Goal: Task Accomplishment & Management: Manage account settings

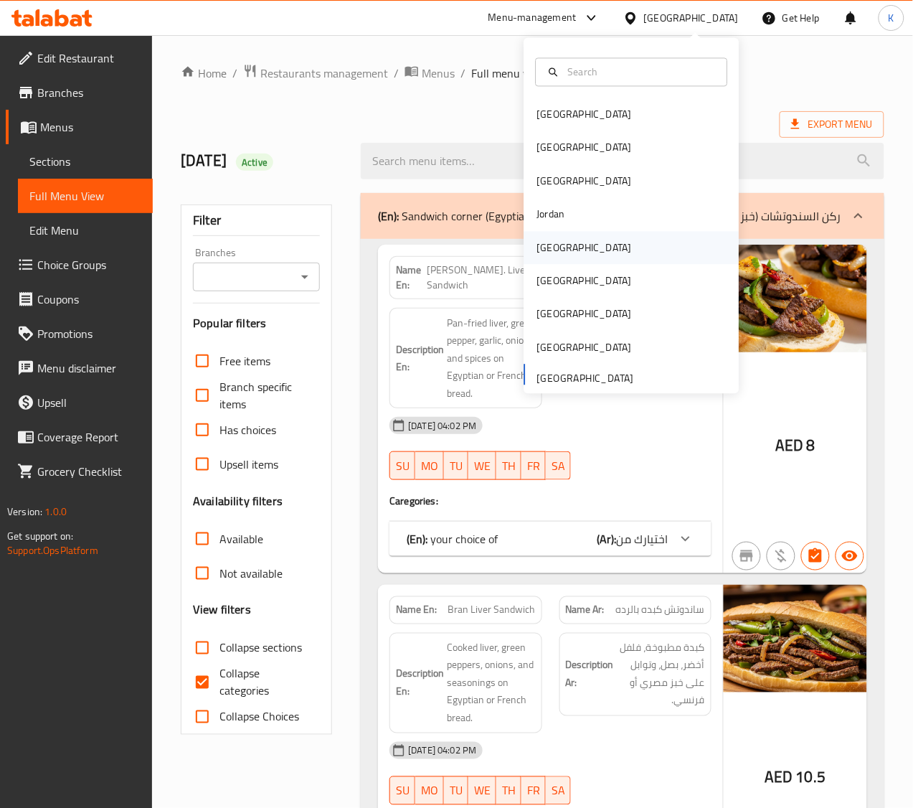
click at [555, 251] on div "[GEOGRAPHIC_DATA]" at bounding box center [585, 247] width 118 height 33
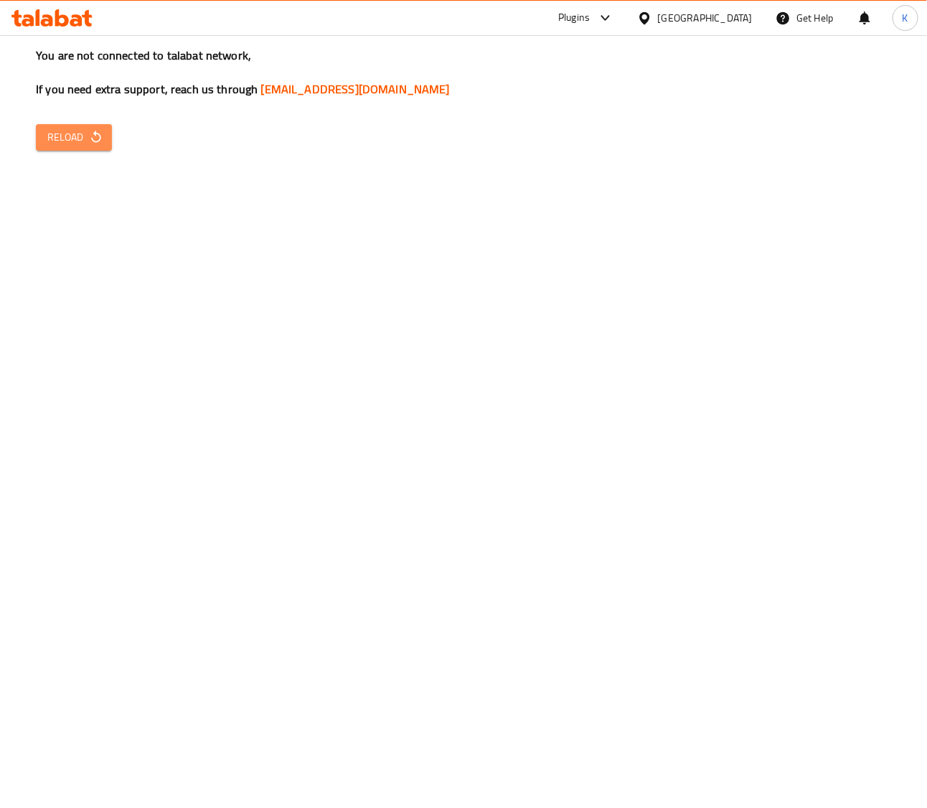
click at [70, 141] on span "Reload" at bounding box center [73, 137] width 53 height 18
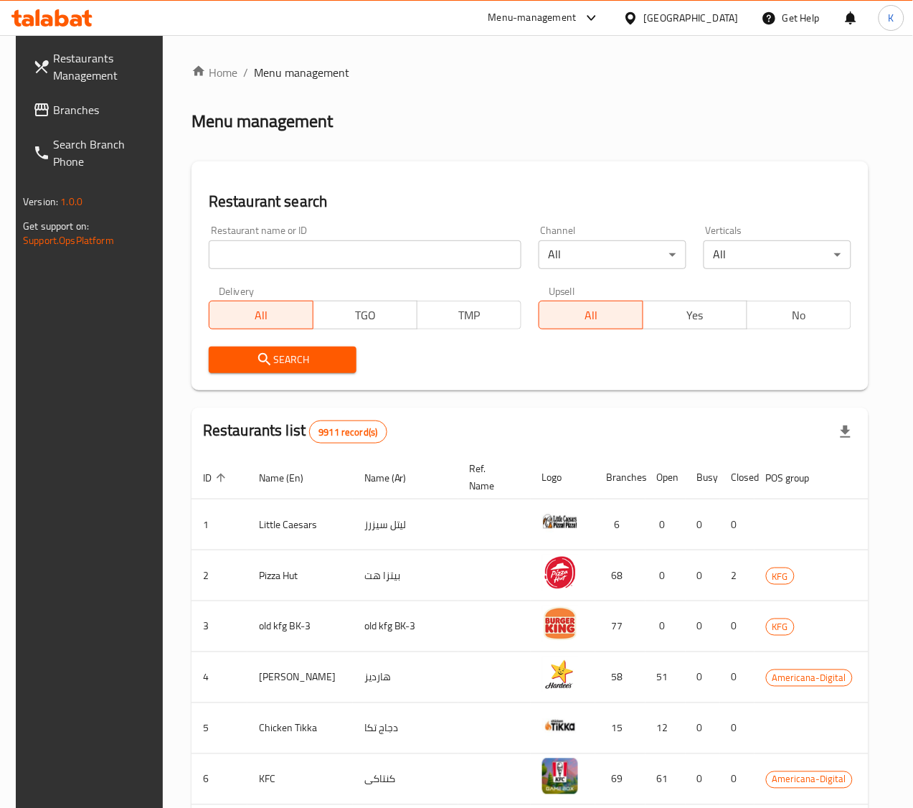
click at [81, 113] on span "Branches" at bounding box center [105, 109] width 104 height 17
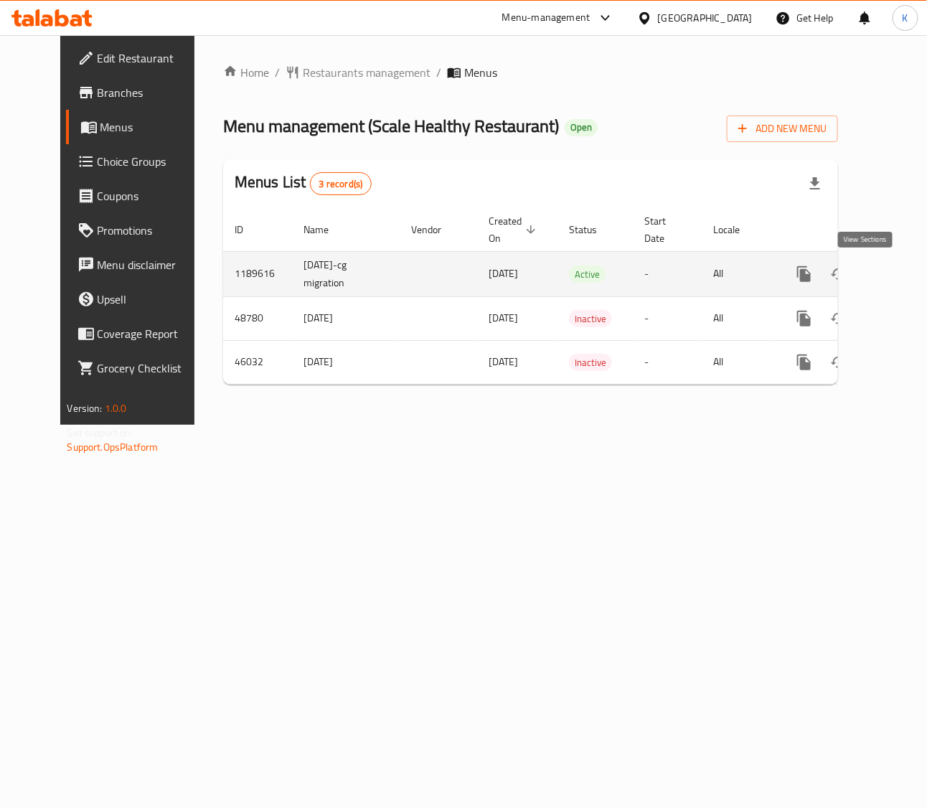
click at [901, 271] on icon "enhanced table" at bounding box center [907, 274] width 13 height 13
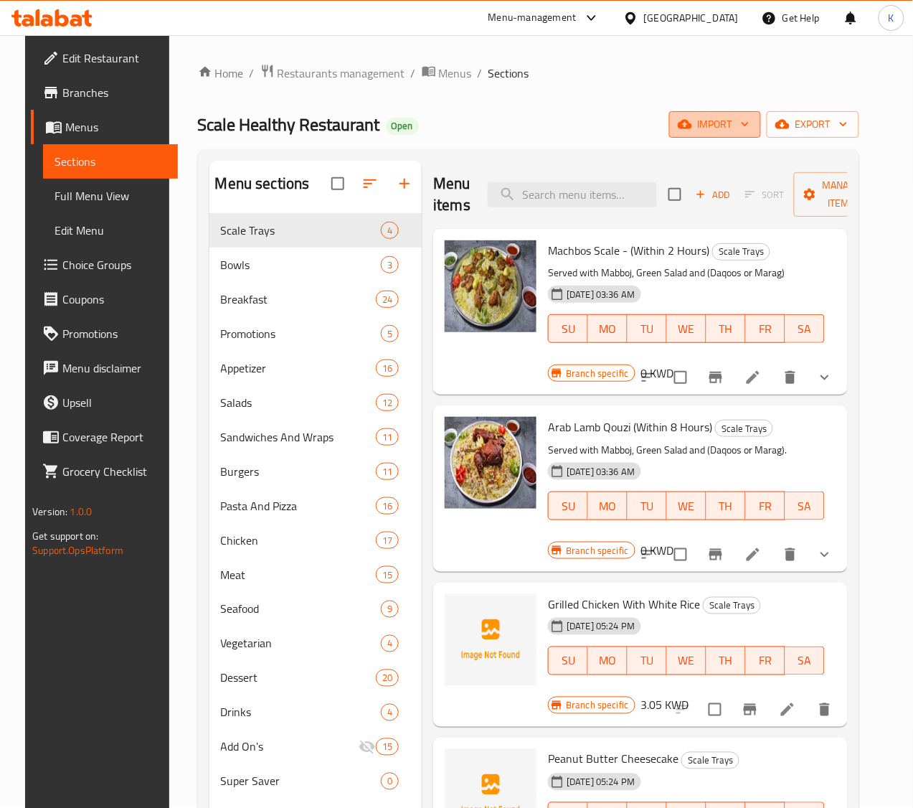
click at [738, 123] on span "import" at bounding box center [715, 125] width 69 height 18
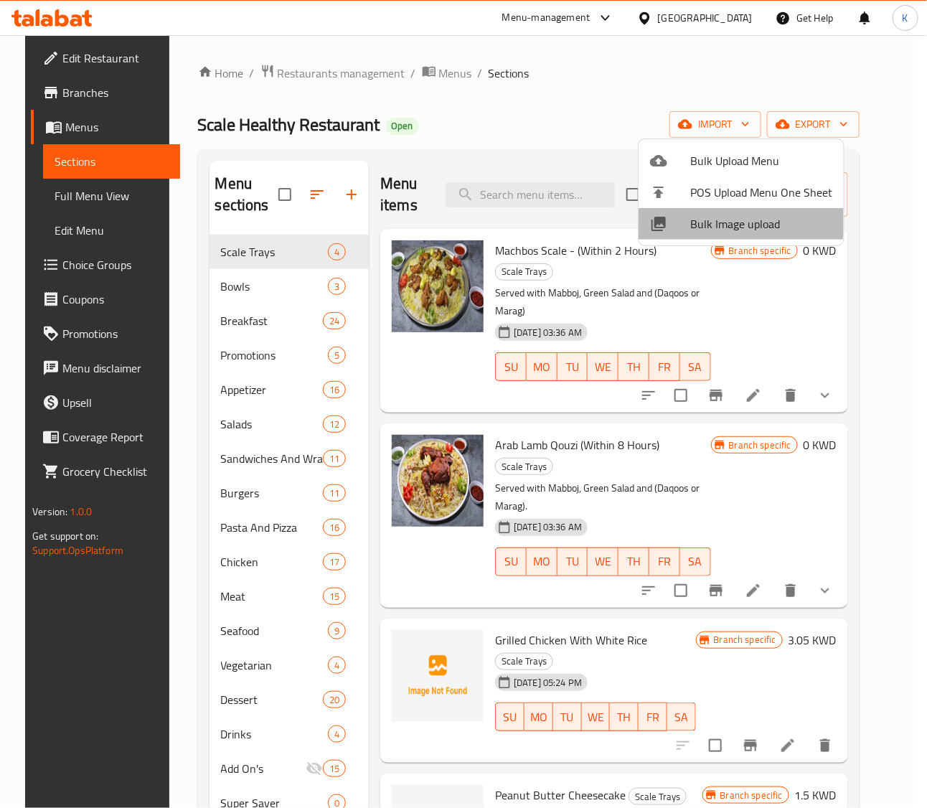
click at [735, 208] on li "Bulk Image upload" at bounding box center [741, 224] width 205 height 32
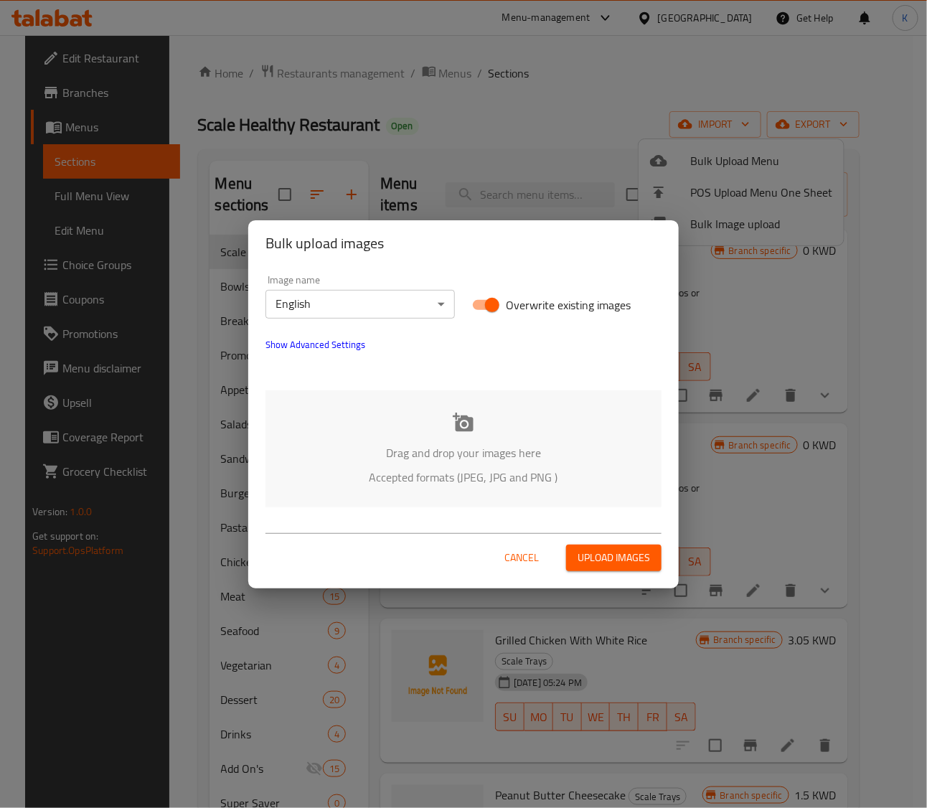
click at [446, 422] on div "Drag and drop your images here Accepted formats (JPEG, JPG and PNG )" at bounding box center [463, 448] width 396 height 117
click at [504, 570] on button "Cancel" at bounding box center [522, 558] width 46 height 27
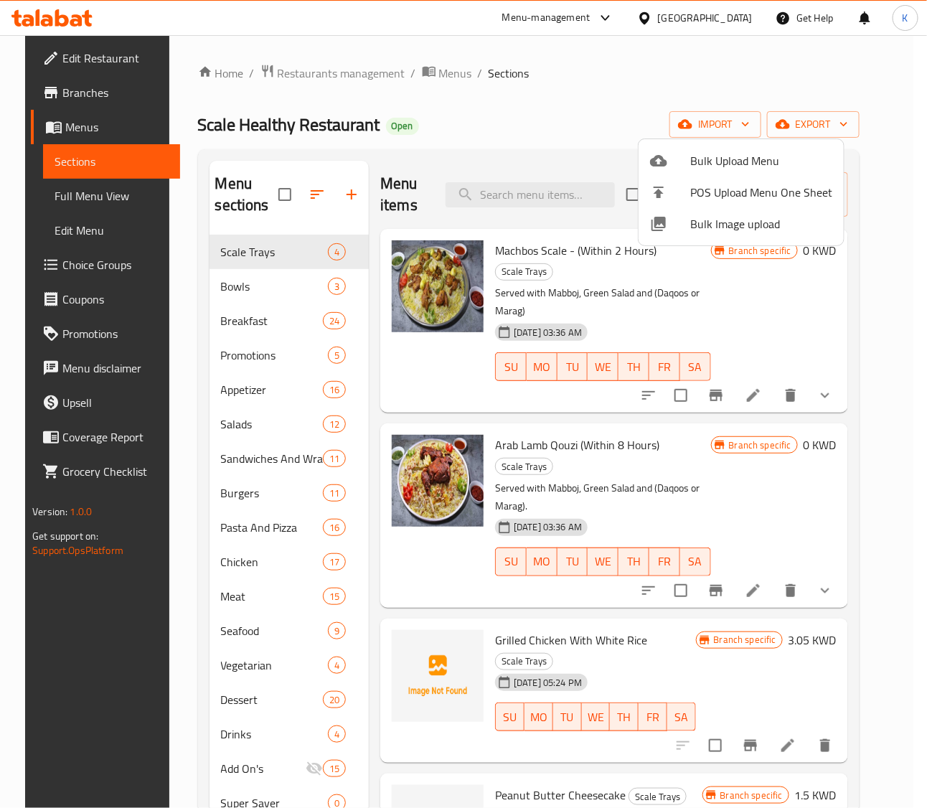
click at [725, 12] on div at bounding box center [463, 404] width 927 height 808
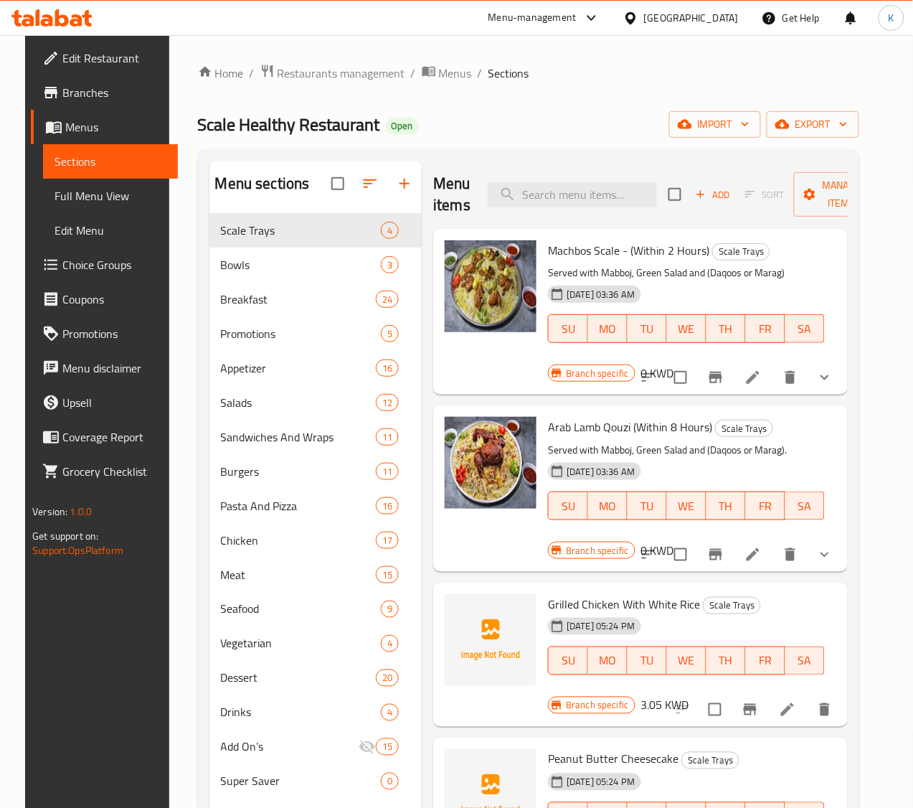
click at [726, 22] on div "[GEOGRAPHIC_DATA]" at bounding box center [691, 18] width 95 height 16
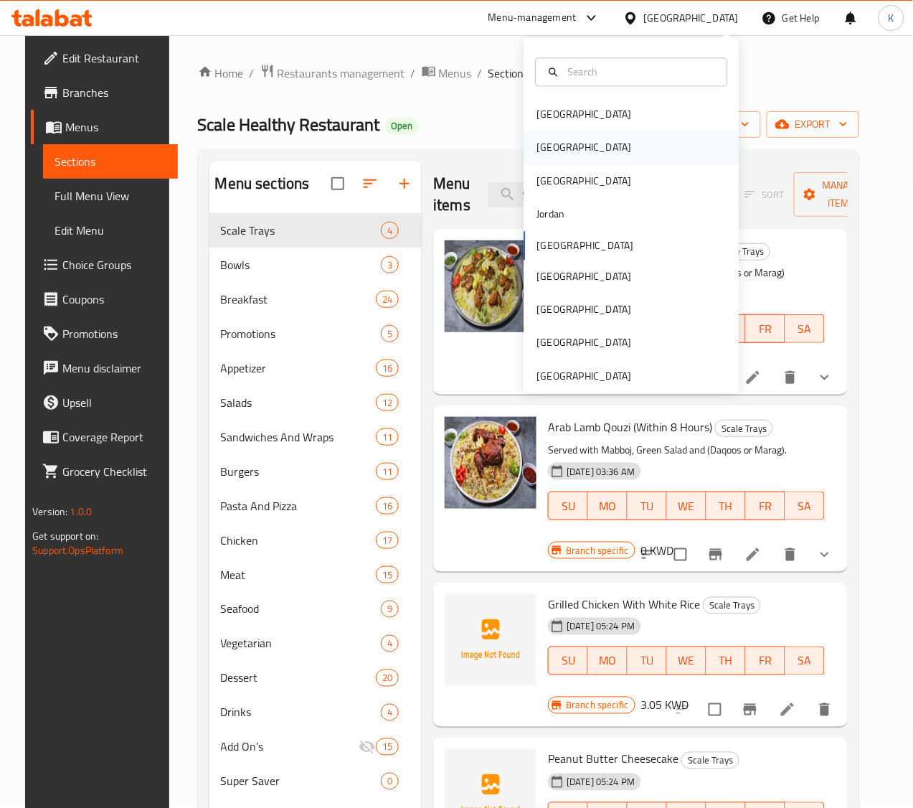
click at [574, 151] on div "[GEOGRAPHIC_DATA]" at bounding box center [632, 147] width 215 height 33
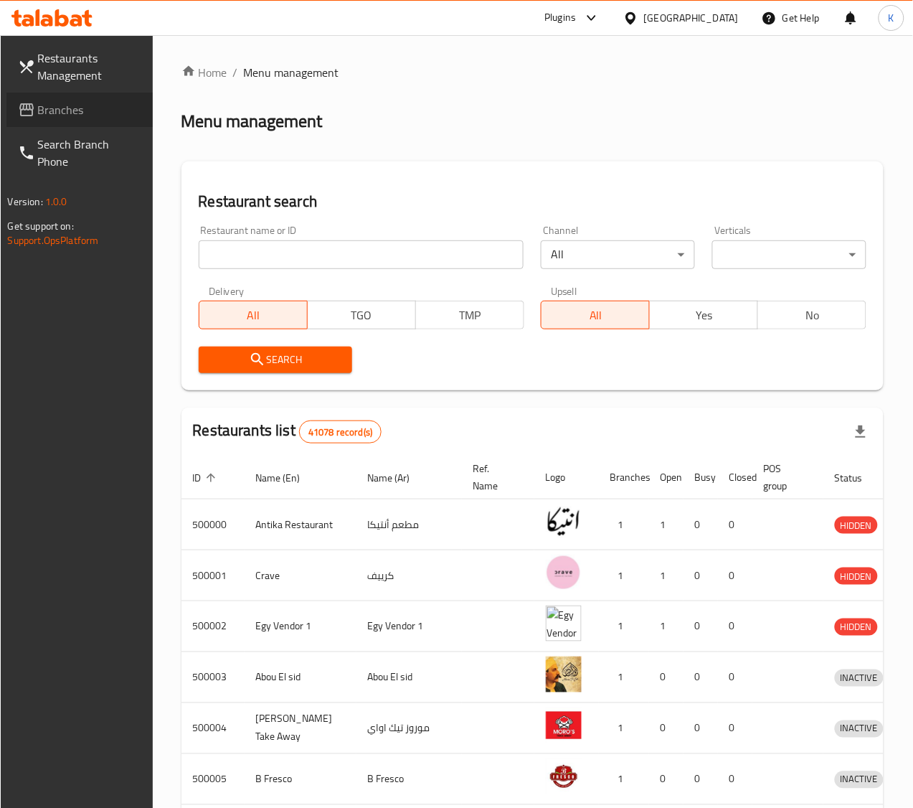
click at [51, 111] on span "Branches" at bounding box center [90, 109] width 104 height 17
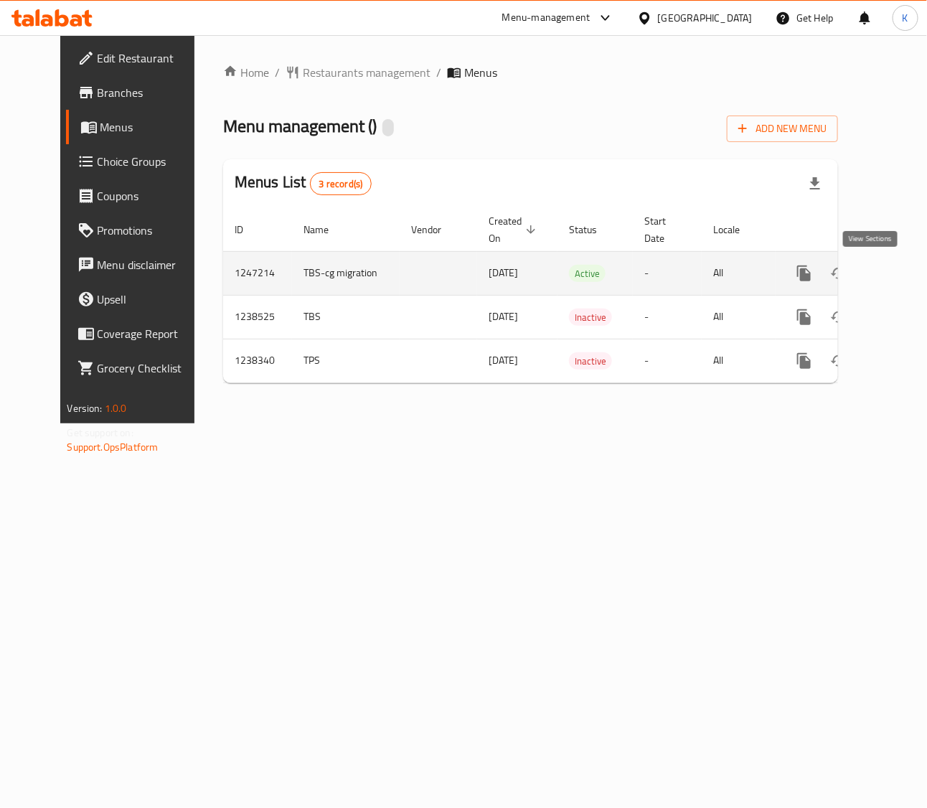
click at [901, 276] on icon "enhanced table" at bounding box center [907, 273] width 13 height 13
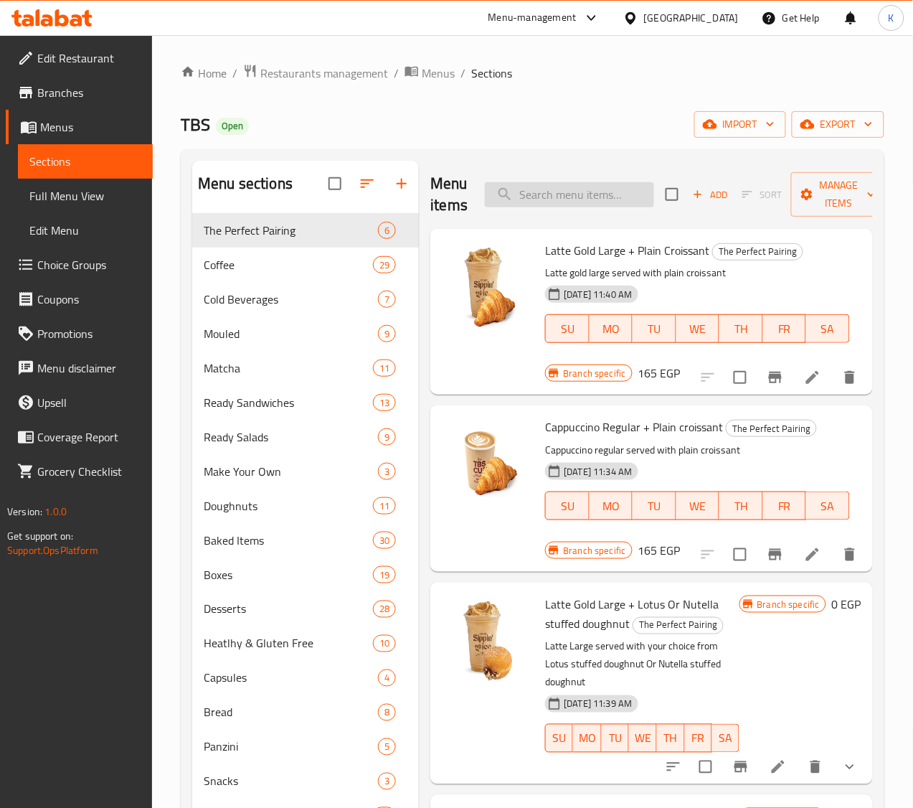
click at [522, 194] on input "search" at bounding box center [569, 194] width 169 height 25
paste input "Beef Melt Sandwich"
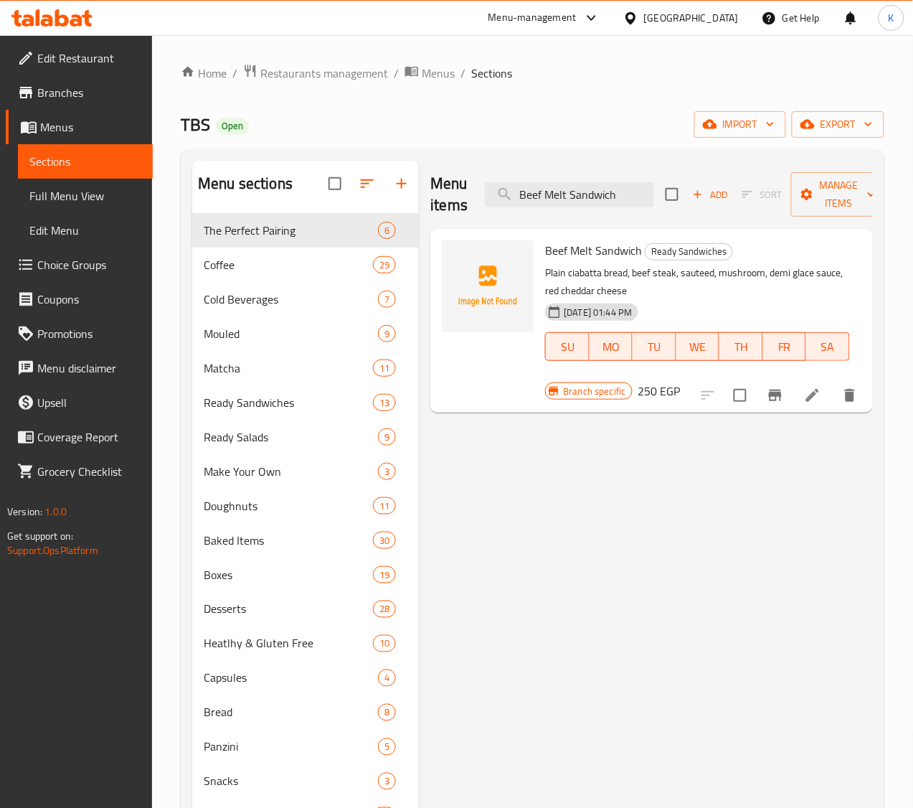
type input "Beef Melt Sandwich"
click at [443, 445] on div "Menu items Beef Melt Sandwich Add Sort Manage items Beef Melt Sandwich Ready Sa…" at bounding box center [646, 565] width 454 height 808
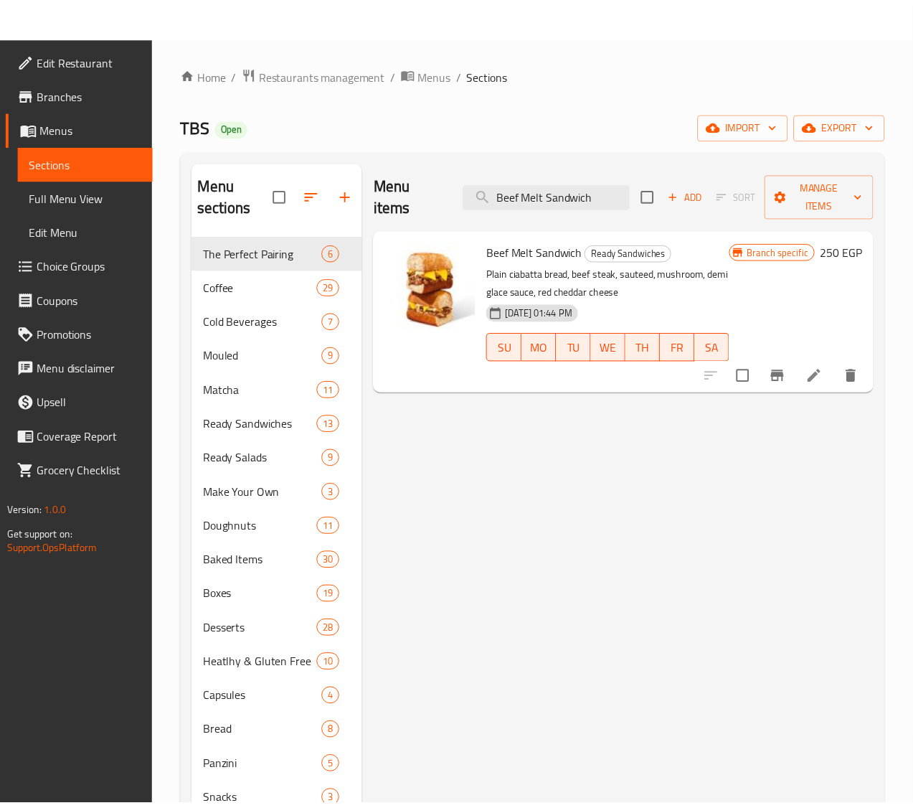
scroll to position [202, 0]
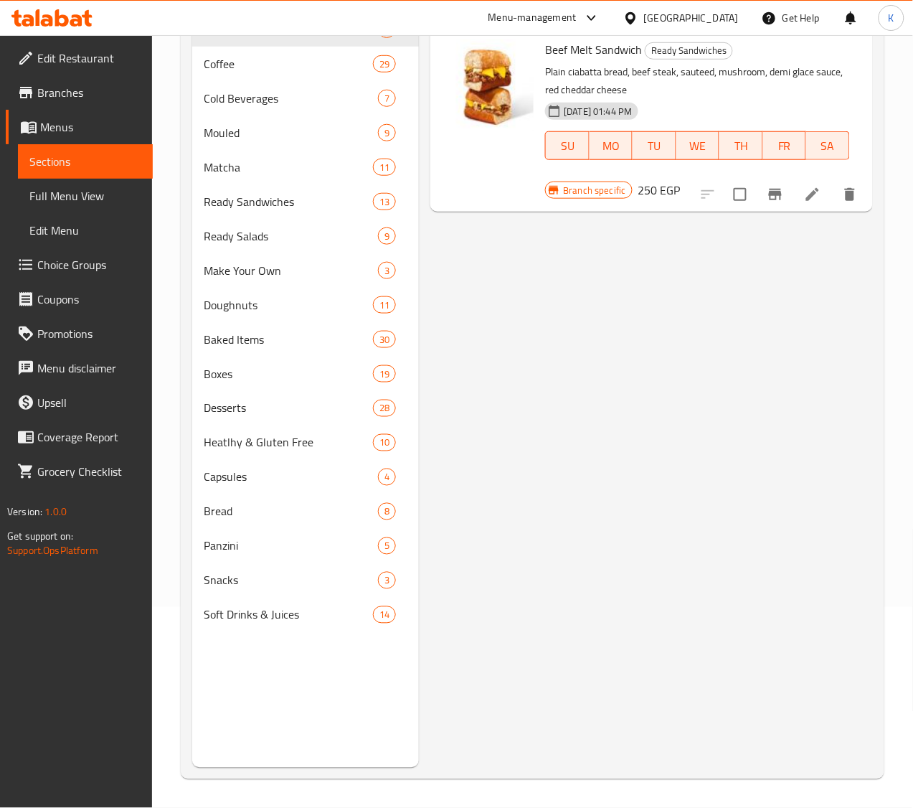
click at [725, 17] on div "[GEOGRAPHIC_DATA]" at bounding box center [691, 18] width 95 height 16
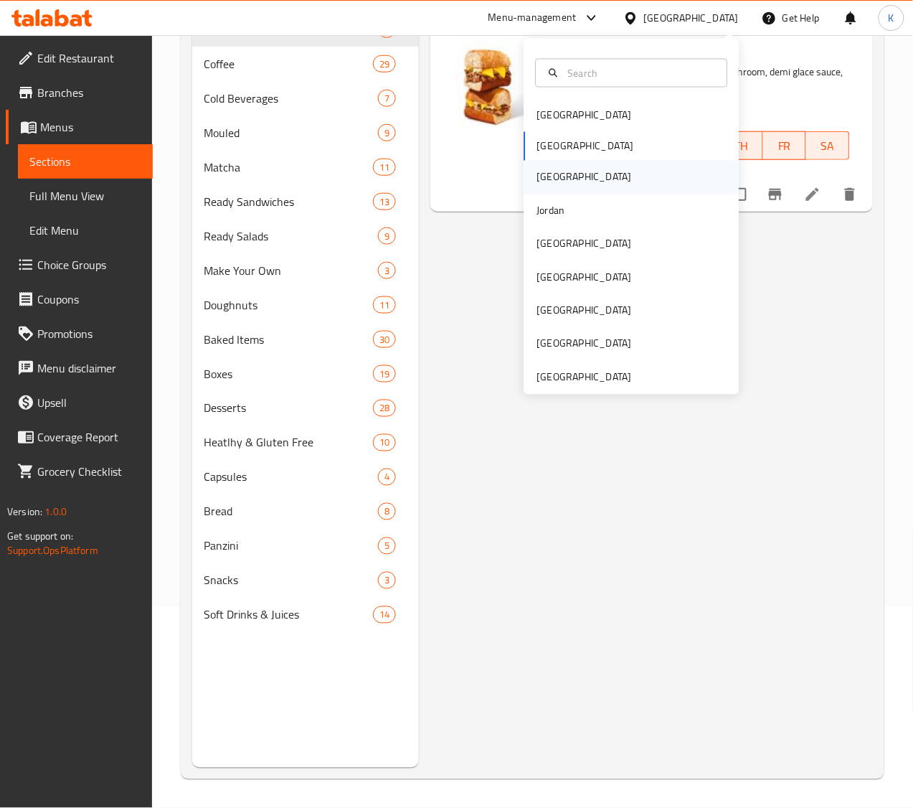
click at [556, 179] on div "[GEOGRAPHIC_DATA]" at bounding box center [632, 177] width 215 height 33
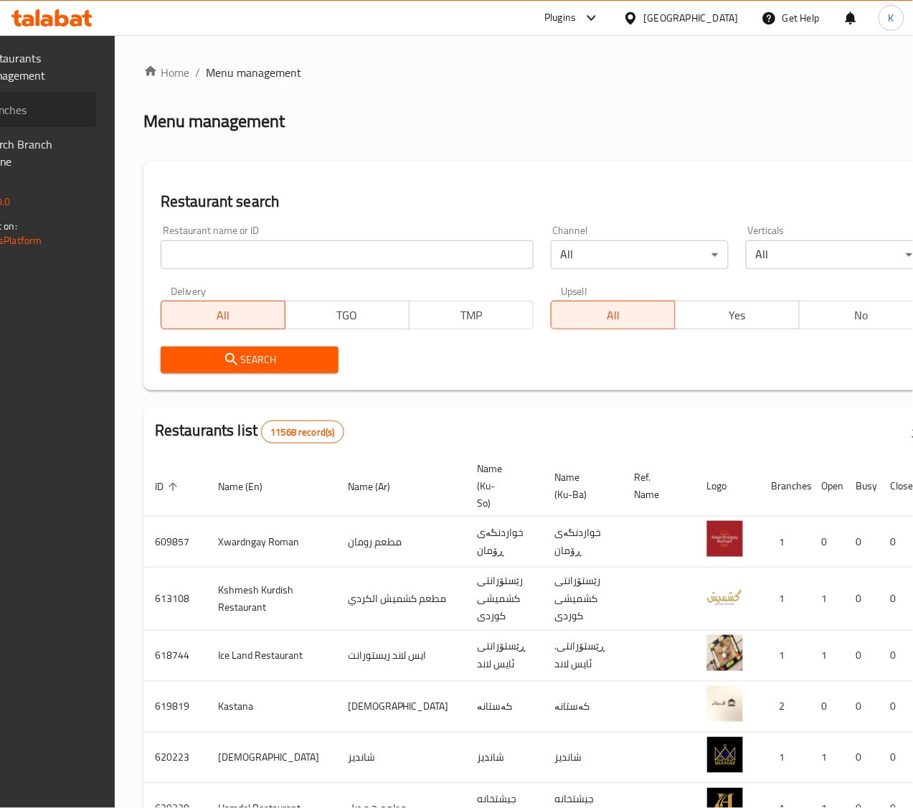
click at [59, 101] on span "Branches" at bounding box center [33, 109] width 104 height 17
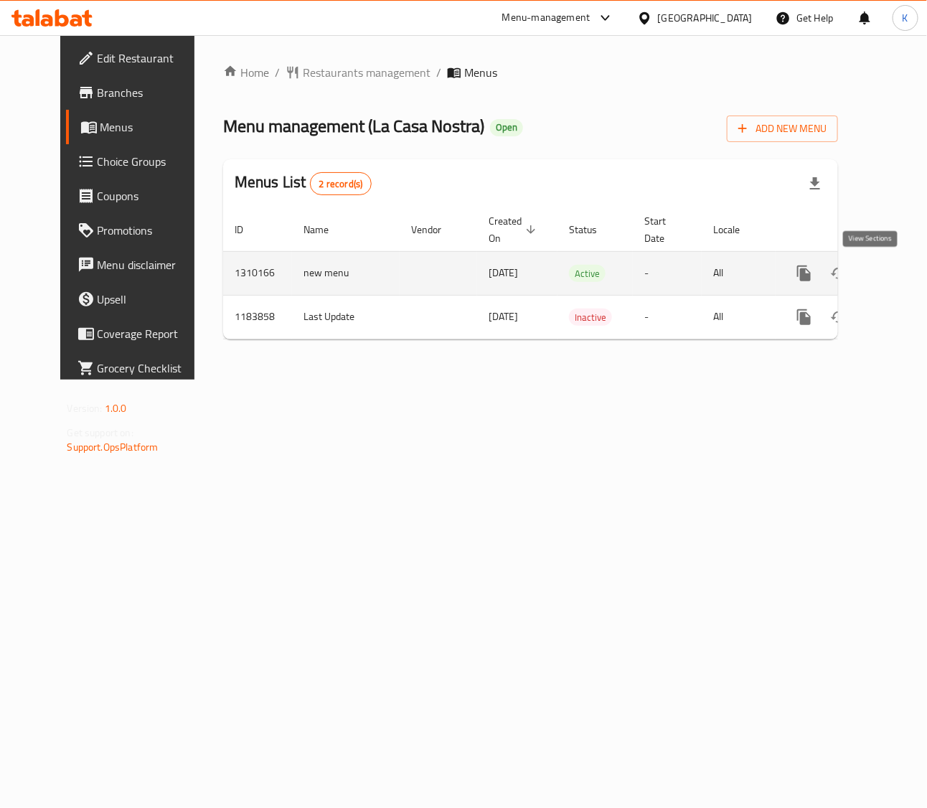
click at [899, 270] on icon "enhanced table" at bounding box center [907, 273] width 17 height 17
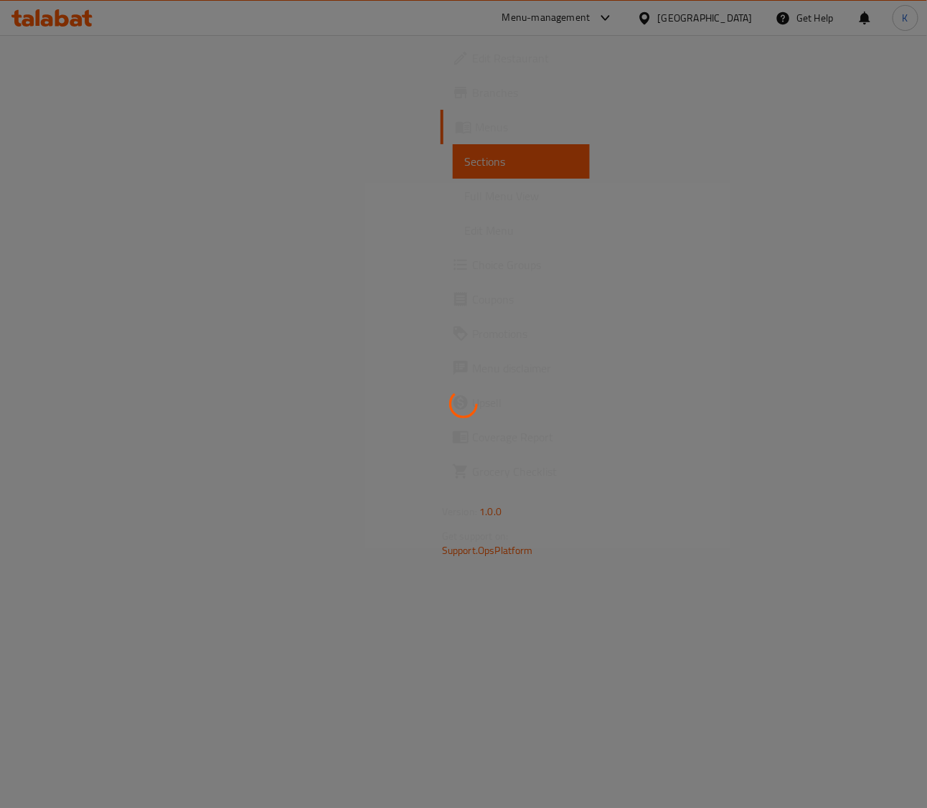
click at [878, 270] on div at bounding box center [463, 404] width 927 height 808
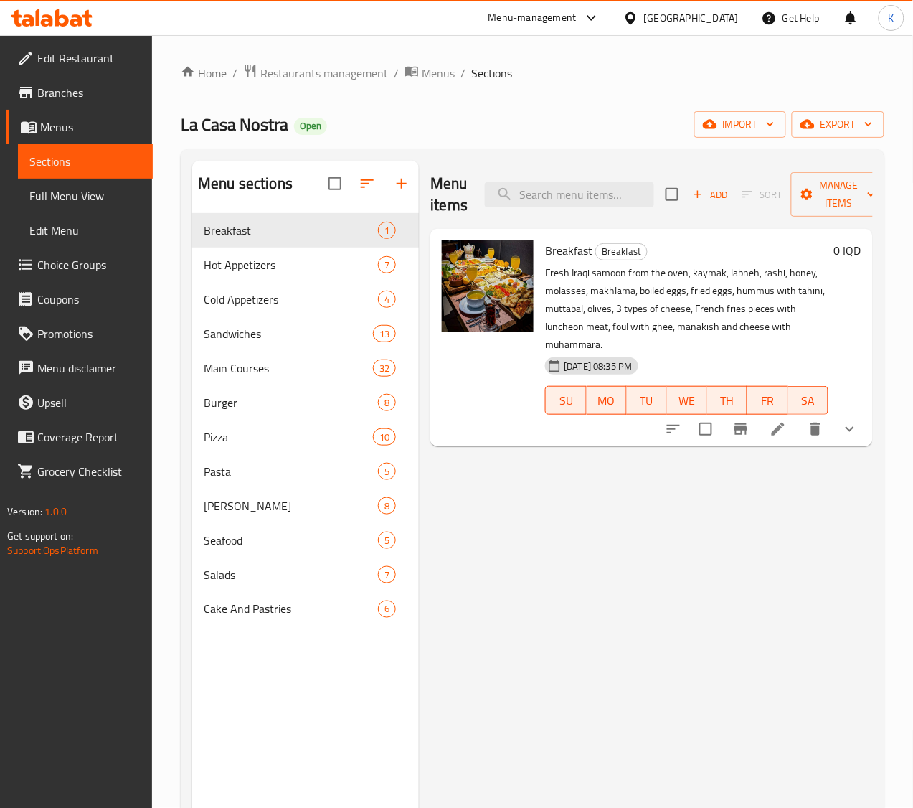
click at [725, 109] on div "Home / Restaurants management / Menus / Sections La Casa Nostra Open import exp…" at bounding box center [533, 522] width 704 height 916
click at [730, 118] on span "import" at bounding box center [740, 125] width 69 height 18
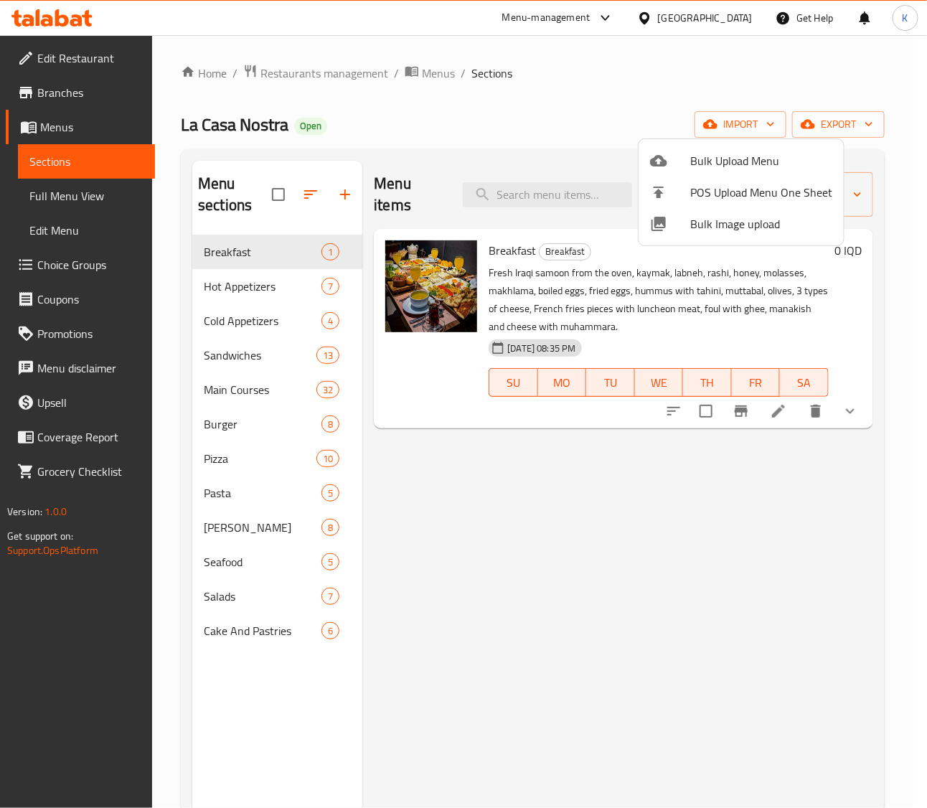
click at [714, 220] on span "Bulk Image upload" at bounding box center [761, 223] width 142 height 17
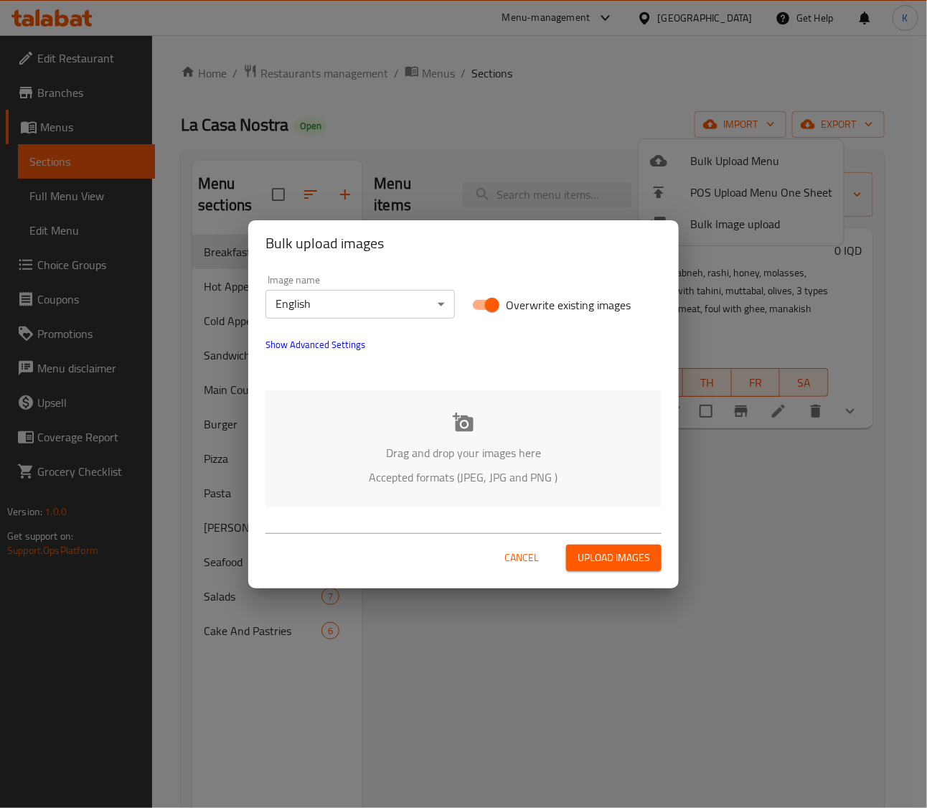
click at [463, 435] on div "Drag and drop your images here Accepted formats (JPEG, JPG and PNG )" at bounding box center [463, 448] width 396 height 117
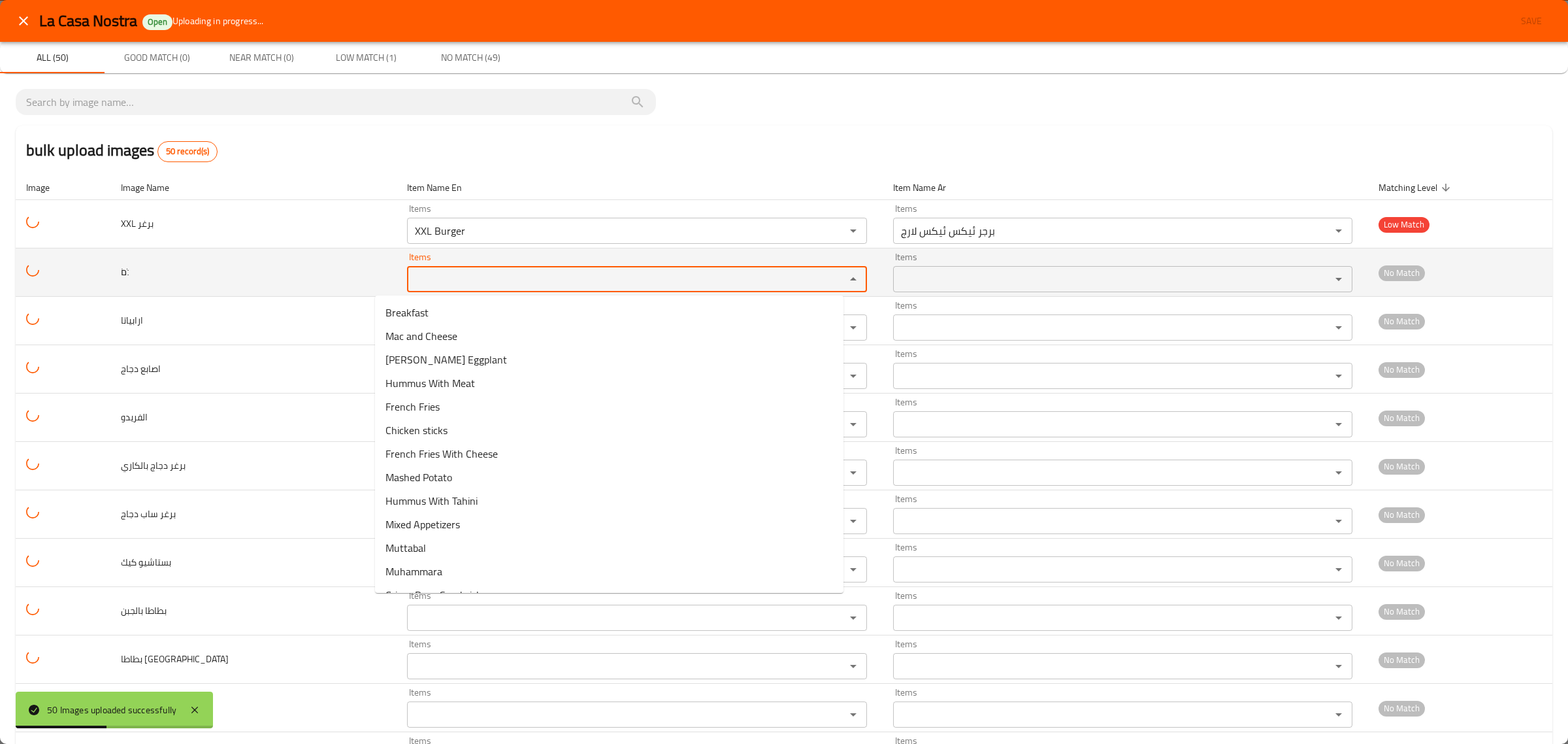
click at [418, 270] on input "Items" at bounding box center [616, 279] width 412 height 18
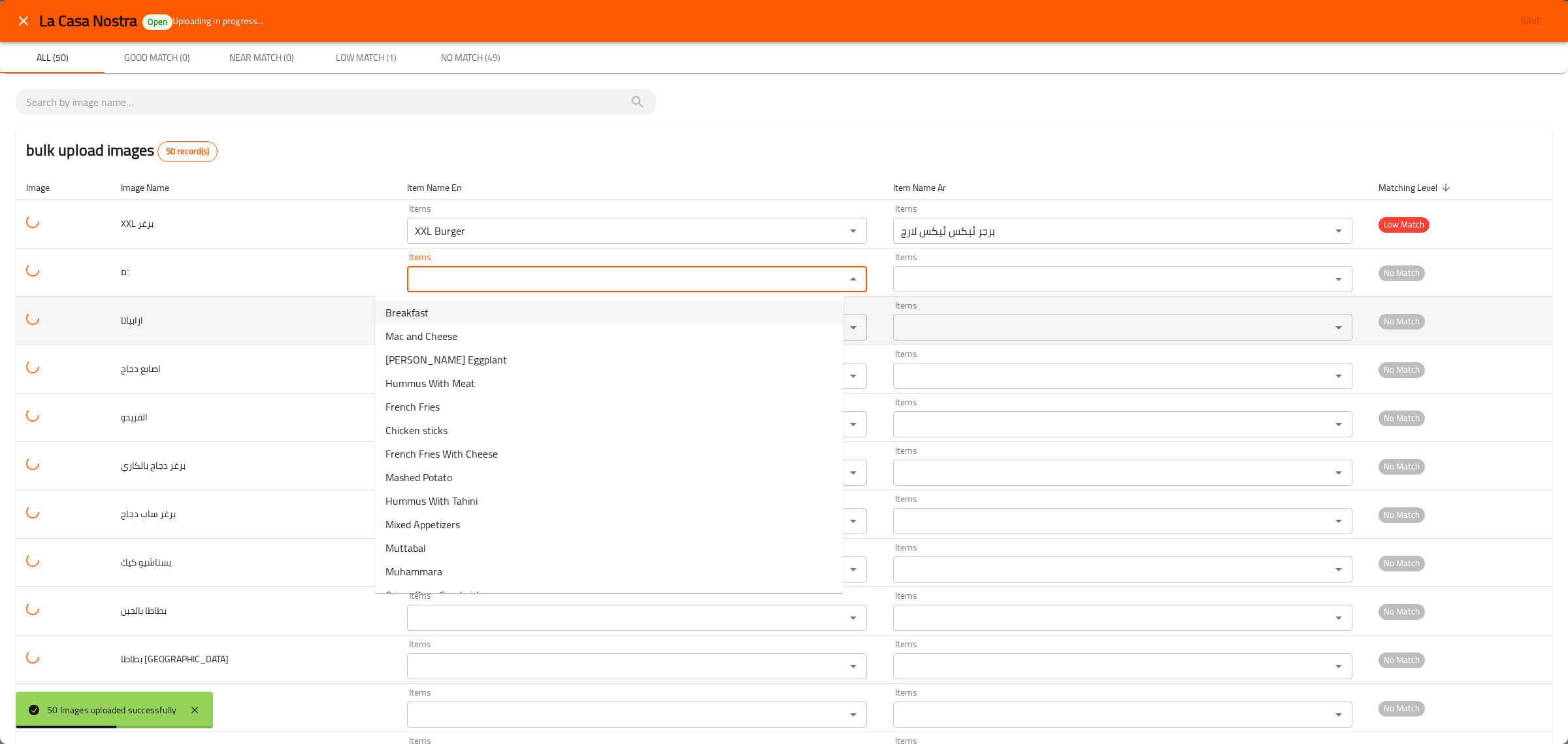
click at [290, 330] on td "ارابياتا" at bounding box center [253, 321] width 286 height 48
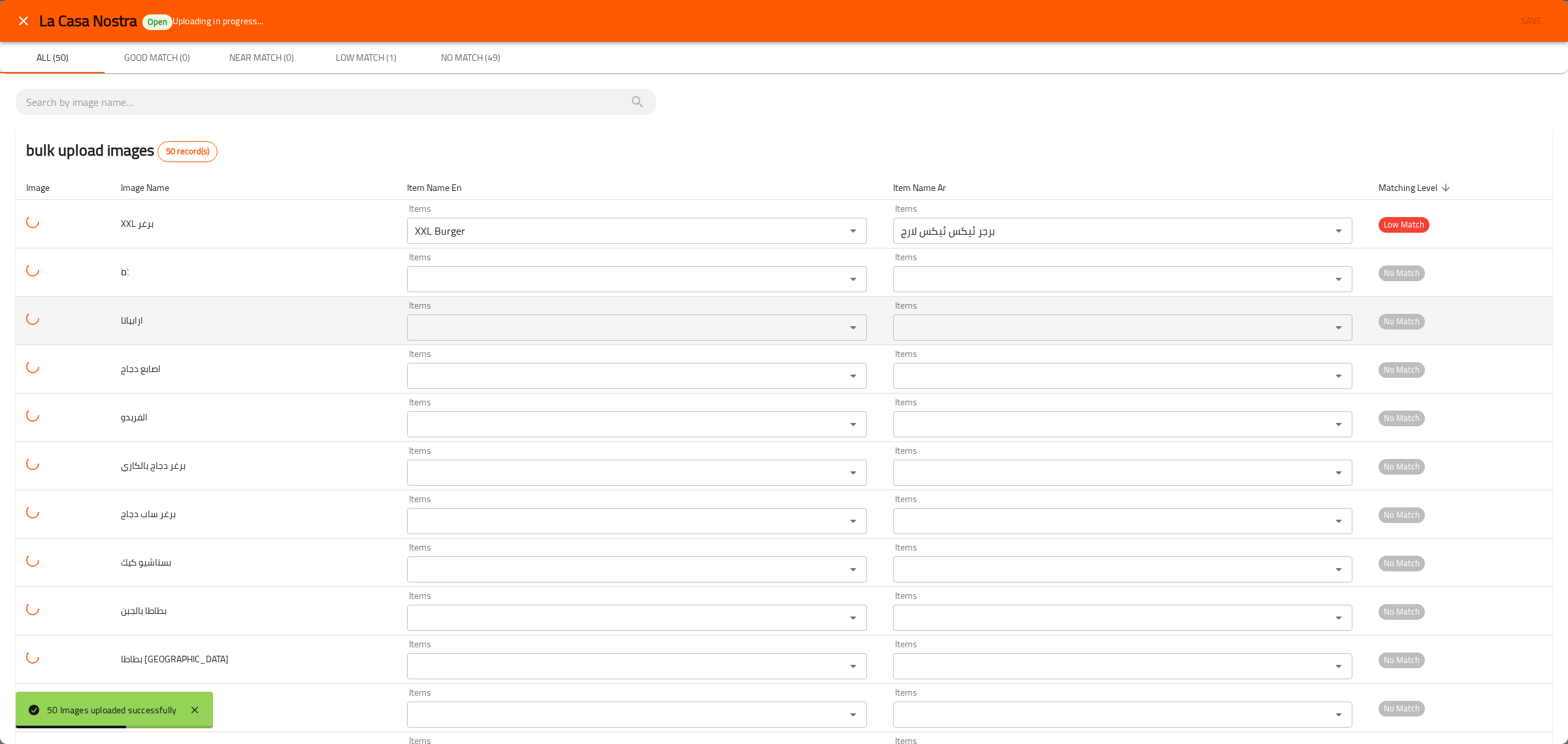
click at [440, 327] on input "Items" at bounding box center [616, 327] width 412 height 18
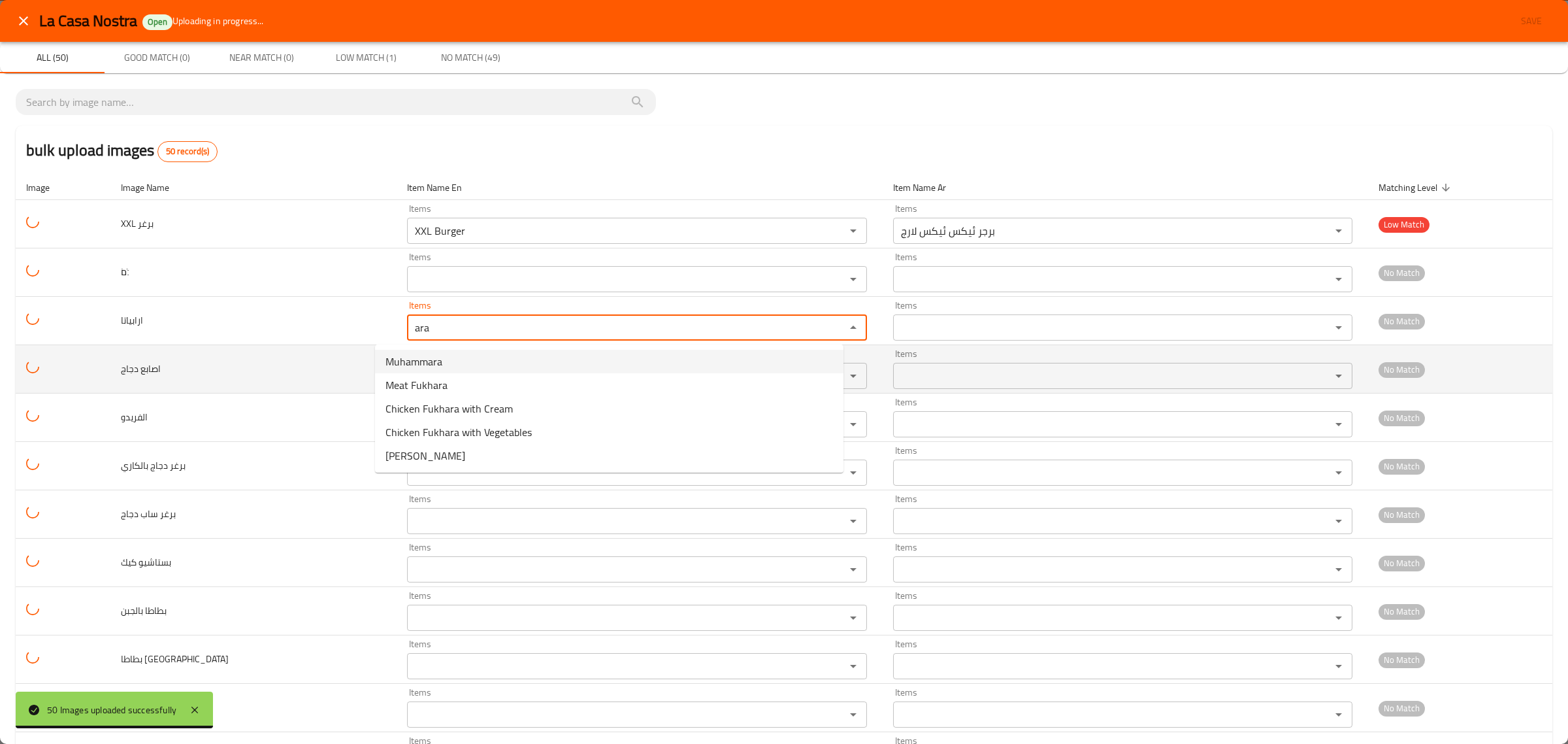
type input "ara"
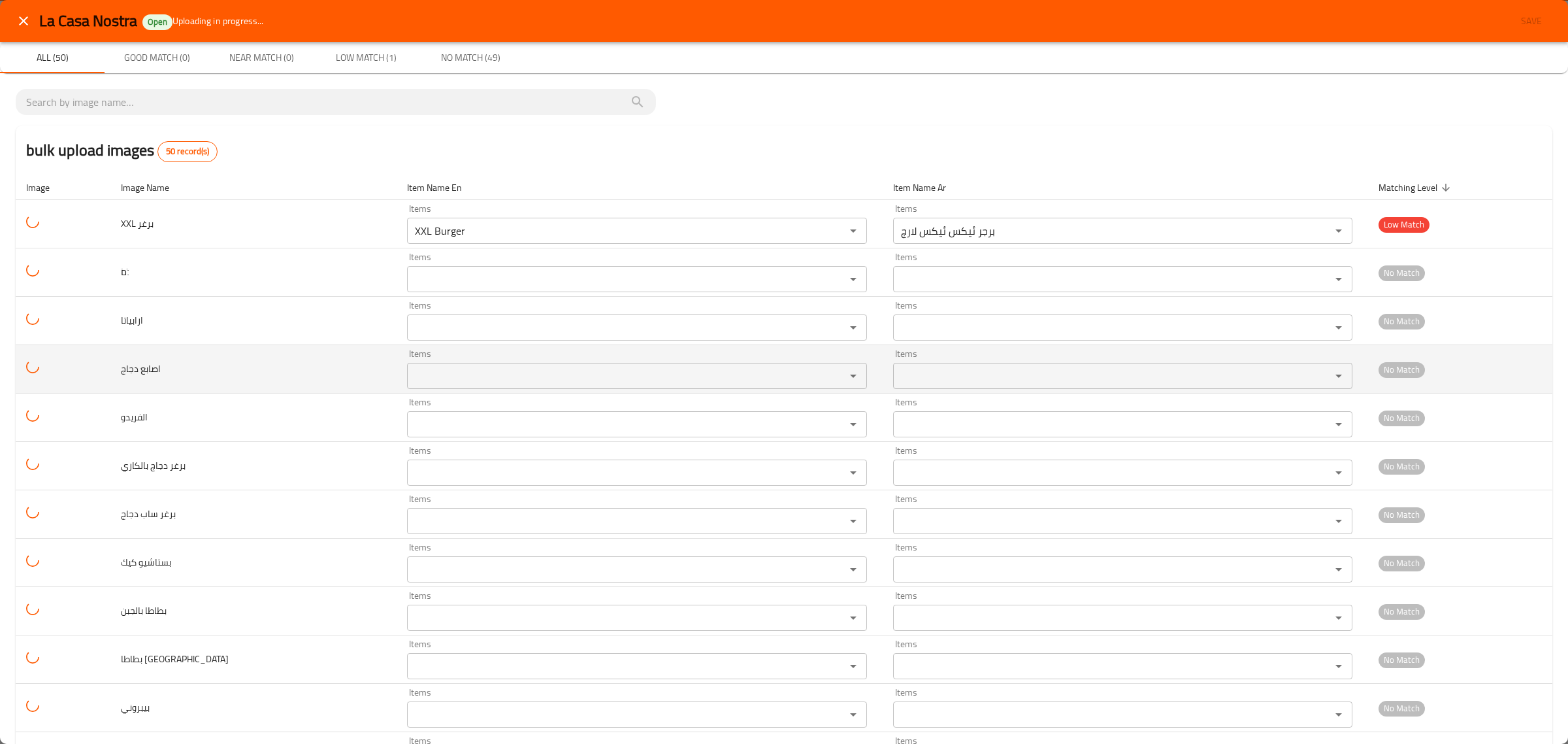
click at [311, 367] on td "اصابع دجاج" at bounding box center [253, 369] width 286 height 48
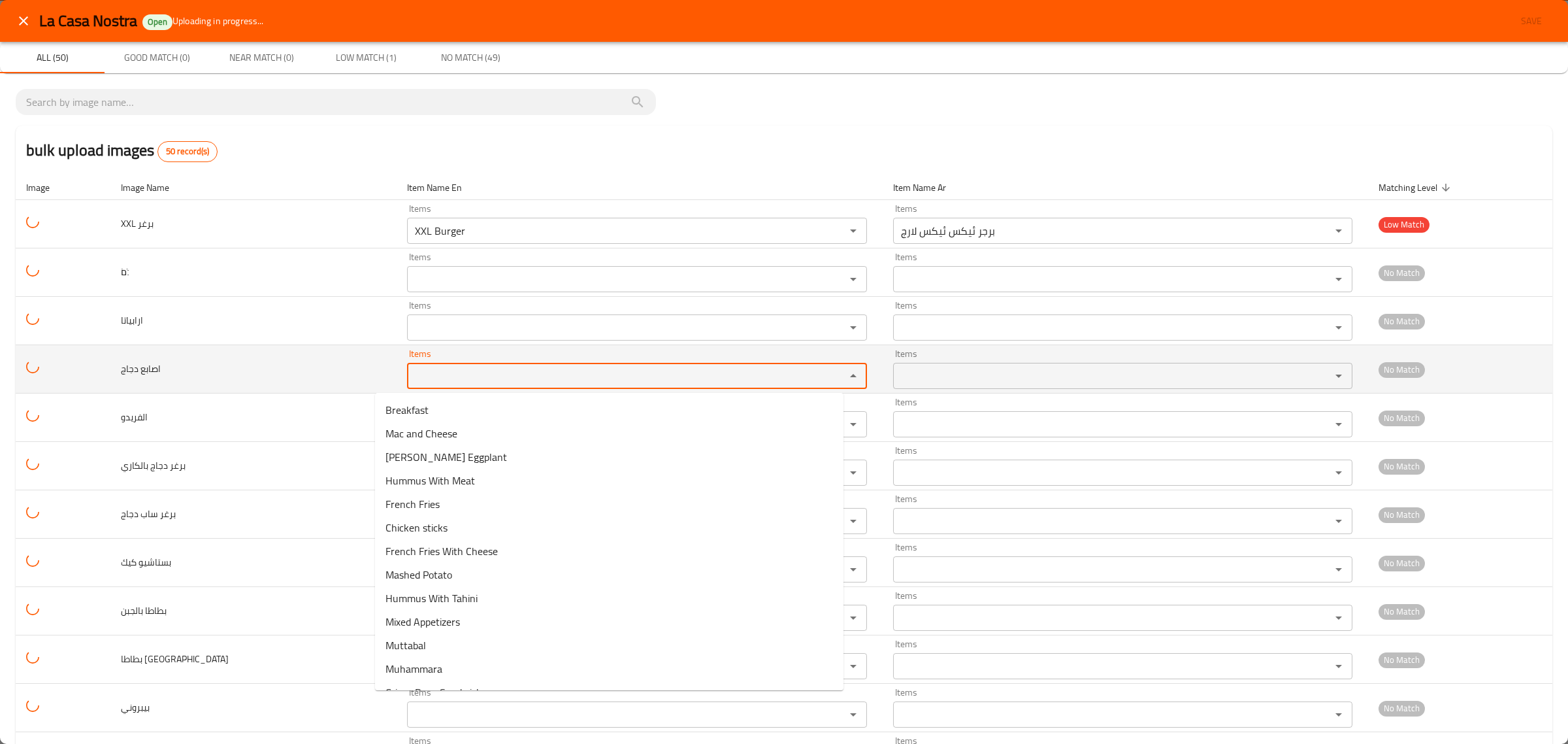
click at [411, 377] on دجاج "Items" at bounding box center [616, 376] width 412 height 18
drag, startPoint x: 410, startPoint y: 377, endPoint x: 166, endPoint y: 386, distance: 244.2
click at [167, 386] on tr "اصابع دجاج Items fin Items Items Items No Match" at bounding box center [784, 369] width 1537 height 48
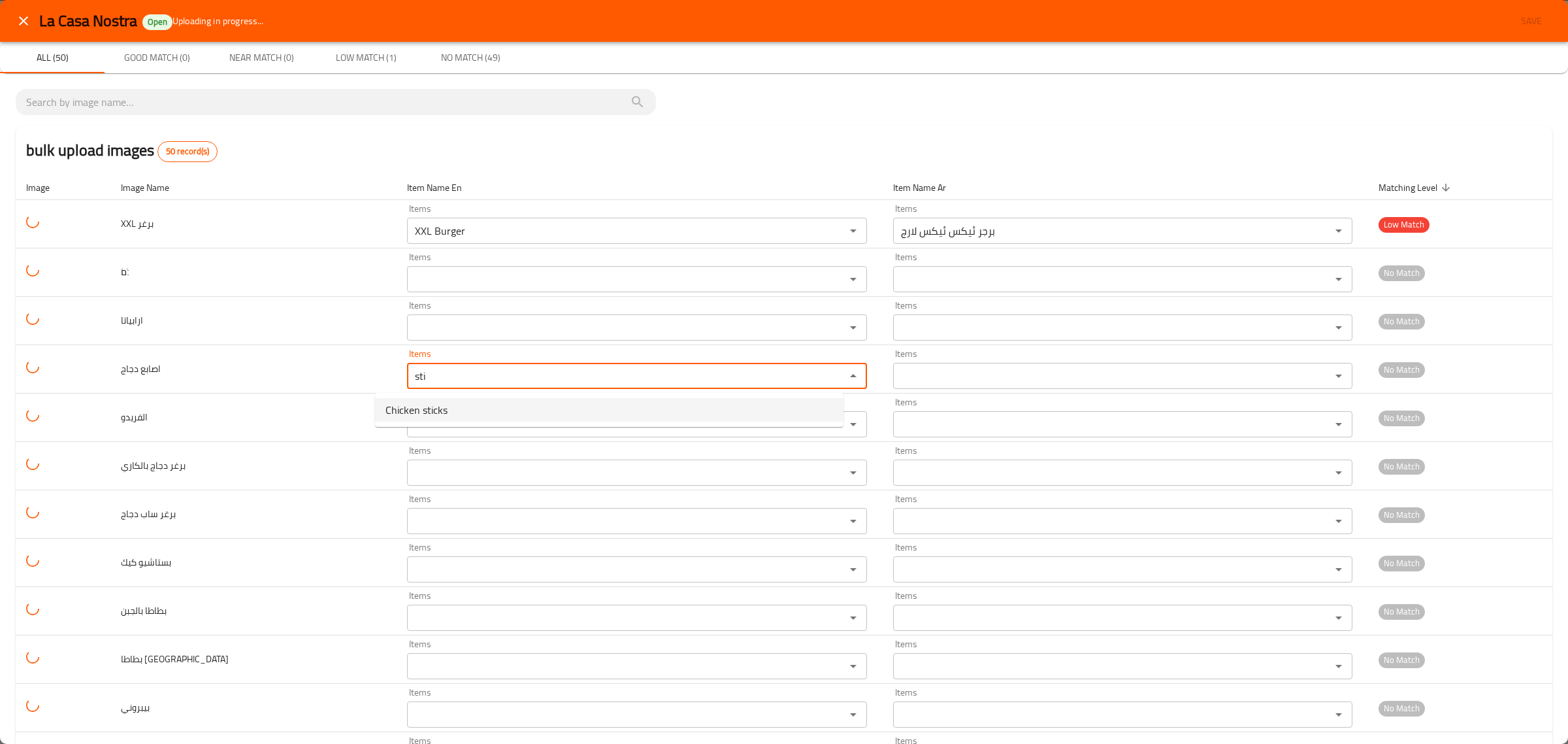
click at [454, 406] on دجاج-option-0 "Chicken sticks" at bounding box center [609, 410] width 468 height 24
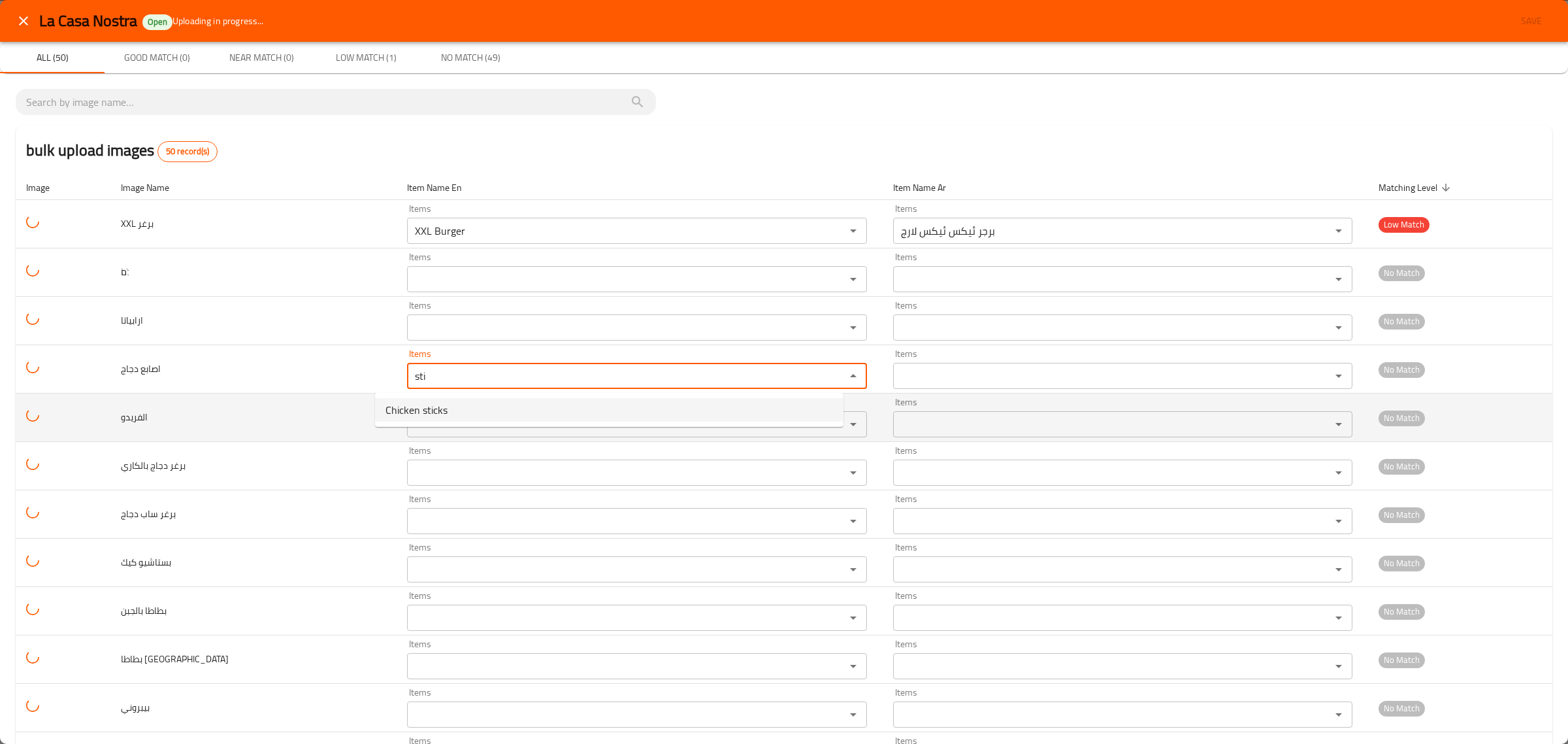
type دجاج "Chicken sticks"
type دجاج-ar "أصابع دجاج"
click at [419, 436] on div "Items" at bounding box center [636, 423] width 459 height 26
type دجاج "Chicken sticks"
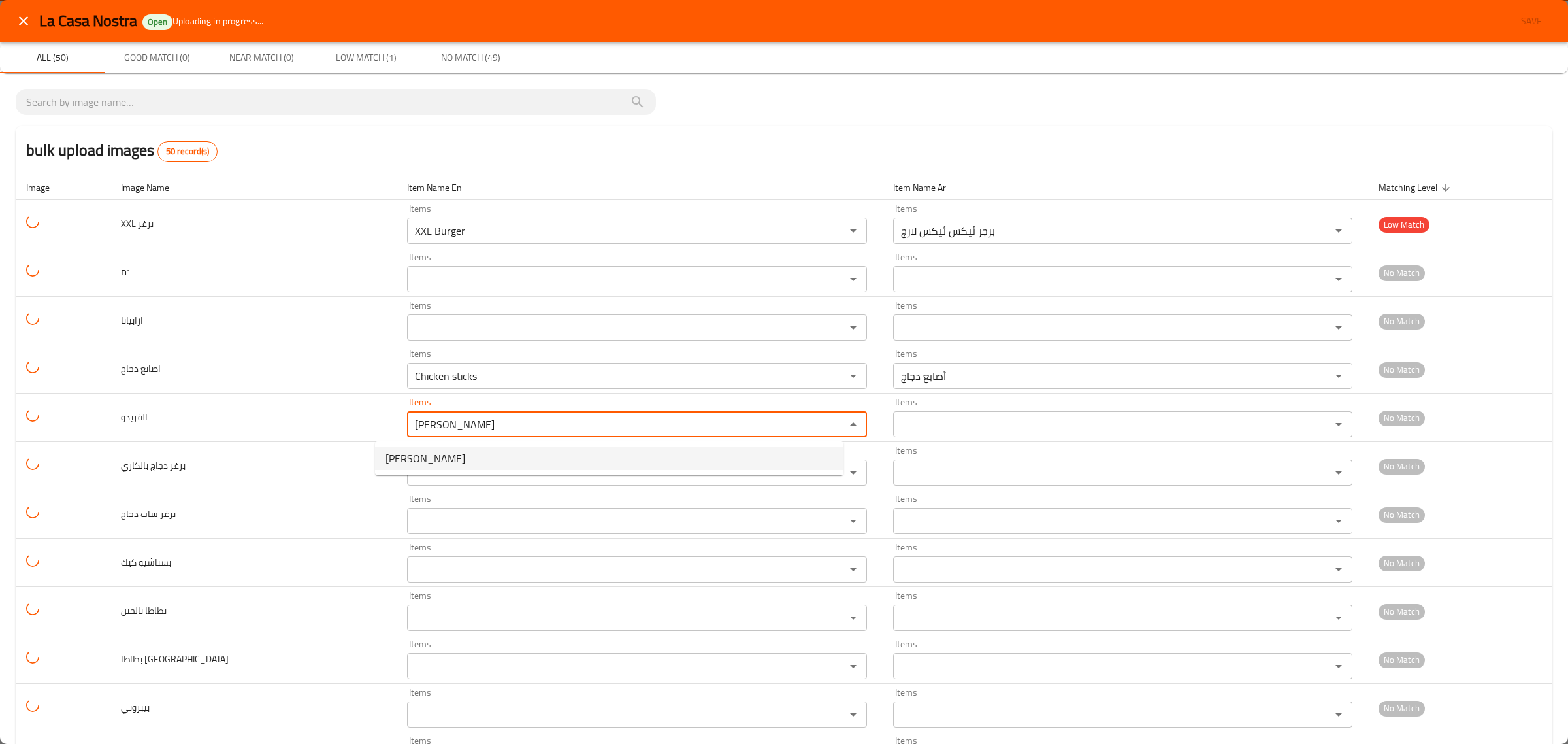
click at [423, 454] on span "Alfredo Pasta" at bounding box center [425, 457] width 80 height 15
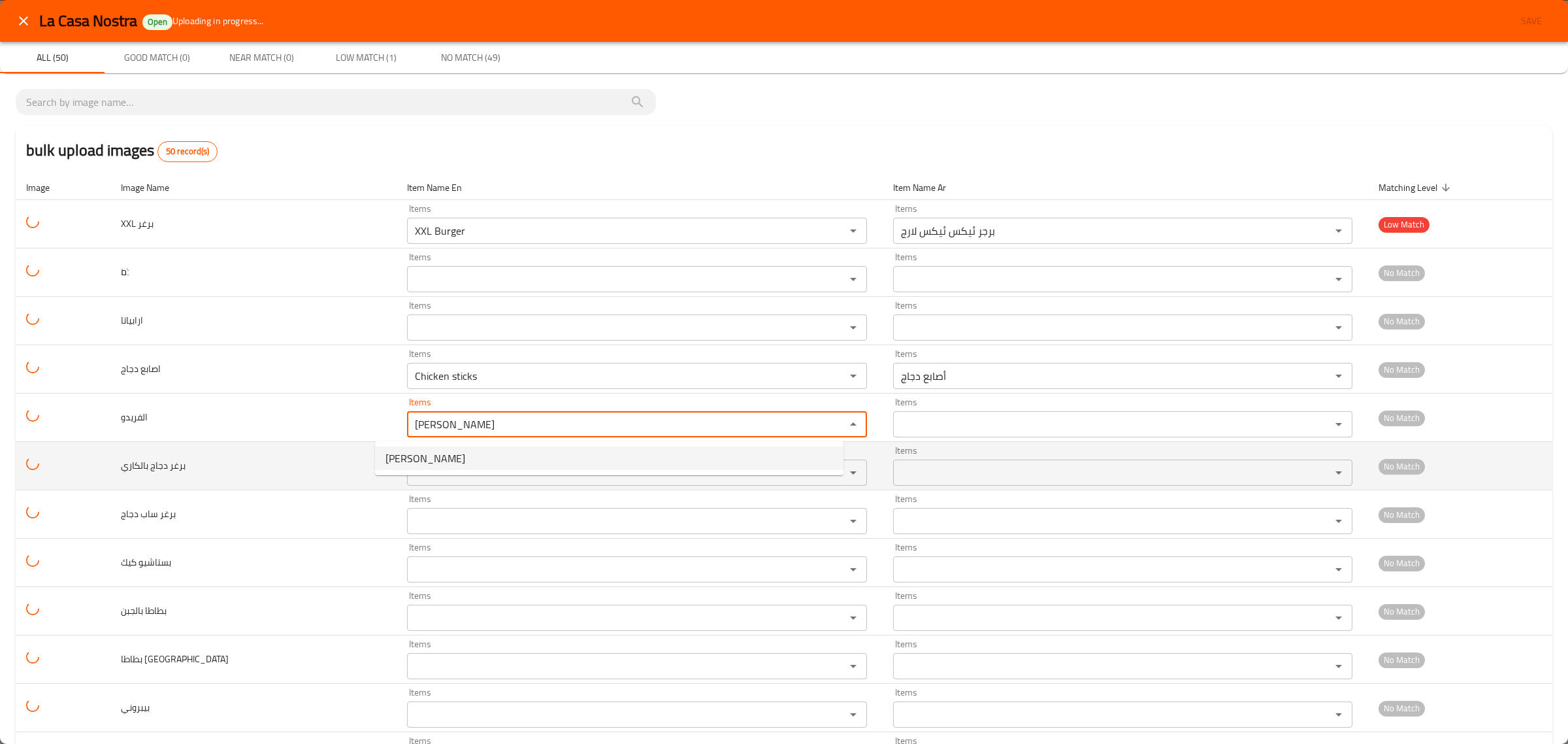
type input "Alfredo Pasta"
type input "باستا الفريدو"
type input "Alfredo Pasta"
click at [411, 475] on بالكاري "Items" at bounding box center [616, 473] width 412 height 18
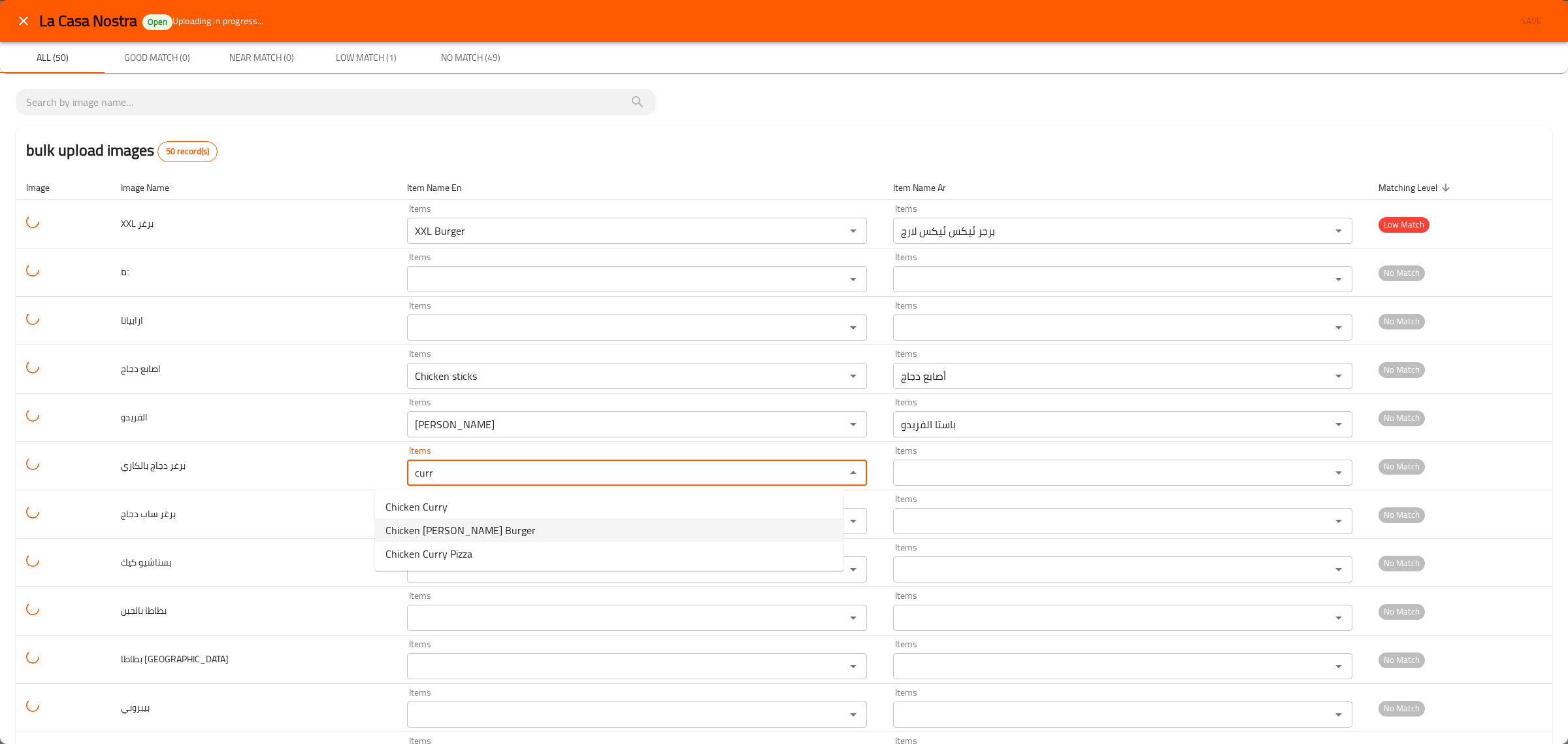
click at [429, 530] on span "Chicken Curry Burger" at bounding box center [460, 529] width 150 height 15
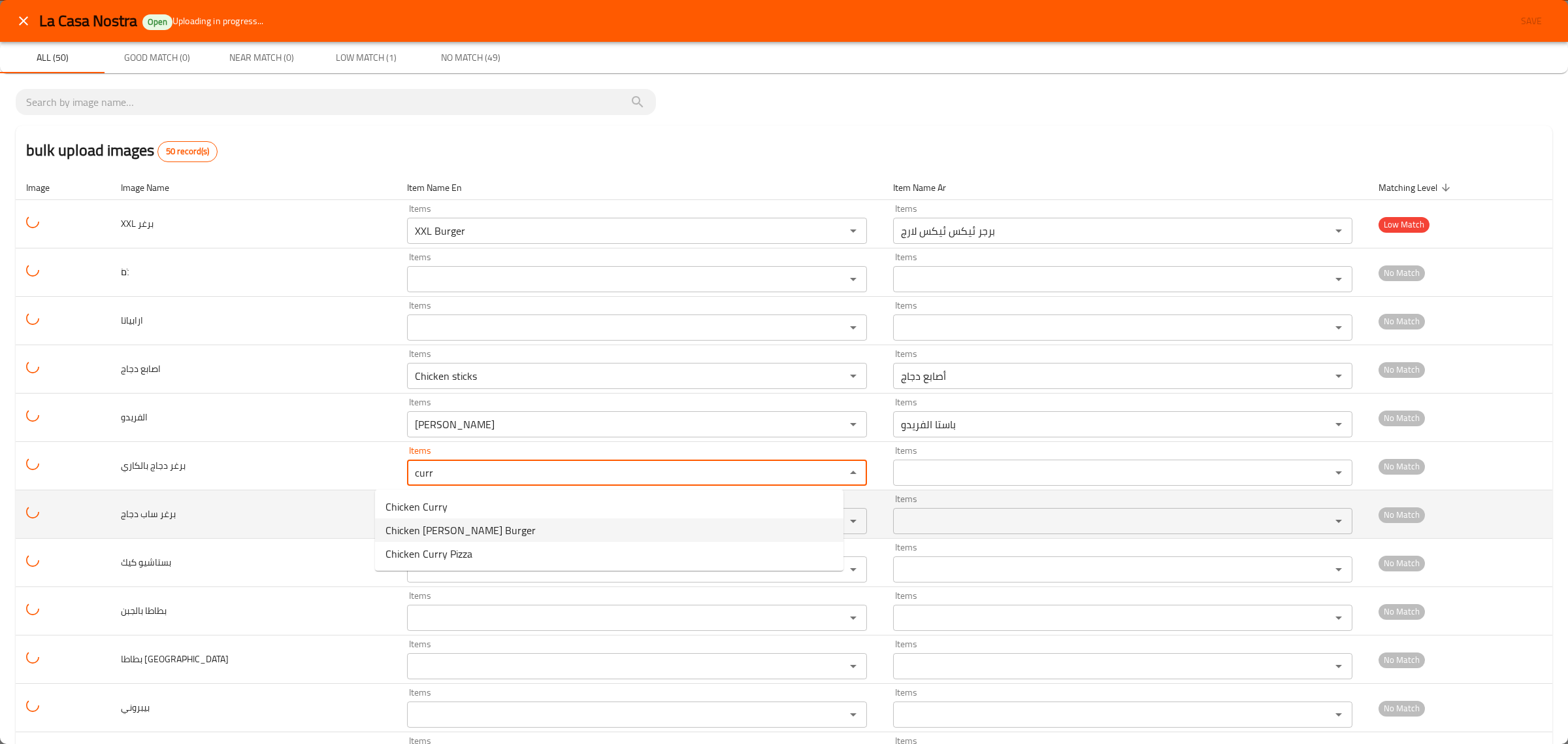
type بالكاري "Chicken Curry Burger"
type بالكاري-ar "برجر دجاج بالكاري"
type بالكاري "Chicken Curry Burger"
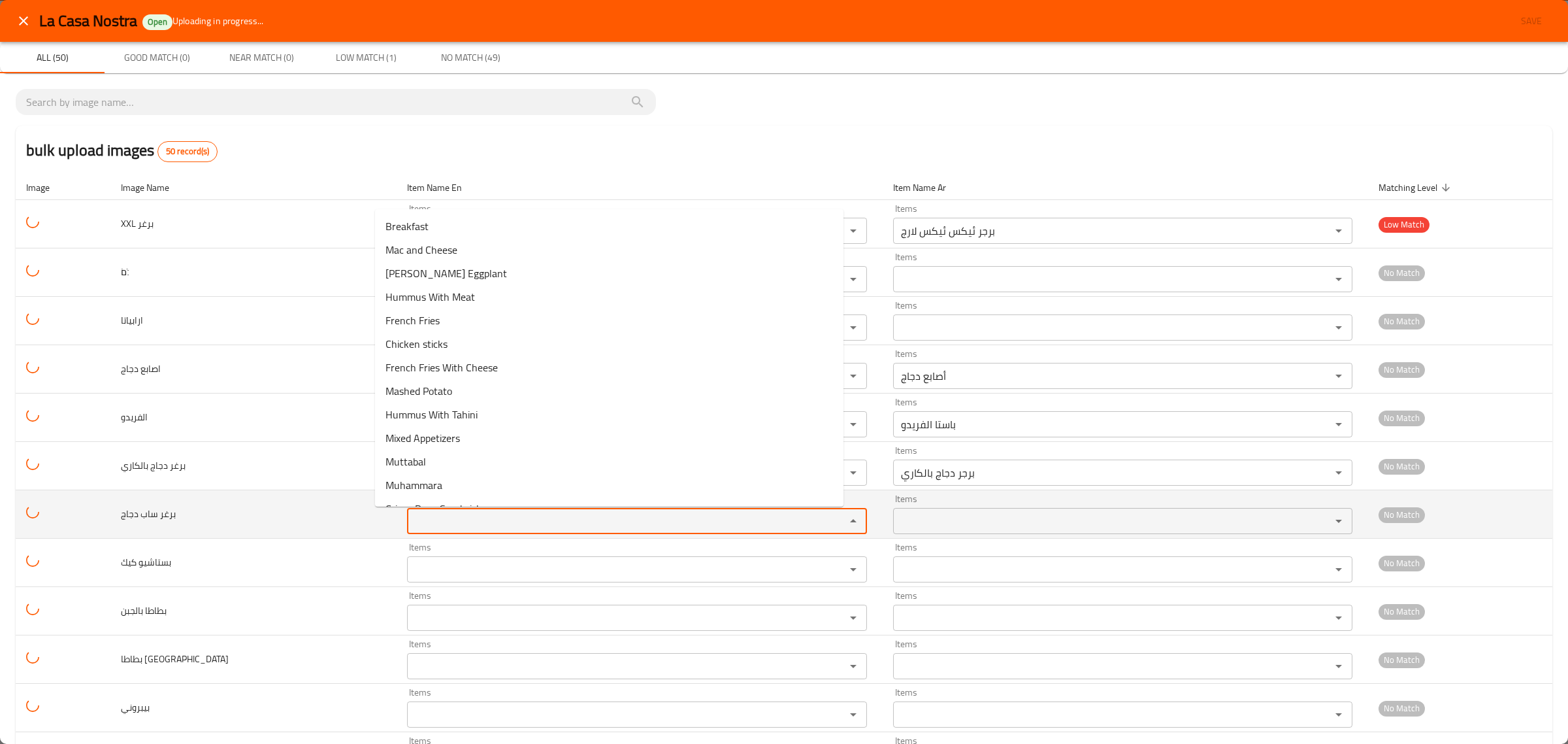
click at [420, 517] on دجاج "Items" at bounding box center [616, 521] width 412 height 18
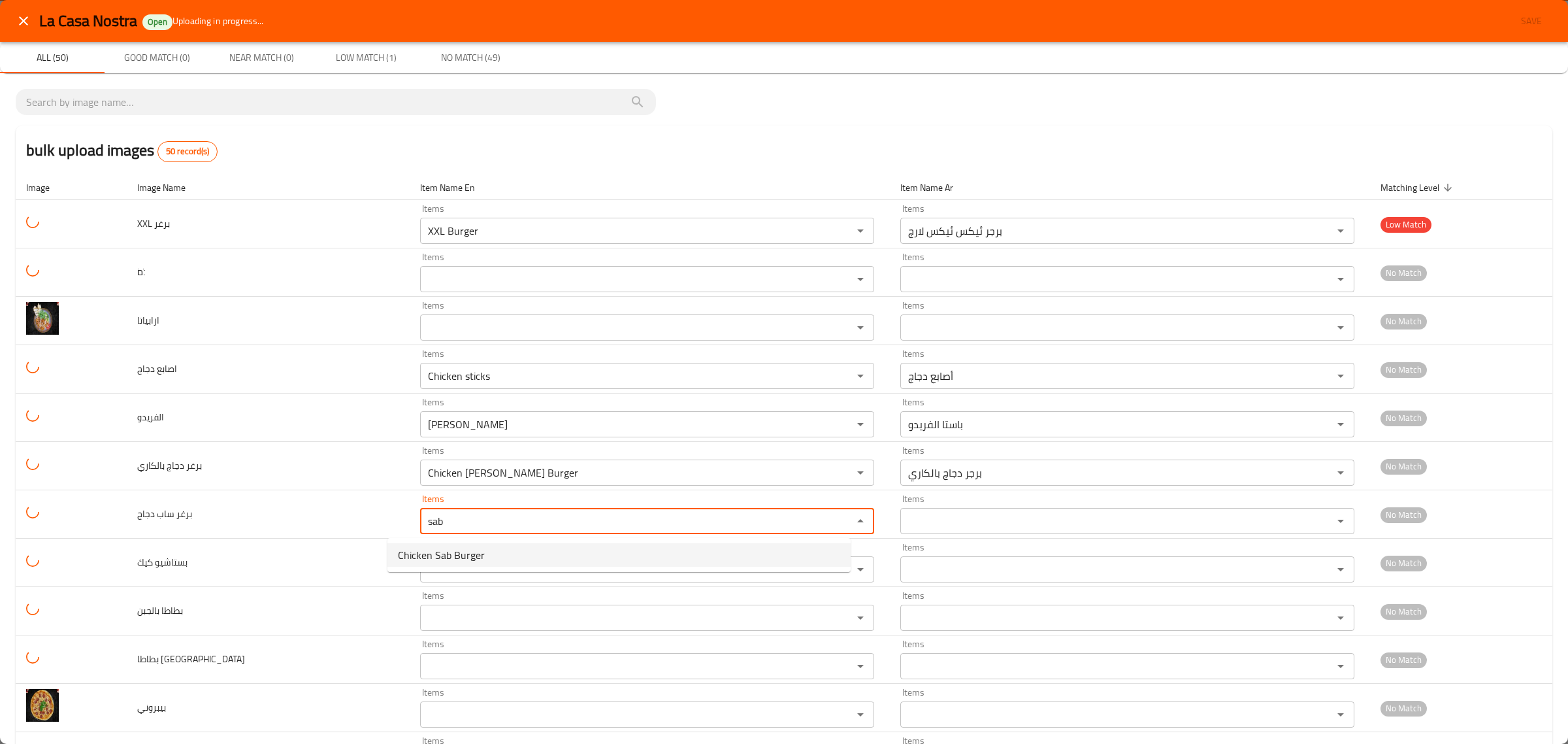
click at [445, 550] on span "Chicken Sab Burger" at bounding box center [441, 555] width 87 height 15
type دجاج "Chicken Sab Burger"
type دجاج-ar "برجر ساب دجاج"
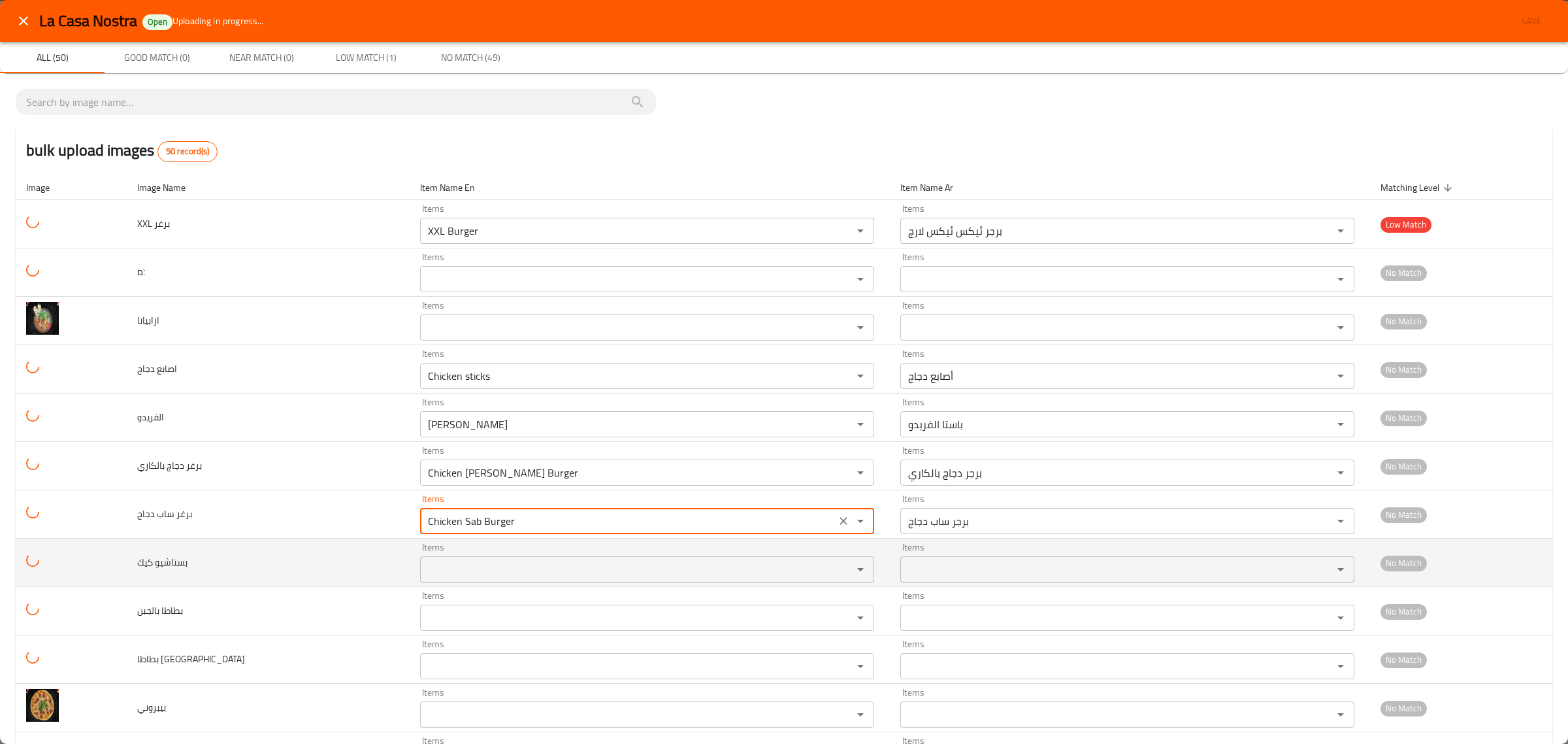
type دجاج "Chicken Sab Burger"
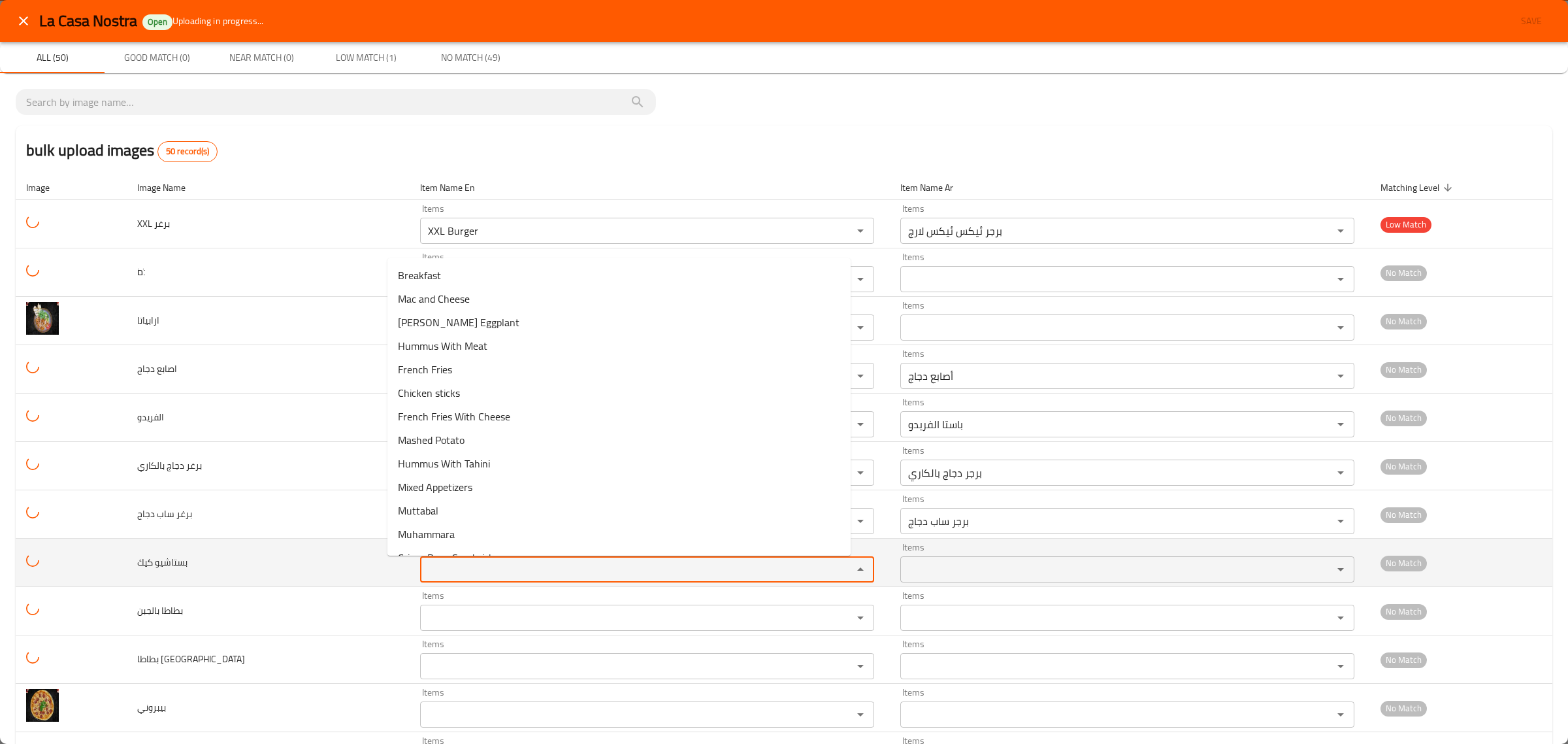
click at [433, 564] on كيك "Items" at bounding box center [628, 569] width 408 height 18
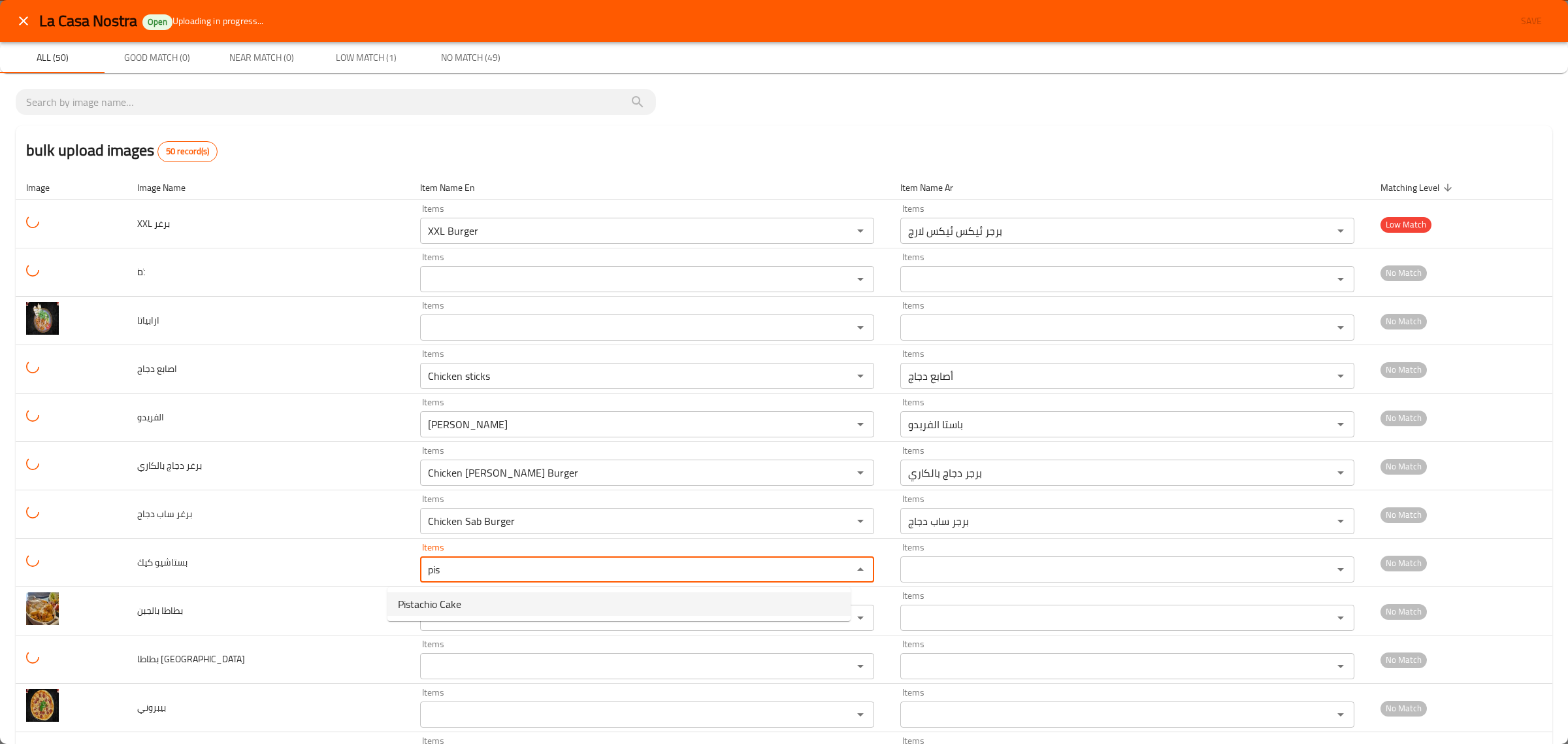
click at [415, 605] on span "Pistachio Cake" at bounding box center [430, 603] width 64 height 15
type كيك "Pistachio Cake"
type كيك-ar "كيك فستق"
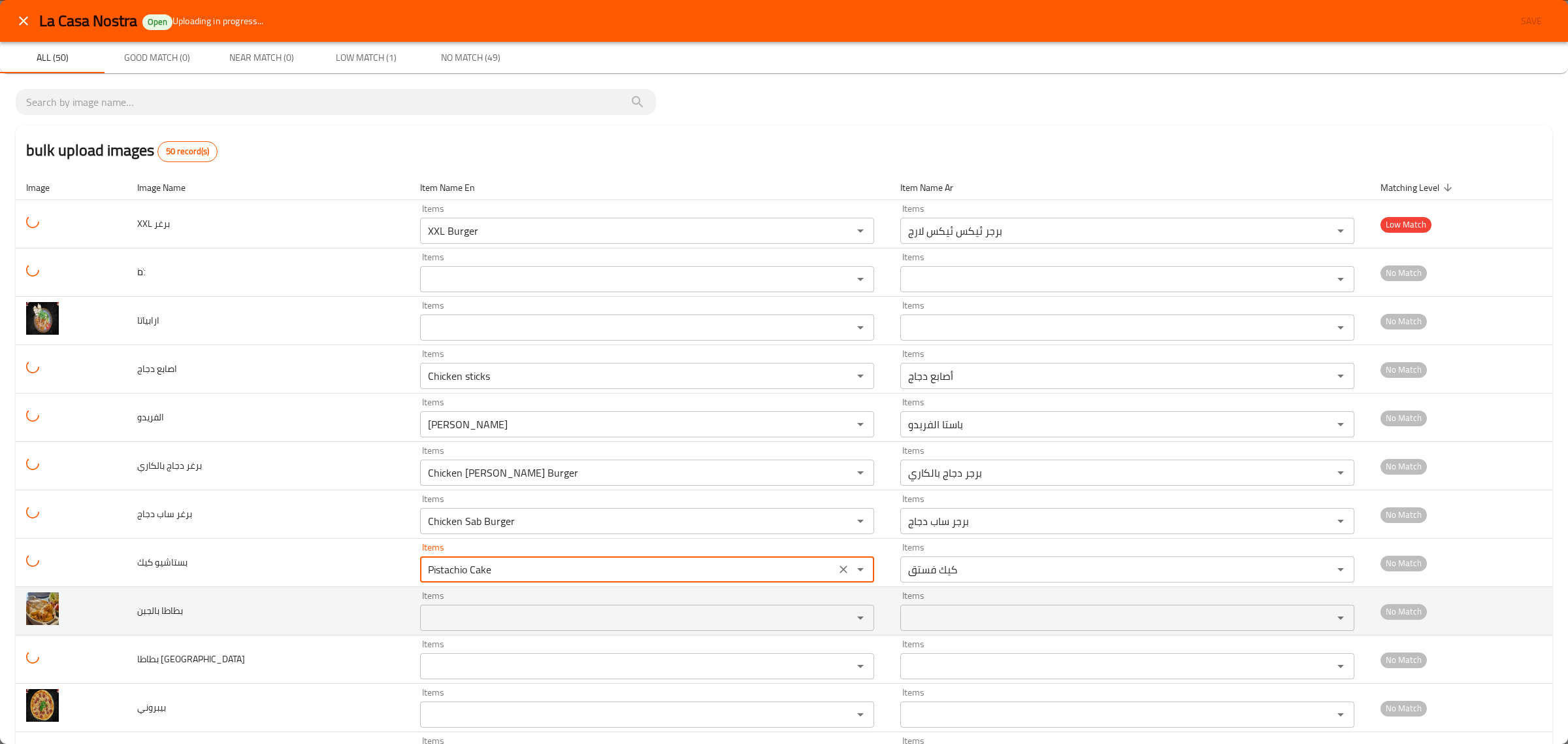
type كيك "Pistachio Cake"
click at [429, 612] on بالجبن "Items" at bounding box center [628, 617] width 408 height 18
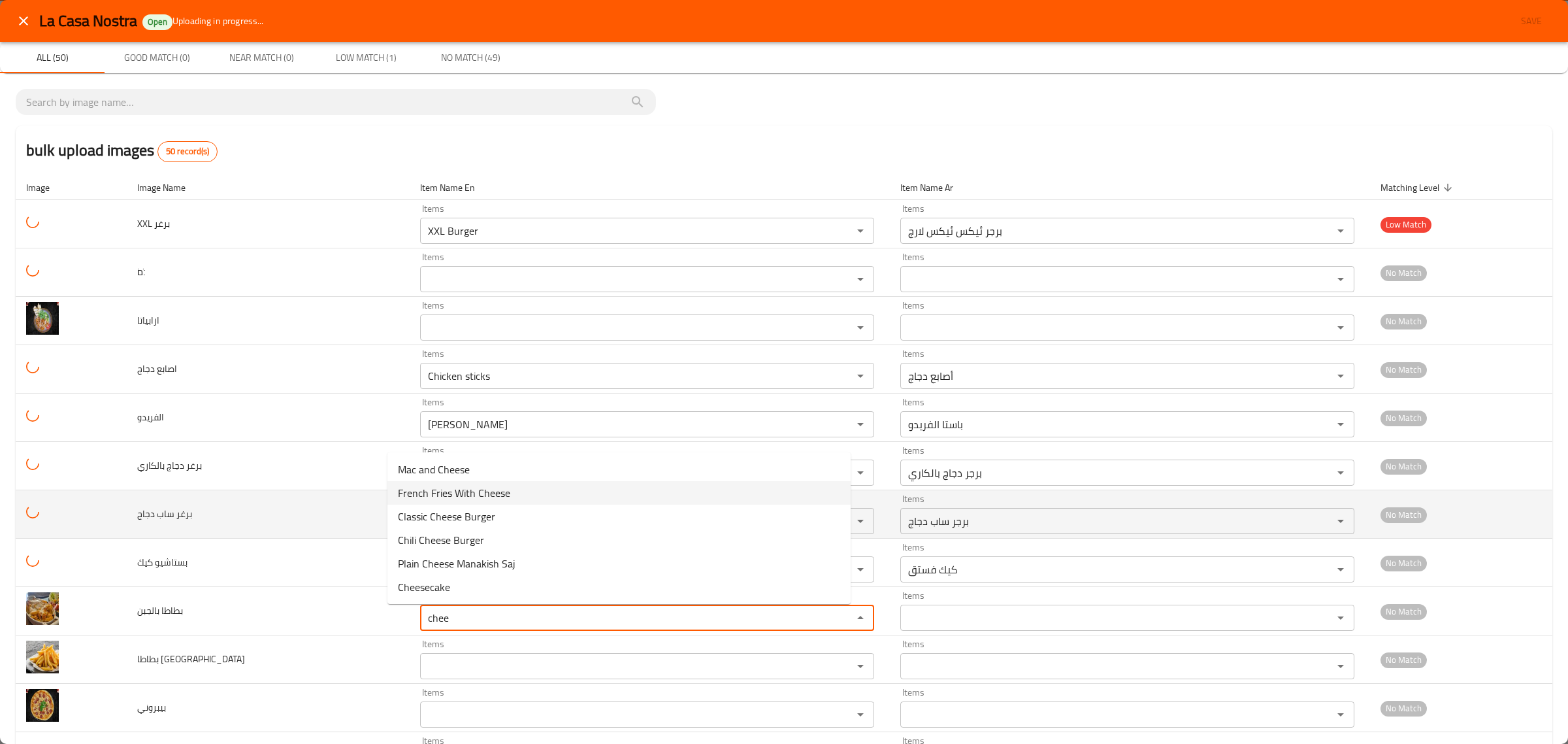
click at [482, 492] on span "French Fries With Cheese" at bounding box center [453, 492] width 112 height 15
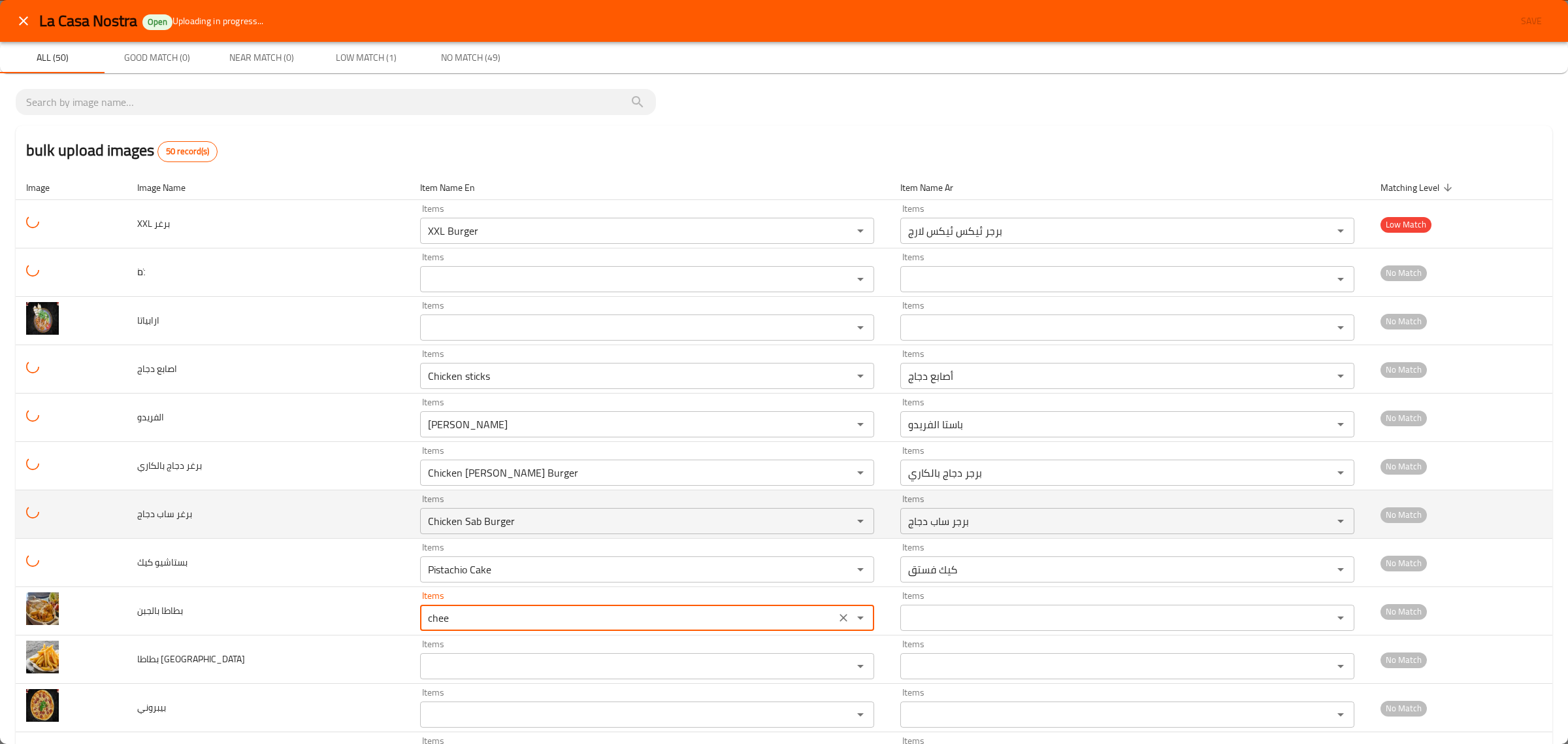
type بالجبن "French Fries With Cheese"
type بالجبن-ar "بطاطة مقلية بالجبن"
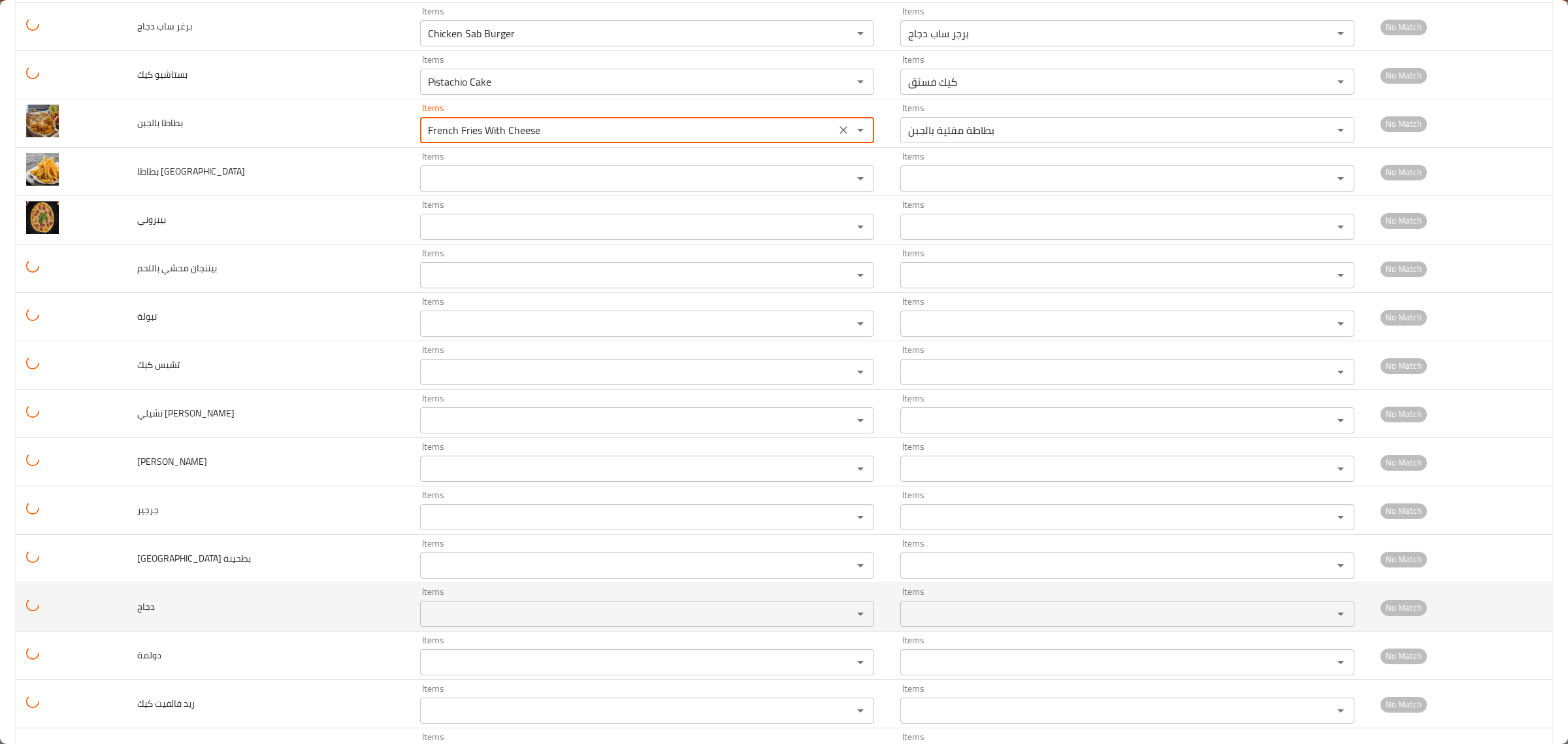
scroll to position [490, 0]
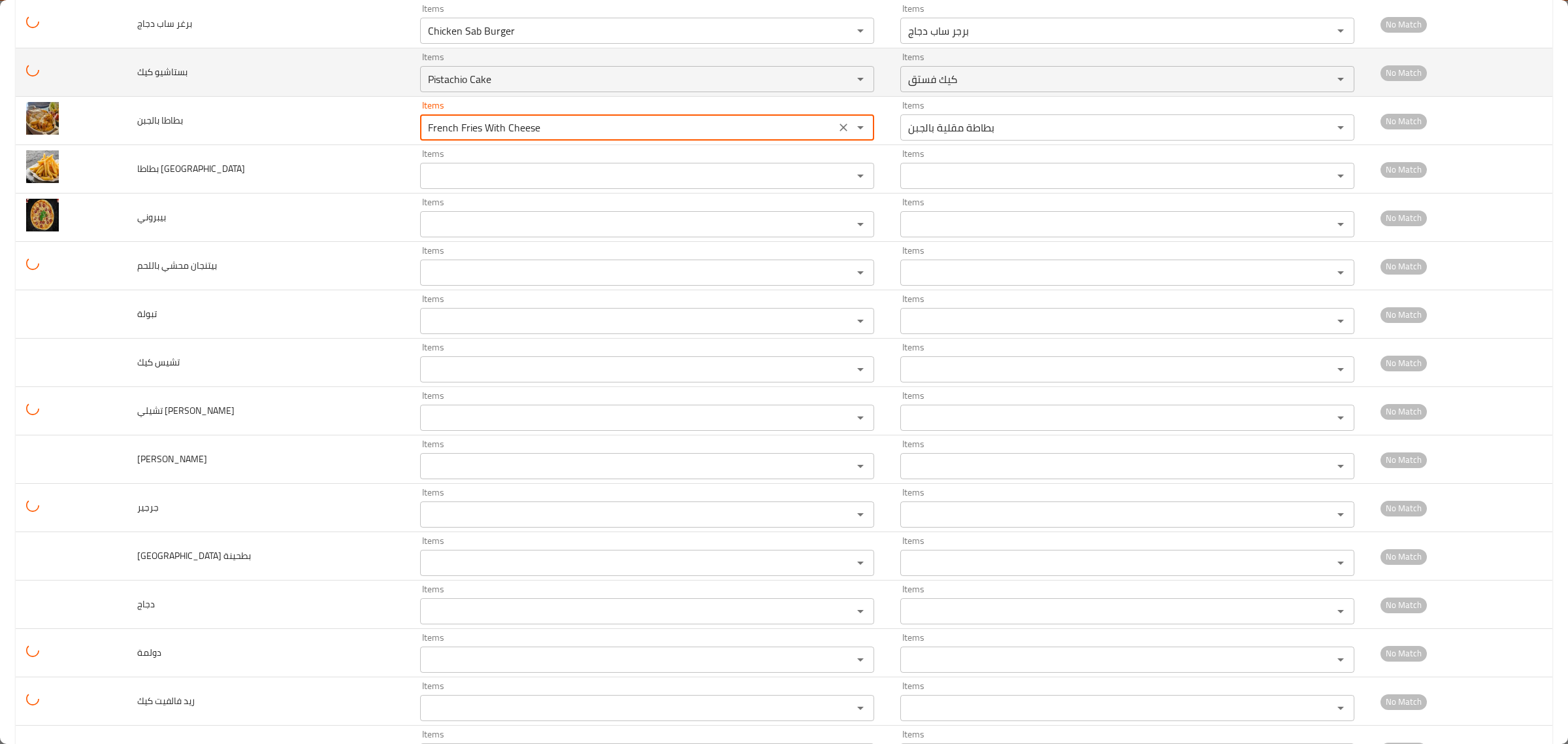
drag, startPoint x: 449, startPoint y: 126, endPoint x: 219, endPoint y: 94, distance: 232.2
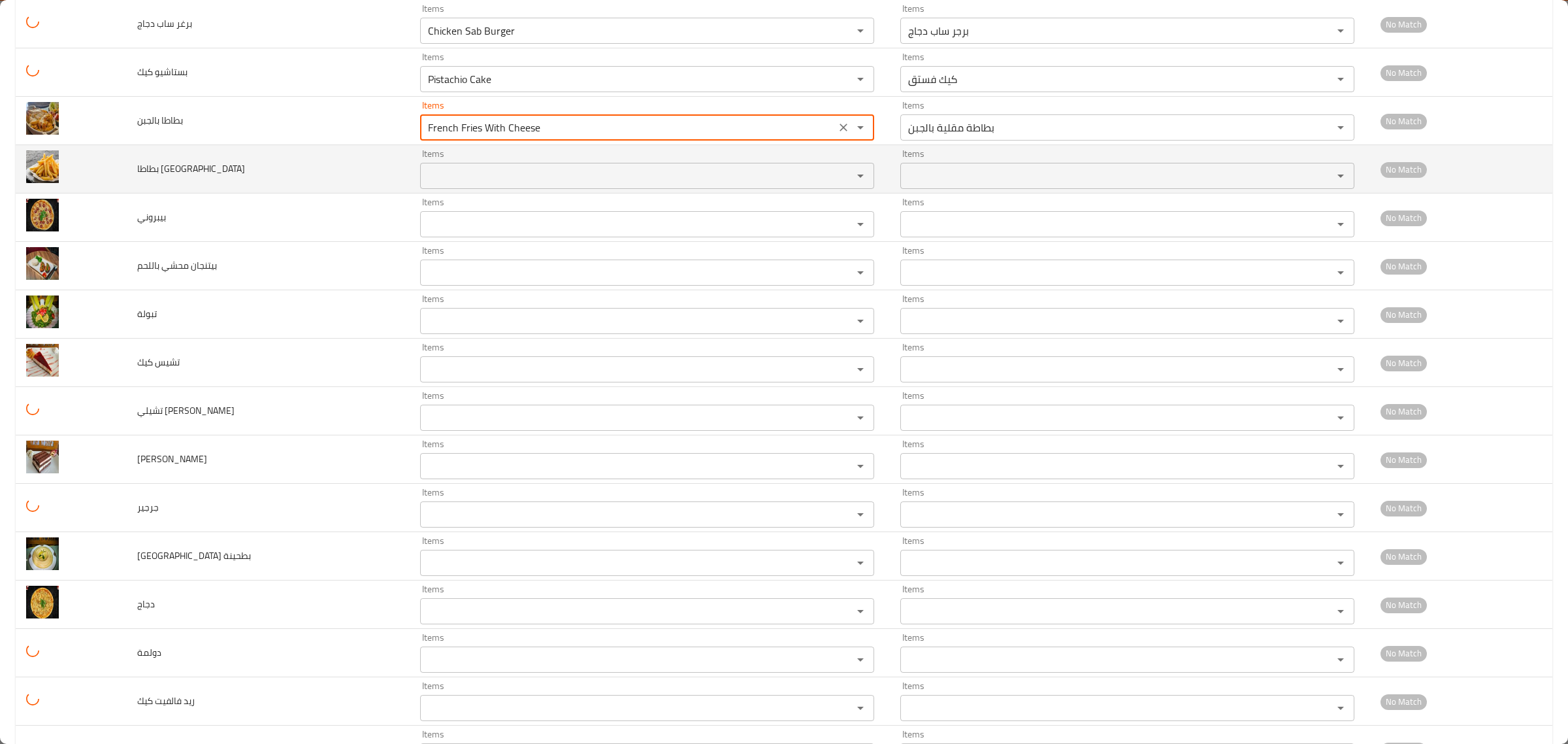
type بالجبن "French Fries With Cheese"
click at [438, 171] on مقلية "Items" at bounding box center [628, 176] width 408 height 18
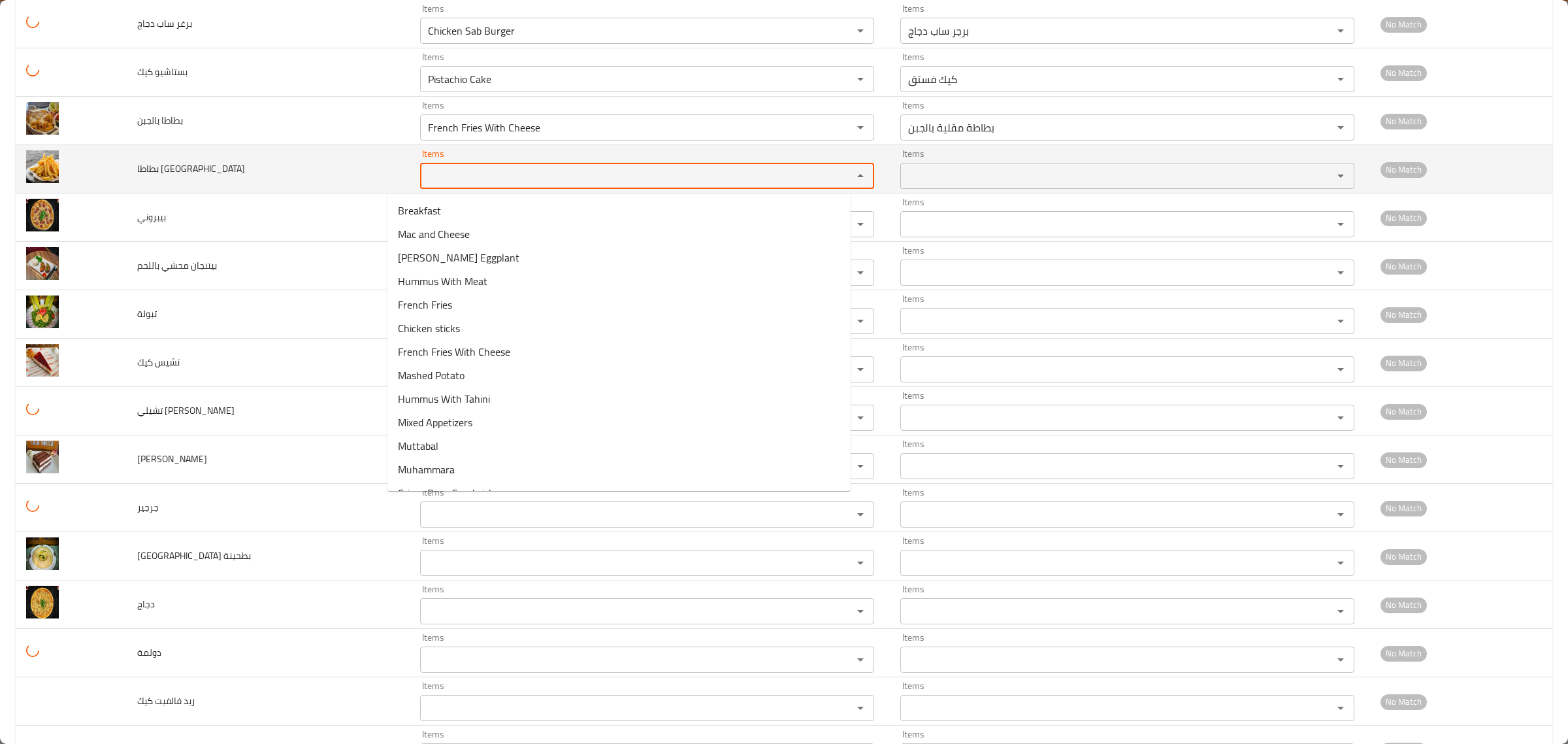
paste مقلية "French Fries"
type مقلية "French Fries"
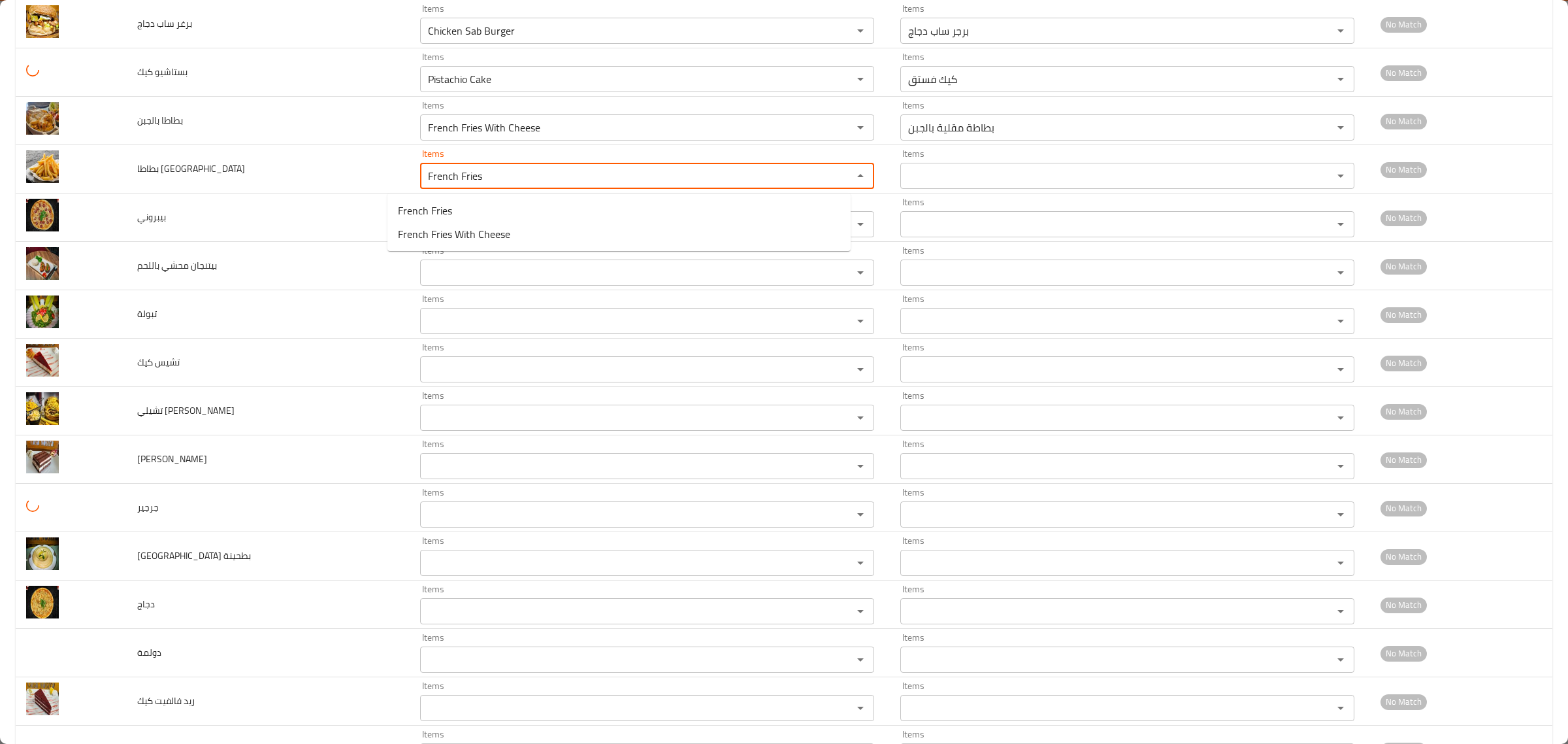
click at [445, 216] on span "French Fries" at bounding box center [425, 209] width 55 height 15
type مقلية-ar "بطاطا مقلية"
click at [445, 216] on div "Items" at bounding box center [647, 224] width 454 height 26
type مقلية "French Fries"
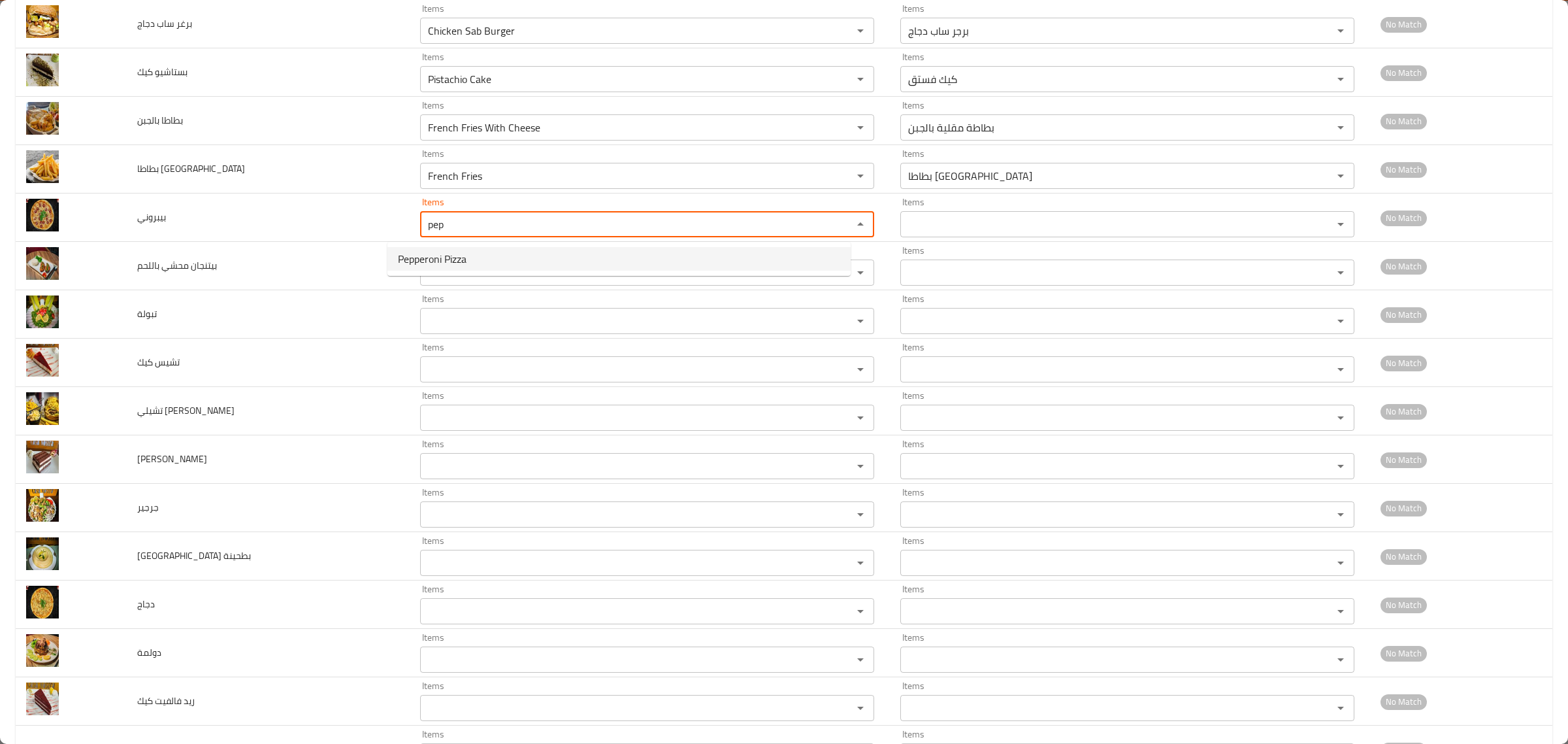
click at [443, 255] on span "Pepperoni Pizza" at bounding box center [432, 259] width 68 height 15
type input "Pepperoni Pizza"
type input "بيتزا بيبروني"
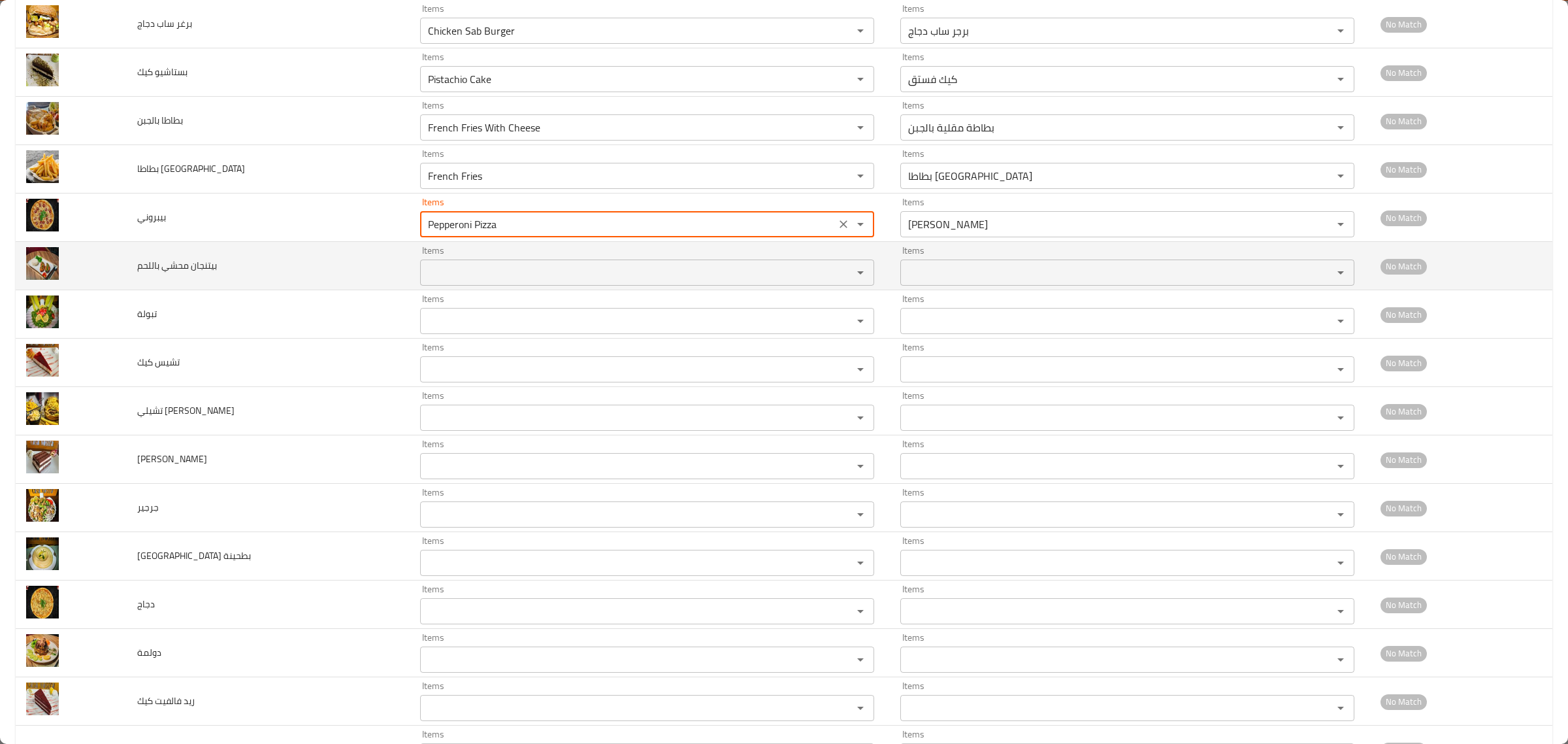
type input "Pepperoni Pizza"
click at [432, 272] on باللحم "Items" at bounding box center [628, 272] width 408 height 18
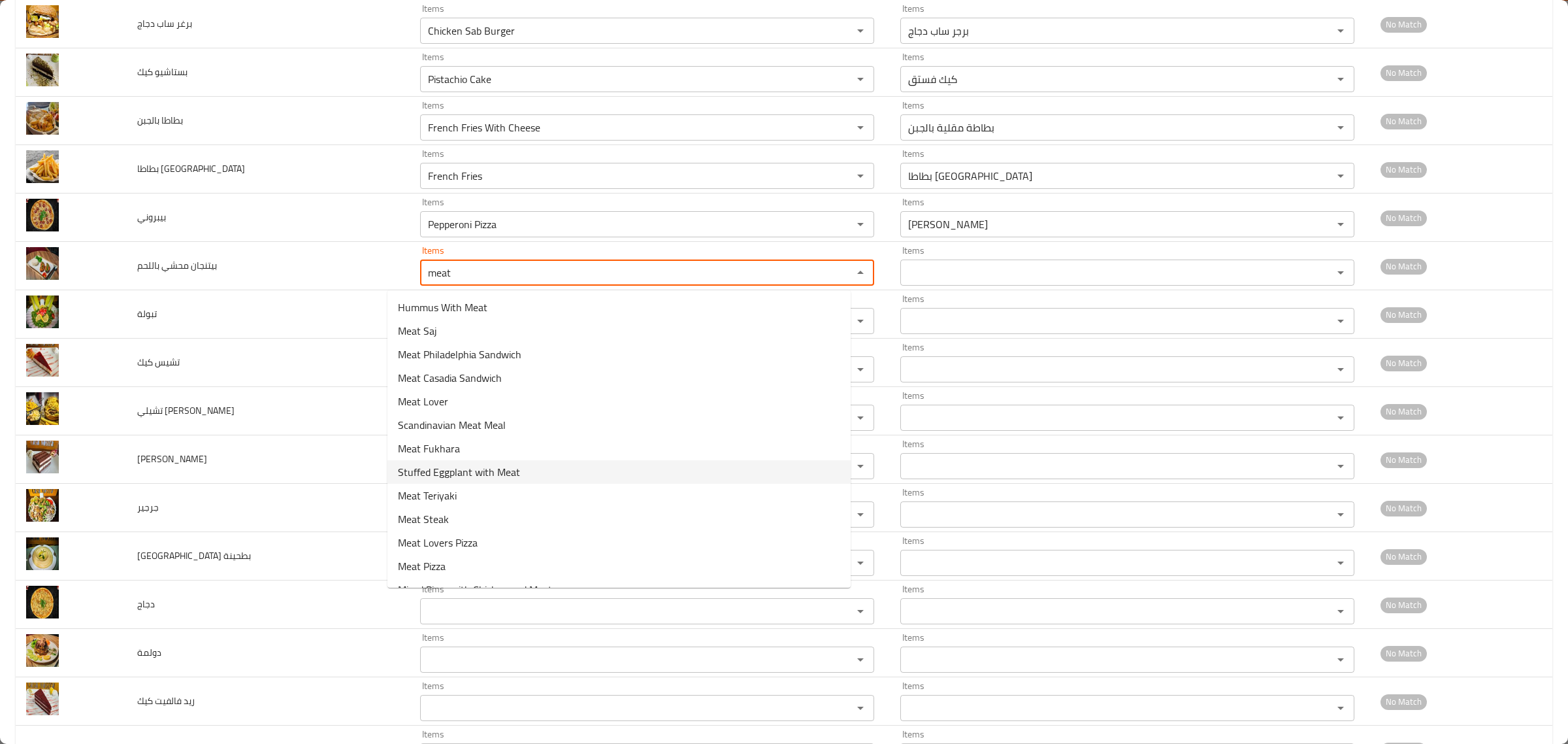
click at [462, 475] on span "Stuffed Eggplant with Meat" at bounding box center [459, 471] width 122 height 15
type باللحم "Stuffed Eggplant with Meat"
type باللحم-ar "محشي باذنجان باللحم"
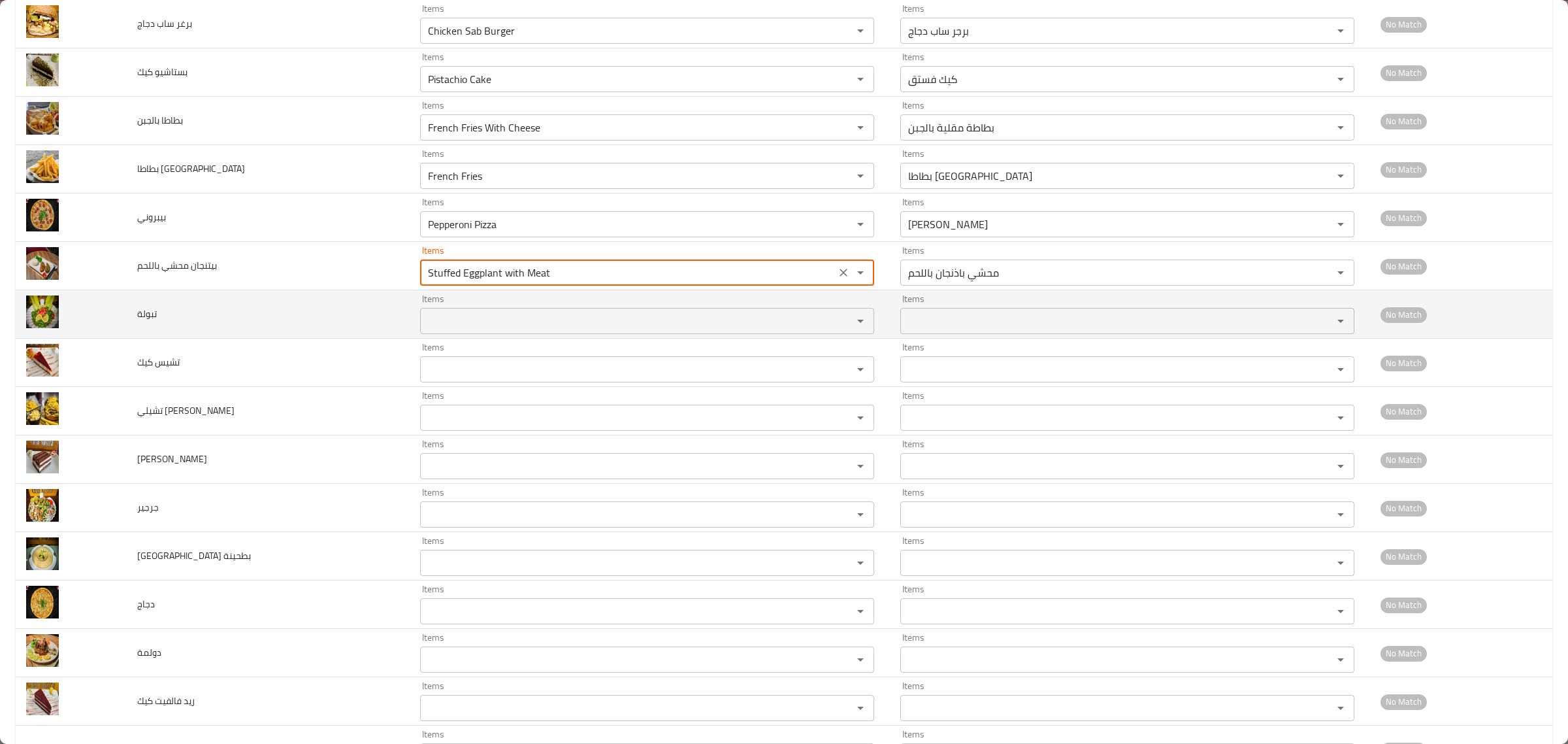
type باللحم "Stuffed Eggplant with Meat"
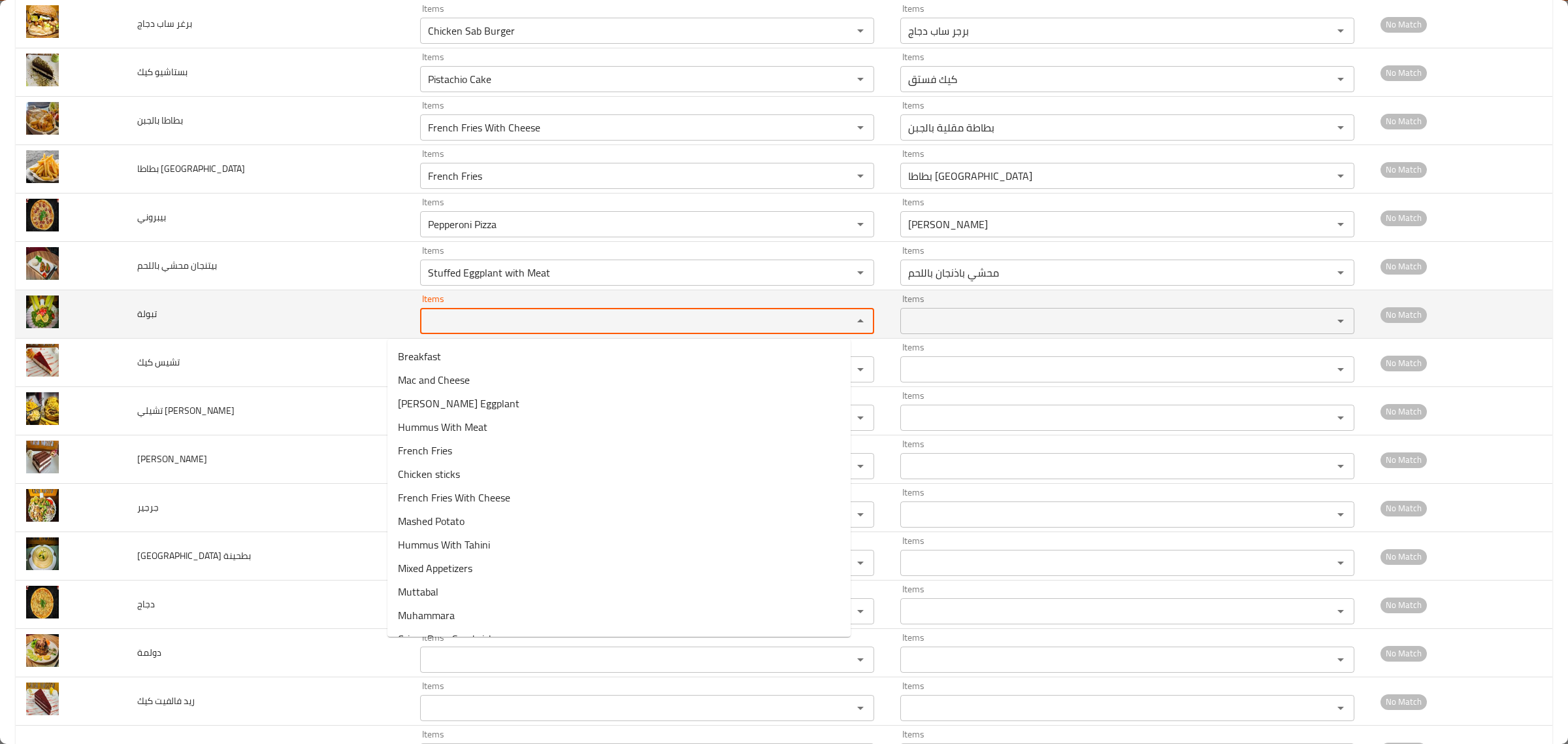
click at [467, 315] on input "Items" at bounding box center [628, 321] width 408 height 18
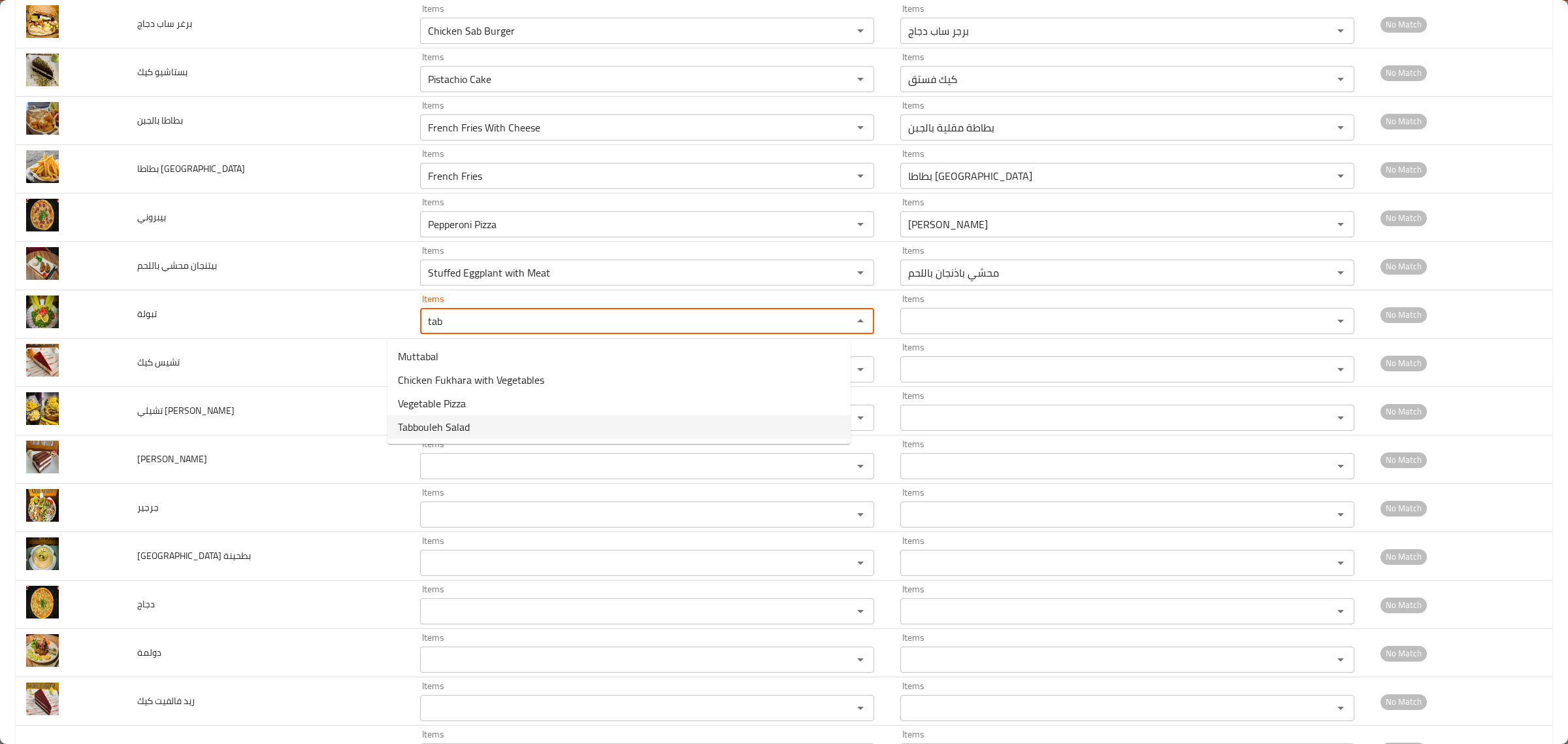
click at [448, 429] on span "Tabbouleh Salad" at bounding box center [433, 426] width 72 height 15
type input "Tabbouleh Salad"
type input "سلطة تبولة"
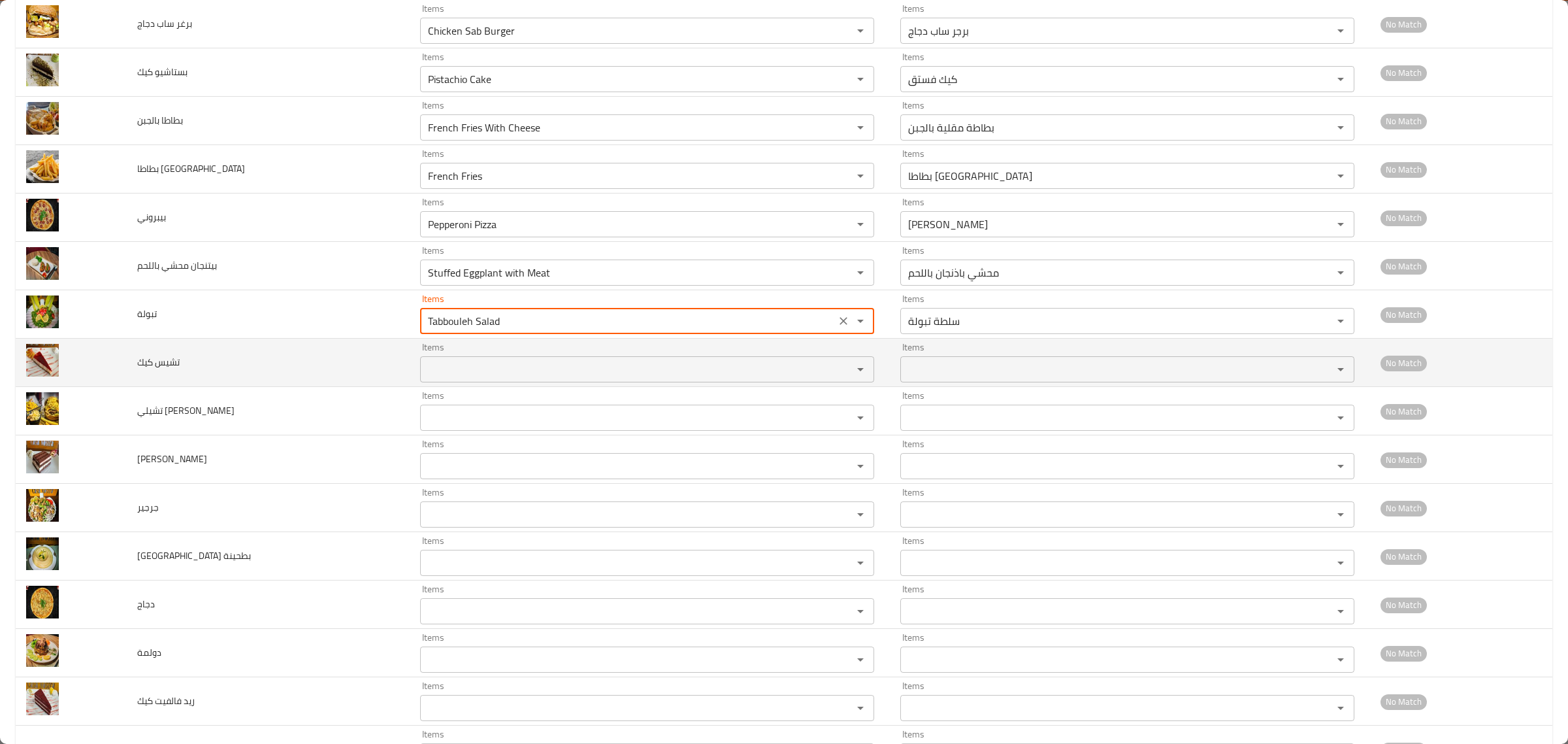
type input "Tabbouleh Salad"
click at [436, 373] on كيك "Items" at bounding box center [628, 369] width 408 height 18
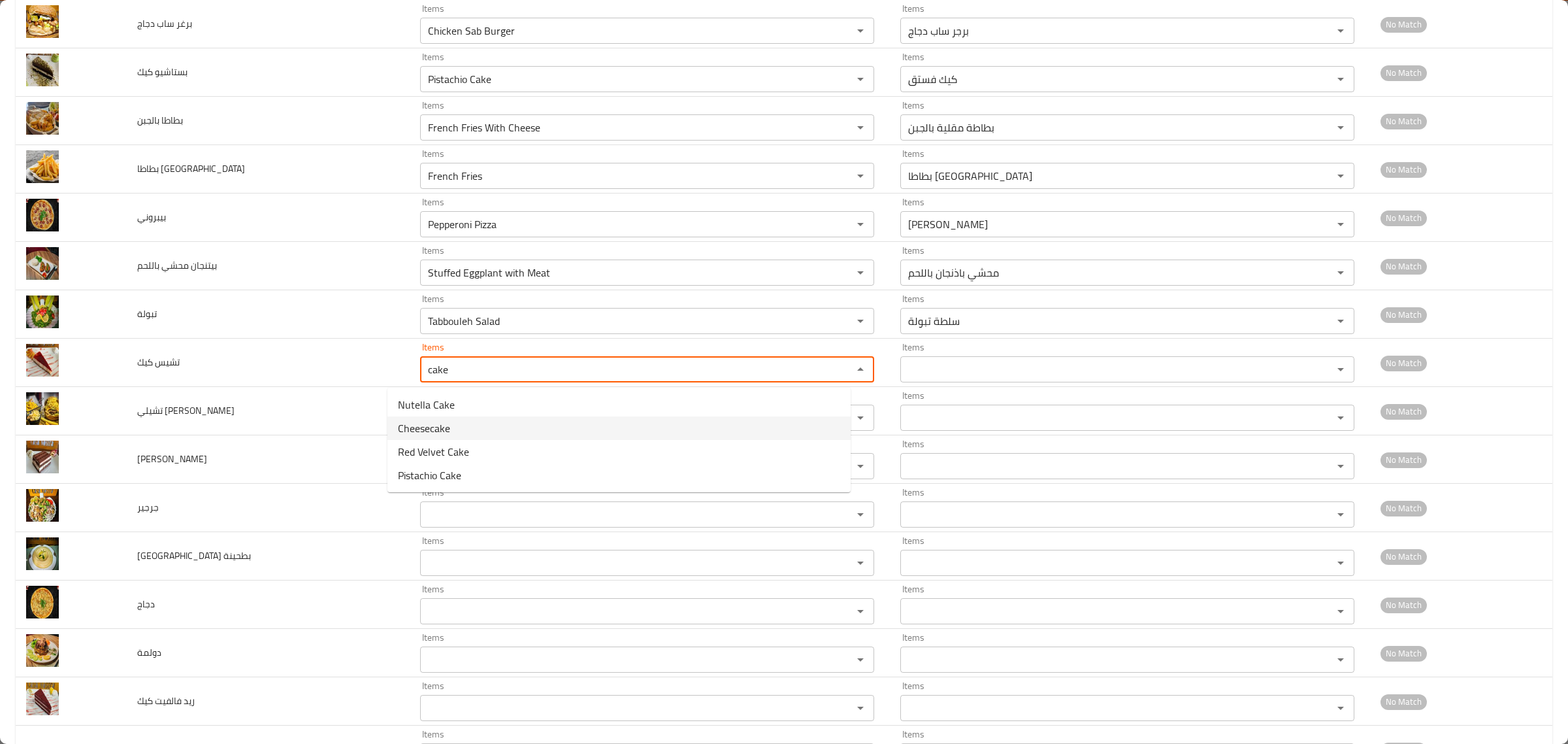
click at [453, 429] on كيك-option-1 "Cheesecake" at bounding box center [619, 428] width 463 height 24
type كيك "Cheesecake"
type كيك-ar "تشيز كيك"
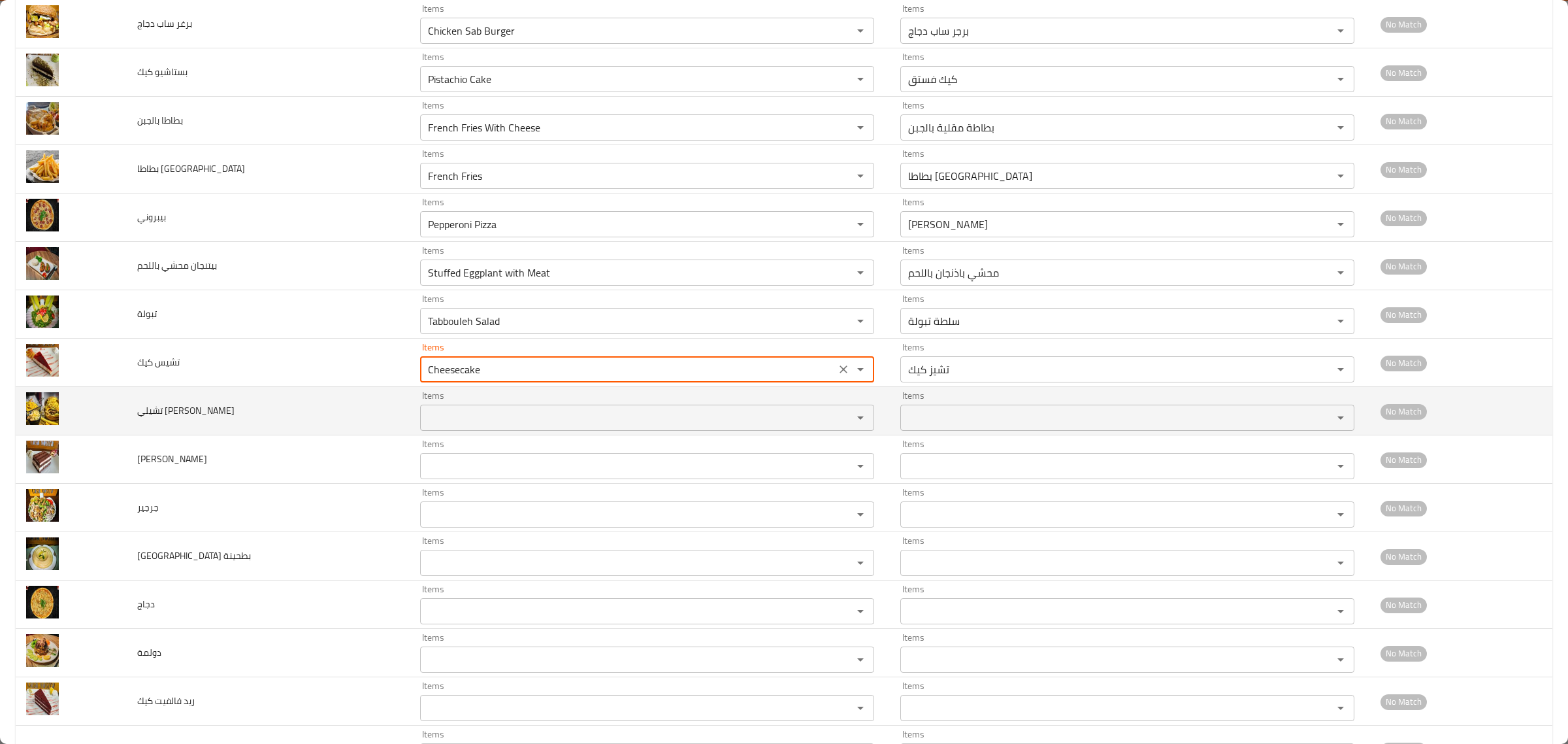
type كيك "Cheesecake"
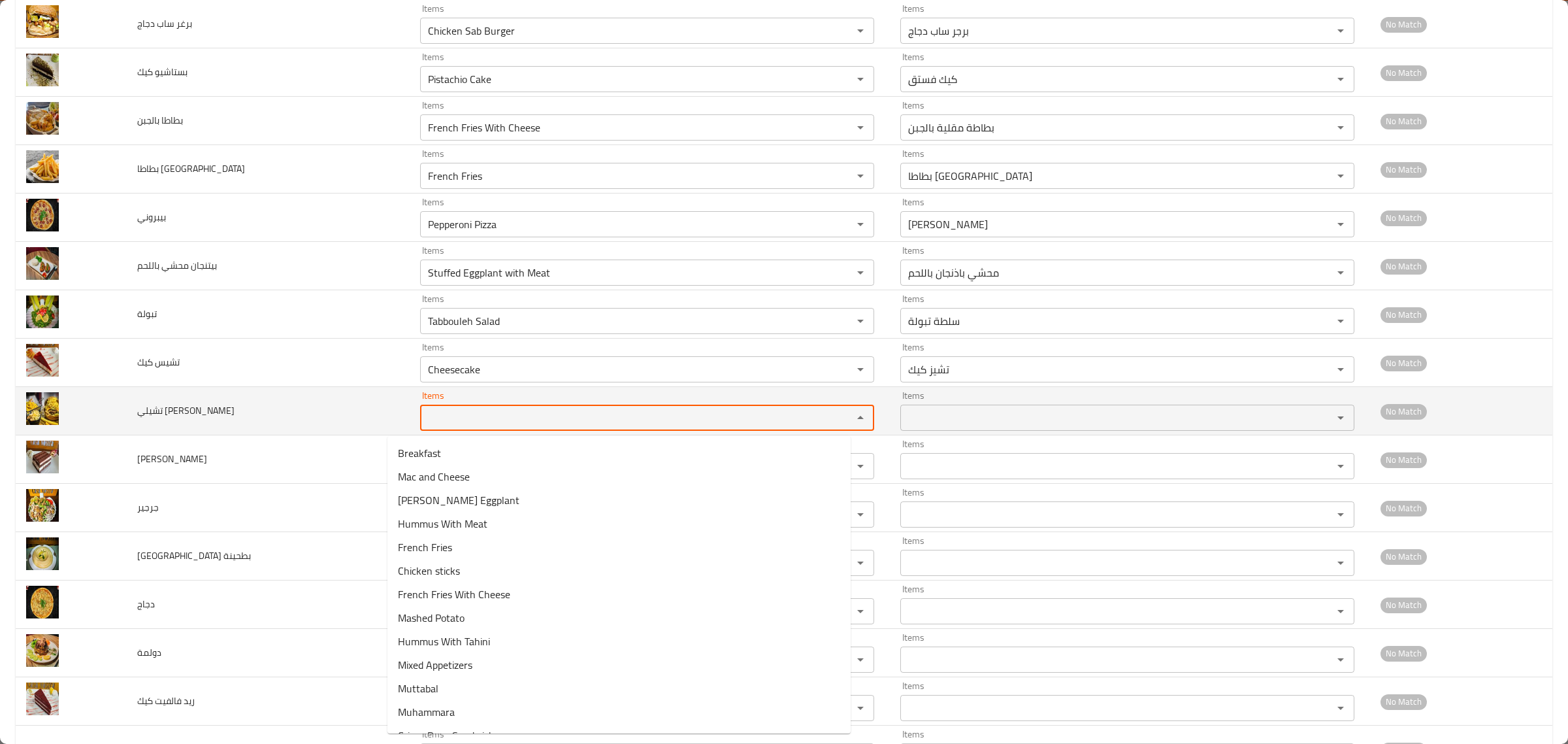
click at [453, 422] on بورغر "Items" at bounding box center [628, 417] width 408 height 18
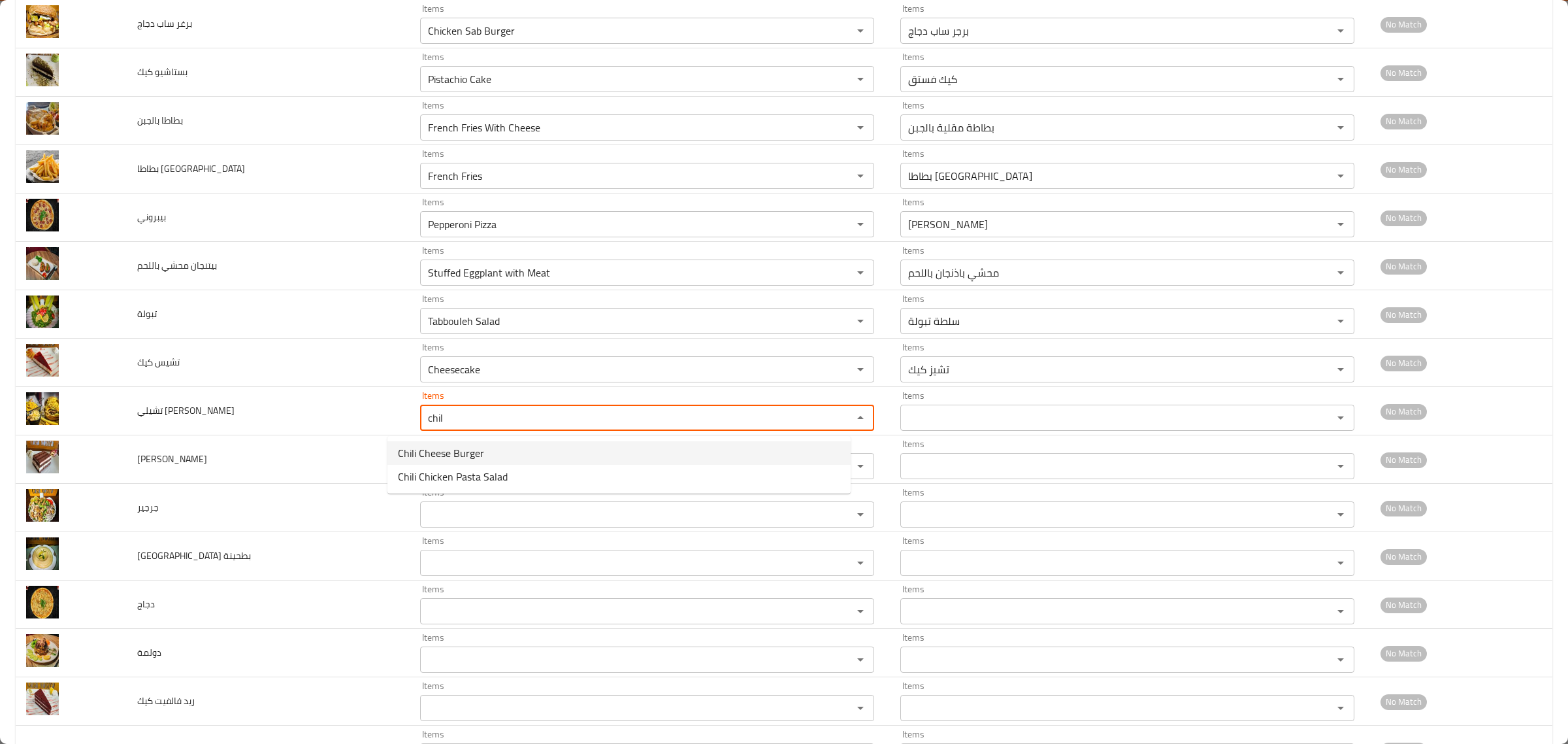
click at [451, 457] on span "Chili Cheese Burger" at bounding box center [441, 453] width 87 height 15
type بورغر "Chili Cheese Burger"
type بورغر-ar "برجر تشيلي تشيز"
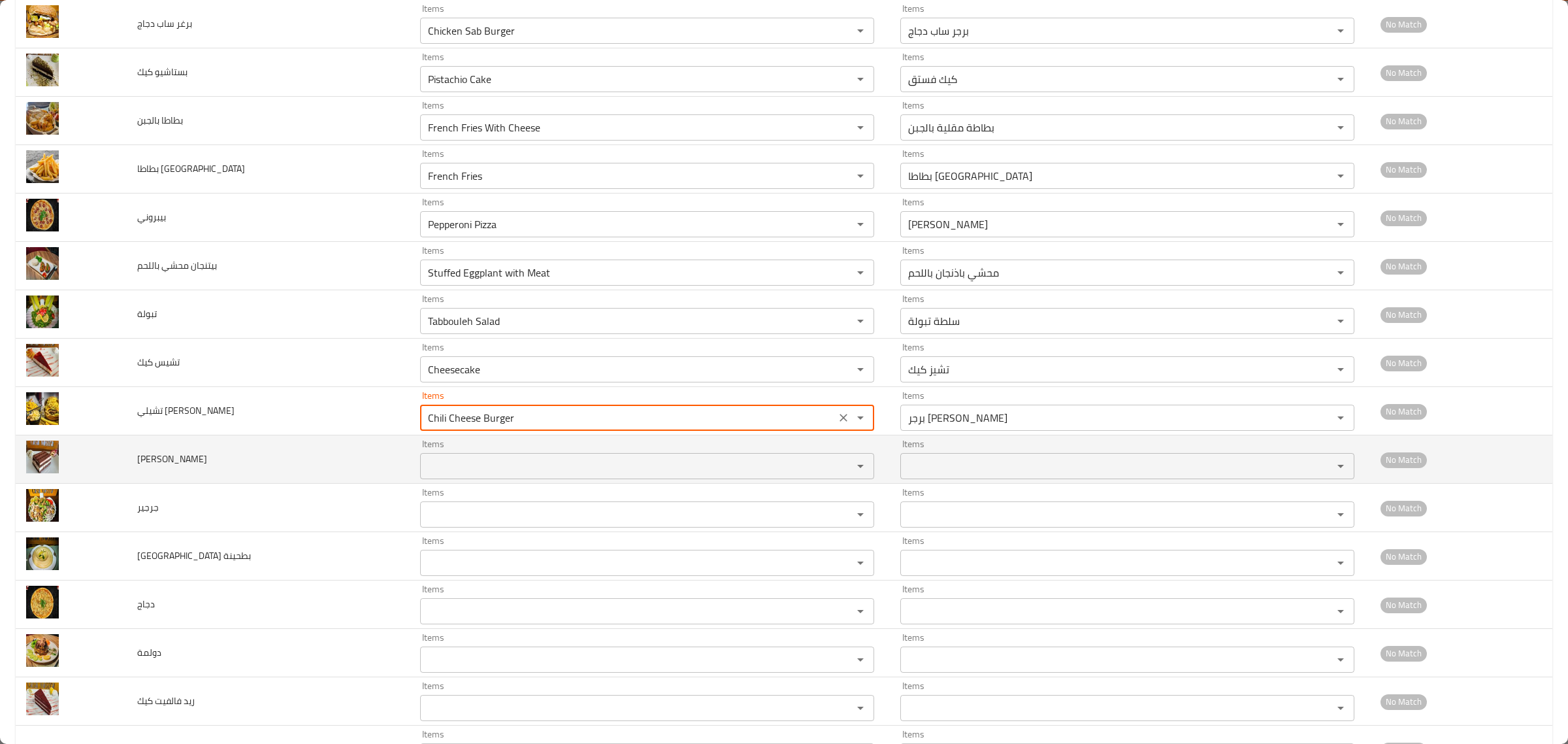
type بورغر "Chili Cheese Burger"
click at [445, 468] on كيك "Items" at bounding box center [628, 466] width 408 height 18
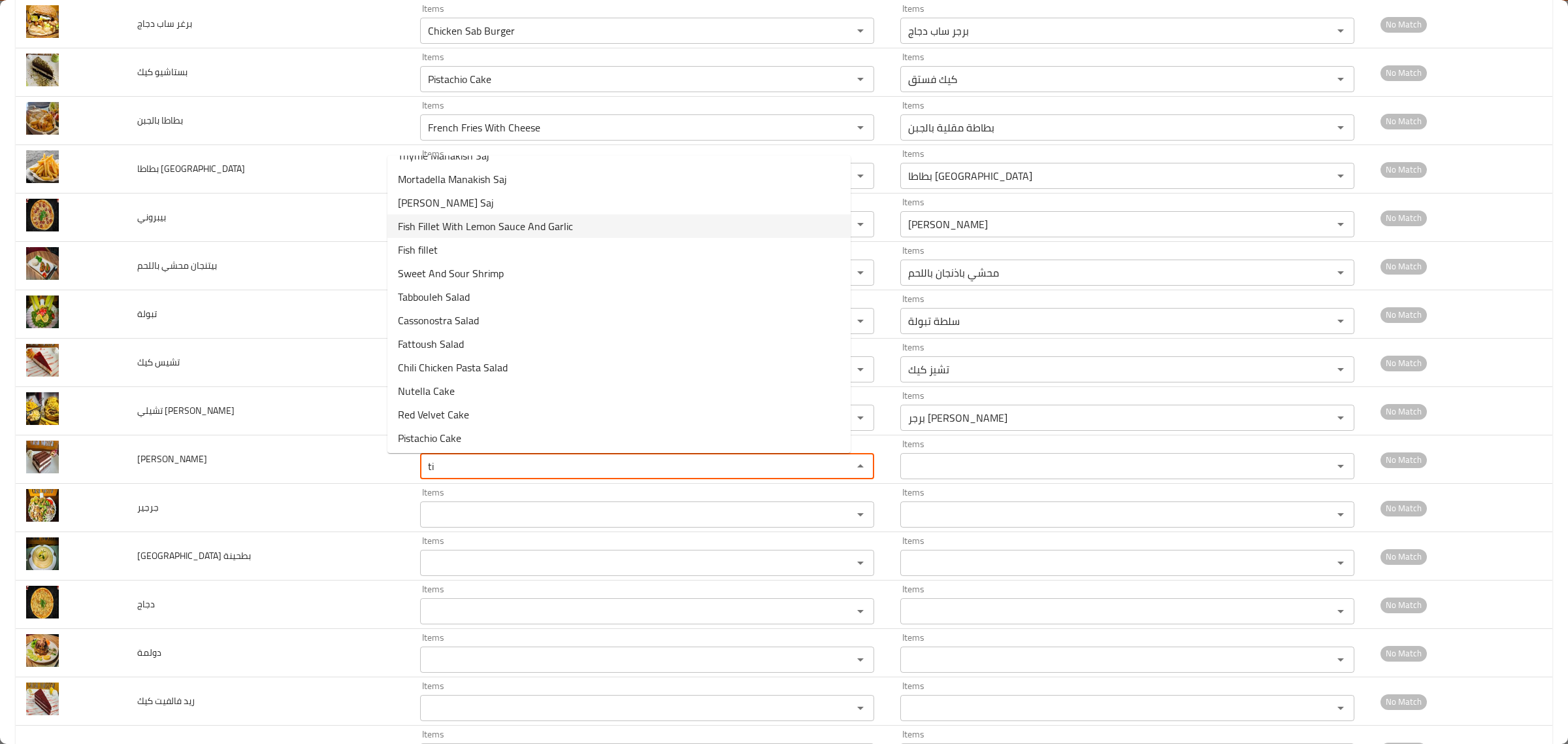
scroll to position [0, 0]
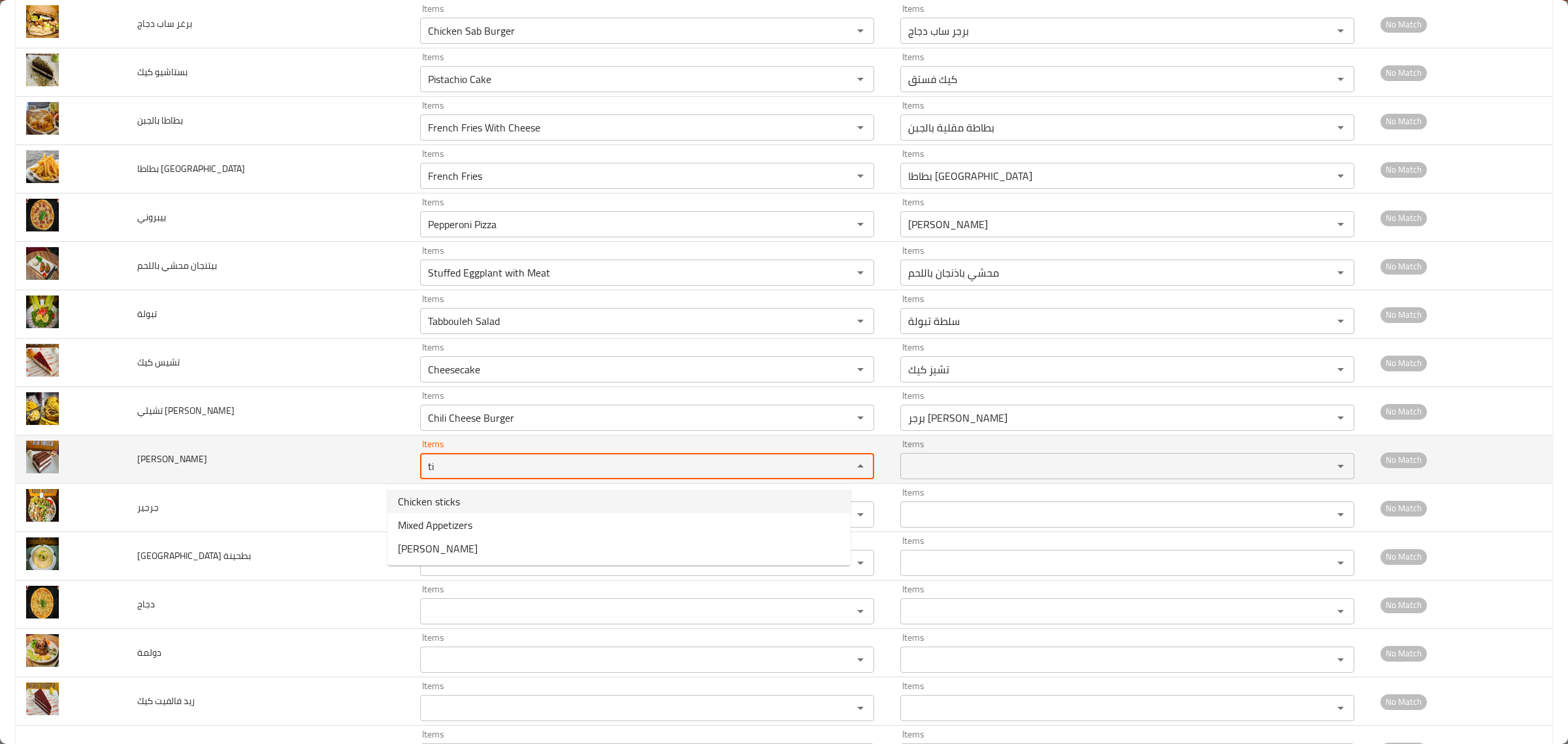
drag, startPoint x: 424, startPoint y: 464, endPoint x: 281, endPoint y: 463, distance: 143.0
click at [283, 463] on tr "تيراميسو كيك Items ti Items Items Items No Match" at bounding box center [784, 459] width 1537 height 48
type كيك "tu"
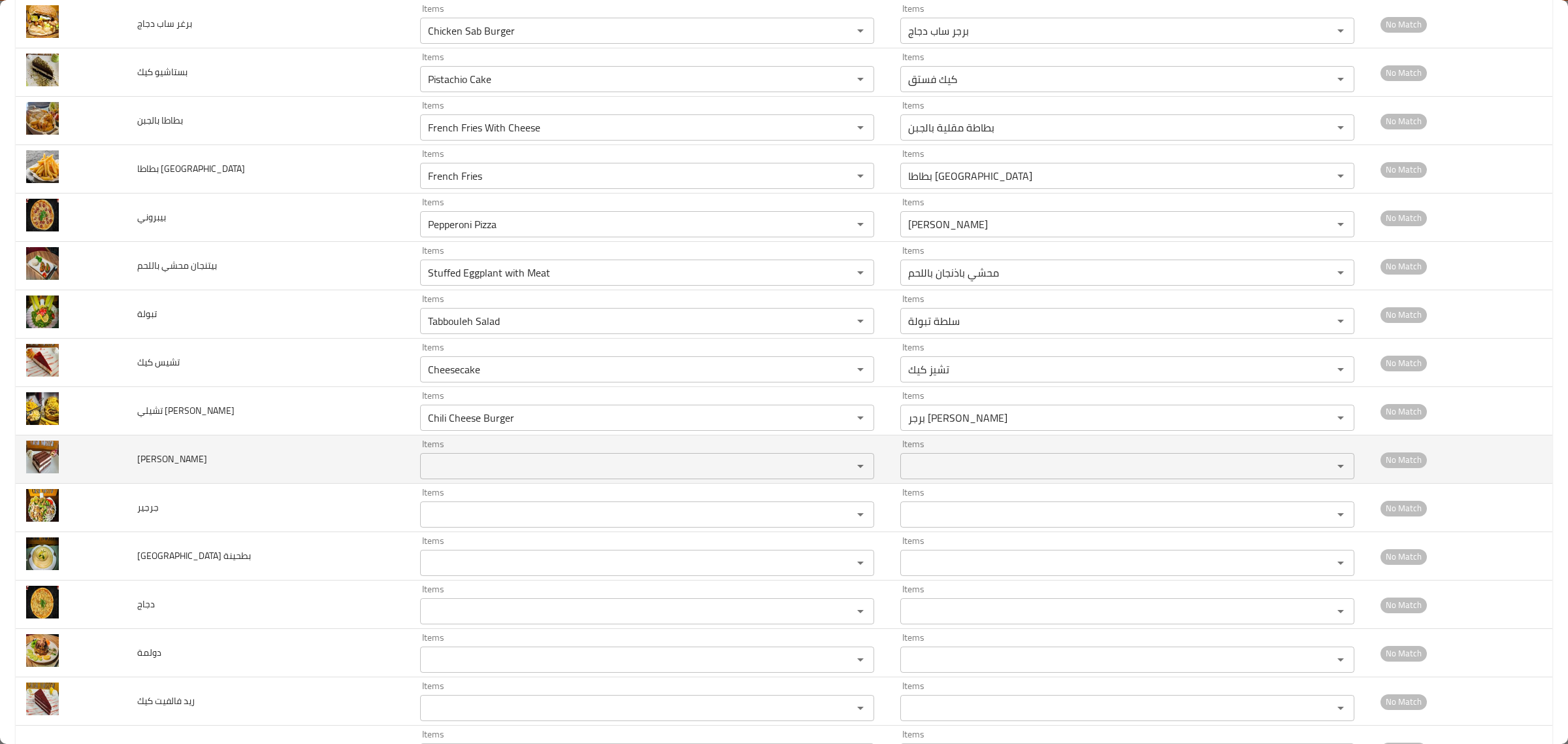
click at [294, 481] on td "[PERSON_NAME]" at bounding box center [268, 459] width 283 height 48
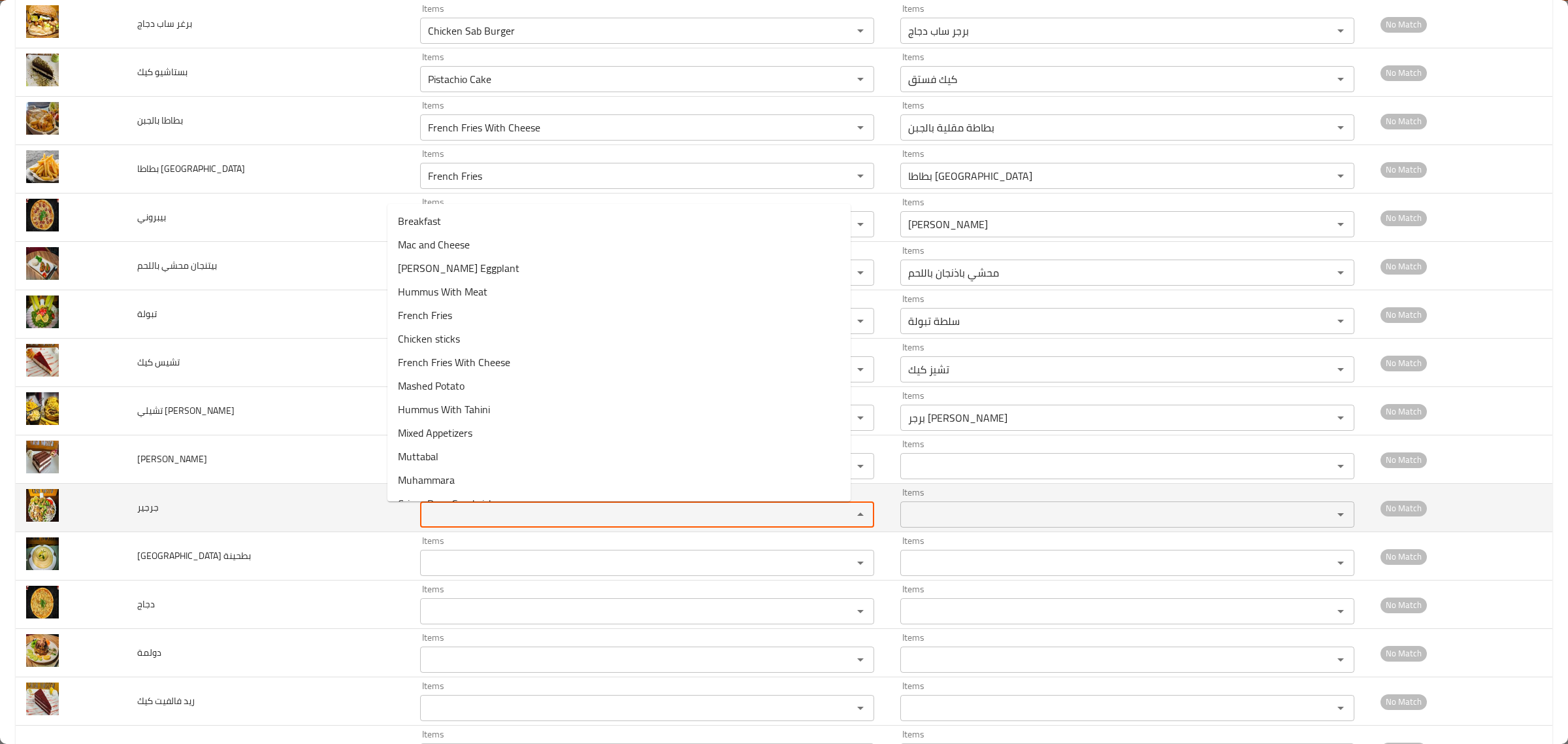
click at [424, 515] on input "Items" at bounding box center [628, 515] width 408 height 18
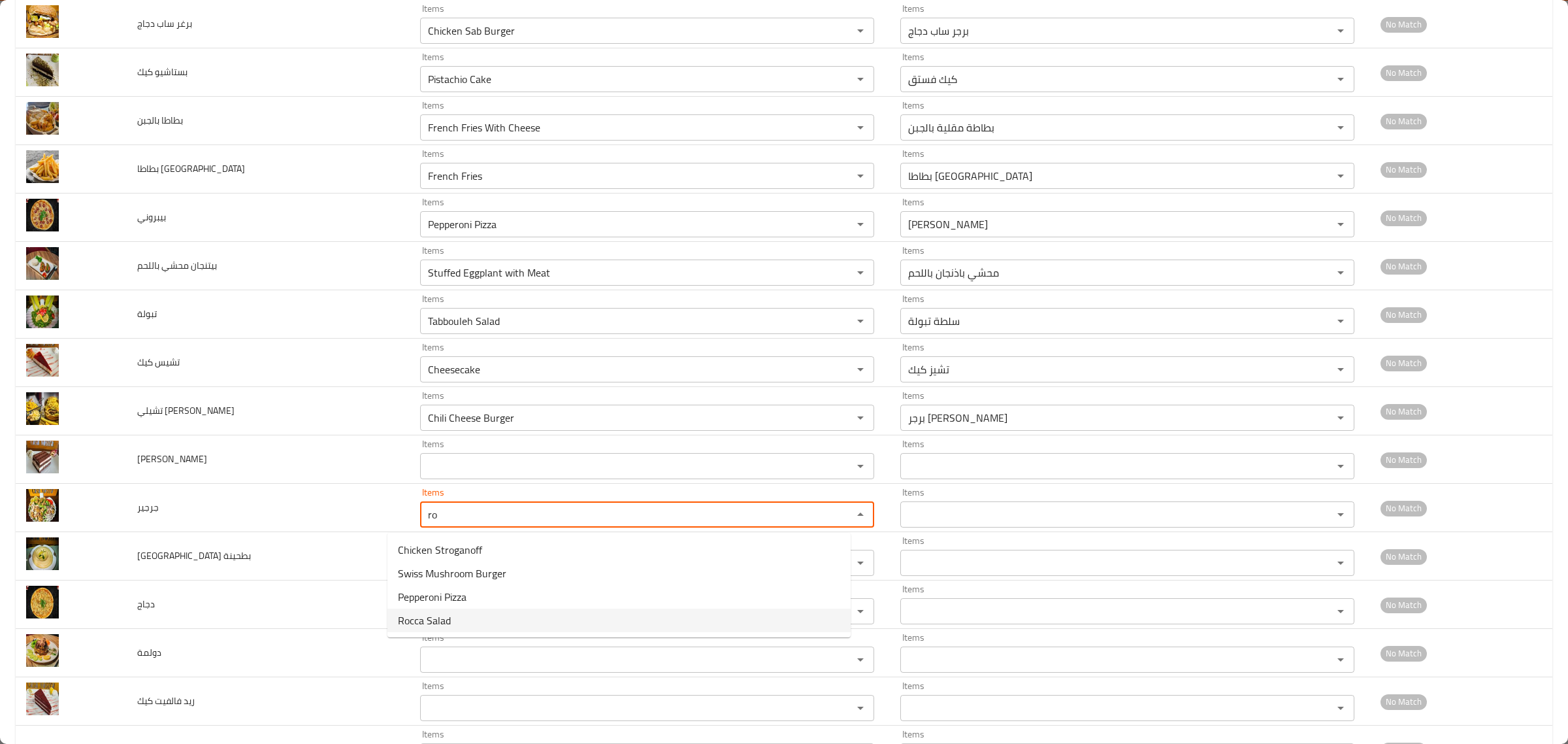
click at [410, 617] on span "Rocca Salad" at bounding box center [424, 619] width 53 height 15
type input "Rocca Salad"
type input "سلطة جرجير"
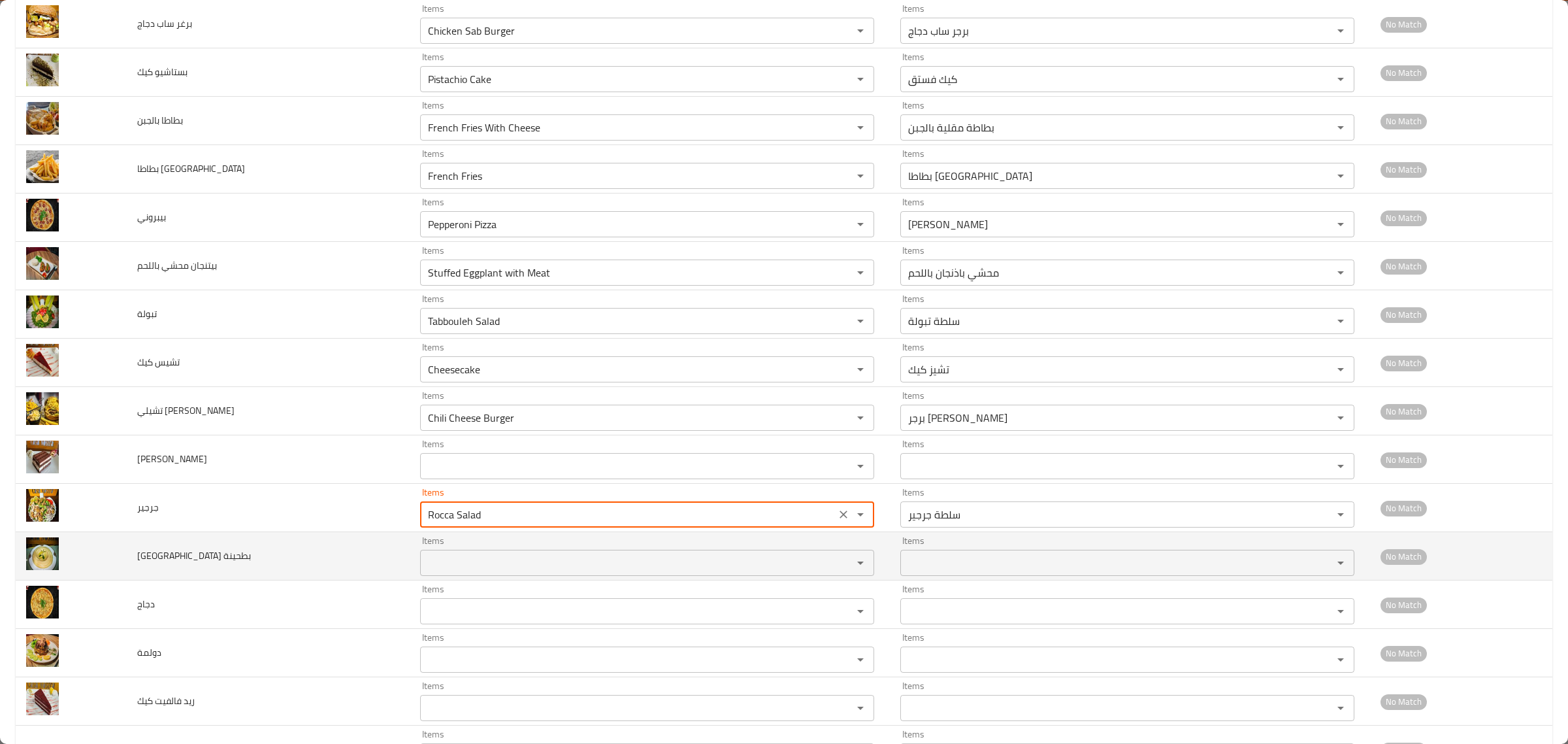
type input "Rocca Salad"
click at [424, 559] on بطحينة "Items" at bounding box center [628, 563] width 408 height 18
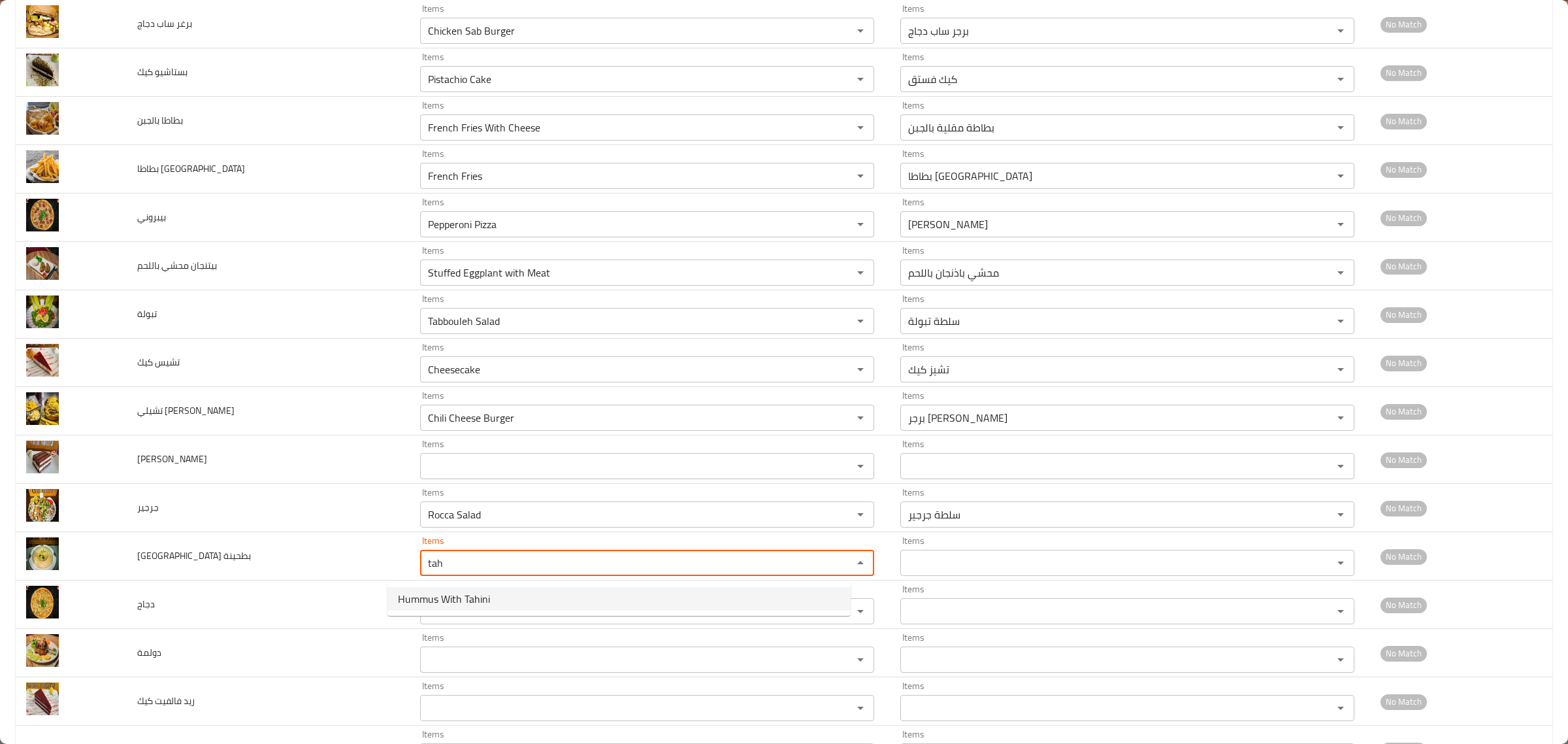
click at [435, 593] on span "Hummus With Tahini" at bounding box center [443, 598] width 92 height 15
type بطحينة "Hummus With Tahini"
type بطحينة-ar "حمص بالطحينة"
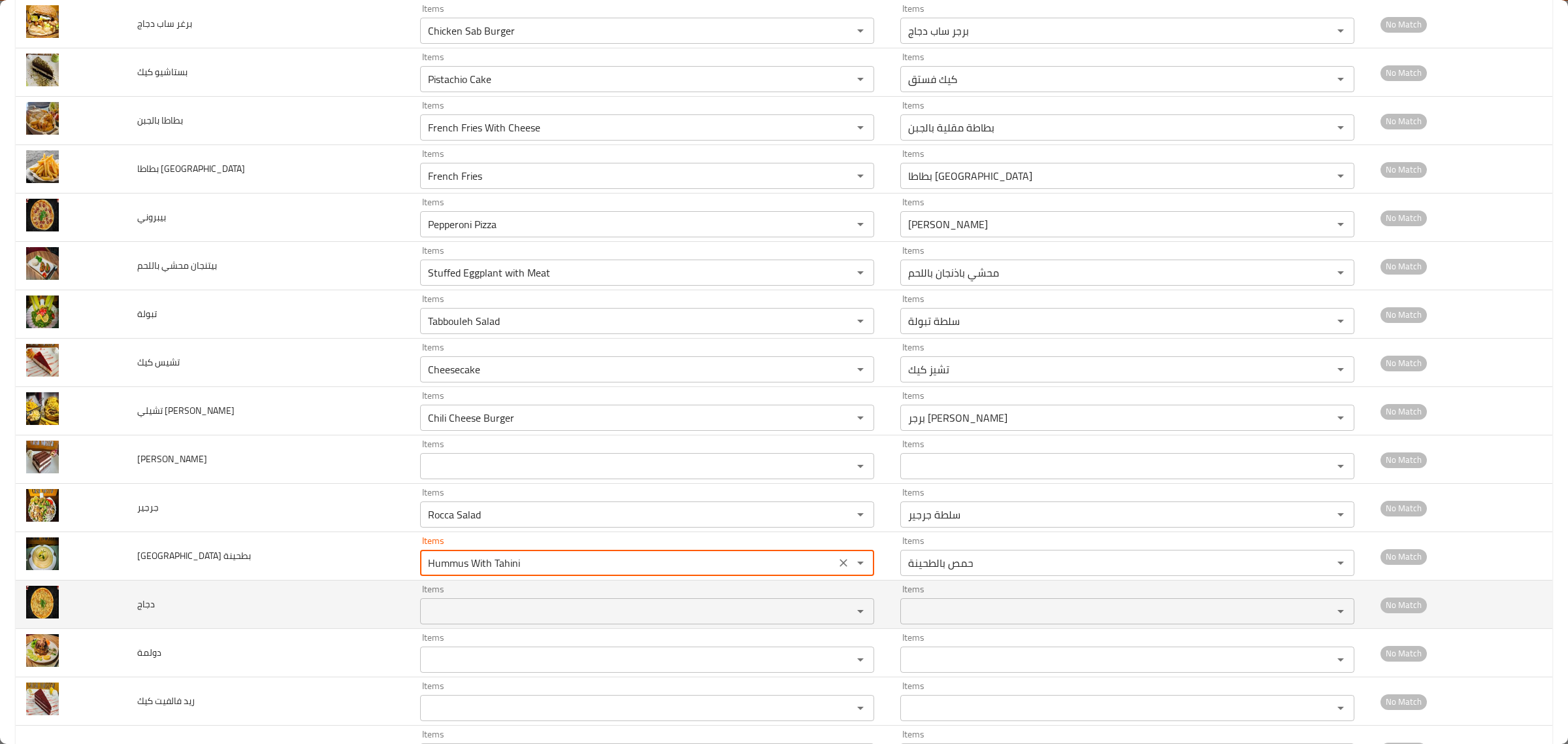
type بطحينة "Hummus With Tahini"
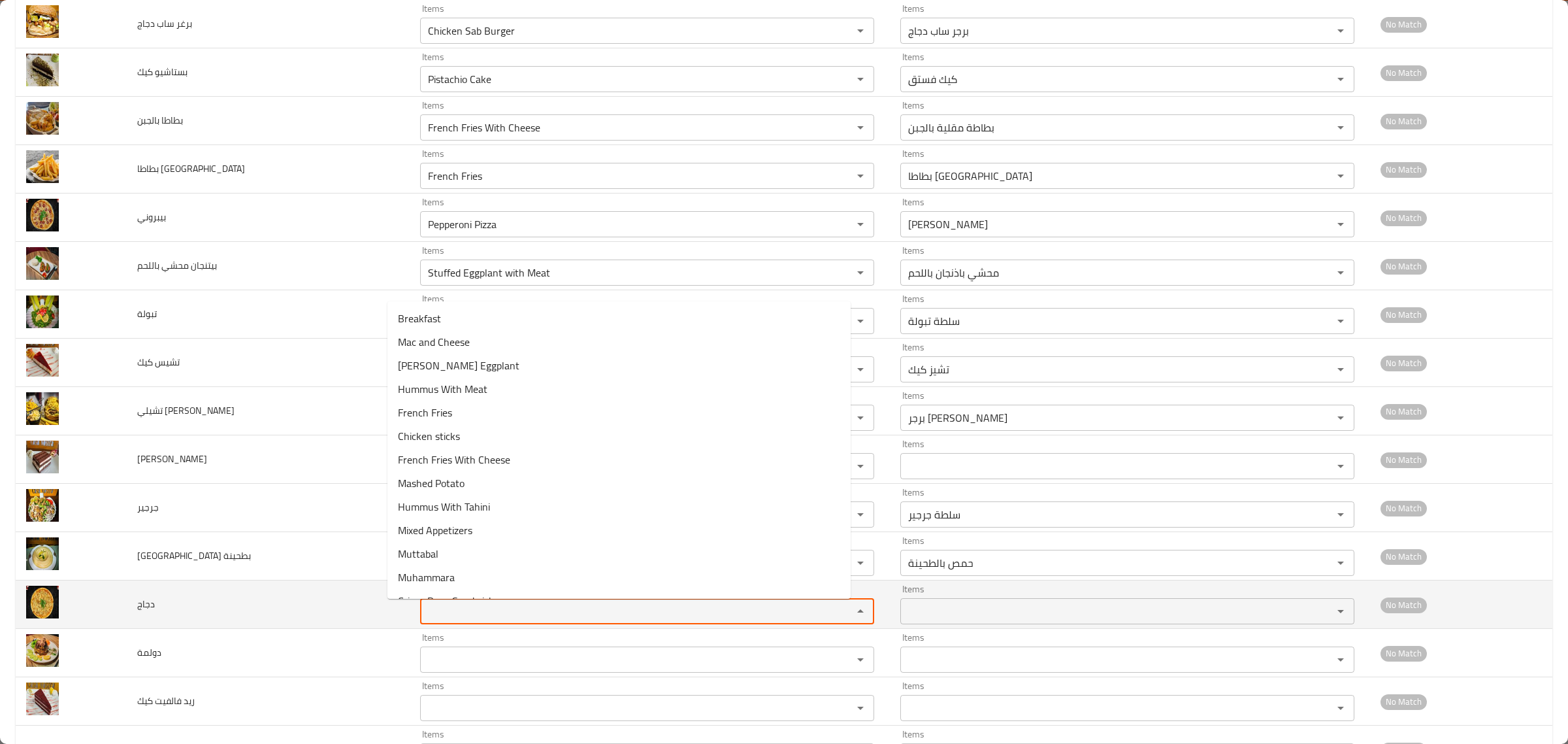
click at [425, 612] on input "Items" at bounding box center [628, 611] width 408 height 18
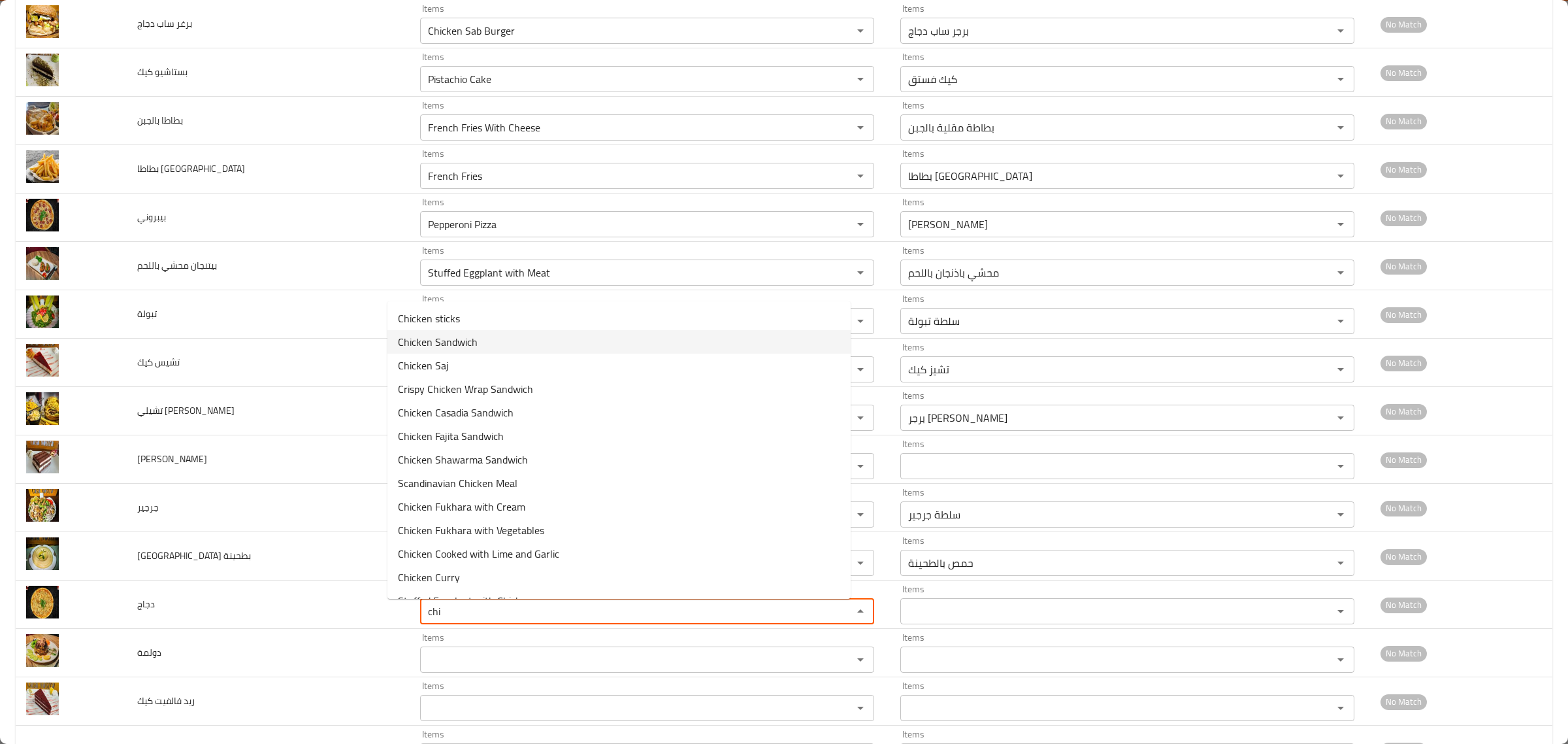
click at [475, 337] on span "Chicken Sandwich" at bounding box center [438, 341] width 80 height 15
type input "Chicken Sandwich"
type input "سندويتش دجاج"
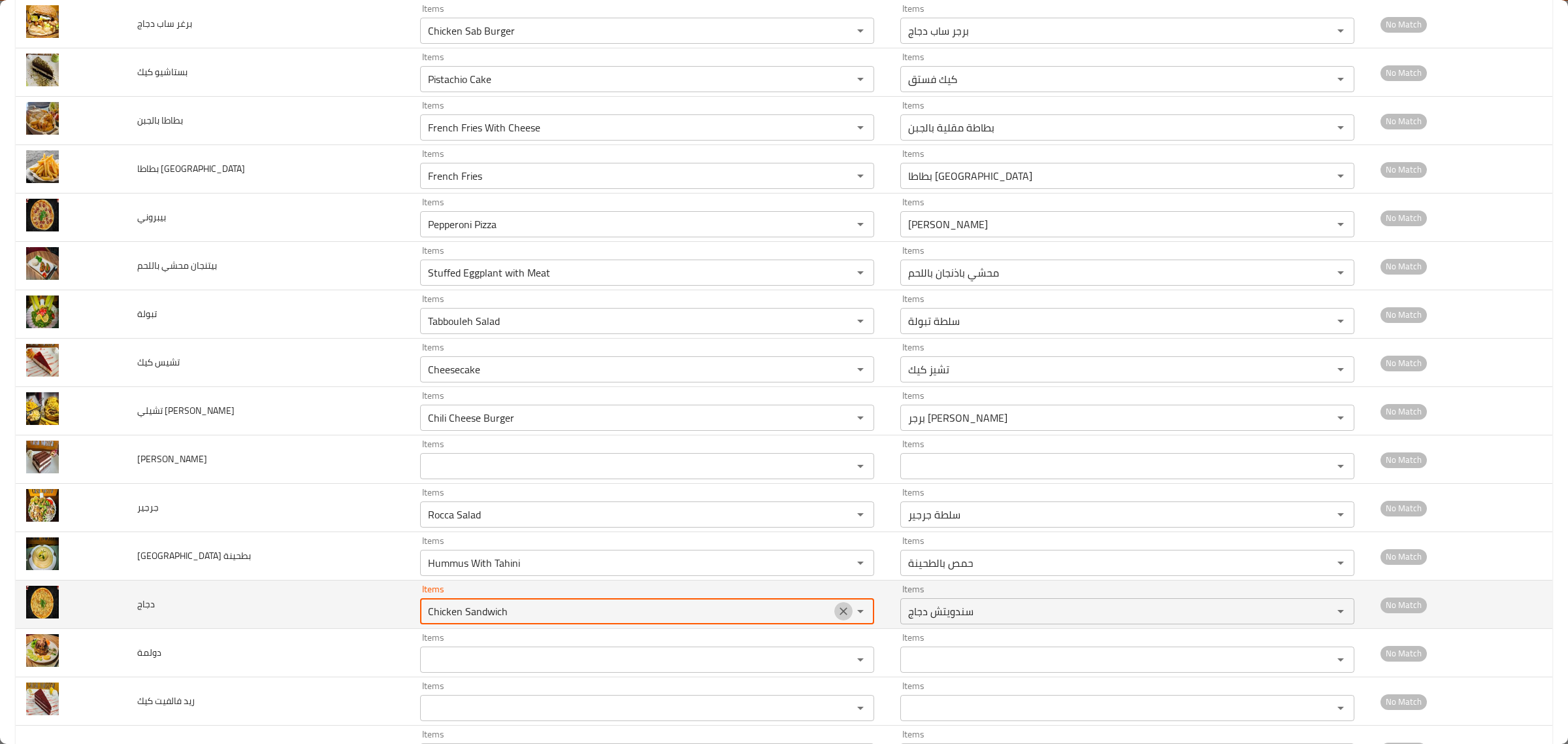
click at [837, 616] on icon "Clear" at bounding box center [843, 611] width 13 height 13
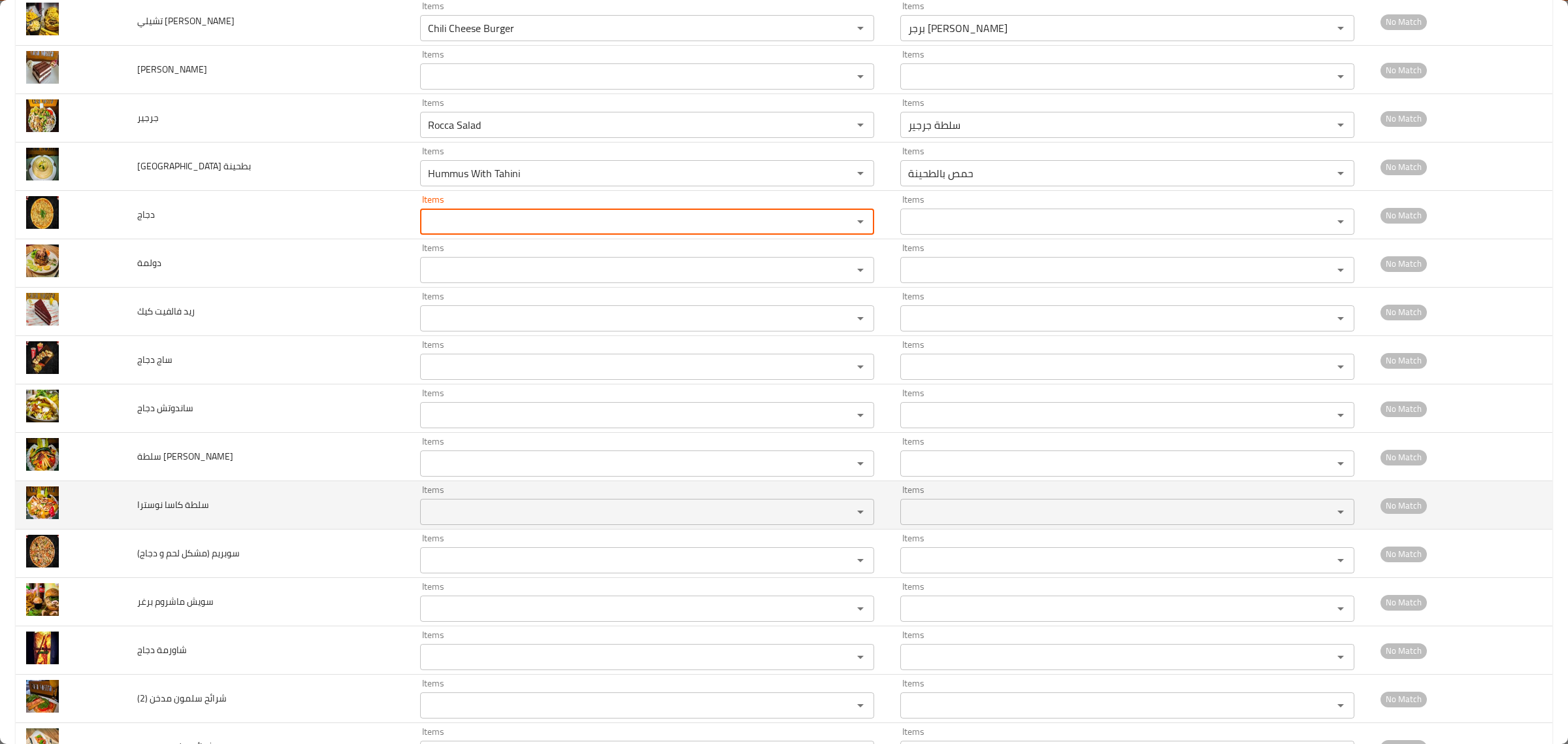
scroll to position [899, 0]
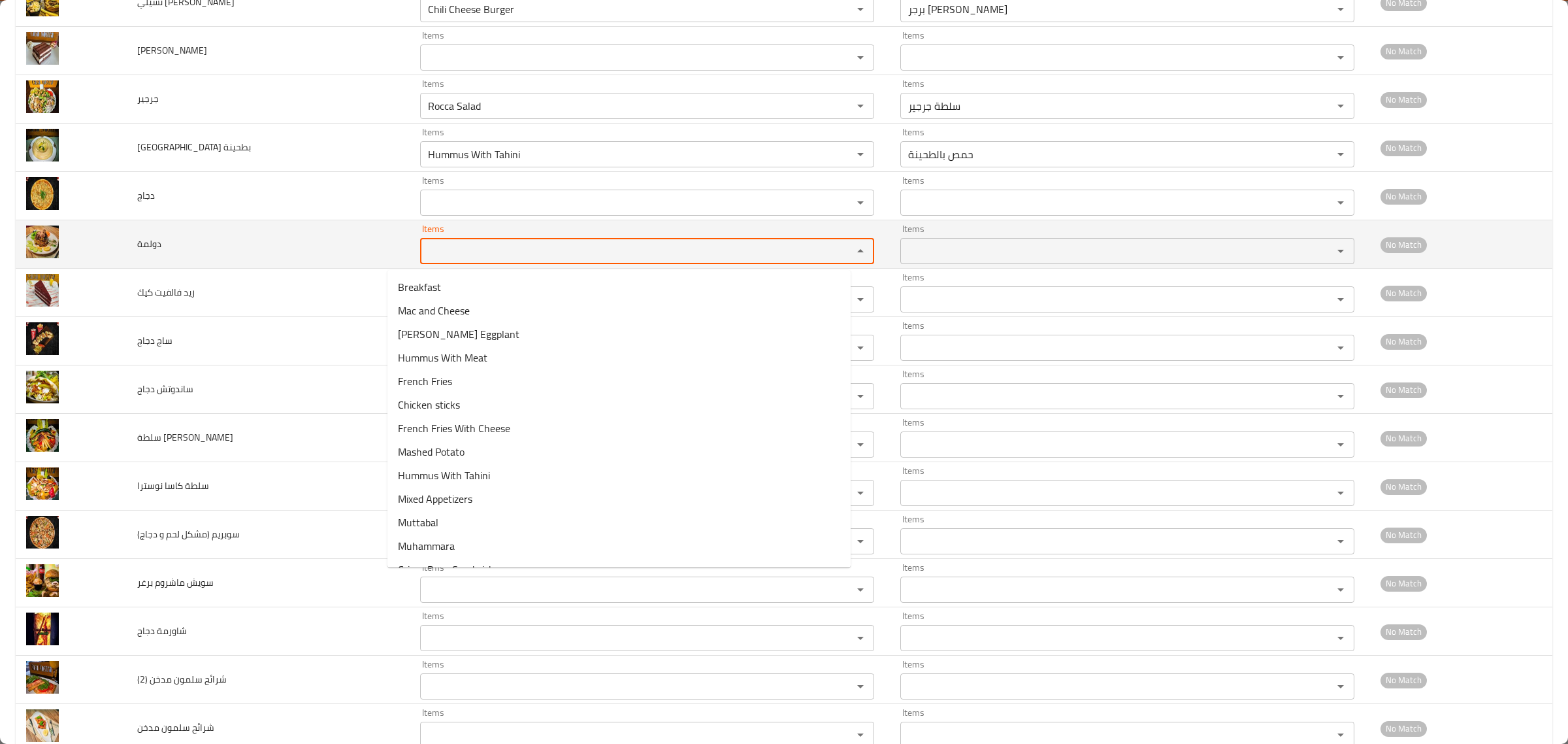
click at [424, 249] on input "Items" at bounding box center [628, 250] width 408 height 18
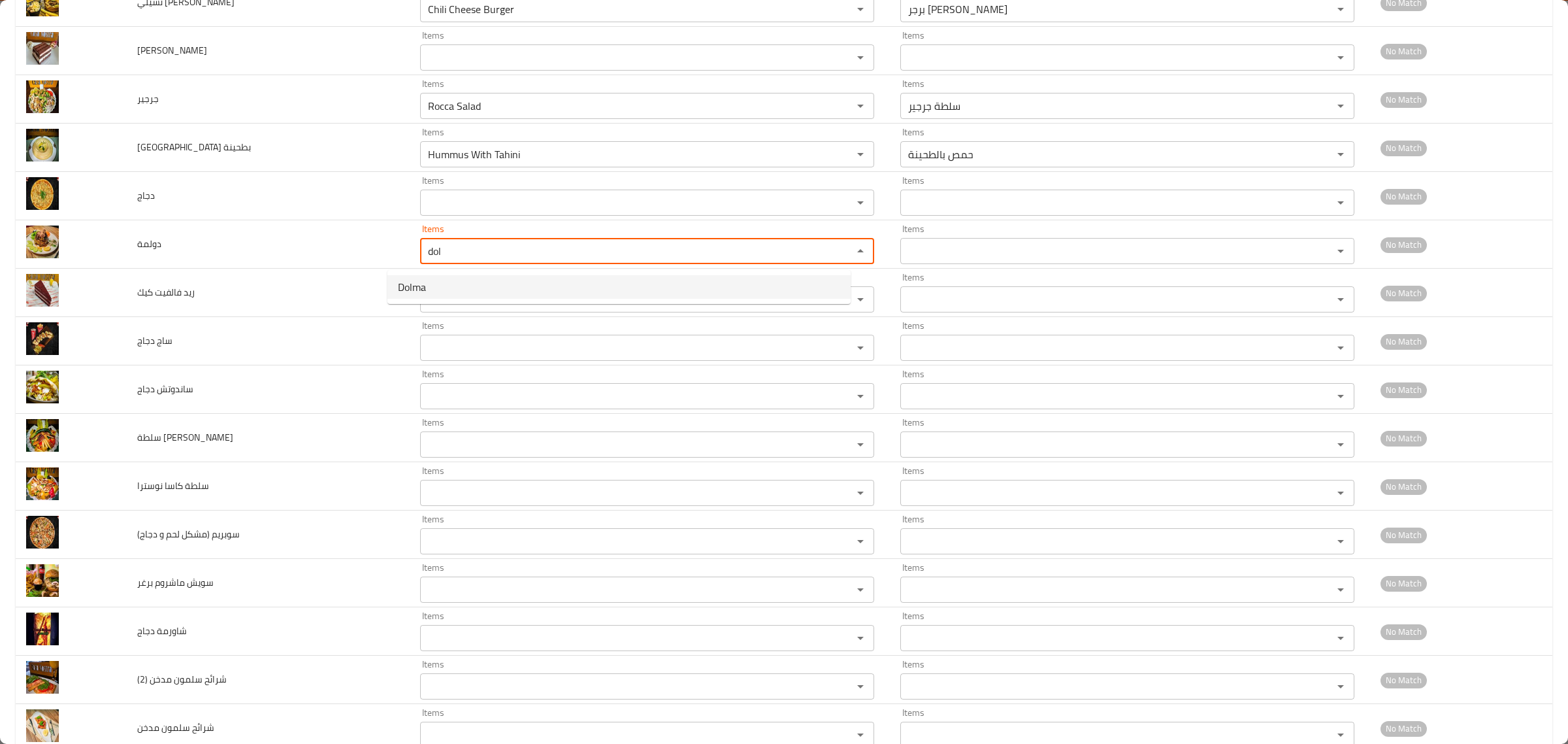
click at [464, 283] on li "Dolma" at bounding box center [619, 287] width 463 height 24
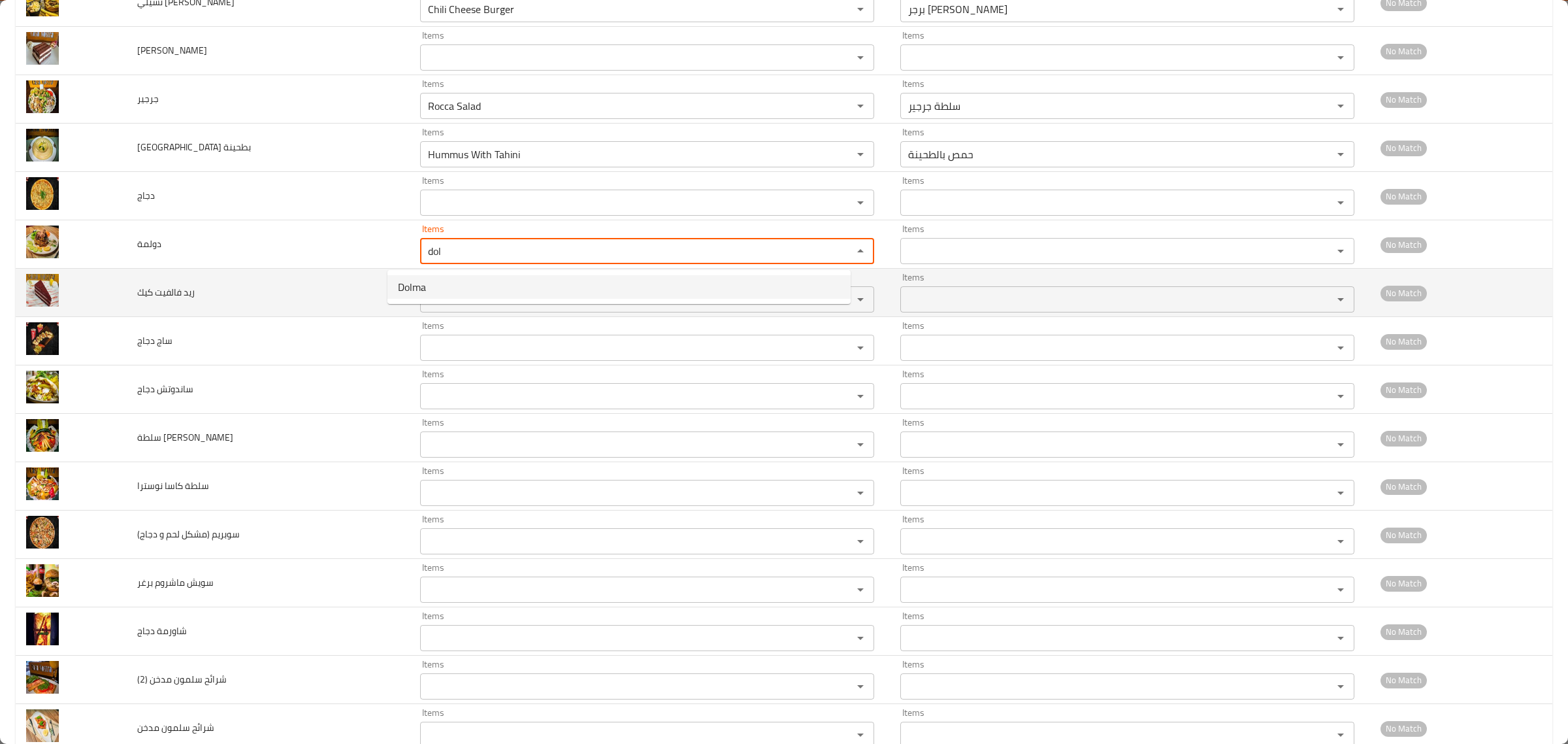
type input "Dolma"
type input "دولمة"
type input "Dolma"
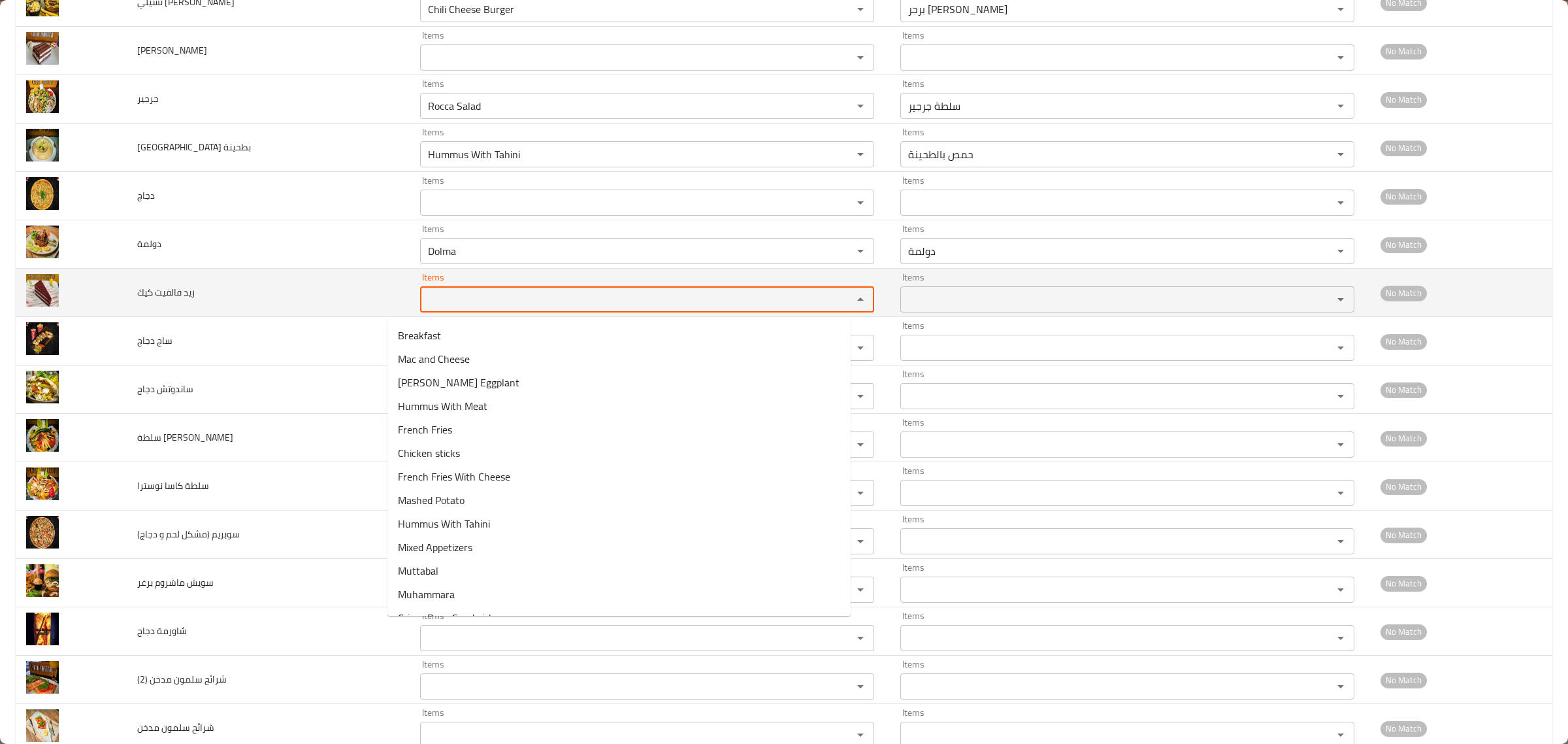
click at [442, 299] on كيك "Items" at bounding box center [628, 300] width 408 height 18
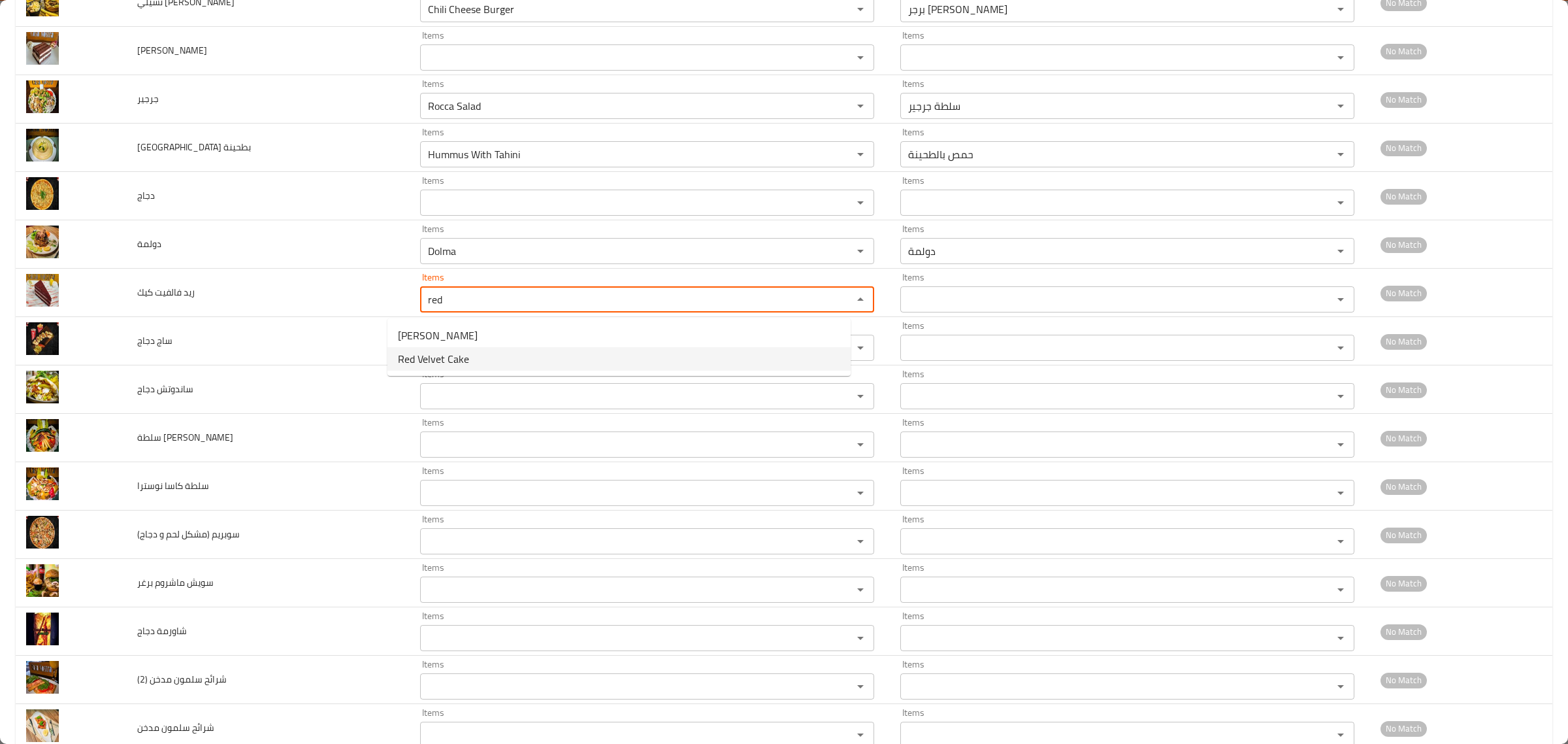
click at [448, 361] on span "Red Velvet Cake" at bounding box center [433, 358] width 71 height 15
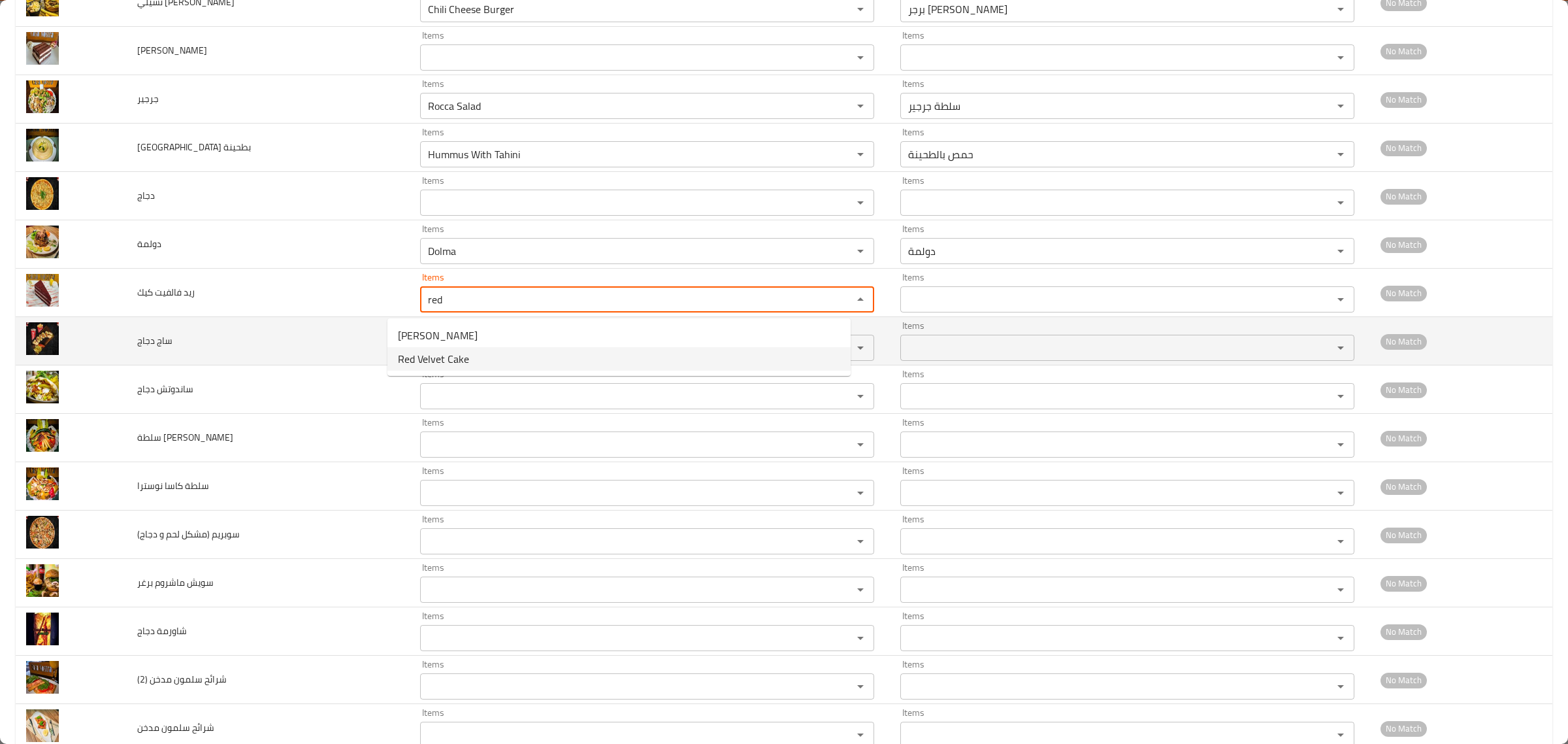
type كيك "Red Velvet Cake"
type كيك-ar "ريد فالفيت كيك"
type كيك "Red Velvet Cake"
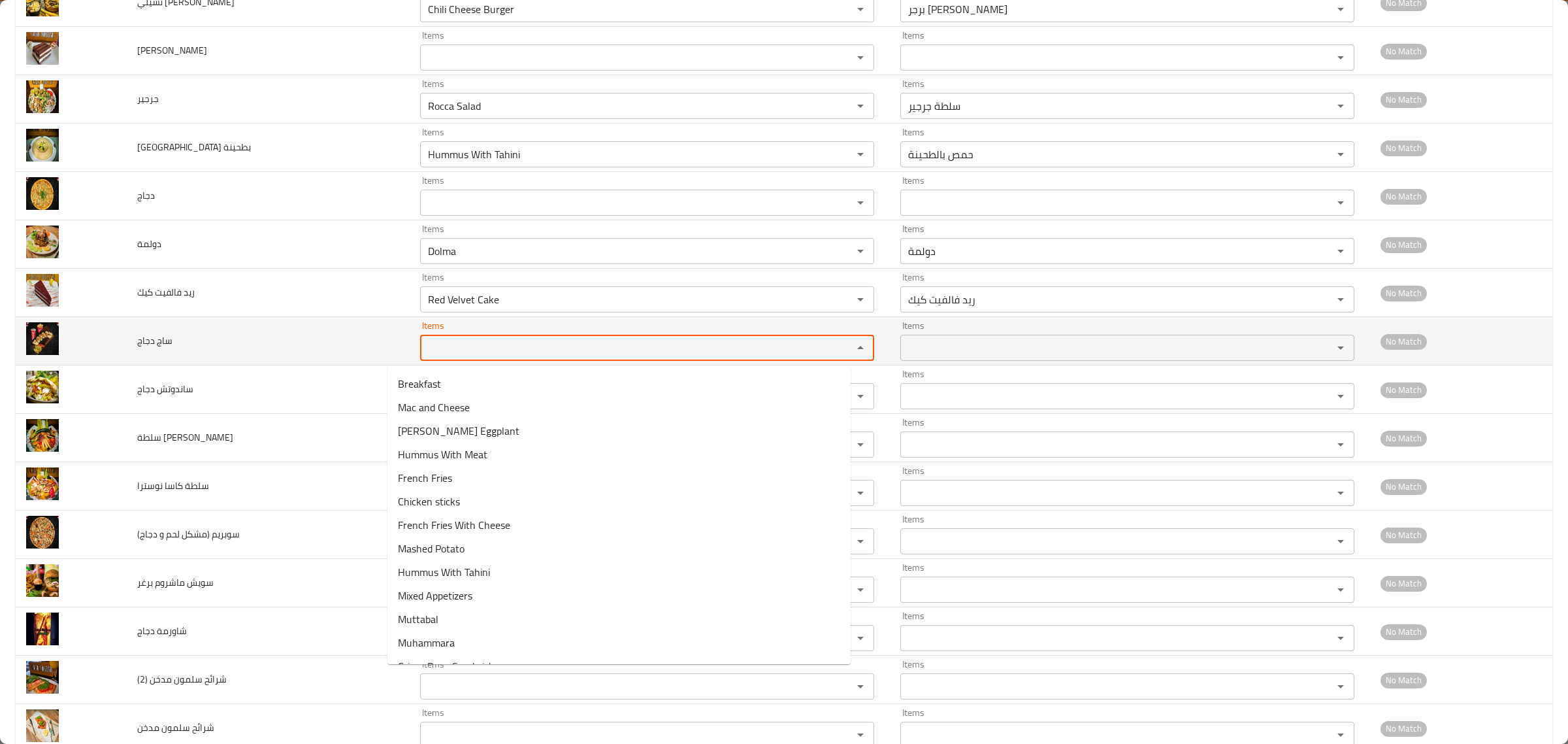
click at [428, 350] on دجاج "Items" at bounding box center [628, 348] width 408 height 18
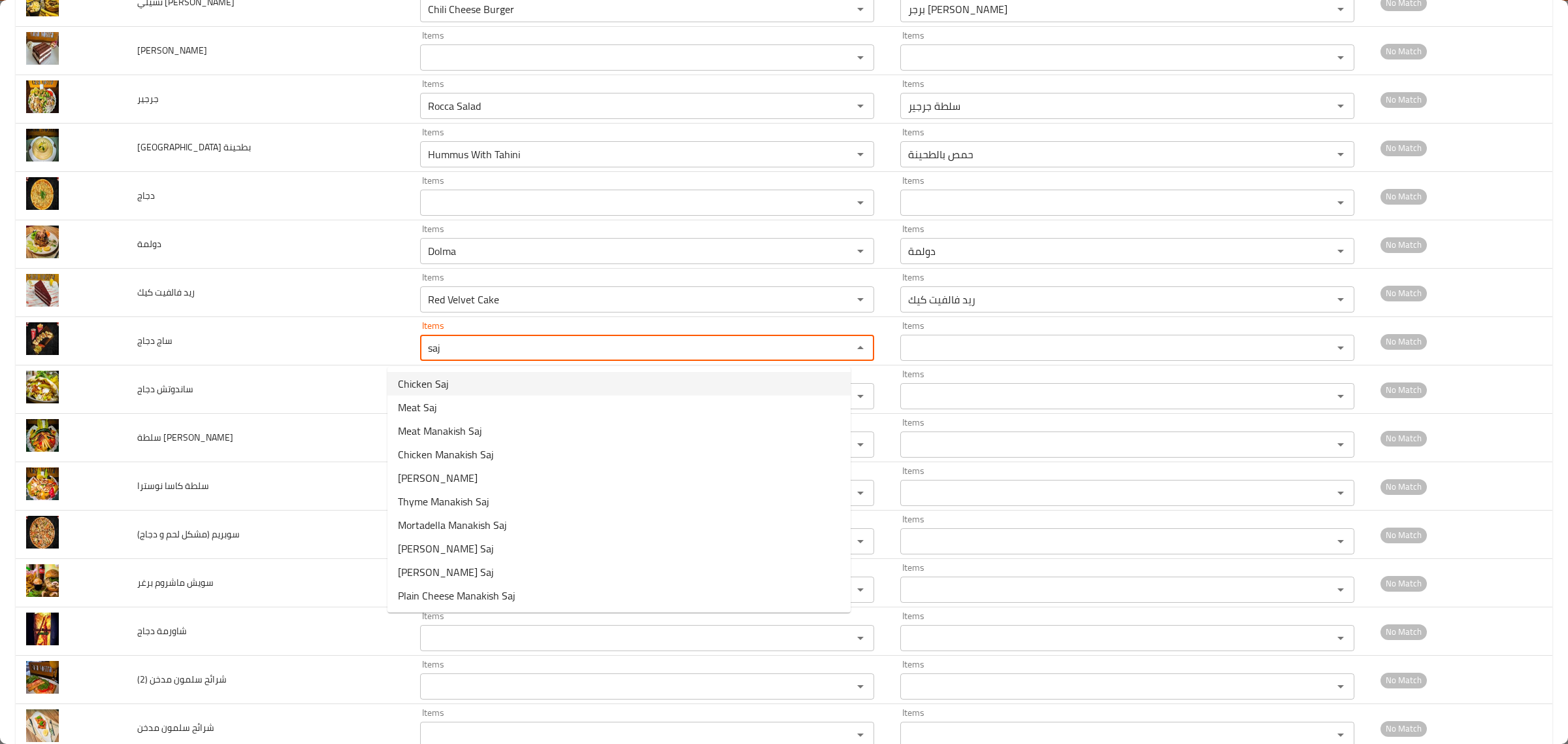
click at [459, 384] on دجاج-option-0 "Chicken Saj" at bounding box center [619, 383] width 463 height 24
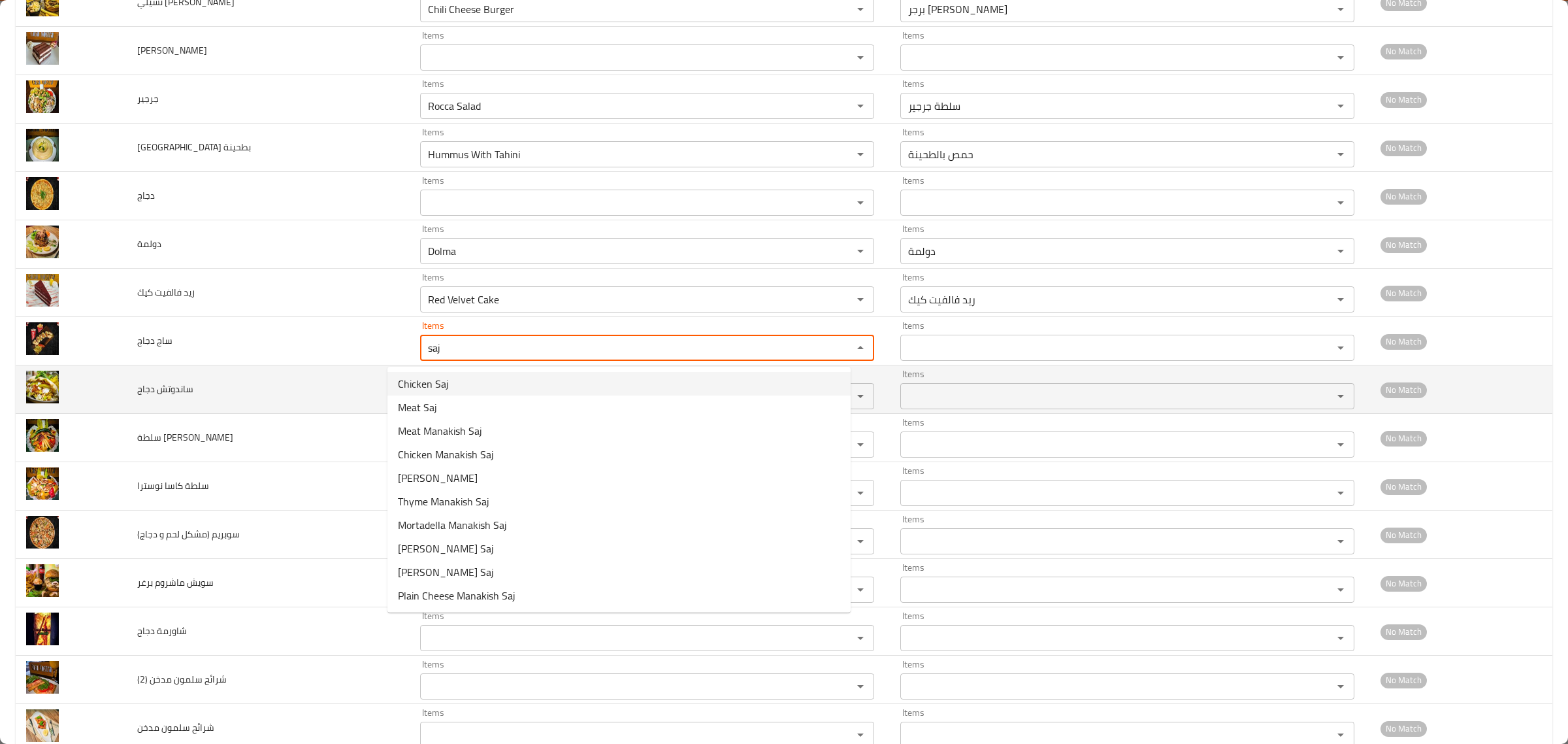
type دجاج "Chicken Saj"
type دجاج-ar "صاج دجاج"
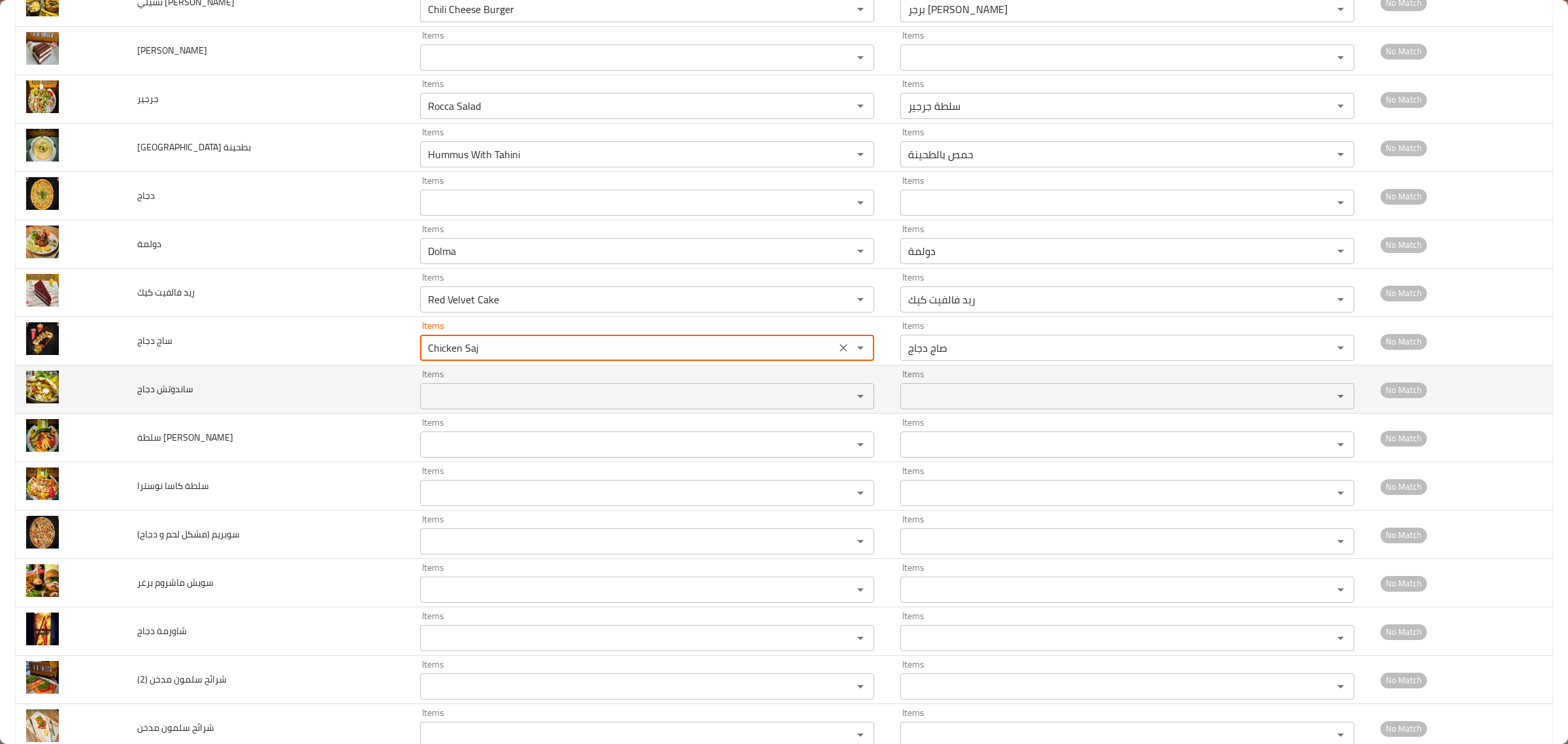
type دجاج "Chicken Saj"
click at [445, 405] on دجاج "Items" at bounding box center [628, 396] width 408 height 18
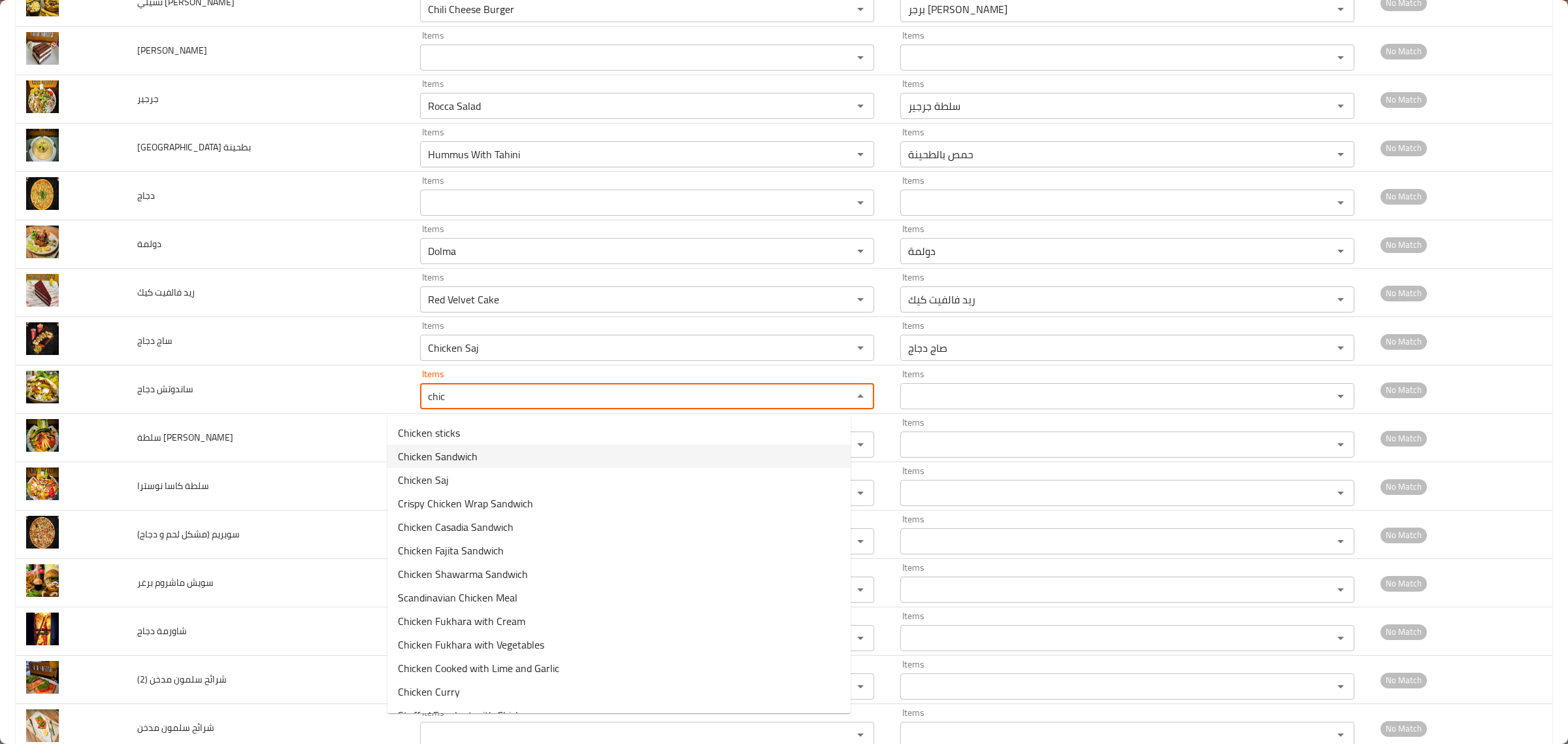
click at [480, 458] on دجاج-option-1 "Chicken Sandwich" at bounding box center [619, 456] width 463 height 24
type دجاج "Chicken Sandwich"
type دجاج-ar "سندويتش دجاج"
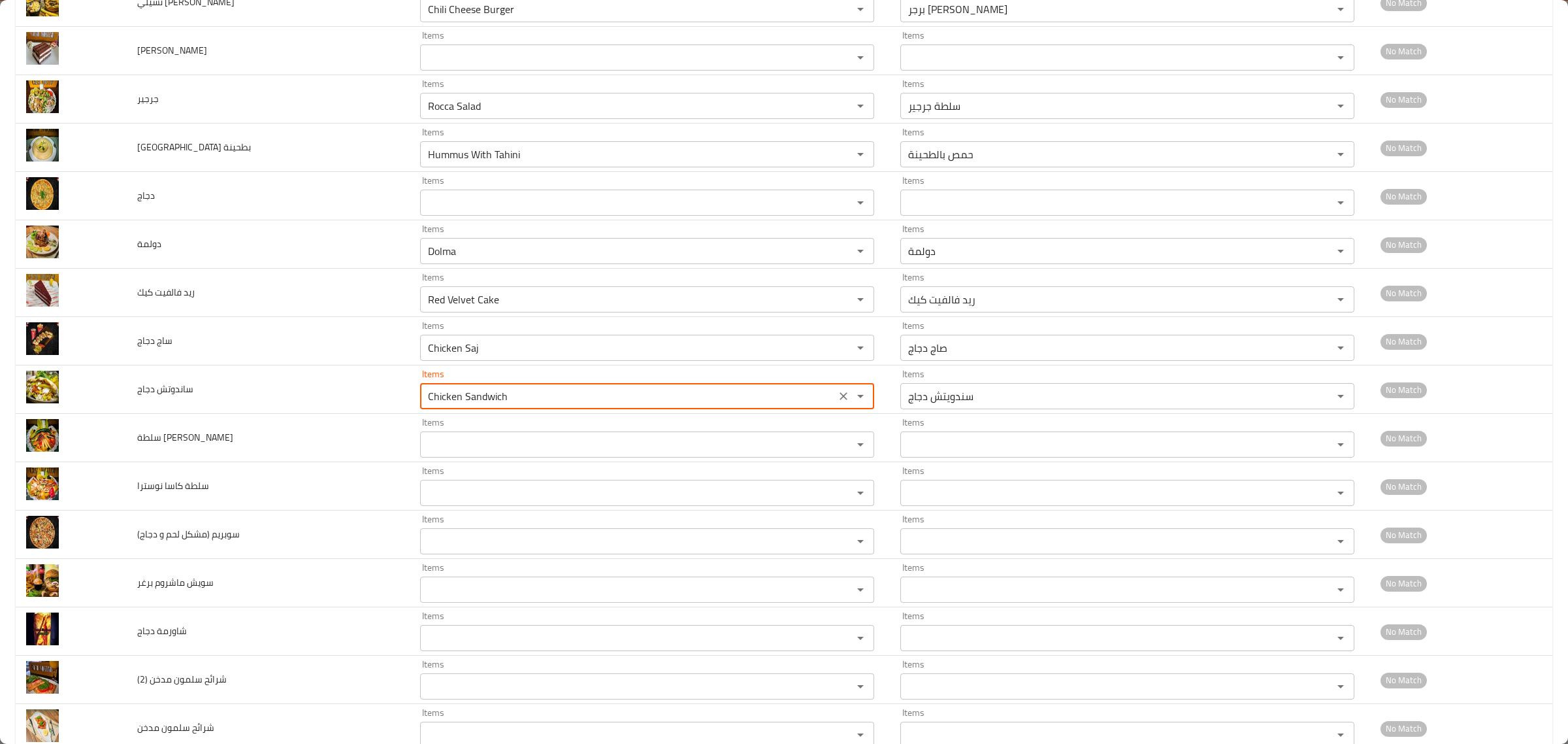
click at [480, 457] on div "Items" at bounding box center [647, 444] width 454 height 26
type دجاج "Chicken Sandwich"
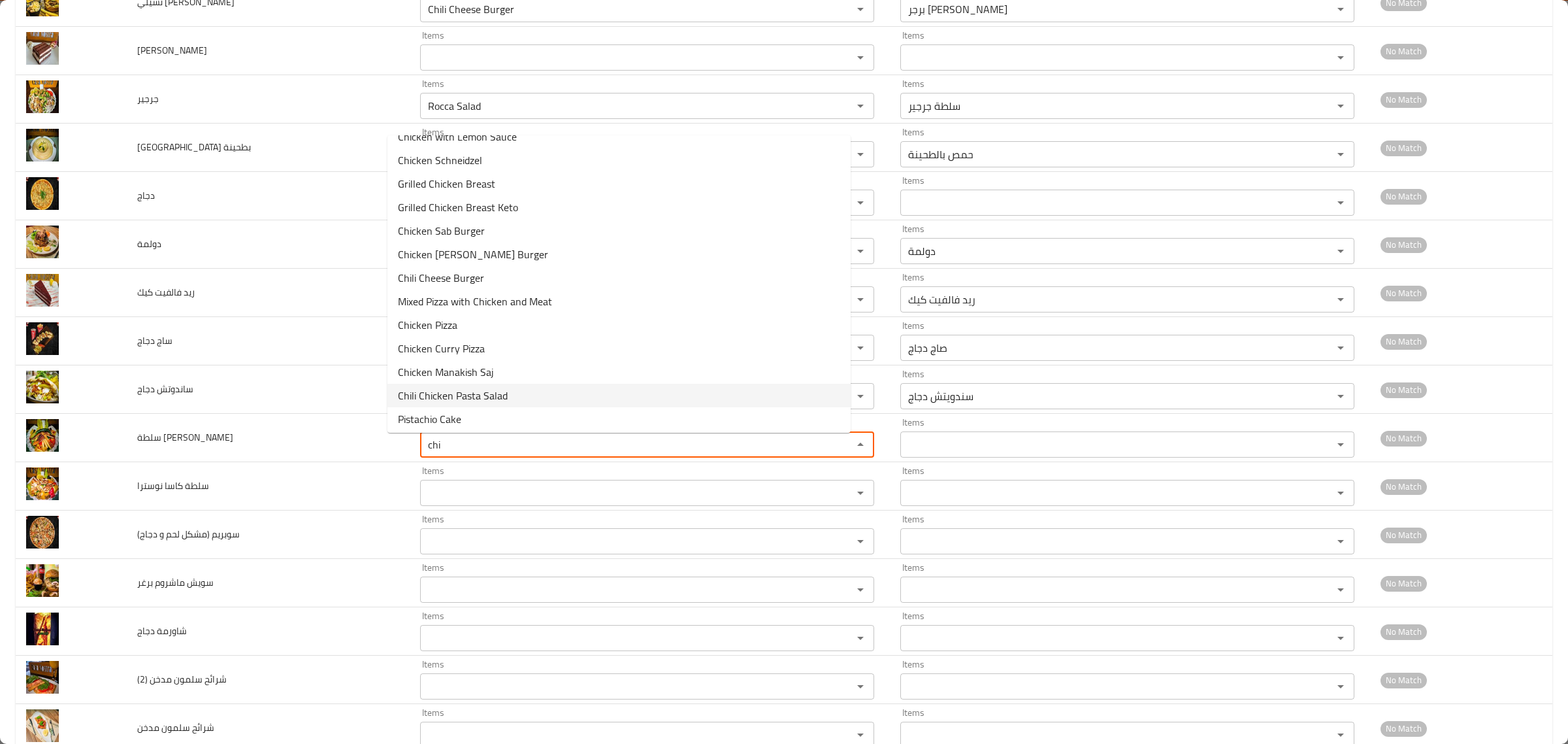
scroll to position [417, 0]
click at [482, 396] on span "Chili Chicken Pasta Salad" at bounding box center [453, 393] width 110 height 15
type باستا "Chili Chicken Pasta Salad"
type باستا-ar "سلطة تشيلي باستا دجاج"
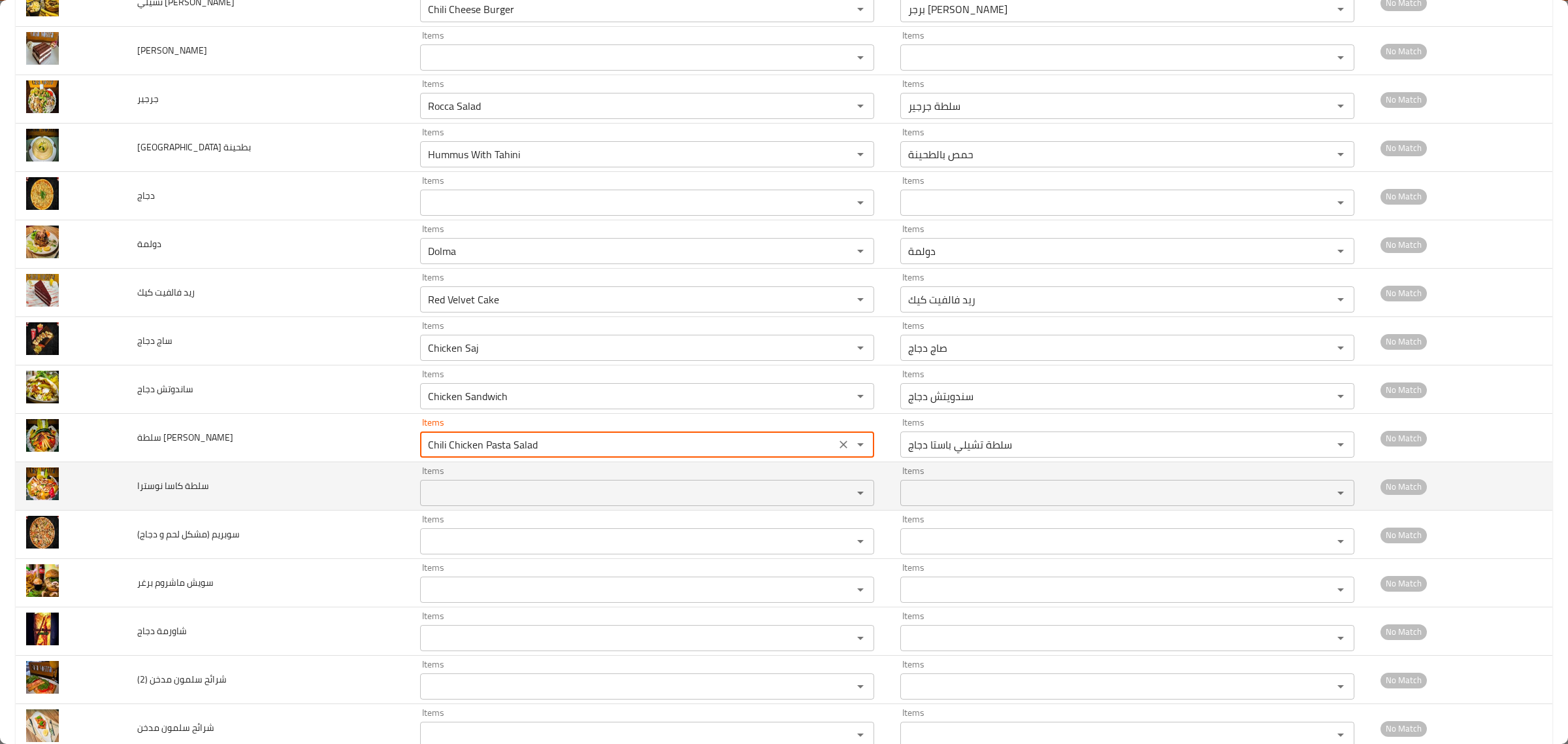
type باستا "Chili Chicken Pasta Salad"
click at [453, 496] on نوسترا "Items" at bounding box center [628, 493] width 408 height 18
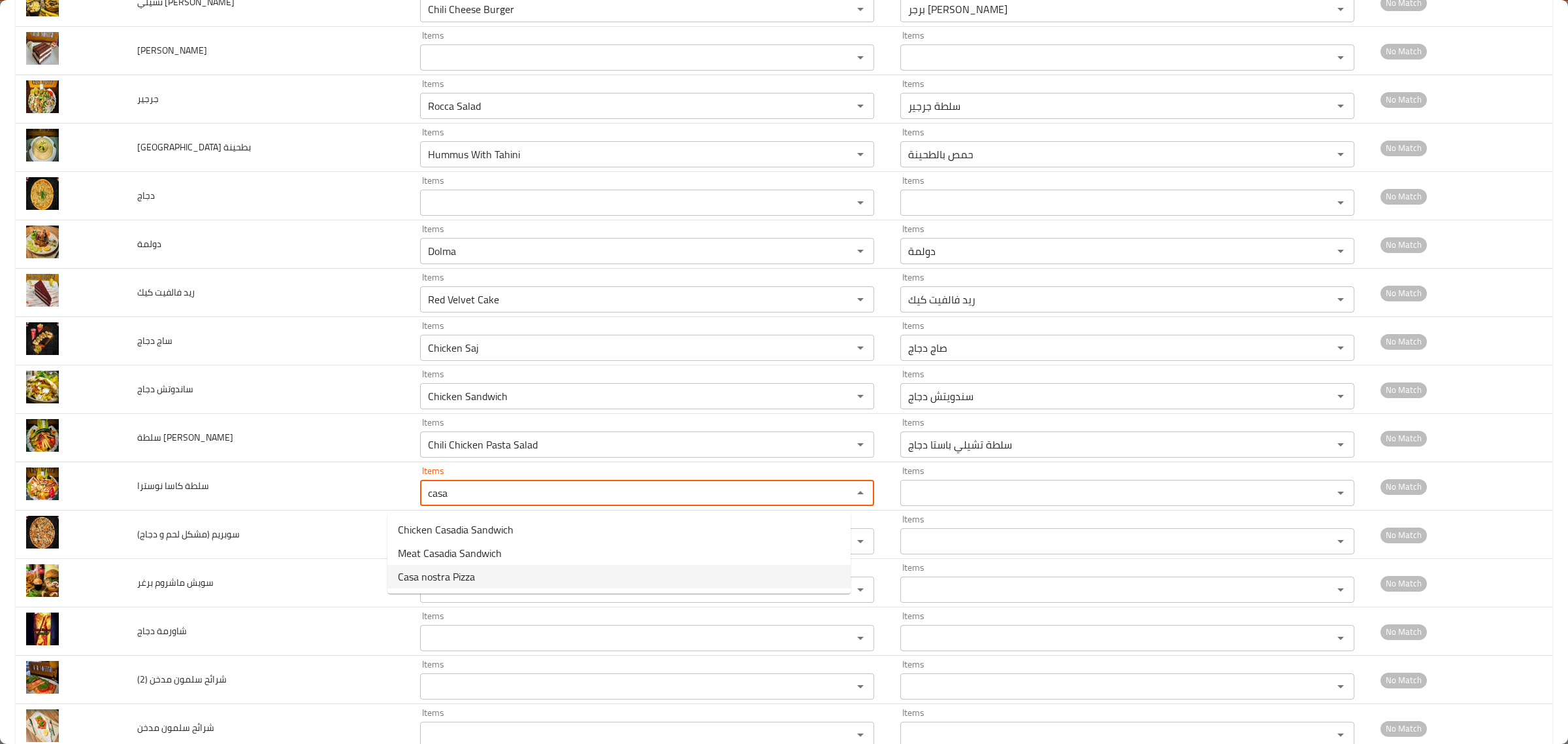
click at [477, 577] on نوسترا-option-2 "Casa nostra Pizza" at bounding box center [619, 576] width 463 height 24
type نوسترا "Casa nostra Pizza"
type نوسترا-ar "بيتزا كاسانوسترا"
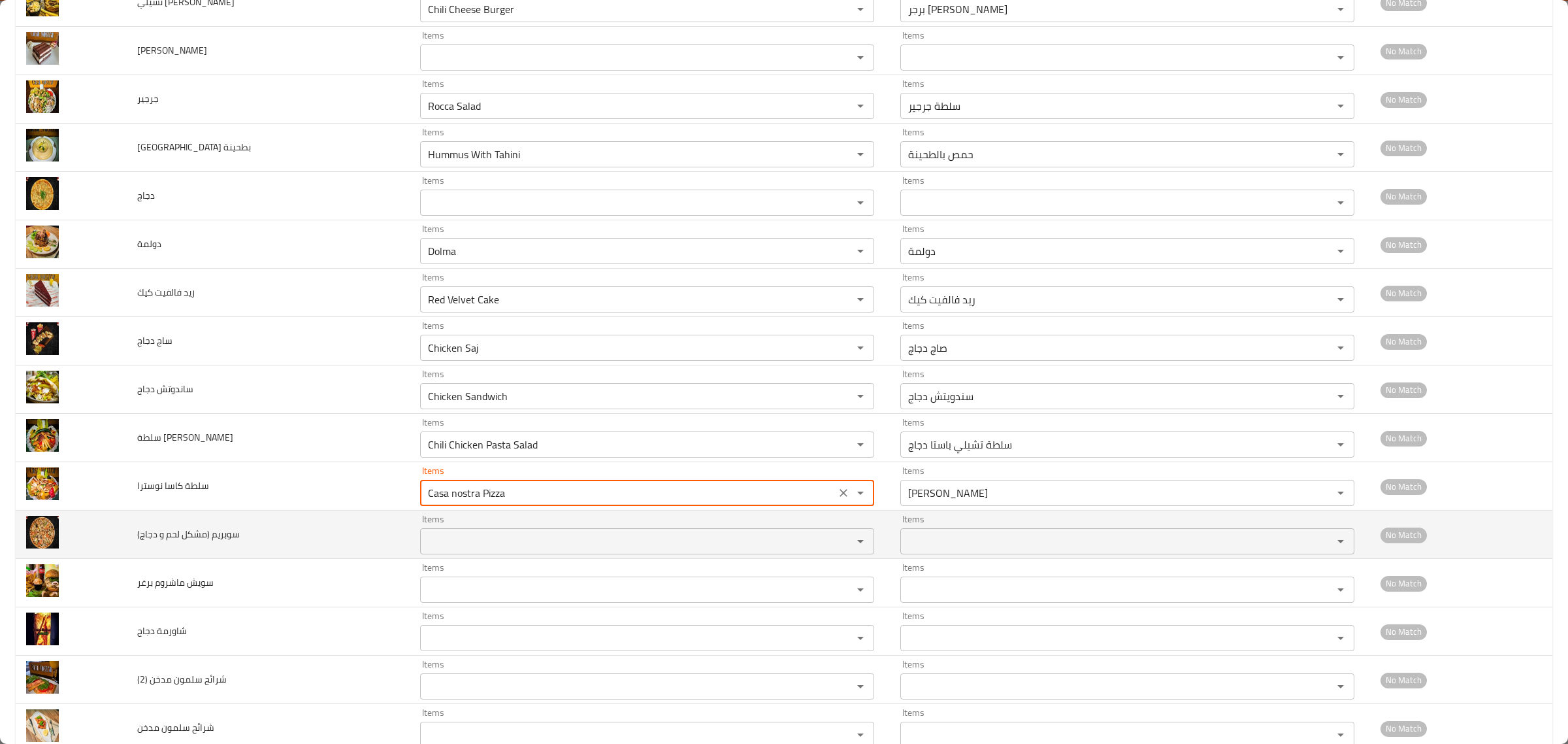
type نوسترا "Casa nostra Pizza"
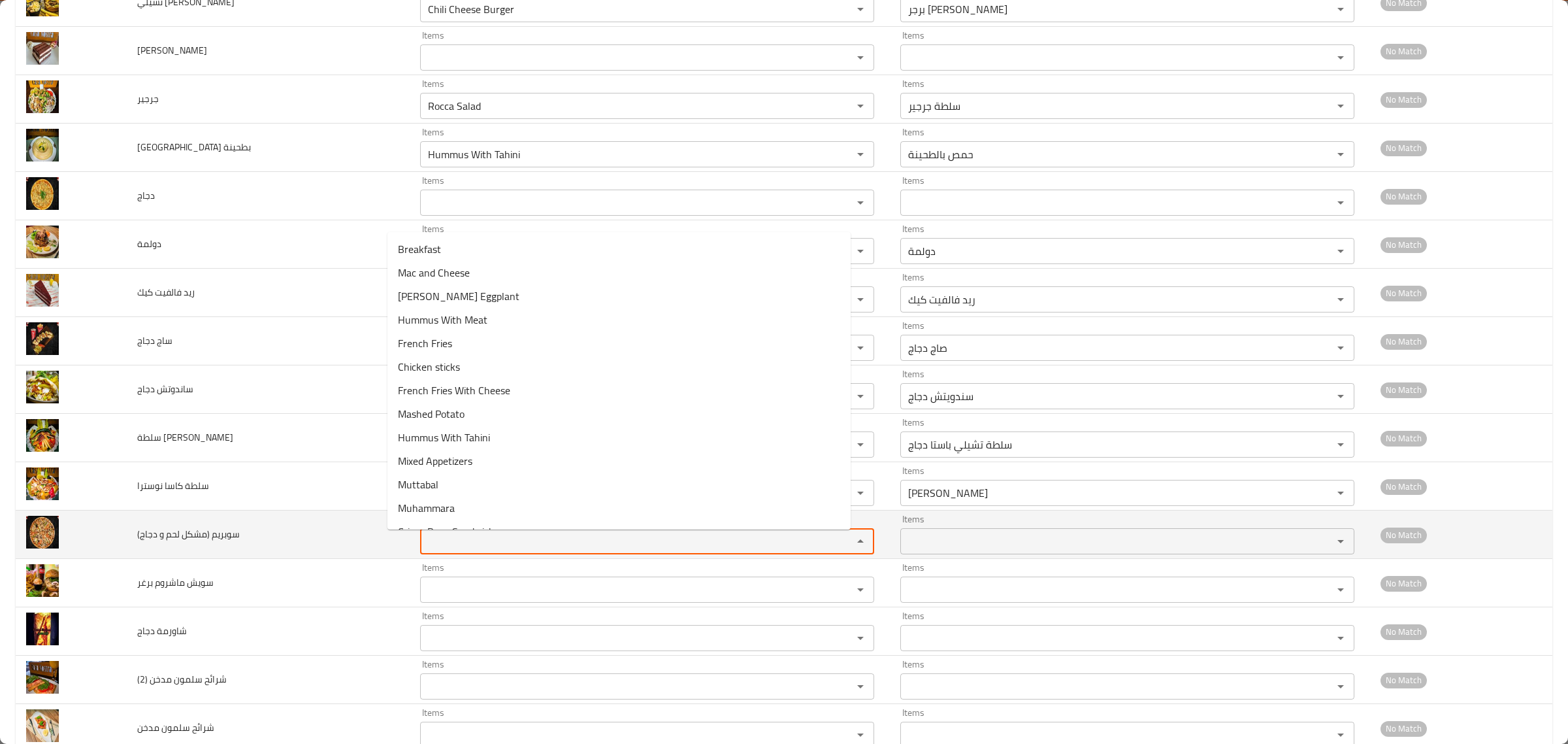
click at [463, 543] on دجاج\) "Items" at bounding box center [628, 541] width 408 height 18
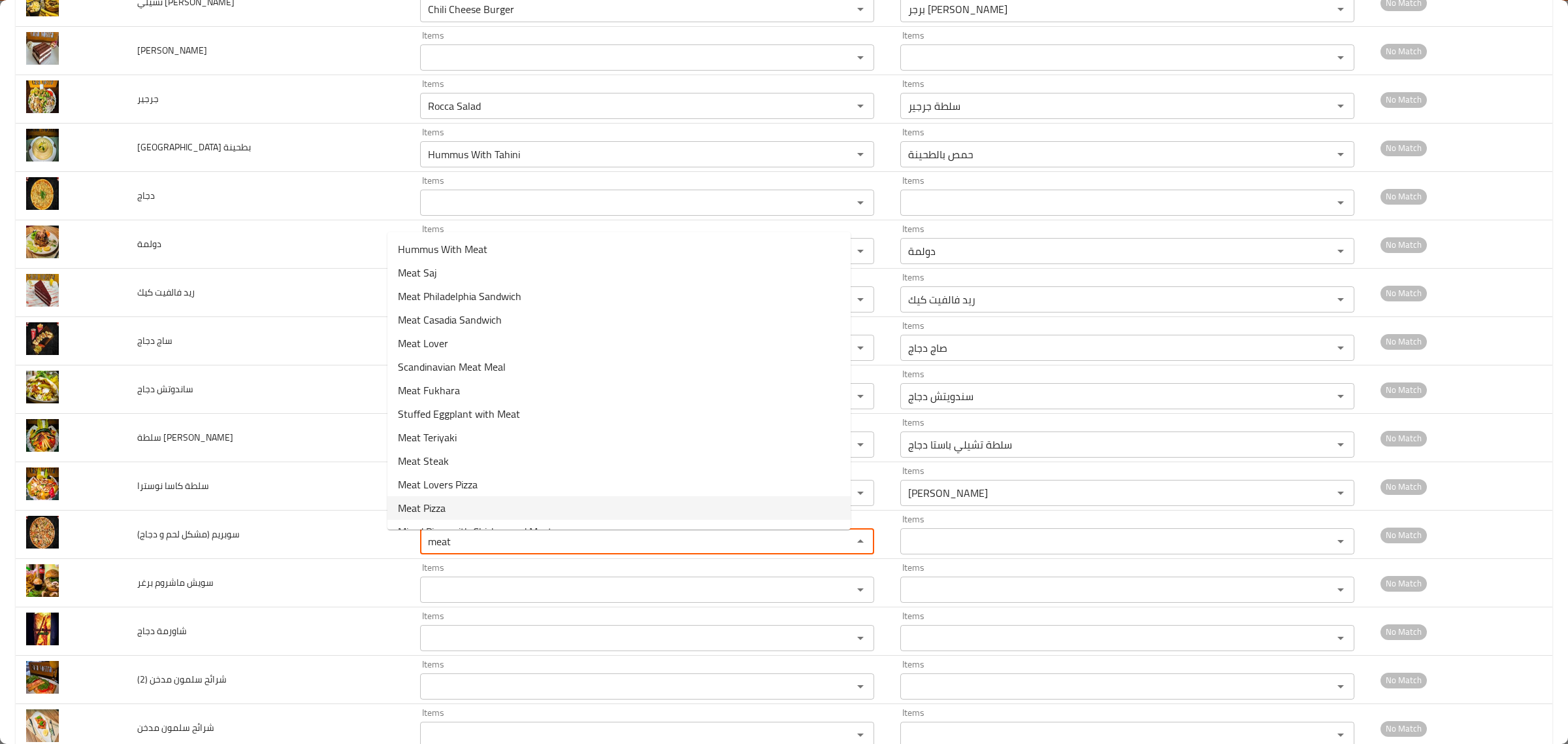
scroll to position [41, 0]
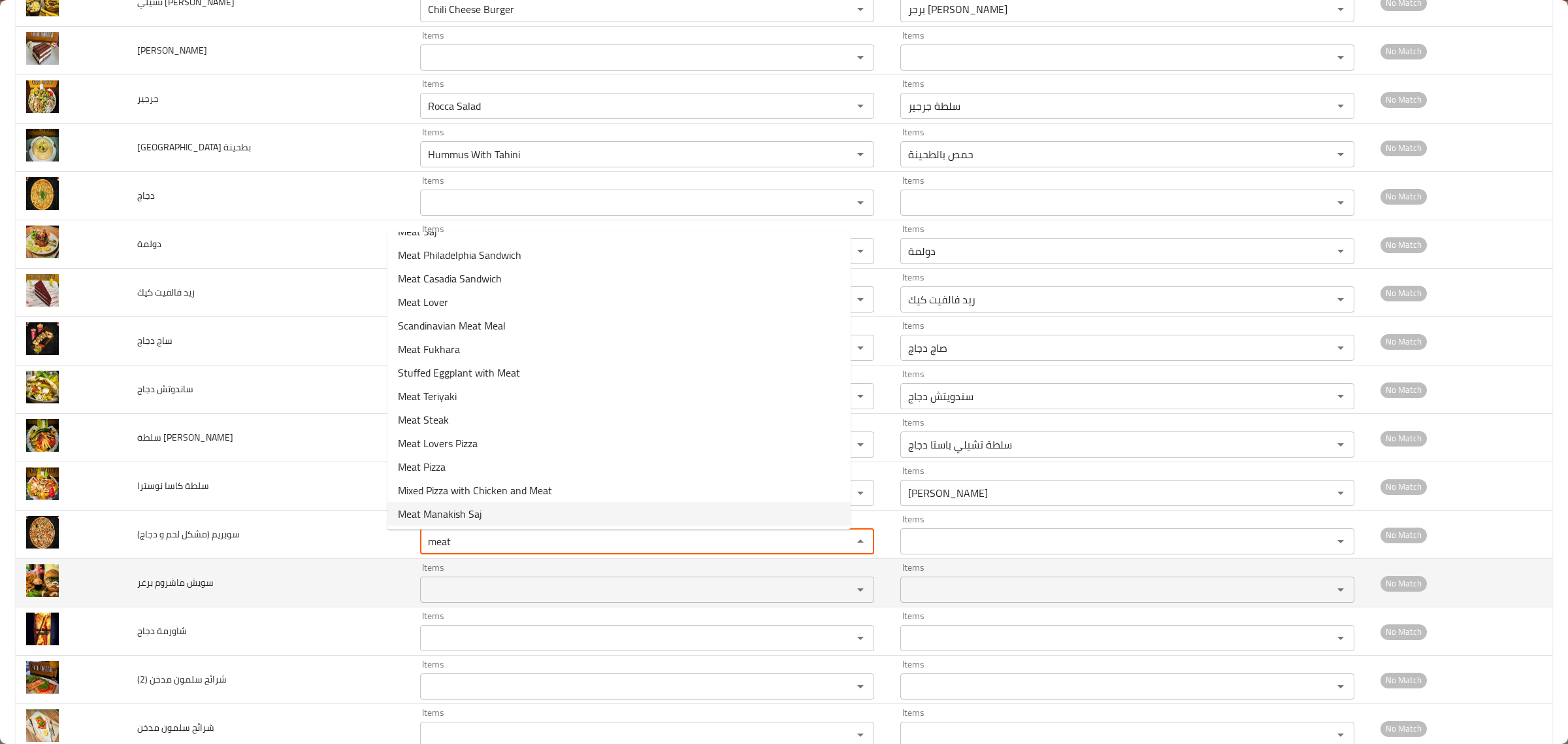
type دجاج\) "meat"
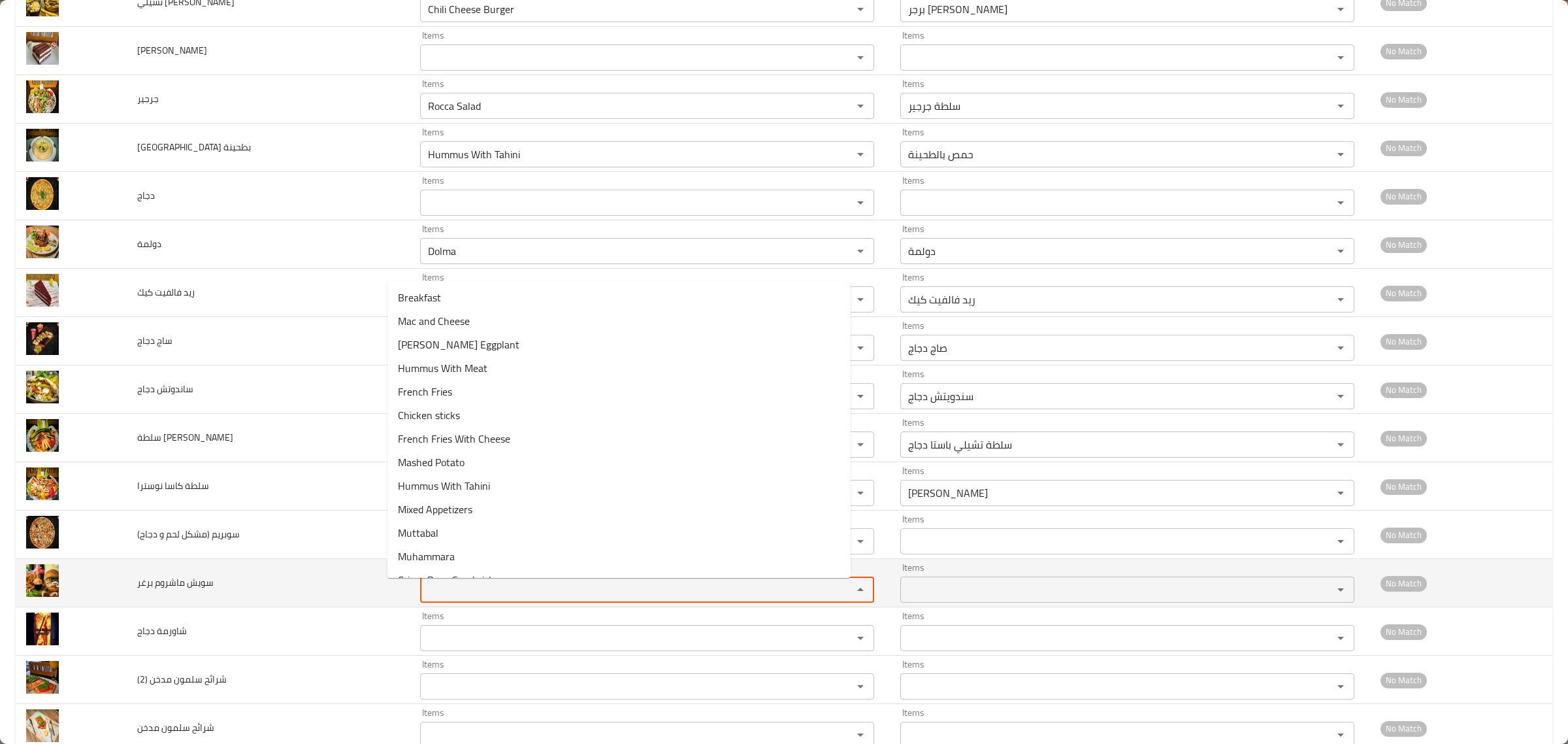
click at [453, 595] on برغر "Items" at bounding box center [628, 589] width 408 height 18
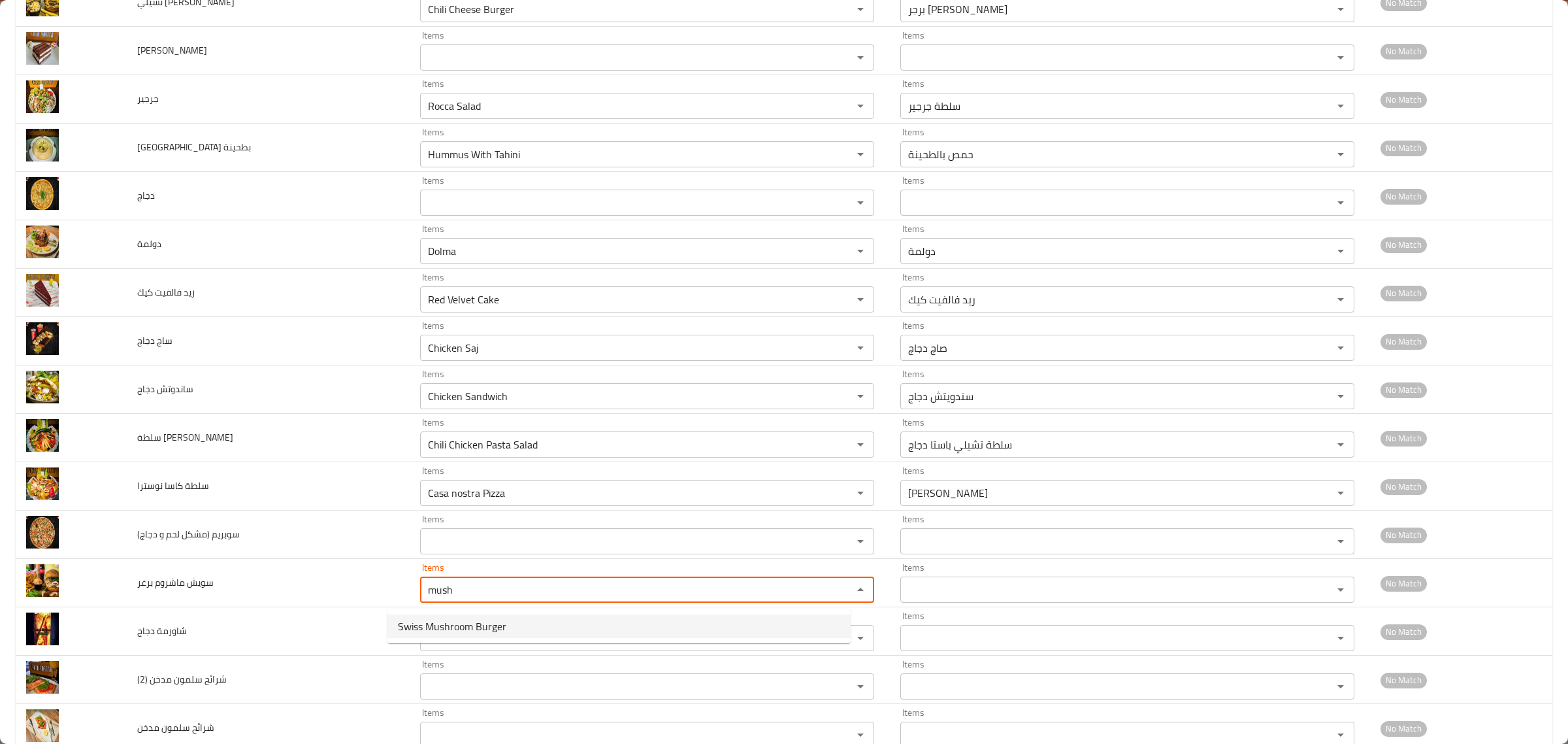
click at [442, 627] on span "Swiss Mushroom Burger" at bounding box center [452, 626] width 108 height 15
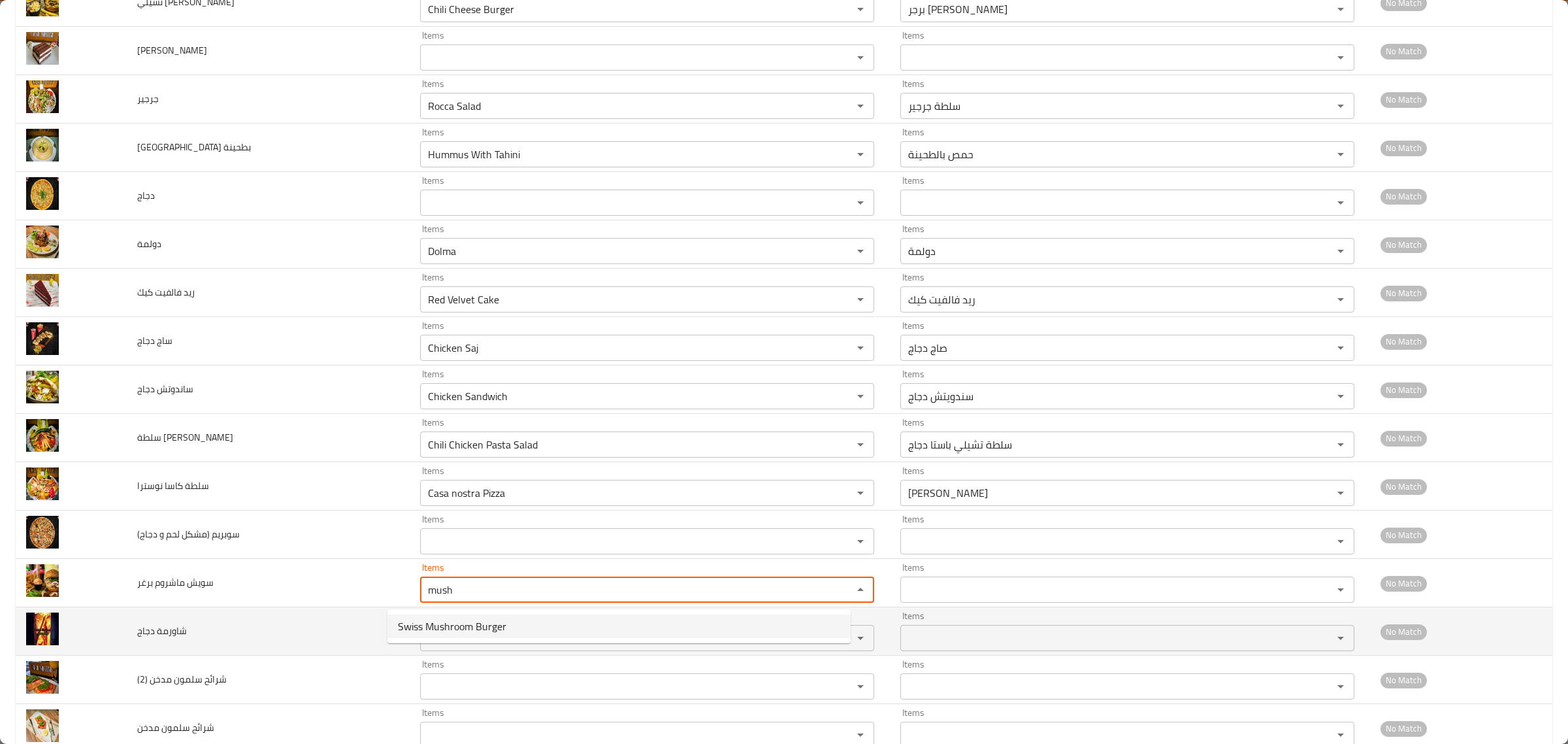
type برغر "Swiss Mushroom Burger"
type برغر-ar "برجر سويس ماشروم"
type برغر "Swiss Mushroom Burger"
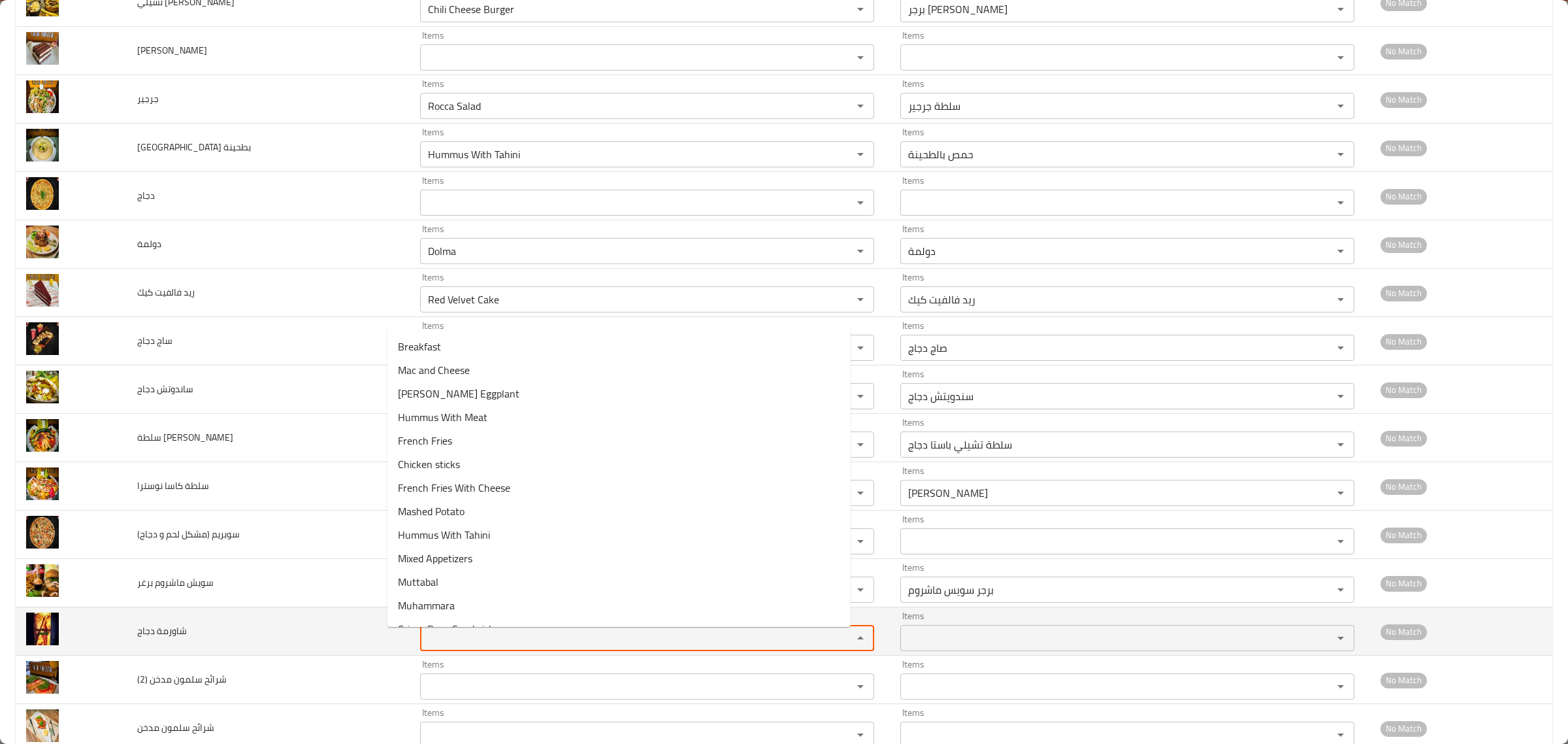
click at [429, 647] on دجاج "Items" at bounding box center [628, 637] width 408 height 18
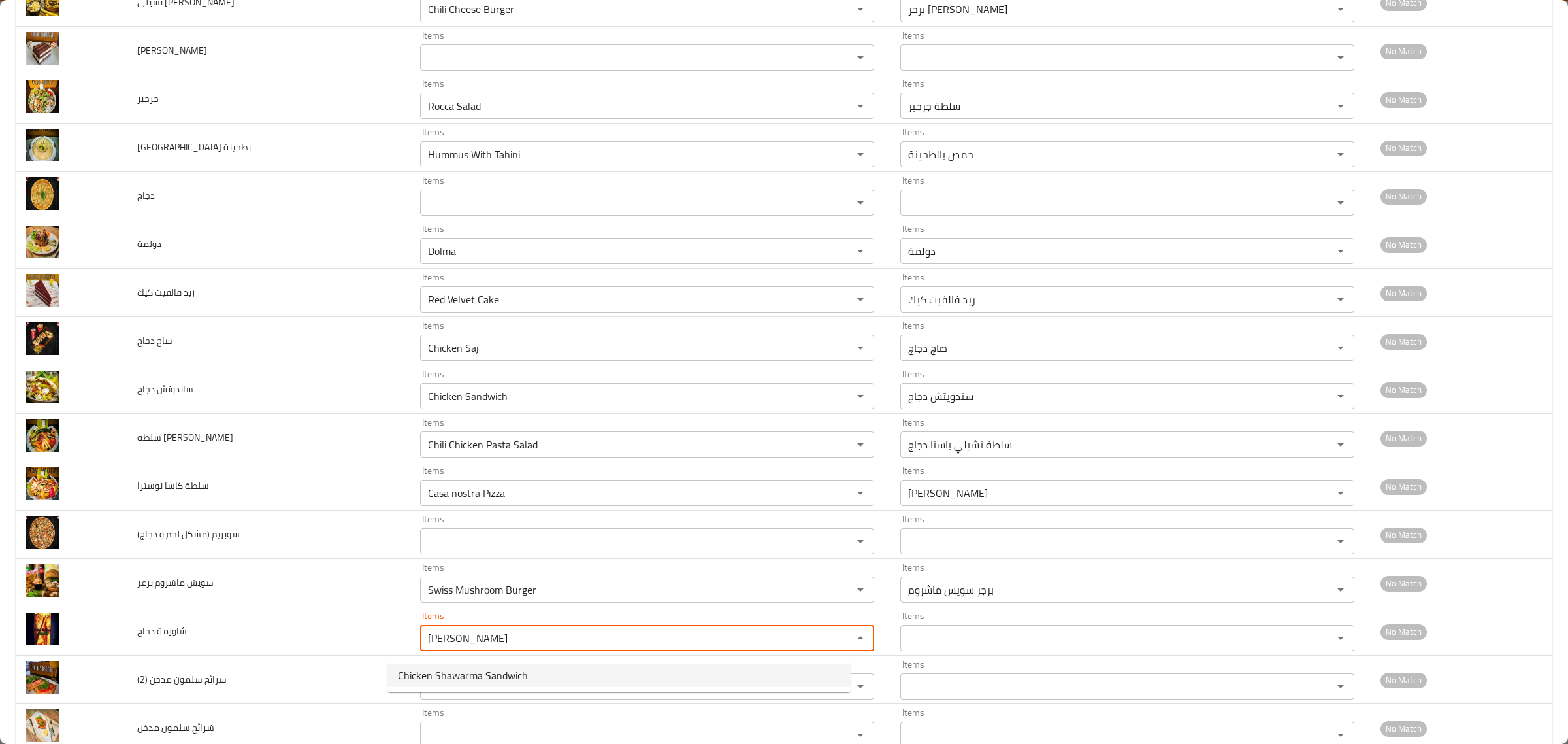
click at [420, 681] on span "Chicken Shawarma Sandwich" at bounding box center [463, 675] width 130 height 15
type دجاج "Chicken Shawarma Sandwich"
type دجاج-ar "سندويتش شاورما دجاج"
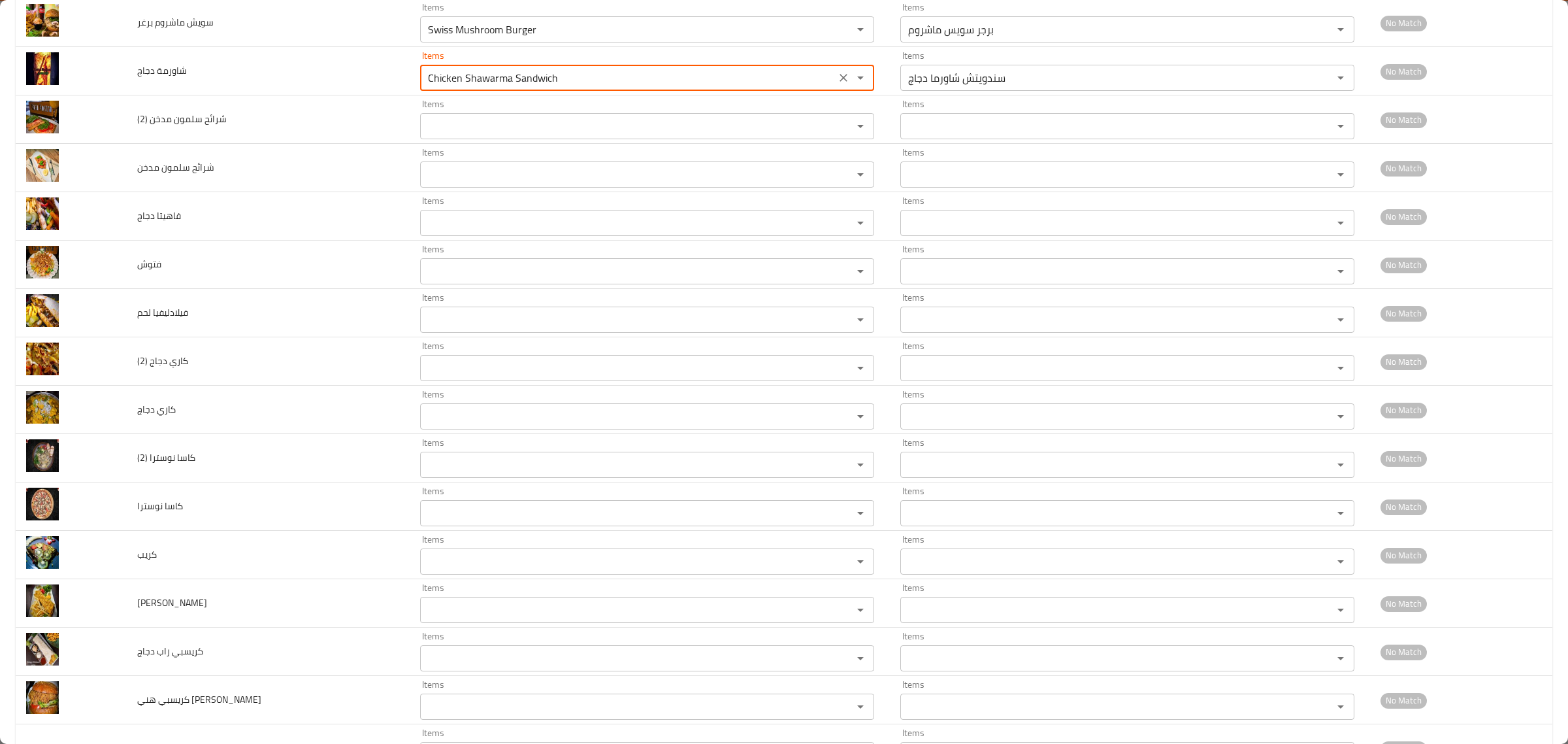
scroll to position [1471, 0]
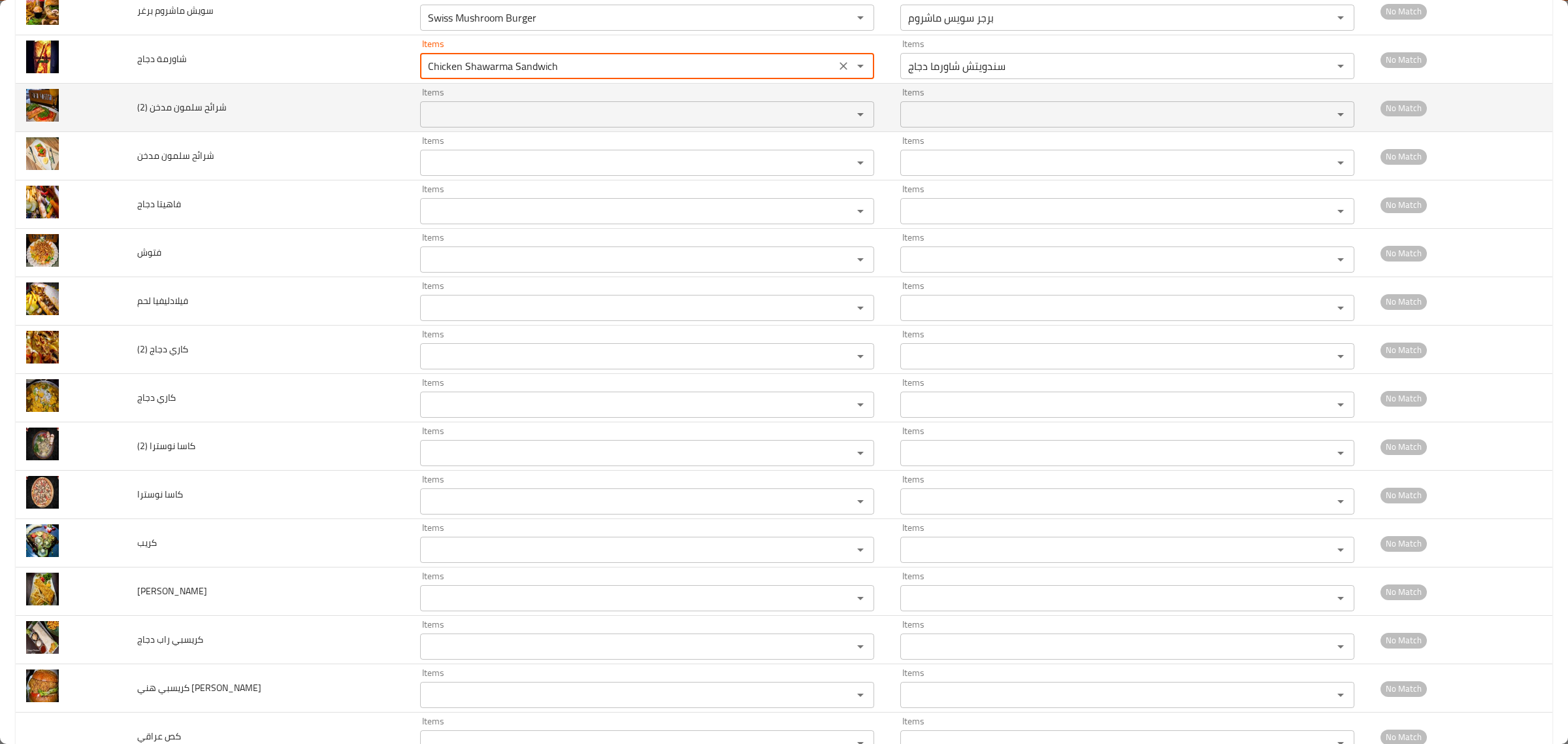
type دجاج "Chicken Shawarma Sandwich"
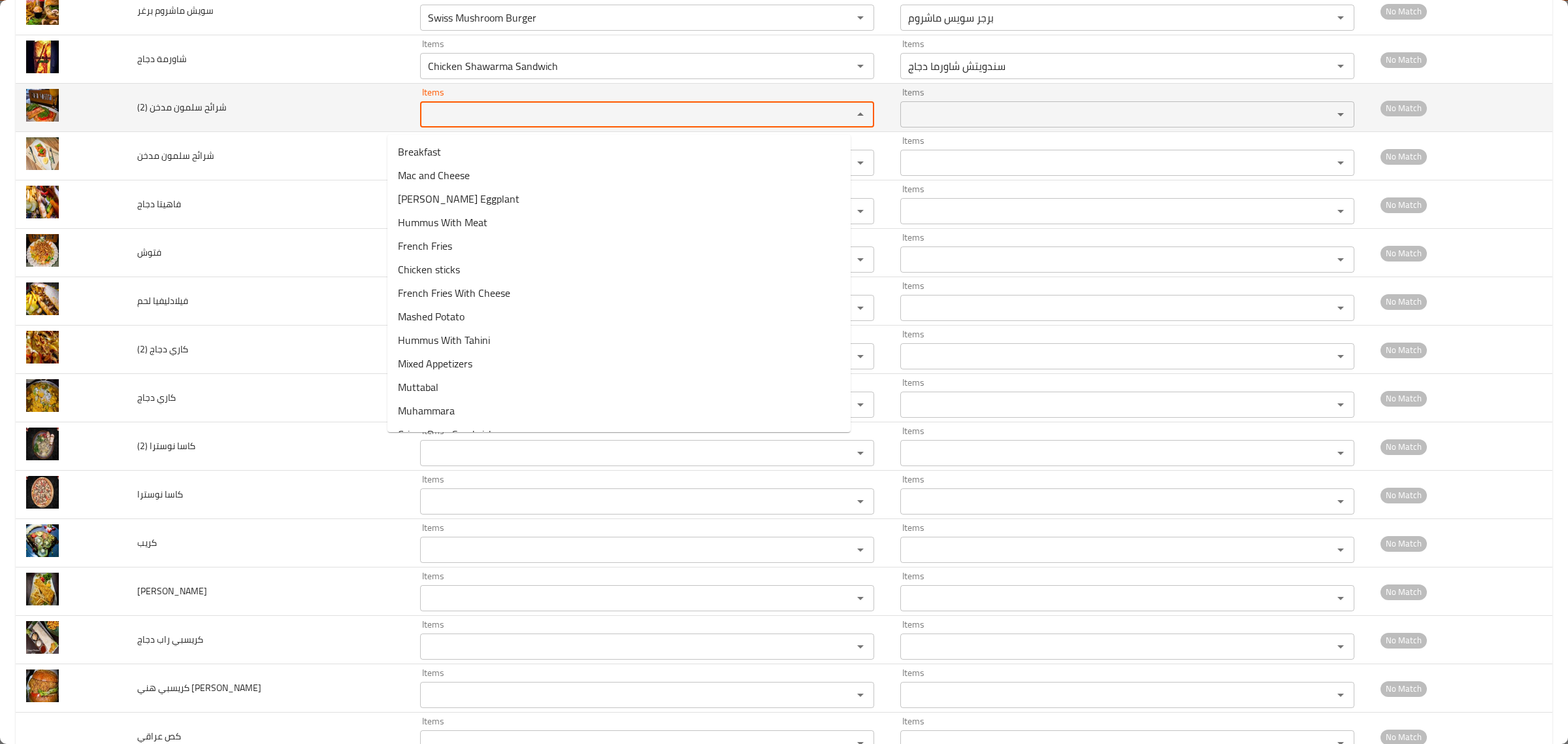
click at [429, 119] on \(2\) "Items" at bounding box center [628, 115] width 408 height 18
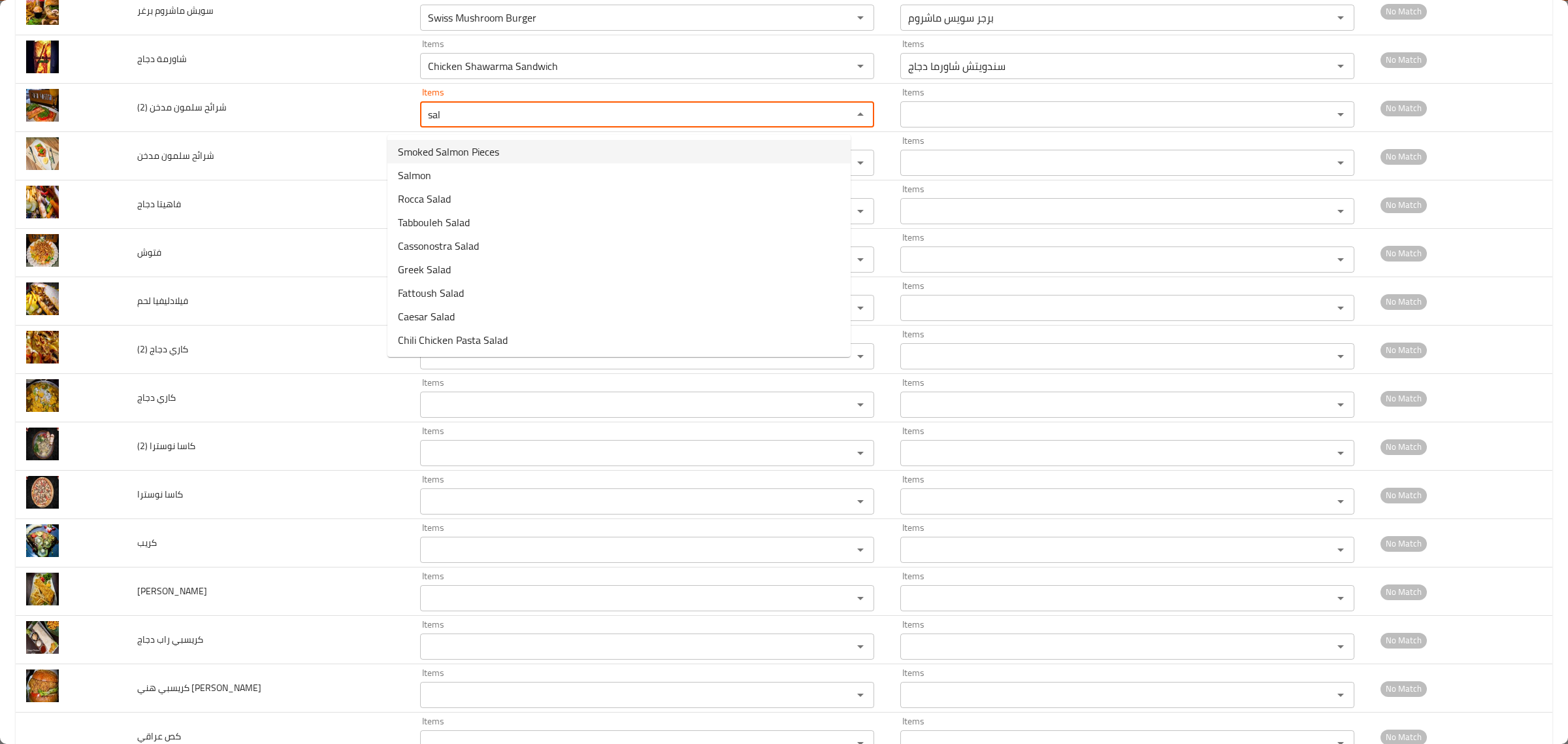
click at [464, 152] on span "Smoked Salmon Pieces" at bounding box center [448, 151] width 101 height 15
type \(2\) "Smoked Salmon Pieces"
type \(2\)-ar "شرائح سلمون مدخن"
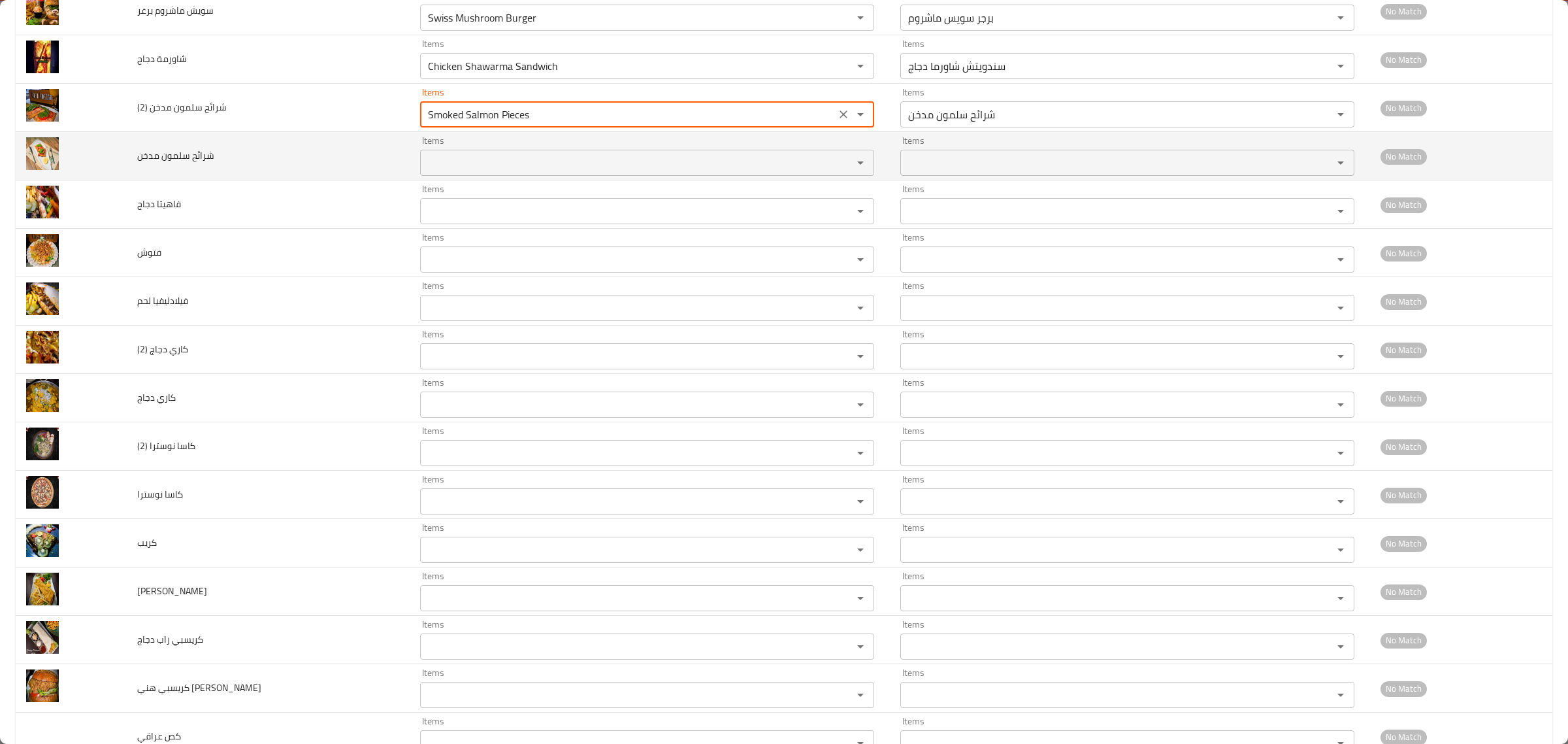
click at [435, 157] on div "Items" at bounding box center [647, 162] width 454 height 26
type \(2\) "Smoked Salmon Pieces"
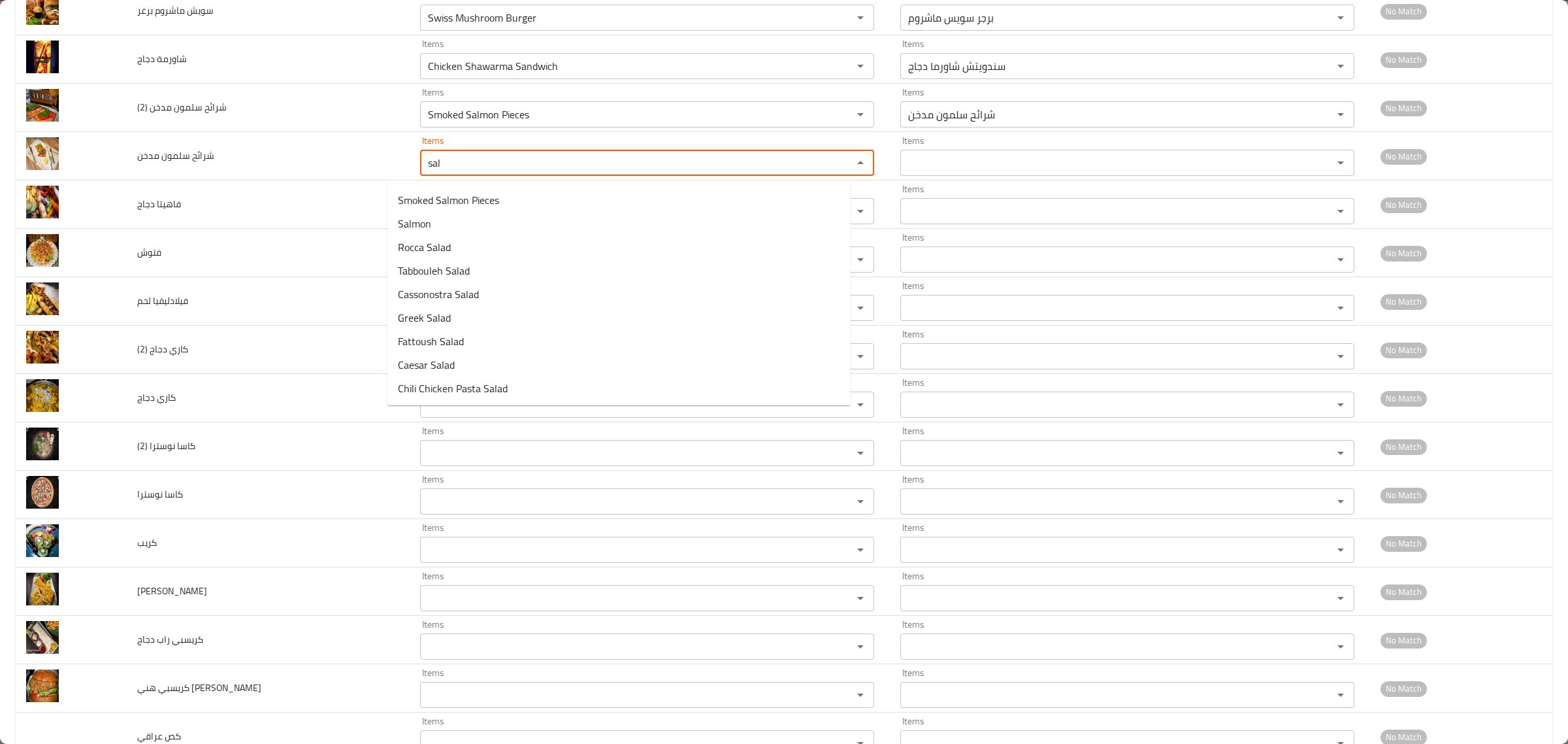
click at [462, 199] on span "Smoked Salmon Pieces" at bounding box center [448, 199] width 101 height 15
type مدخن "Smoked Salmon Pieces"
type مدخن-ar "شرائح سلمون مدخن"
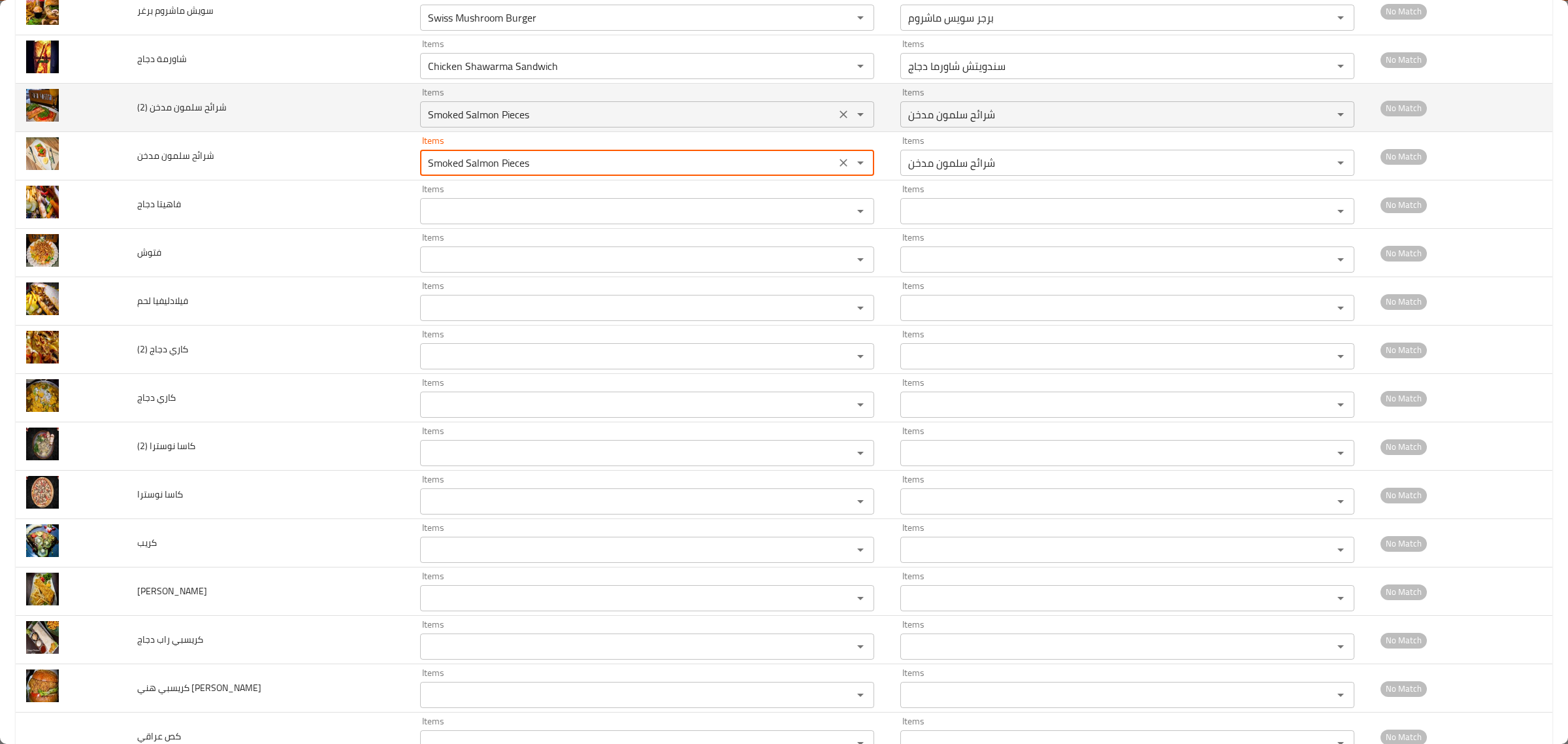
click at [837, 119] on icon "Clear" at bounding box center [843, 114] width 13 height 13
type مدخن "Smoked Salmon Pieces"
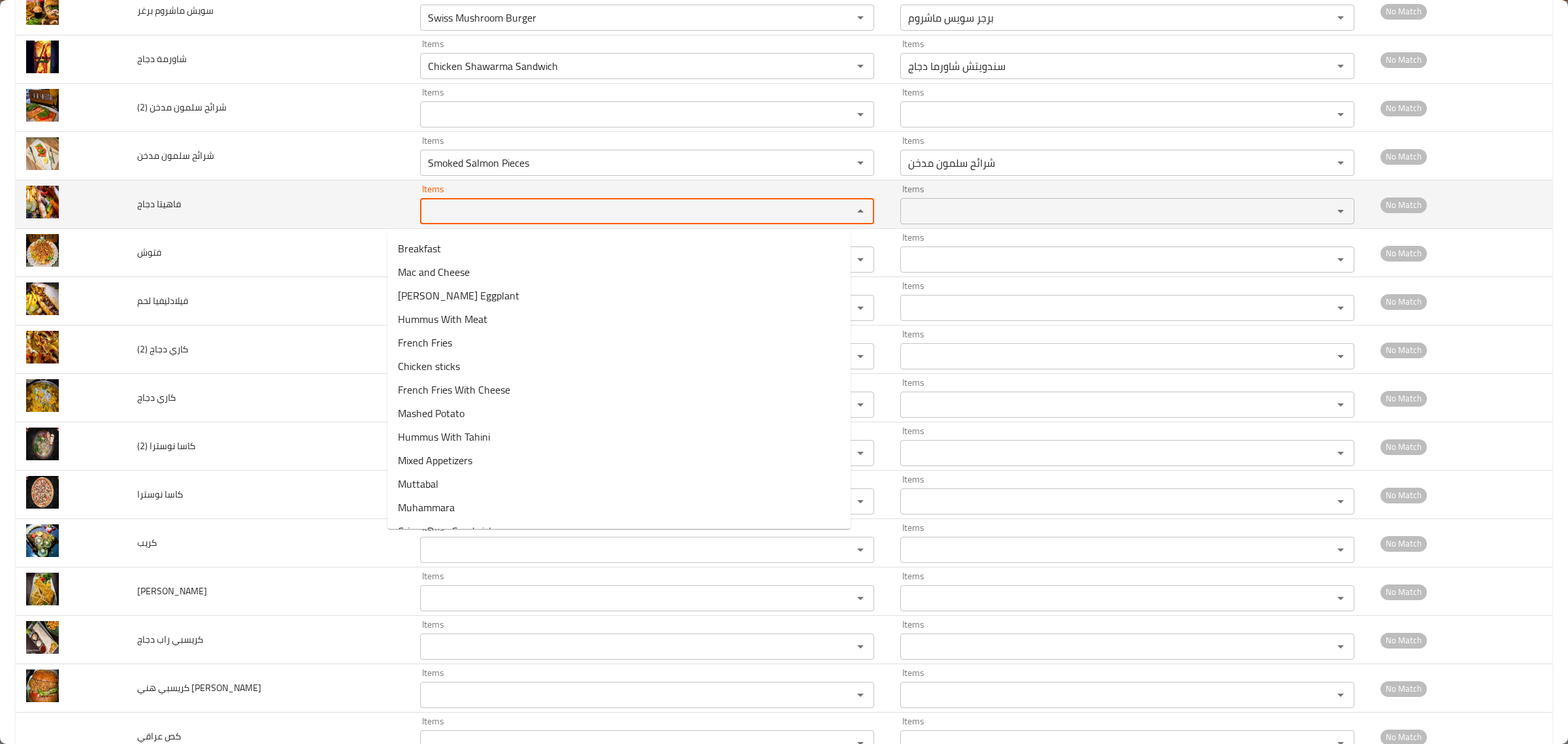
click at [526, 216] on دجاج "Items" at bounding box center [628, 211] width 408 height 18
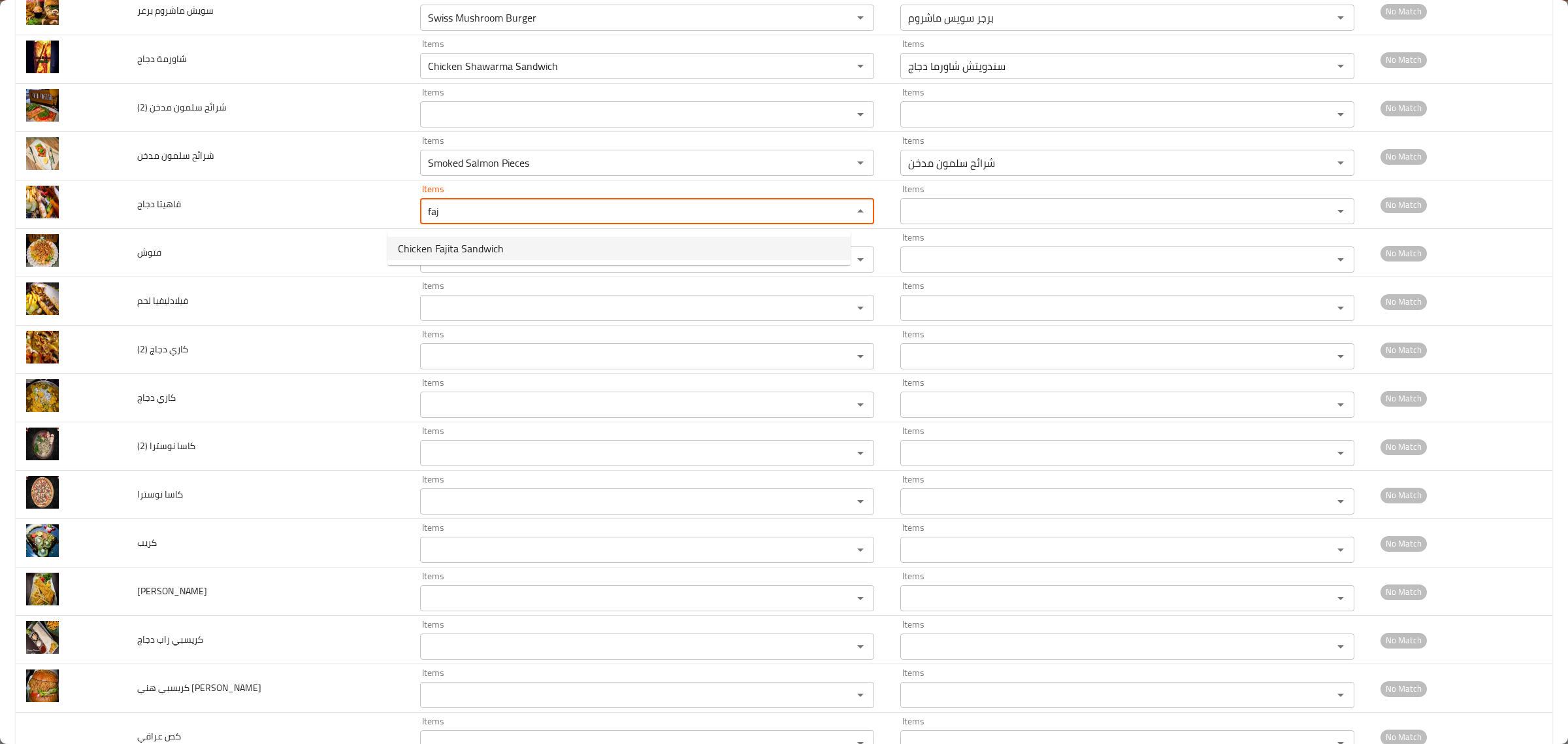
click at [483, 250] on span "Chicken Fajita Sandwich" at bounding box center [451, 248] width 106 height 15
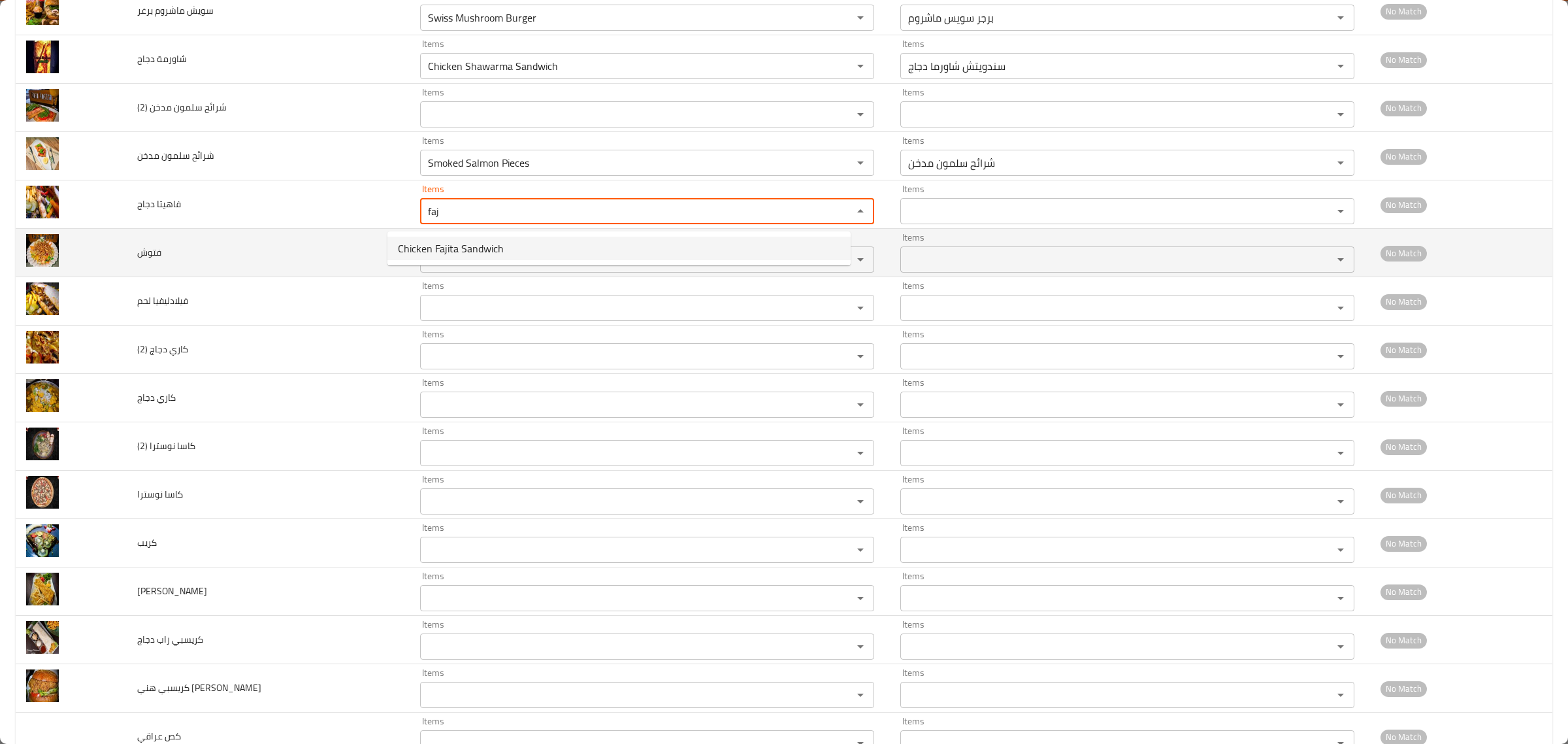
type دجاج "Chicken Fajita Sandwich"
type دجاج-ar "سندويتش فاهيتا دجاج"
type دجاج "Chicken Fajita Sandwich"
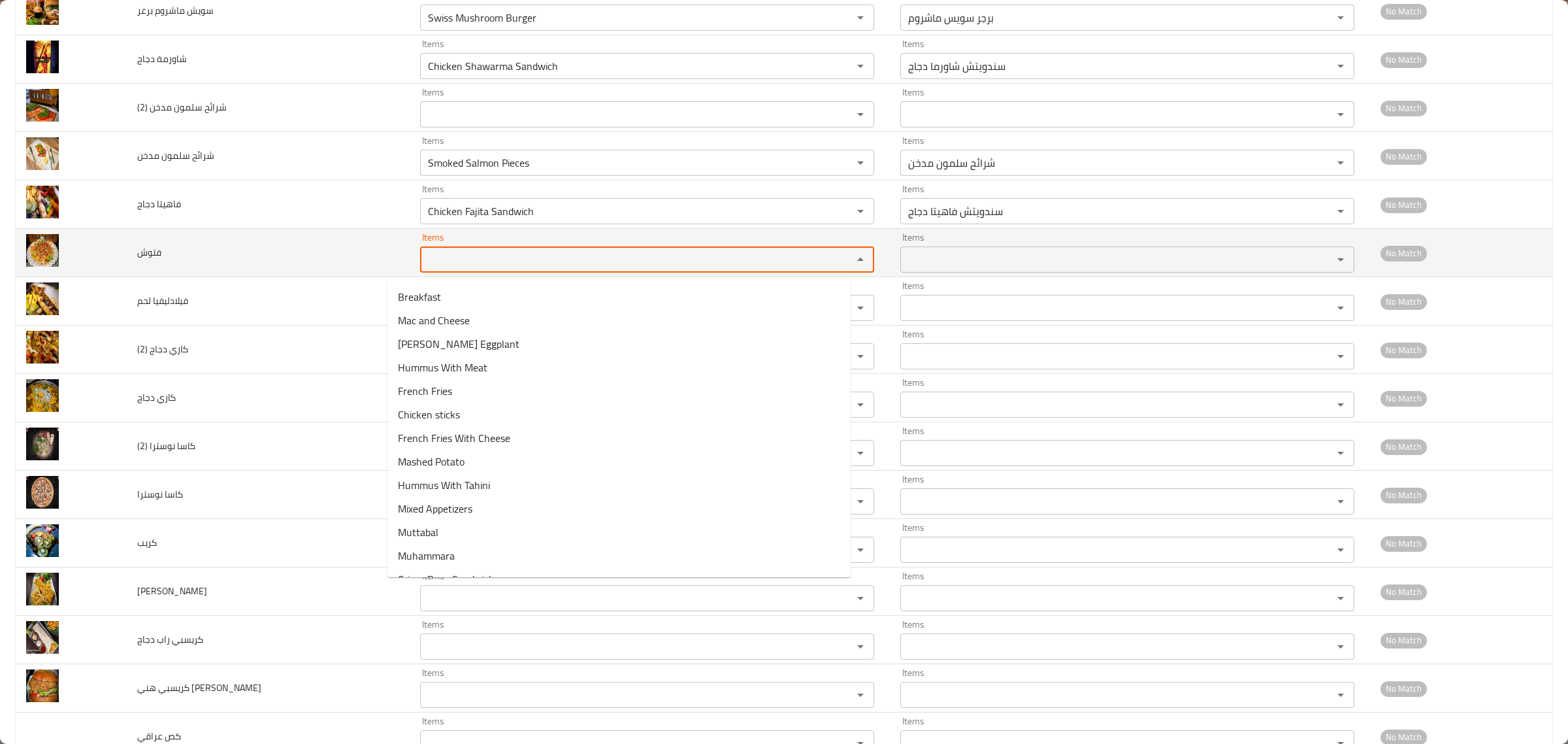
click at [452, 258] on input "Items" at bounding box center [628, 260] width 408 height 18
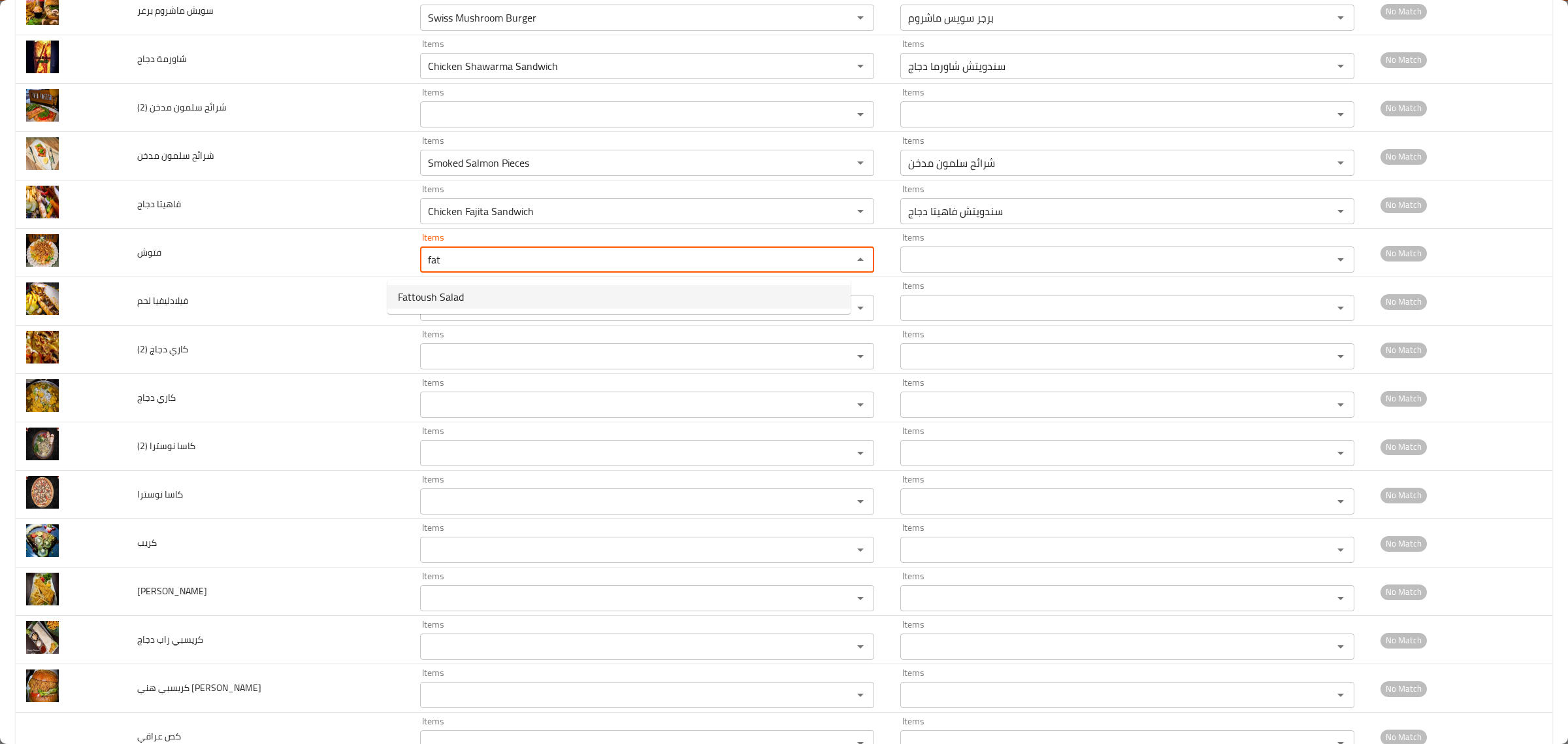
click at [443, 299] on span "Fattoush Salad" at bounding box center [431, 296] width 66 height 15
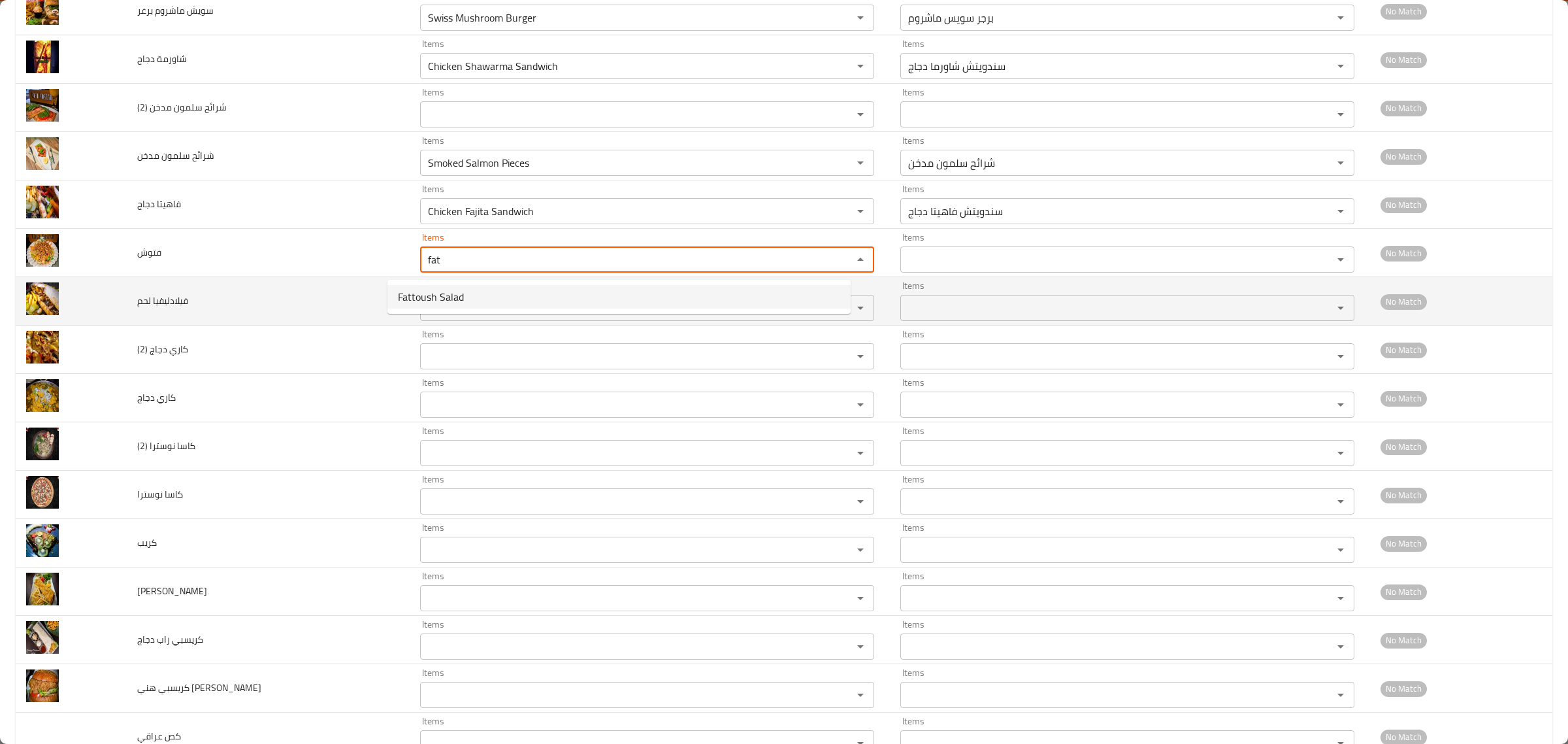
type input "Fattoush Salad"
type input "سلطة فتوش"
type input "Fattoush Salad"
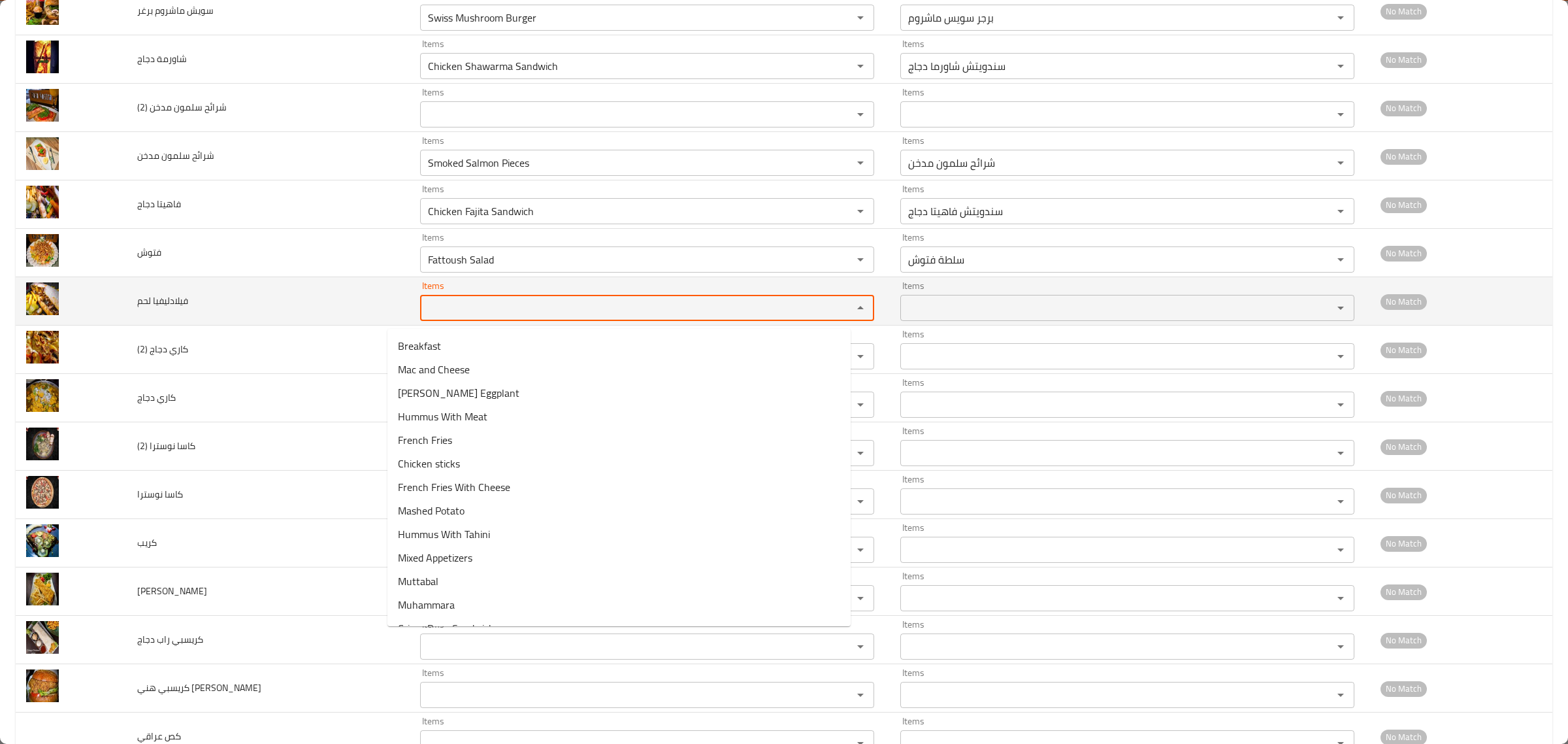
click at [436, 317] on لحم "Items" at bounding box center [628, 308] width 408 height 18
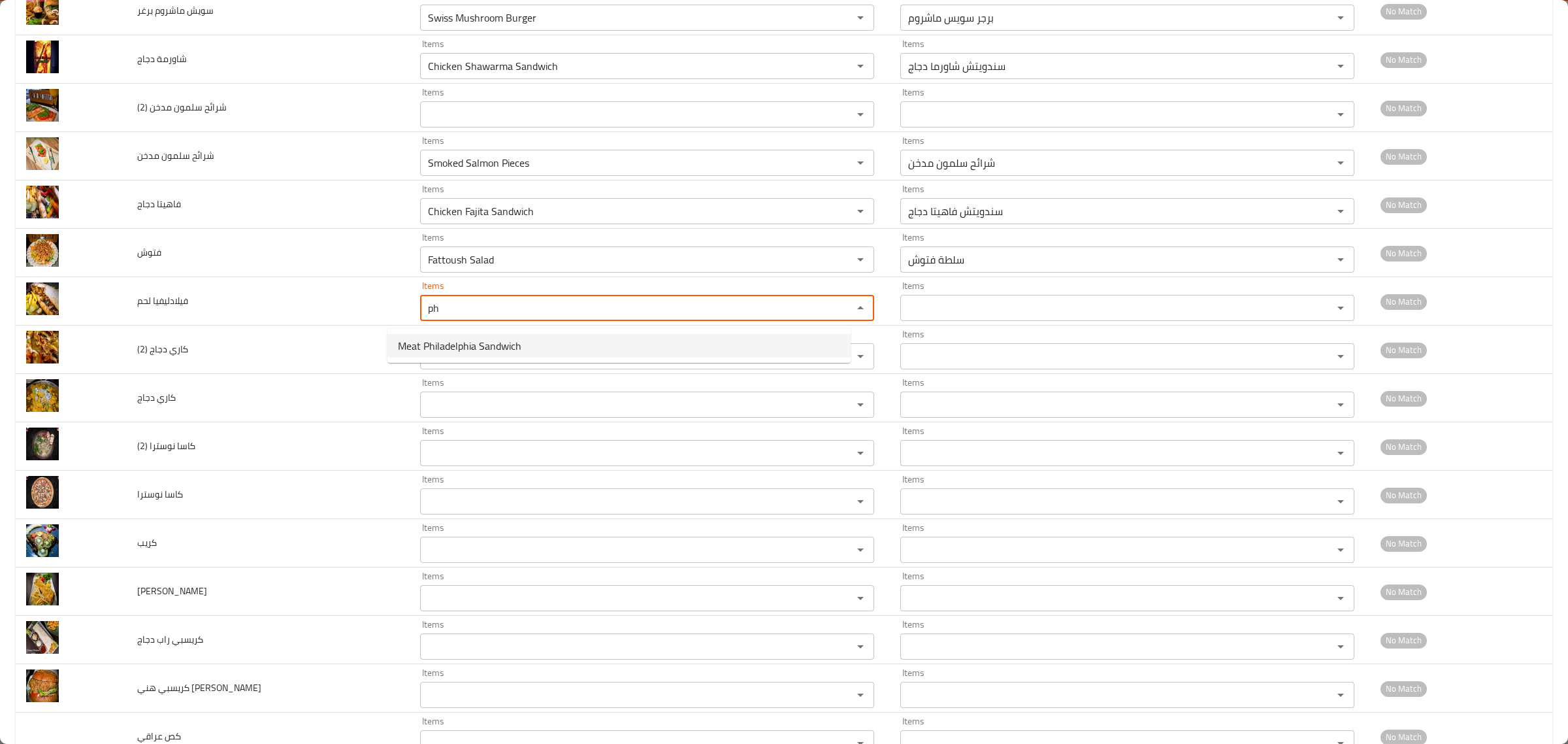
click at [444, 343] on span "Meat Philadelphia Sandwich" at bounding box center [460, 345] width 124 height 15
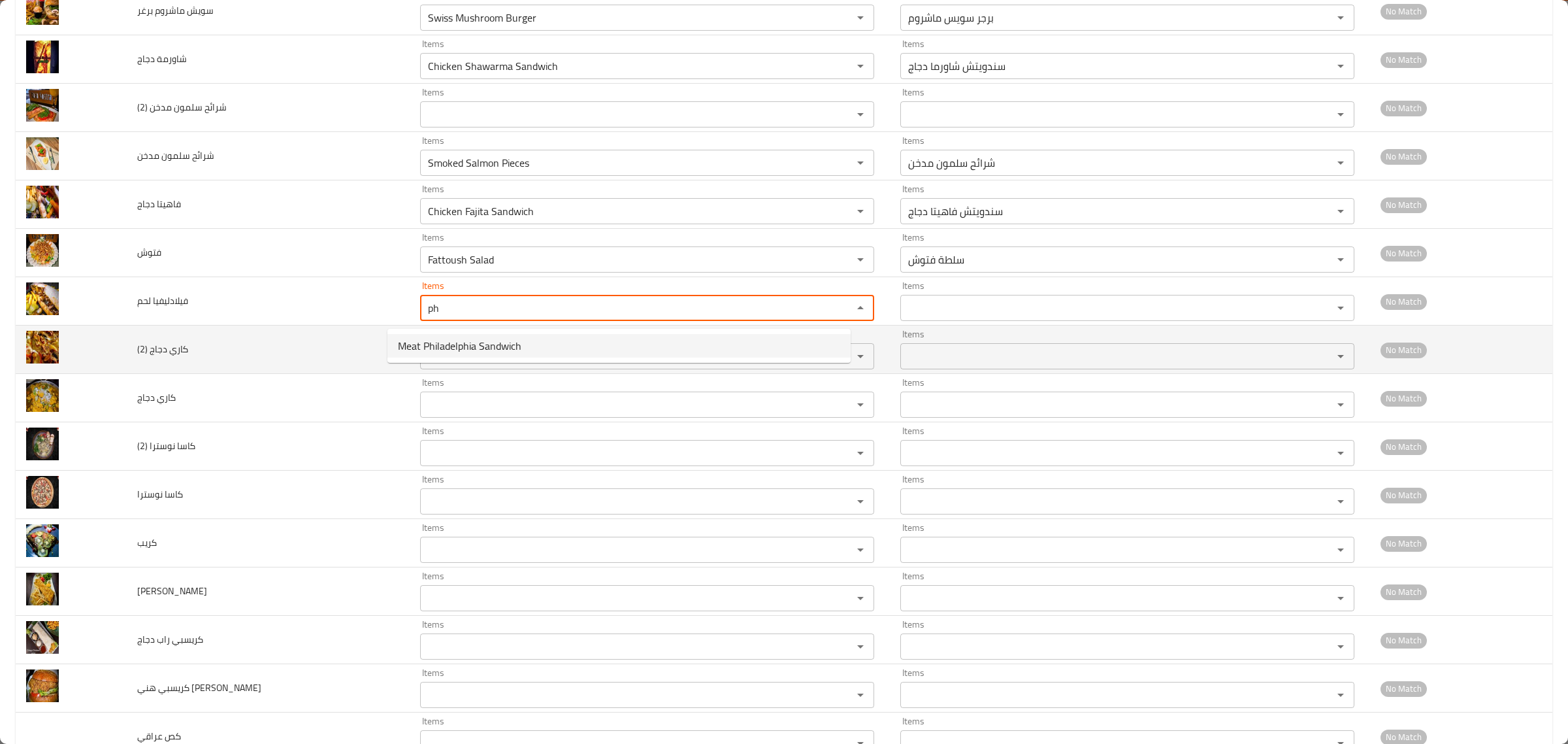
type لحم "Meat Philadelphia Sandwich"
type لحم-ar "سندويتش فلادليفيا لحم"
type لحم "Meat Philadelphia Sandwich"
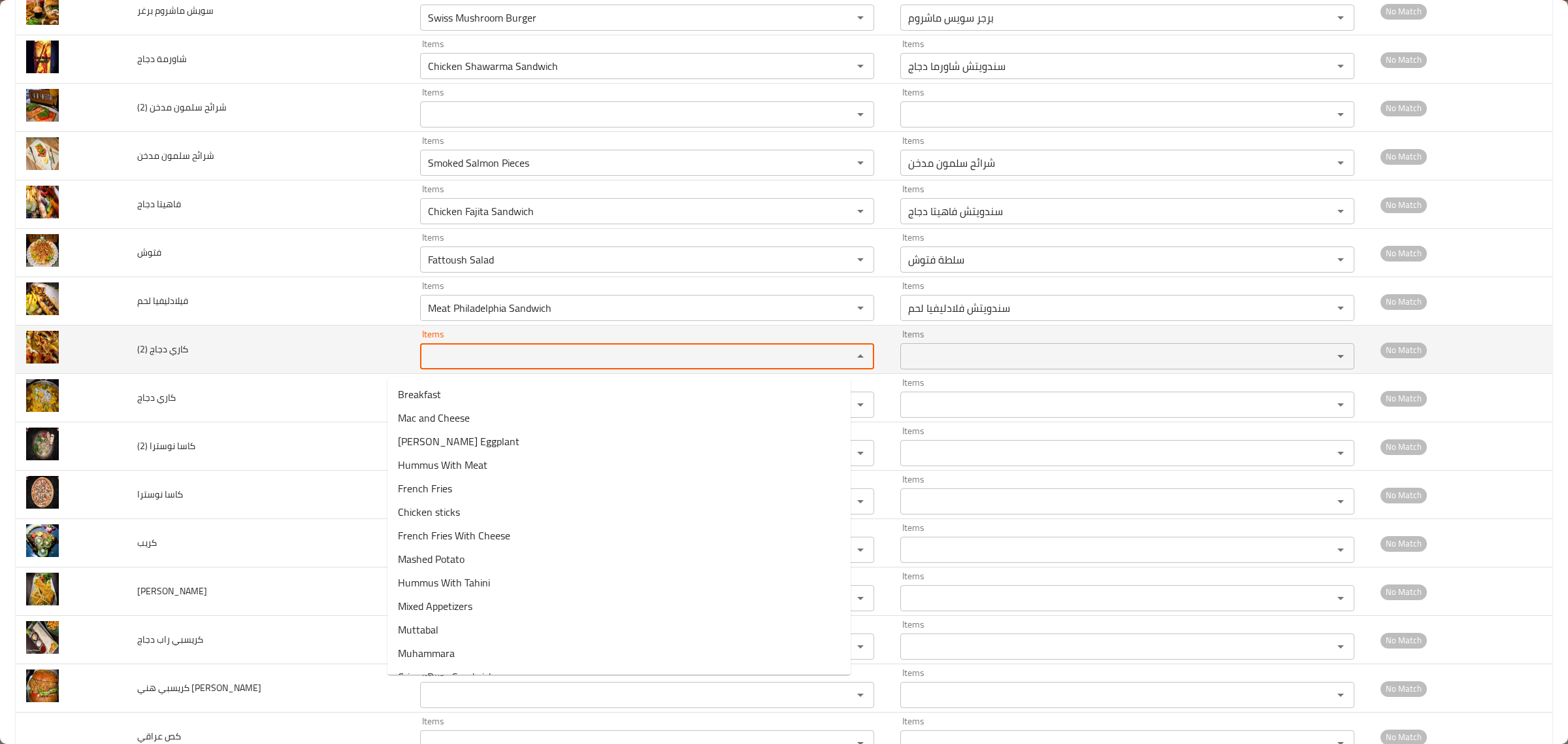
click at [438, 358] on \(2\) "Items" at bounding box center [628, 356] width 408 height 18
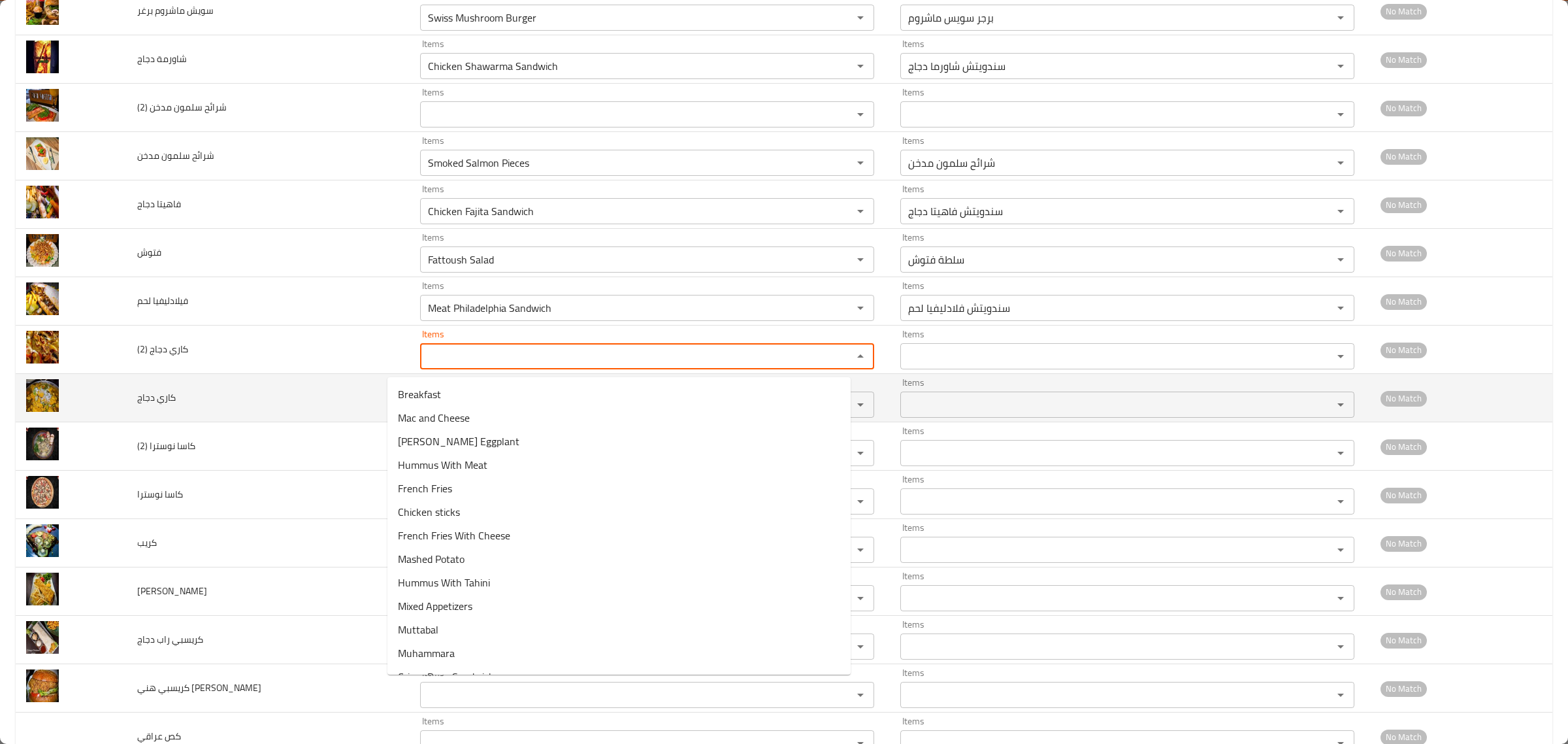
click at [321, 400] on td "كاري دجاج" at bounding box center [268, 397] width 283 height 48
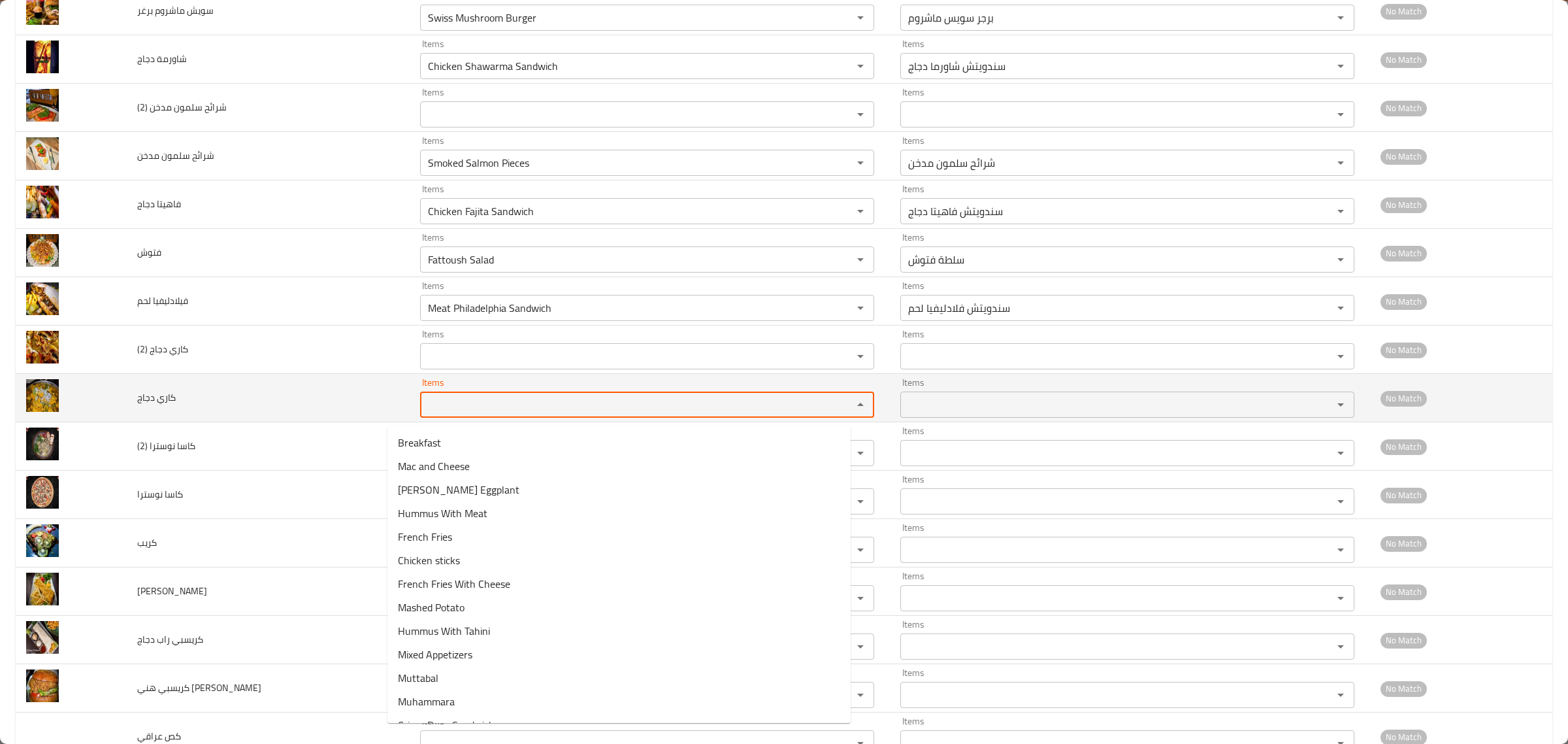
click at [424, 400] on دجاج "Items" at bounding box center [628, 404] width 408 height 18
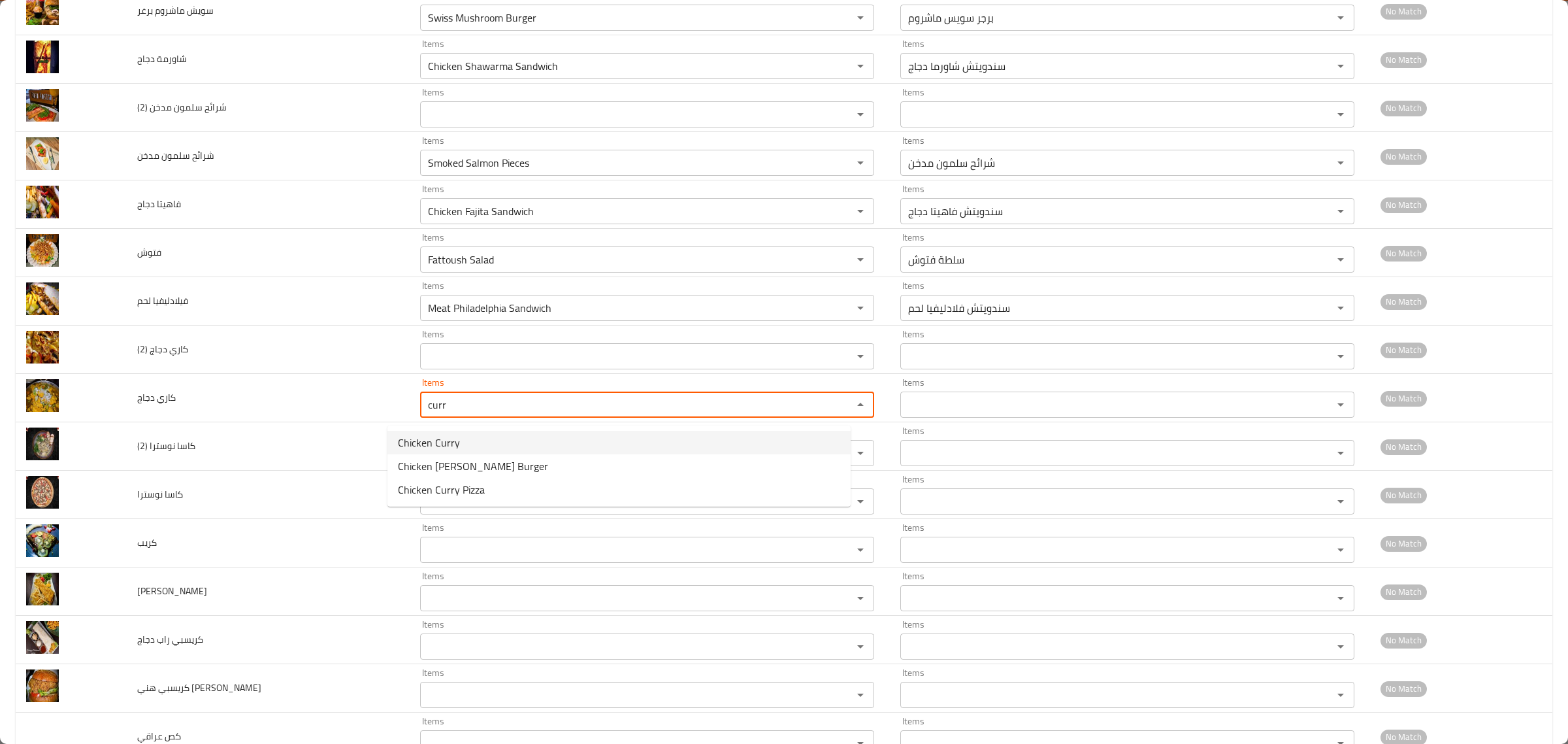
click at [415, 443] on span "Chicken Curry" at bounding box center [429, 442] width 62 height 15
type دجاج "Chicken Curry"
type دجاج-ar "دجاج كاري"
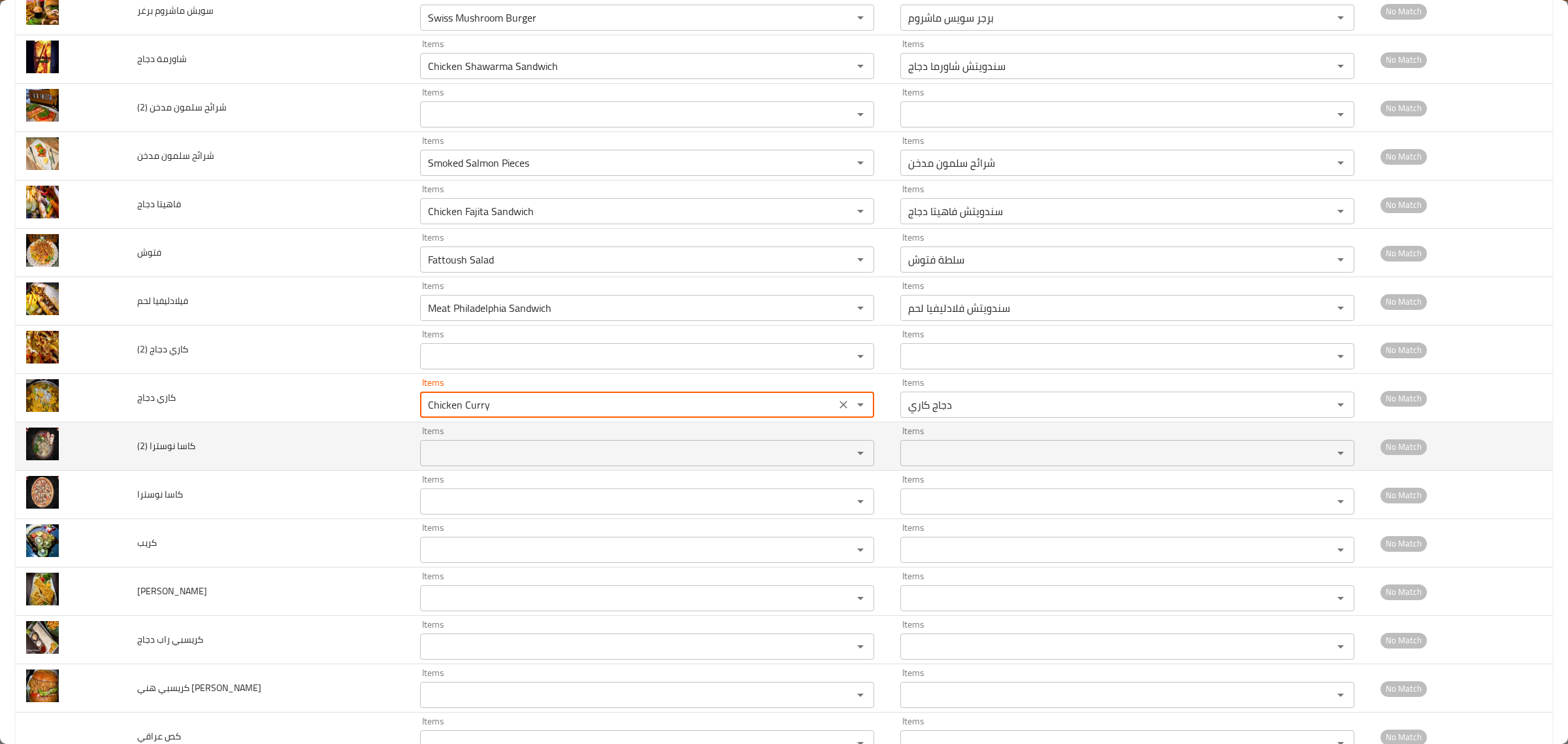
type دجاج "Chicken Curry"
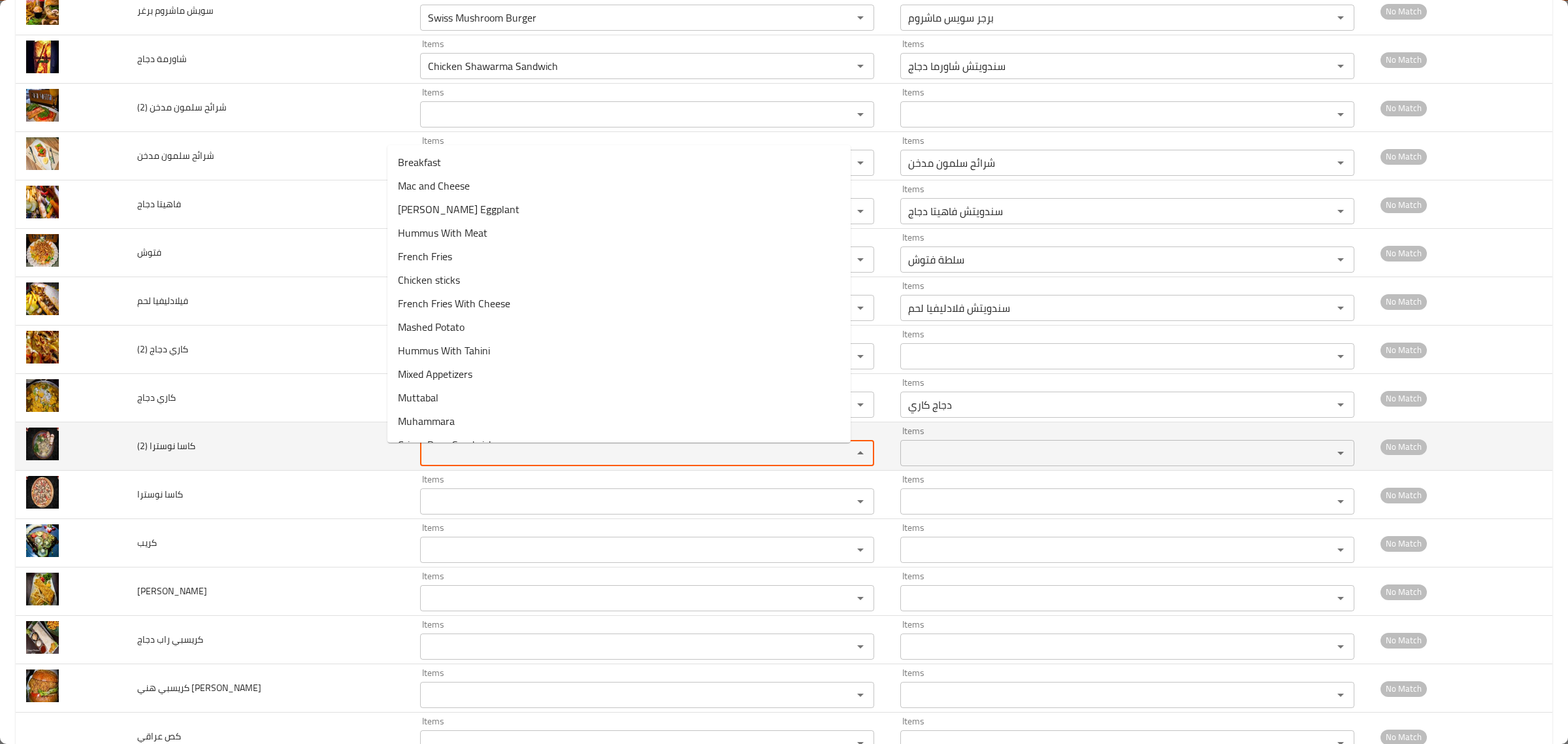
click at [424, 453] on \(2\) "Items" at bounding box center [628, 453] width 408 height 18
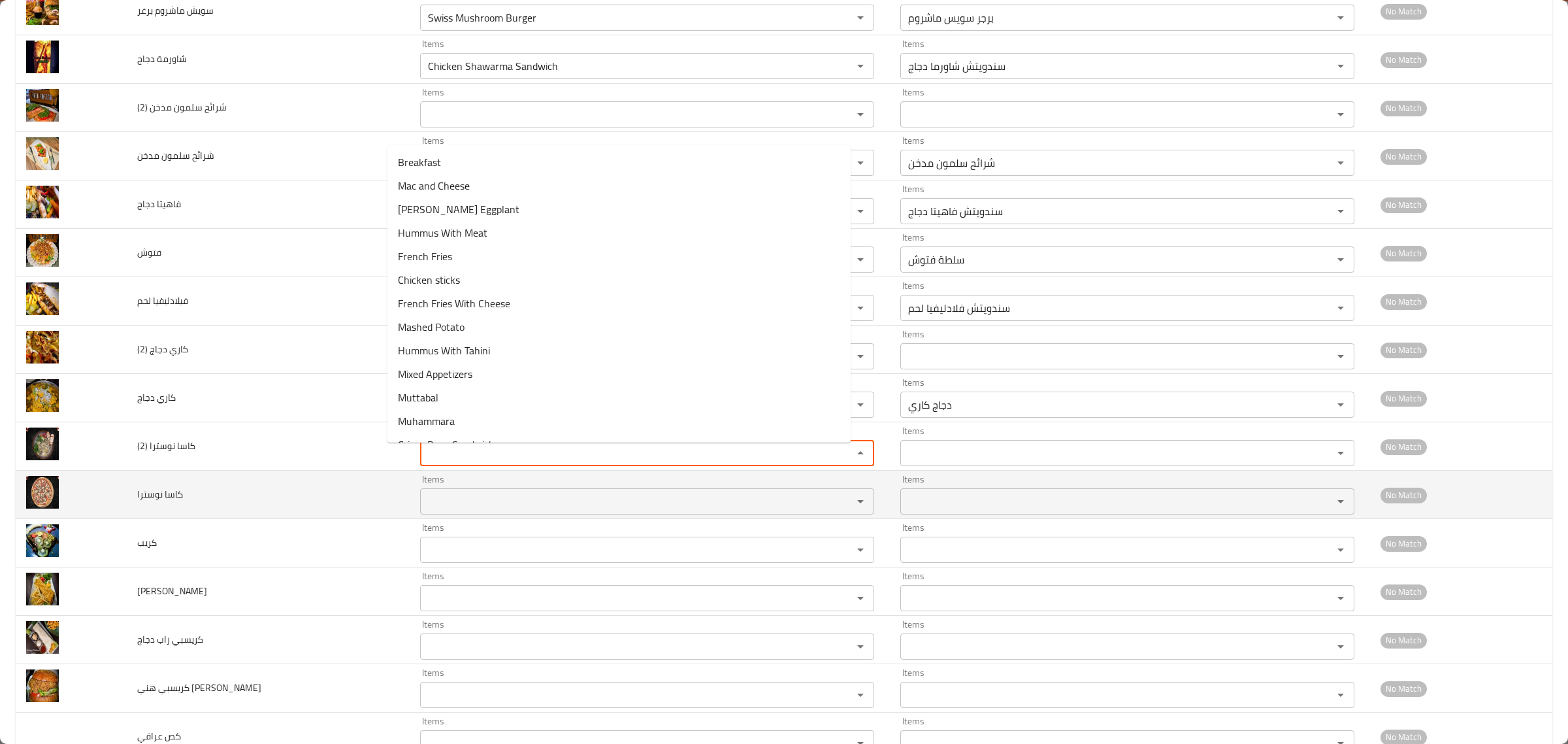
click at [424, 497] on نوسترا "Items" at bounding box center [628, 501] width 408 height 18
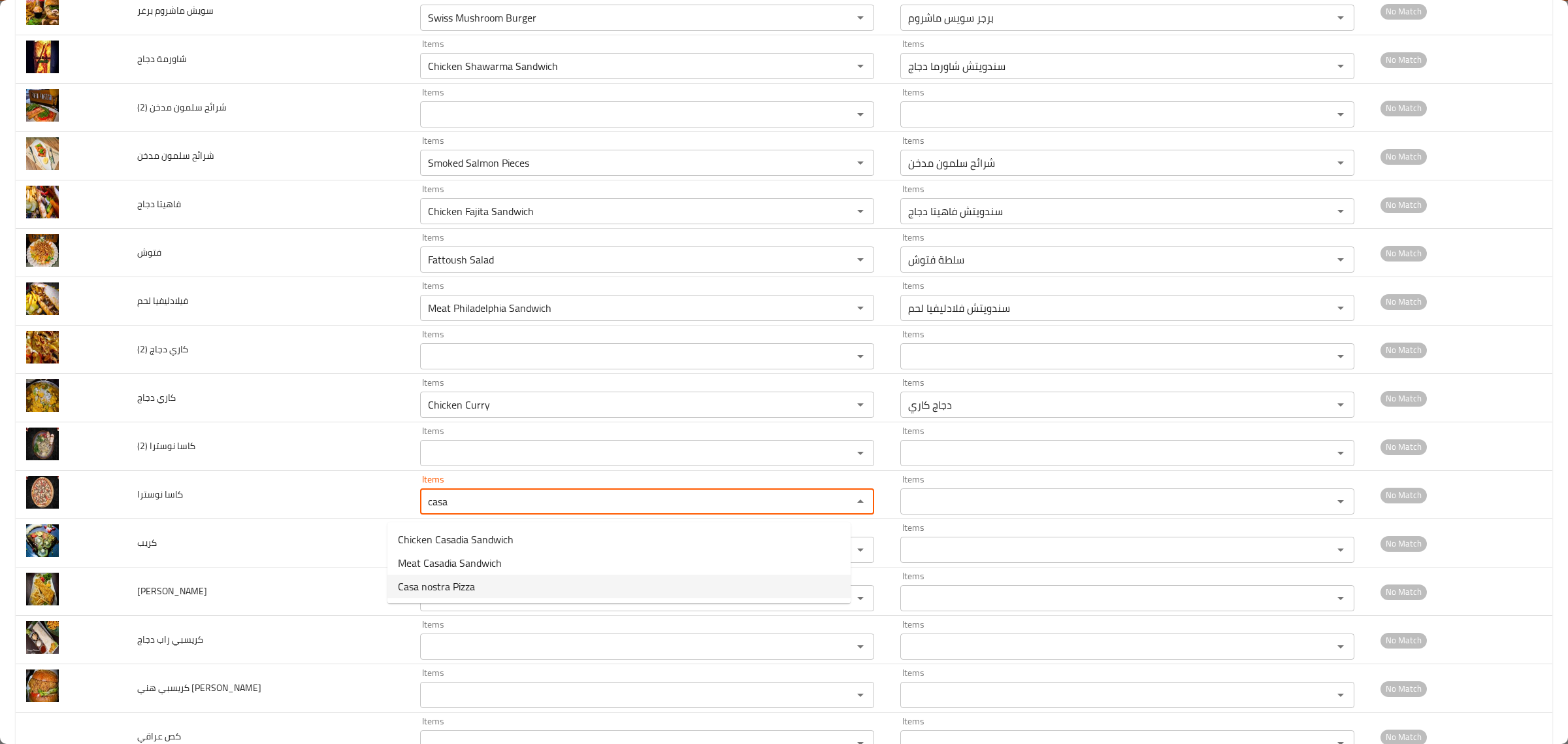
click at [469, 585] on span "Casa nostra Pizza" at bounding box center [436, 586] width 77 height 15
type نوسترا "Casa nostra Pizza"
type نوسترا-ar "بيتزا كاسانوسترا"
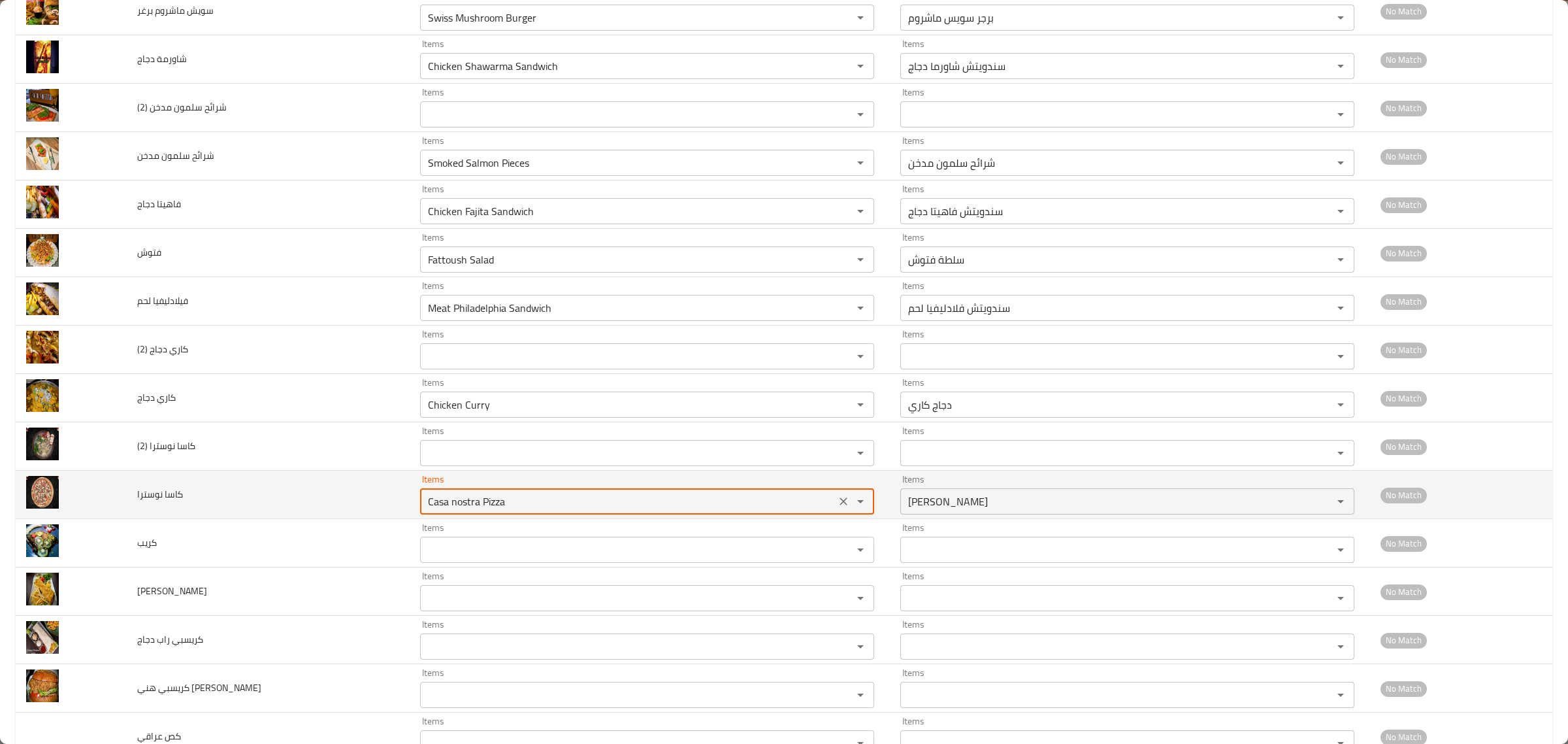
click at [435, 508] on نوسترا "Casa nostra Pizza" at bounding box center [628, 501] width 408 height 18
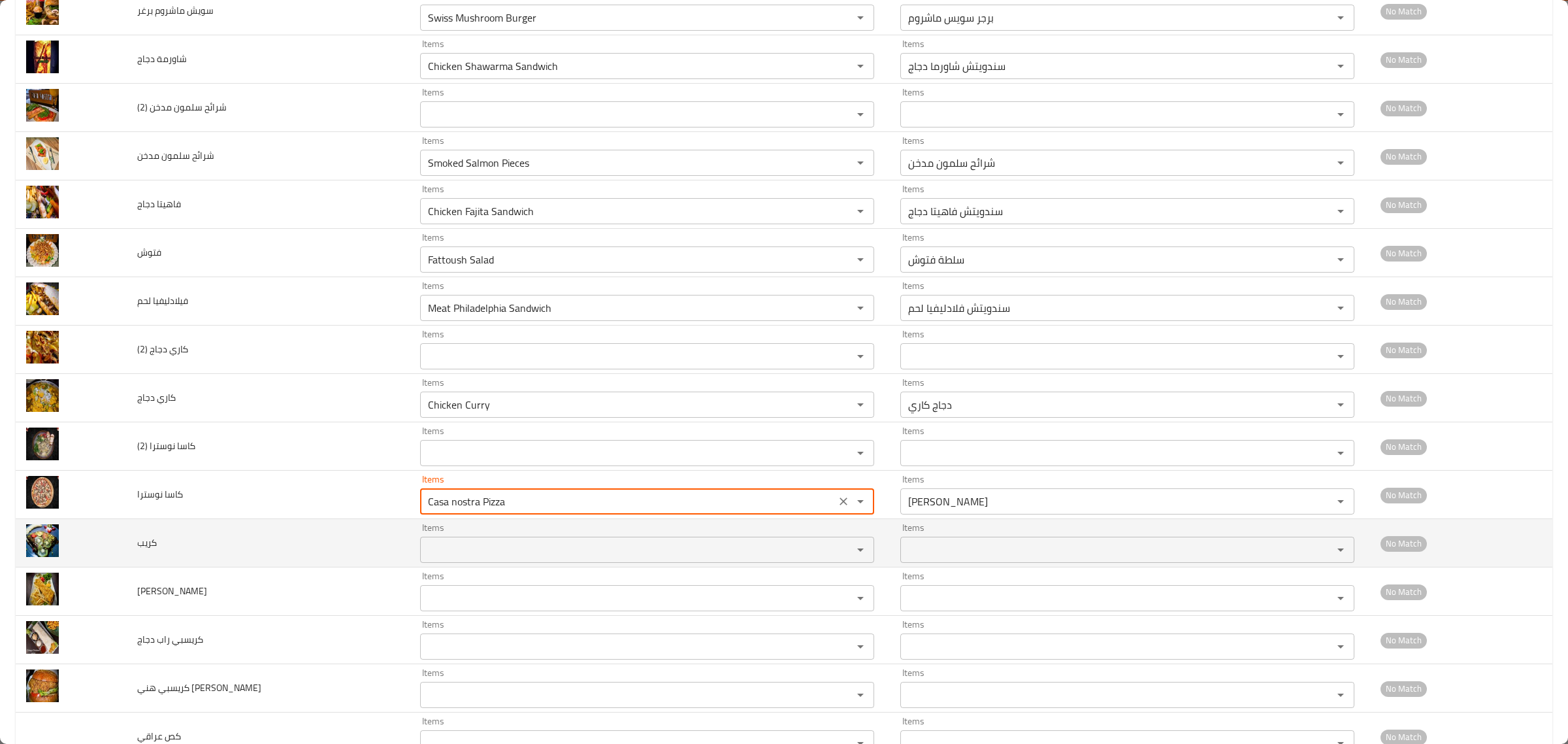
type نوسترا "Casa nostra Pizza"
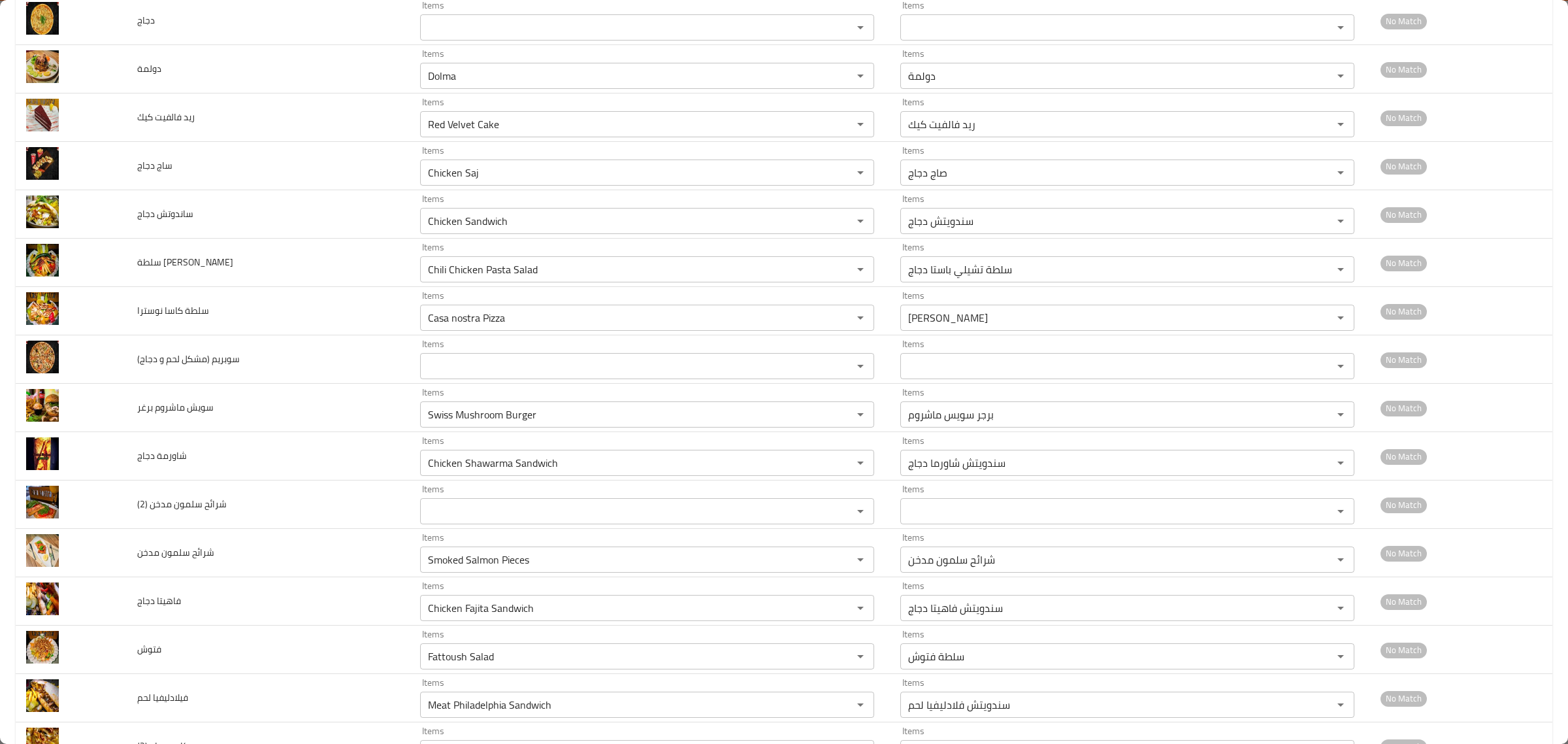
scroll to position [1062, 0]
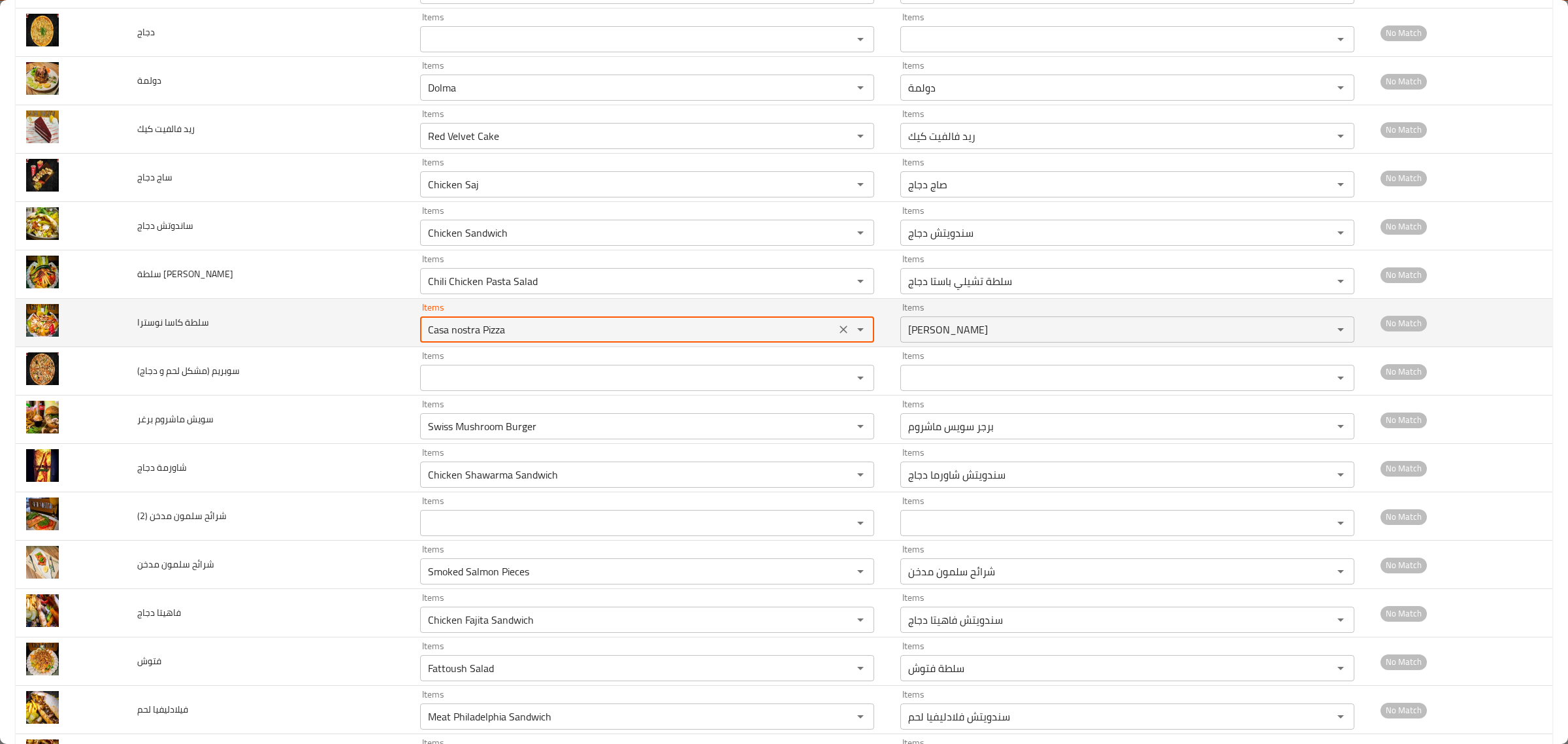
drag, startPoint x: 475, startPoint y: 334, endPoint x: 420, endPoint y: 325, distance: 55.7
click at [424, 325] on نوسترا "Casa nostra Pizza" at bounding box center [628, 330] width 408 height 18
drag, startPoint x: 452, startPoint y: 331, endPoint x: 419, endPoint y: 331, distance: 33.0
click at [424, 331] on نوسترا "Casa sal" at bounding box center [628, 330] width 408 height 18
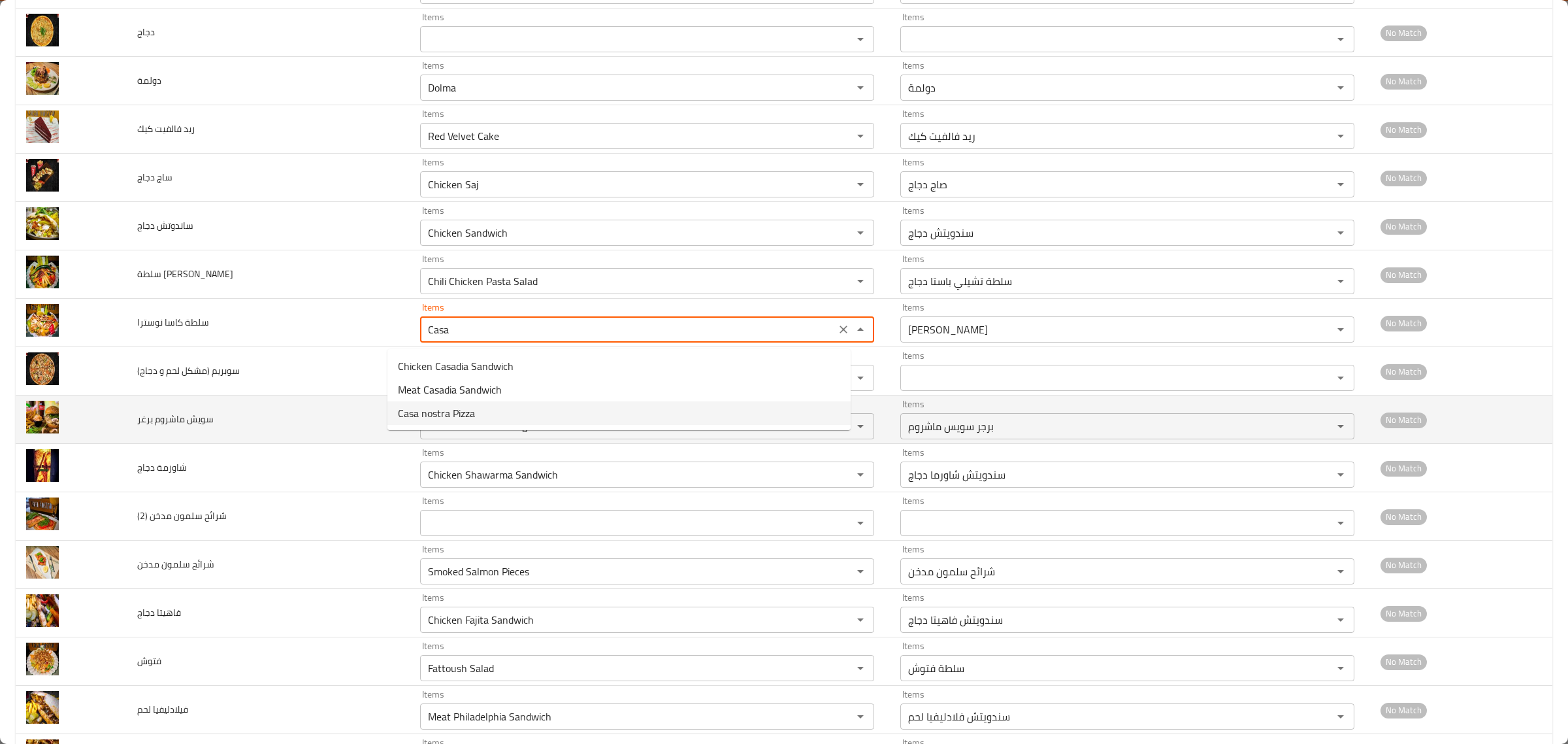
type نوسترا "Casa"
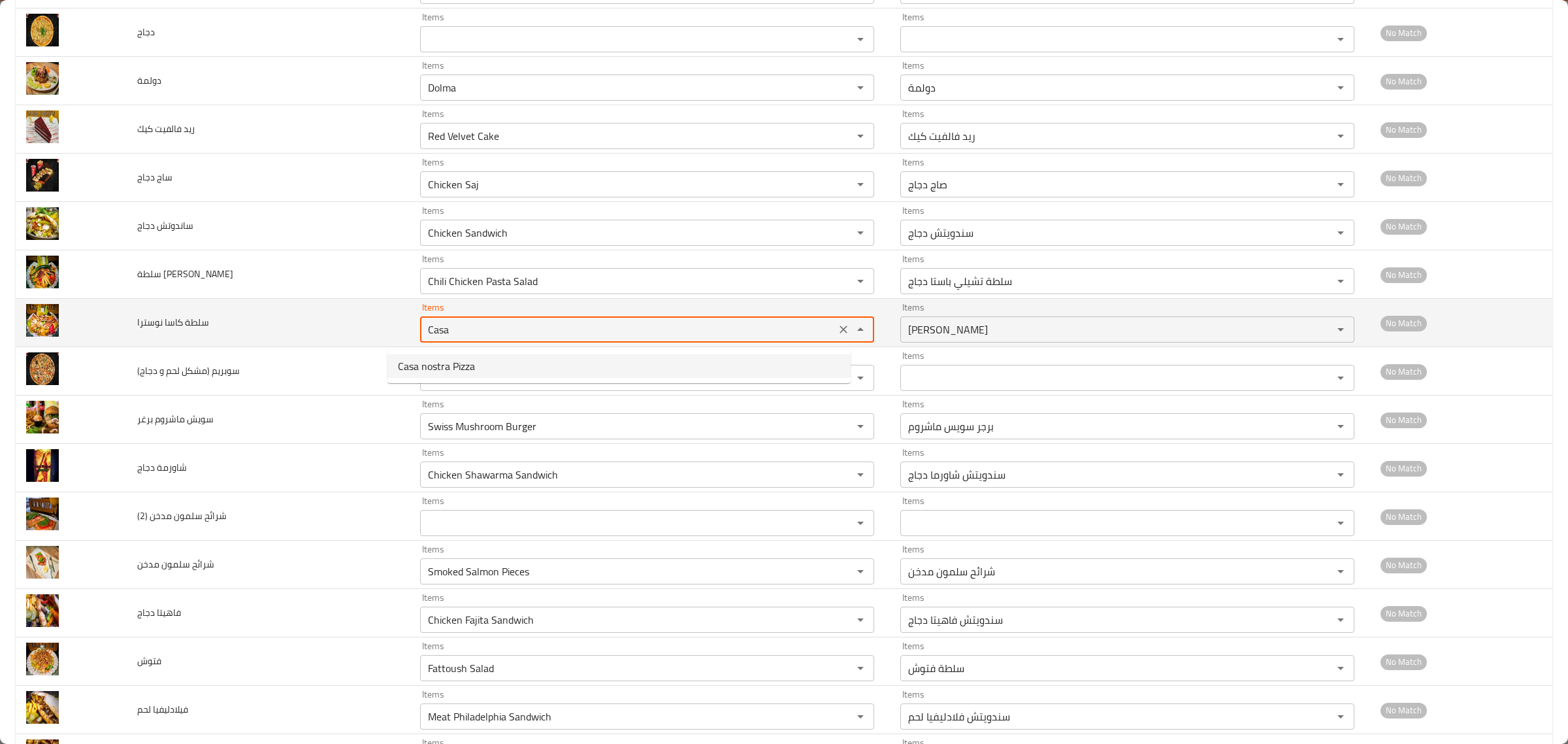
drag, startPoint x: 436, startPoint y: 333, endPoint x: 272, endPoint y: 314, distance: 165.1
click at [273, 315] on tr "سلطة كاسا نوسترا Items Casa Items Items بيتزا كاسانوسترا Items No Match" at bounding box center [784, 322] width 1537 height 48
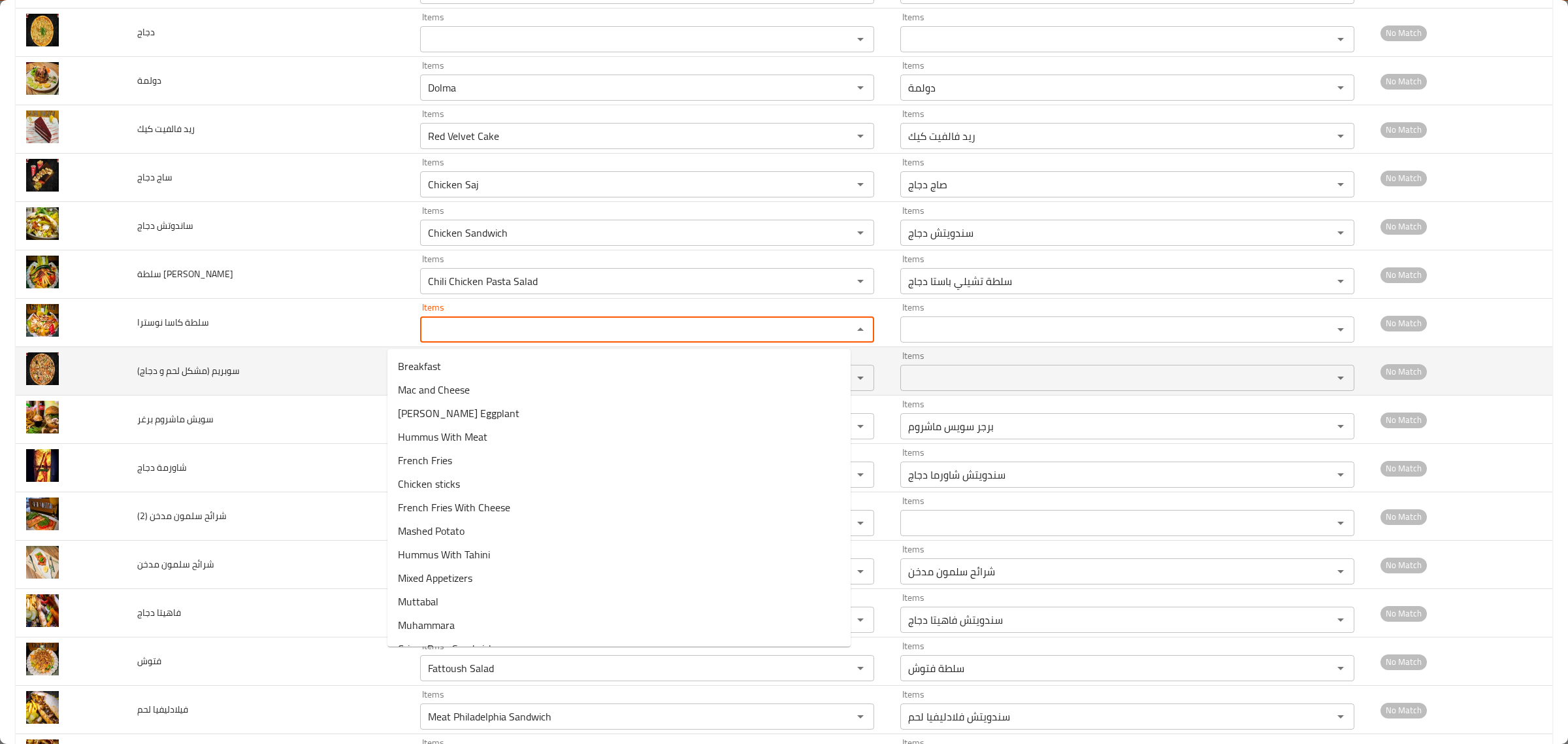
click at [283, 358] on td "سوبريم (مشكل لحم و دجاج)" at bounding box center [268, 371] width 283 height 48
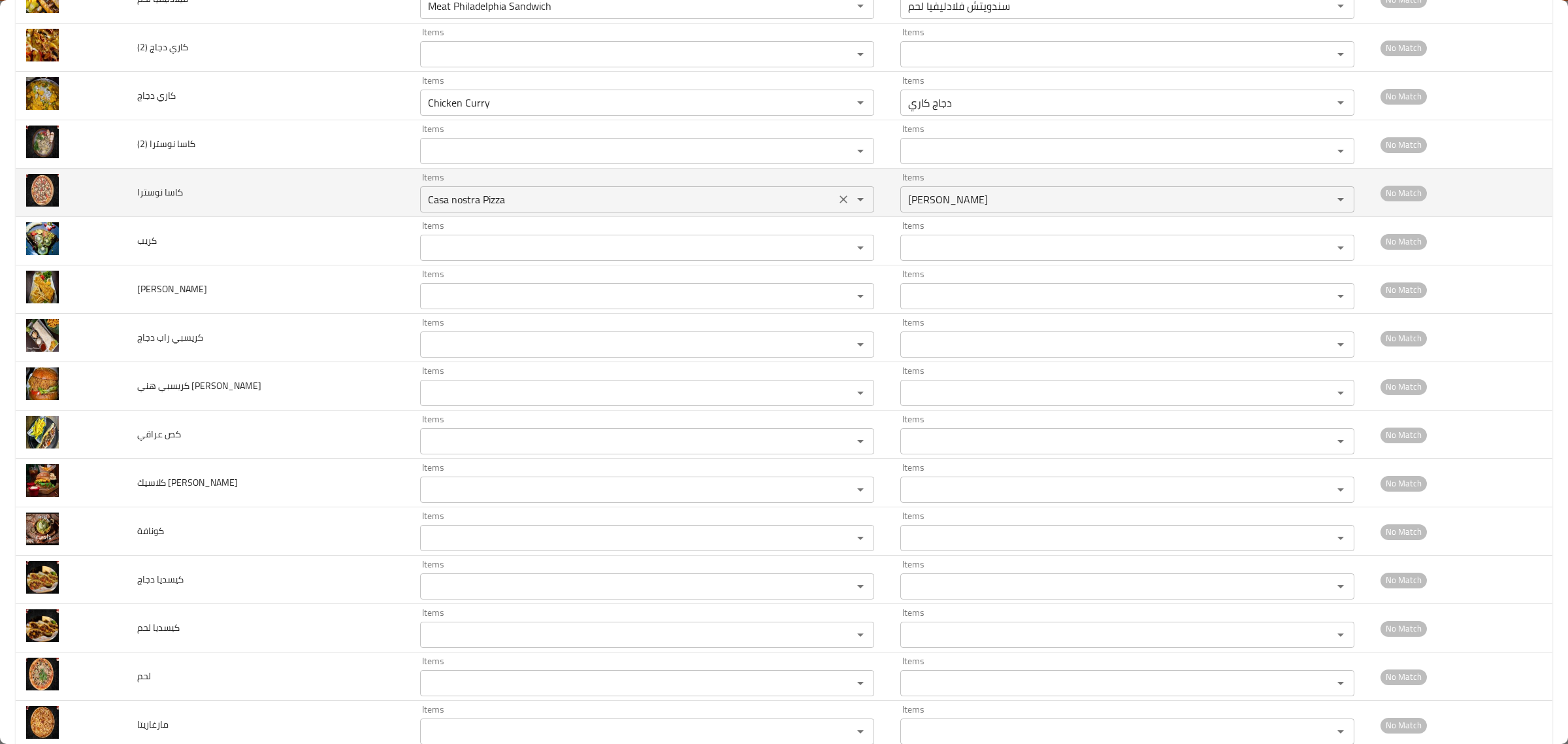
scroll to position [1797, 0]
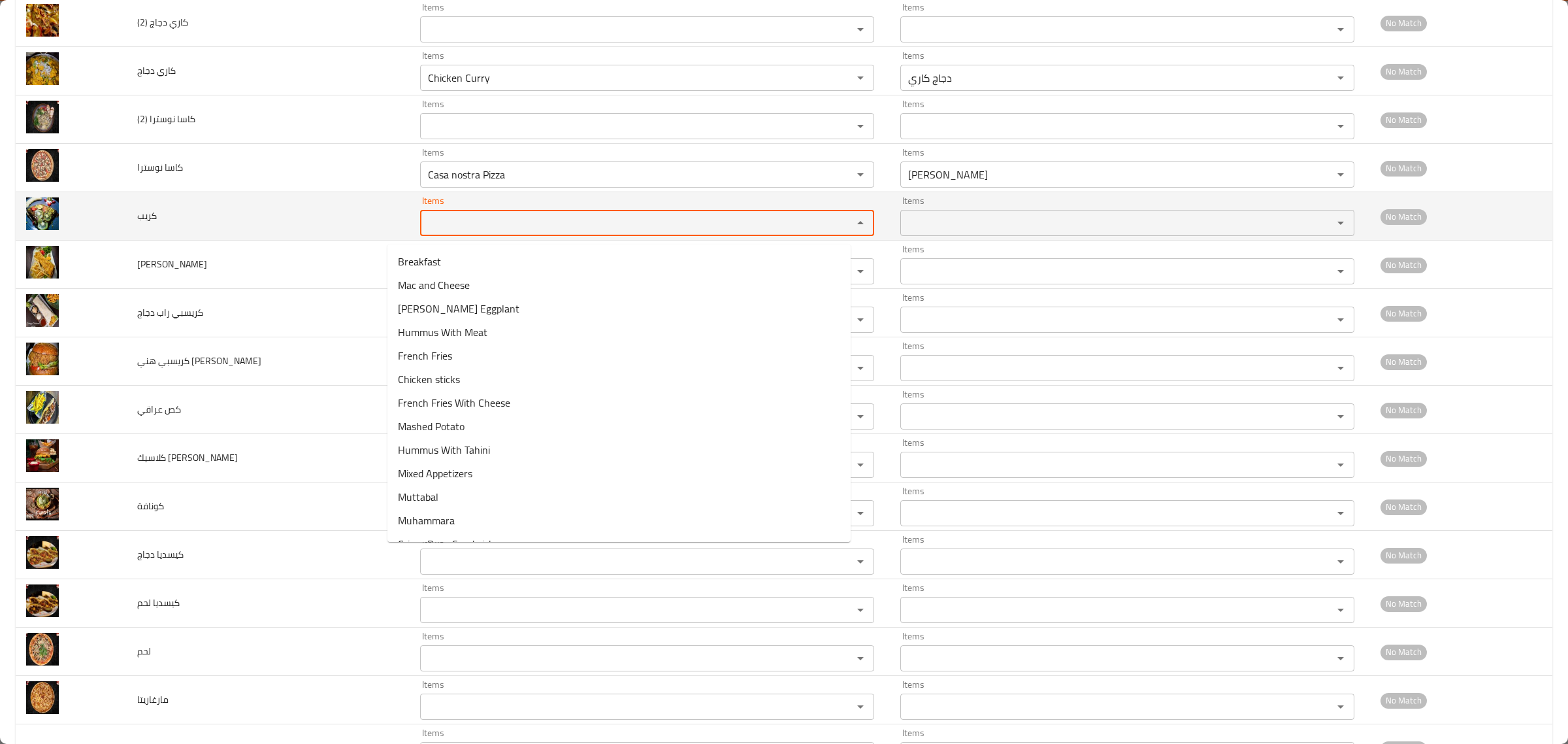
click at [457, 232] on input "Items" at bounding box center [628, 223] width 408 height 18
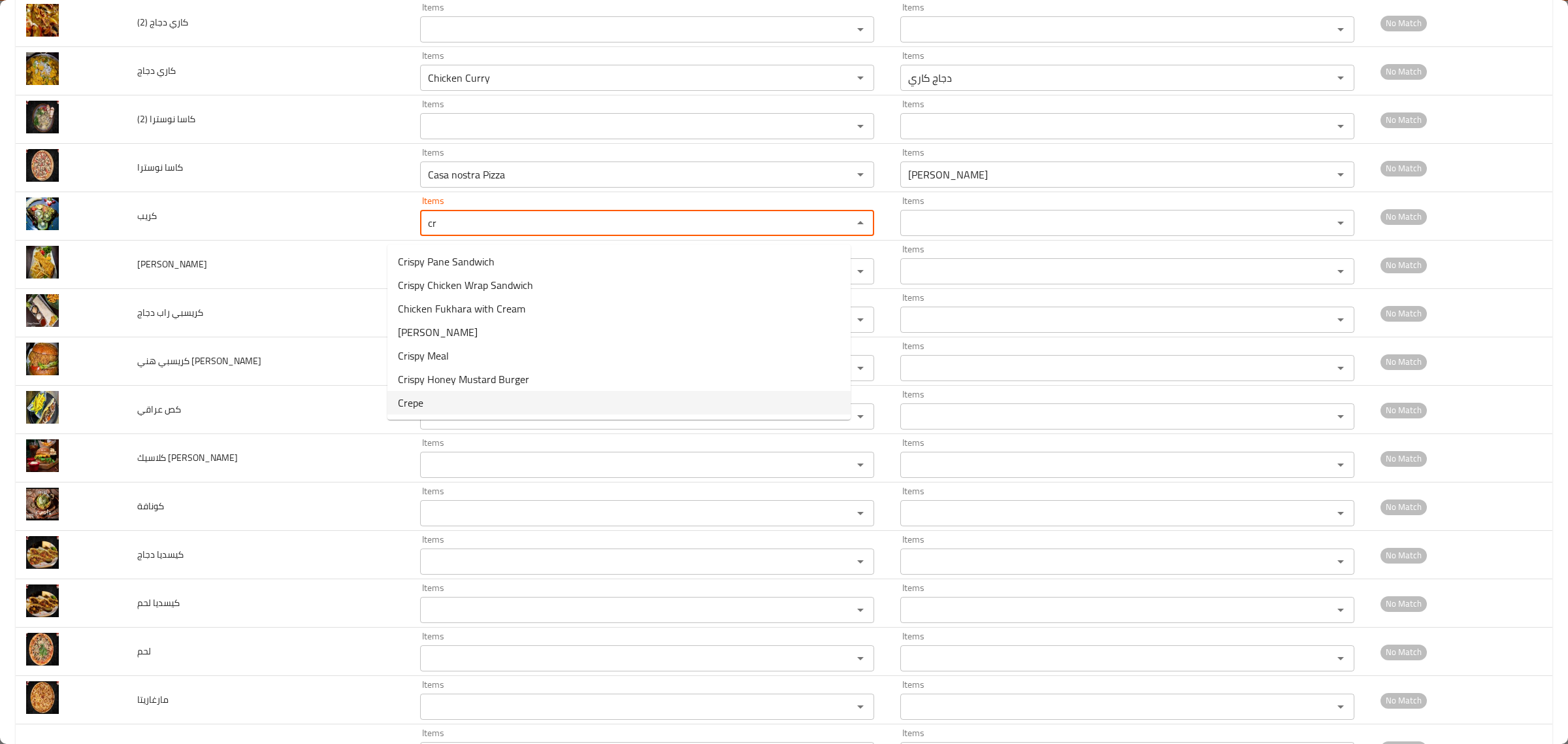
click at [461, 399] on li "Crepe" at bounding box center [619, 403] width 463 height 24
type input "Crepe"
type input "كريب"
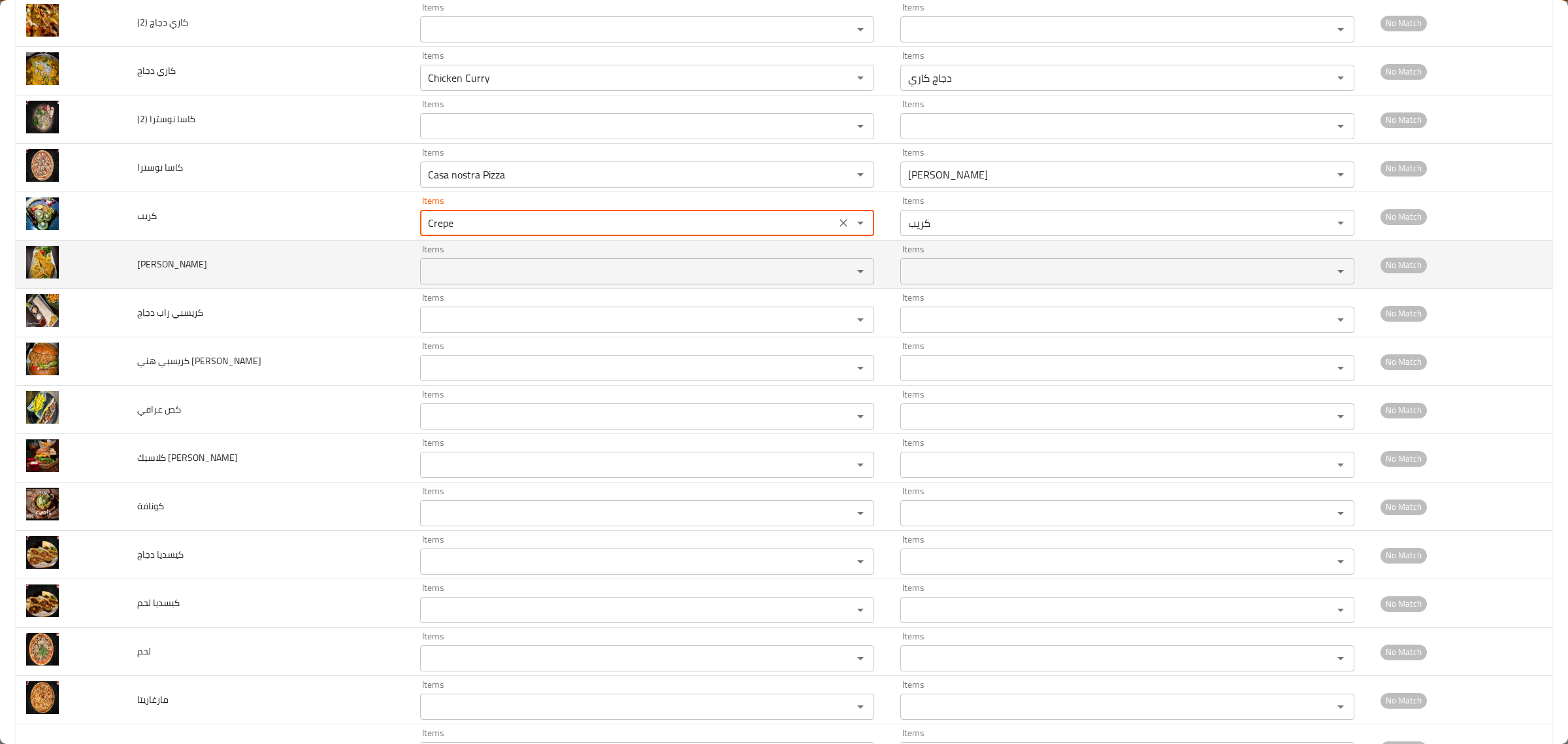
type input "Crepe"
click at [424, 269] on بانيه "Items" at bounding box center [628, 271] width 408 height 18
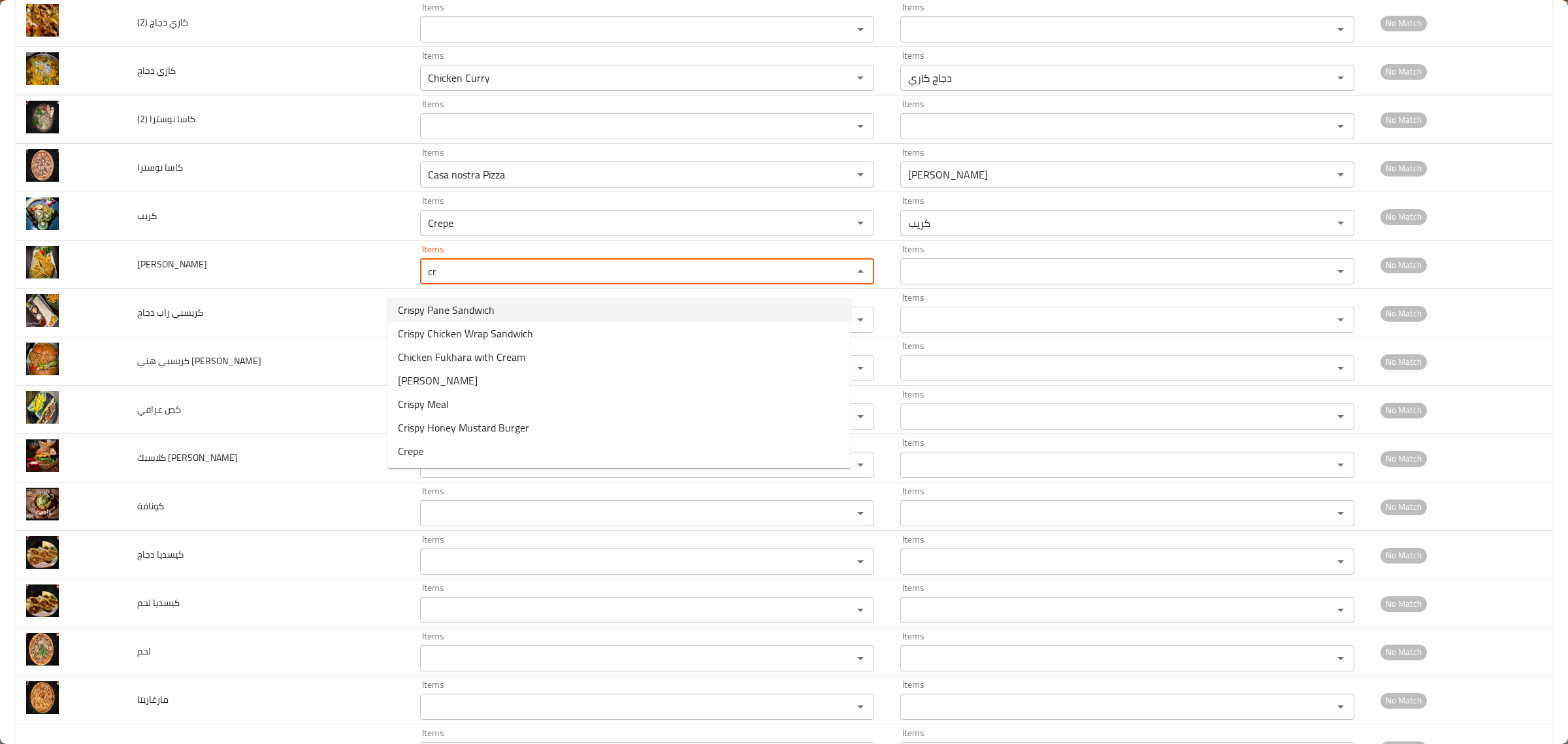
click at [484, 311] on span "Crispy Pane Sandwich" at bounding box center [446, 310] width 97 height 15
type بانيه "Crispy Pane Sandwich"
type بانيه-ar "سندويتش كريسبي بانيه"
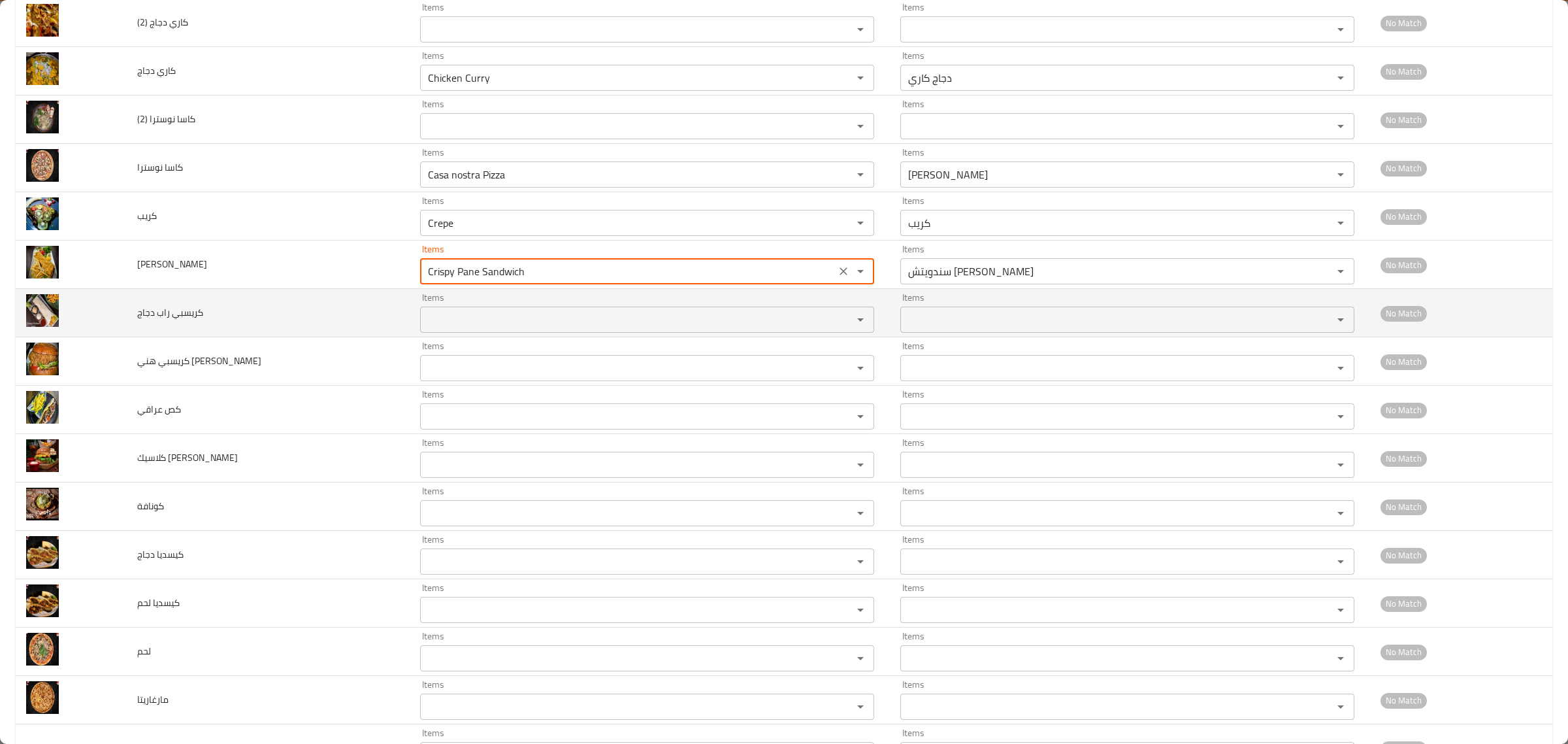
type بانيه "Crispy Pane Sandwich"
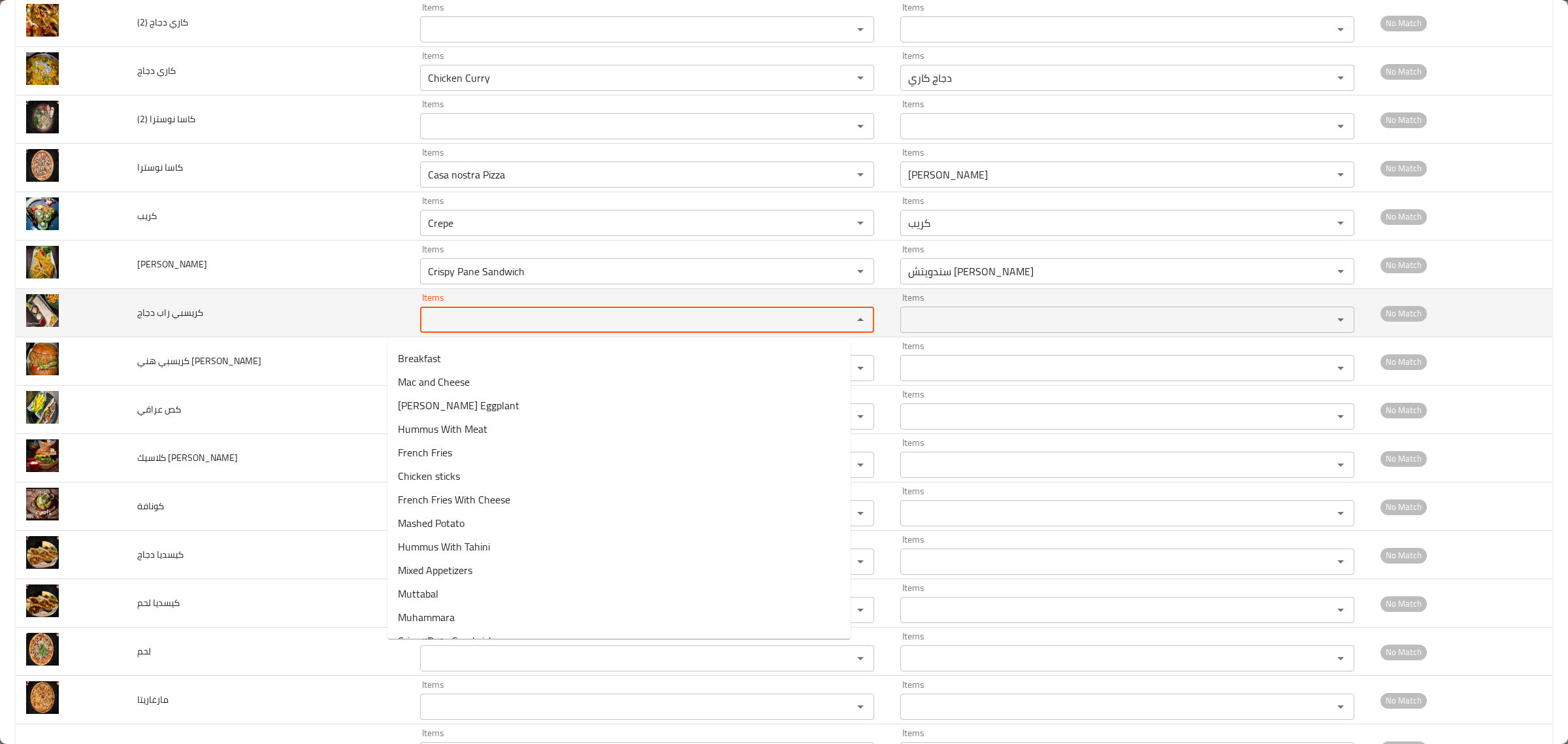
click at [477, 329] on دجاج "Items" at bounding box center [628, 320] width 408 height 18
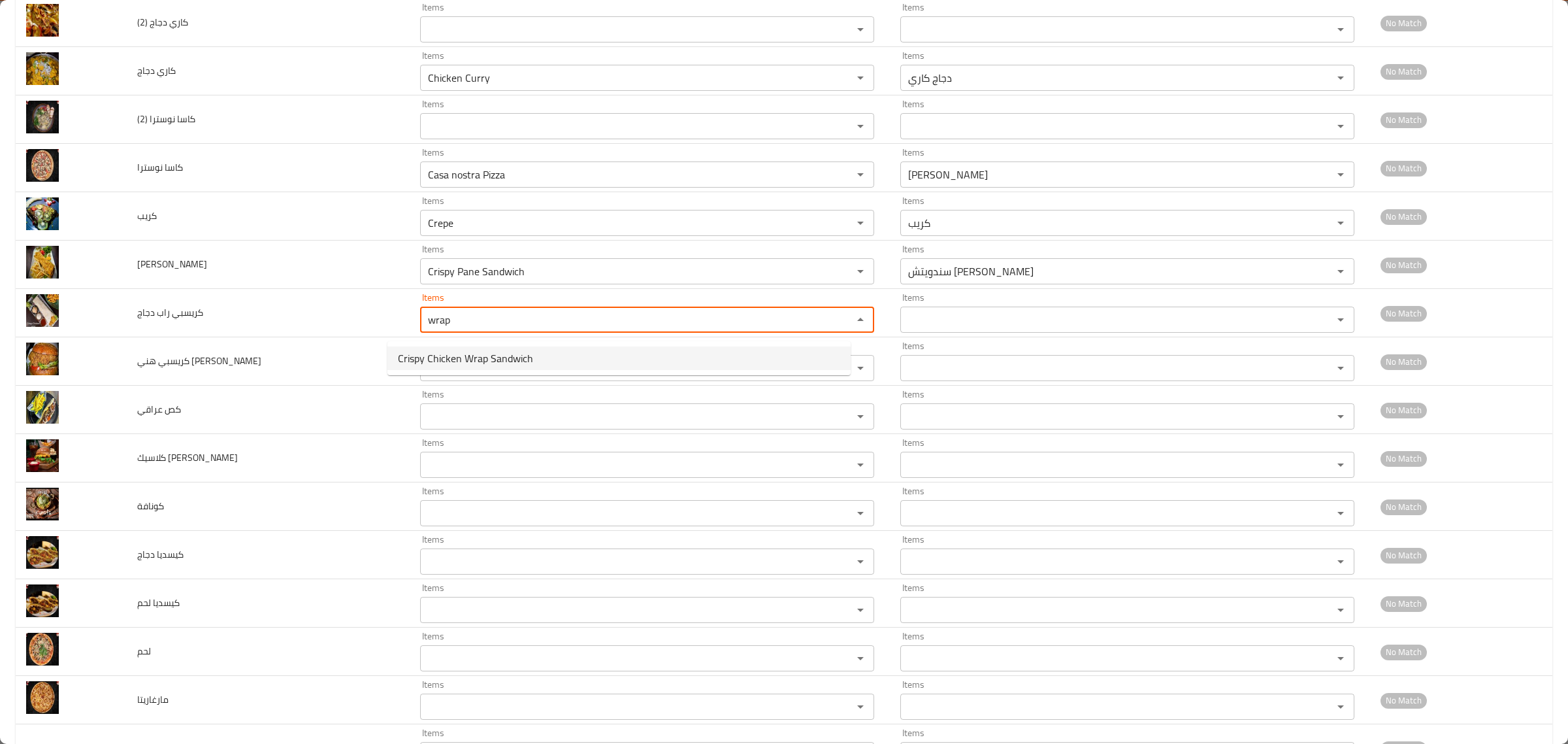
click at [454, 356] on span "Crispy Chicken Wrap Sandwich" at bounding box center [465, 358] width 136 height 15
type دجاج "Crispy Chicken Wrap Sandwich"
type دجاج-ar "سندويتش كريسبي راب دجاج"
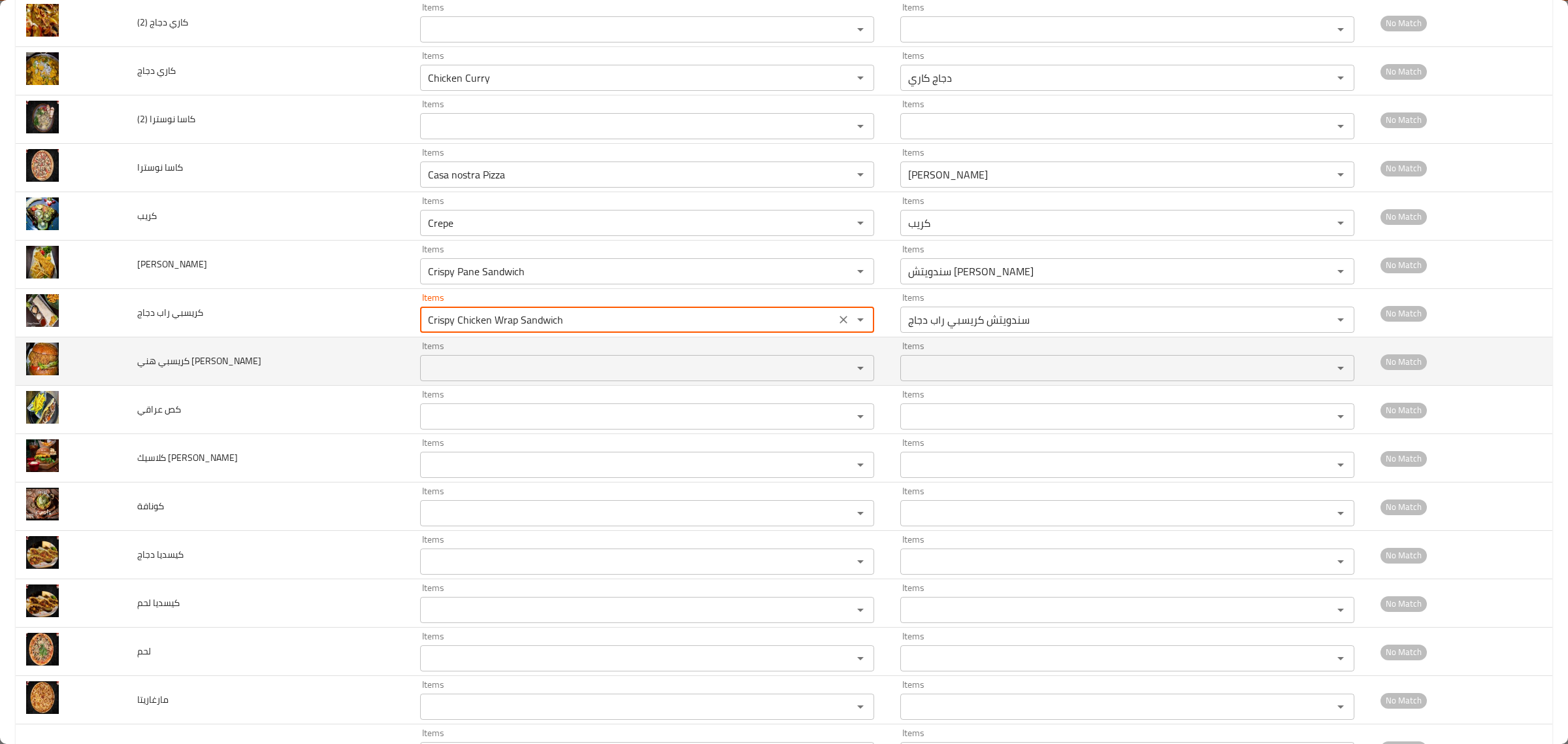
type دجاج "Crispy Chicken Wrap Sandwich"
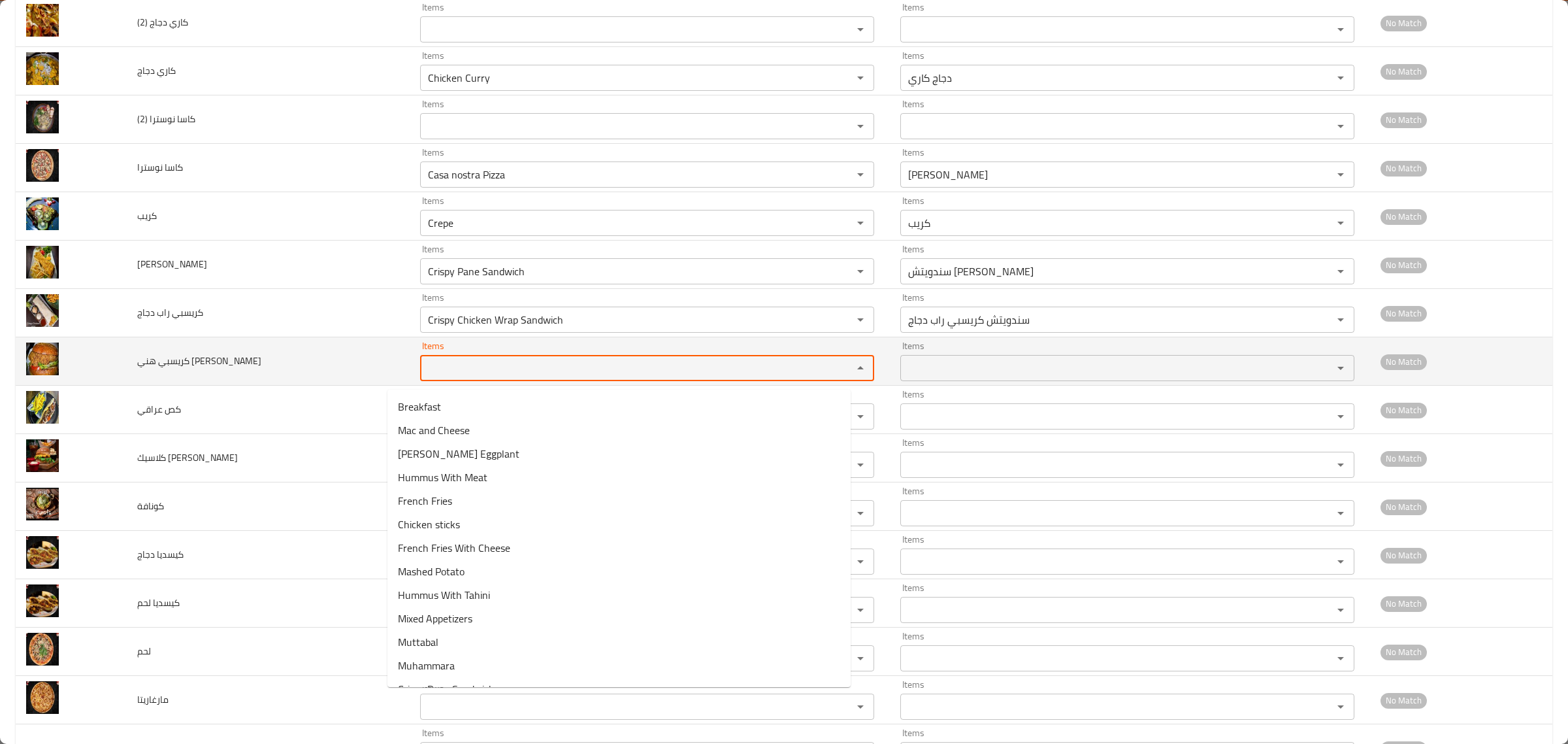
click at [445, 372] on بورغر "Items" at bounding box center [628, 368] width 408 height 18
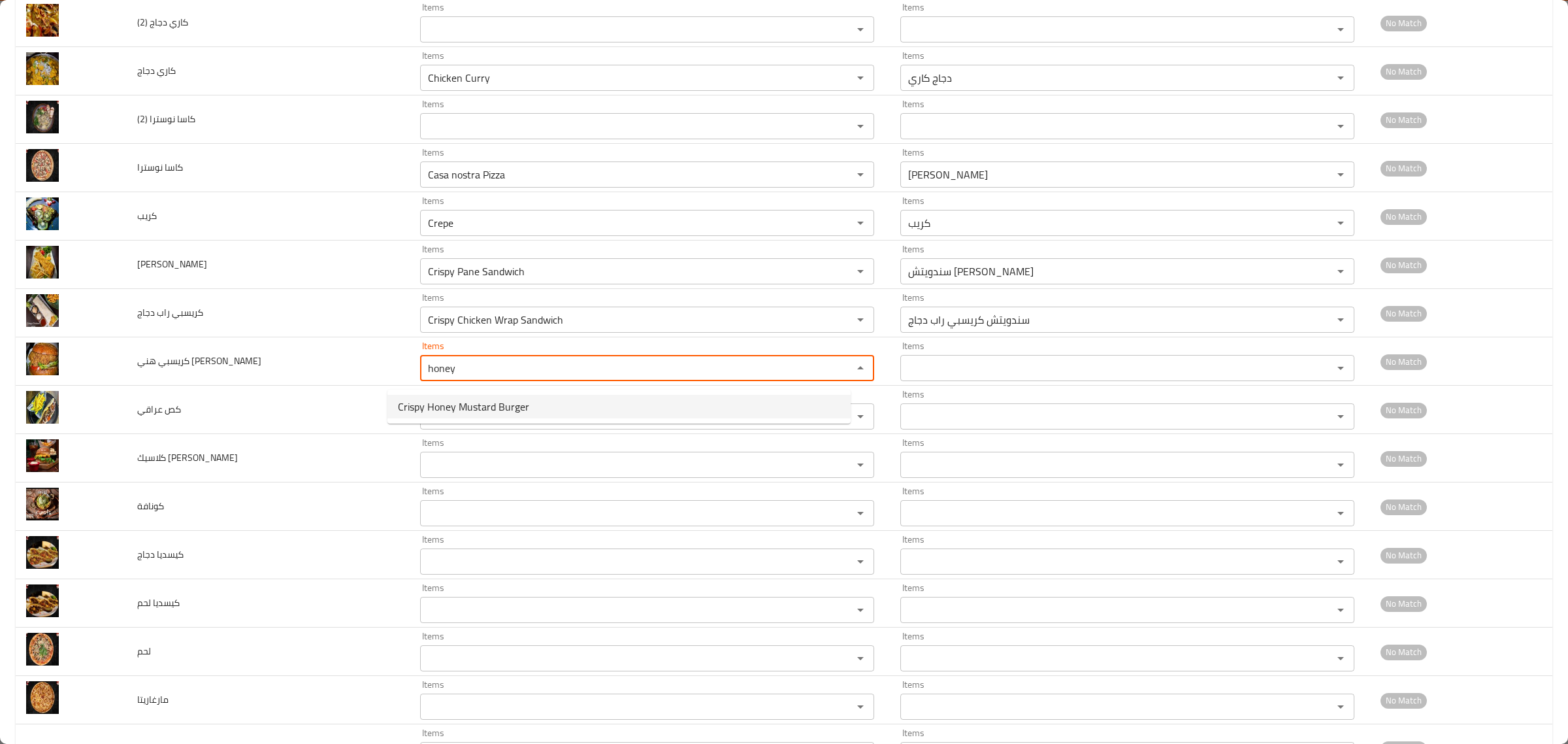
click at [433, 415] on بورغر-option-0 "Crispy Honey Mustard Burger" at bounding box center [619, 406] width 463 height 24
type بورغر "Crispy Honey Mustard Burger"
type بورغر-ar "كريسبي هني ماسترد برجر"
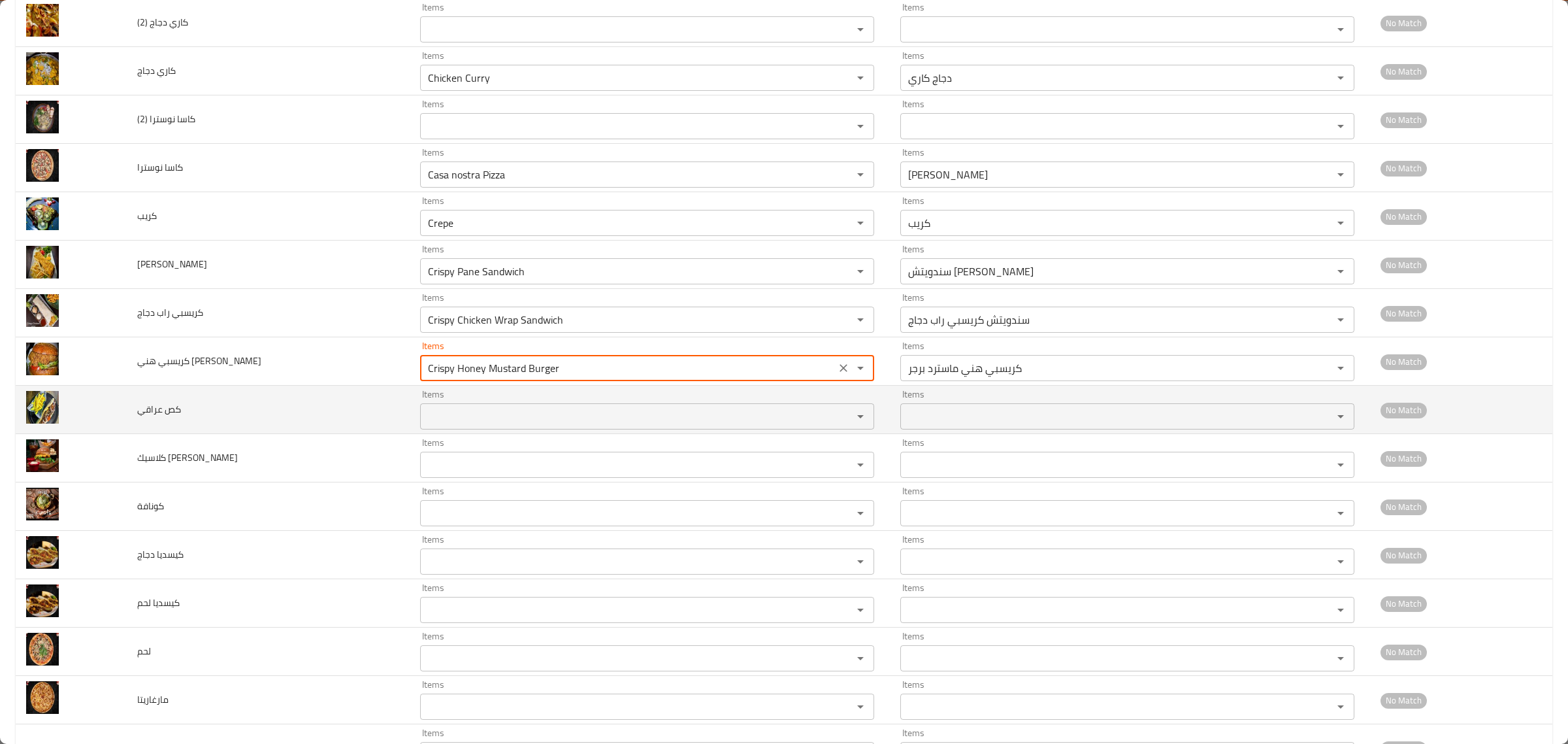
type بورغر "Crispy Honey Mustard Burger"
click at [432, 425] on عراقي "Items" at bounding box center [628, 416] width 408 height 18
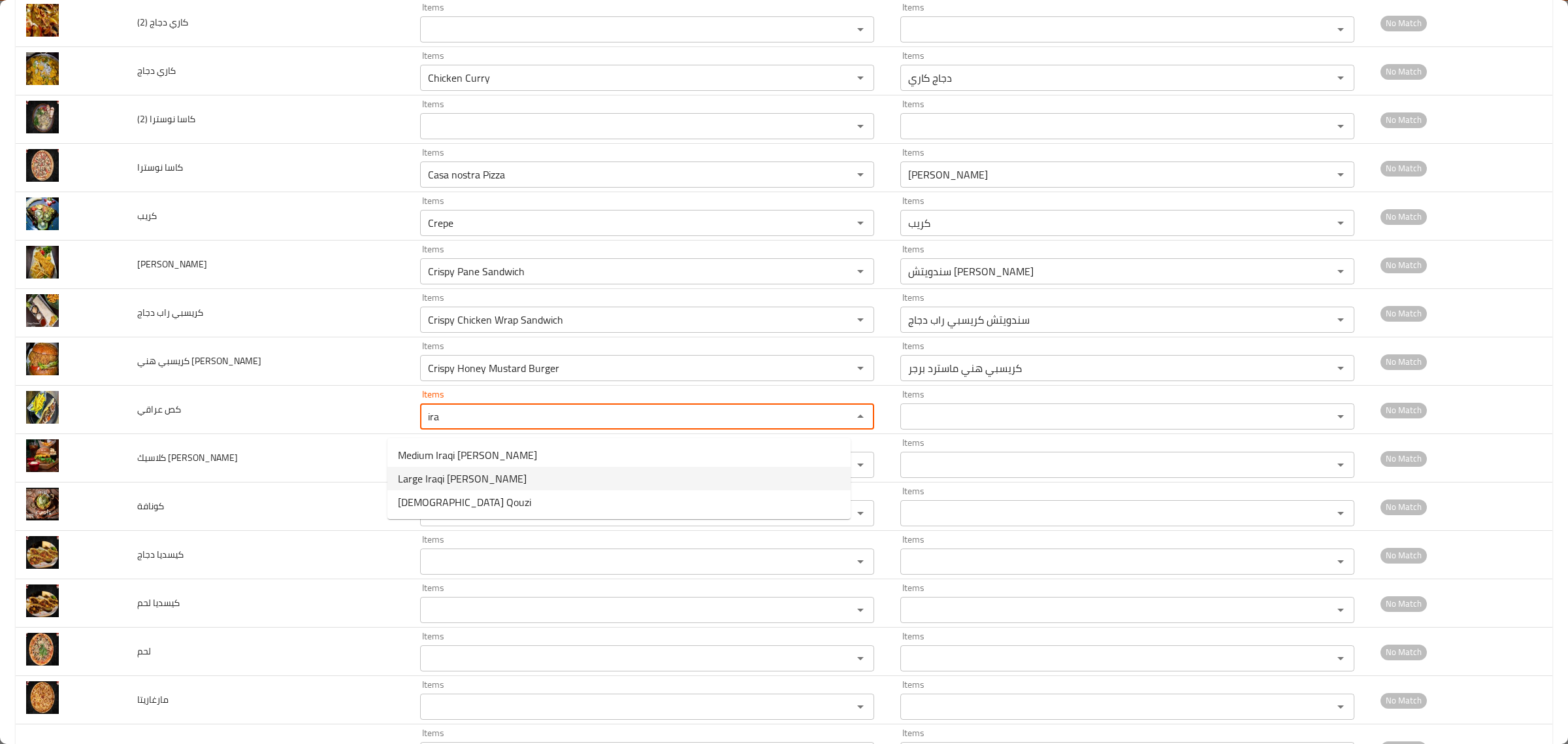
click at [436, 471] on span "Large Iraqi Gus Sandwich" at bounding box center [462, 478] width 128 height 15
type عراقي "Large Iraqi Gus Sandwich"
type عراقي-ar "سندويتش كص عراقي كبير"
type عراقي "Large Iraqi Gus Sandwich"
click at [436, 471] on بورغر "Items" at bounding box center [628, 464] width 408 height 18
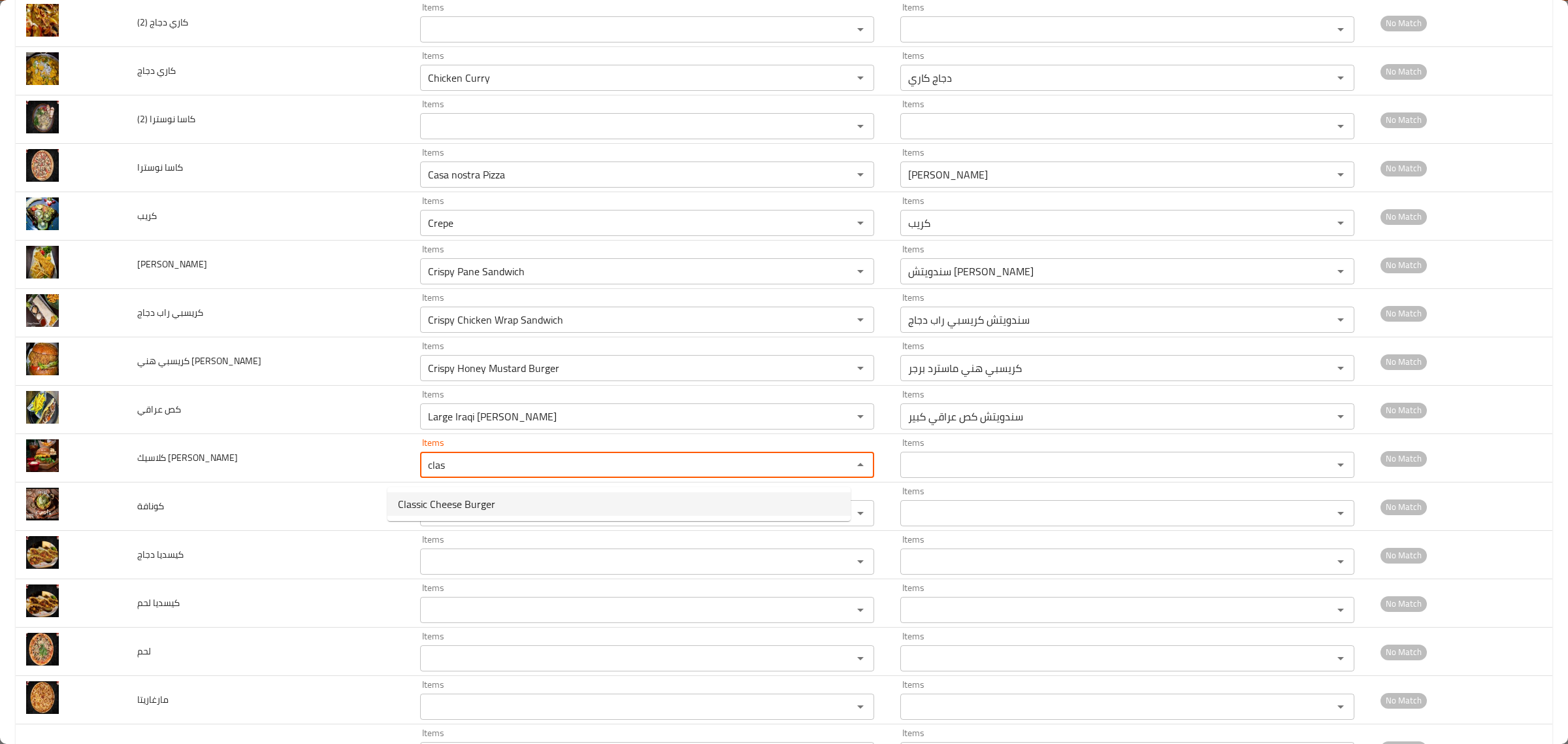
click at [454, 505] on span "Classic Cheese Burger" at bounding box center [446, 504] width 97 height 15
type بورغر "Classic Cheese Burger"
type بورغر-ar "برجر كلاسيك تشيز"
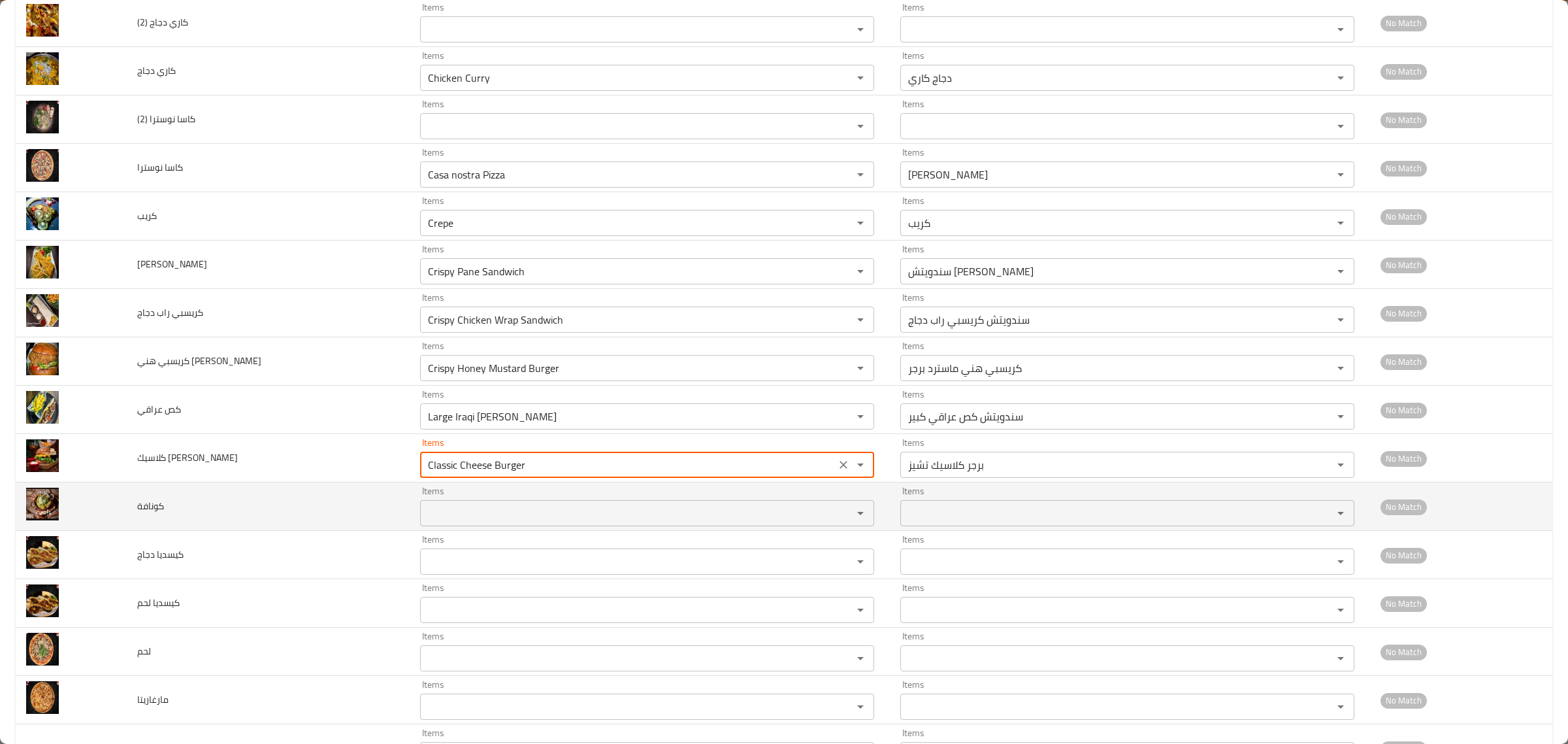
type بورغر "Classic Cheese Burger"
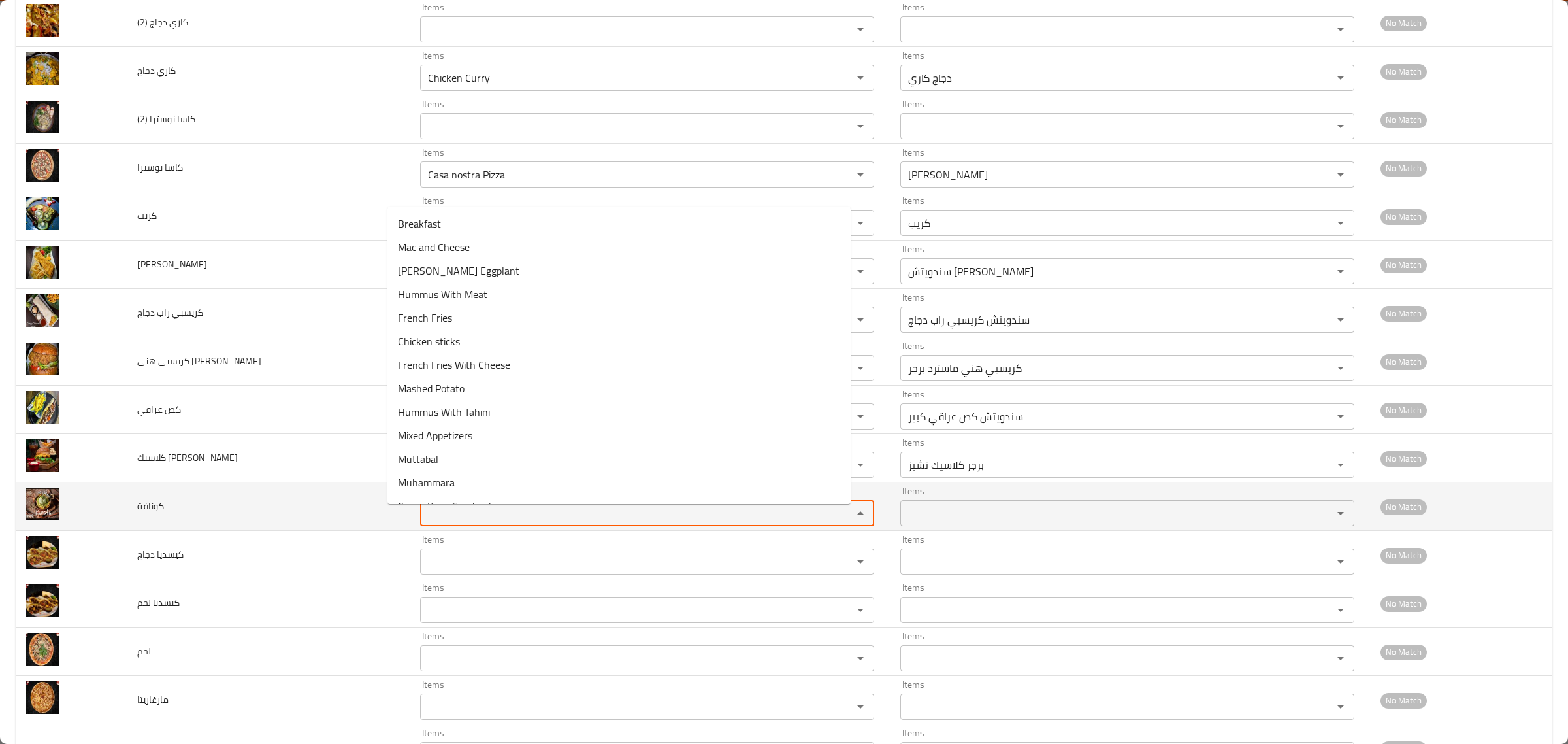
click at [441, 518] on input "Items" at bounding box center [628, 513] width 408 height 18
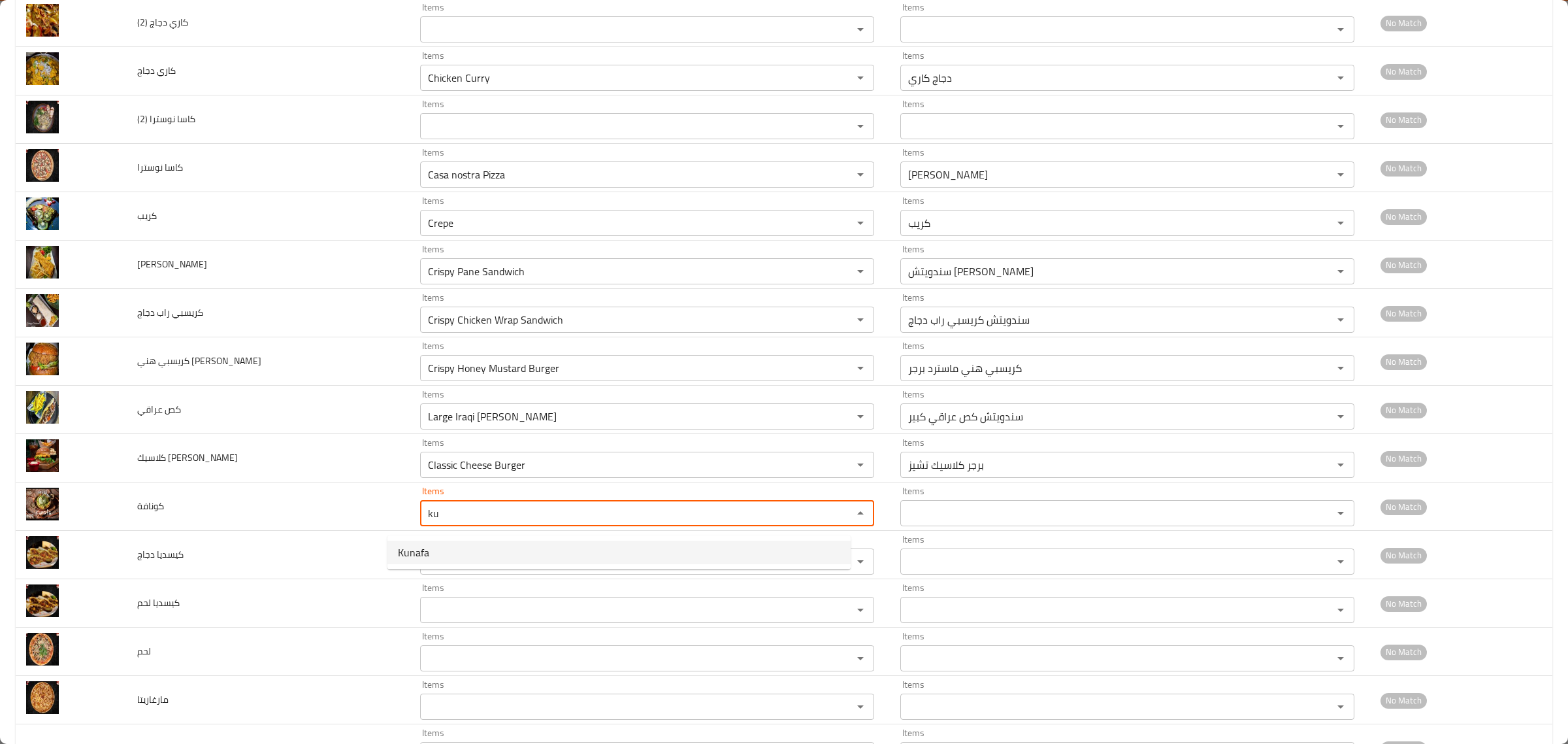
click at [412, 554] on span "Kunafa" at bounding box center [413, 552] width 31 height 15
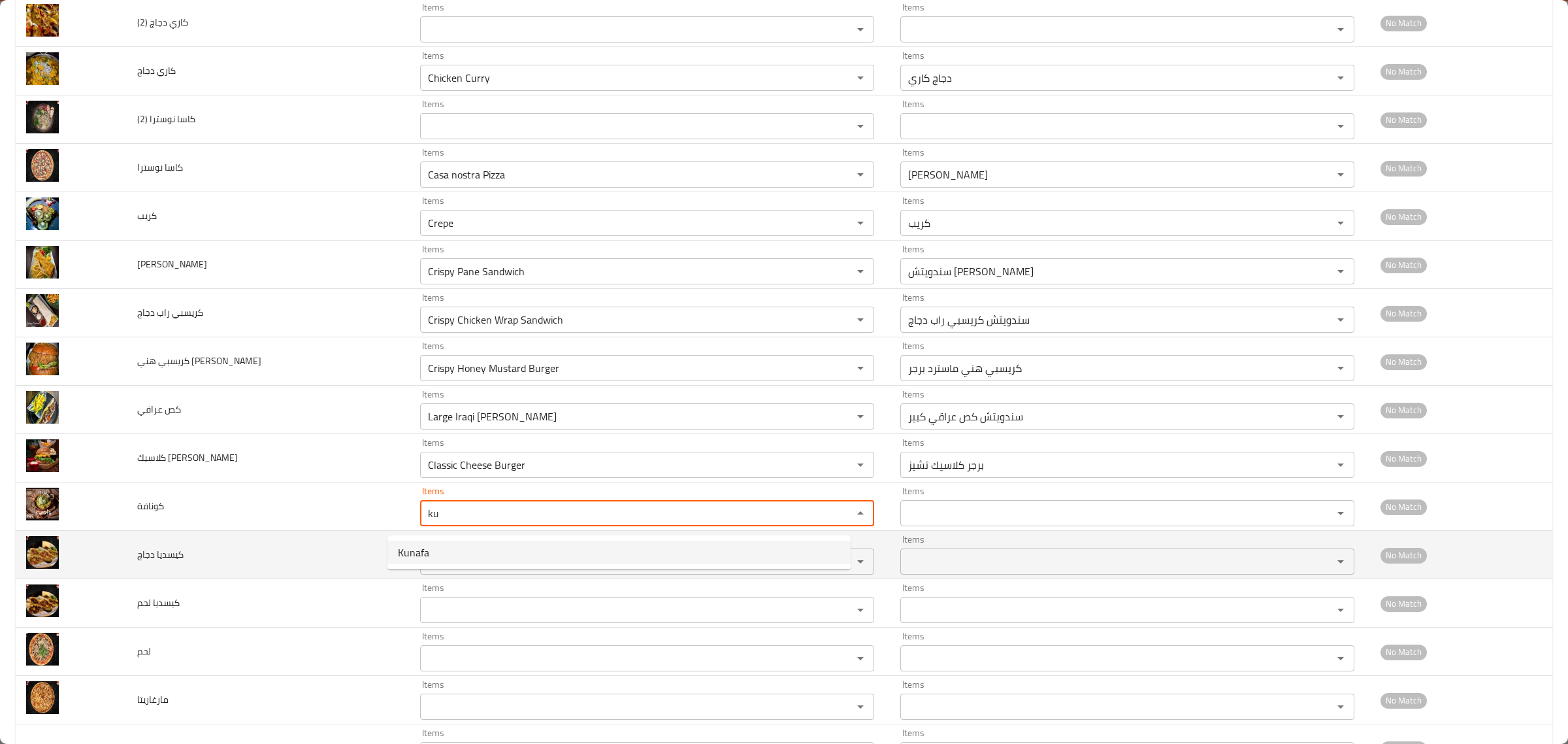
type input "Kunafa"
type input "كنافة"
type input "Kunafa"
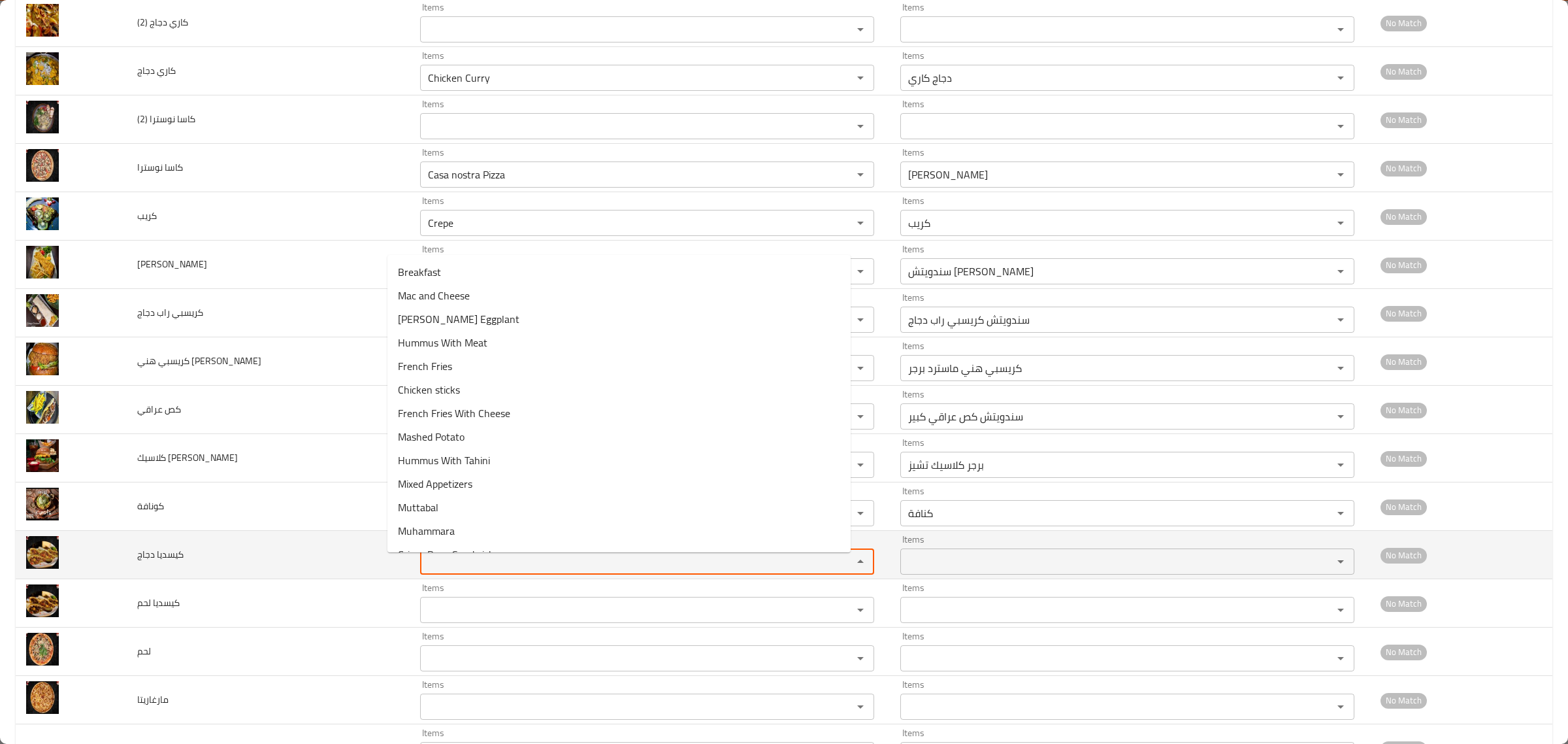
click at [424, 570] on دجاج "Items" at bounding box center [628, 561] width 408 height 18
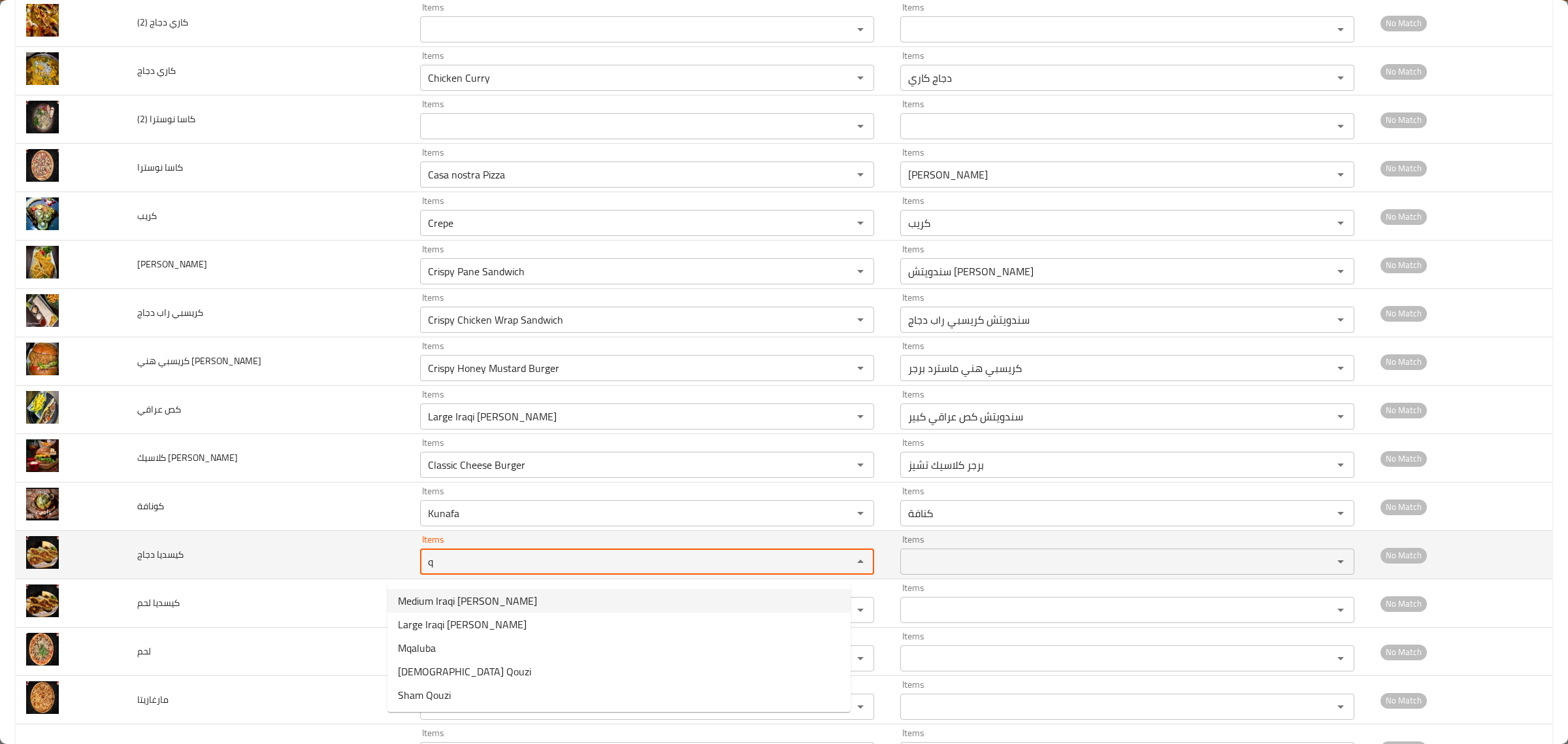
drag, startPoint x: 415, startPoint y: 564, endPoint x: 341, endPoint y: 556, distance: 74.4
click at [354, 556] on tr "كيسديا دجاج Items q Items Items Items No Match" at bounding box center [784, 555] width 1537 height 48
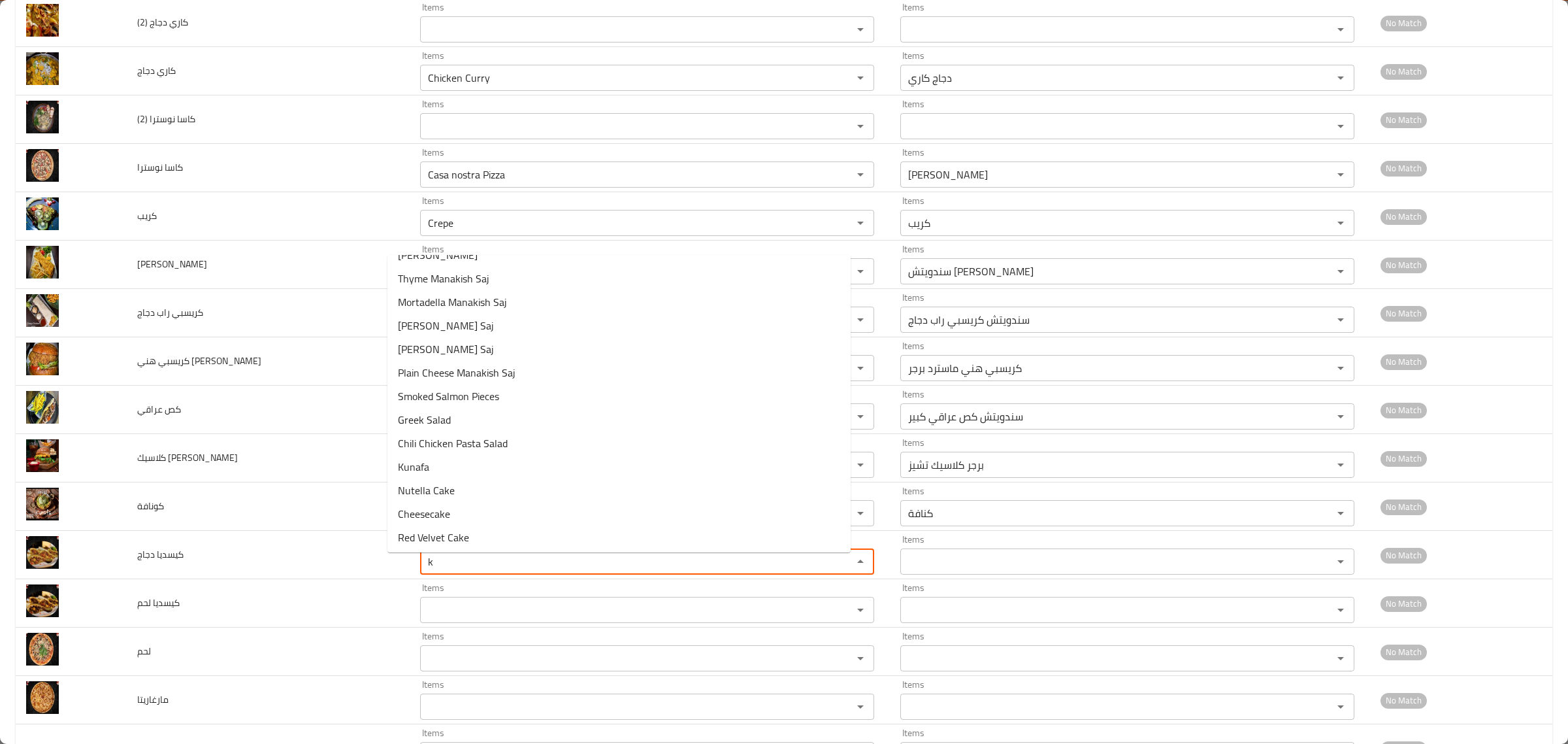
scroll to position [841, 0]
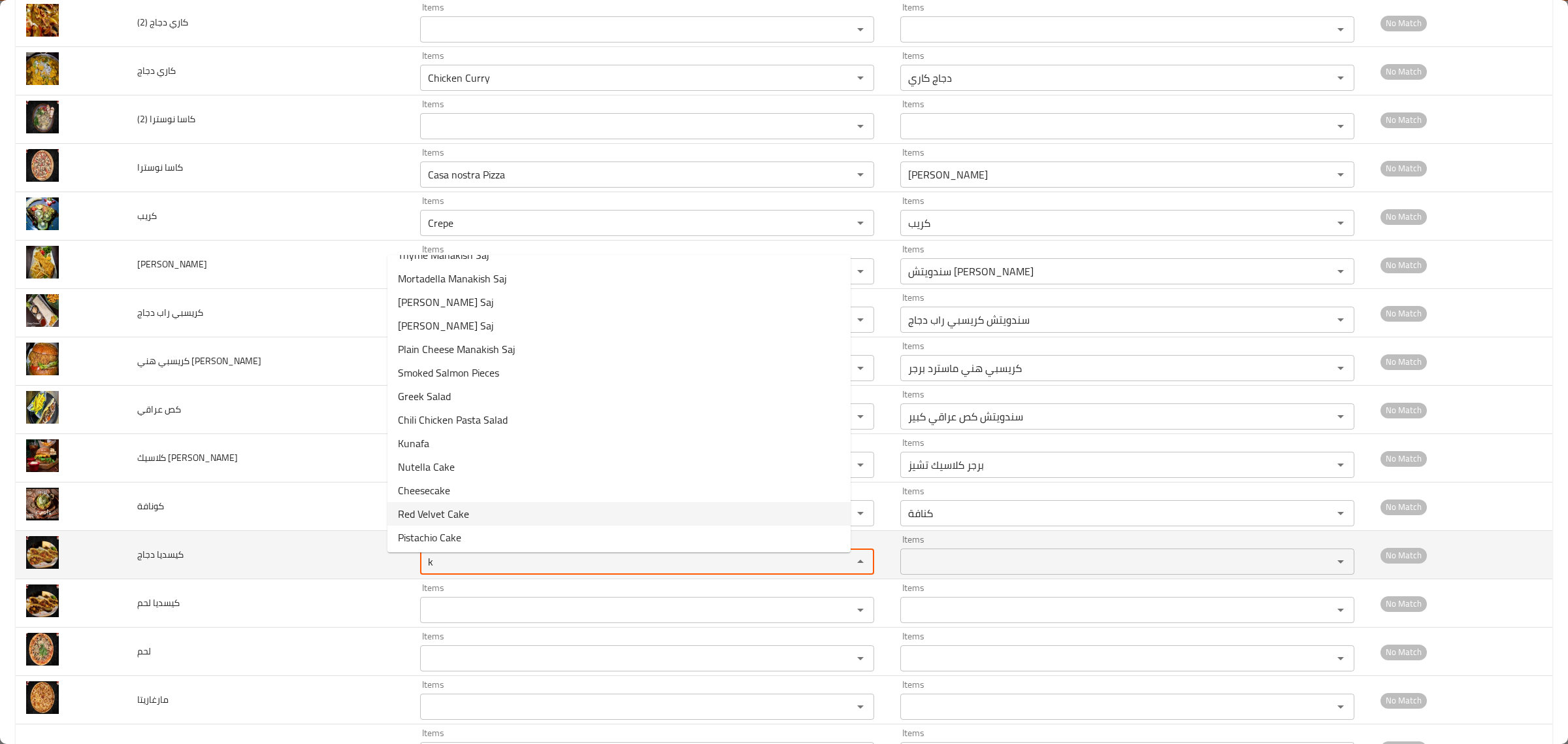
drag, startPoint x: 422, startPoint y: 566, endPoint x: 285, endPoint y: 554, distance: 137.5
click at [285, 554] on tr "كيسديا دجاج Items k Items Items Items No Match" at bounding box center [784, 555] width 1537 height 48
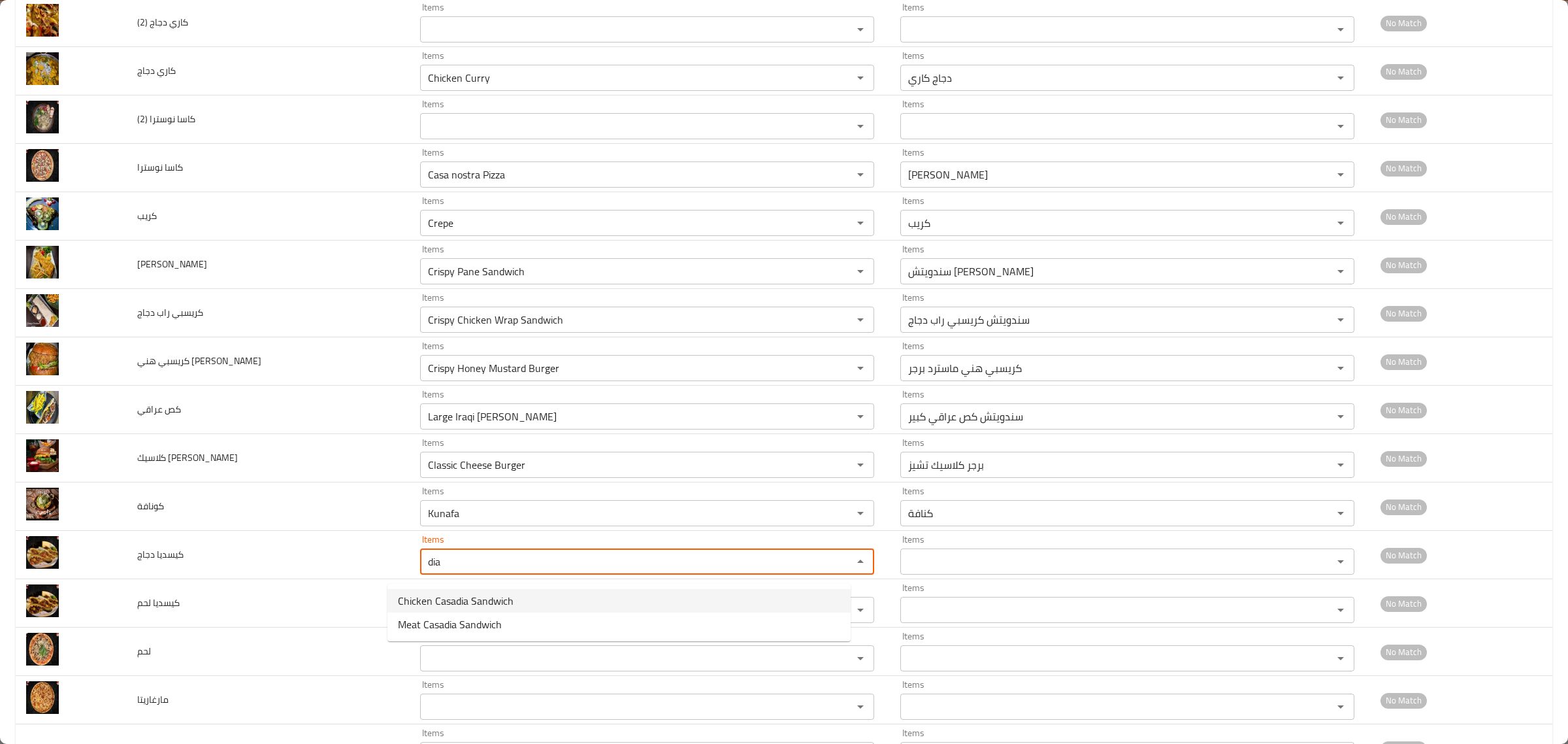
click at [466, 594] on span "Chicken Casadia Sandwich" at bounding box center [455, 600] width 116 height 15
type دجاج "Chicken Casadia Sandwich"
type دجاج-ar "سندويتش كاساديا دجاج"
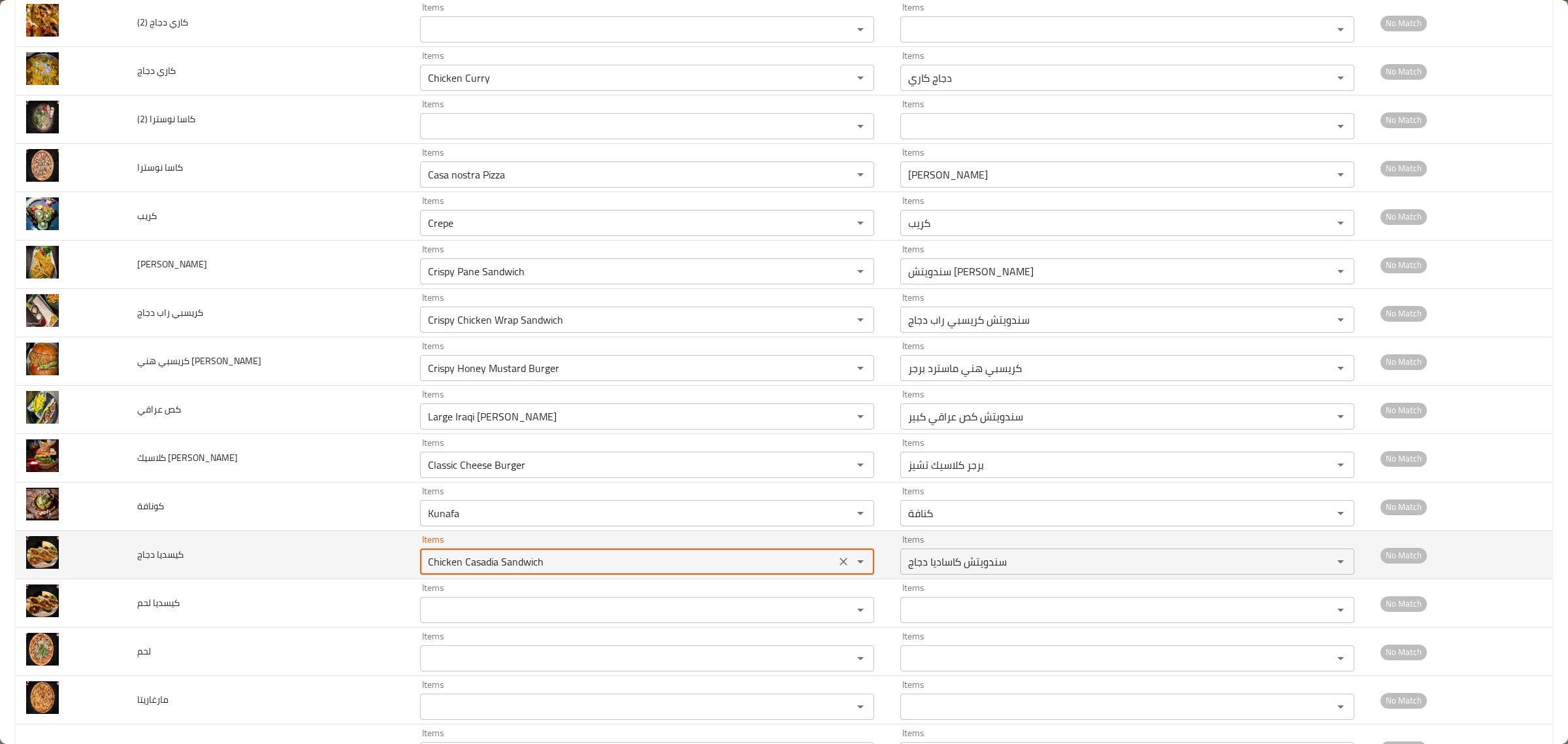
click at [450, 566] on دجاج "Chicken Casadia Sandwich" at bounding box center [628, 561] width 408 height 18
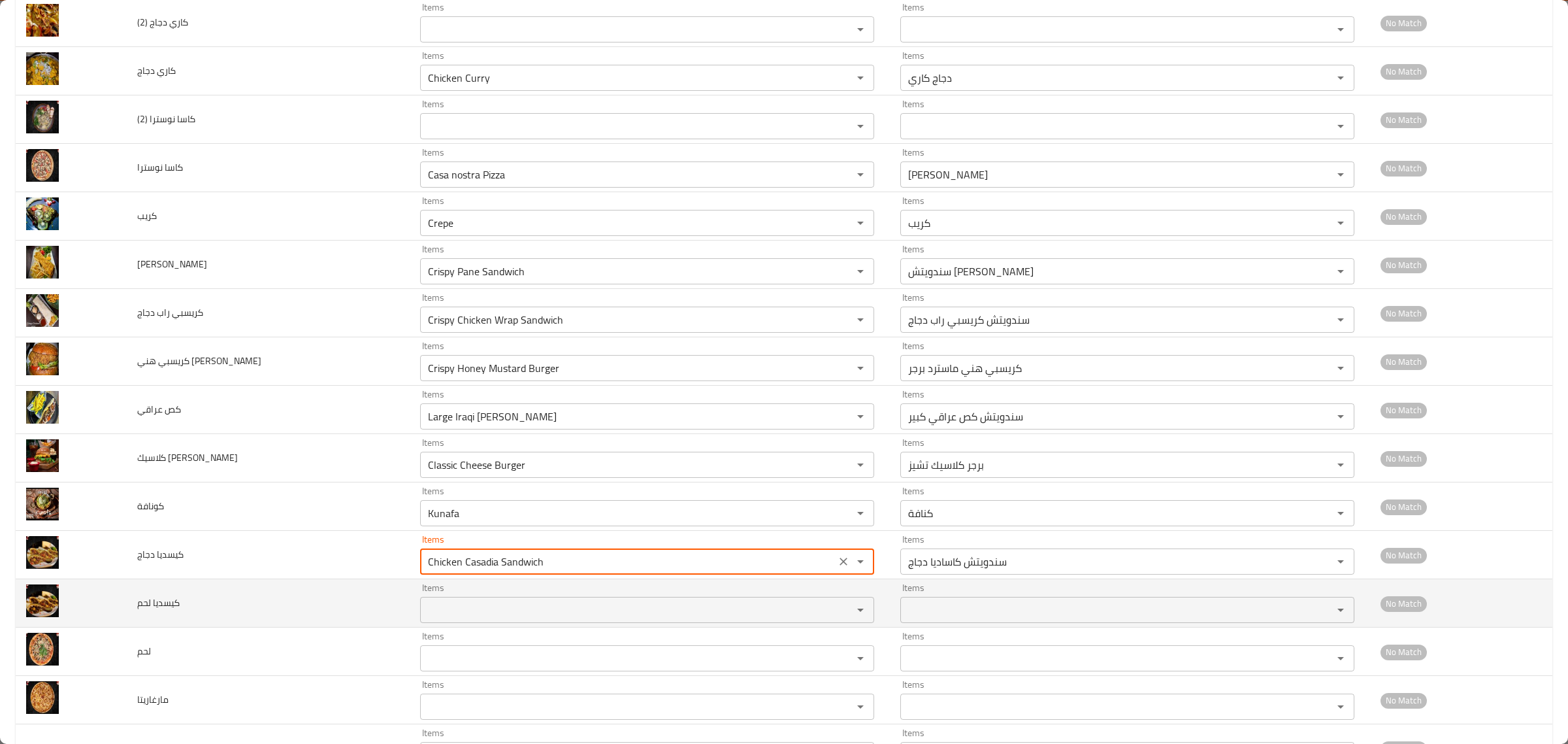
click at [448, 605] on div "Items" at bounding box center [647, 609] width 454 height 26
type دجاج "Chicken Casadia Sandwich"
paste لحم "Casadia"
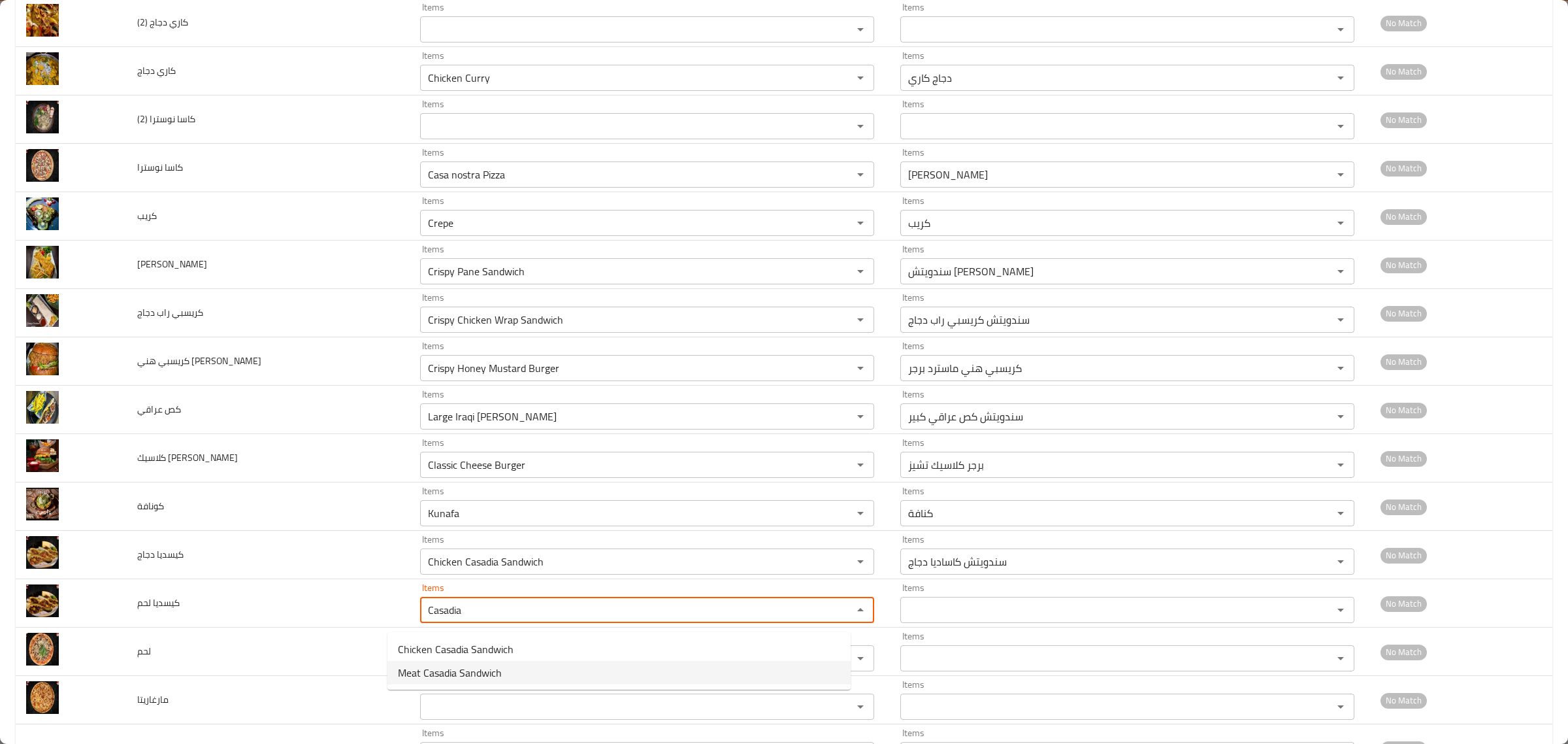
click at [445, 669] on span "Meat Casadia Sandwich" at bounding box center [450, 672] width 104 height 15
type لحم "Meat Casadia Sandwich"
type لحم-ar "سندويتش كاساديا لحم"
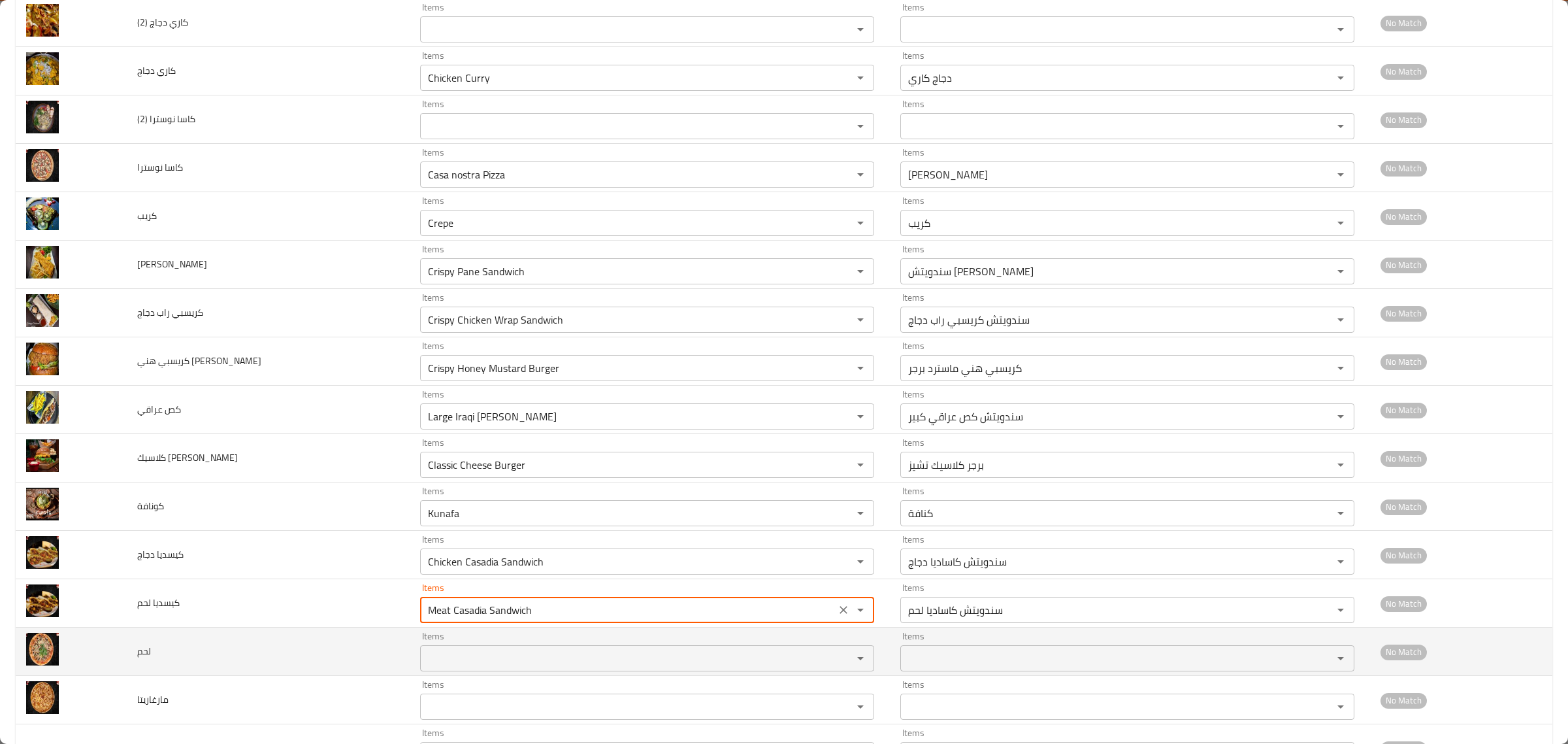
type لحم "Meat Casadia Sandwich"
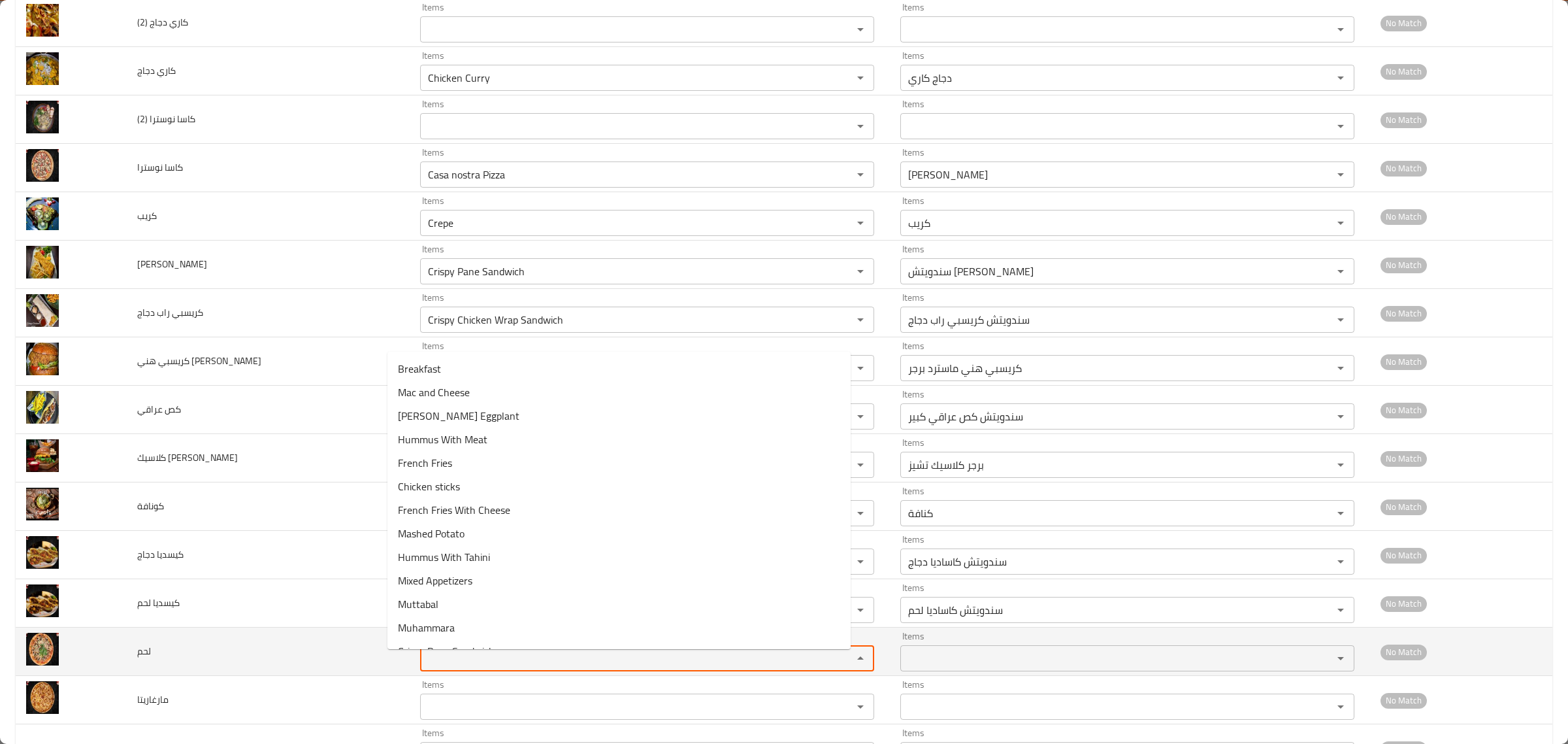
click at [439, 665] on input "Items" at bounding box center [628, 658] width 408 height 18
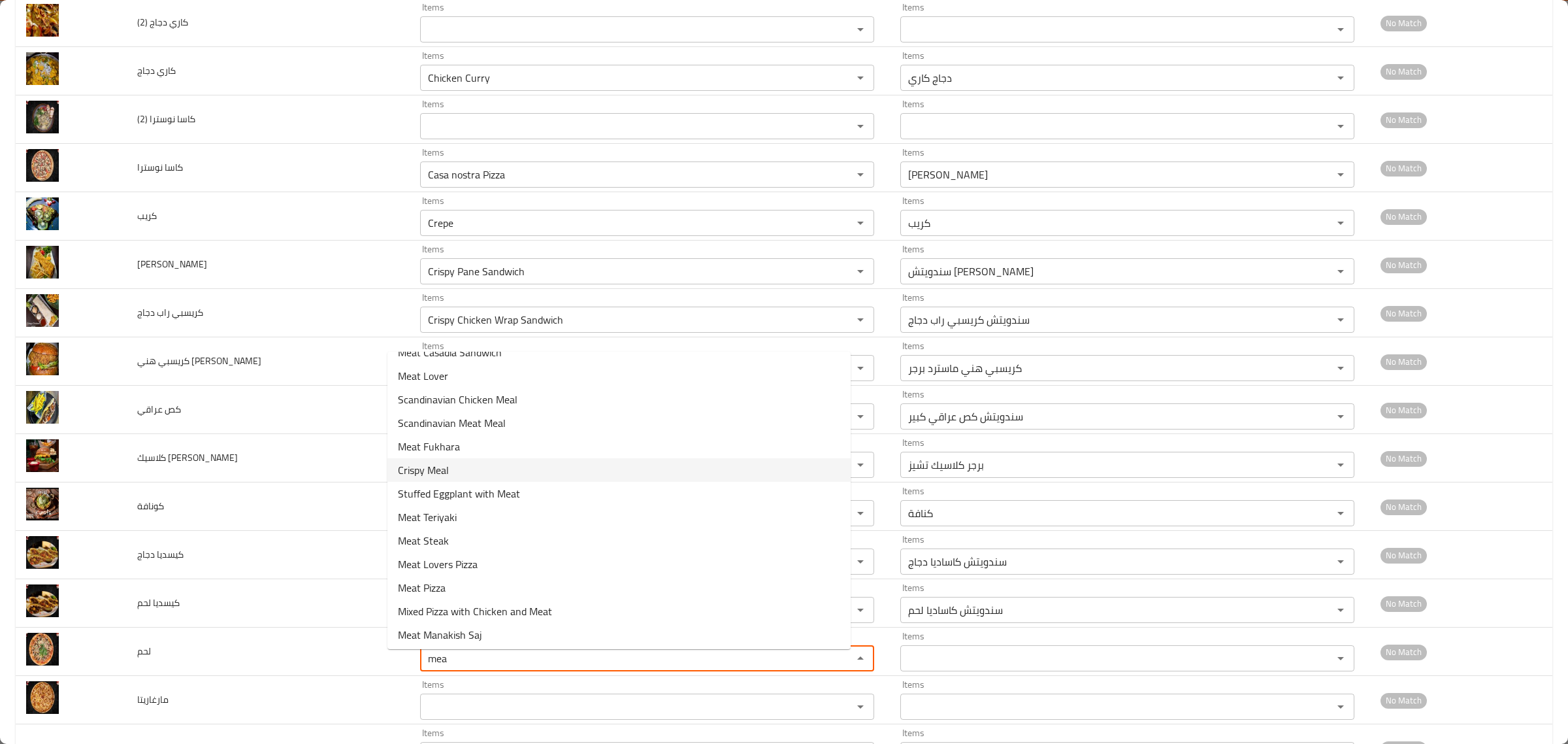
scroll to position [88, 0]
click at [441, 589] on span "Meat Pizza" at bounding box center [422, 586] width 47 height 15
type input "Meat Pizza"
type input "بيتزا لحم"
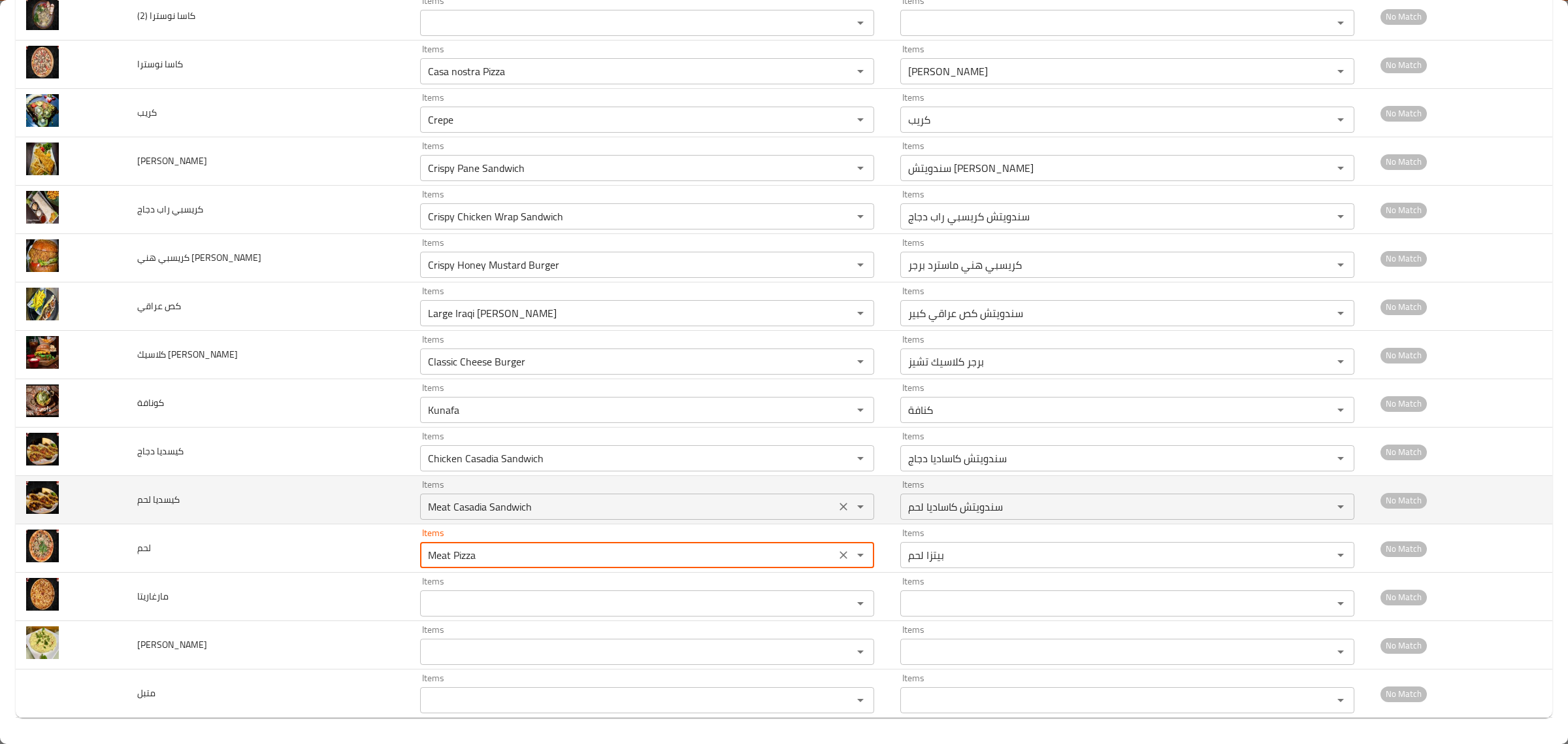
scroll to position [1907, 0]
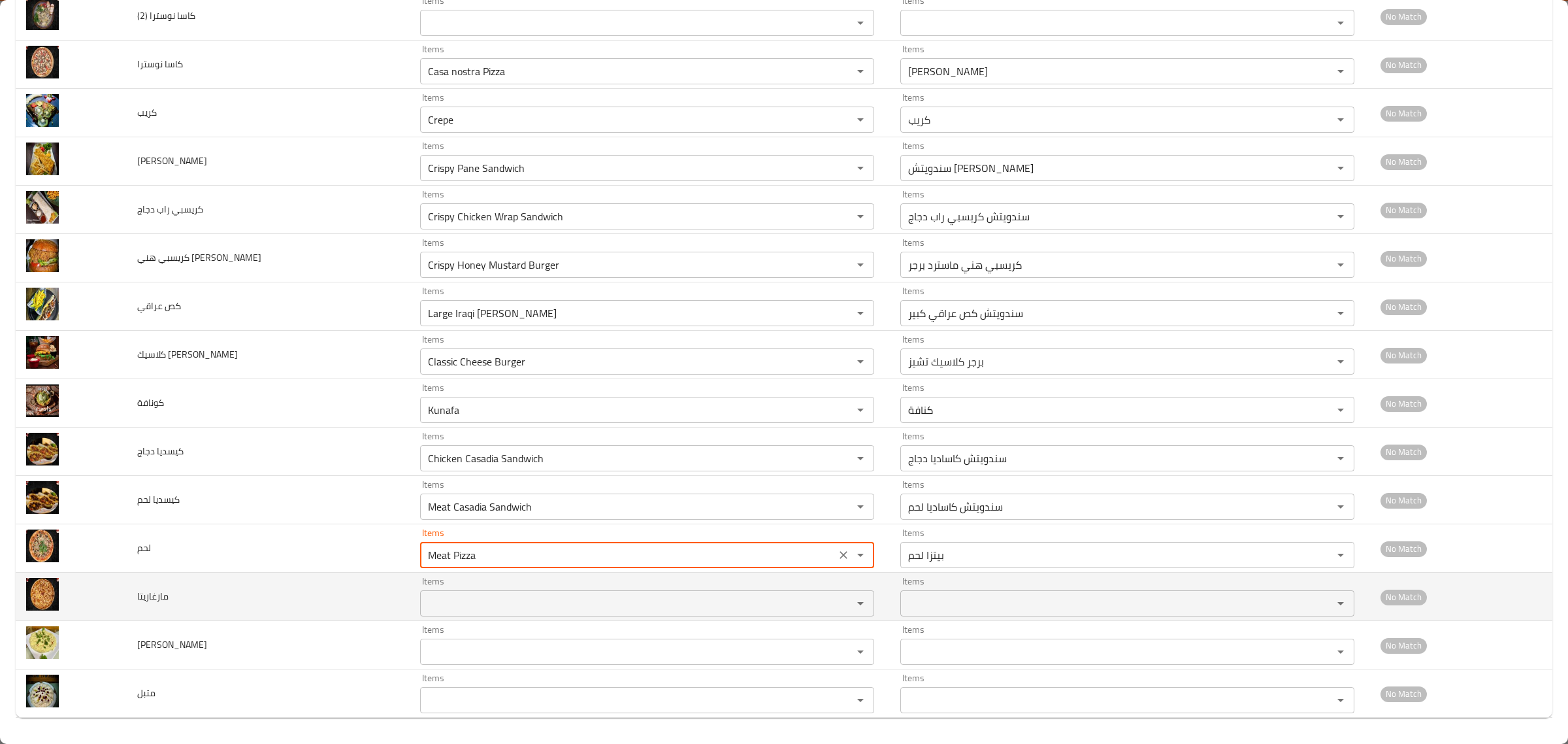
type input "Meat Pizza"
click at [432, 605] on input "Items" at bounding box center [628, 603] width 408 height 18
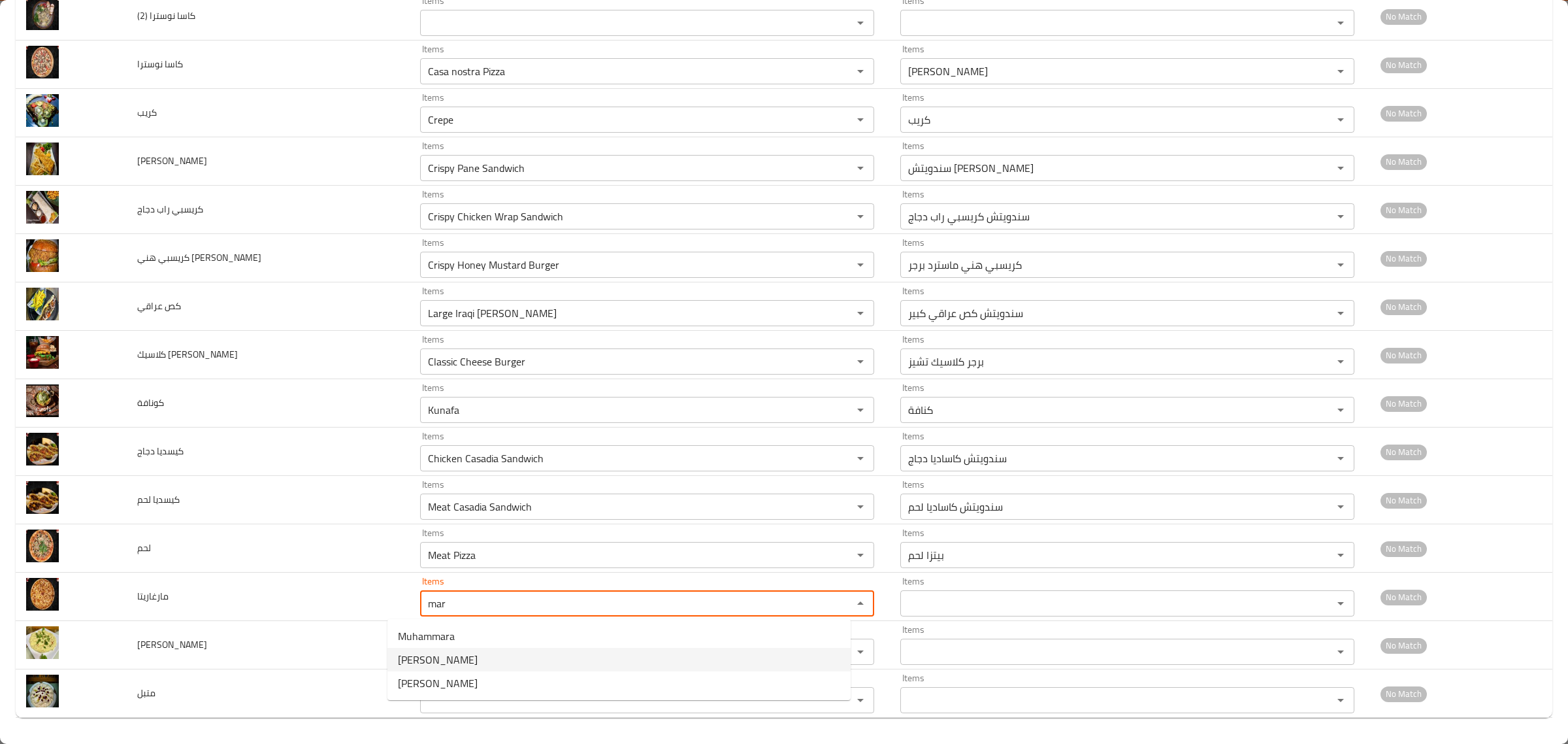
click at [456, 658] on span "Margherita Pizza" at bounding box center [438, 658] width 80 height 15
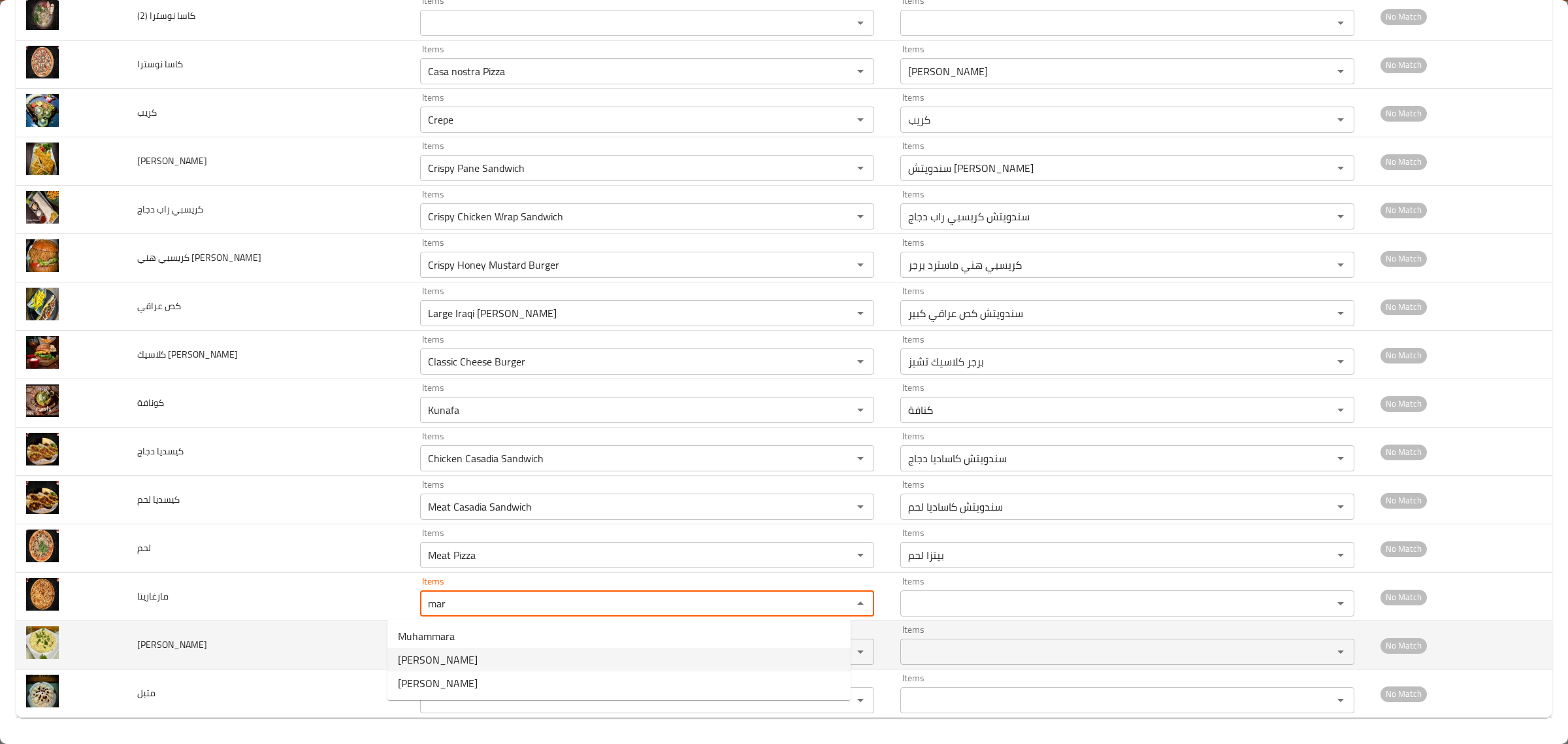
type input "Margherita Pizza"
type input "[PERSON_NAME]"
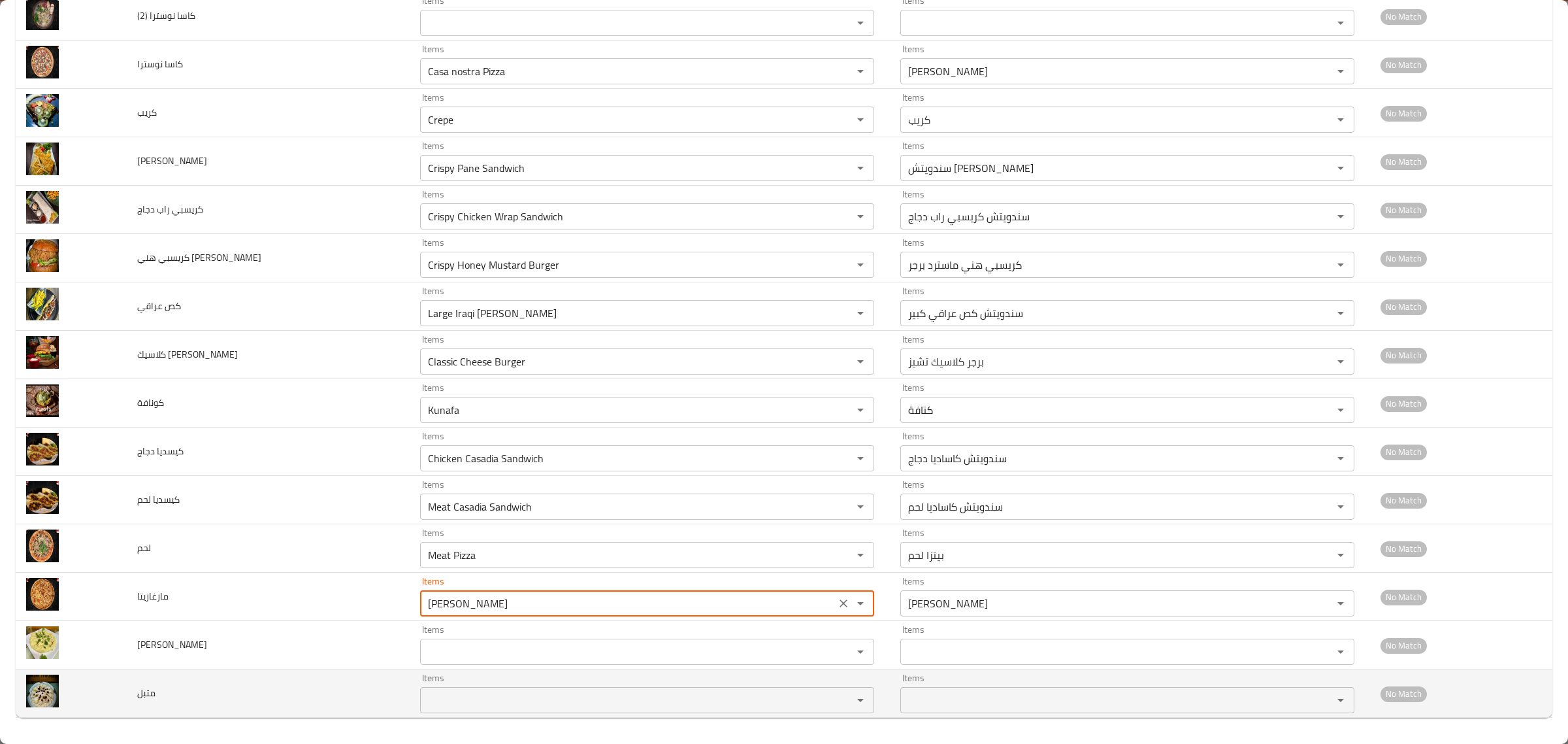
click at [424, 677] on div "Items Items" at bounding box center [647, 693] width 454 height 40
type input "Margherita Pizza"
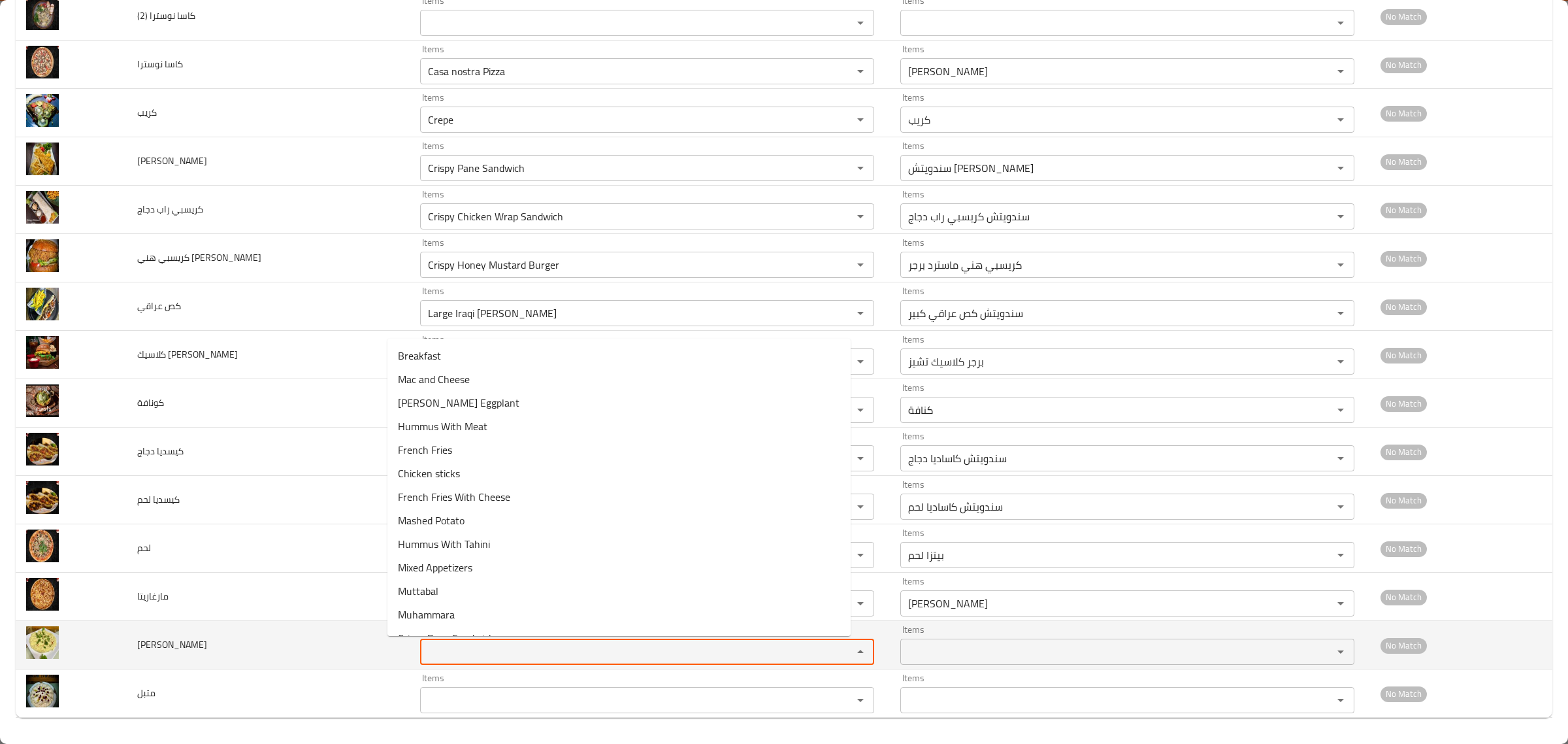
click at [424, 645] on بوتيتو "Items" at bounding box center [628, 651] width 408 height 18
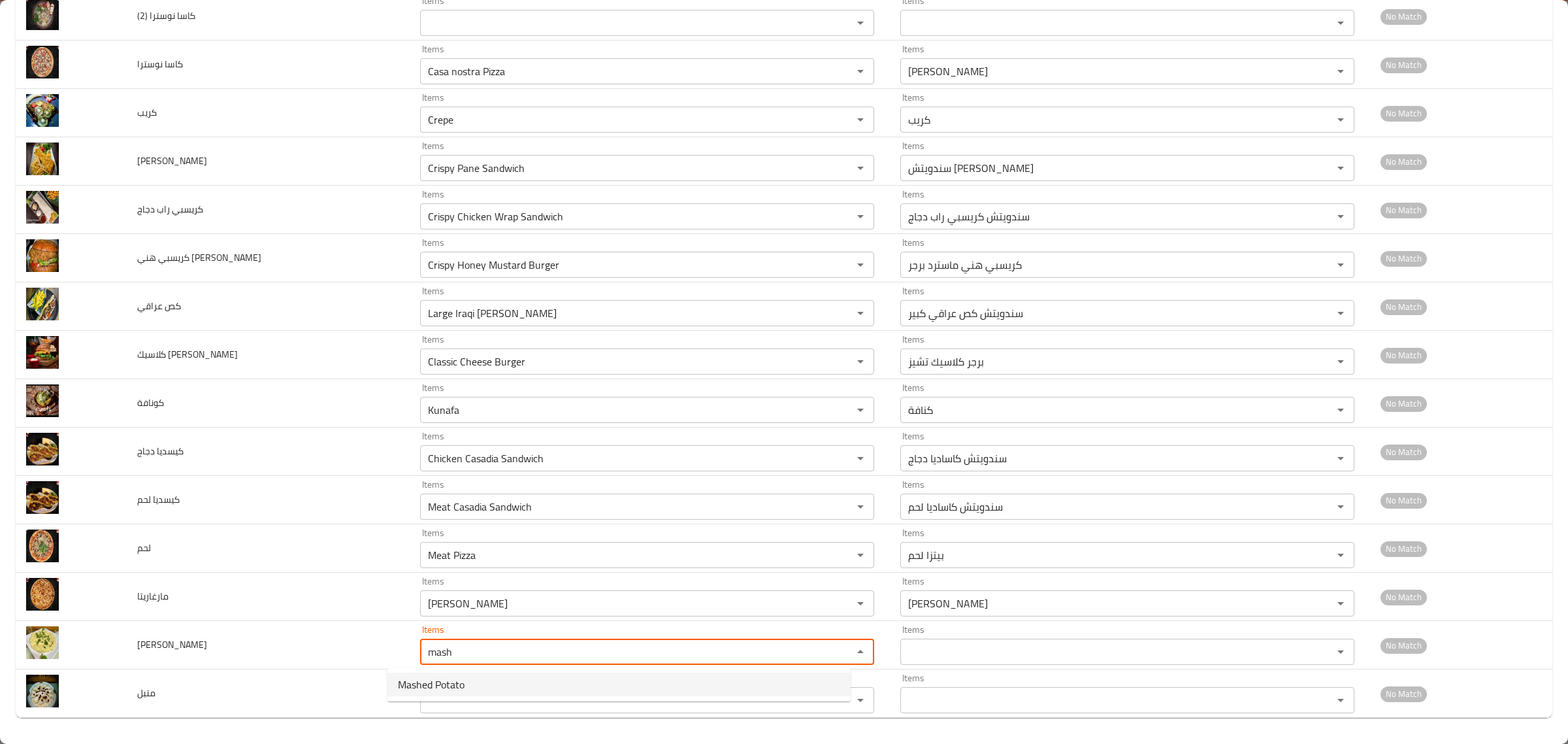
click at [438, 684] on span "Mashed Potato" at bounding box center [431, 684] width 66 height 15
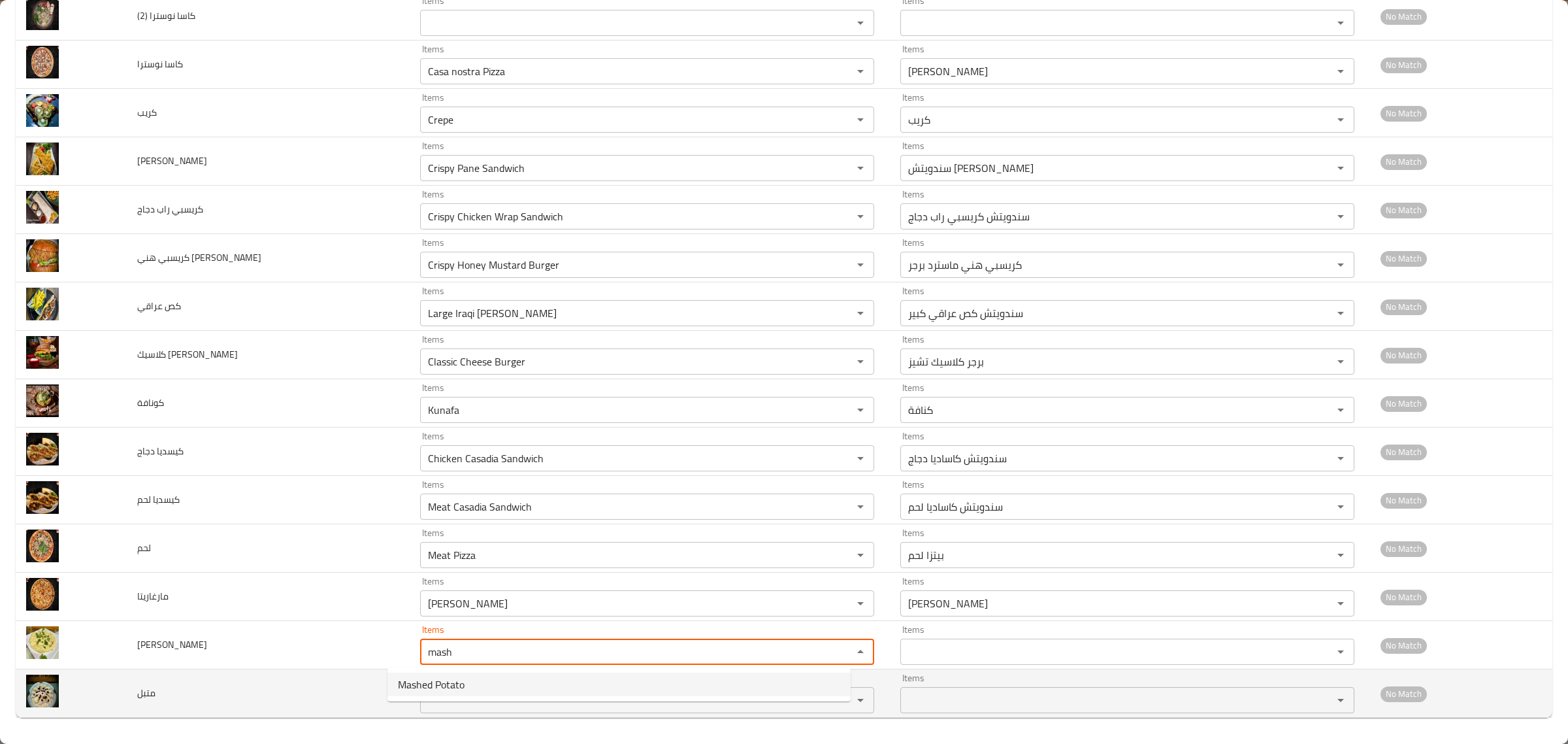
type بوتيتو "Mashed Potato"
type بوتيتو-ar "بطاطس مهروسة"
click at [423, 712] on div "Items" at bounding box center [647, 699] width 454 height 26
type بوتيتو "Mashed Potato"
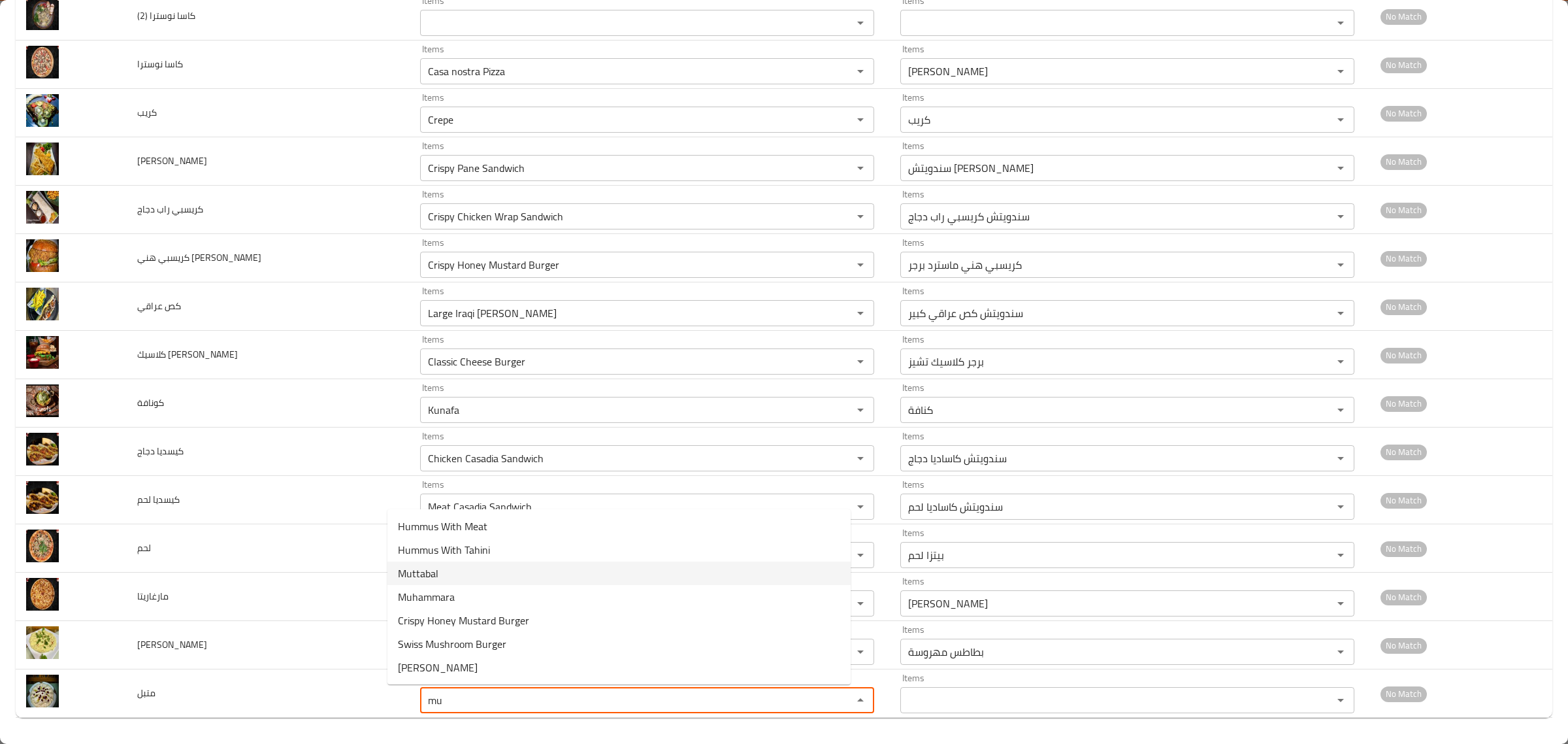
click at [423, 568] on span "Muttabal" at bounding box center [418, 573] width 40 height 15
type input "Muttabal"
type input "متبل"
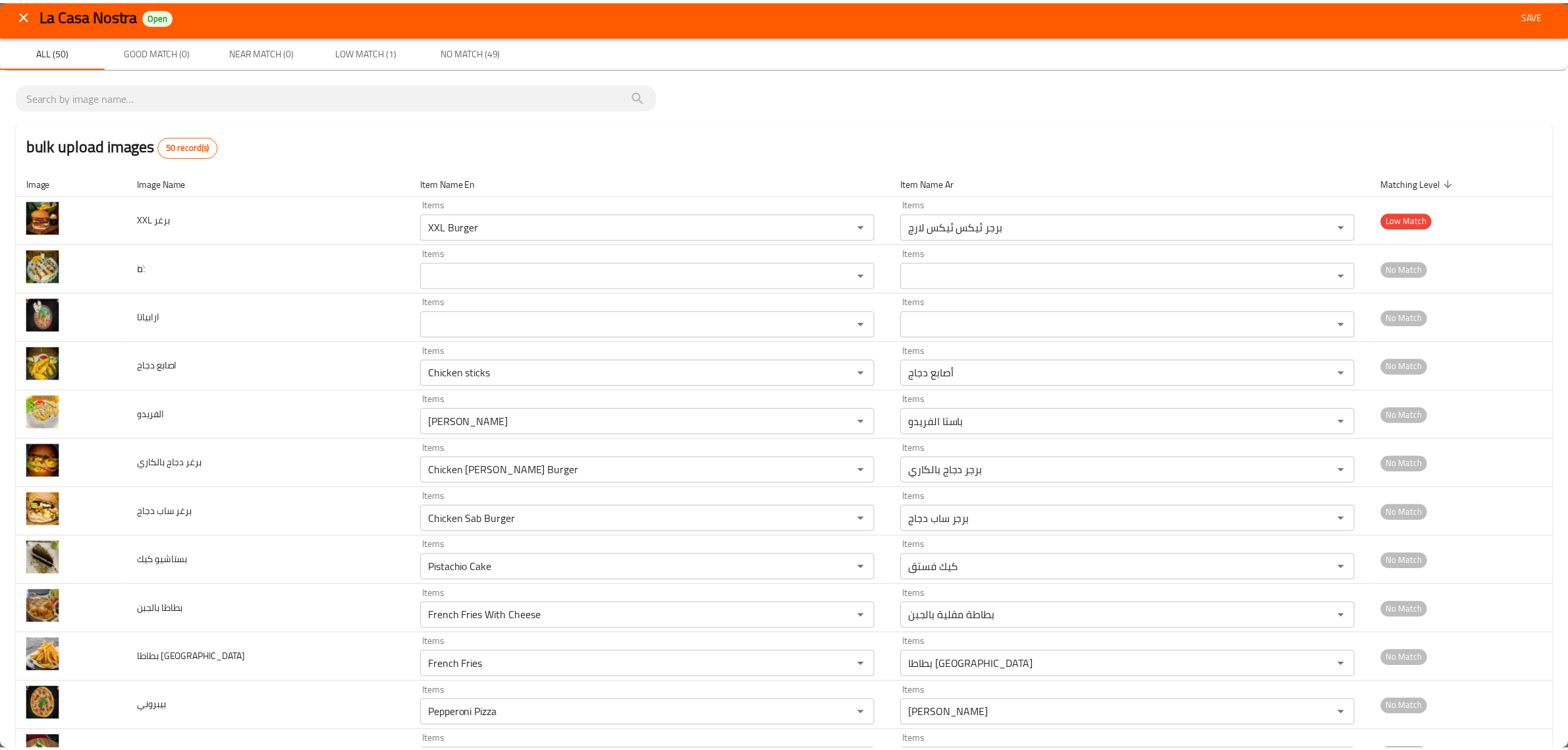
scroll to position [0, 0]
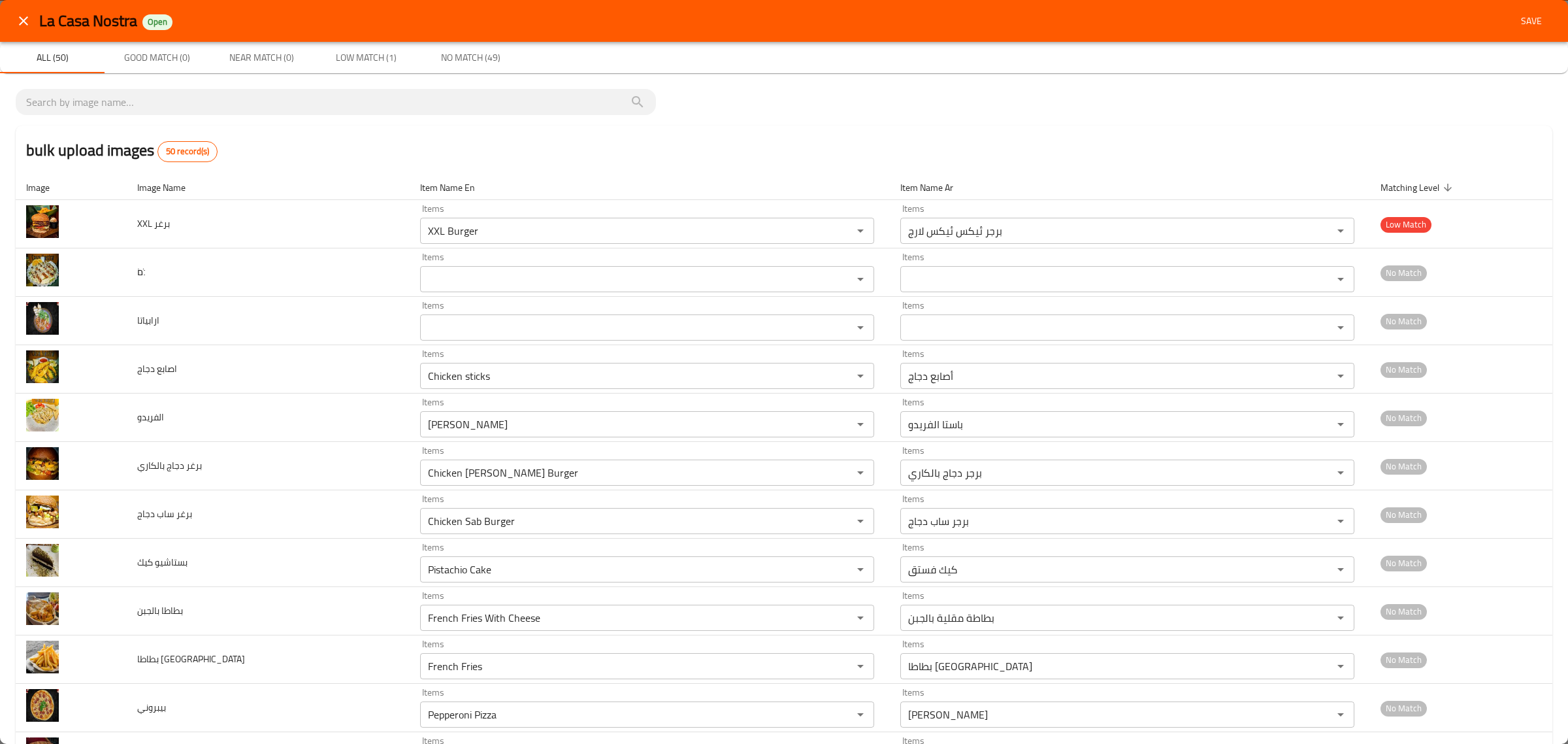
type input "Muttabal"
click at [843, 20] on span "Save" at bounding box center [1532, 21] width 31 height 16
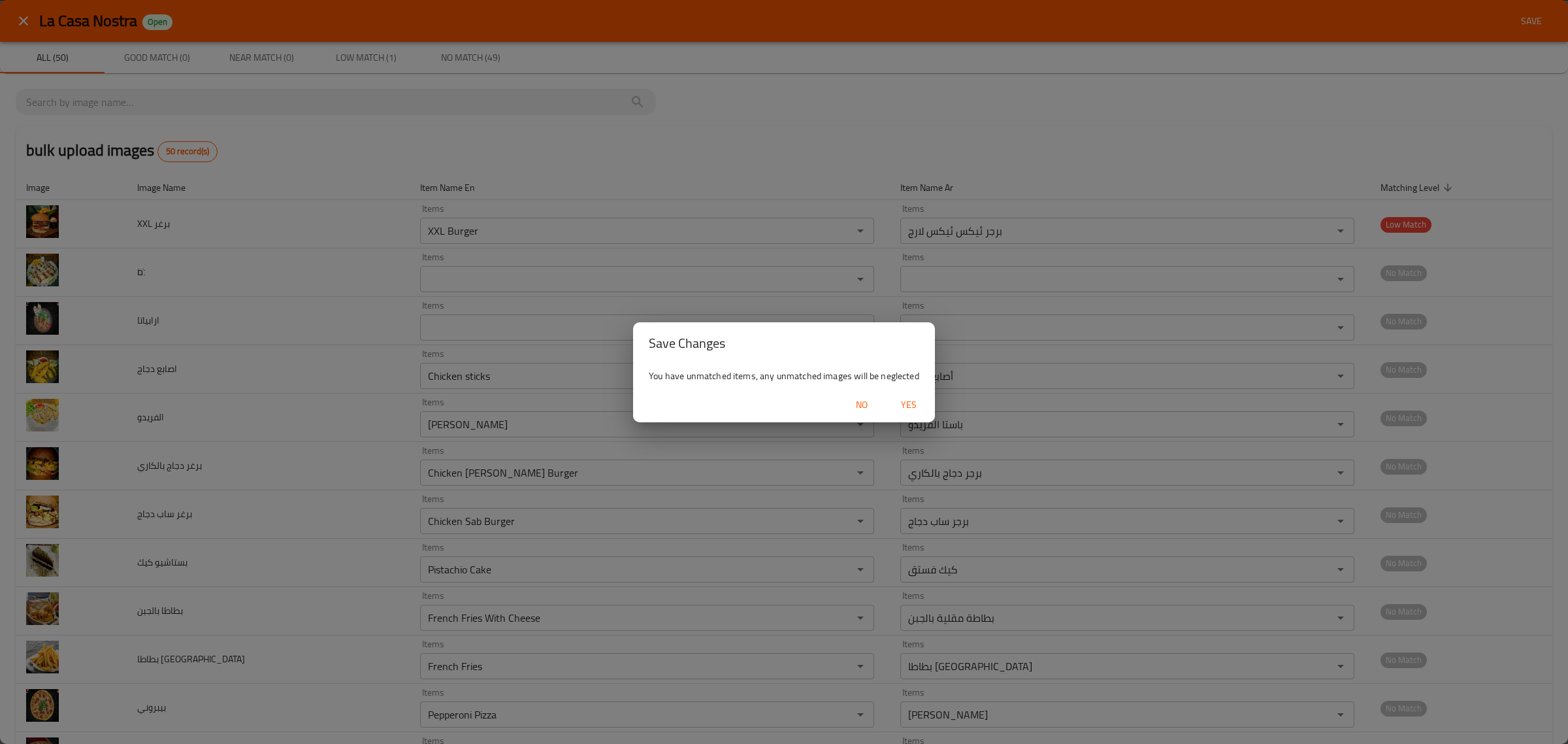
click at [843, 406] on span "Yes" at bounding box center [909, 405] width 31 height 16
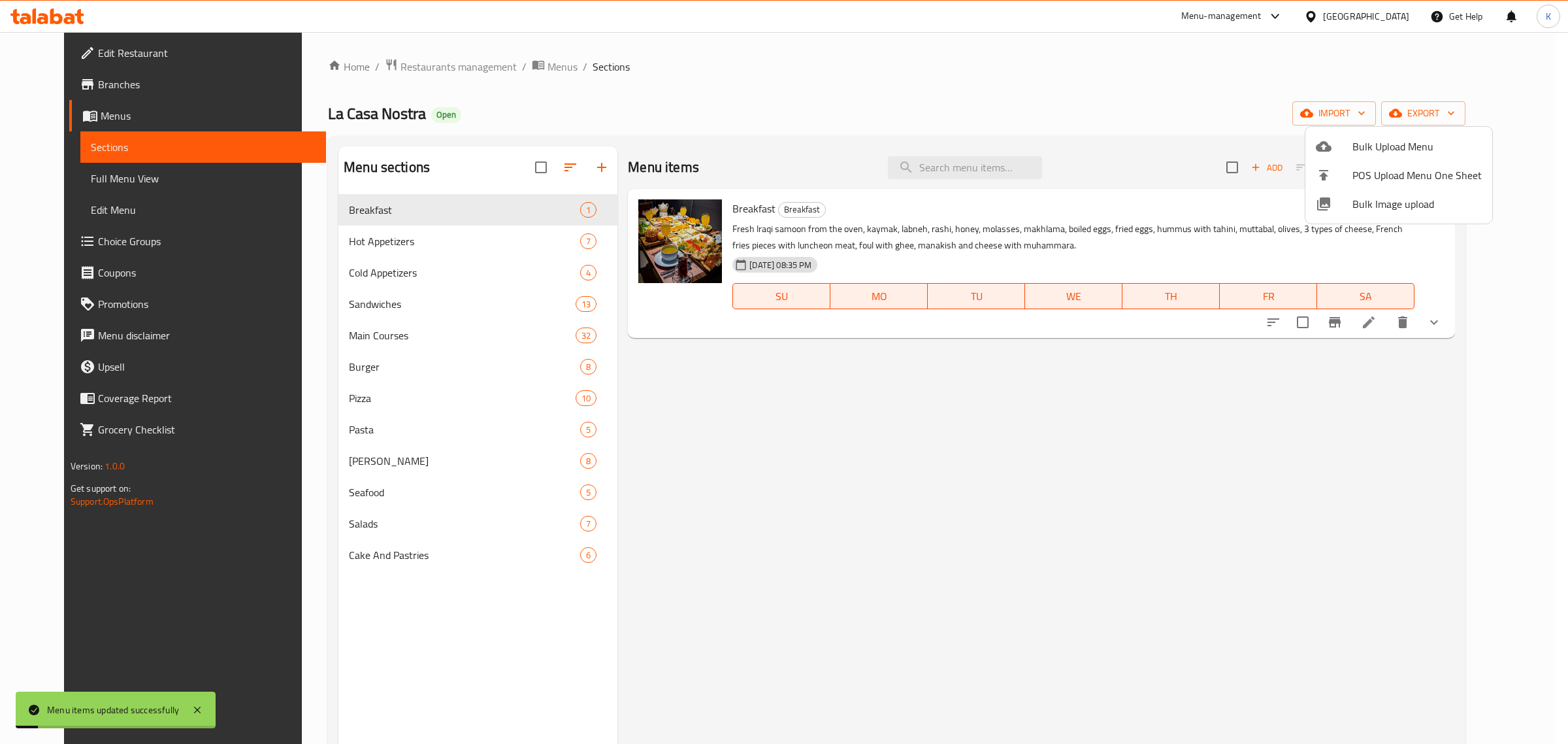
drag, startPoint x: 739, startPoint y: 117, endPoint x: 562, endPoint y: 113, distance: 177.0
click at [723, 117] on div at bounding box center [784, 372] width 1568 height 744
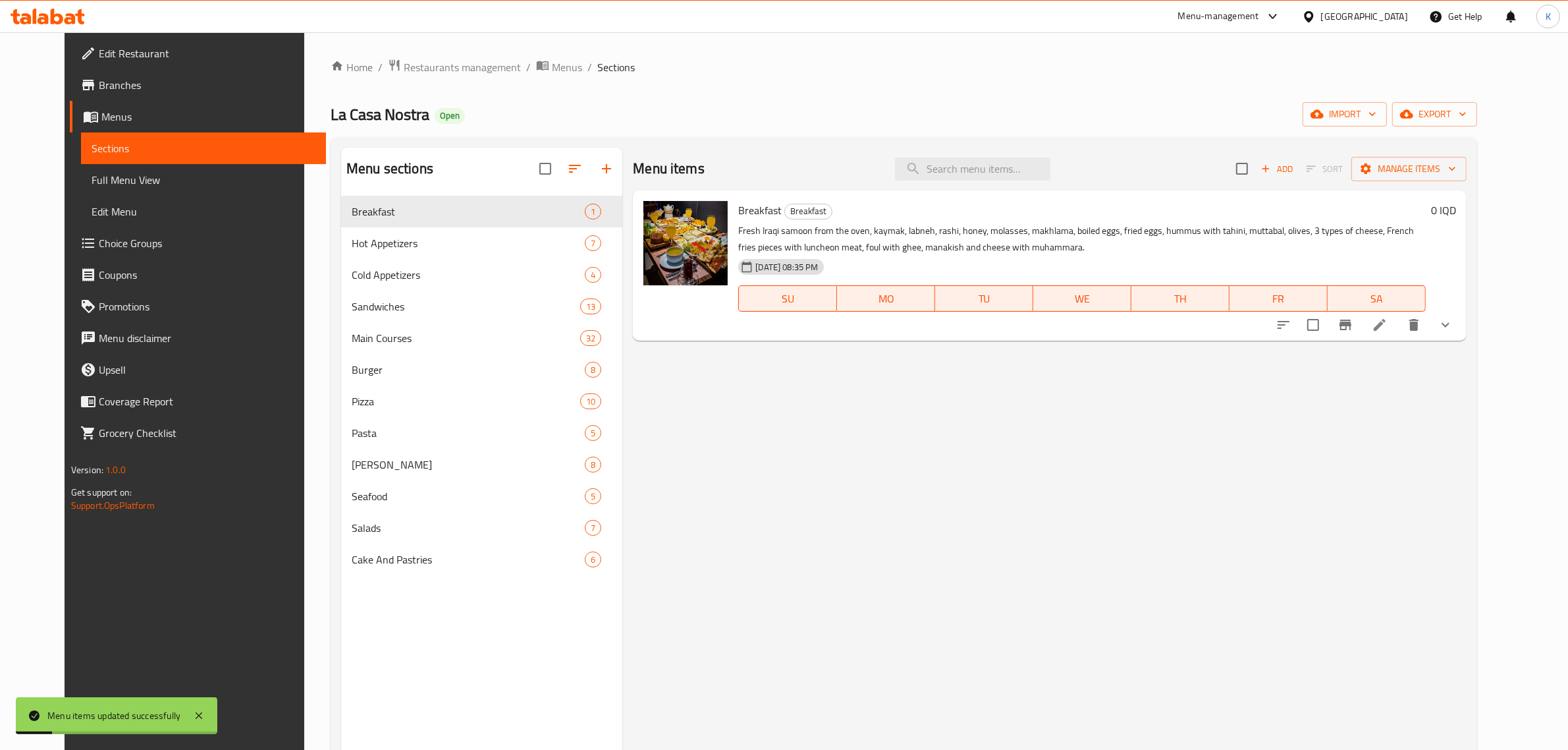
click at [107, 172] on span "Full Menu View" at bounding box center [204, 179] width 225 height 16
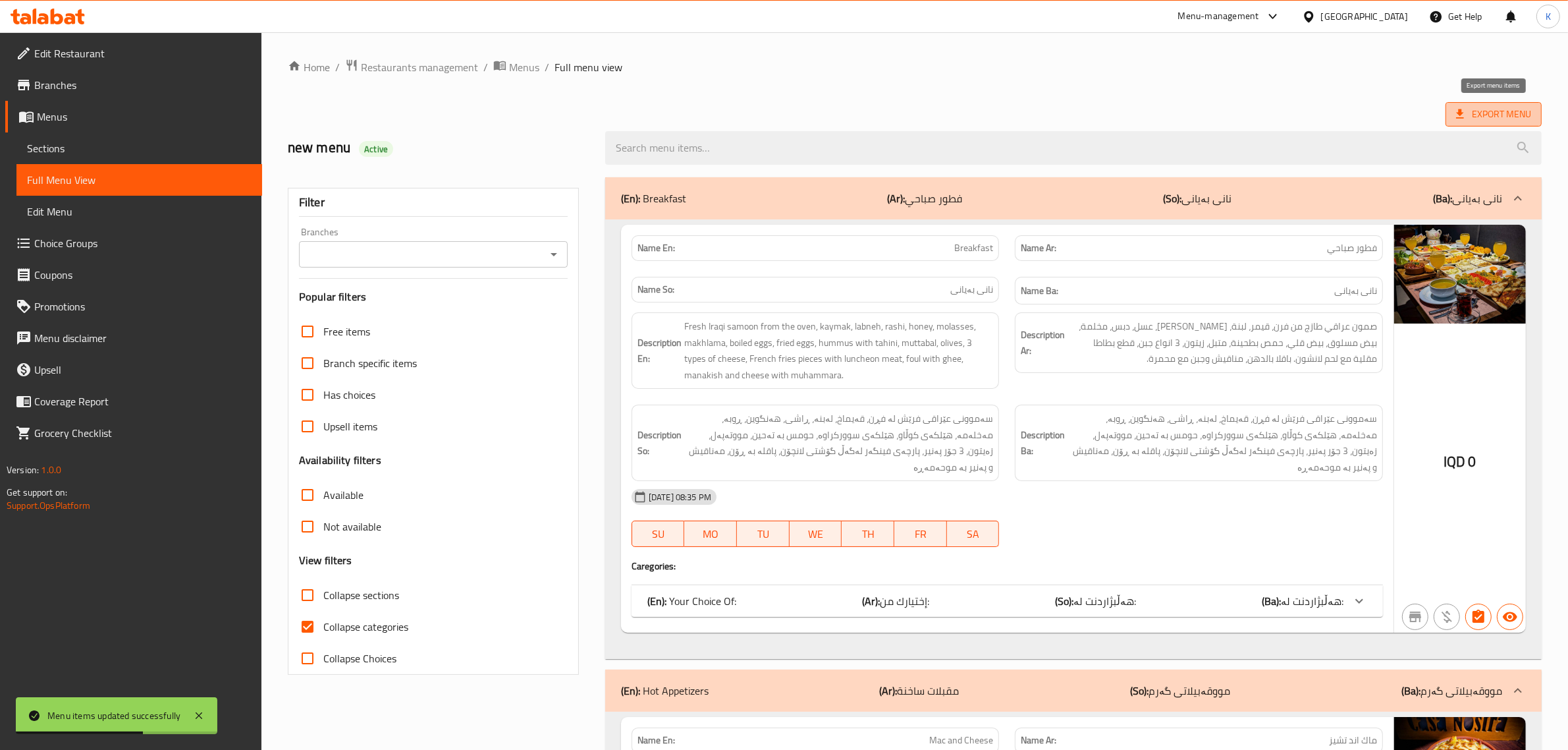
click at [850, 119] on span "Export Menu" at bounding box center [1494, 115] width 75 height 17
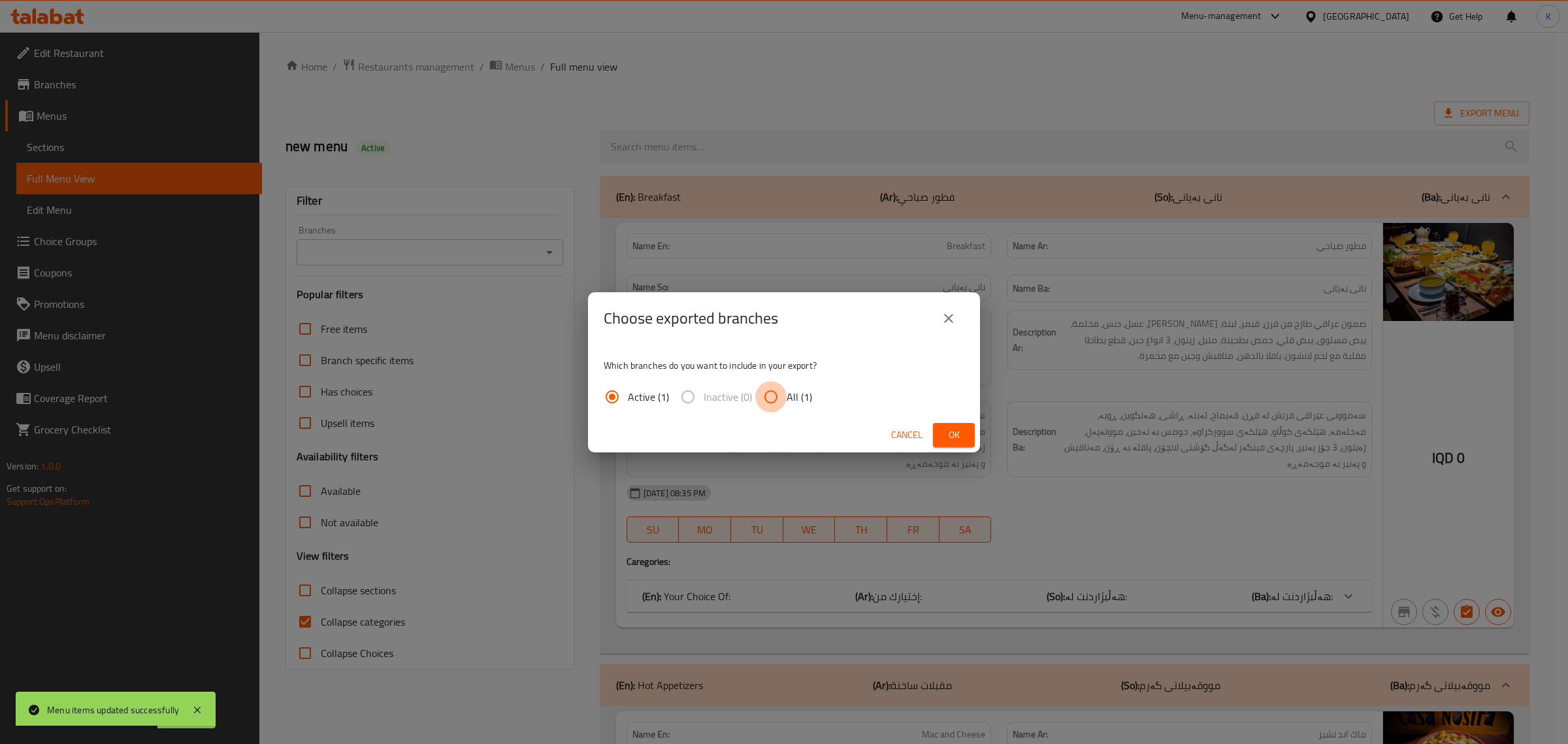
click at [774, 399] on input "All (1)" at bounding box center [770, 396] width 31 height 31
radio input "true"
click at [843, 423] on button "Ok" at bounding box center [954, 434] width 42 height 25
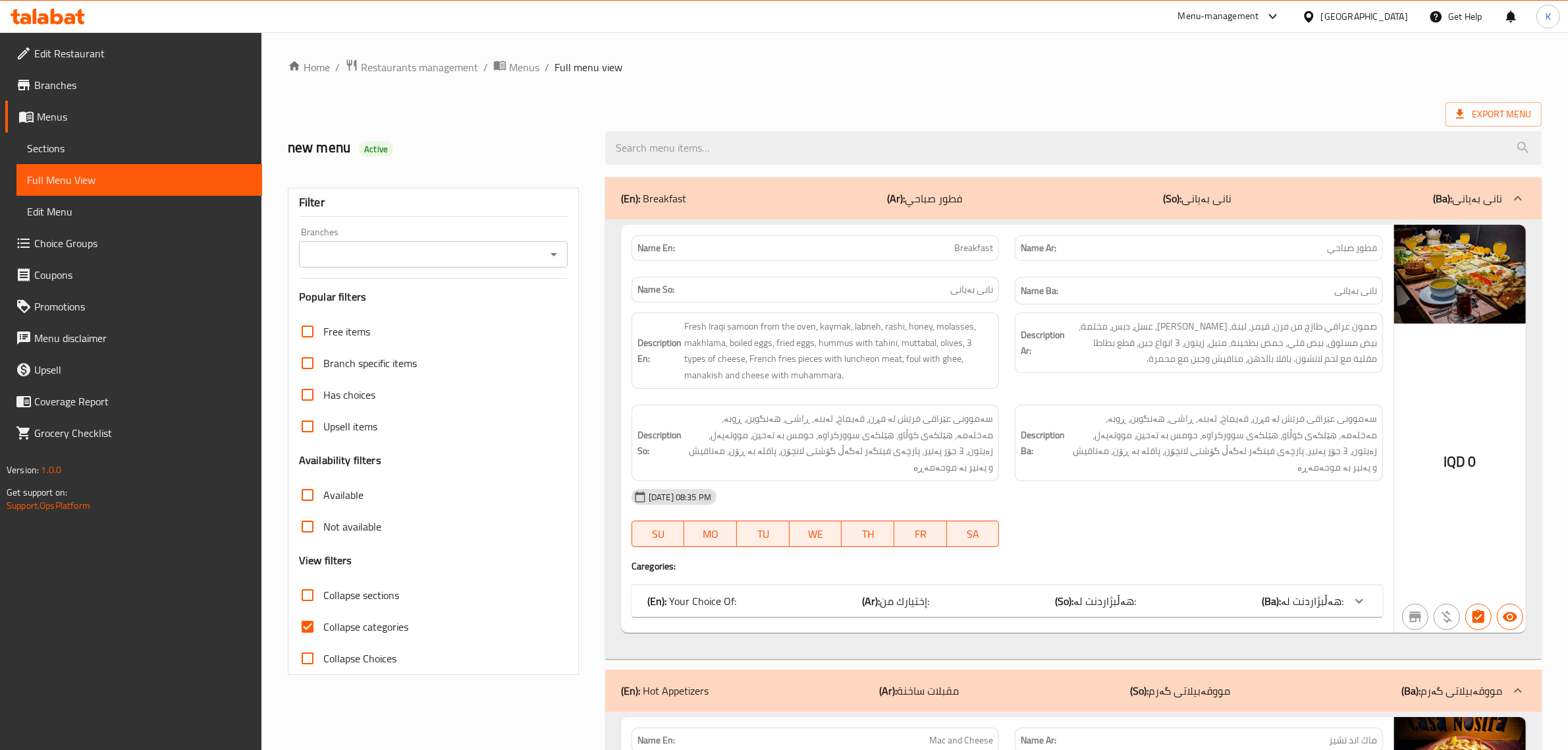
click at [850, 8] on div "Iraq" at bounding box center [1354, 17] width 127 height 31
click at [850, 23] on div "Iraq" at bounding box center [1363, 17] width 87 height 15
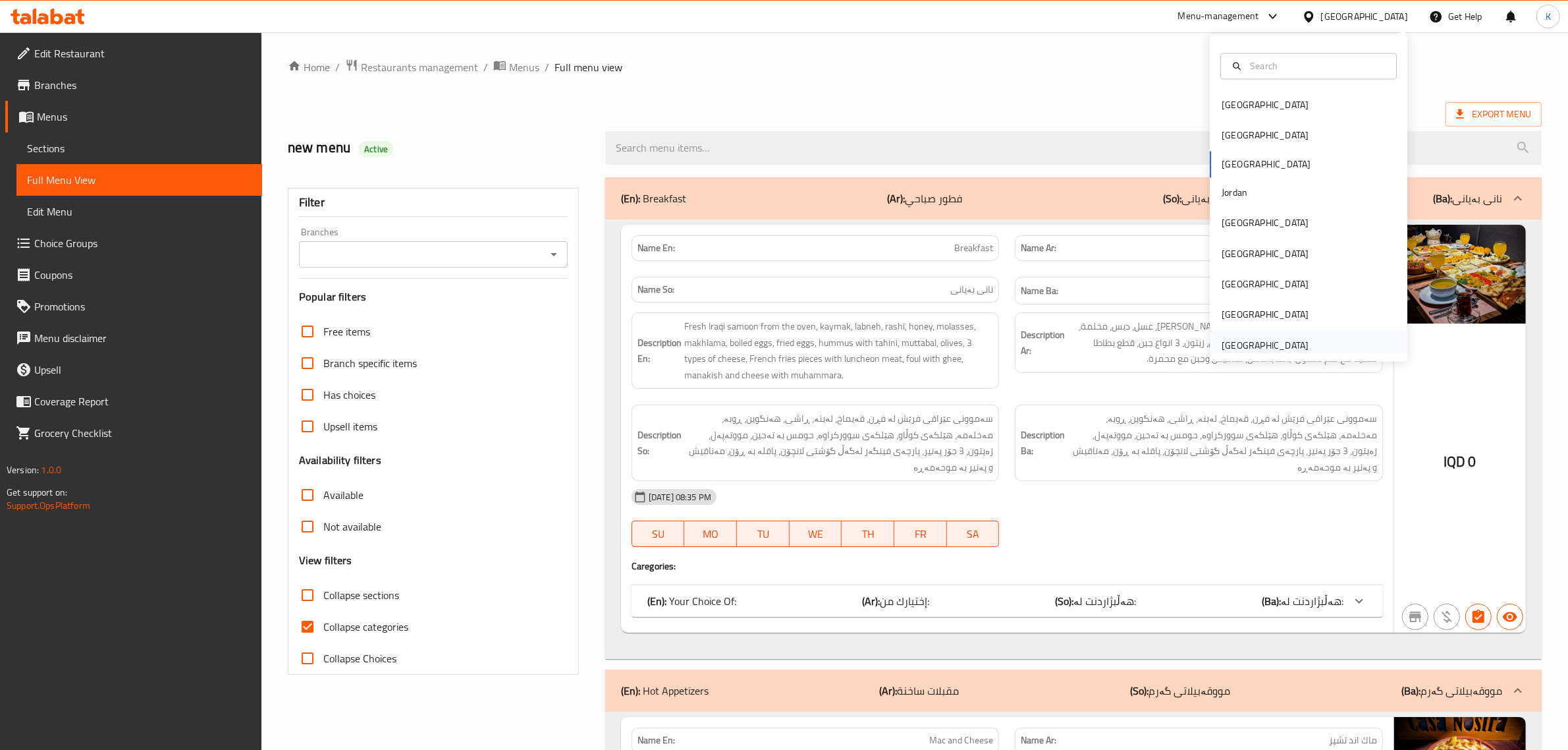
click at [850, 343] on div "United Arab Emirates" at bounding box center [1264, 345] width 87 height 15
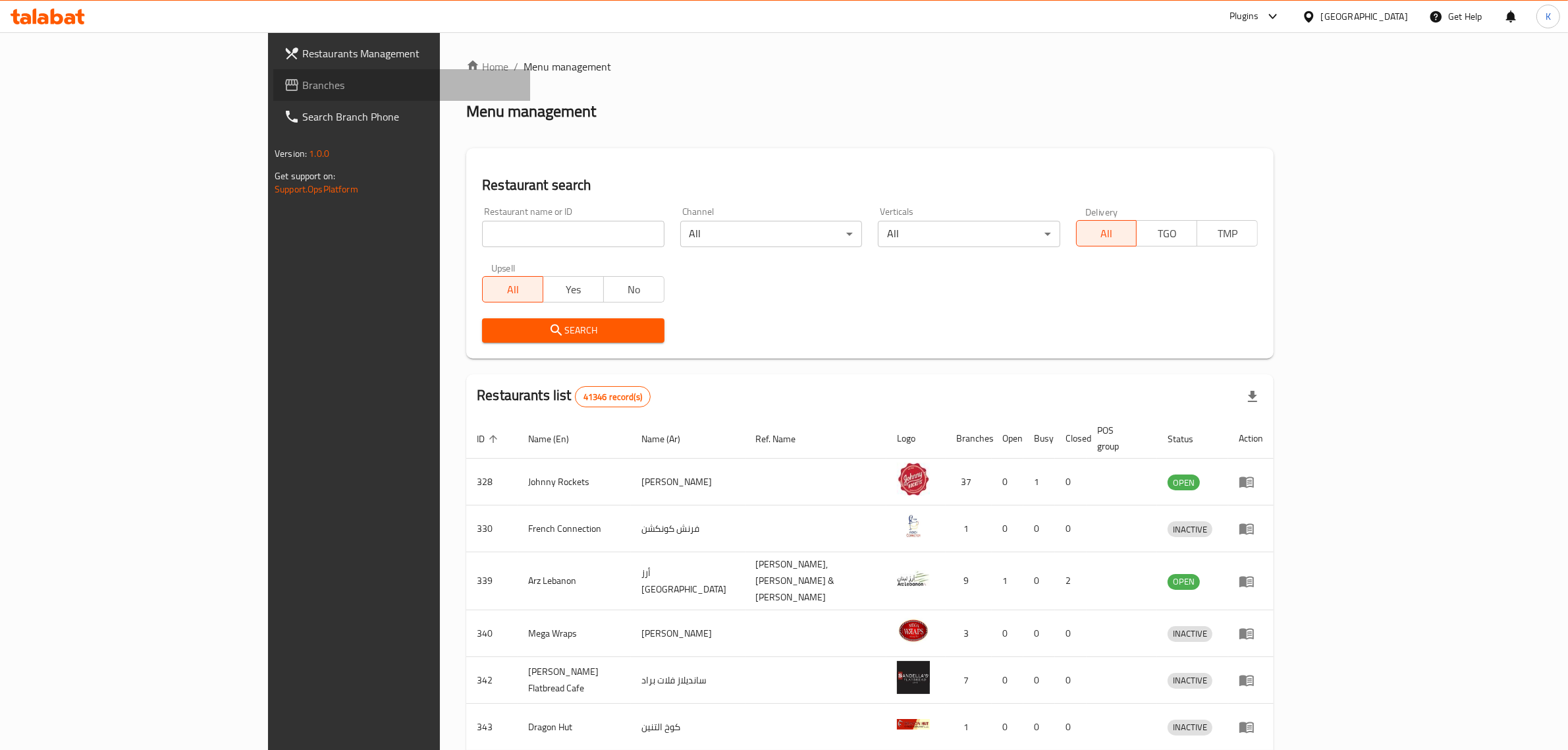
click at [302, 90] on span "Branches" at bounding box center [410, 84] width 217 height 16
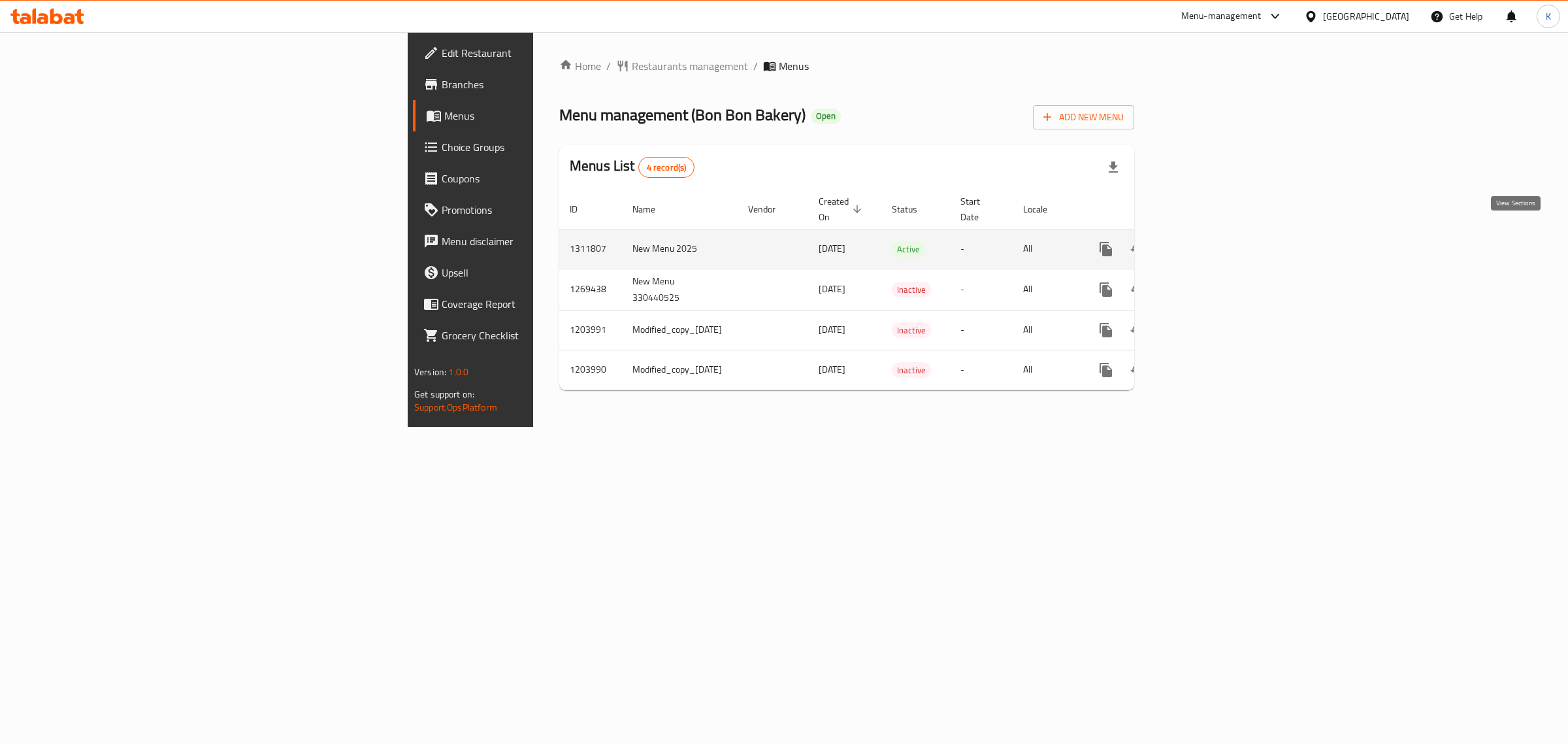
click at [1208, 241] on icon "enhanced table" at bounding box center [1200, 249] width 15 height 15
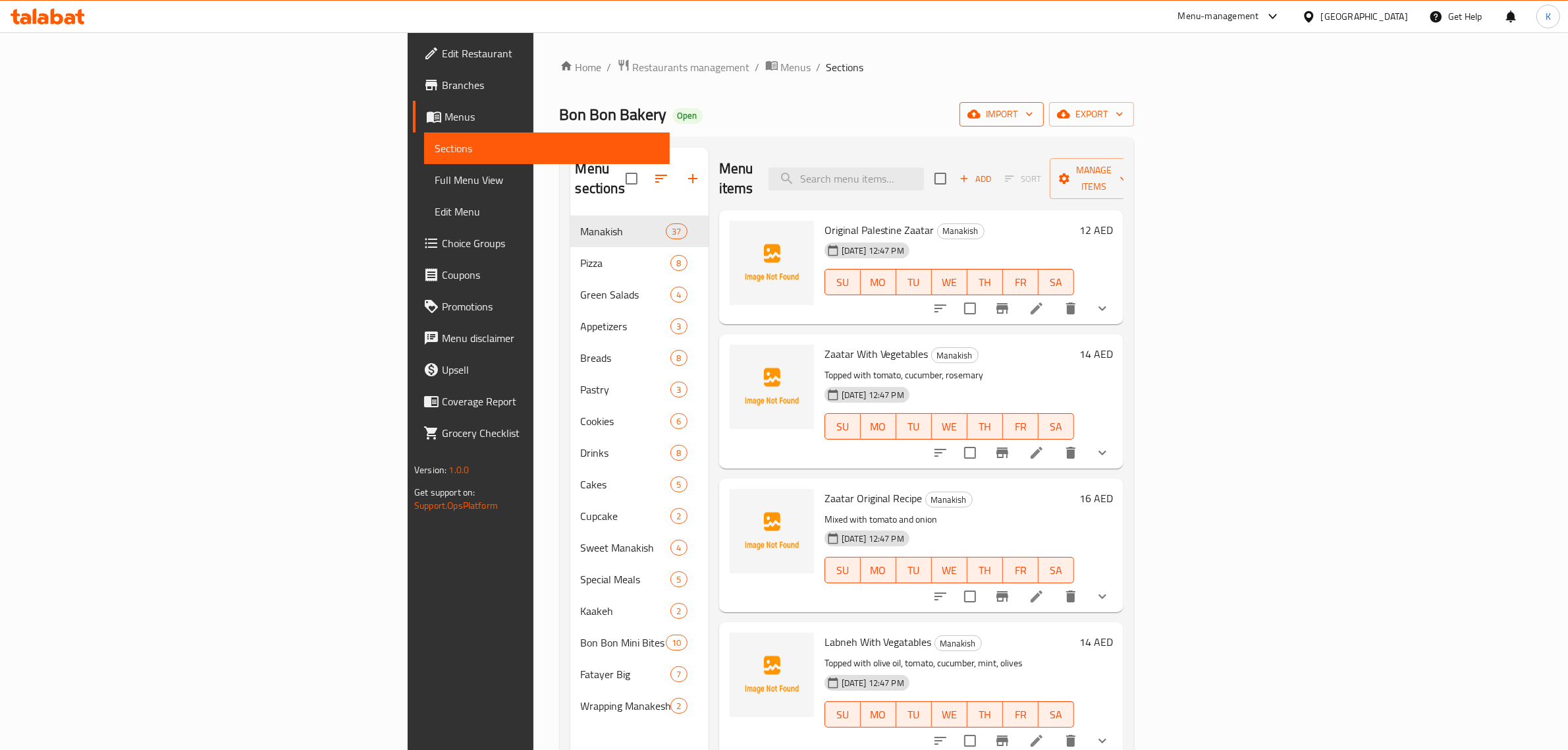
click at [1033, 112] on span "import" at bounding box center [1001, 115] width 63 height 17
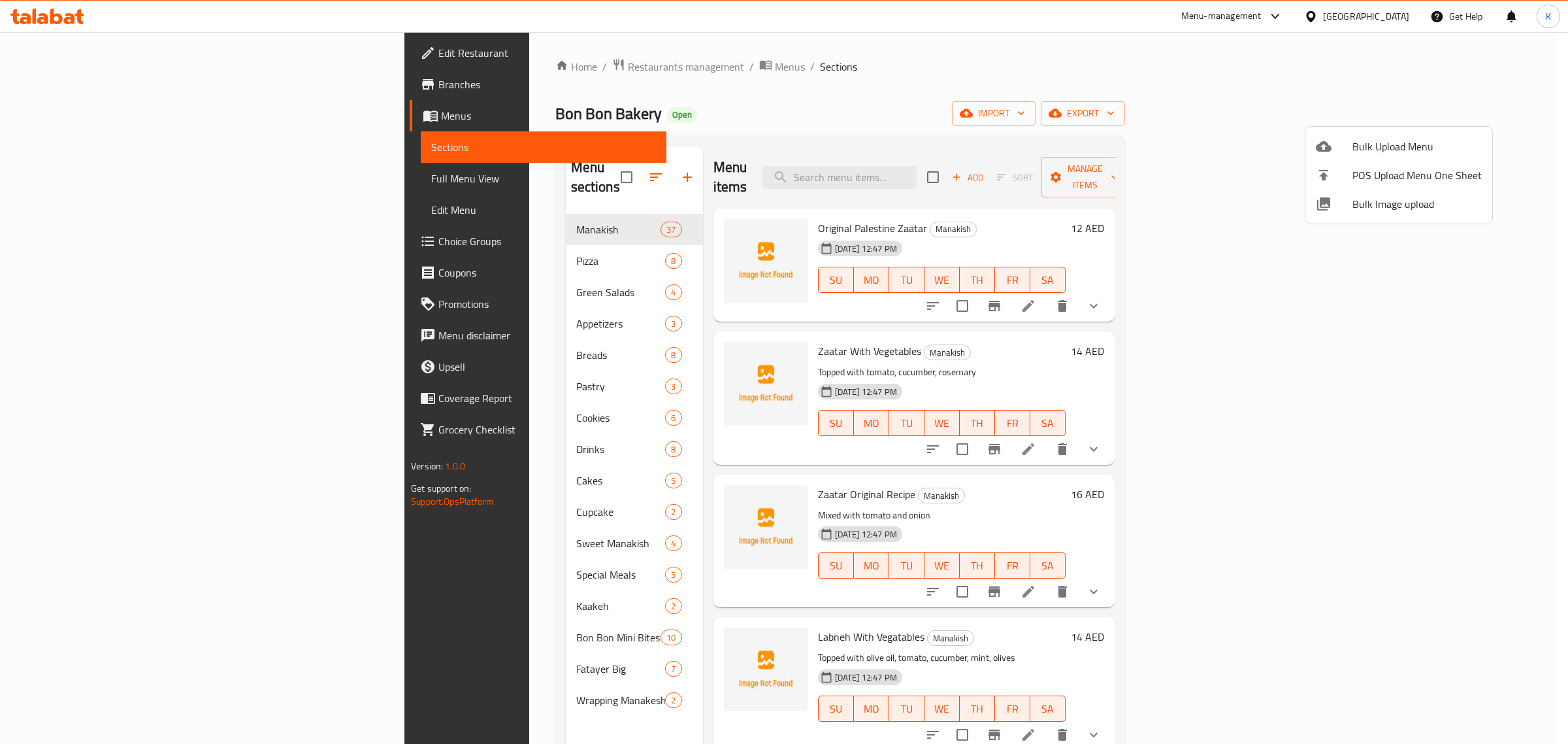
click at [1378, 213] on li "Bulk Image upload" at bounding box center [1399, 204] width 187 height 29
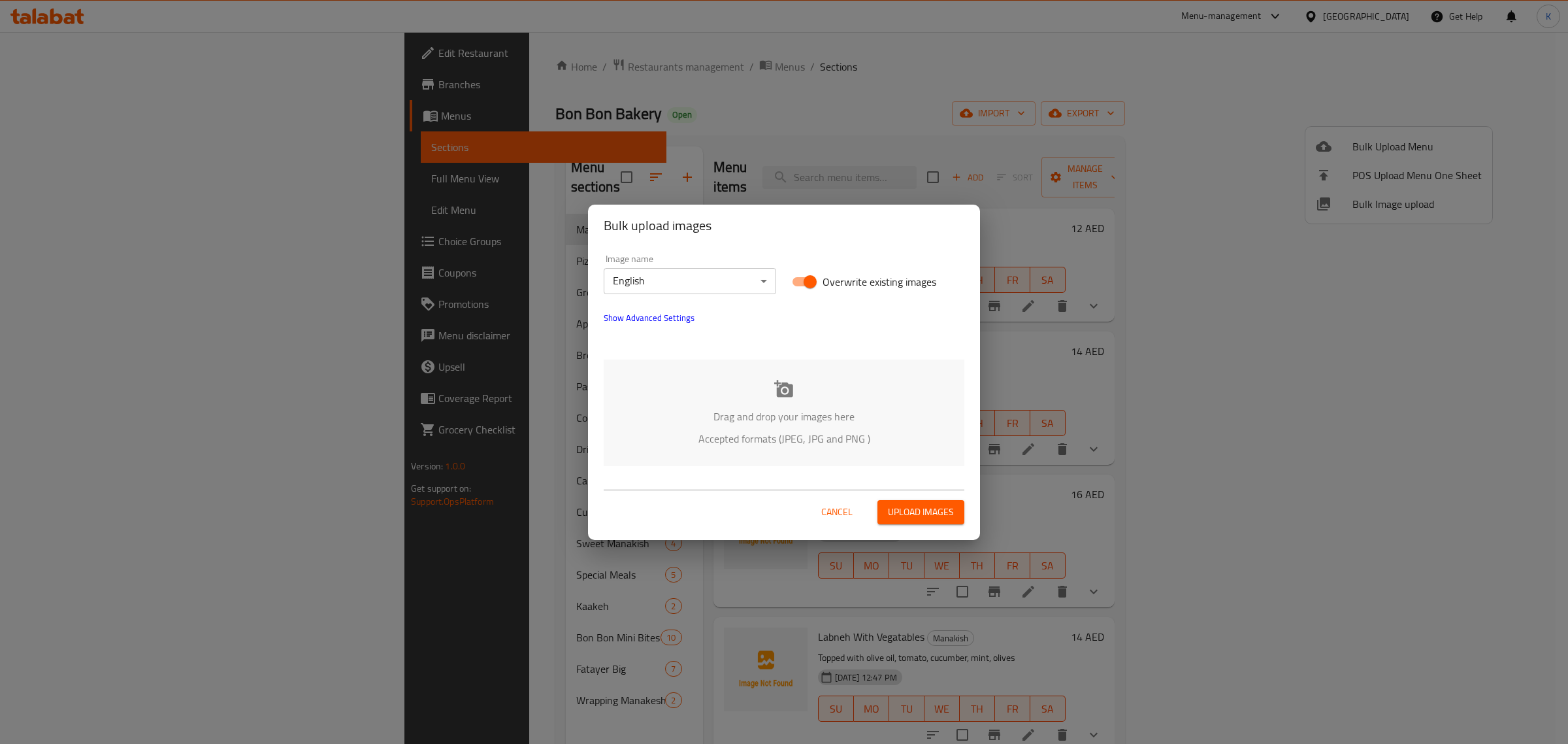
click at [801, 448] on div "Drag and drop your images here Accepted formats (JPEG, JPG and PNG )" at bounding box center [784, 413] width 361 height 107
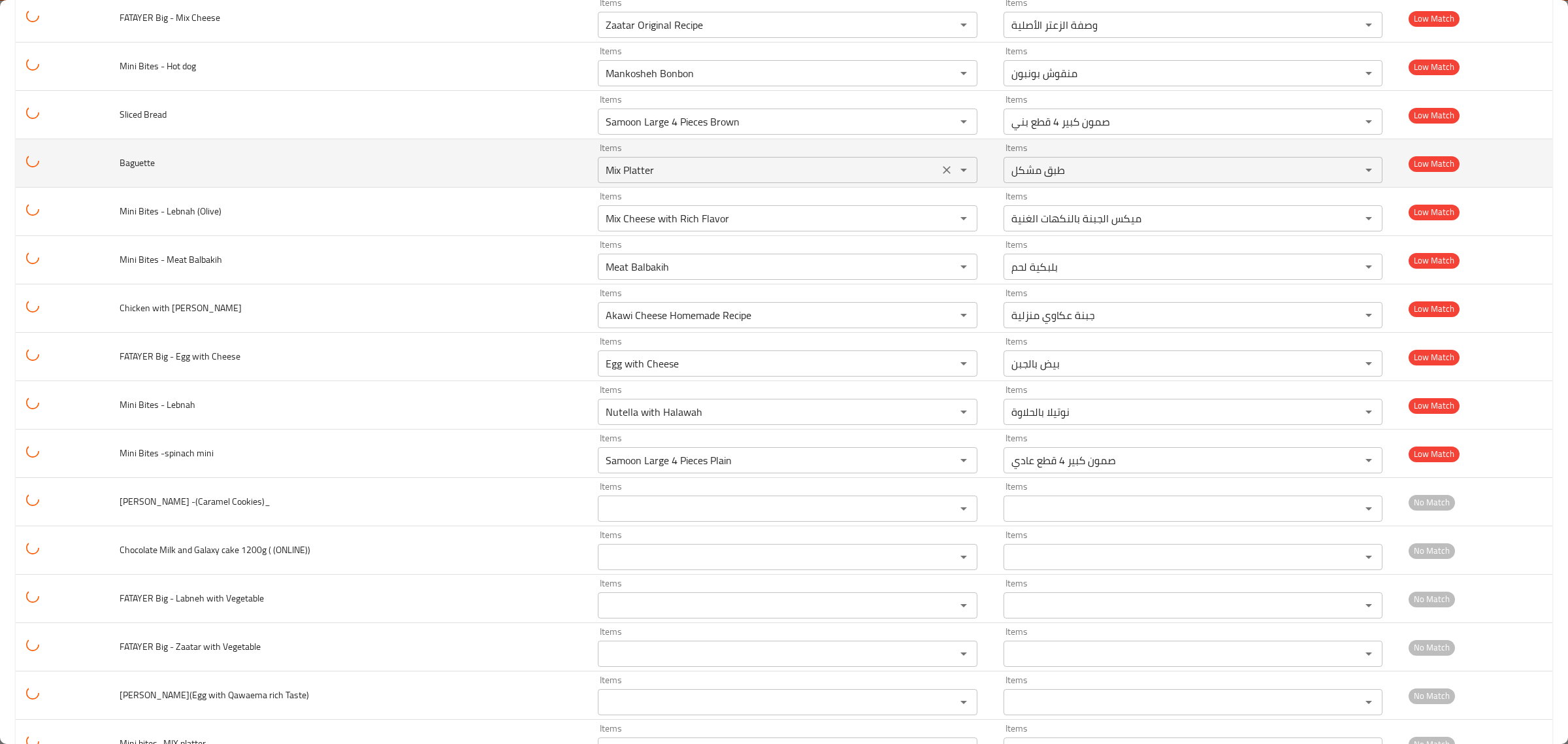
scroll to position [4147, 0]
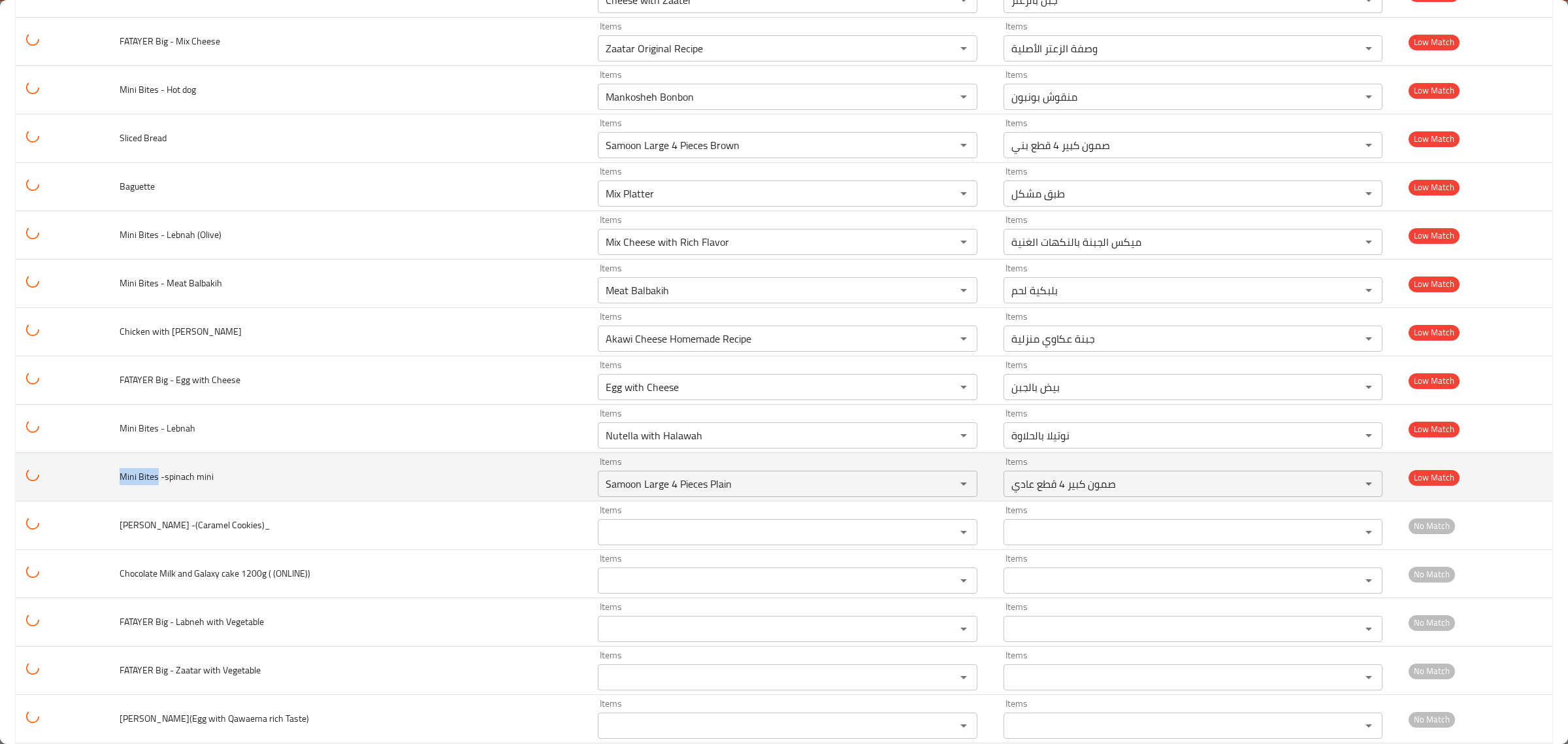
drag, startPoint x: 119, startPoint y: 484, endPoint x: 161, endPoint y: 487, distance: 42.1
click at [161, 487] on td "Mini Bites -spinach mini" at bounding box center [348, 476] width 478 height 48
copy span "Mini Bites"
click at [602, 493] on mini "Samoon Large 4 Pieces Plain" at bounding box center [769, 484] width 333 height 18
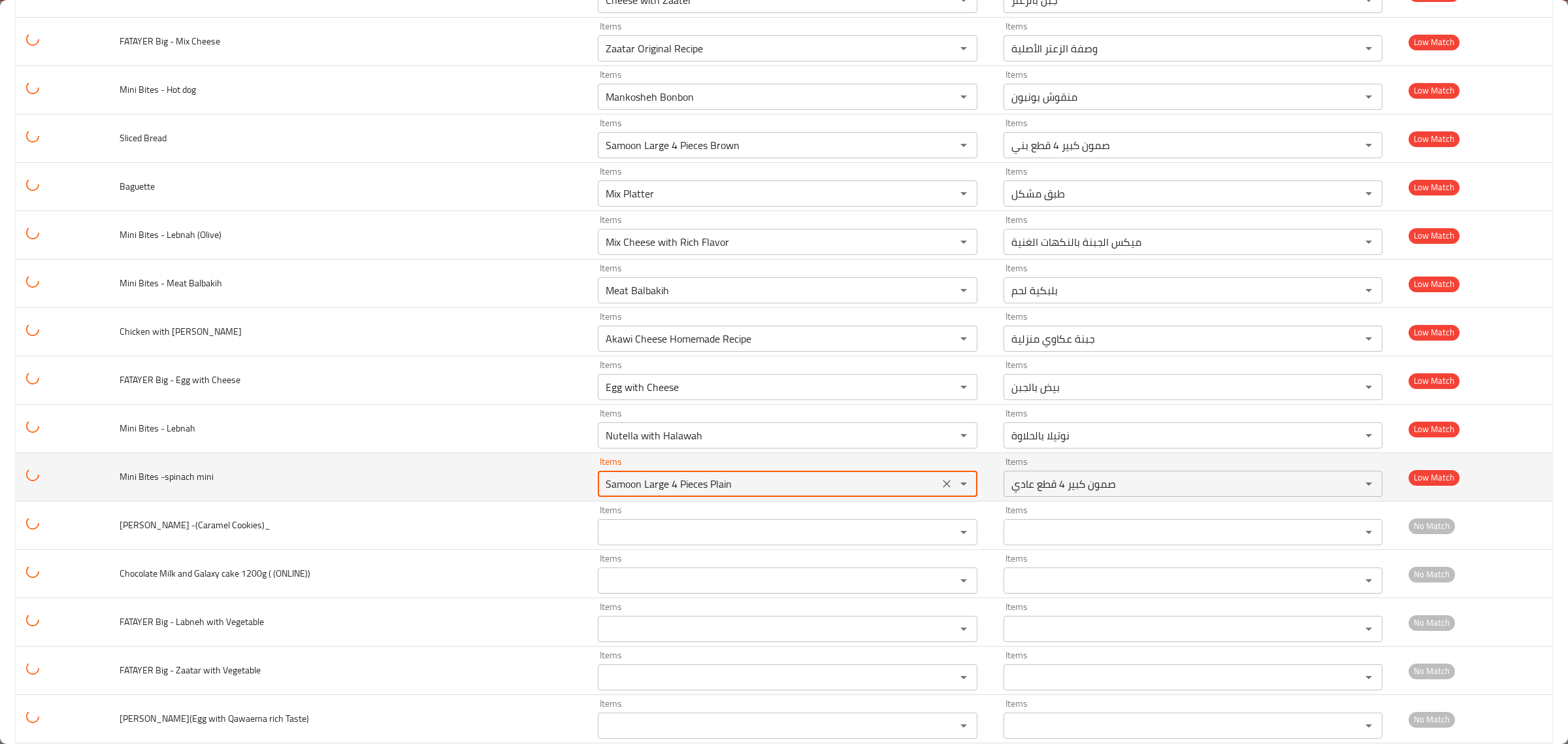
click at [602, 493] on mini "Samoon Large 4 Pieces Plain" at bounding box center [769, 484] width 333 height 18
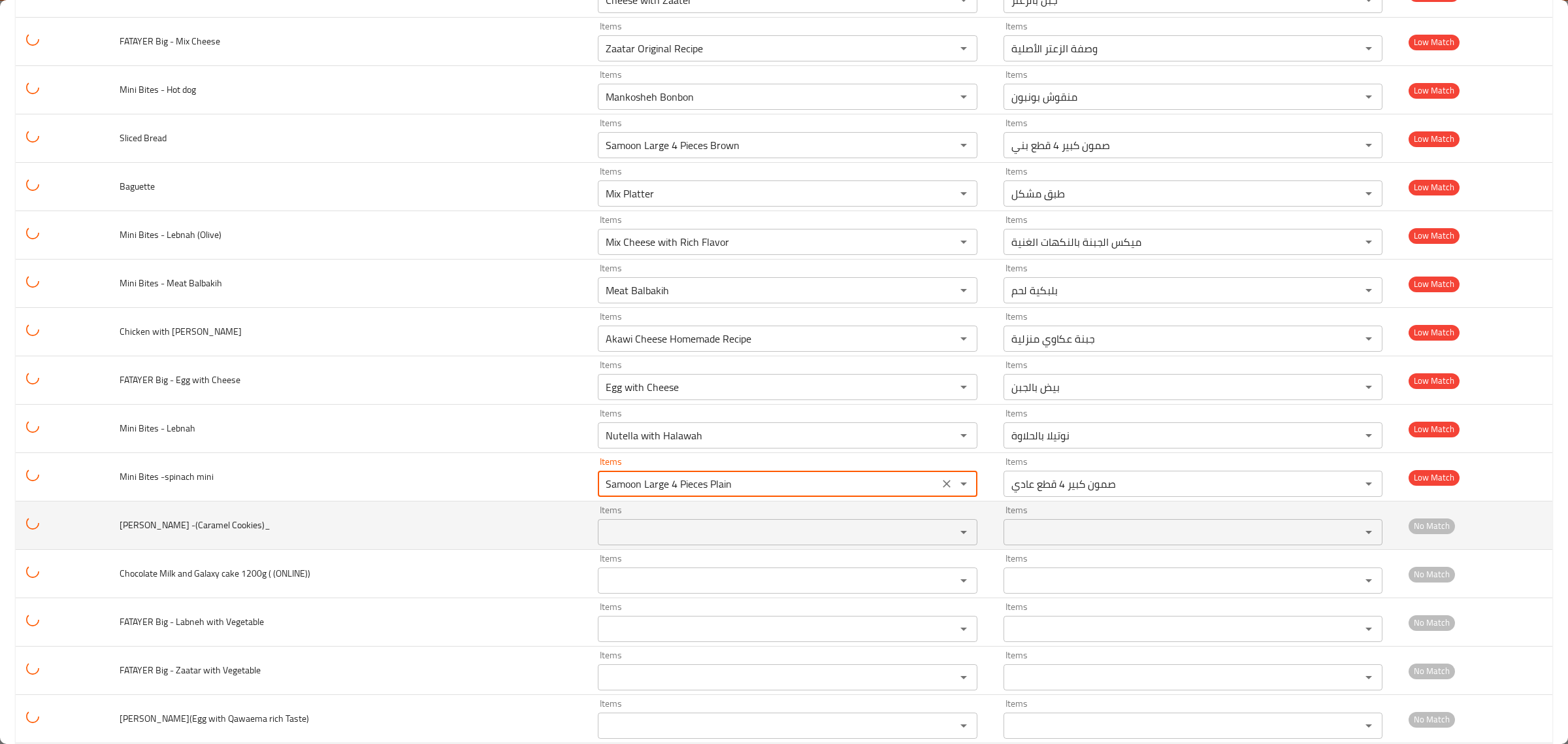
paste mini "Mini Bites"
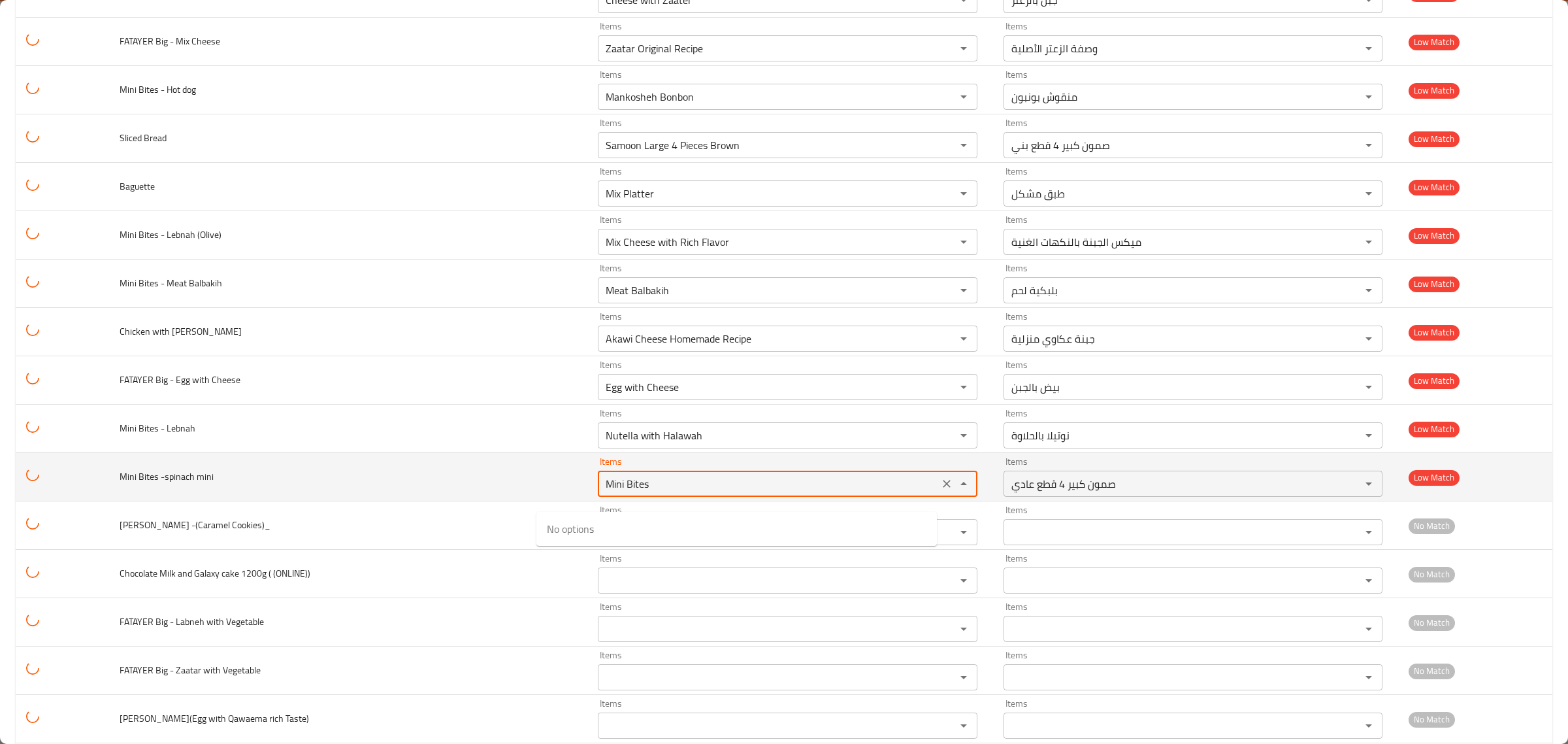
click at [181, 484] on span "Mini Bites -spinach mini" at bounding box center [166, 476] width 94 height 17
copy span "spinach"
click at [602, 493] on mini "Samoon Large 4 Pieces Plain" at bounding box center [769, 484] width 333 height 18
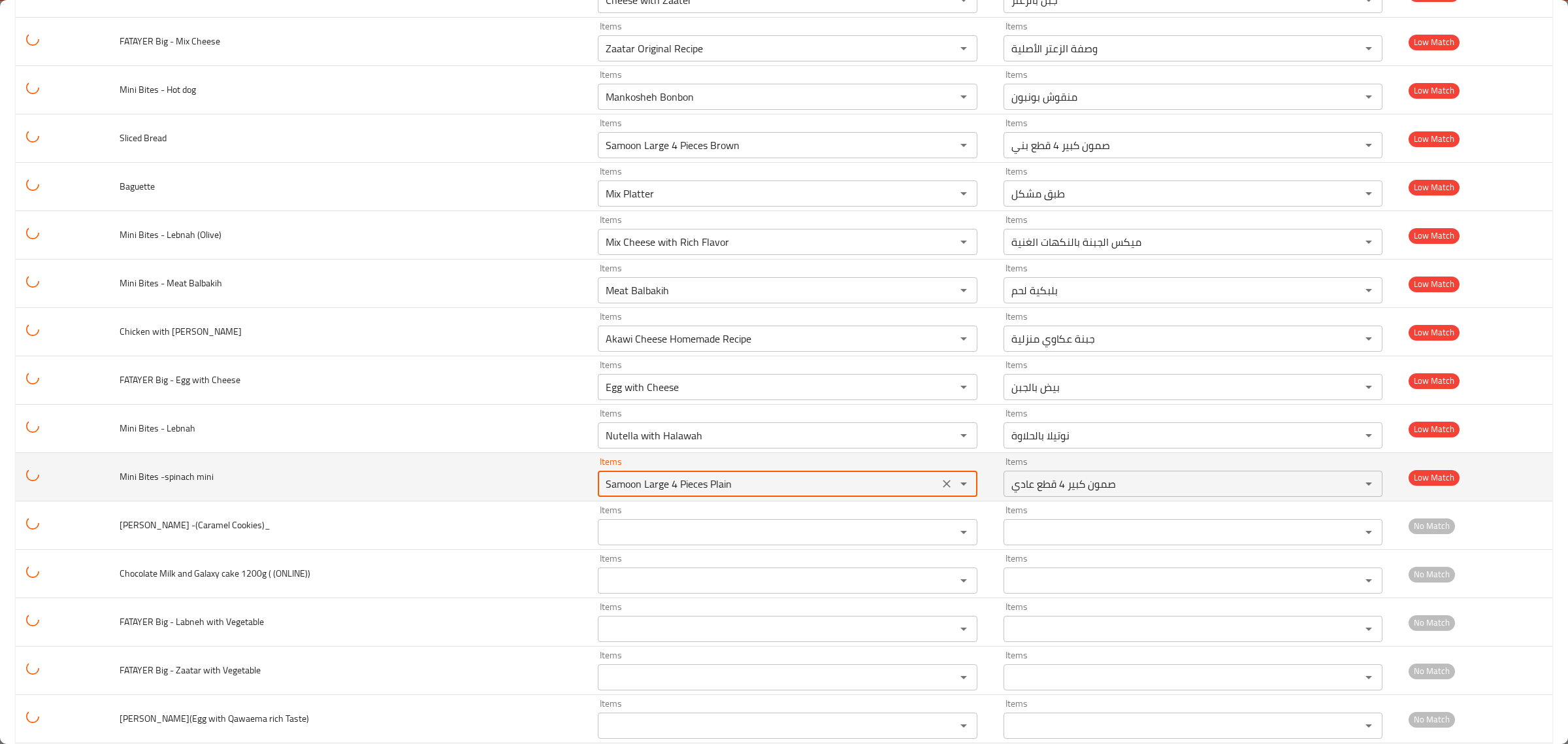
paste mini "spinach"
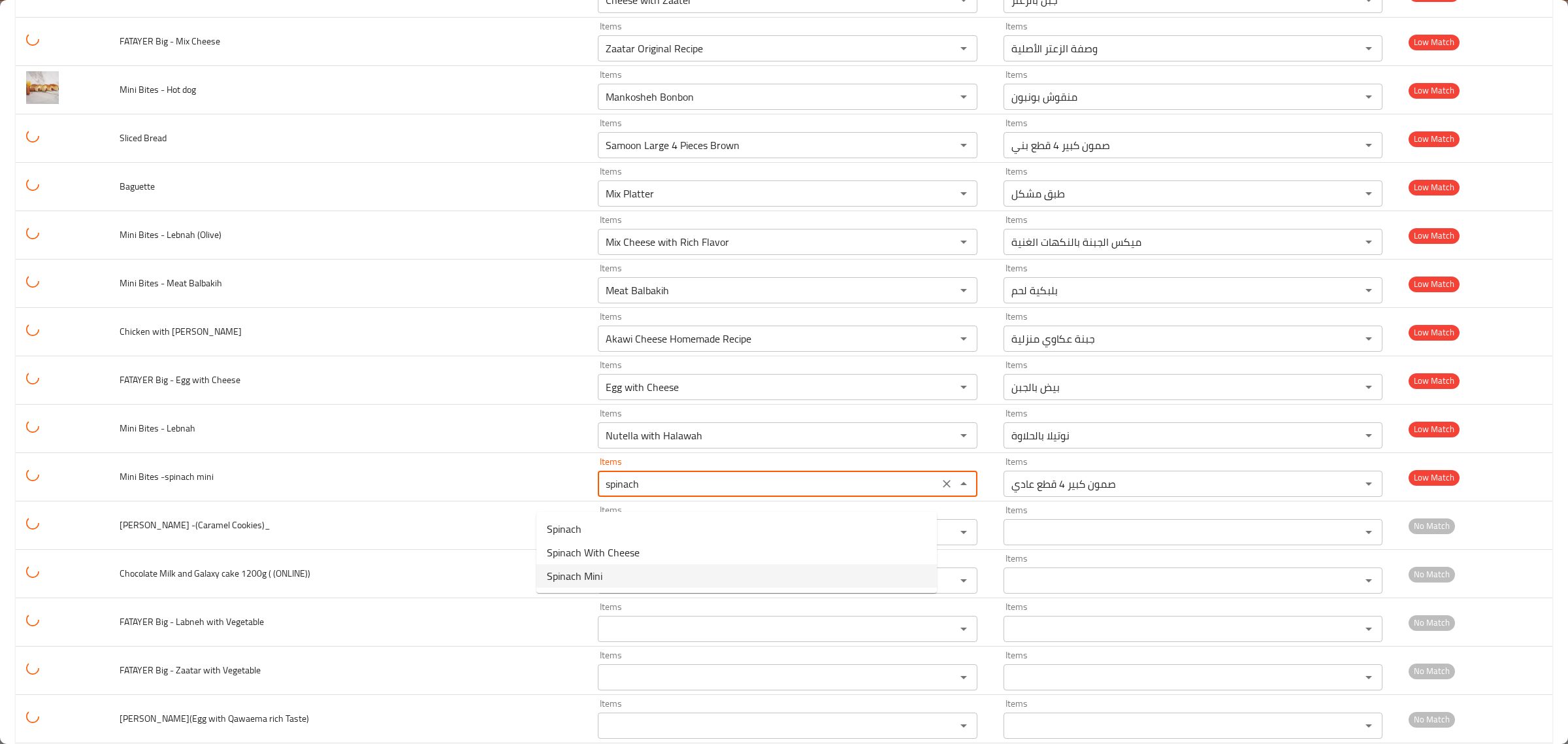
click at [559, 577] on span "Spinach Mini" at bounding box center [575, 576] width 56 height 15
type mini "Spinach Mini"
type mini-ar "سبانخ صغيرة"
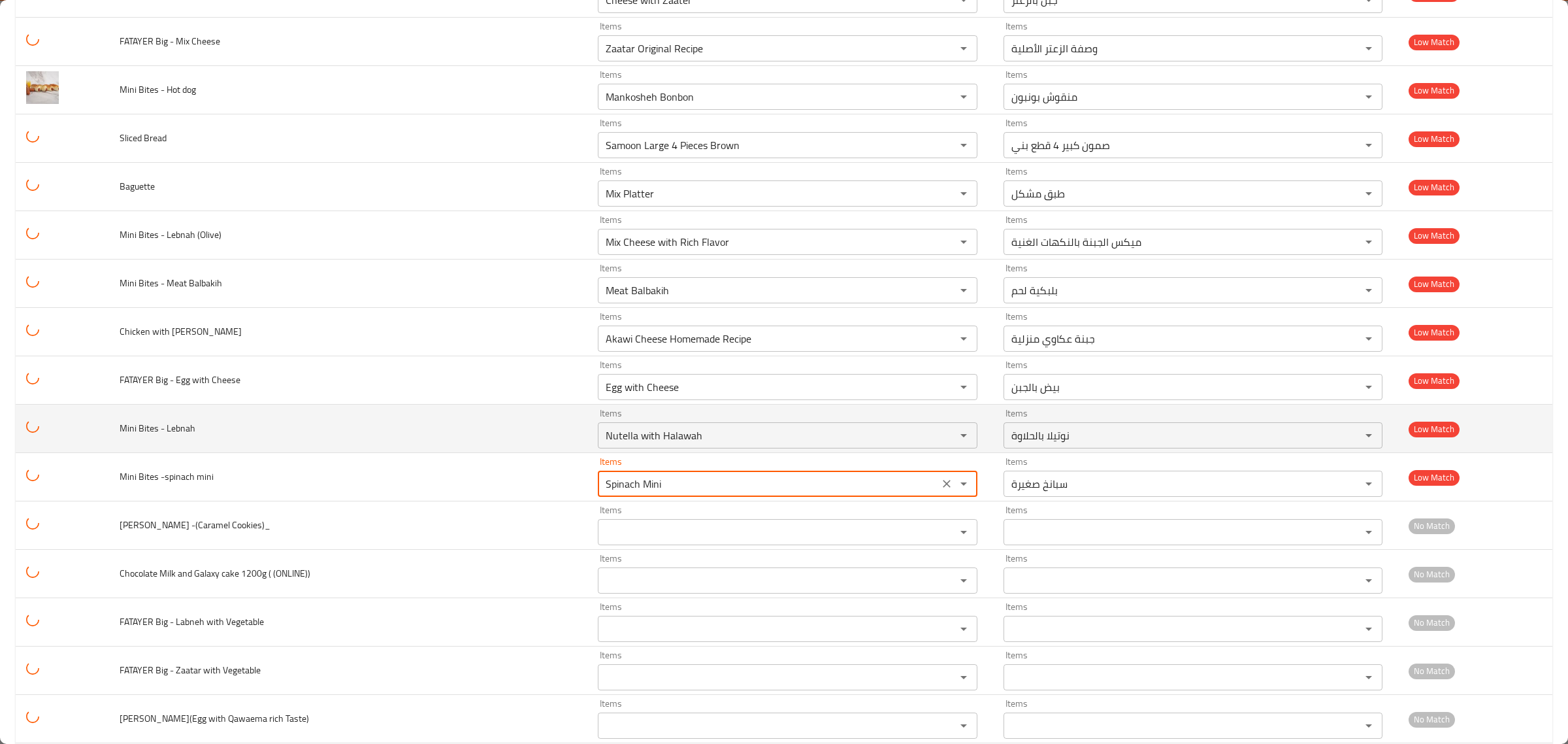
type mini "Spinach Mini"
click at [188, 436] on span "Mini Bites - Lebnah" at bounding box center [157, 428] width 76 height 17
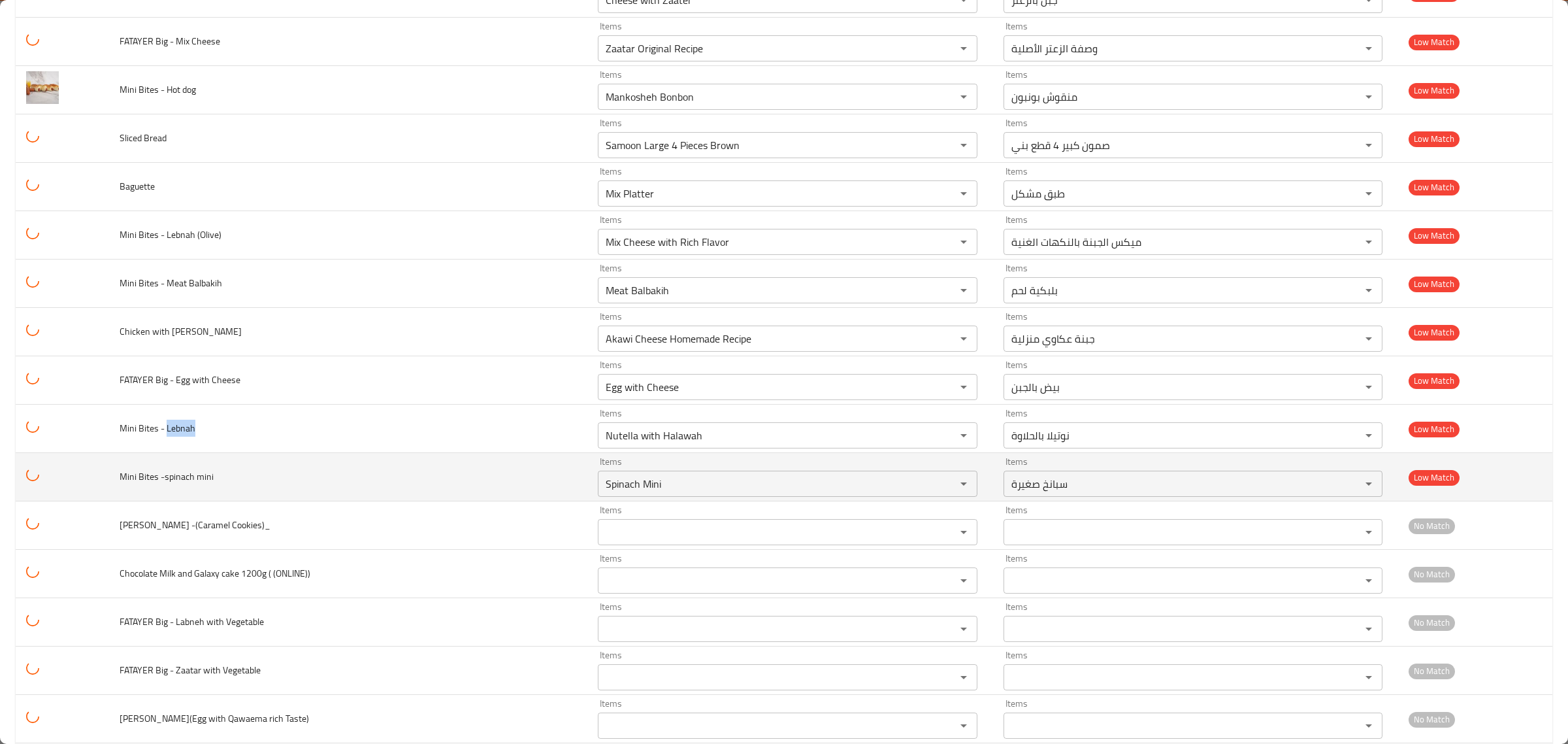
copy span "Lebnah"
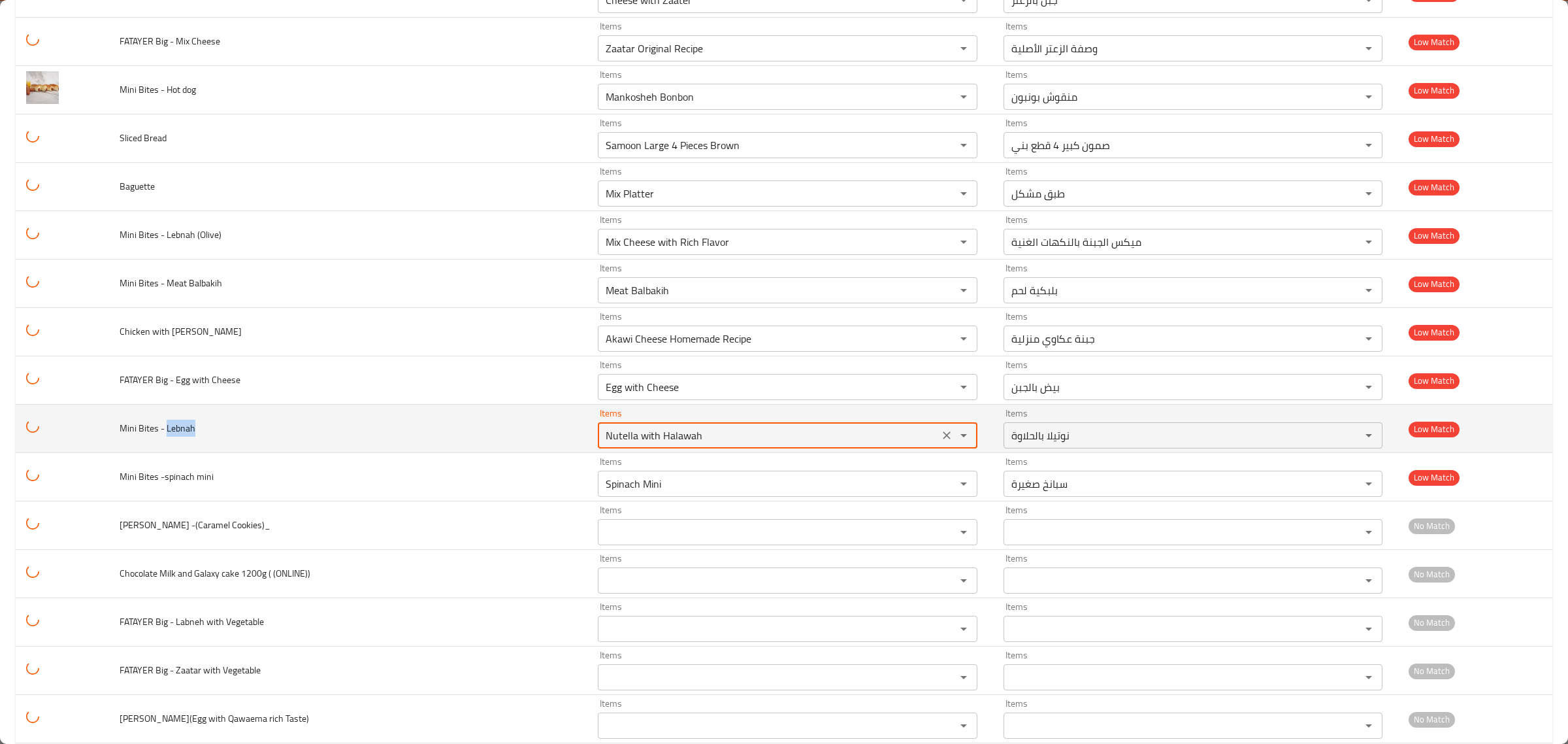
click at [602, 444] on Lebnah "Nutella with Halawah" at bounding box center [769, 435] width 333 height 18
paste Lebnah "Lebn"
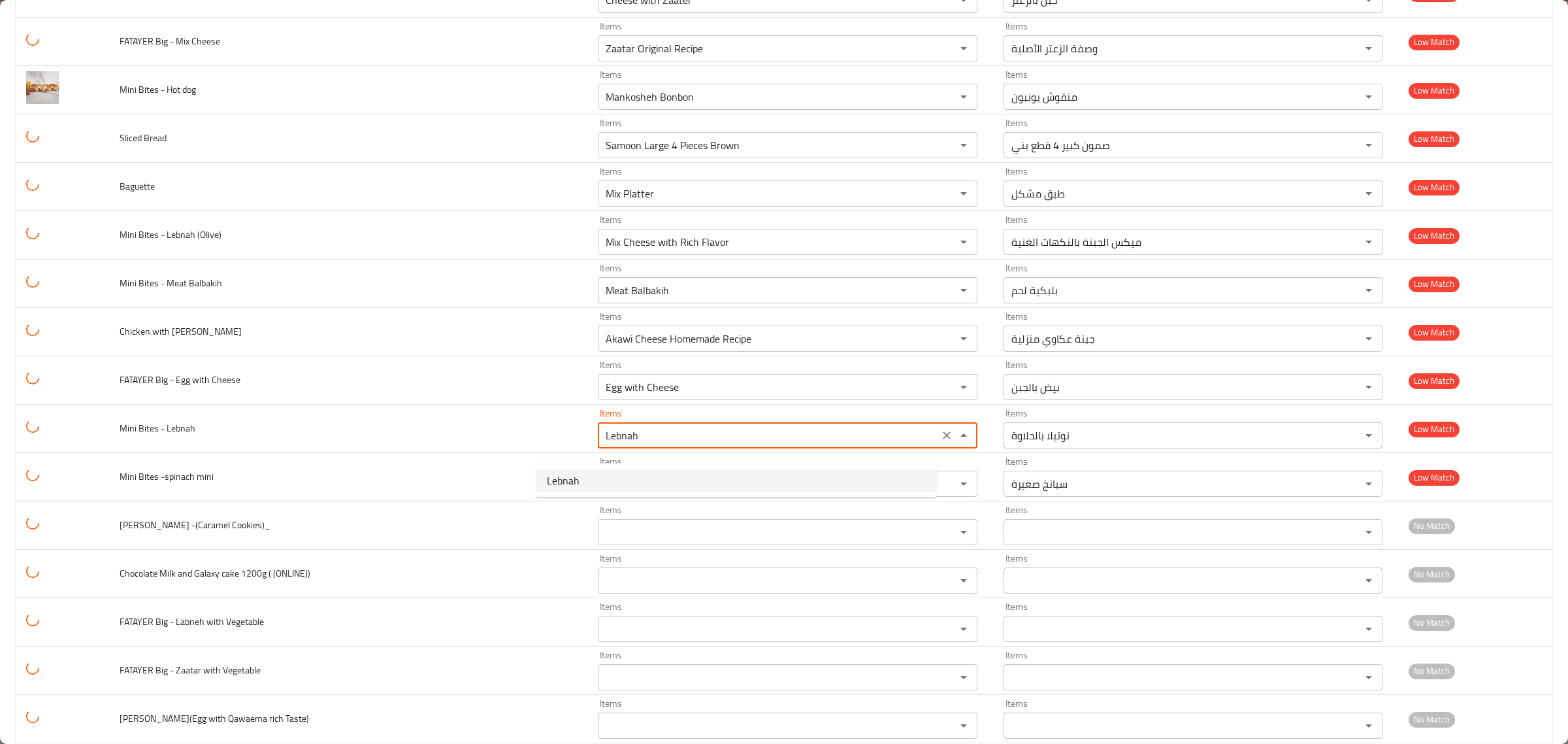
click at [566, 477] on span "Lebnah" at bounding box center [564, 480] width 33 height 15
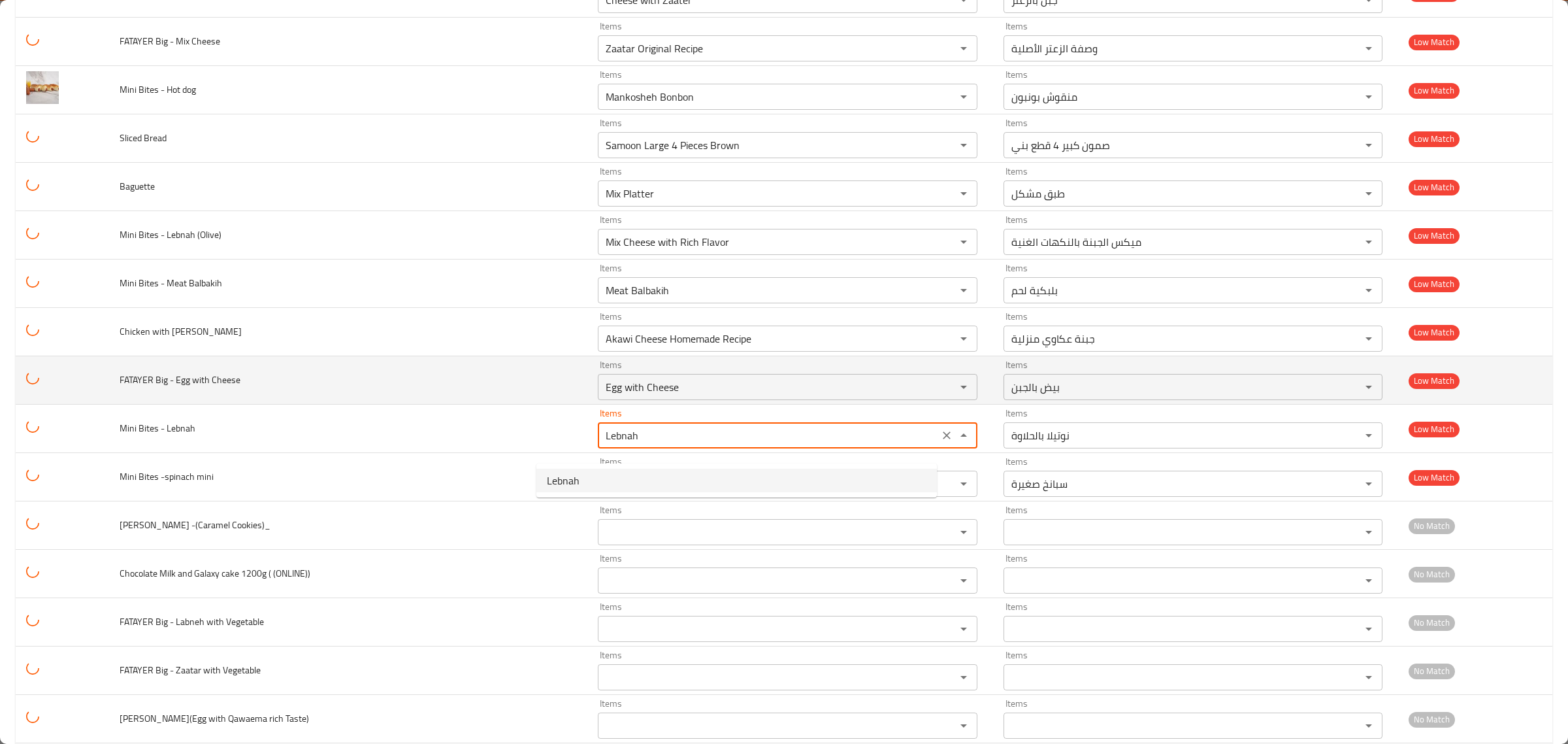
type Lebnah "Lebnah"
type Lebnah-ar "لبنة"
type Lebnah "Lebnah"
click at [188, 388] on span "FATAYER Big - Egg with Cheese" at bounding box center [179, 380] width 121 height 17
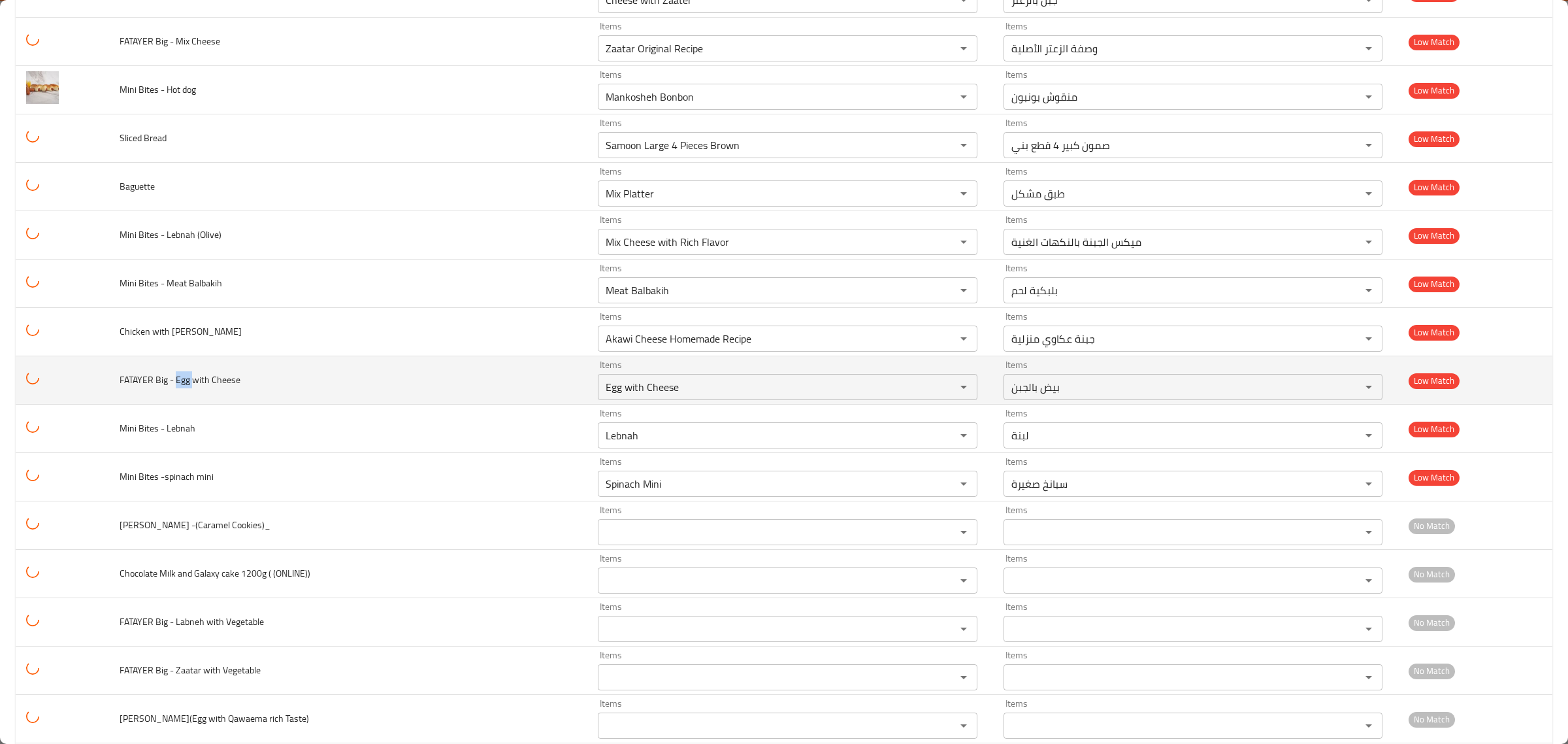
copy span "Egg"
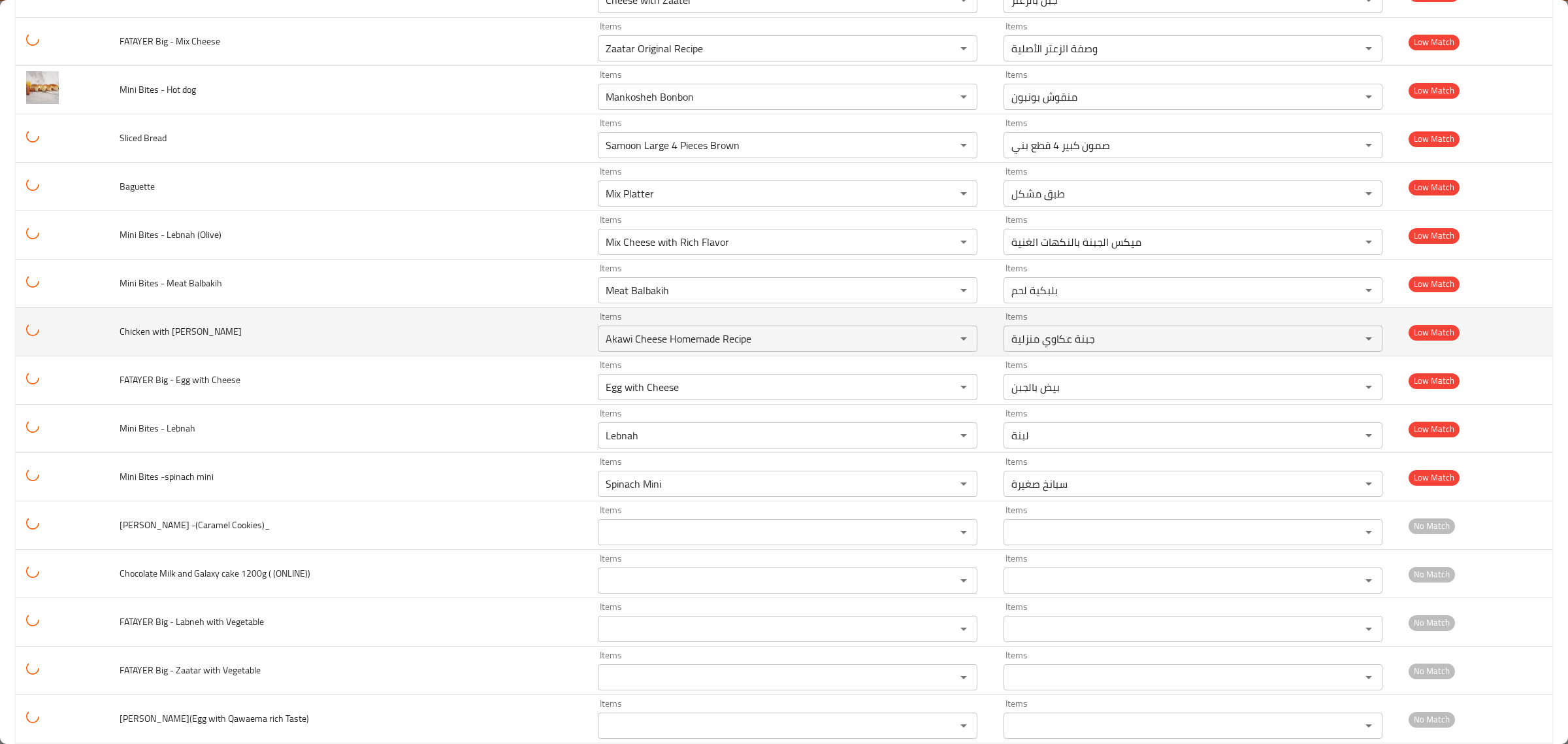
click at [191, 340] on span "Chicken with Cheese Manakish" at bounding box center [180, 331] width 122 height 17
drag, startPoint x: 263, startPoint y: 351, endPoint x: 107, endPoint y: 346, distance: 156.1
click at [107, 346] on tr "Chicken with Cheese Manakish Items Akawi Cheese Homemade Recipe Items Items جبن…" at bounding box center [784, 331] width 1537 height 48
copy span "Chicken with Cheese Manakish"
click at [155, 308] on td "Mini Bites - Meat Balbakih" at bounding box center [348, 283] width 478 height 48
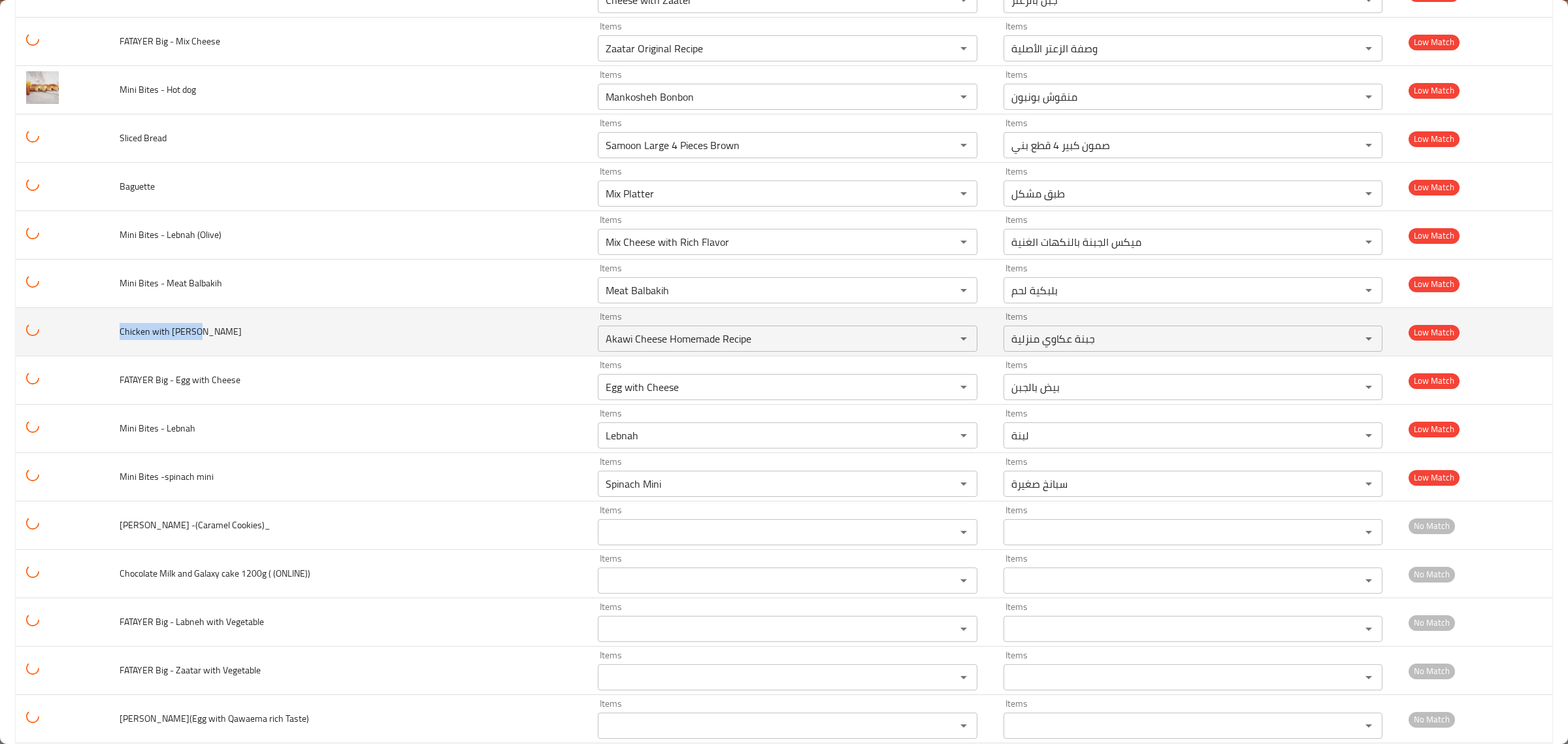
drag, startPoint x: 123, startPoint y: 345, endPoint x: 201, endPoint y: 343, distance: 78.0
click at [201, 343] on td "Chicken with Cheese Manakish" at bounding box center [348, 331] width 478 height 48
copy span "Chicken with Cheese"
click at [602, 348] on Manakish "Akawi Cheese Homemade Recipe" at bounding box center [769, 339] width 333 height 18
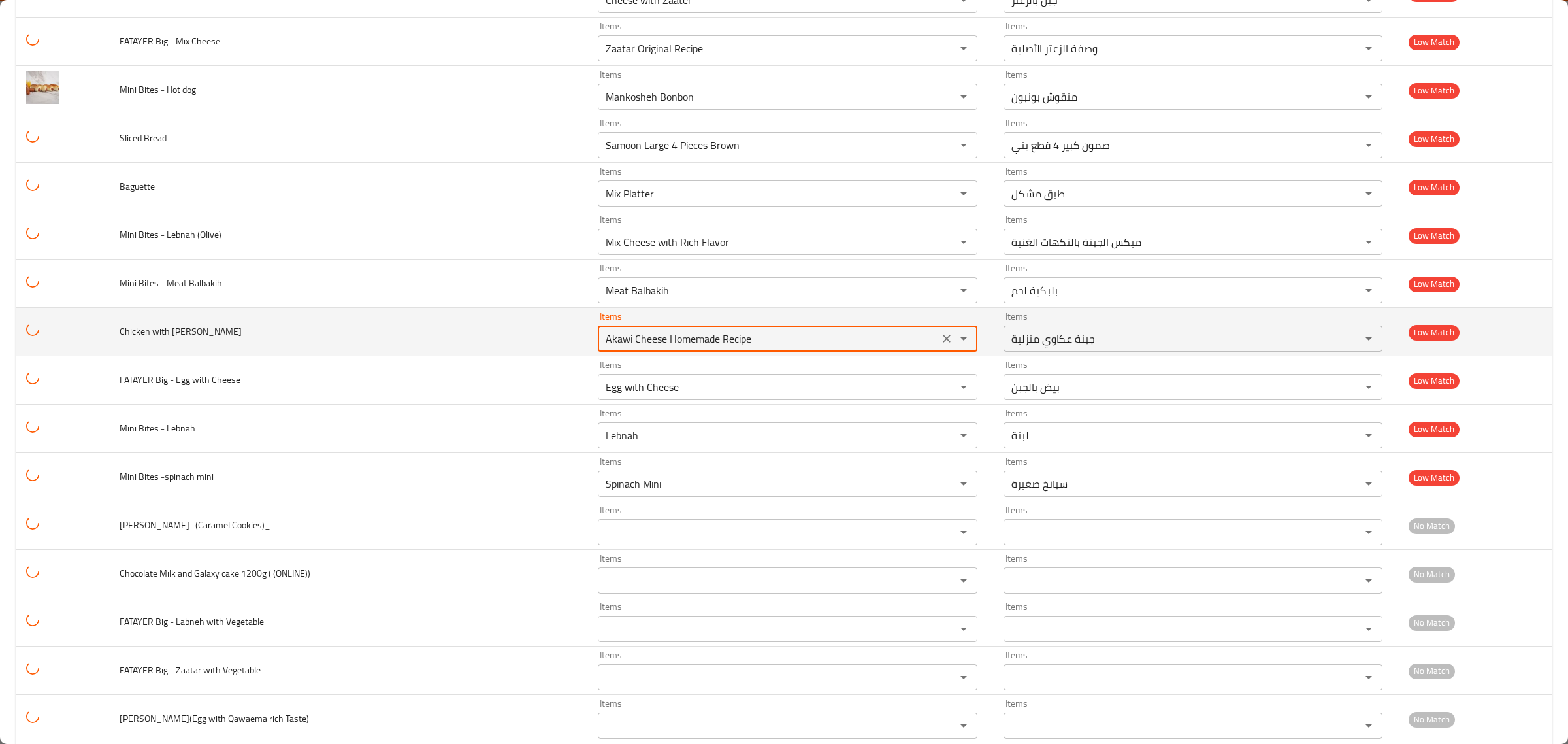
paste Manakish "Chicken with Chees"
type Manakish "Akawi Cheese Homemade Recipe"
click at [364, 344] on td "Chicken with Cheese Manakish" at bounding box center [348, 331] width 478 height 48
click at [942, 342] on icon "Clear" at bounding box center [946, 338] width 8 height 8
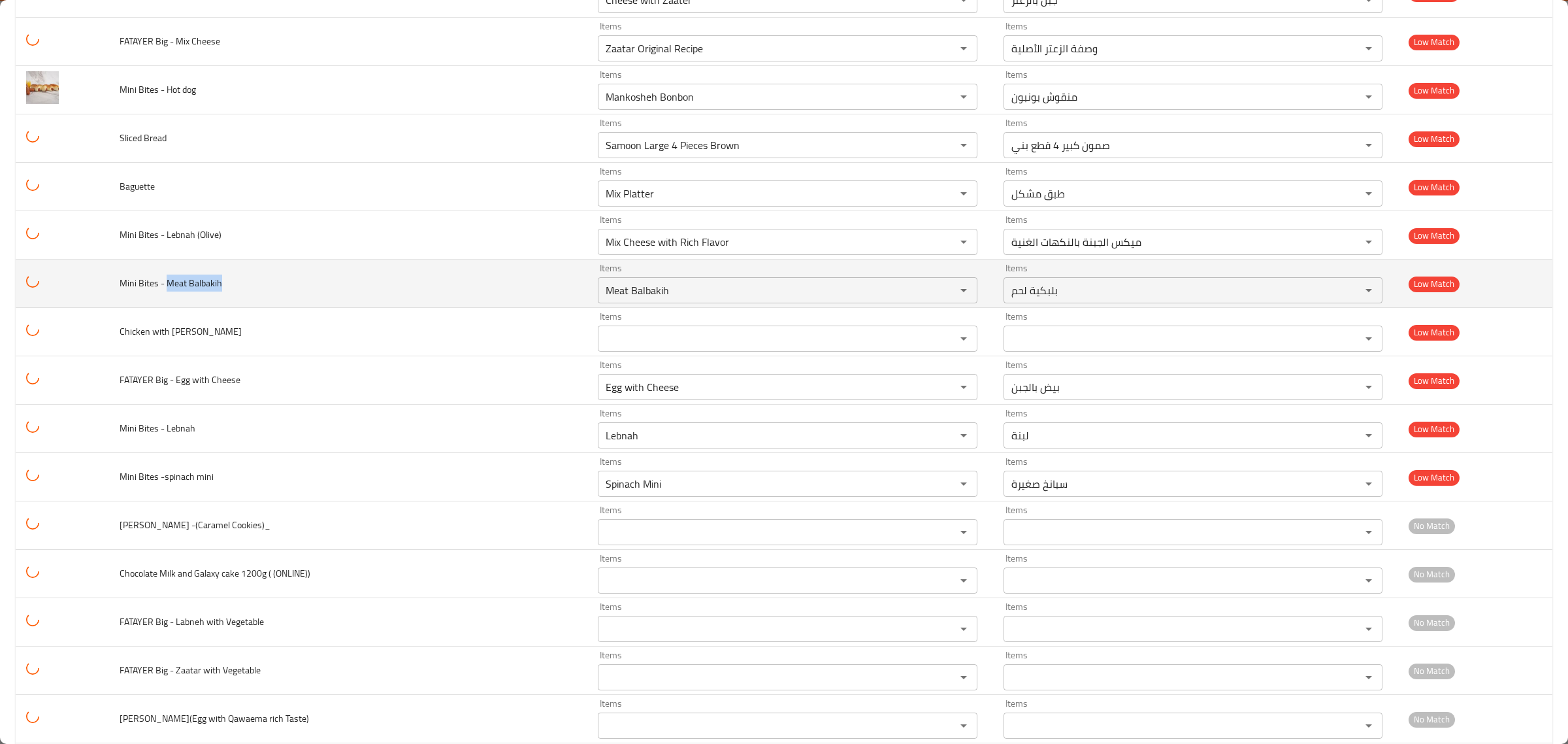
drag, startPoint x: 246, startPoint y: 292, endPoint x: 172, endPoint y: 290, distance: 74.0
click at [172, 290] on td "Mini Bites - Meat Balbakih" at bounding box center [348, 283] width 478 height 48
copy span "Meat Balbakih"
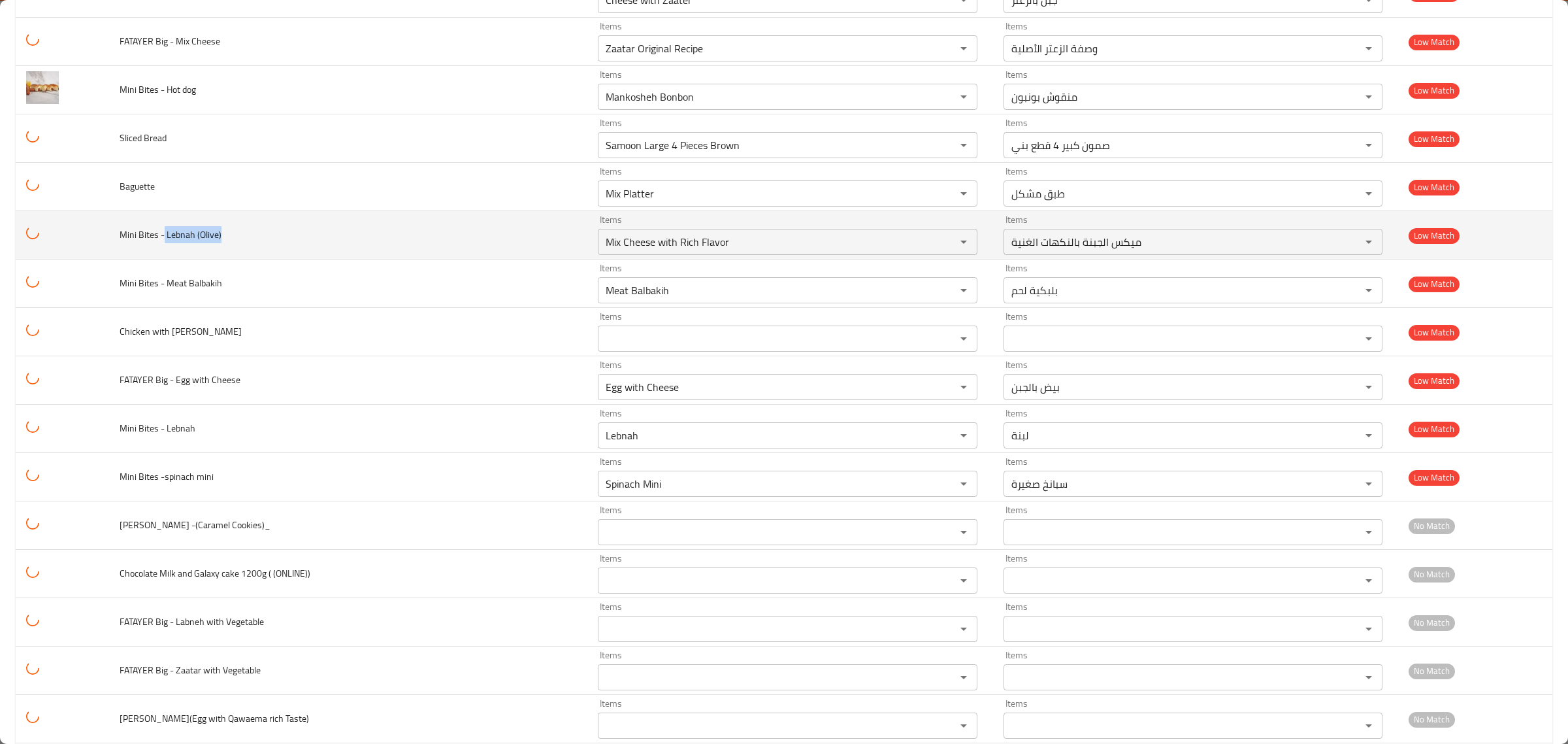
drag, startPoint x: 242, startPoint y: 247, endPoint x: 168, endPoint y: 247, distance: 74.0
click at [168, 247] on td "Mini Bites - Lebnah (Olive)" at bounding box center [348, 235] width 478 height 48
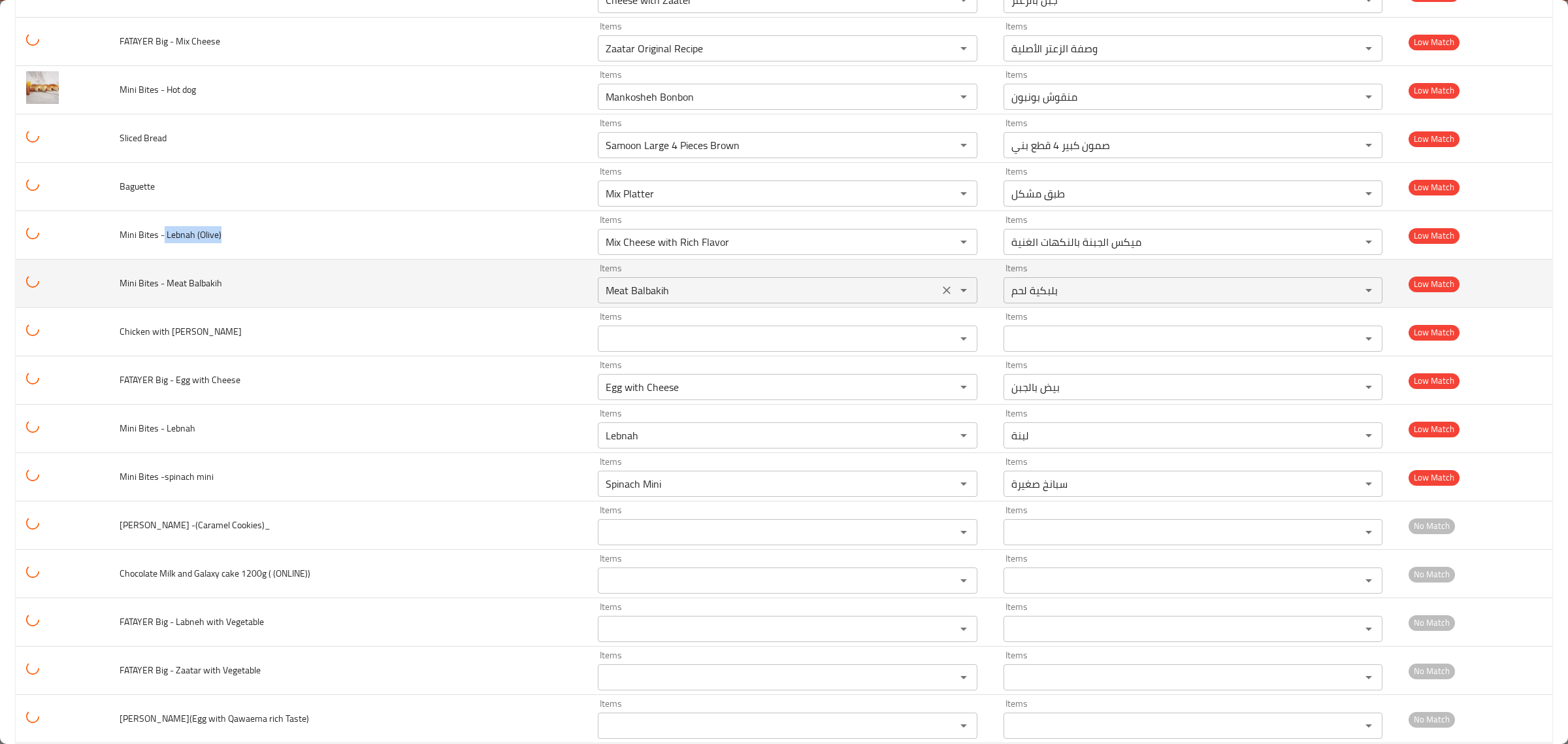
copy span "Lebnah (Olive)"
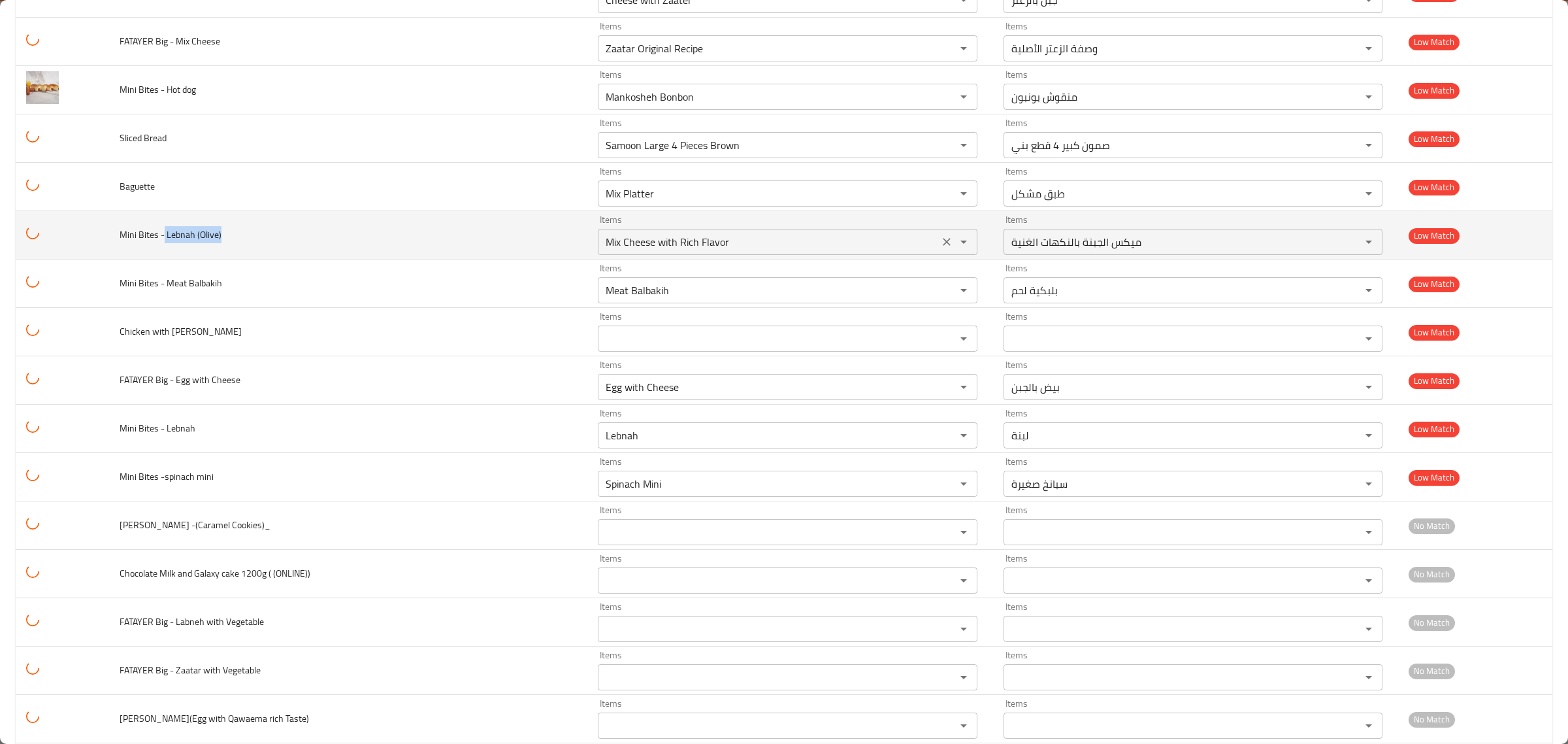
click at [602, 251] on \(Olive\) "Mix Cheese with Rich Flavor" at bounding box center [769, 241] width 333 height 18
paste \(Olive\) "Lebnah (Olive)"
click at [295, 247] on td "Mini Bites - Lebnah (Olive)" at bounding box center [348, 235] width 478 height 48
click at [214, 241] on span "Mini Bites - Lebnah (Olive)" at bounding box center [170, 234] width 102 height 17
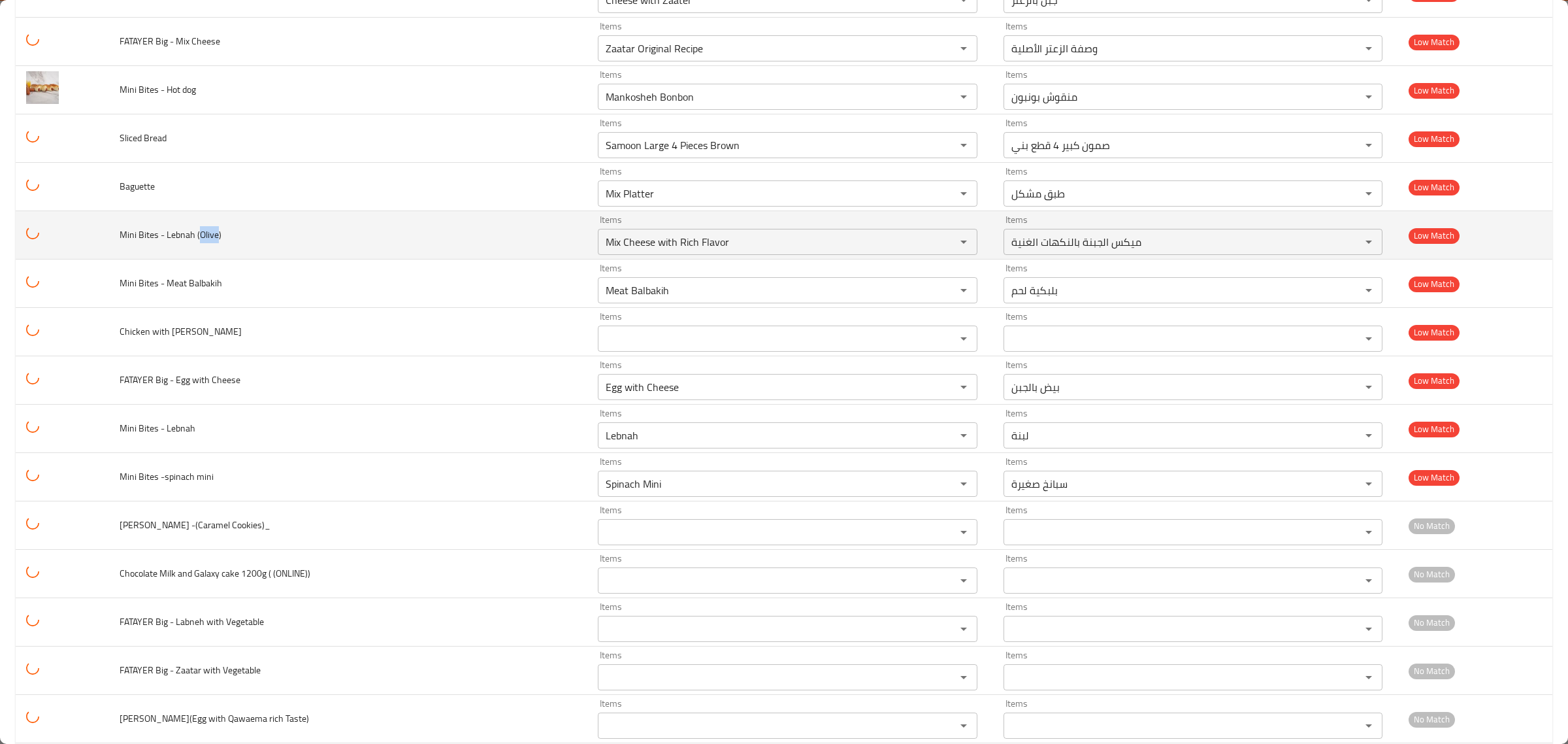
click at [214, 241] on span "Mini Bites - Lebnah (Olive)" at bounding box center [170, 234] width 102 height 17
copy span "Olive"
click at [616, 250] on \(Olive\) "Mix Cheese with Rich Flavor" at bounding box center [769, 241] width 333 height 18
paste \(Olive\) "Olive"
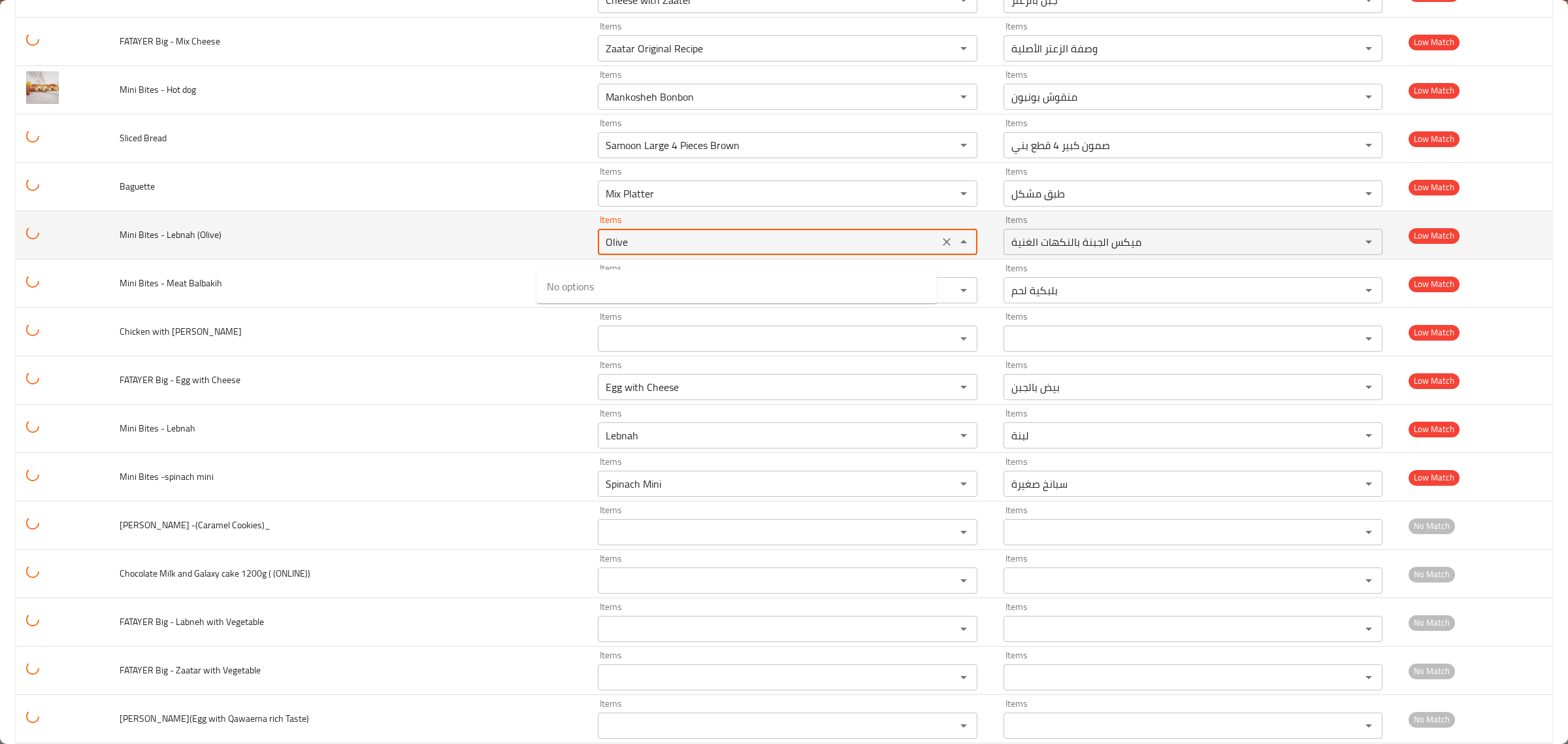
type \(Olive\) "Mix Cheese with Rich Flavor"
click at [445, 259] on td "Mini Bites - Lebnah (Olive)" at bounding box center [348, 235] width 478 height 48
click at [941, 249] on icon "Clear" at bounding box center [947, 241] width 13 height 13
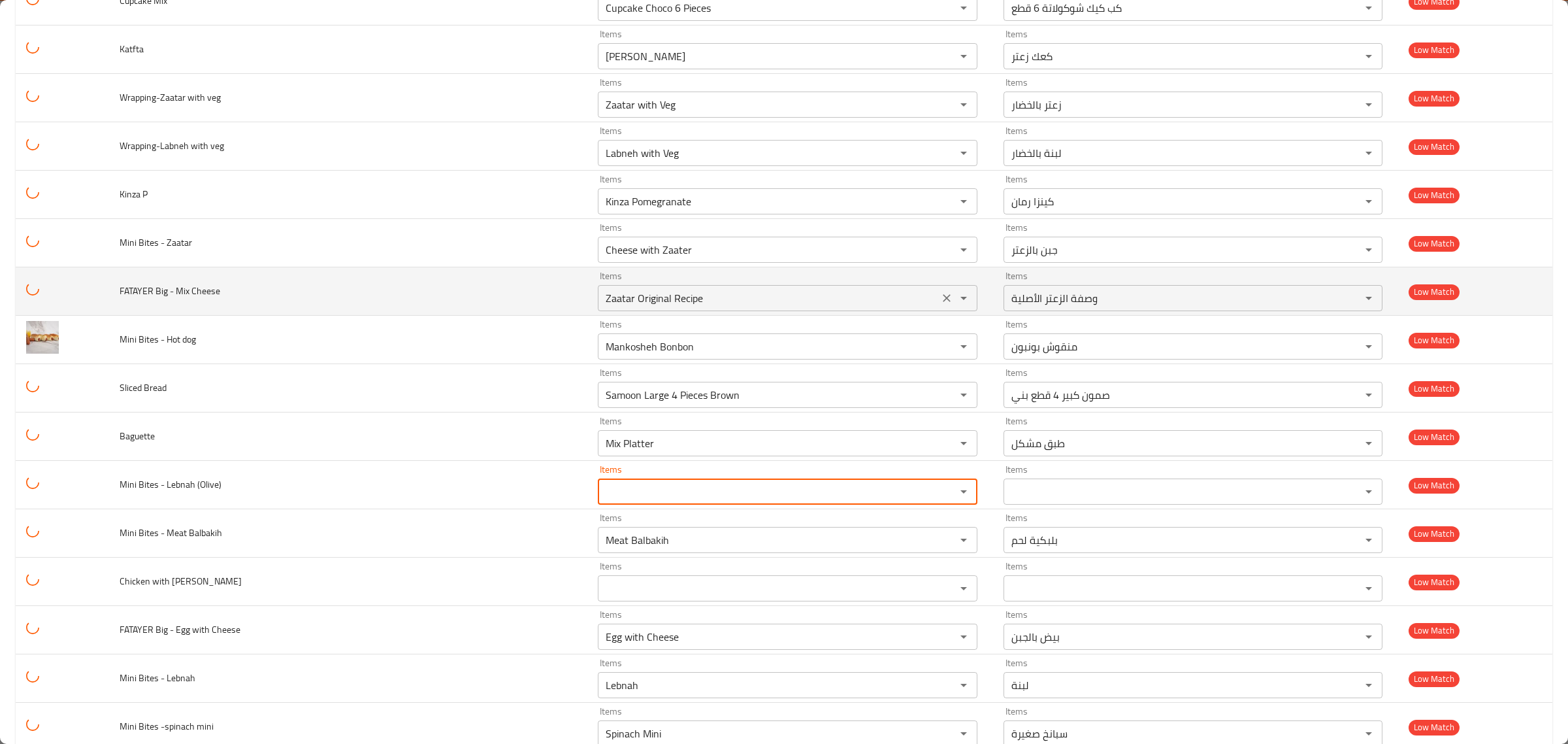
scroll to position [3821, 0]
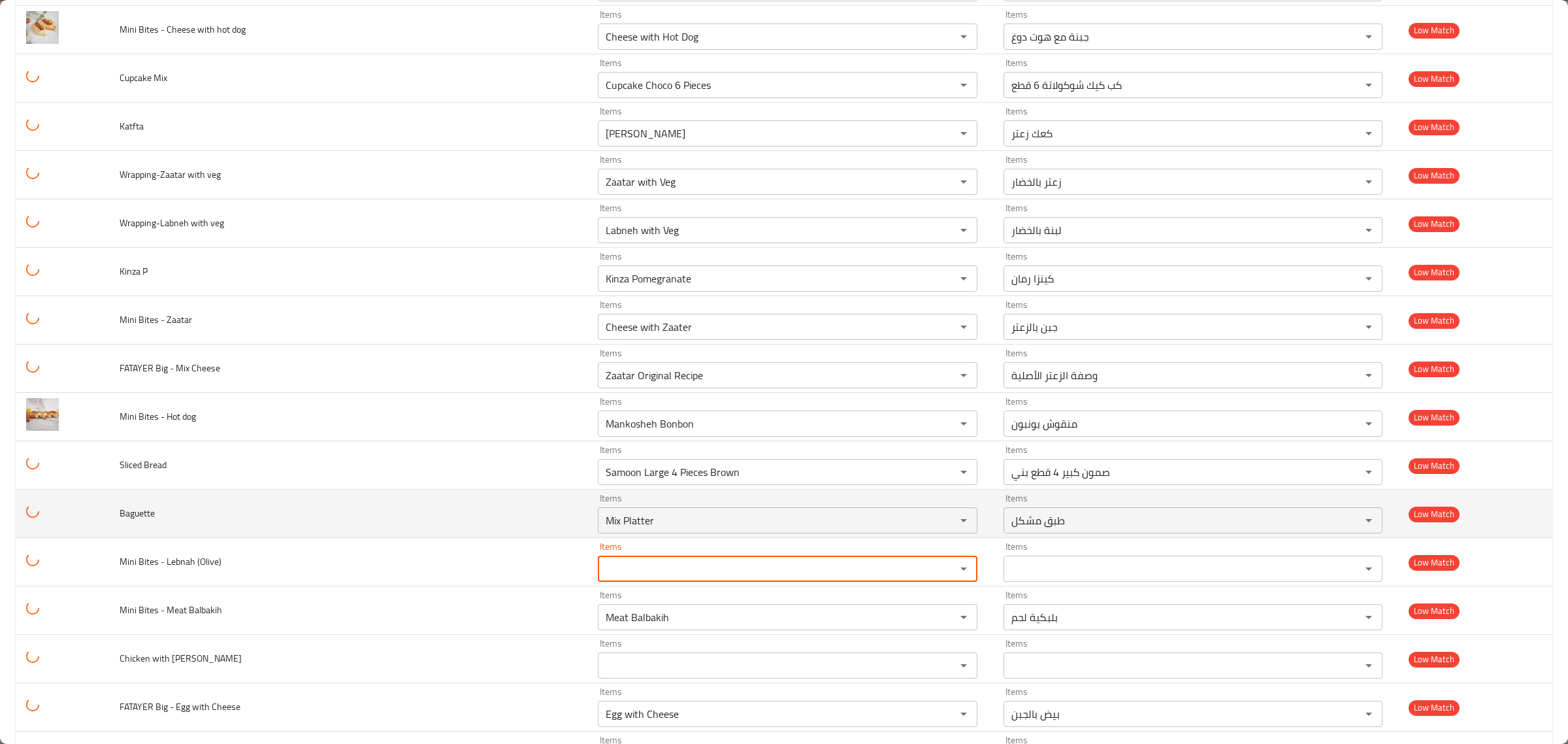
click at [137, 522] on span "Baguette" at bounding box center [137, 513] width 36 height 17
copy span "Baguette"
click at [602, 529] on input "Mix Platter" at bounding box center [769, 520] width 333 height 18
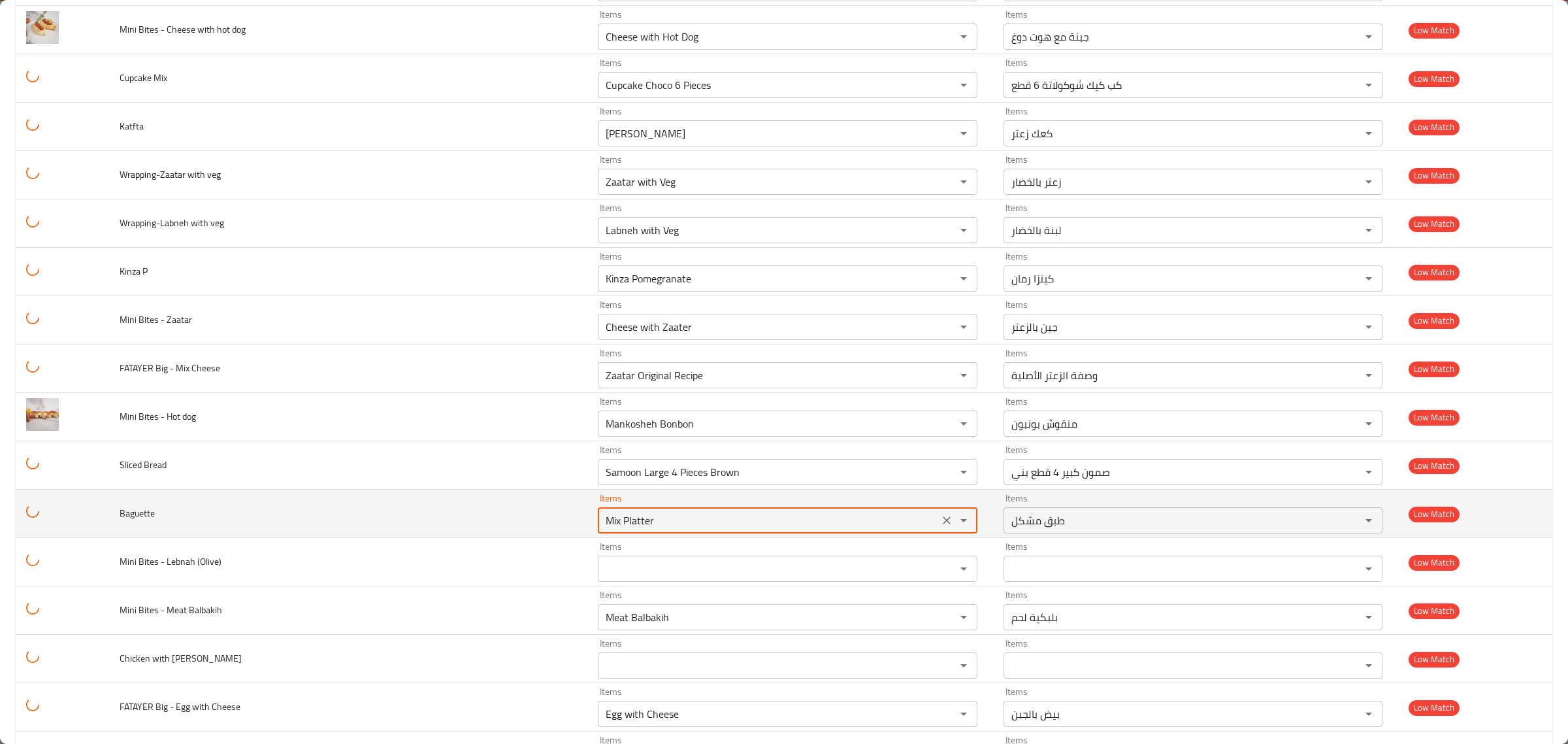
click at [602, 529] on input "Mix Platter" at bounding box center [769, 520] width 333 height 18
paste input "Baguette"
click at [602, 529] on input "Baguetteter" at bounding box center [769, 520] width 333 height 18
paste input "enhanced table"
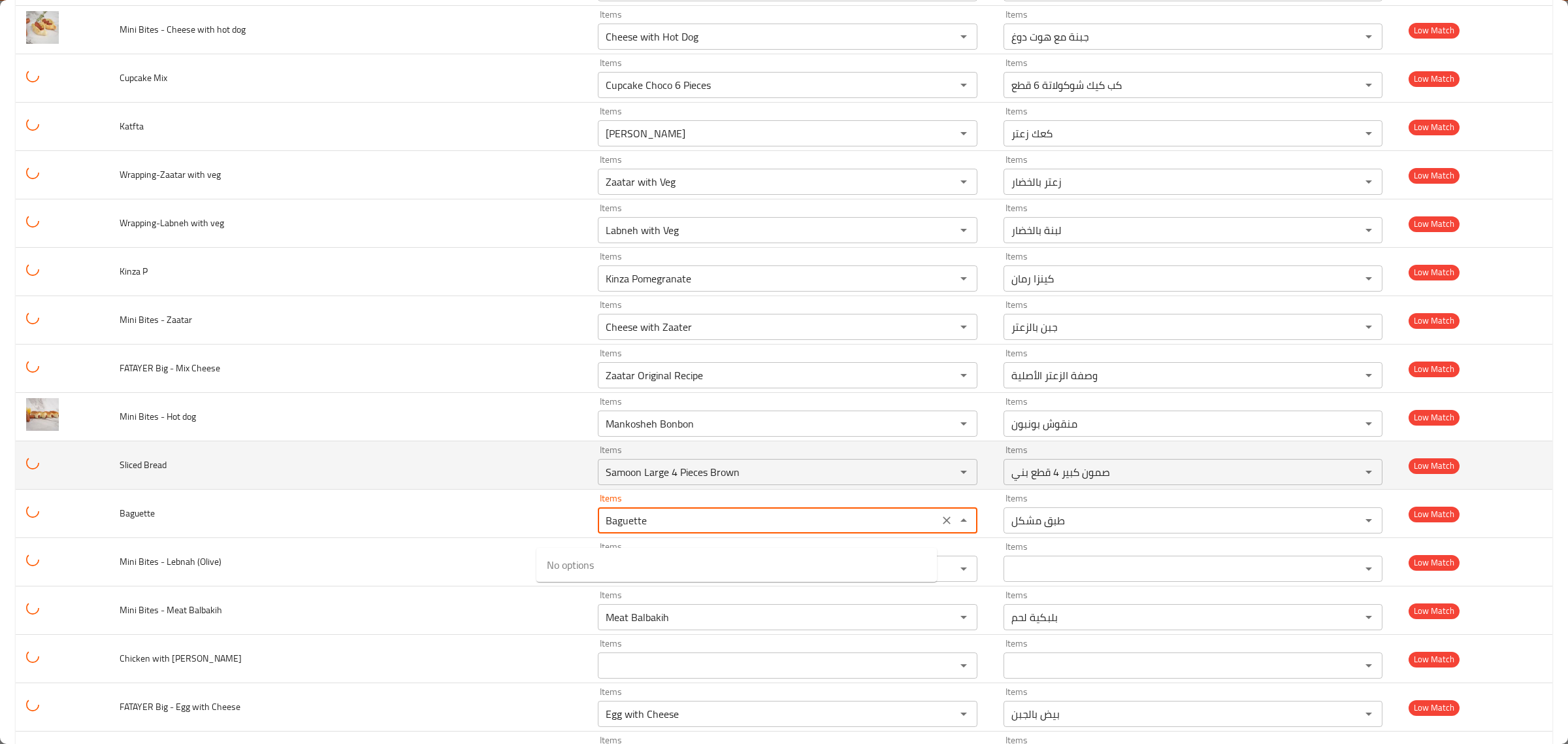
type input "Mix Platter"
click at [139, 473] on span "Sliced Bread" at bounding box center [143, 464] width 47 height 17
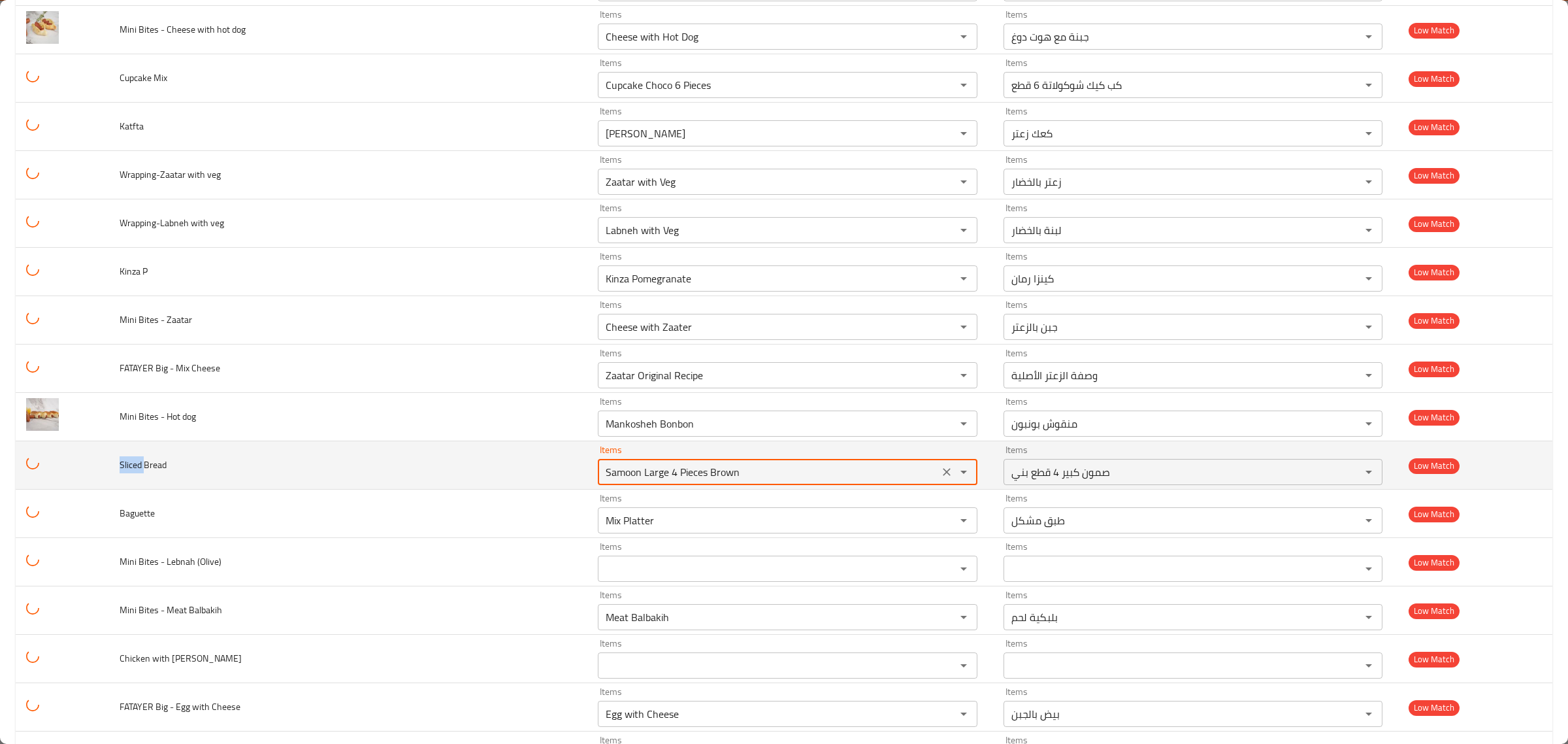
click at [602, 481] on Bread "Samoon Large 4 Pieces Brown" at bounding box center [769, 472] width 333 height 18
paste Bread "liced"
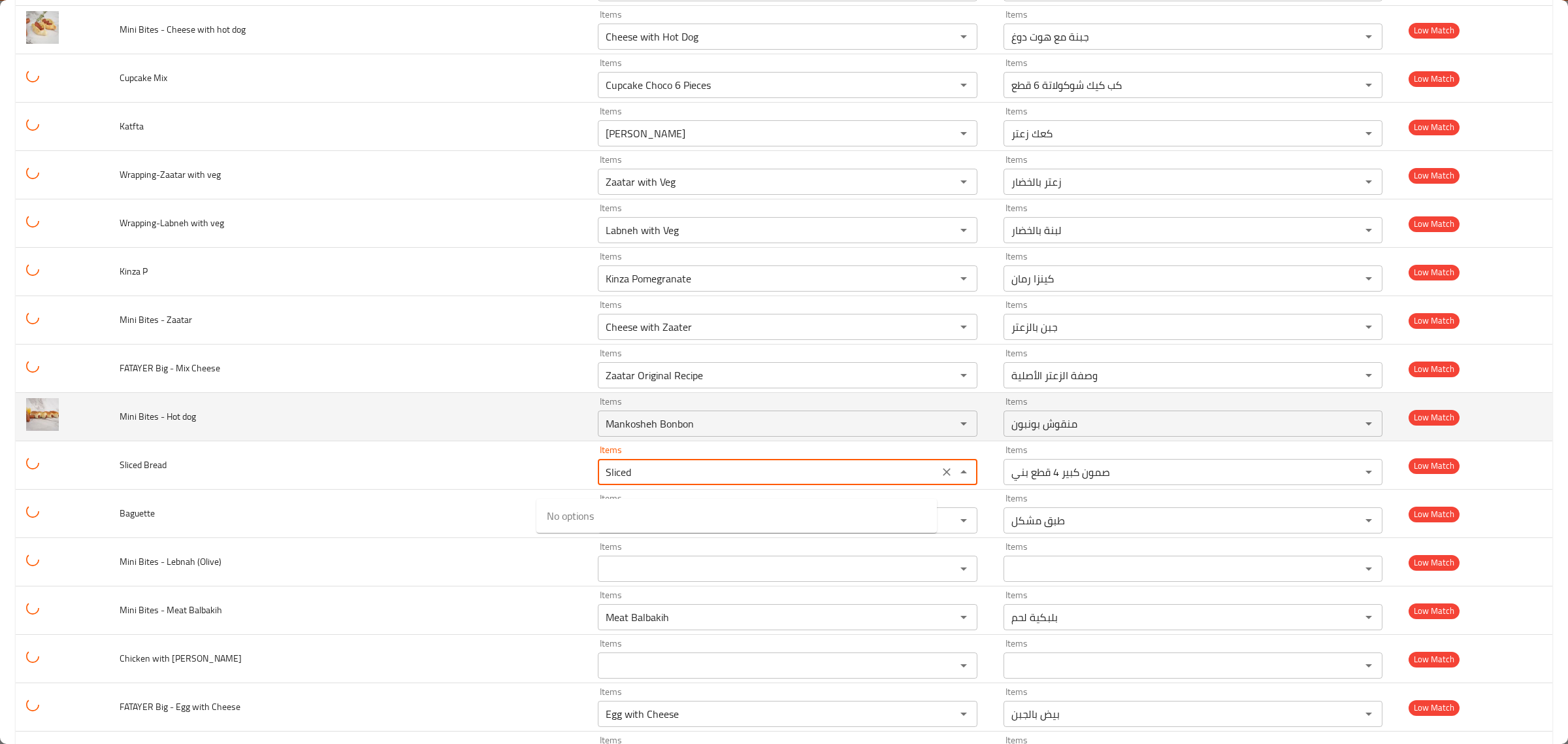
type Bread "Samoon Large 4 Pieces Brown"
click at [137, 424] on span "Mini Bites - Hot dog" at bounding box center [158, 416] width 76 height 17
click at [181, 423] on span "Mini Bites - Hot dog" at bounding box center [158, 416] width 76 height 17
drag, startPoint x: 170, startPoint y: 430, endPoint x: 205, endPoint y: 433, distance: 35.1
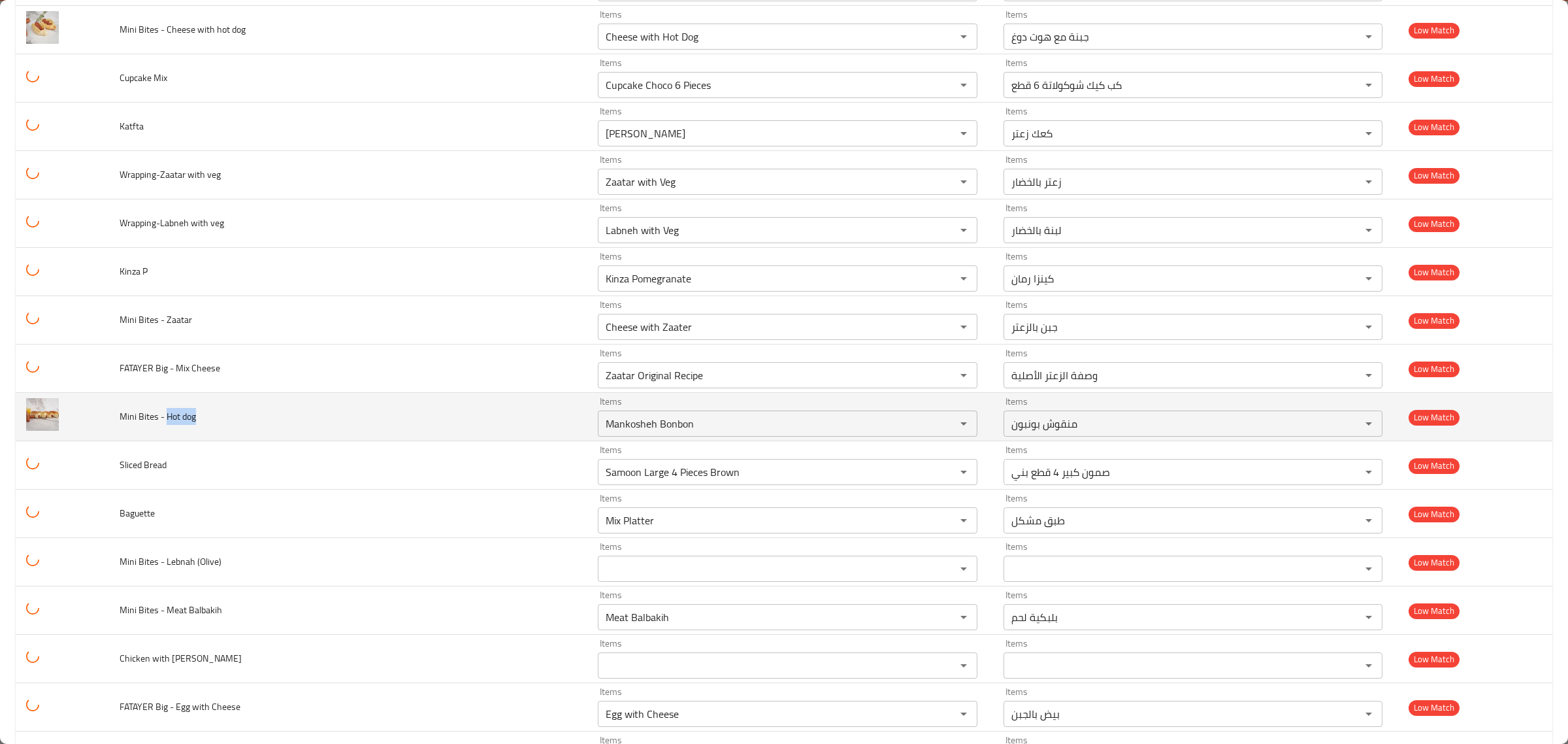
click at [205, 433] on td "Mini Bites - Hot dog" at bounding box center [348, 416] width 478 height 48
click at [602, 433] on dog "Mankosheh Bonbon" at bounding box center [769, 423] width 333 height 18
paste dog "Hot dog"
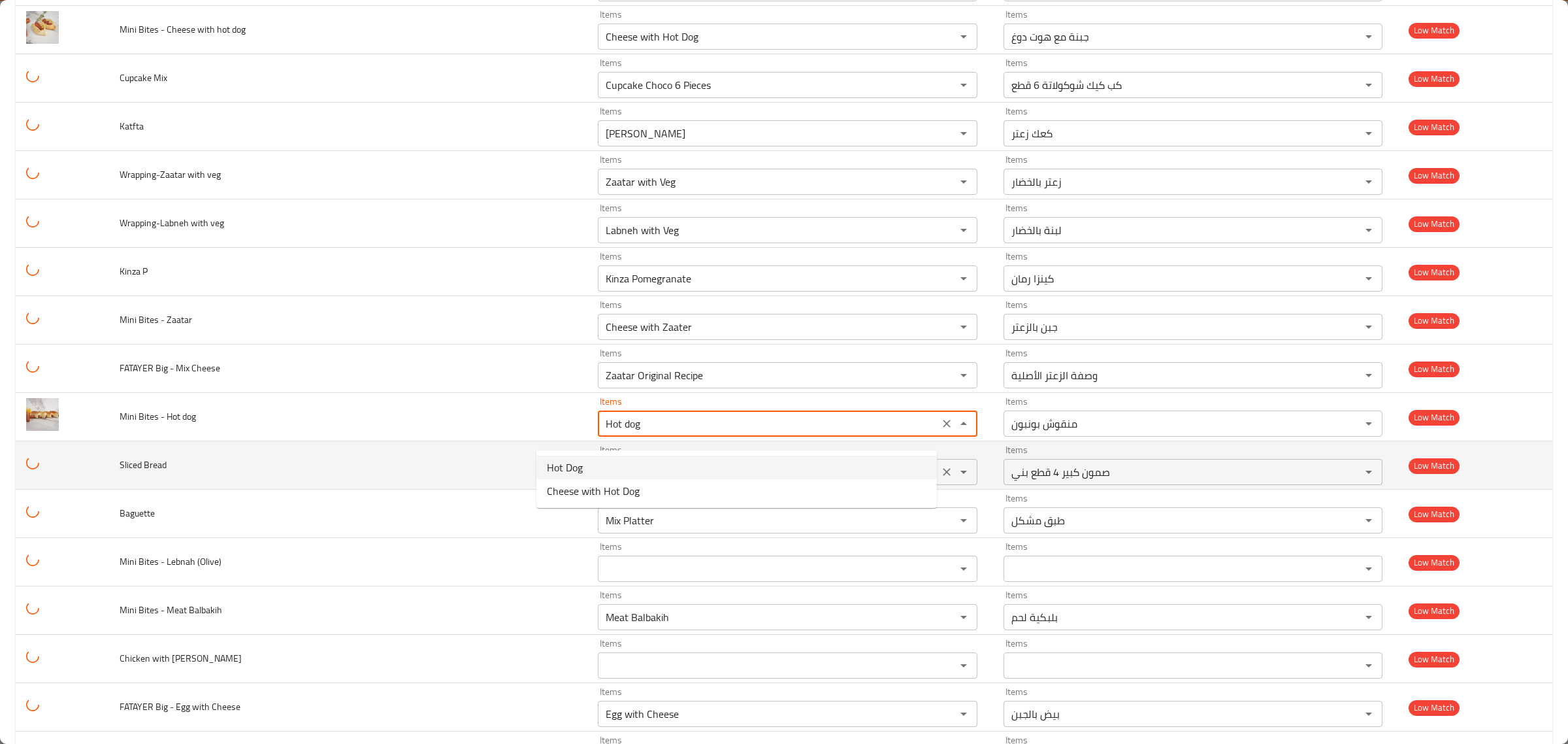
drag, startPoint x: 578, startPoint y: 467, endPoint x: 591, endPoint y: 487, distance: 23.9
click at [578, 468] on span "Hot Dog" at bounding box center [565, 466] width 36 height 15
type dog "Hot Dog"
type dog-ar "هوت دوغ"
click at [941, 478] on icon "Clear" at bounding box center [947, 472] width 13 height 13
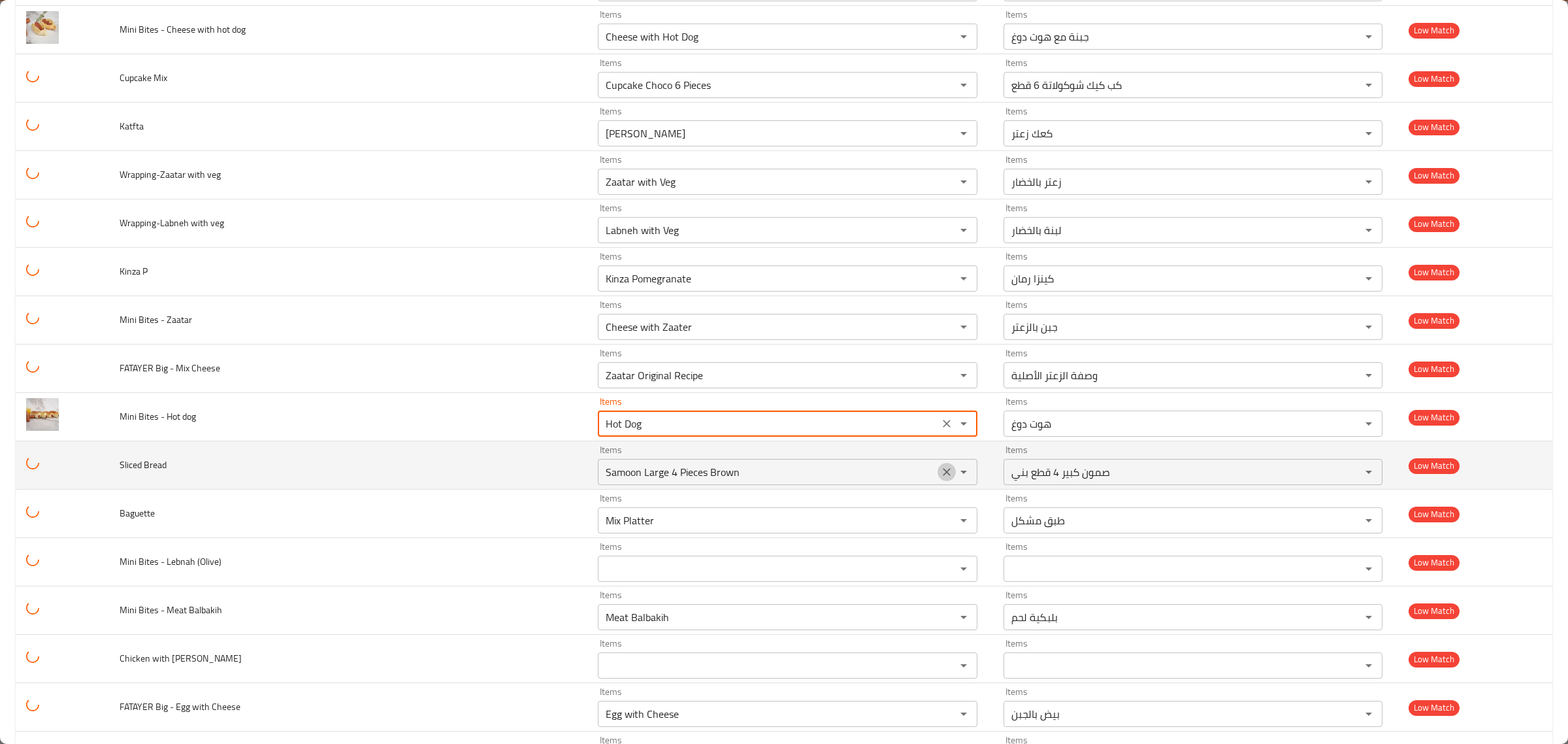
type dog "Hot Dog"
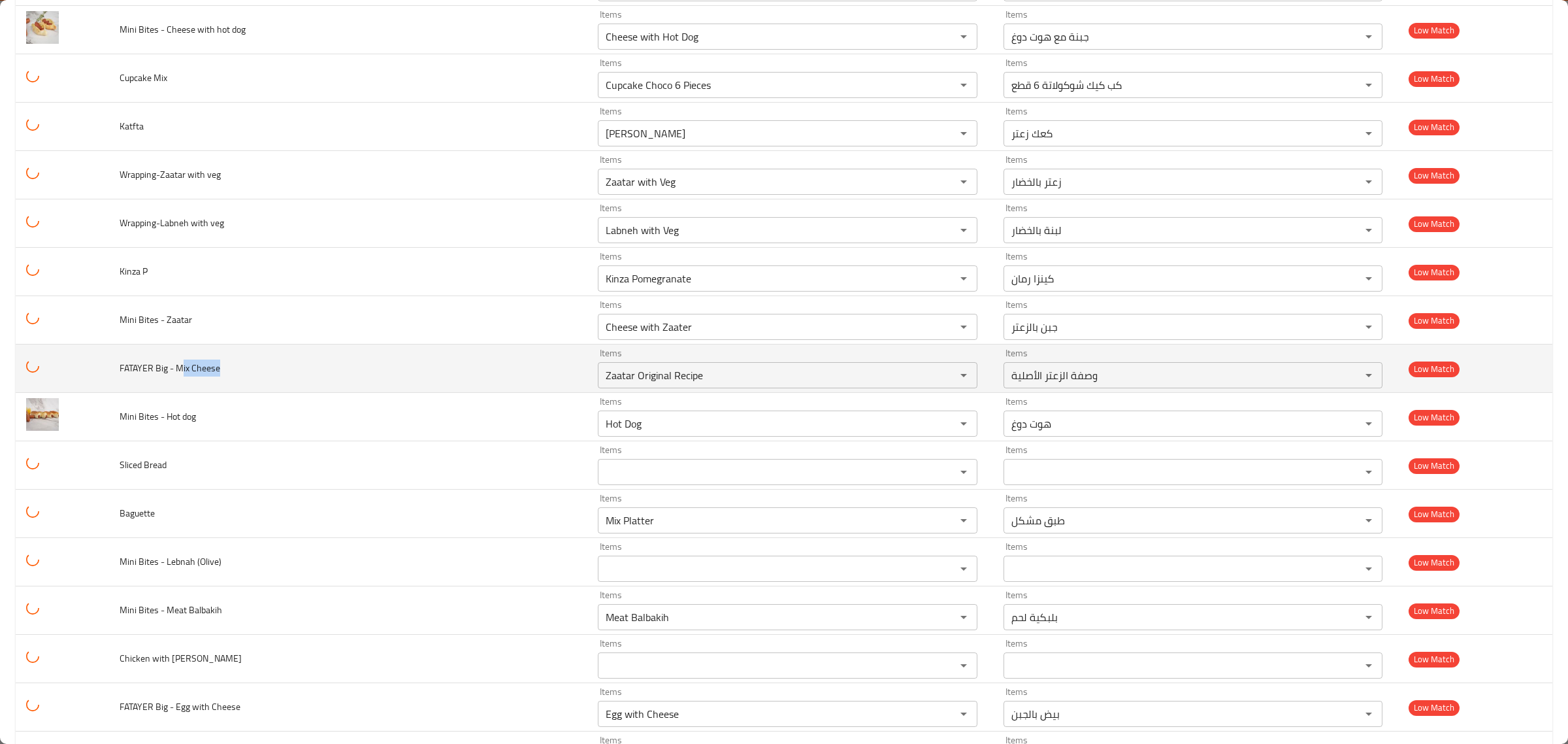
drag, startPoint x: 185, startPoint y: 377, endPoint x: 249, endPoint y: 377, distance: 64.0
click at [249, 377] on td "FATAYER Big - Mix Cheese" at bounding box center [348, 368] width 478 height 48
click at [629, 388] on div "Zaatar Original Recipe Items" at bounding box center [788, 375] width 380 height 26
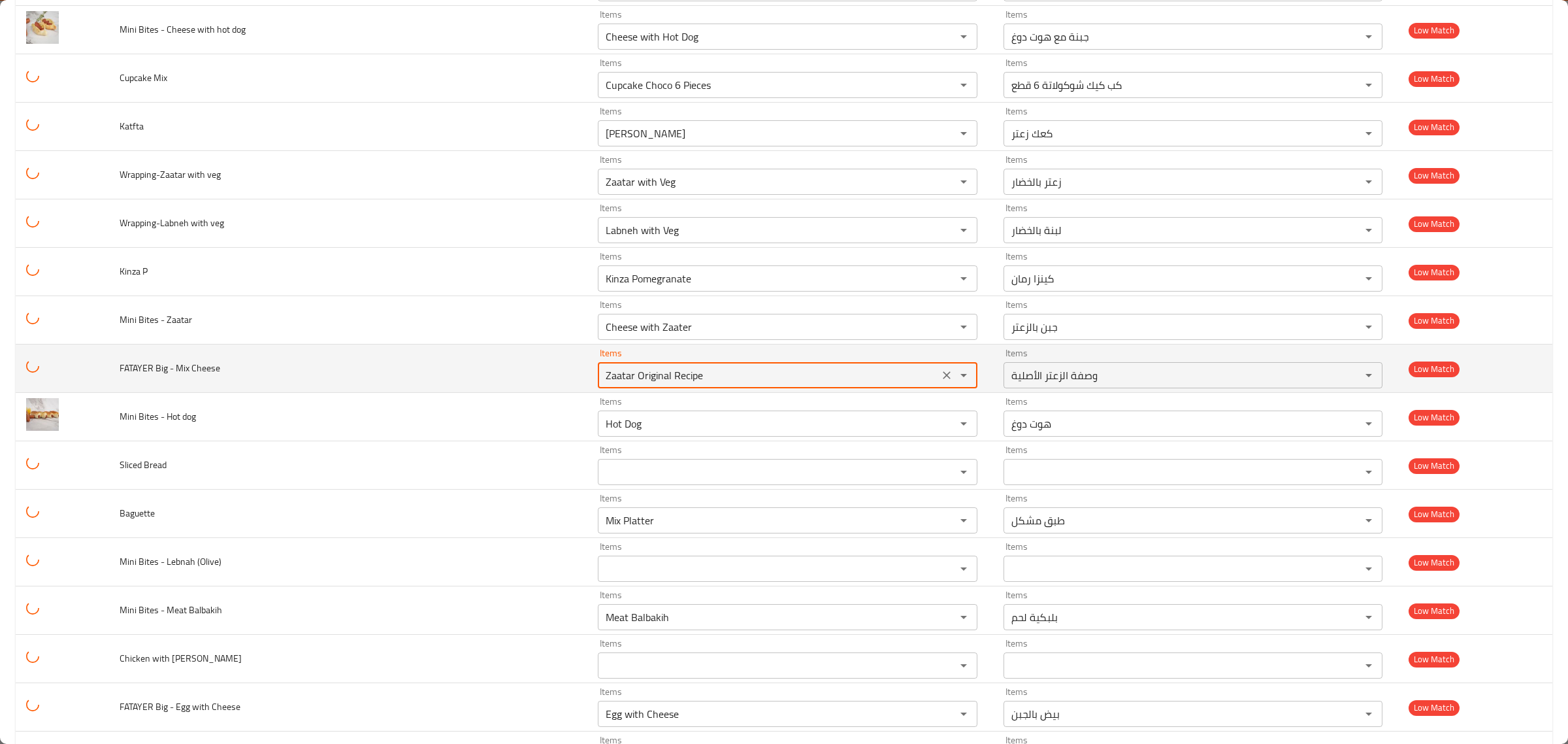
click at [629, 388] on div "Zaatar Original Recipe Items" at bounding box center [788, 375] width 380 height 26
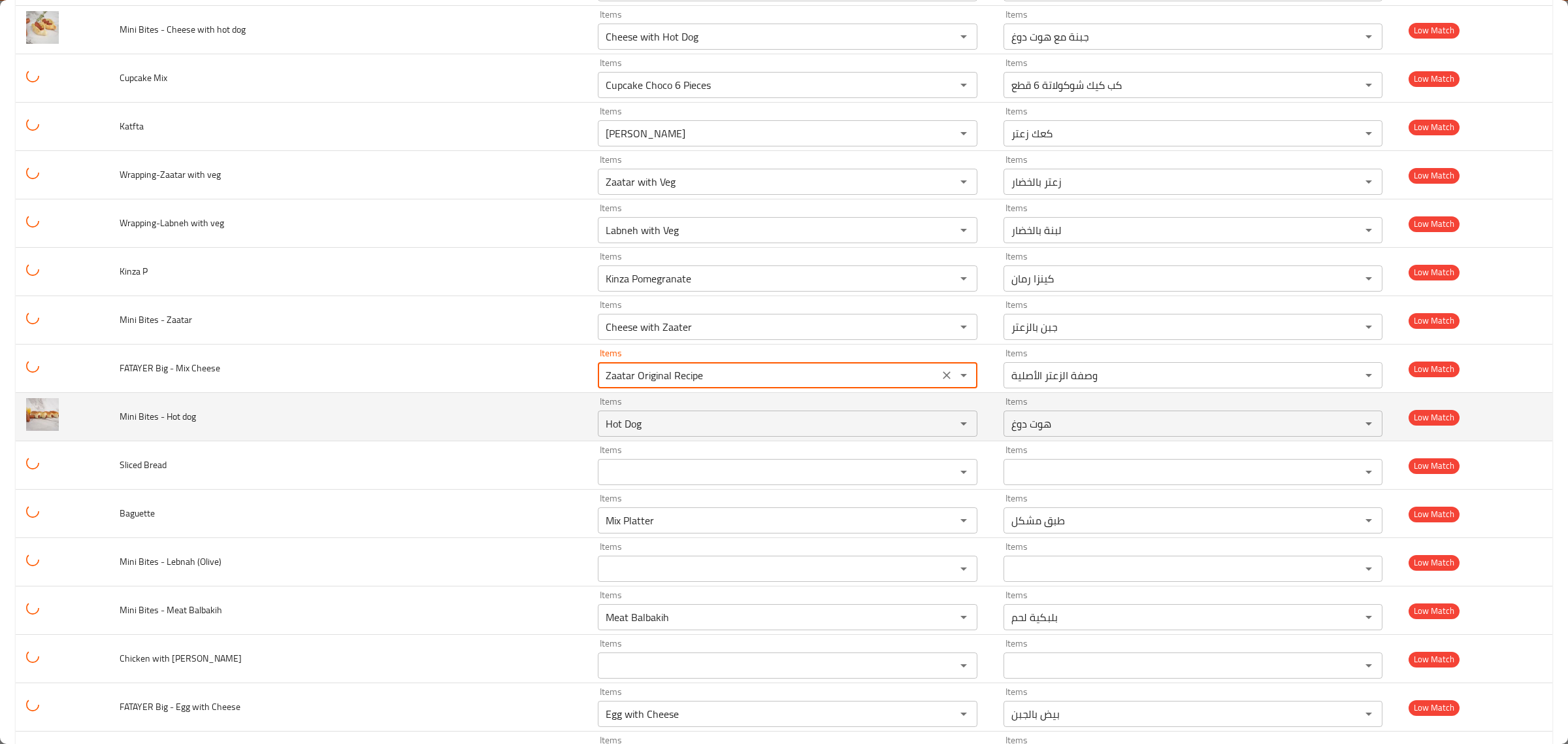
paste Cheese "ix Chees"
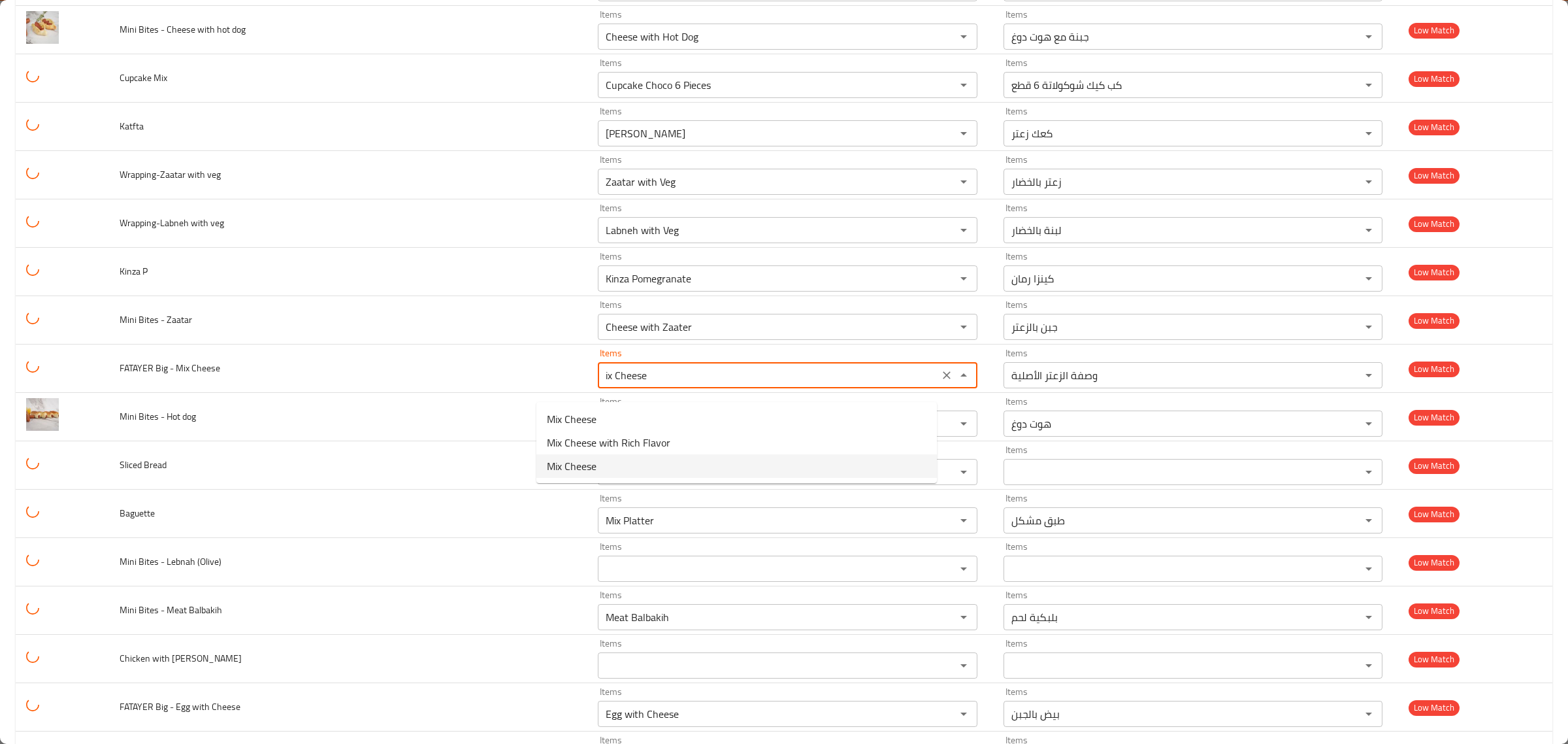
click at [583, 469] on span "Mix Cheese" at bounding box center [572, 465] width 50 height 15
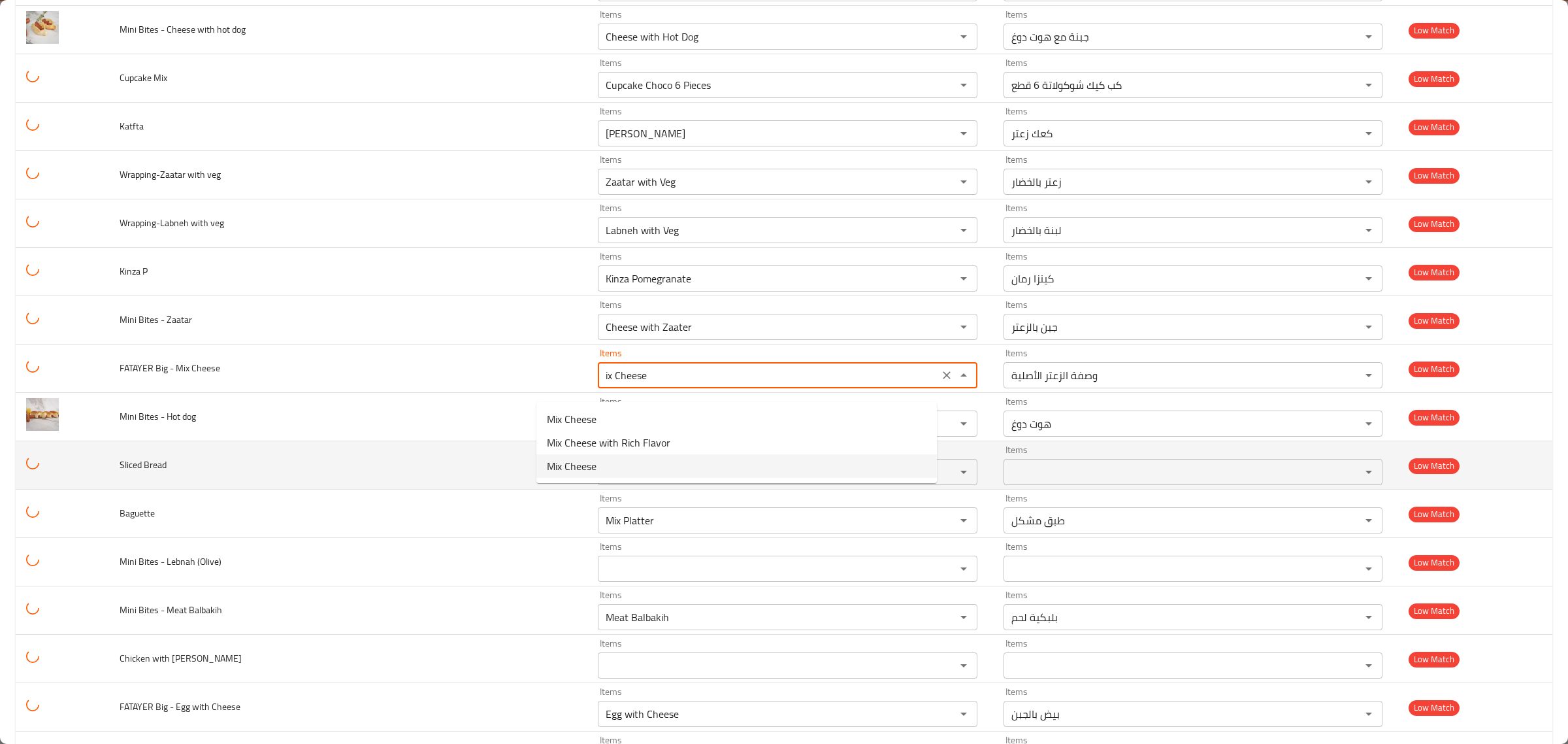
type Cheese "Mix Cheese"
type Cheese-ar "جبن مشكل"
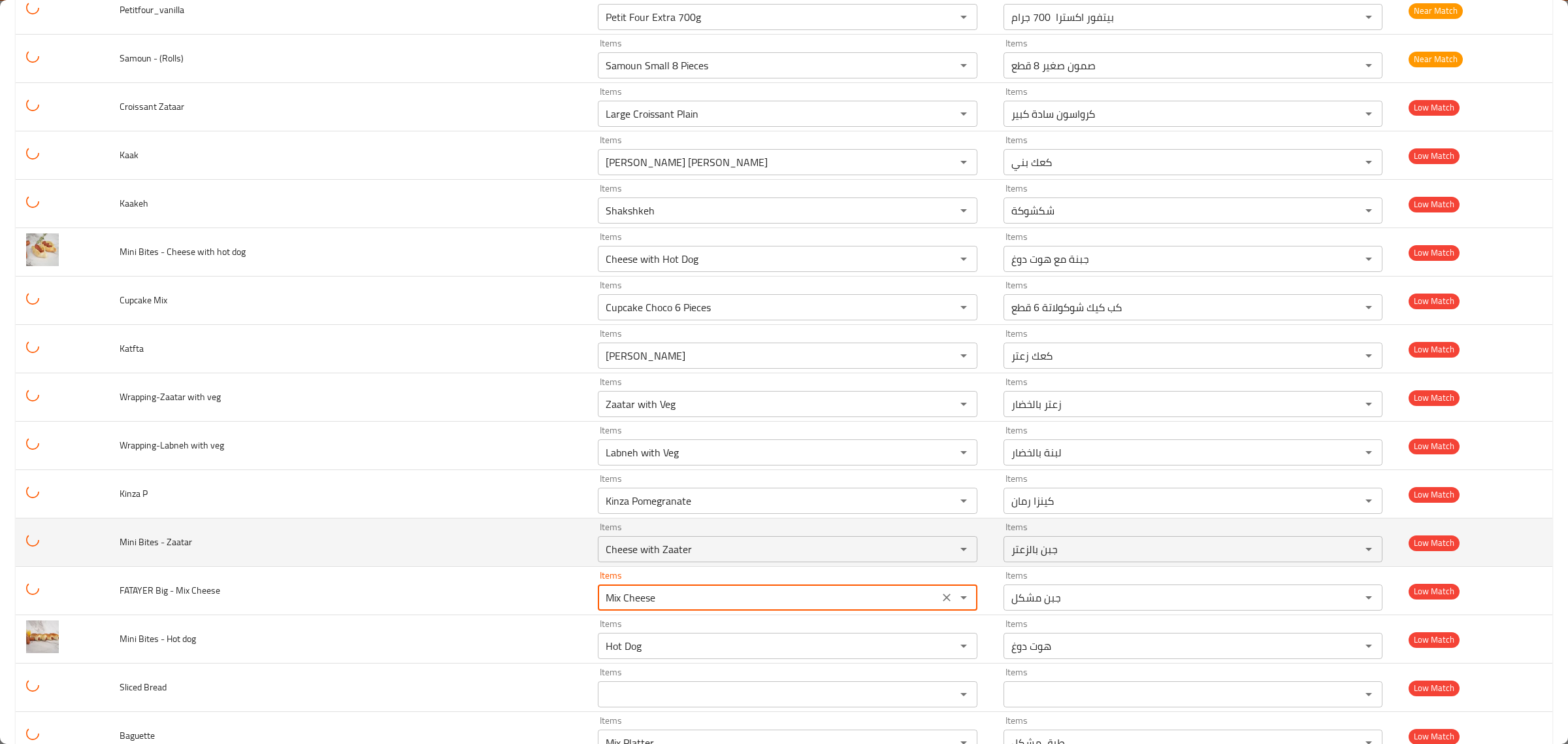
scroll to position [3575, 0]
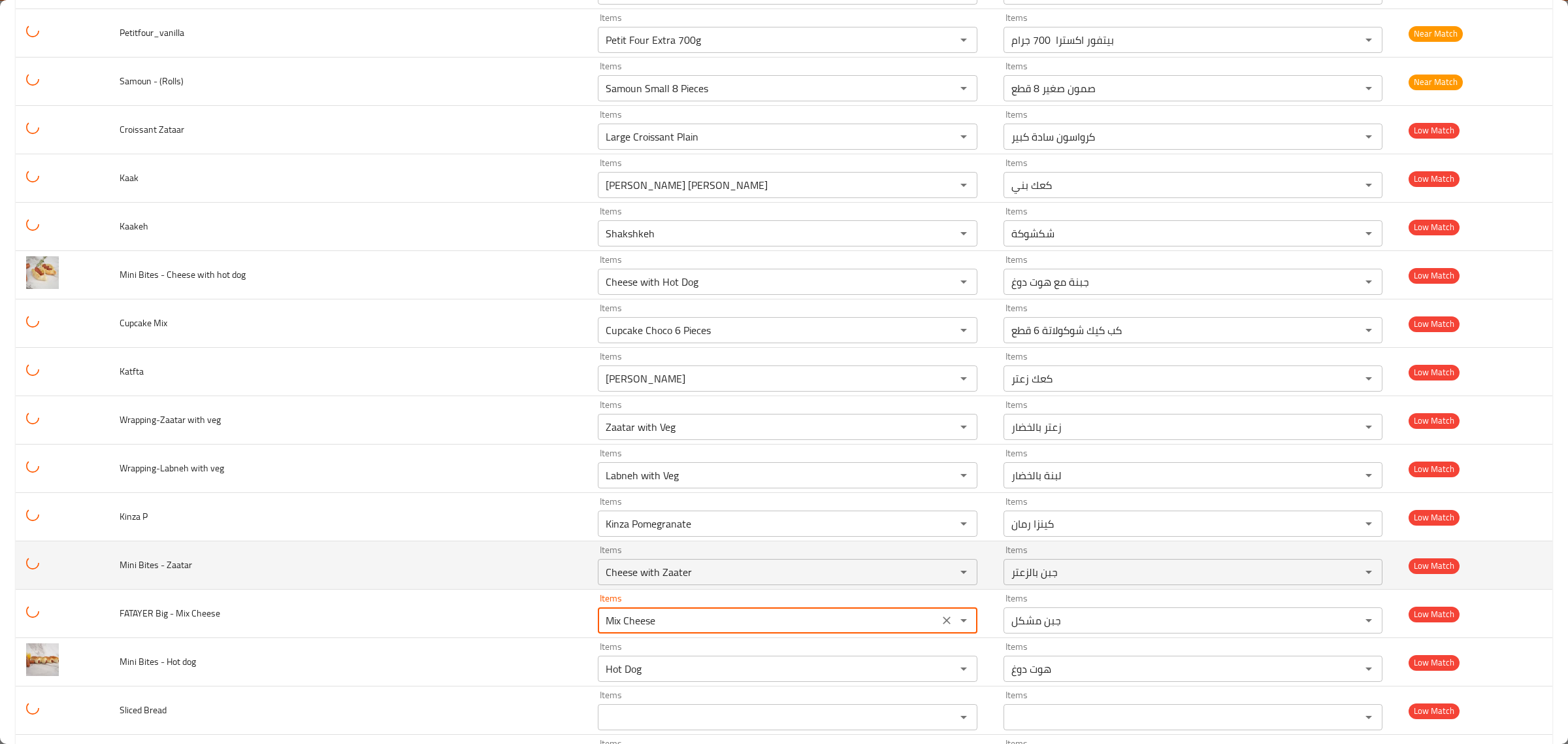
type Cheese "Mix Cheese"
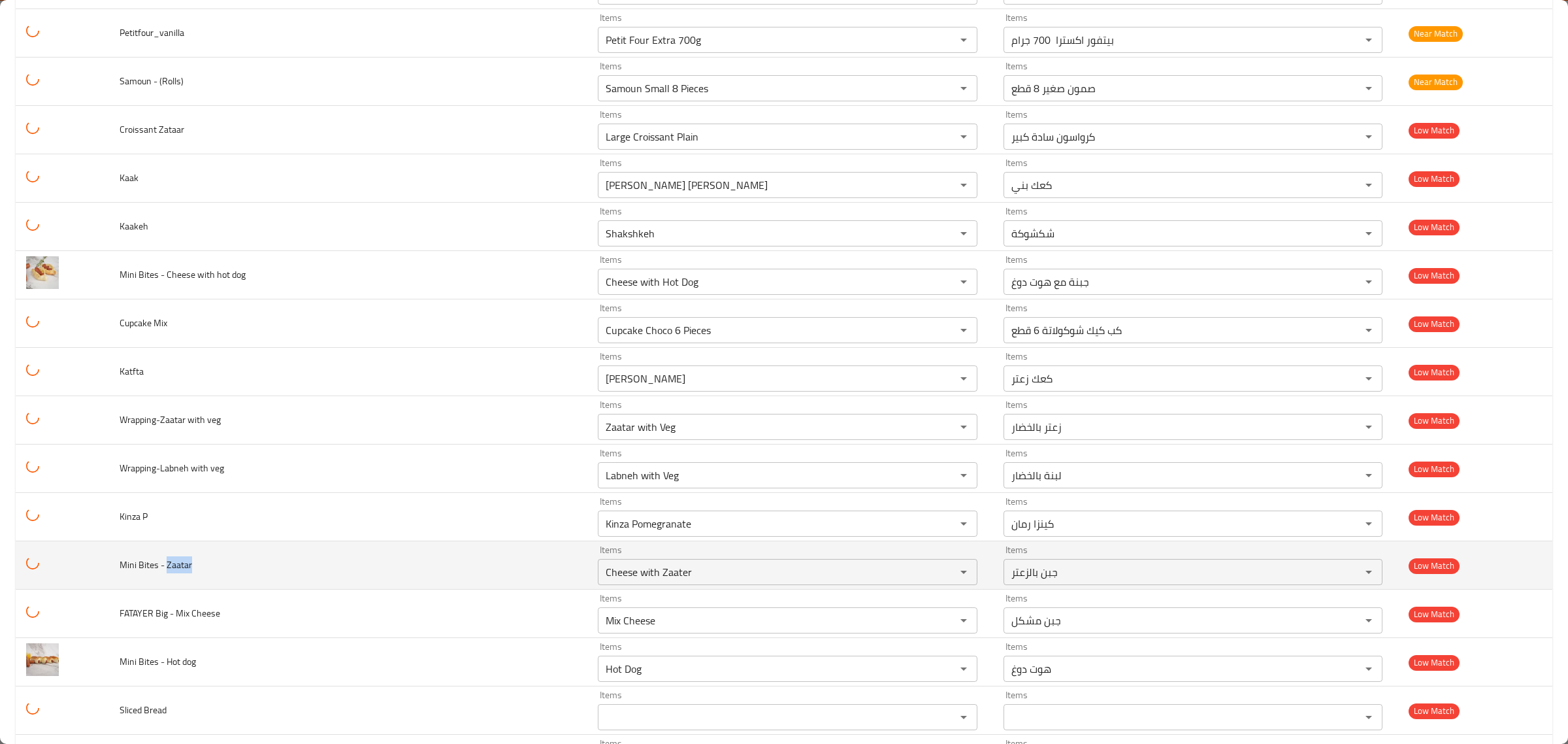
drag, startPoint x: 203, startPoint y: 576, endPoint x: 170, endPoint y: 576, distance: 33.0
click at [170, 576] on td "Mini Bites - Zaatar" at bounding box center [348, 565] width 478 height 48
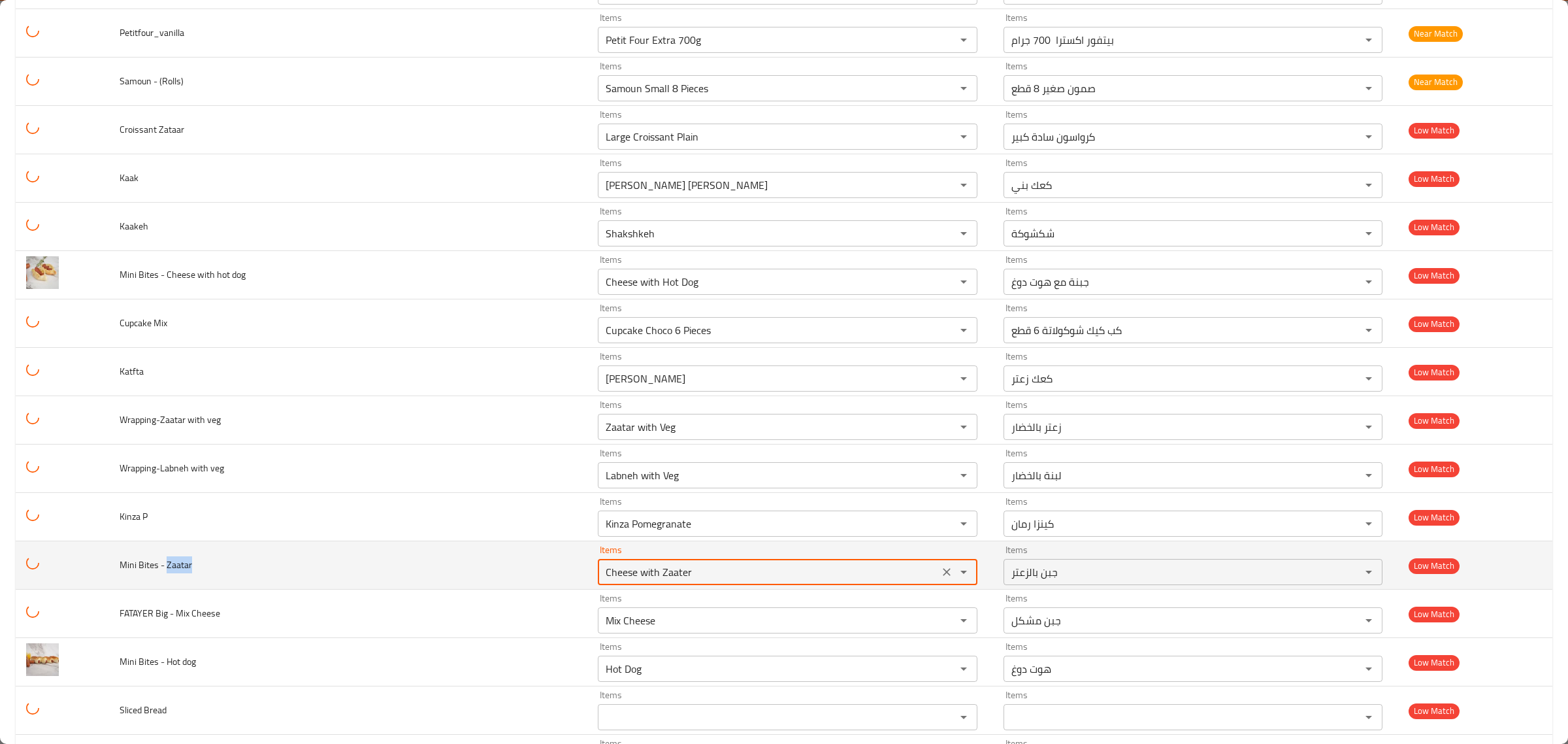
click at [602, 581] on Zaatar "Cheese with Zaater" at bounding box center [769, 572] width 333 height 18
paste Zaatar "Zaata"
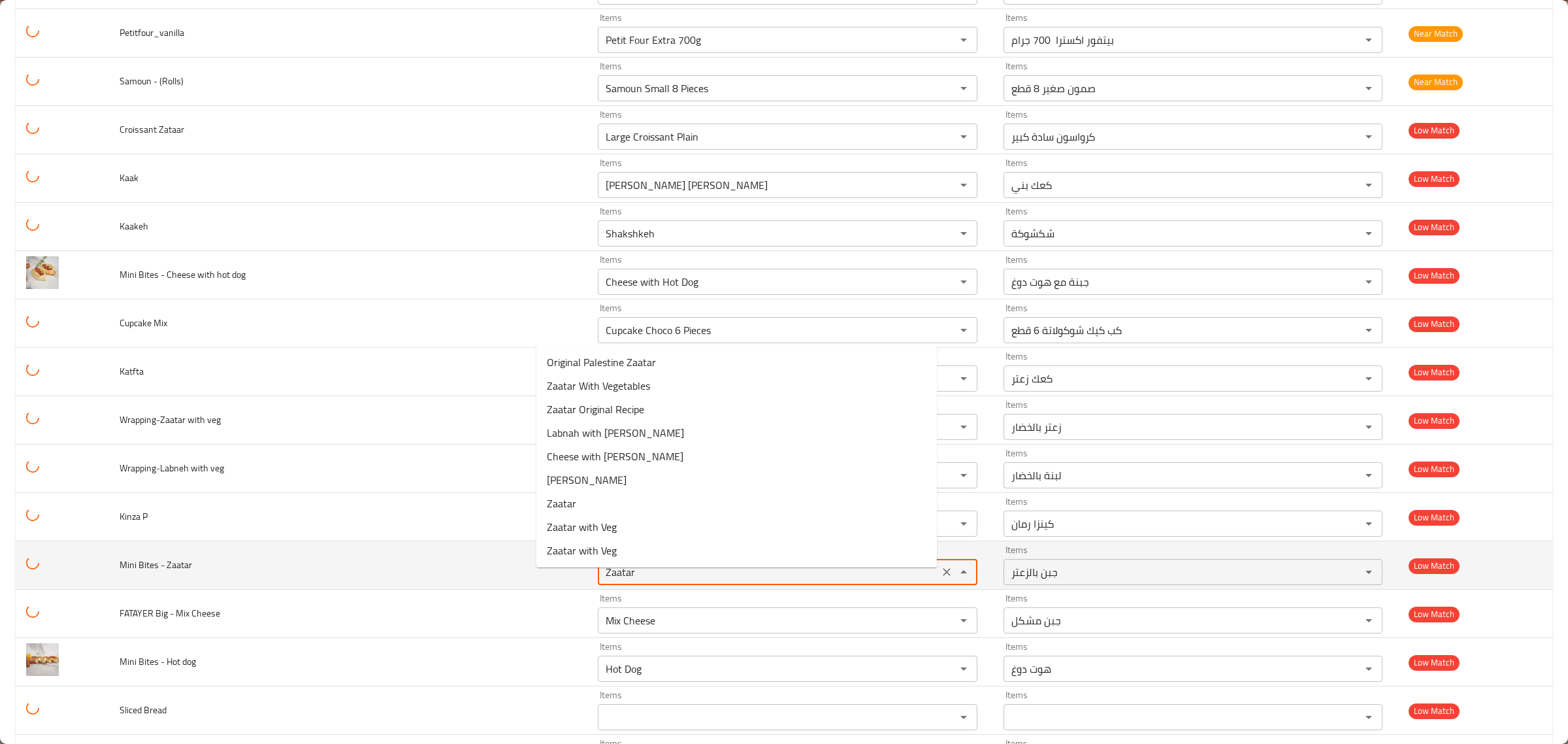
type Zaatar "Zaatar"
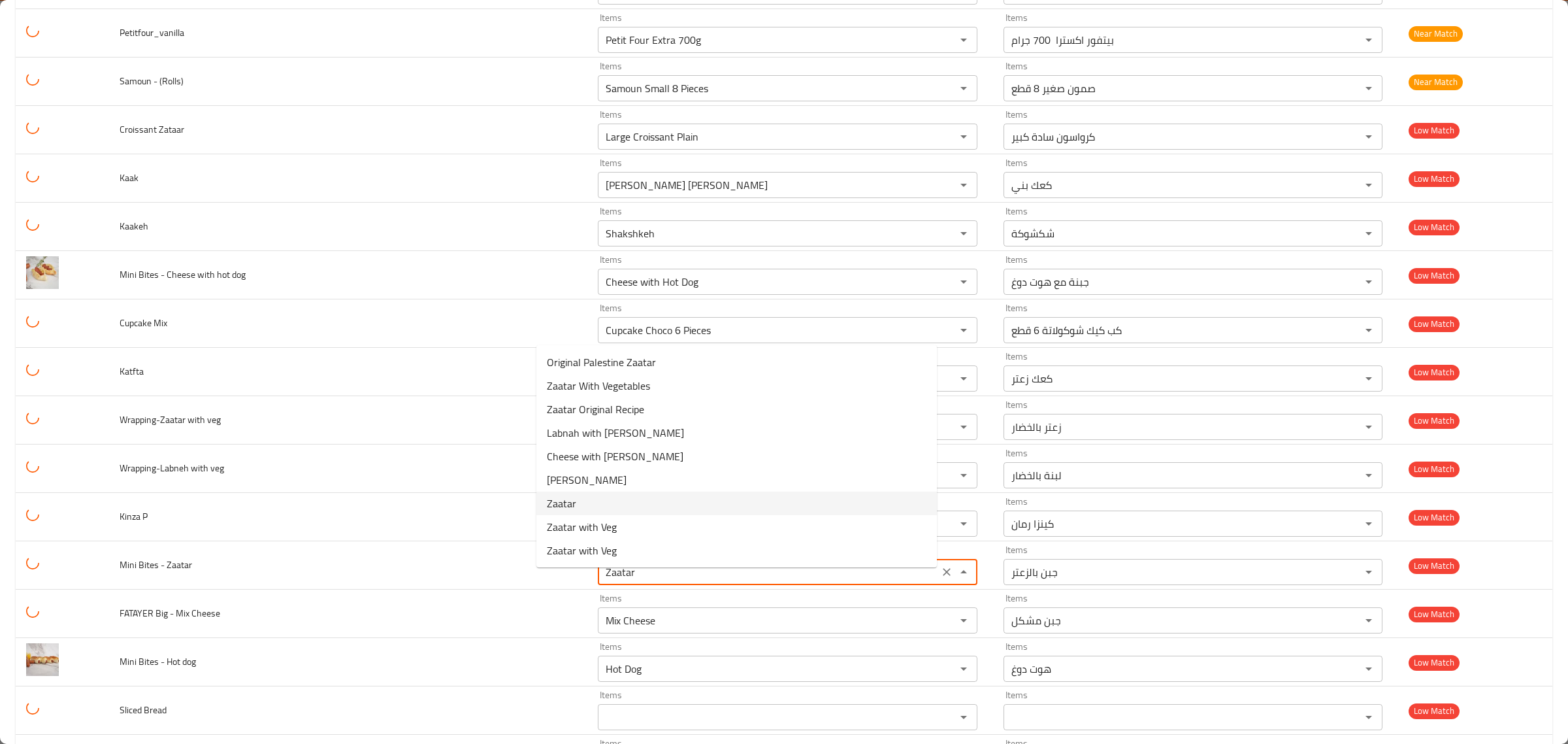
click at [573, 501] on span "Zaatar" at bounding box center [562, 503] width 29 height 15
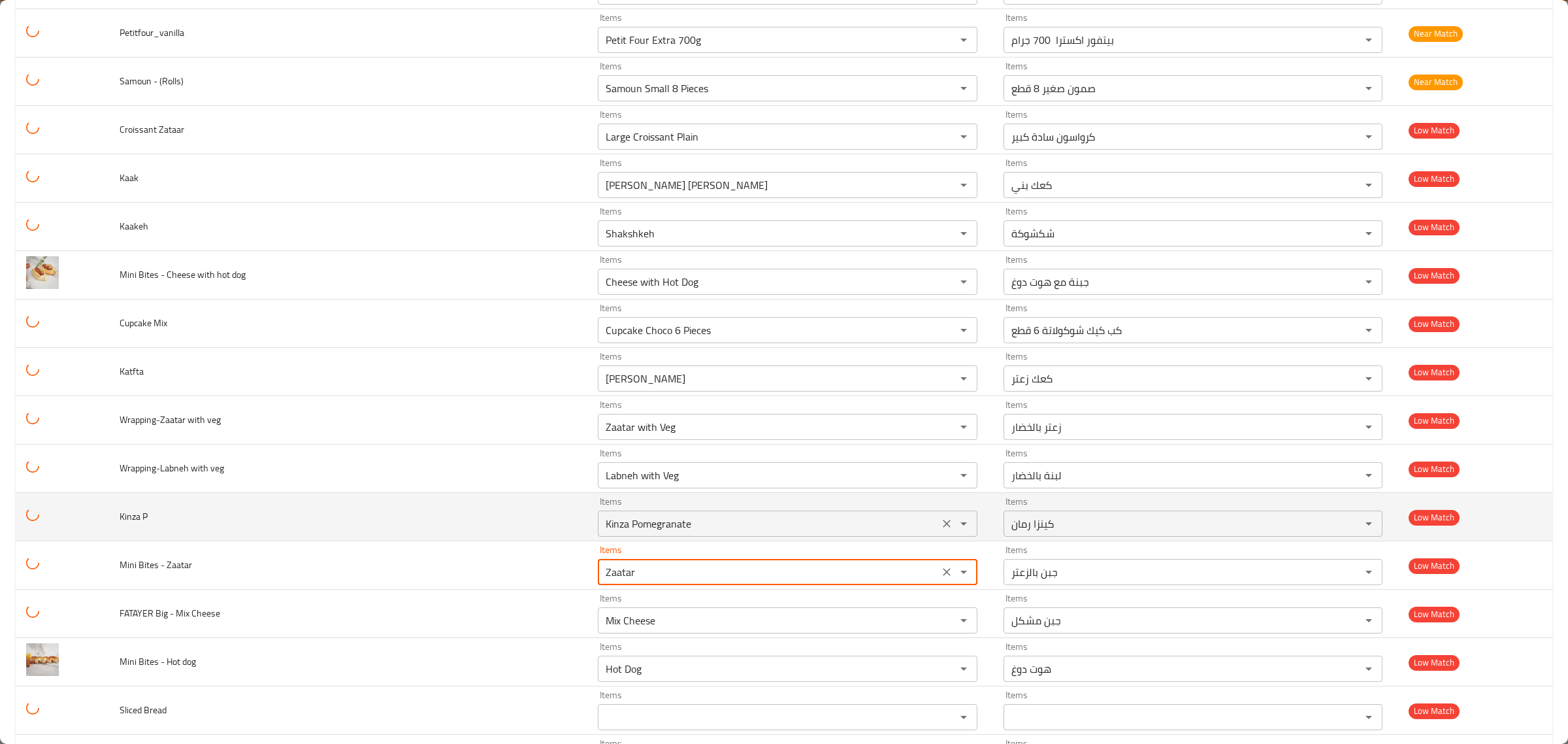
type Zaatar-ar "زعتر"
type Zaatar "Zaatar"
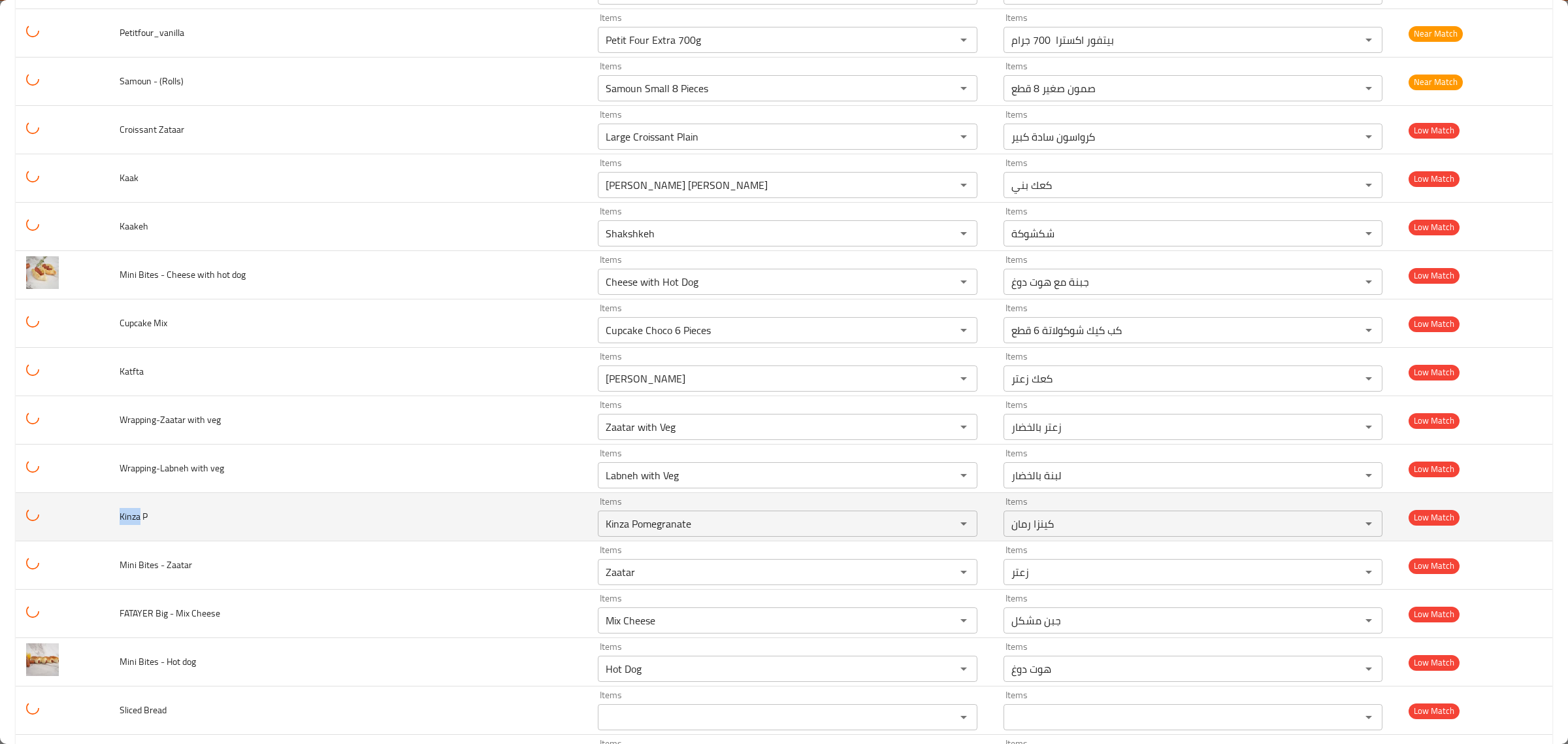
drag, startPoint x: 121, startPoint y: 528, endPoint x: 145, endPoint y: 533, distance: 24.5
click at [145, 533] on td "Kinza P" at bounding box center [348, 516] width 478 height 48
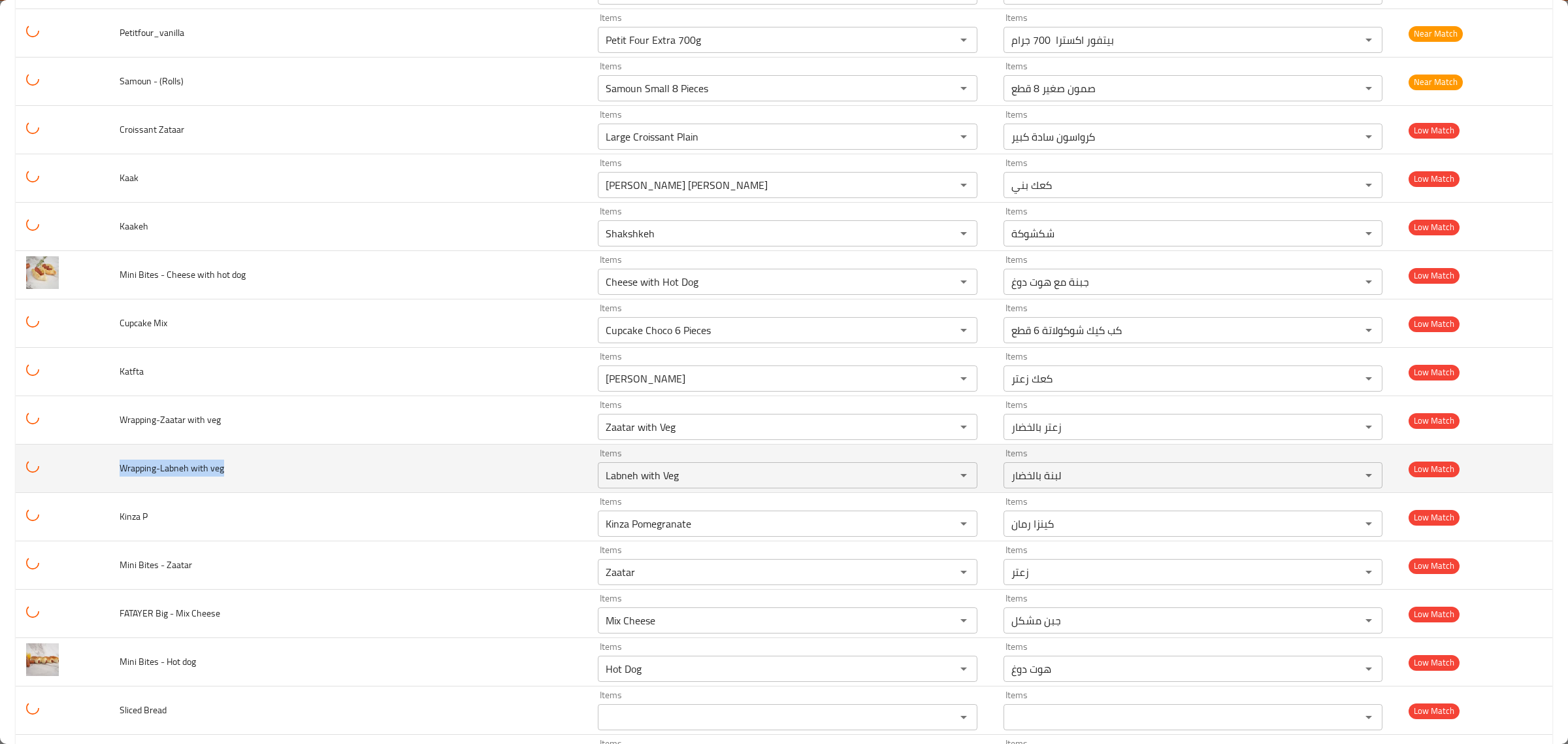
drag, startPoint x: 115, startPoint y: 475, endPoint x: 255, endPoint y: 483, distance: 140.2
click at [255, 483] on td "Wrapping-Labneh with veg" at bounding box center [348, 468] width 478 height 48
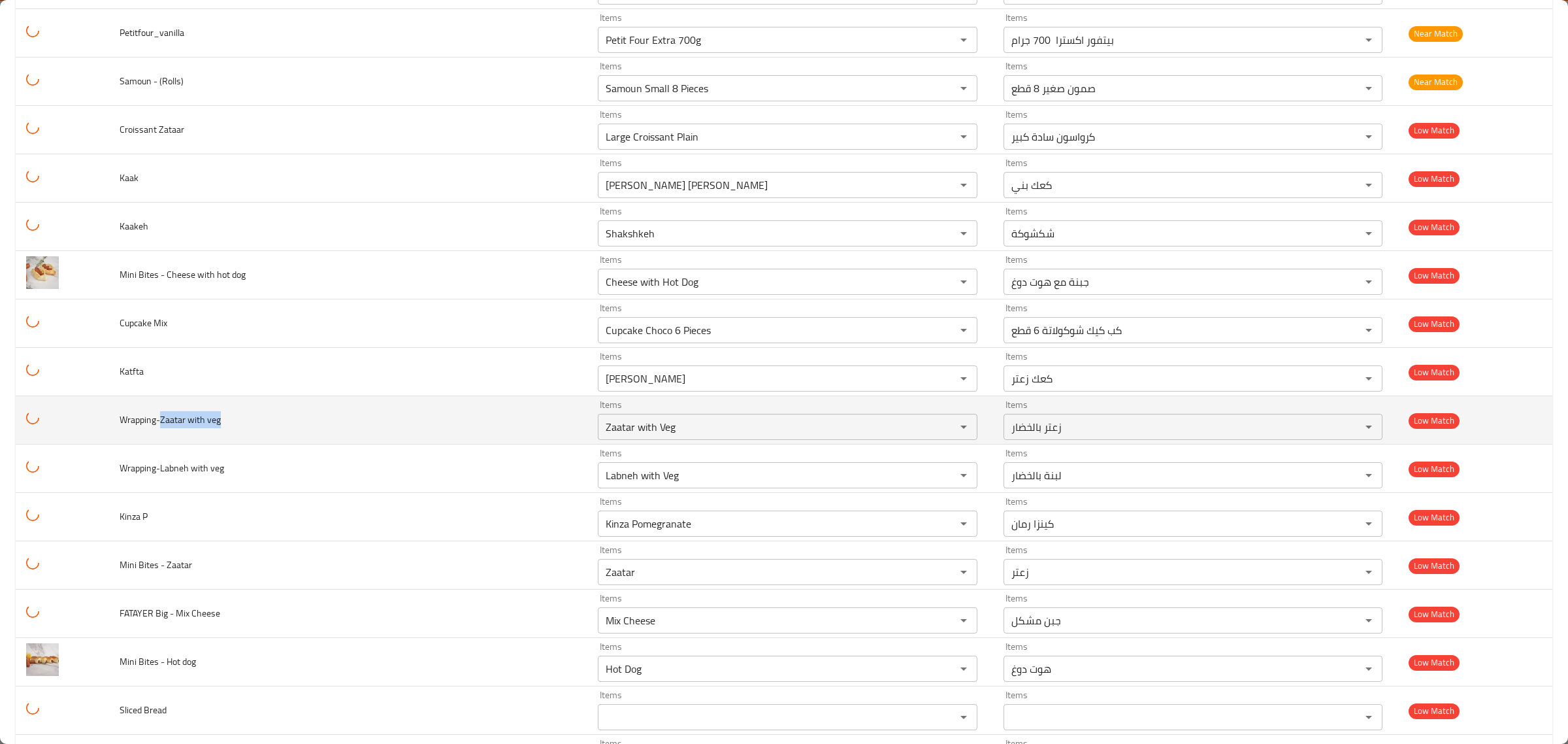
drag, startPoint x: 165, startPoint y: 429, endPoint x: 256, endPoint y: 435, distance: 91.2
click at [256, 435] on td "Wrapping-Zaatar with veg" at bounding box center [348, 420] width 478 height 48
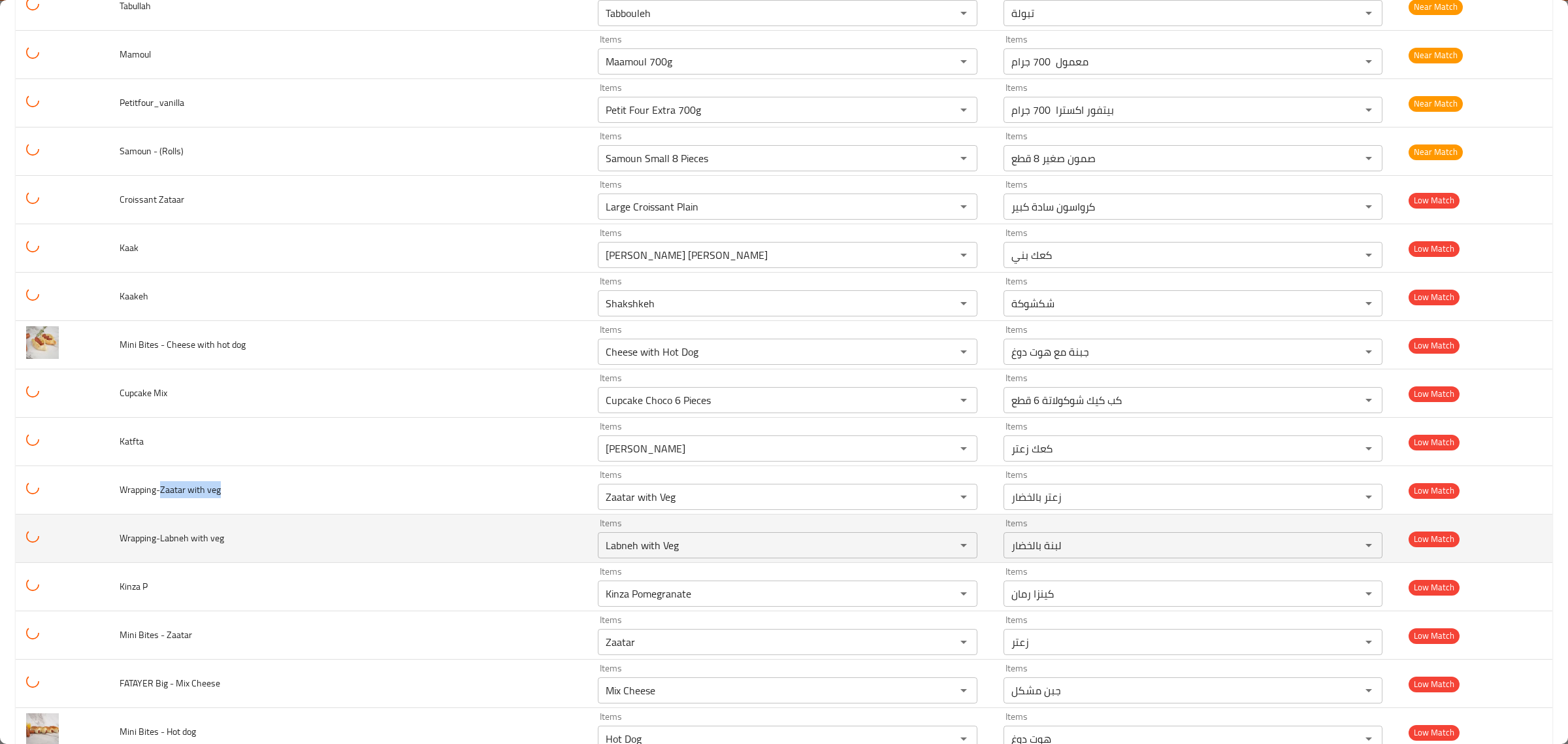
scroll to position [3494, 0]
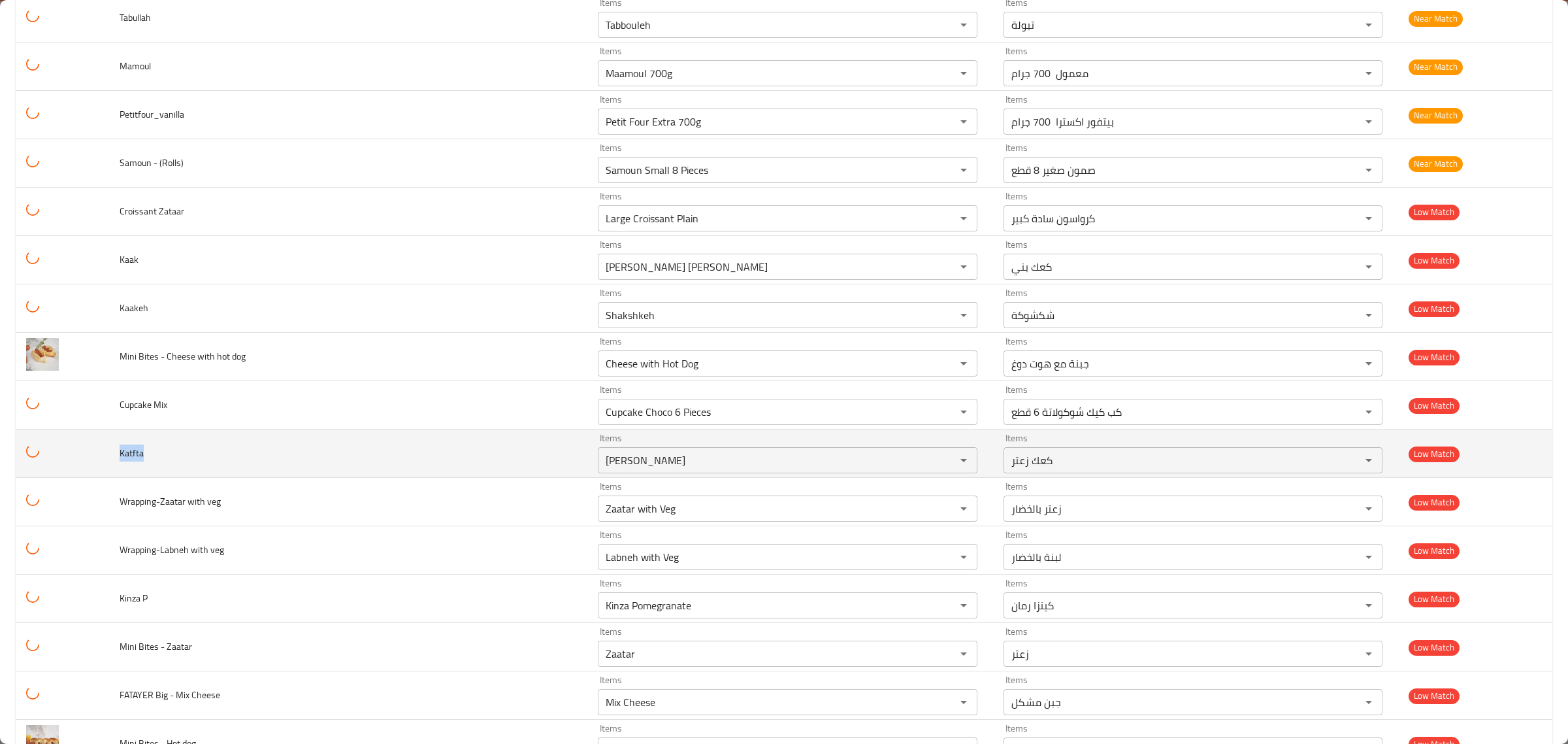
drag, startPoint x: 115, startPoint y: 468, endPoint x: 187, endPoint y: 466, distance: 72.0
click at [187, 466] on td "Katfta" at bounding box center [348, 453] width 478 height 48
click at [602, 469] on input "Kaak Zaatar" at bounding box center [769, 460] width 333 height 18
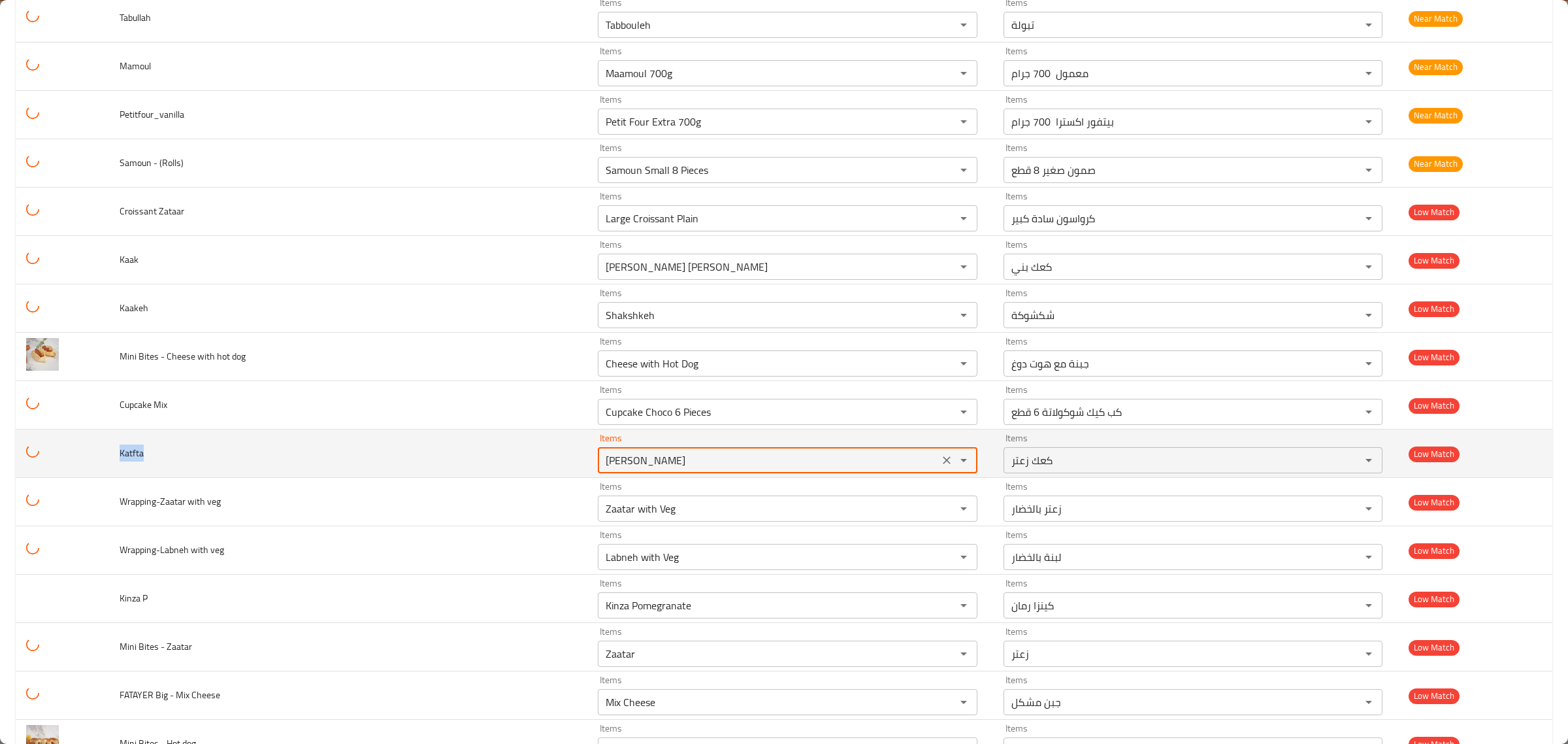
click at [602, 469] on input "Kaak Zaatar" at bounding box center [769, 460] width 333 height 18
paste input "tfta"
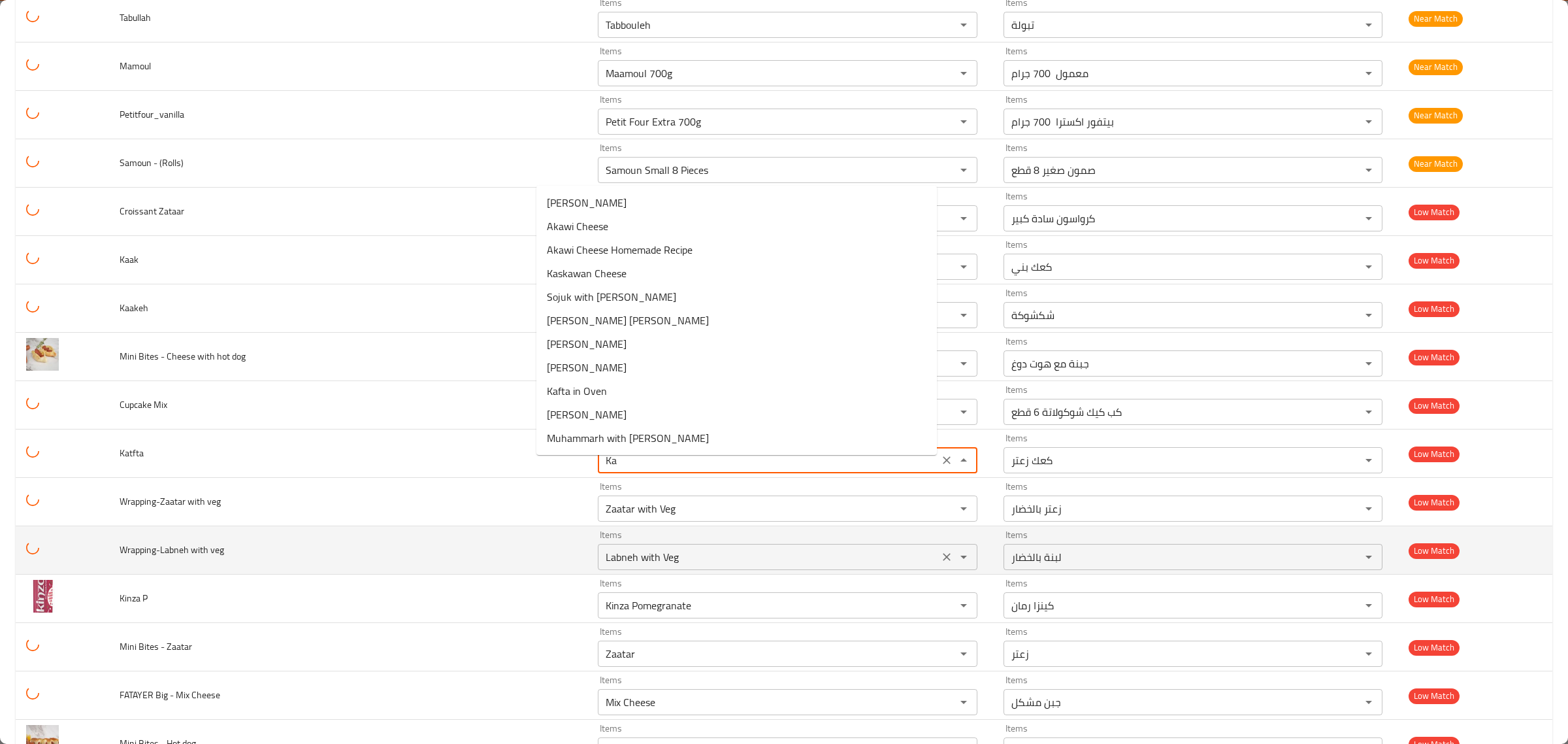
type input "Kaf"
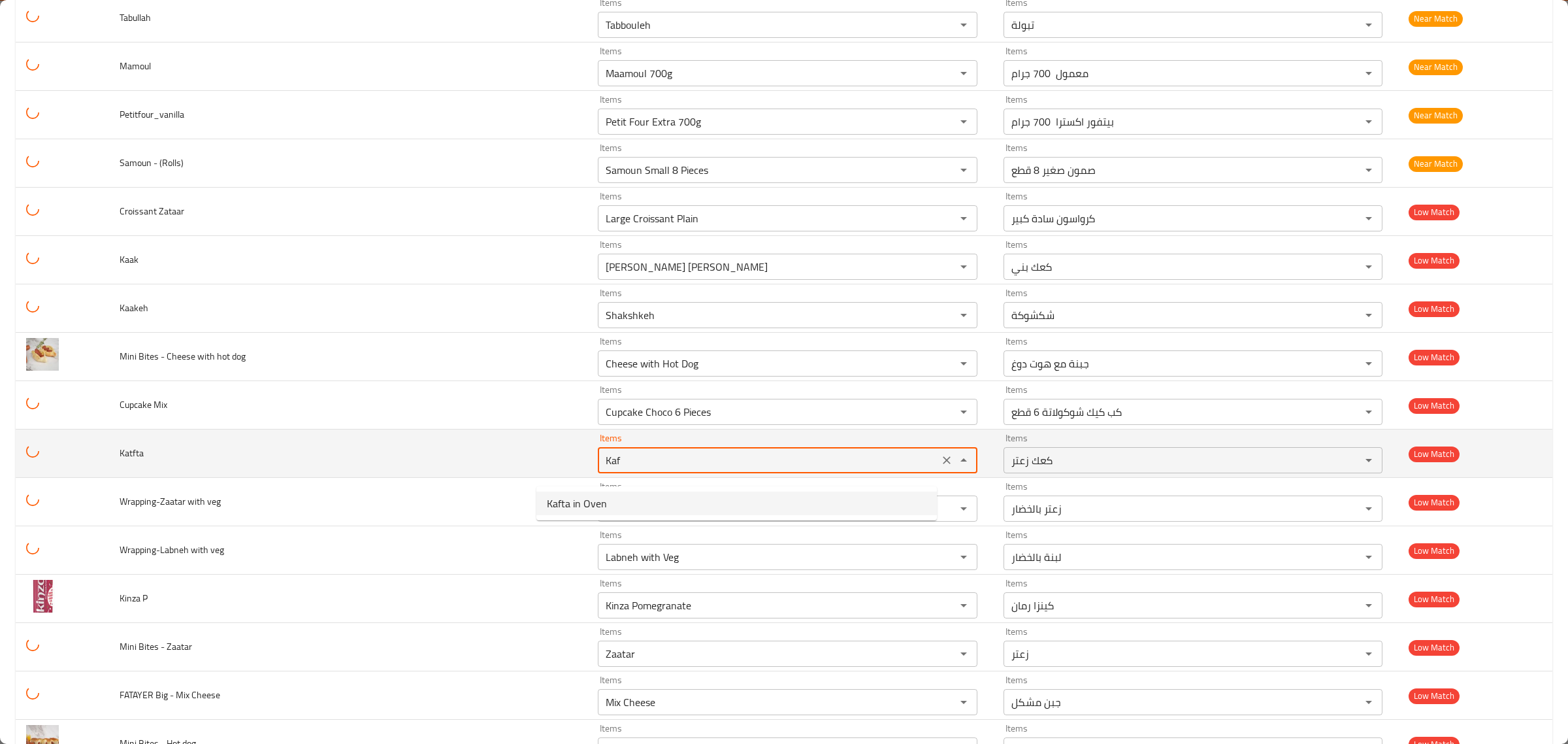
click at [941, 465] on icon "Clear" at bounding box center [947, 460] width 13 height 13
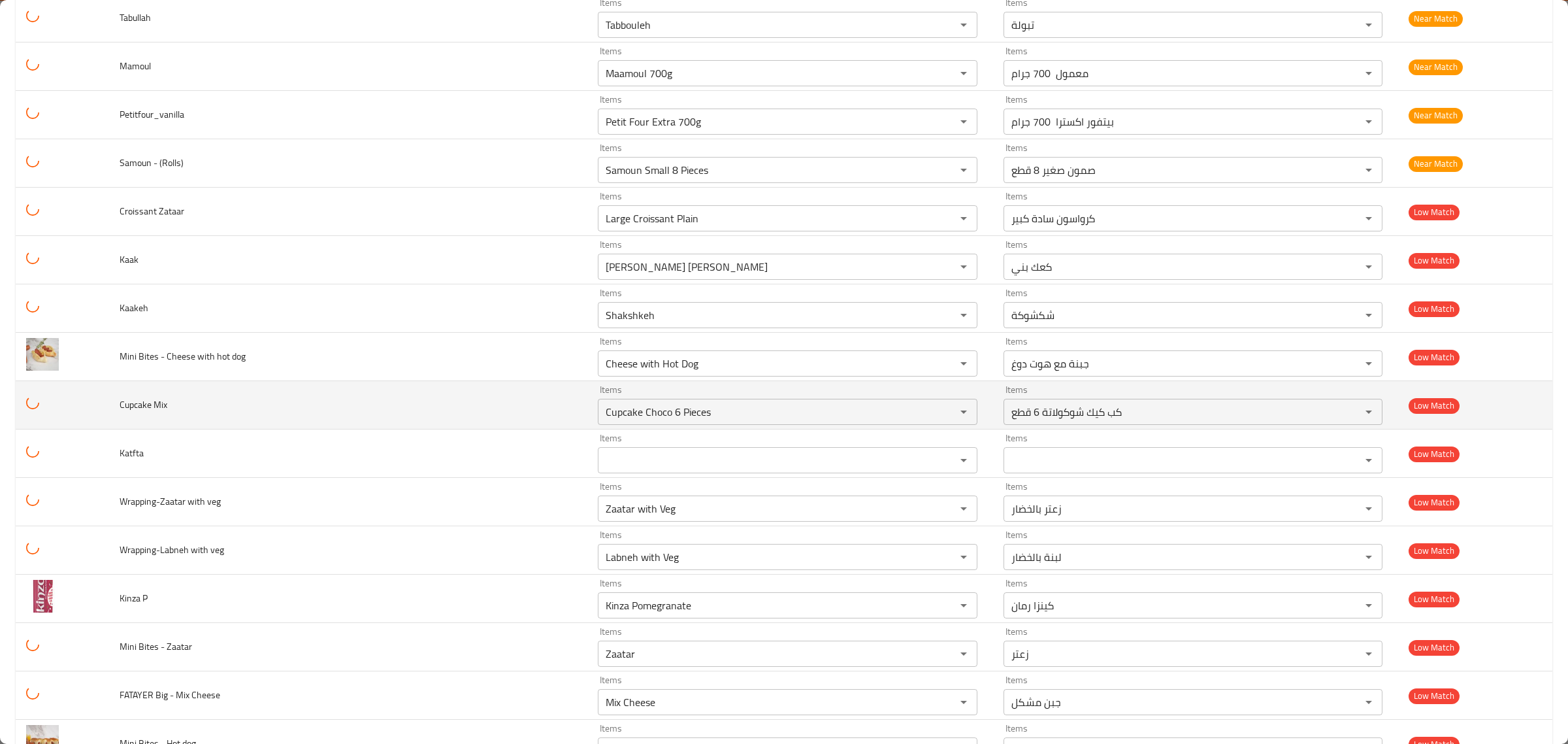
click at [352, 419] on td "Cupcake Mix" at bounding box center [348, 404] width 478 height 48
drag, startPoint x: 663, startPoint y: 422, endPoint x: 579, endPoint y: 423, distance: 84.0
click at [602, 421] on Mix "Cupcake Choco 6 Pieces" at bounding box center [769, 412] width 333 height 18
type Mix "Cupcake"
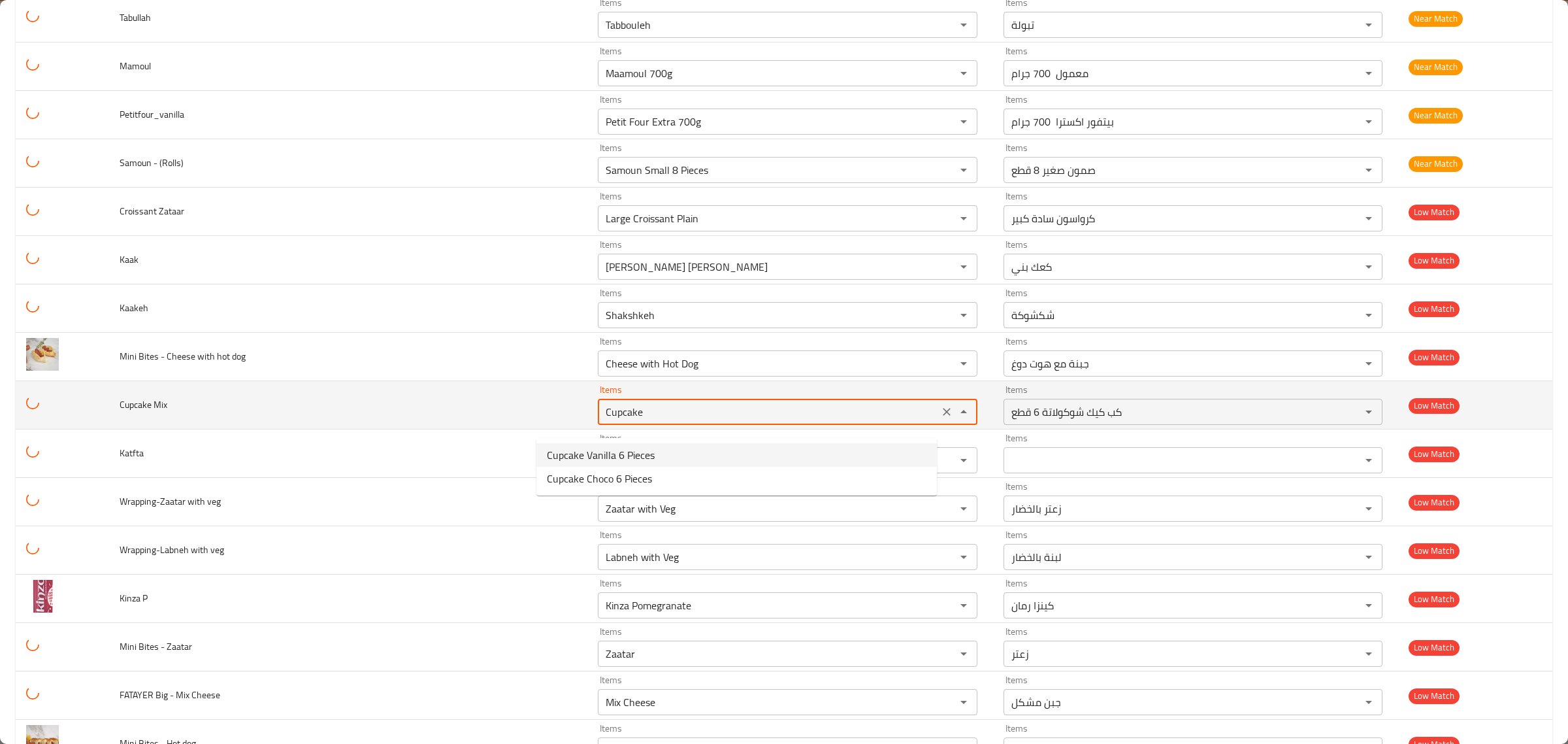
click at [942, 415] on icon "Clear" at bounding box center [946, 412] width 8 height 8
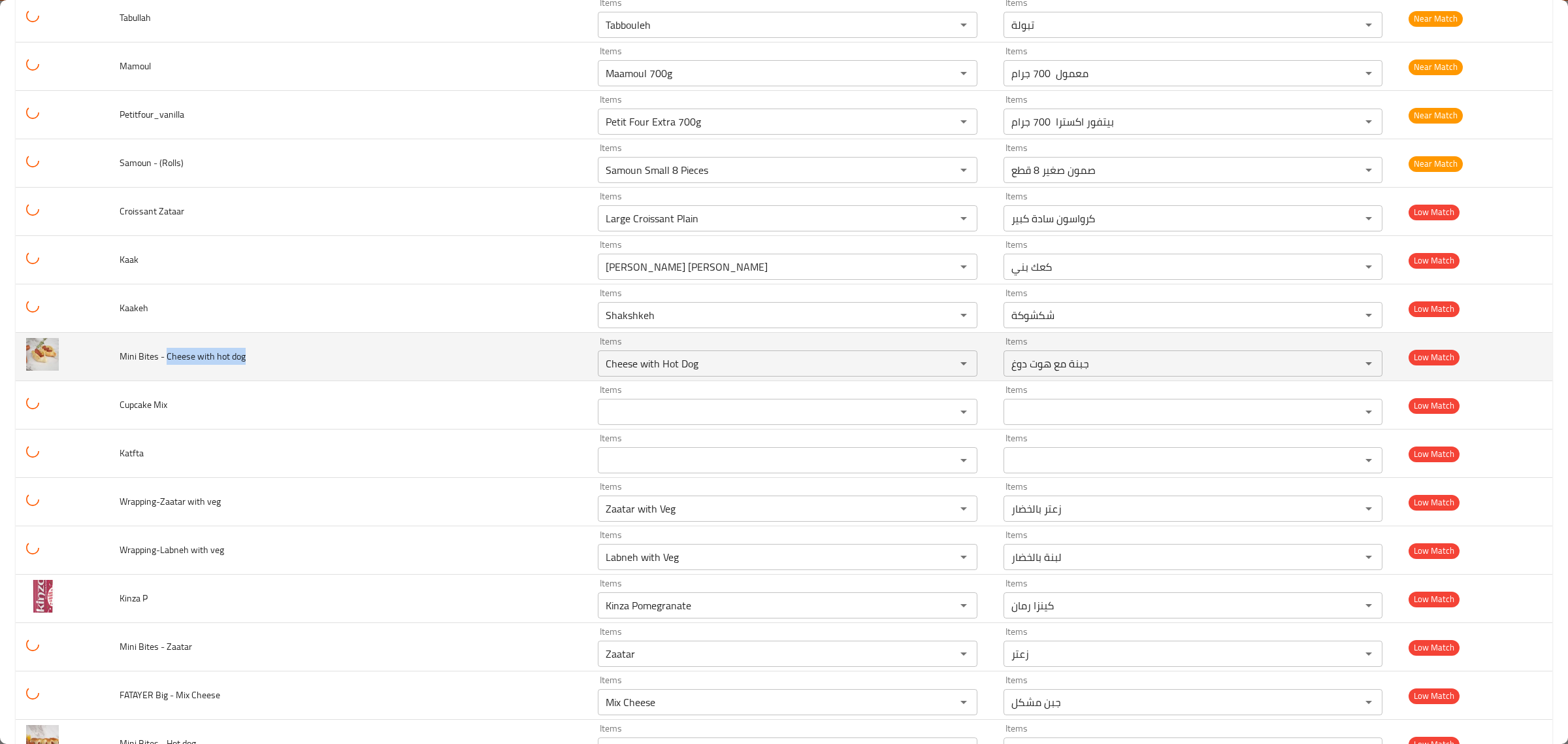
drag, startPoint x: 280, startPoint y: 368, endPoint x: 170, endPoint y: 373, distance: 110.1
click at [170, 373] on td "Mini Bites - Cheese with hot dog" at bounding box center [348, 356] width 478 height 48
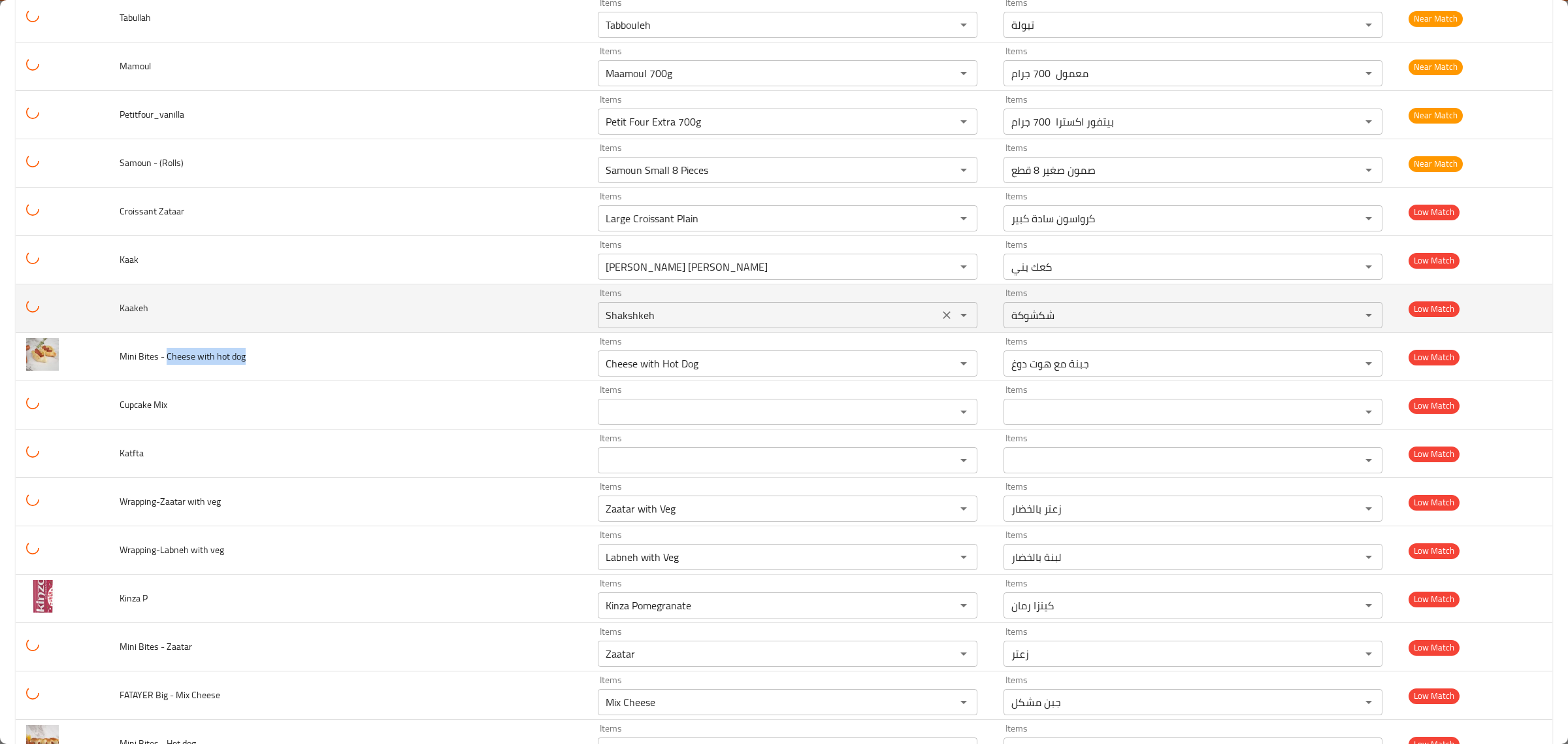
drag, startPoint x: 132, startPoint y: 321, endPoint x: 566, endPoint y: 321, distance: 434.0
click at [115, 321] on td "Kaakeh" at bounding box center [348, 308] width 478 height 48
click at [602, 321] on input "Shakshkeh" at bounding box center [769, 315] width 333 height 18
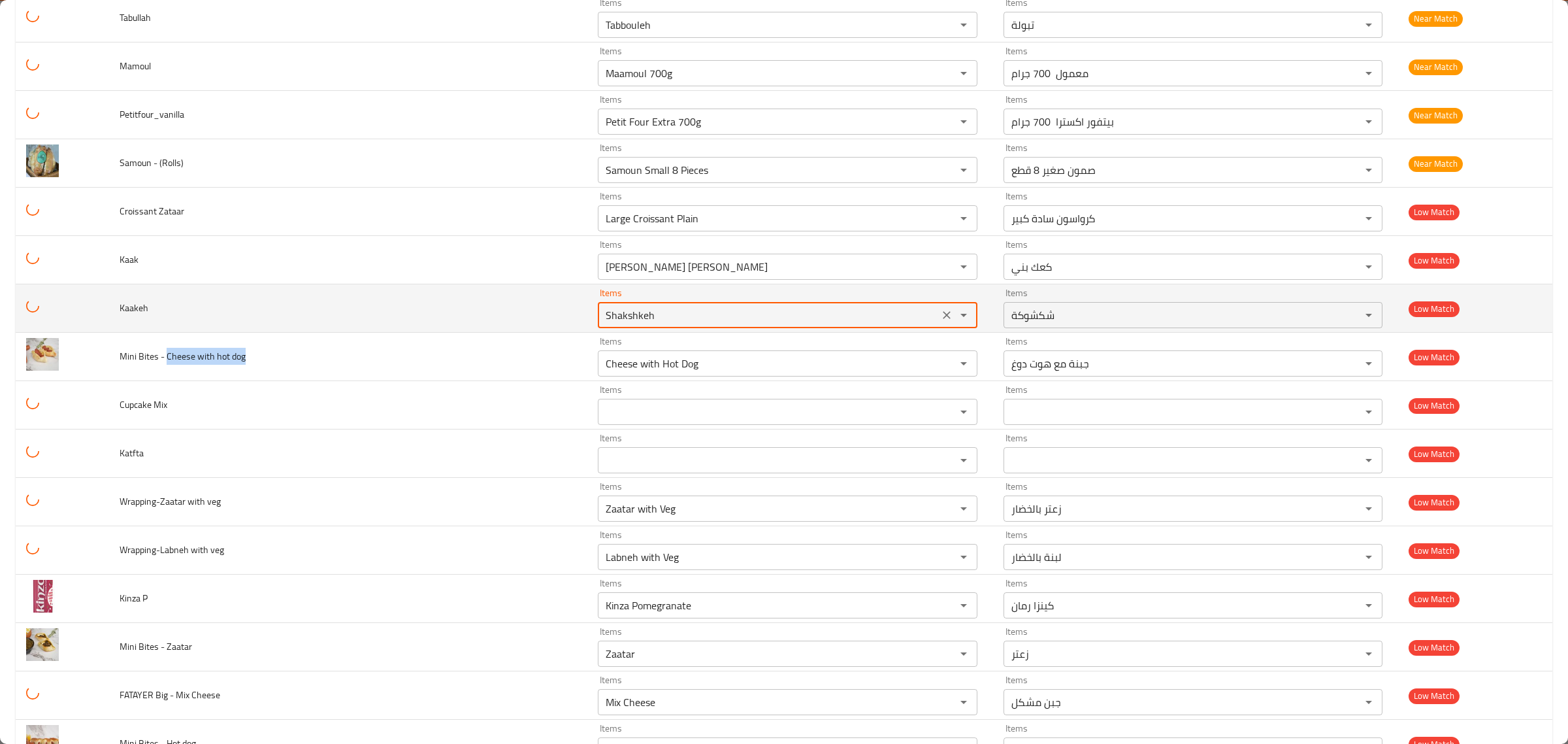
click at [602, 321] on input "Shakshkeh" at bounding box center [769, 315] width 333 height 18
paste input "Kaa"
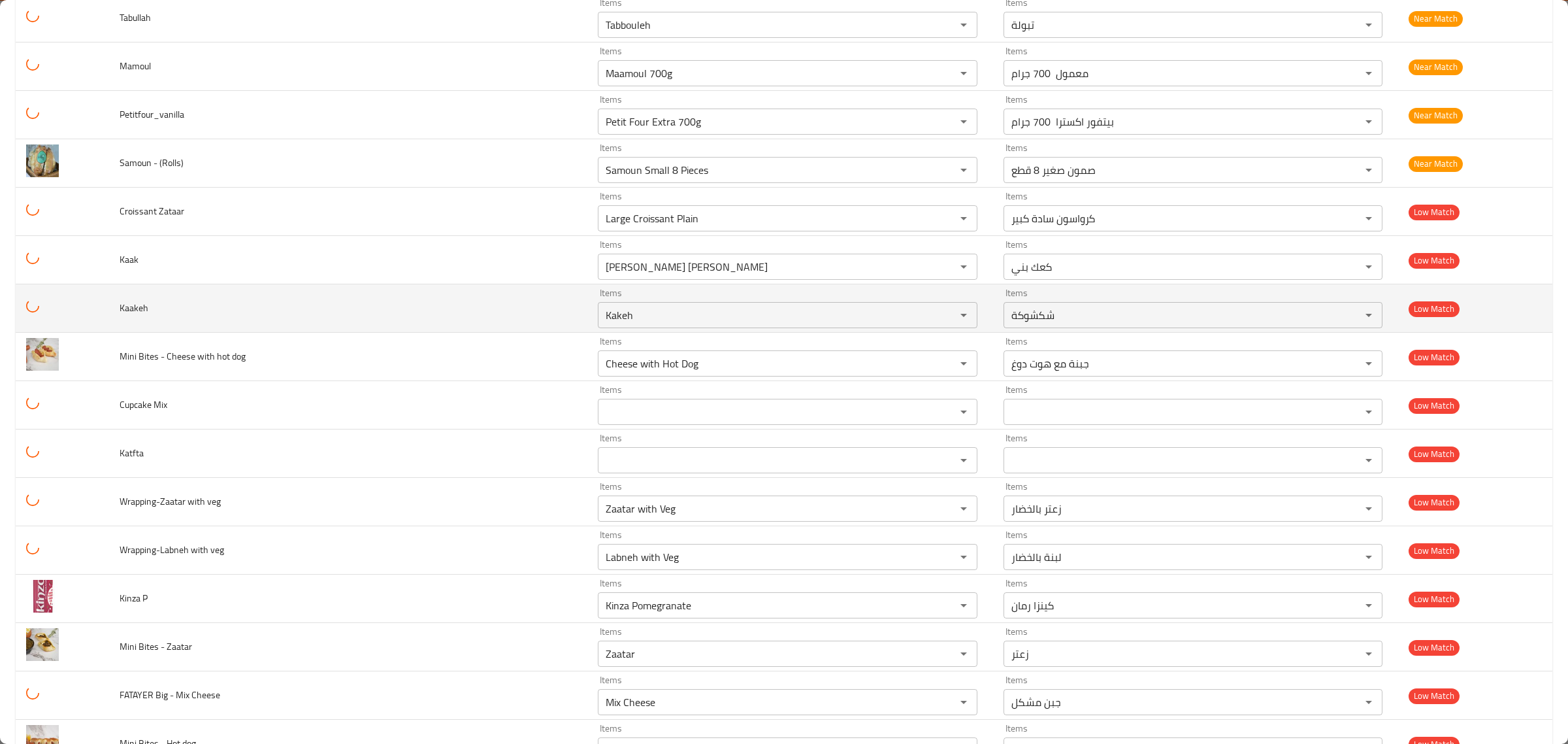
type input "Shakshkeh"
click at [235, 304] on td "Kaakeh" at bounding box center [348, 308] width 478 height 48
click at [941, 321] on icon "Clear" at bounding box center [947, 315] width 13 height 13
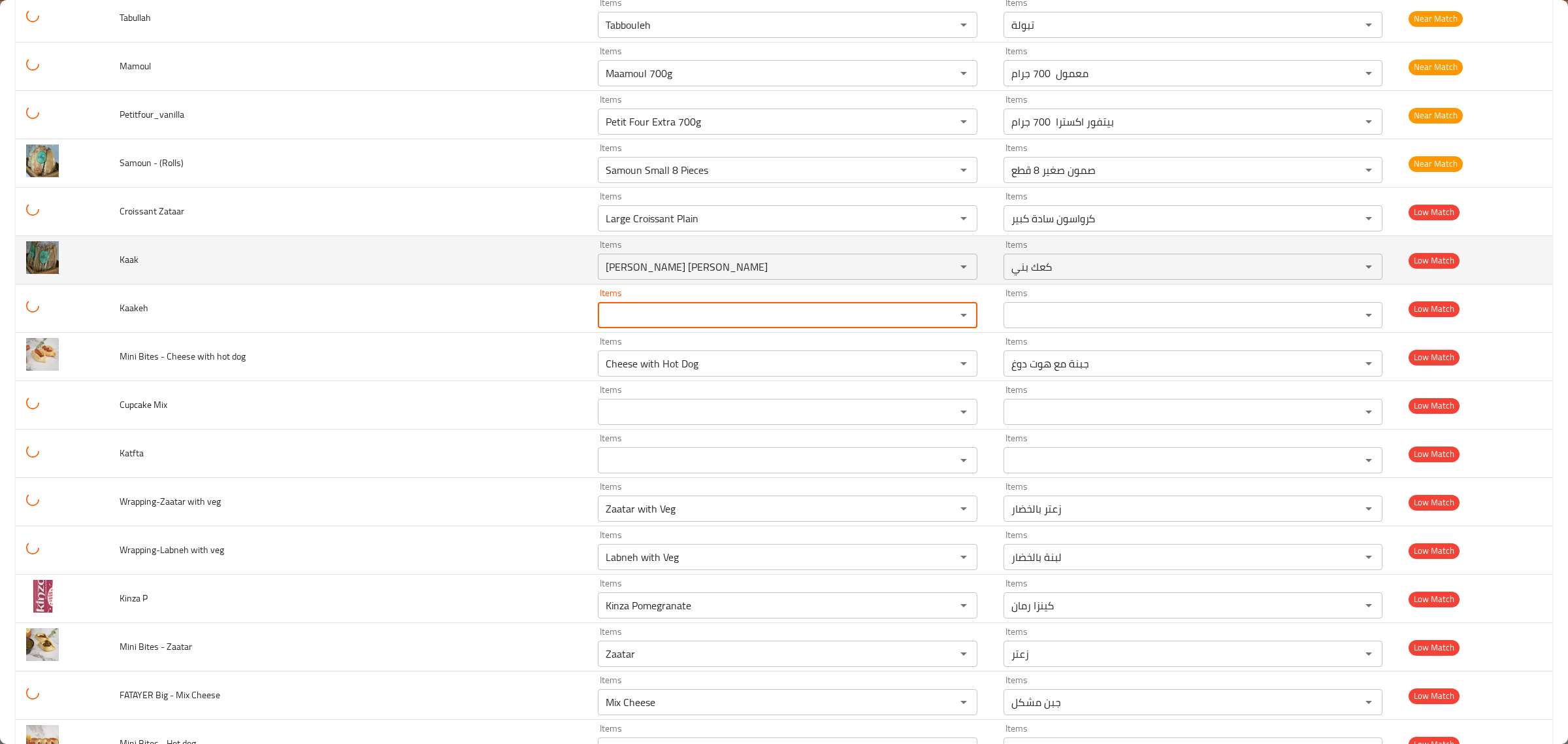
click at [132, 267] on span "Kaak" at bounding box center [128, 260] width 19 height 17
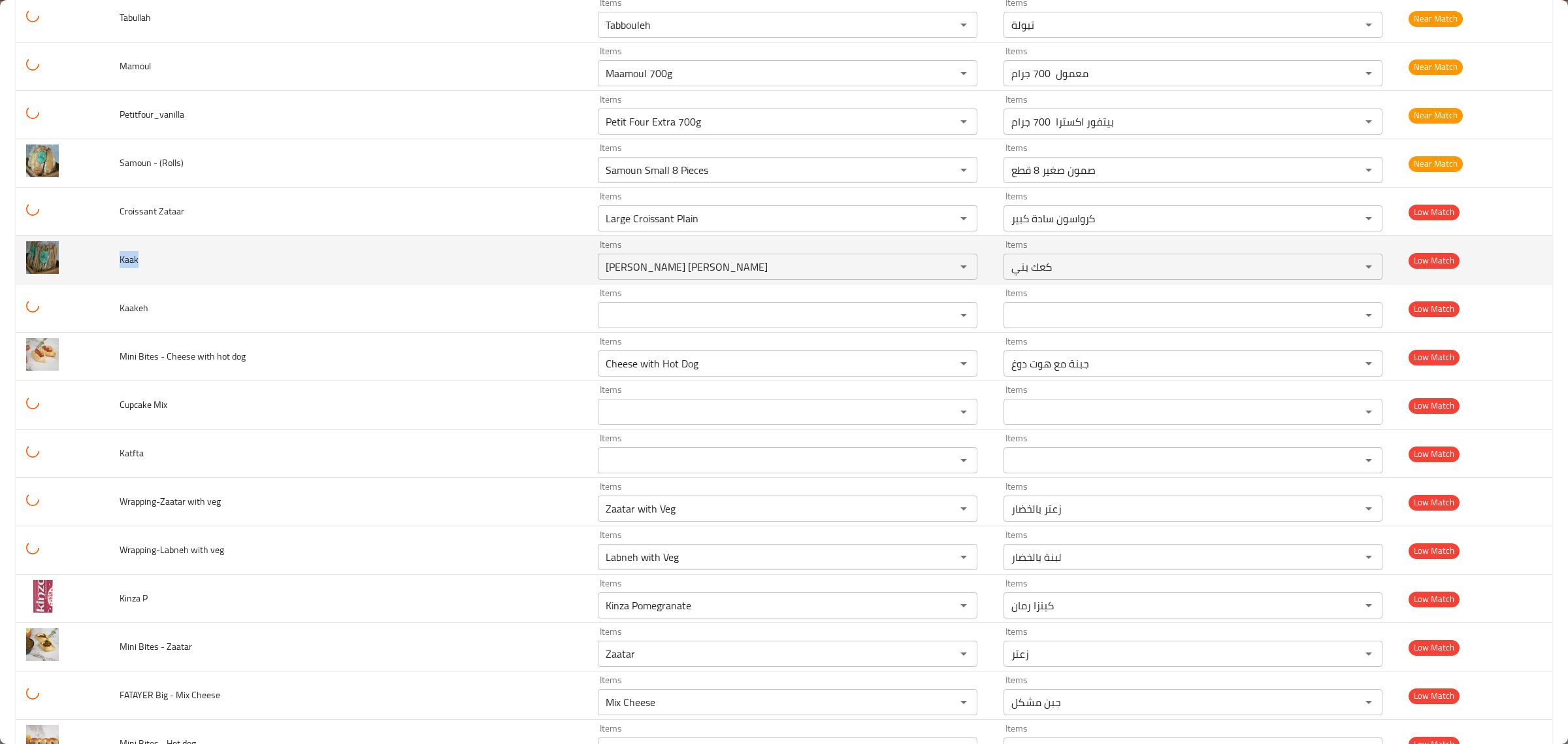
click at [132, 267] on span "Kaak" at bounding box center [128, 260] width 19 height 17
click at [612, 266] on div "Kaak Brown Items" at bounding box center [788, 266] width 380 height 26
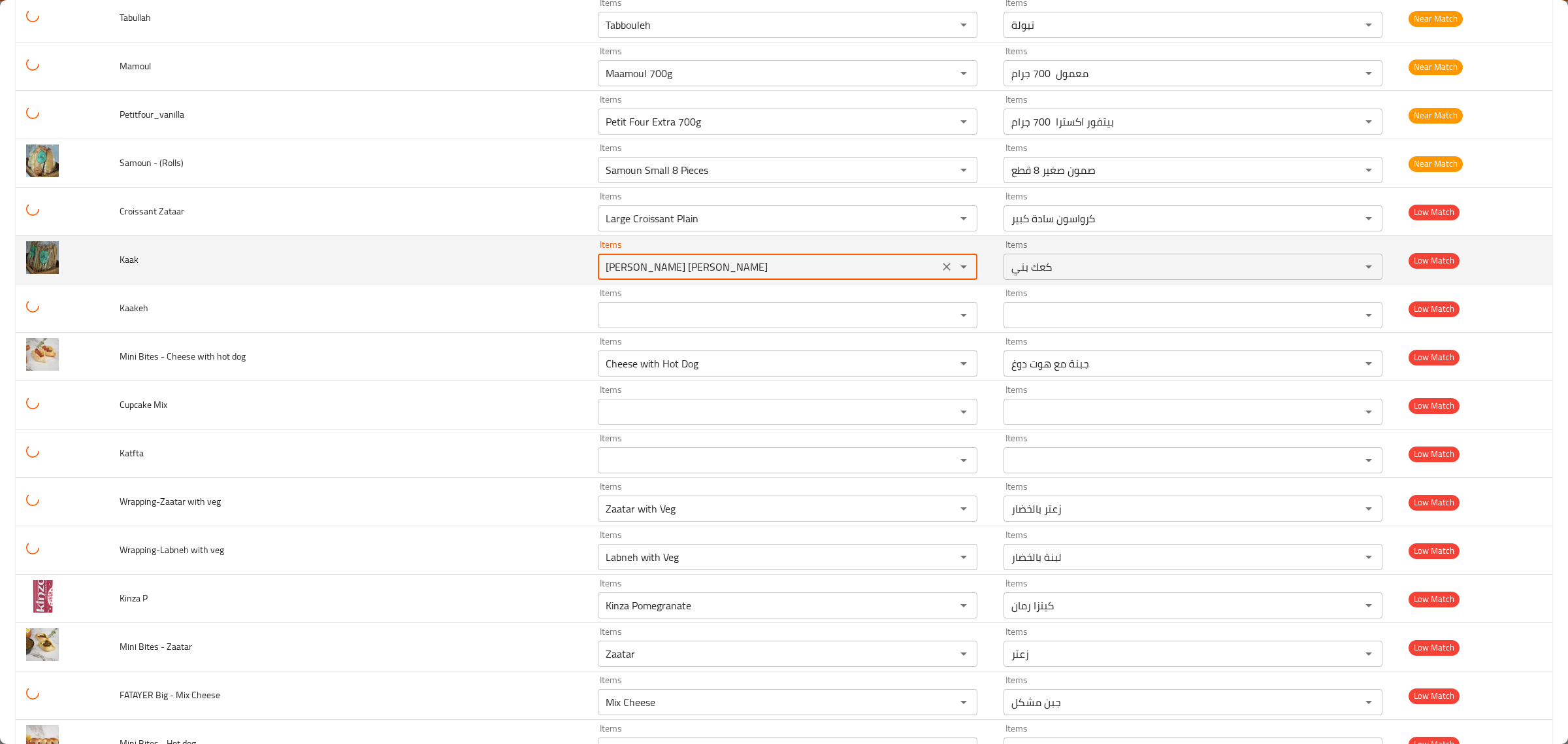
paste input "enhanced table"
type input "Kaak Brown"
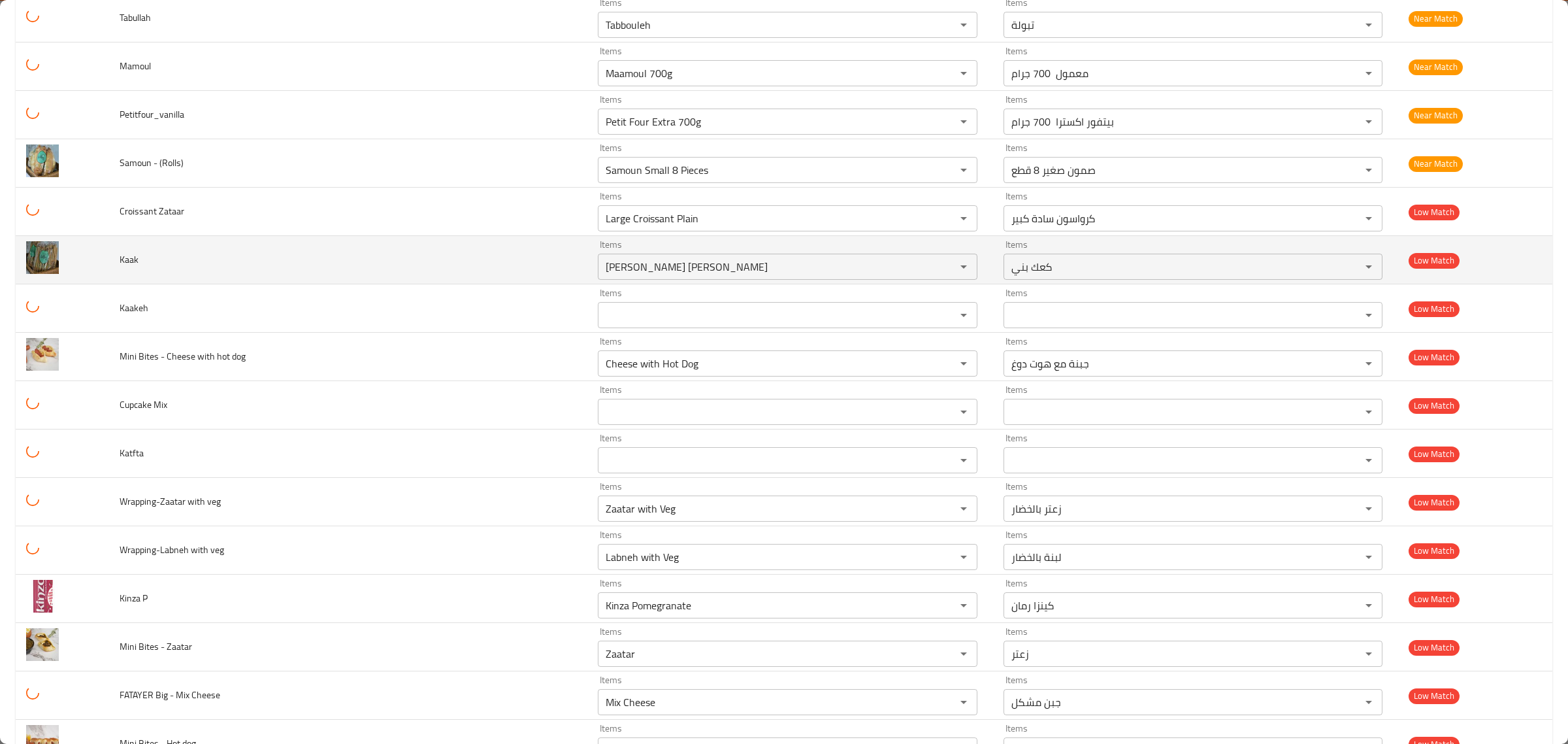
click at [463, 282] on td "Kaak" at bounding box center [348, 260] width 478 height 48
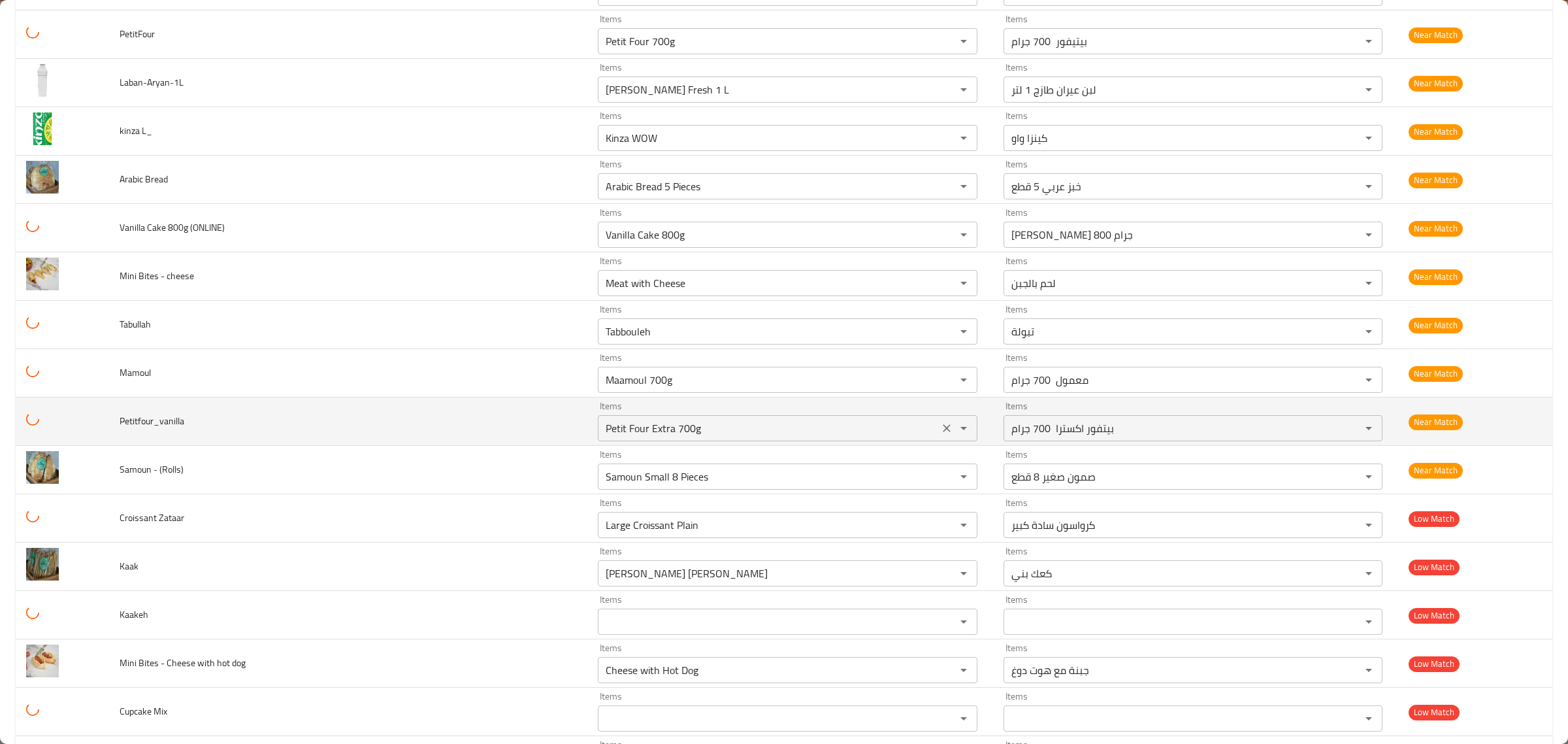
scroll to position [3167, 0]
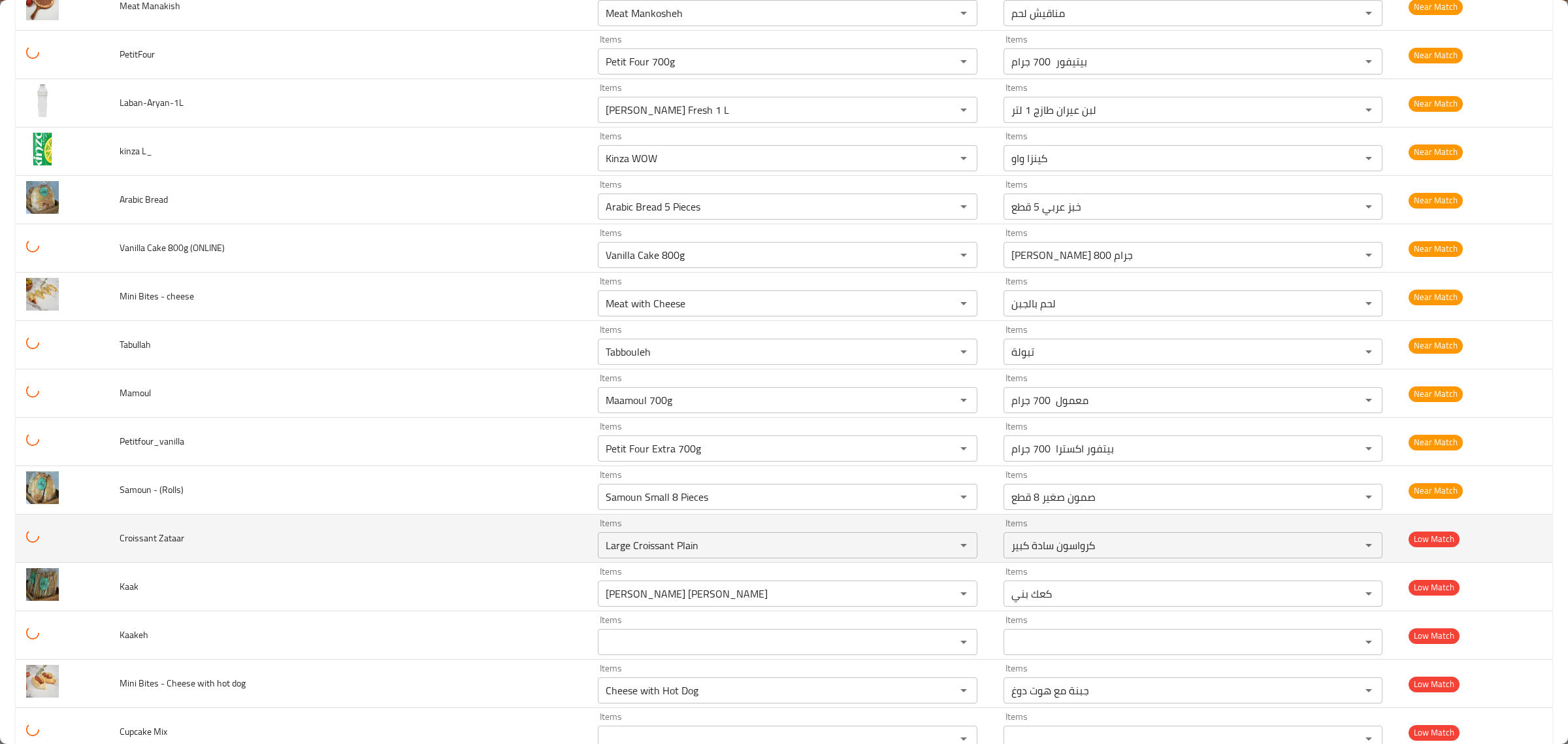
drag, startPoint x: 219, startPoint y: 546, endPoint x: 187, endPoint y: 546, distance: 32.0
click at [187, 546] on td "Croissant Zataar" at bounding box center [348, 538] width 478 height 48
click at [145, 545] on span "Croissant Zataar" at bounding box center [151, 537] width 65 height 17
click at [598, 545] on div "Large Croissant Plain Items" at bounding box center [788, 545] width 380 height 26
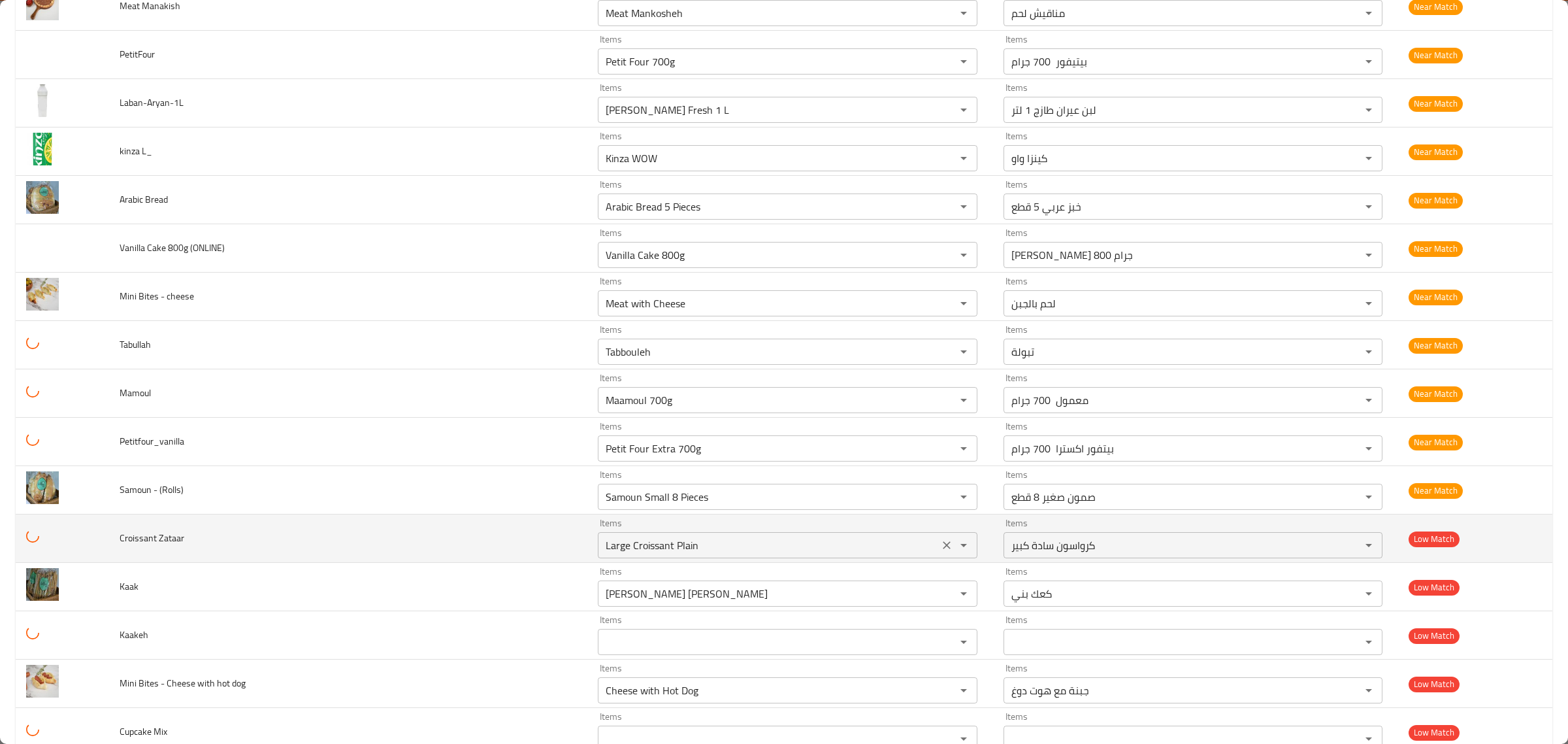
click at [598, 545] on div "Large Croissant Plain Items" at bounding box center [788, 545] width 380 height 26
paste Zataar "Croissant"
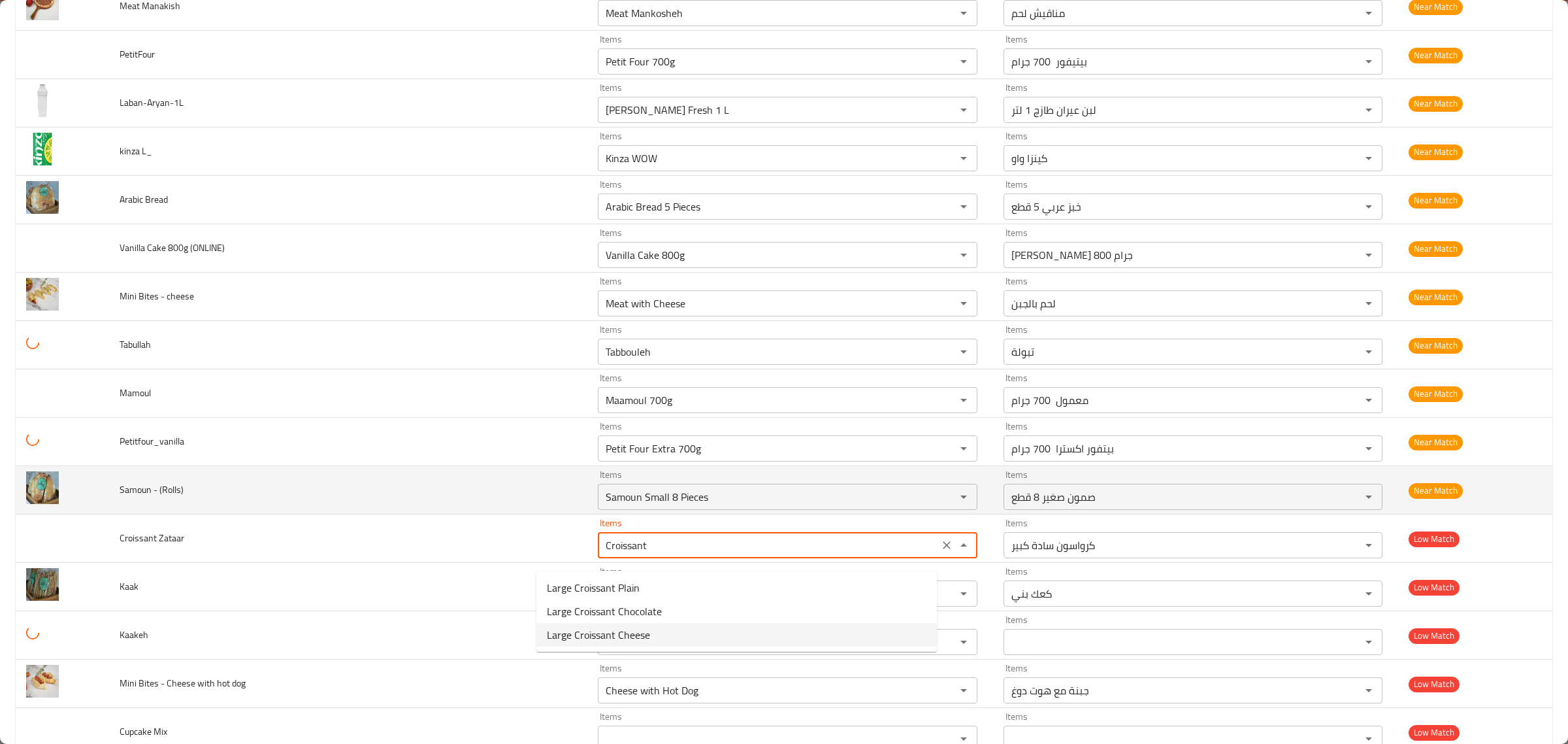
click at [423, 515] on td "Samoun - (Rolls)" at bounding box center [348, 490] width 478 height 48
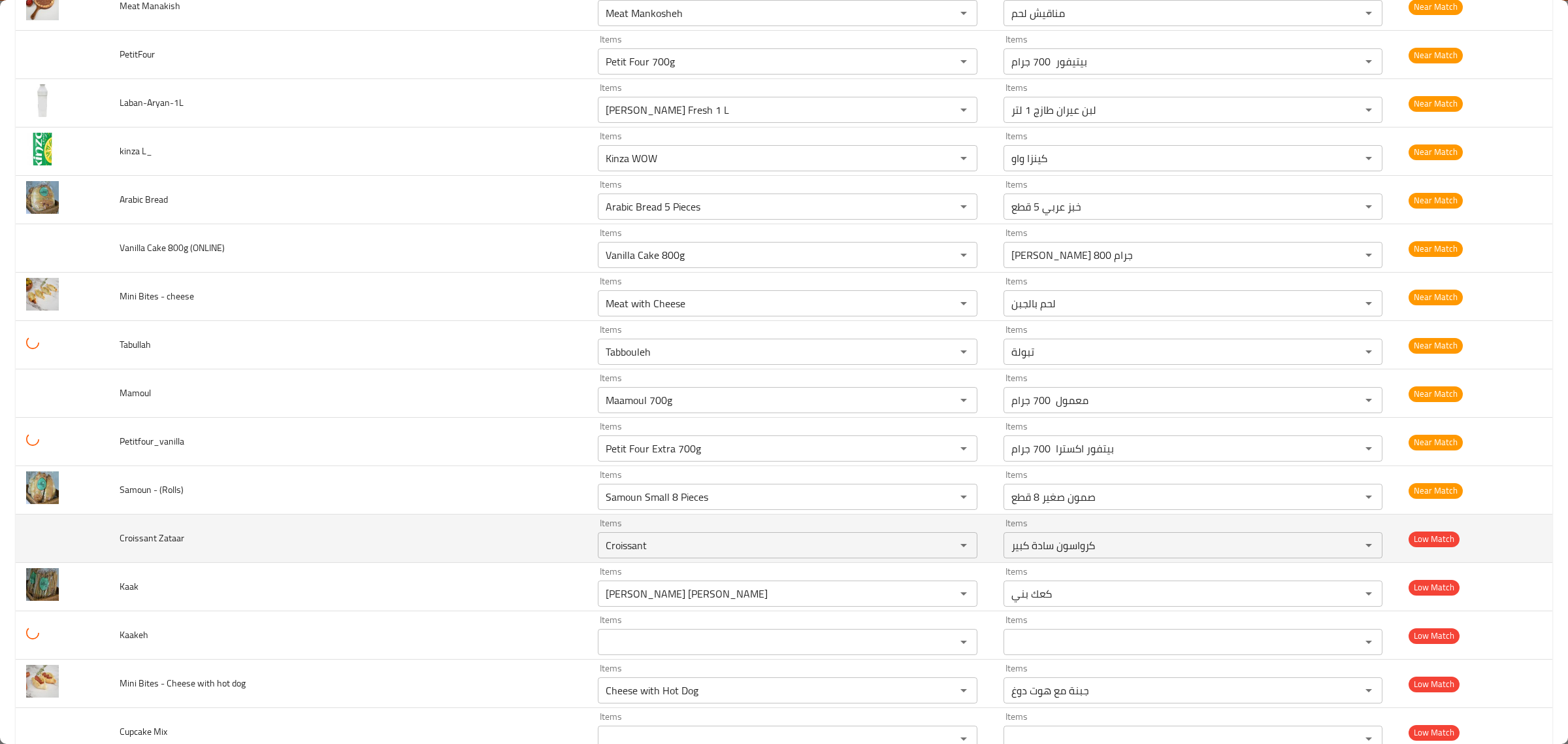
type Zataar "Large Croissant Plain"
click at [941, 552] on icon "Clear" at bounding box center [947, 545] width 13 height 13
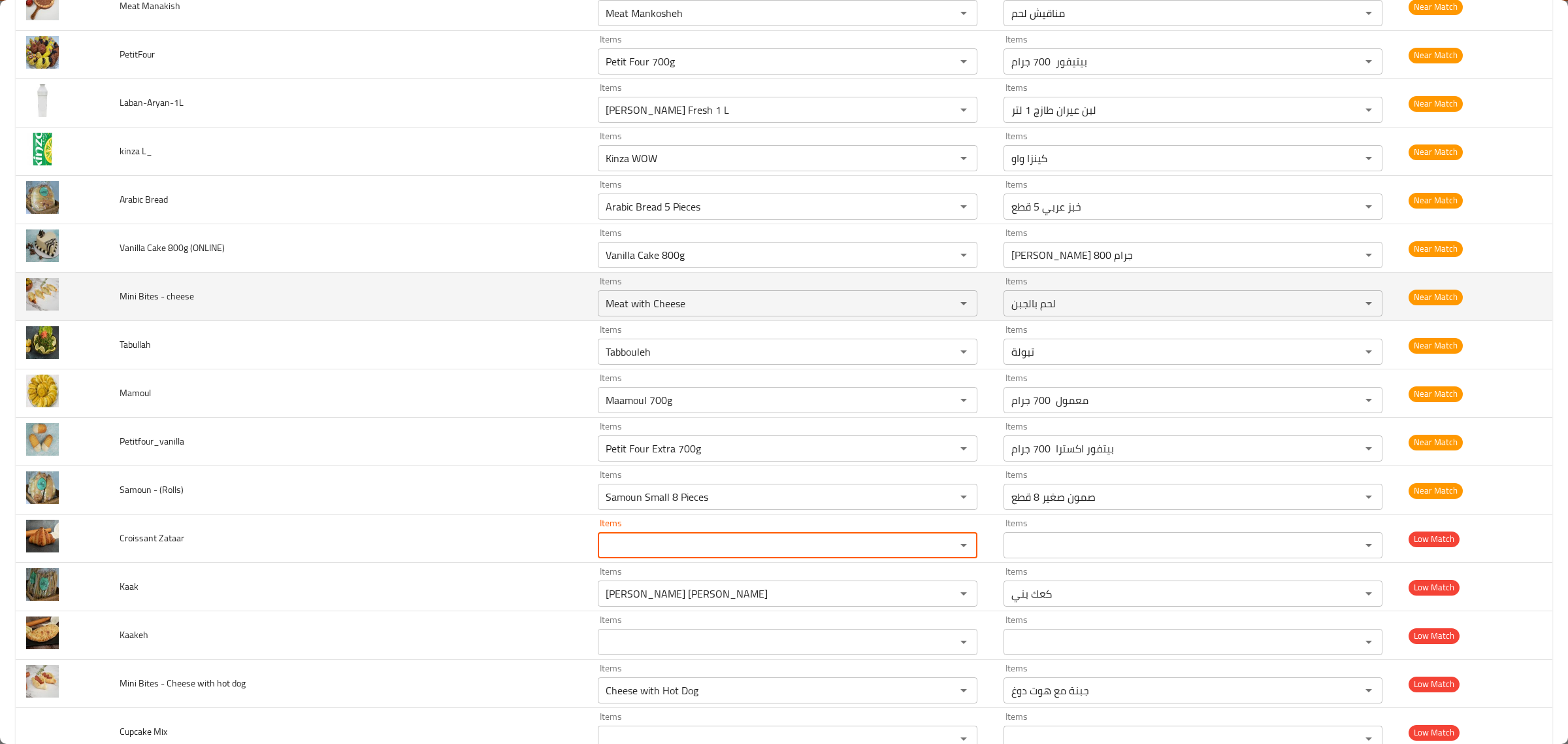
click at [175, 302] on span "Mini Bites - cheese" at bounding box center [157, 296] width 75 height 17
click at [602, 307] on cheese "Meat with Cheese" at bounding box center [769, 303] width 333 height 18
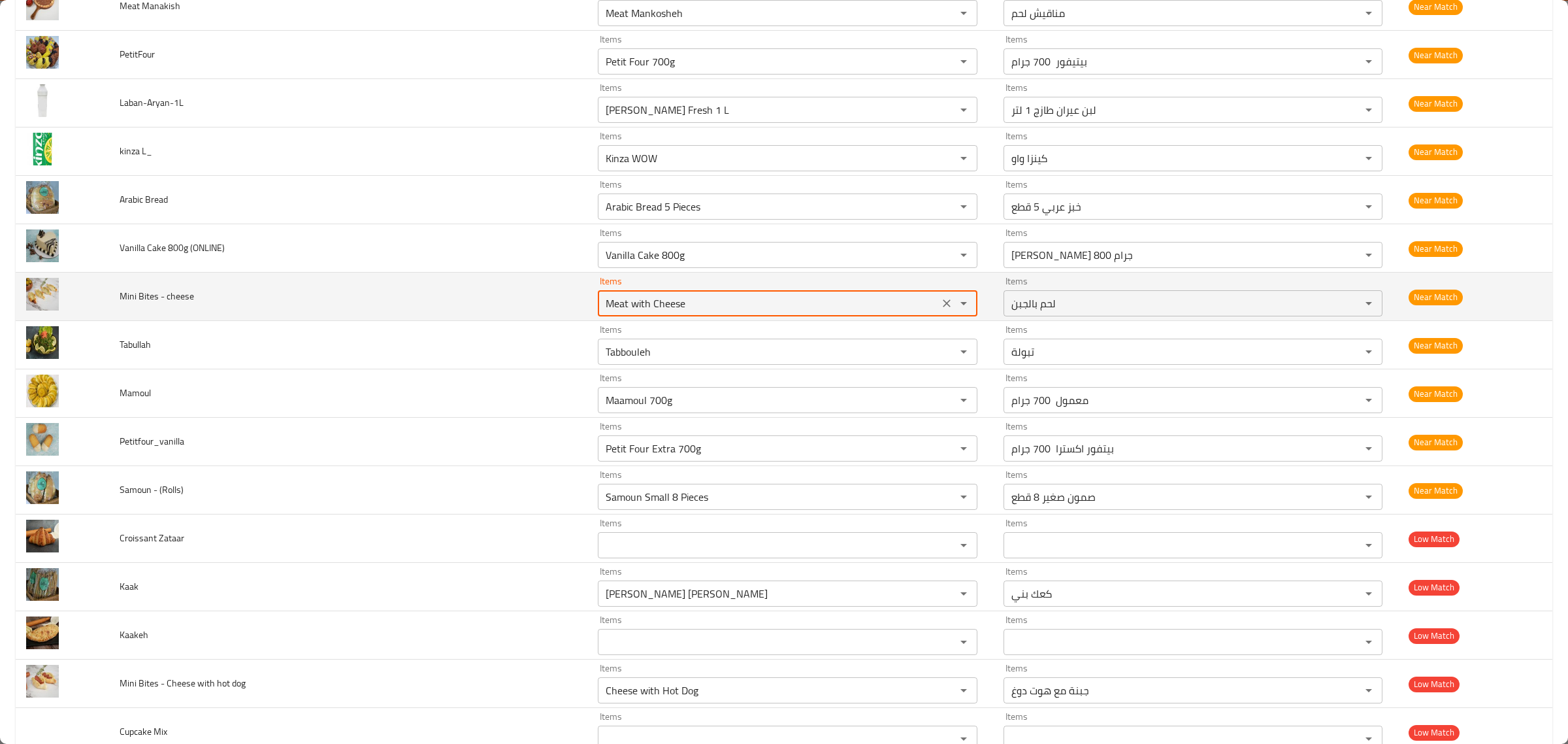
click at [602, 307] on cheese "Meat with Cheese" at bounding box center [769, 303] width 333 height 18
paste cheese "c"
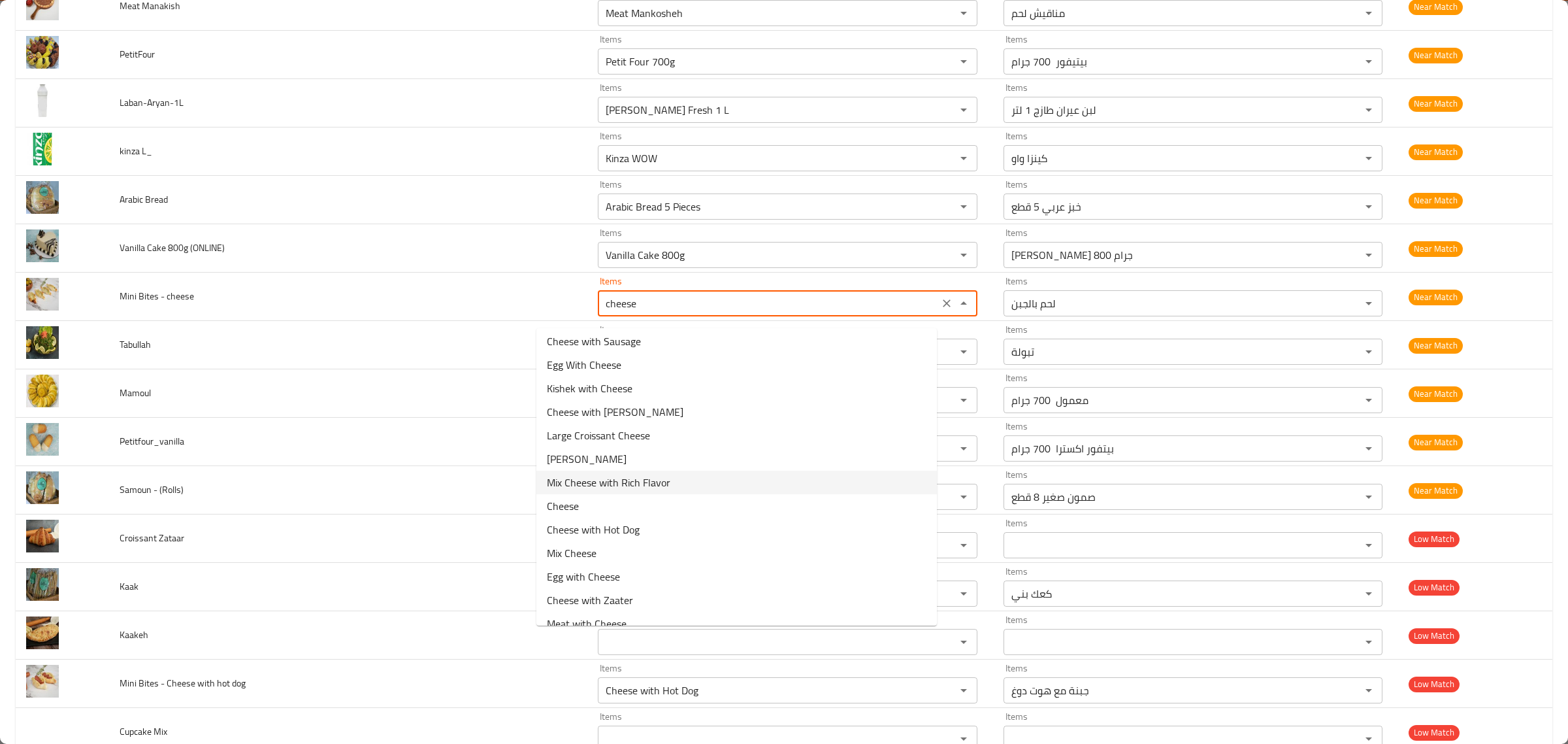
scroll to position [371, 0]
click at [577, 492] on span "Cheese" at bounding box center [563, 492] width 32 height 15
type cheese "Cheese"
type cheese-ar "جبنة"
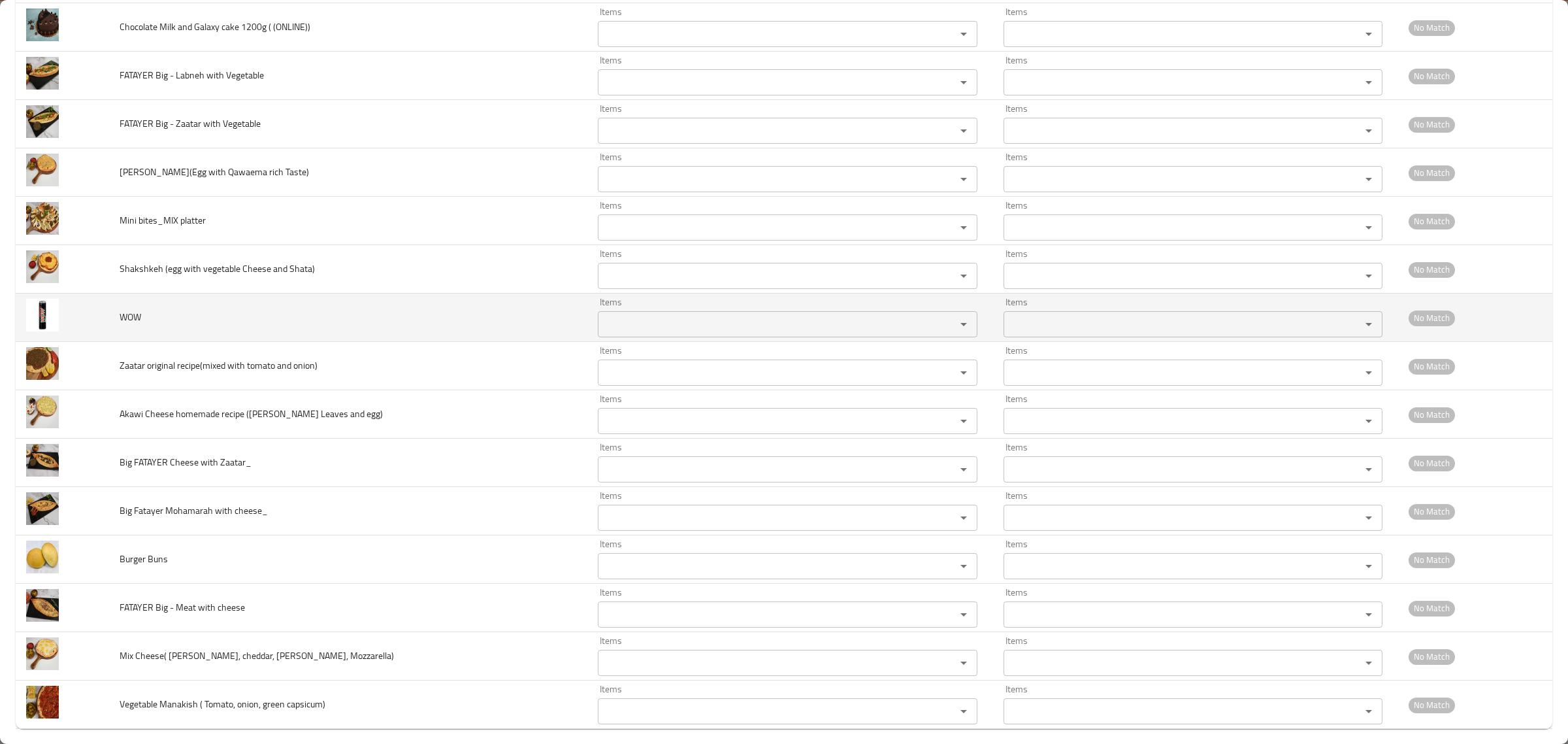
scroll to position [4719, 0]
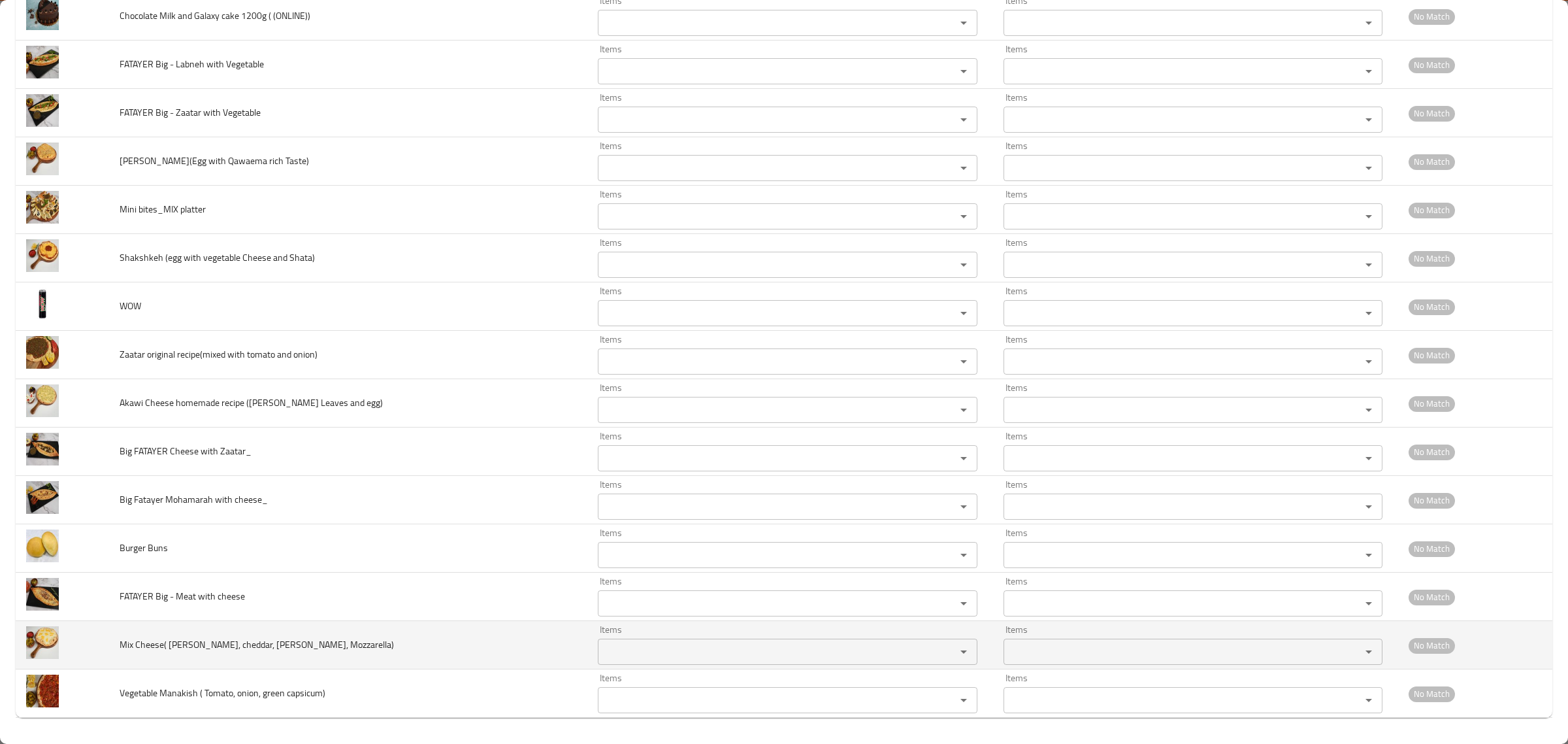
type cheese "Cheese"
drag, startPoint x: 121, startPoint y: 644, endPoint x: 167, endPoint y: 641, distance: 46.1
click at [167, 641] on td "Mix Cheese( Akawi, cheddar, Kashkawan, Mozzarella)" at bounding box center [348, 645] width 478 height 48
click at [602, 642] on Mozzarella\) "Items" at bounding box center [769, 651] width 333 height 18
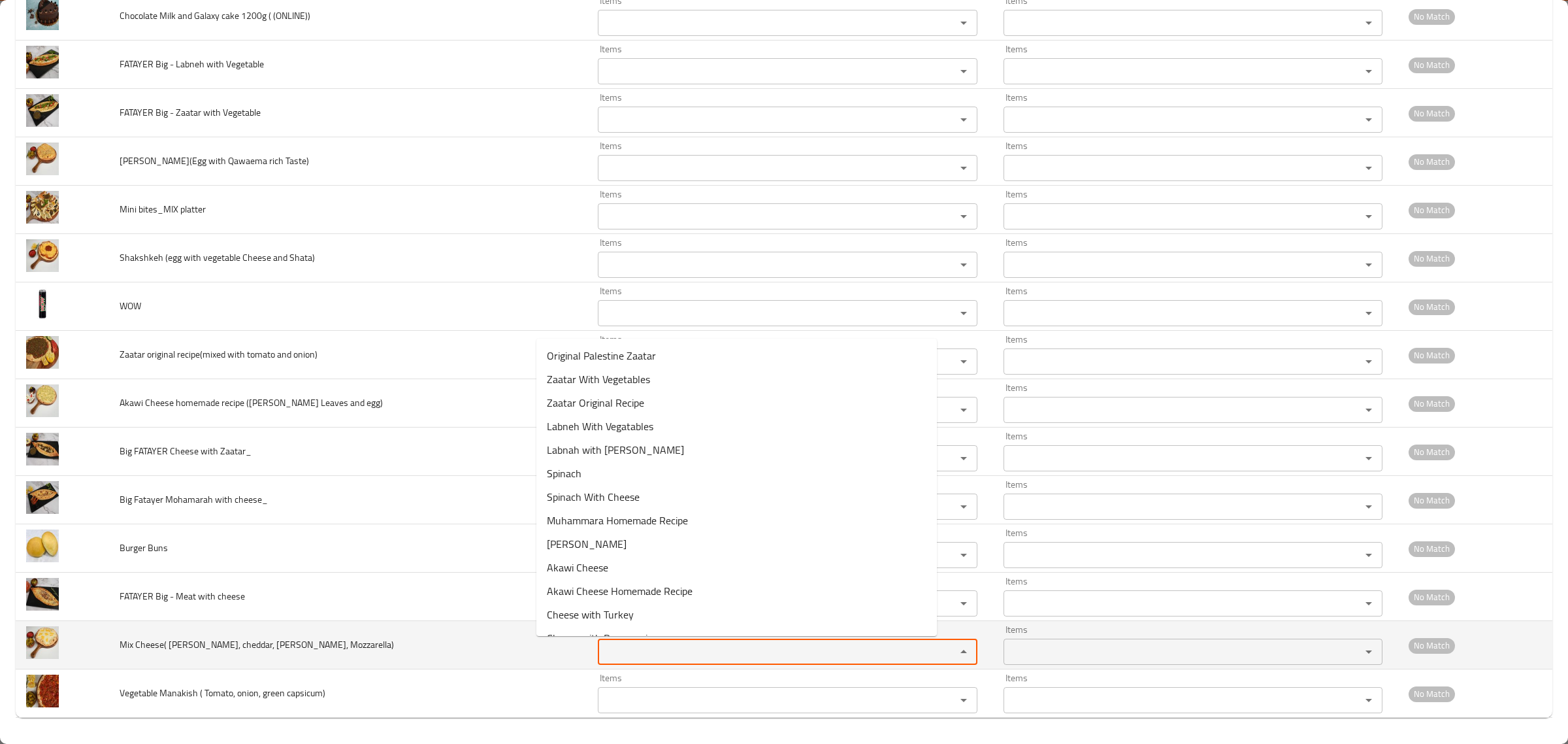
paste Mozzarella\) "Mix Cheese"
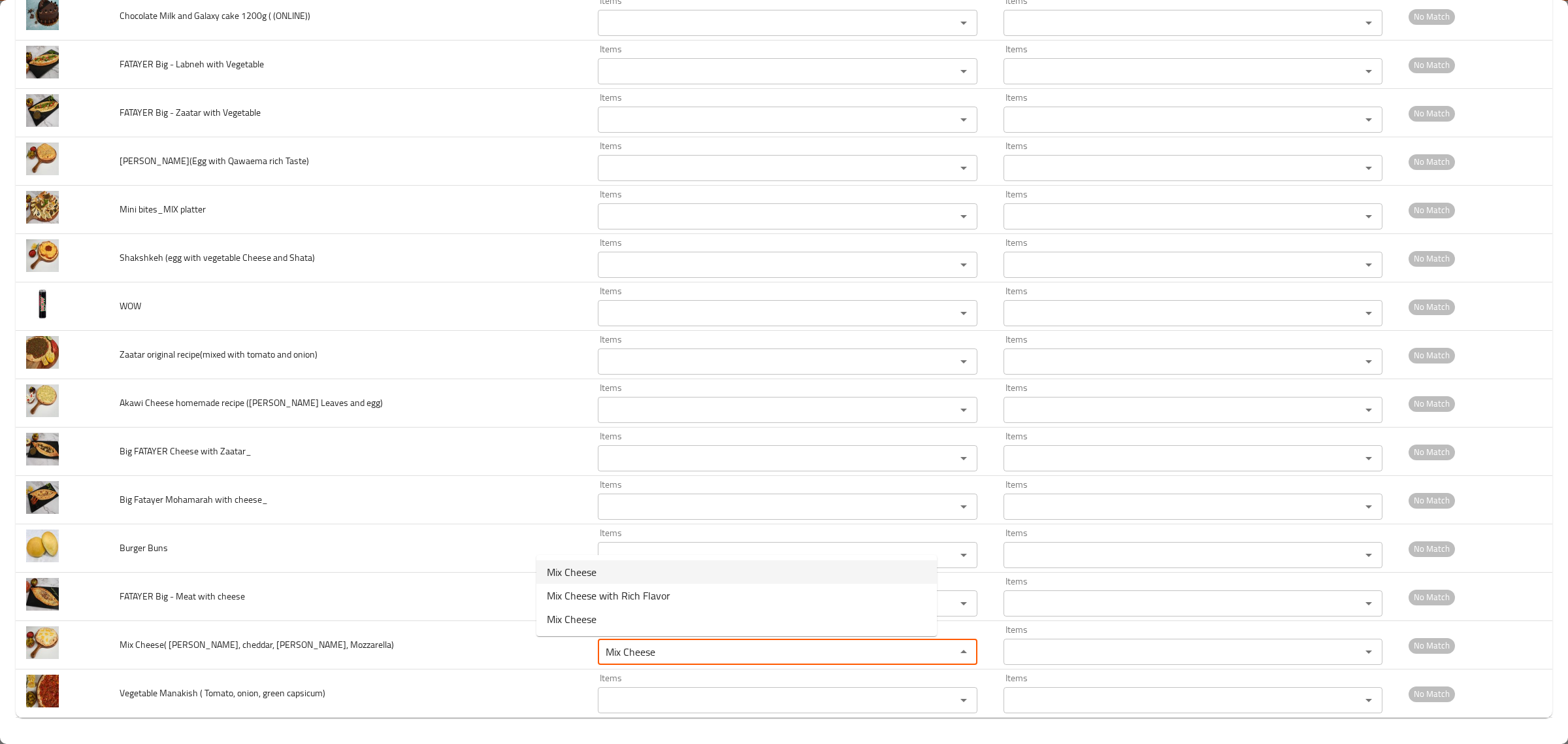
click at [588, 566] on span "Mix Cheese" at bounding box center [572, 571] width 50 height 15
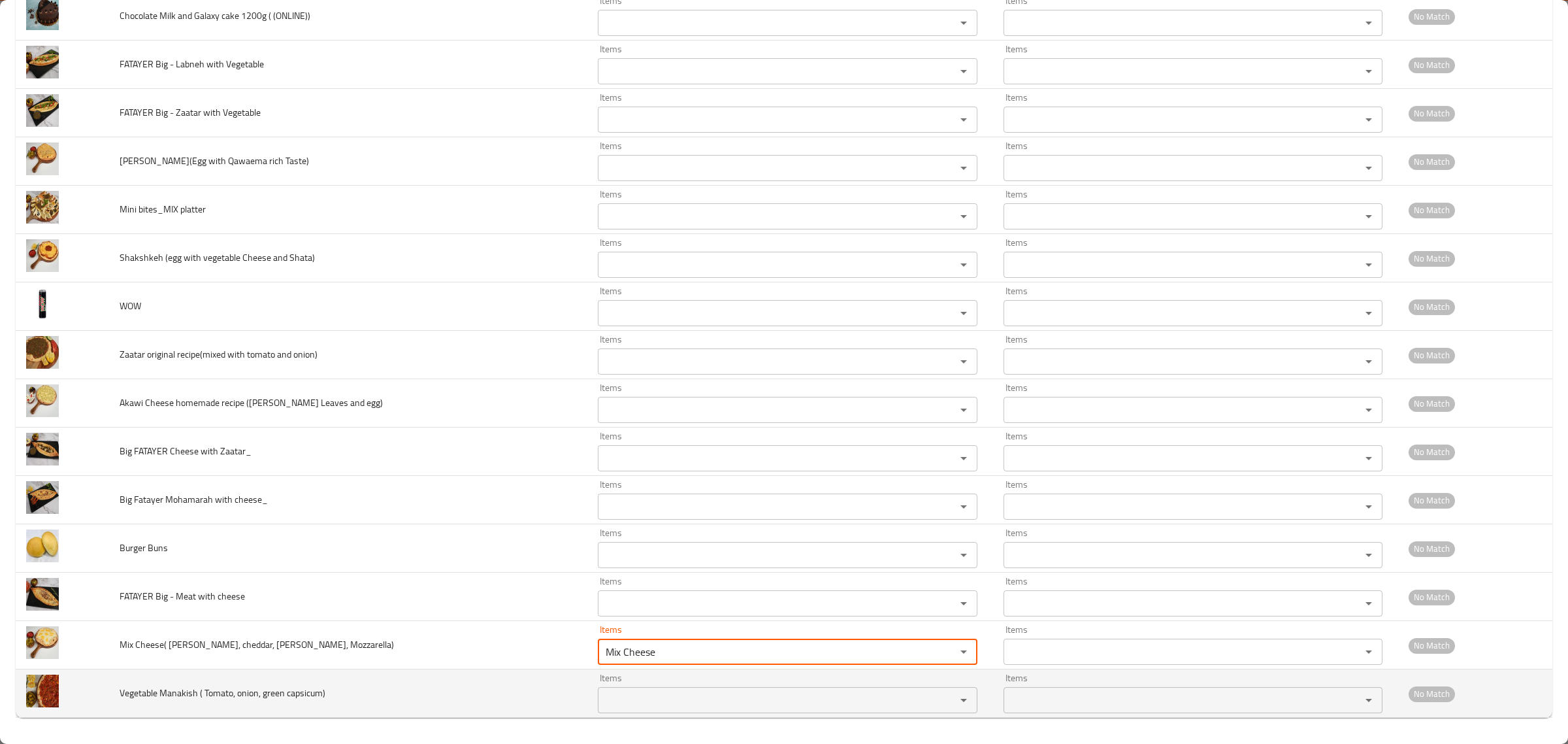
type Mozzarella\) "Mix Cheese"
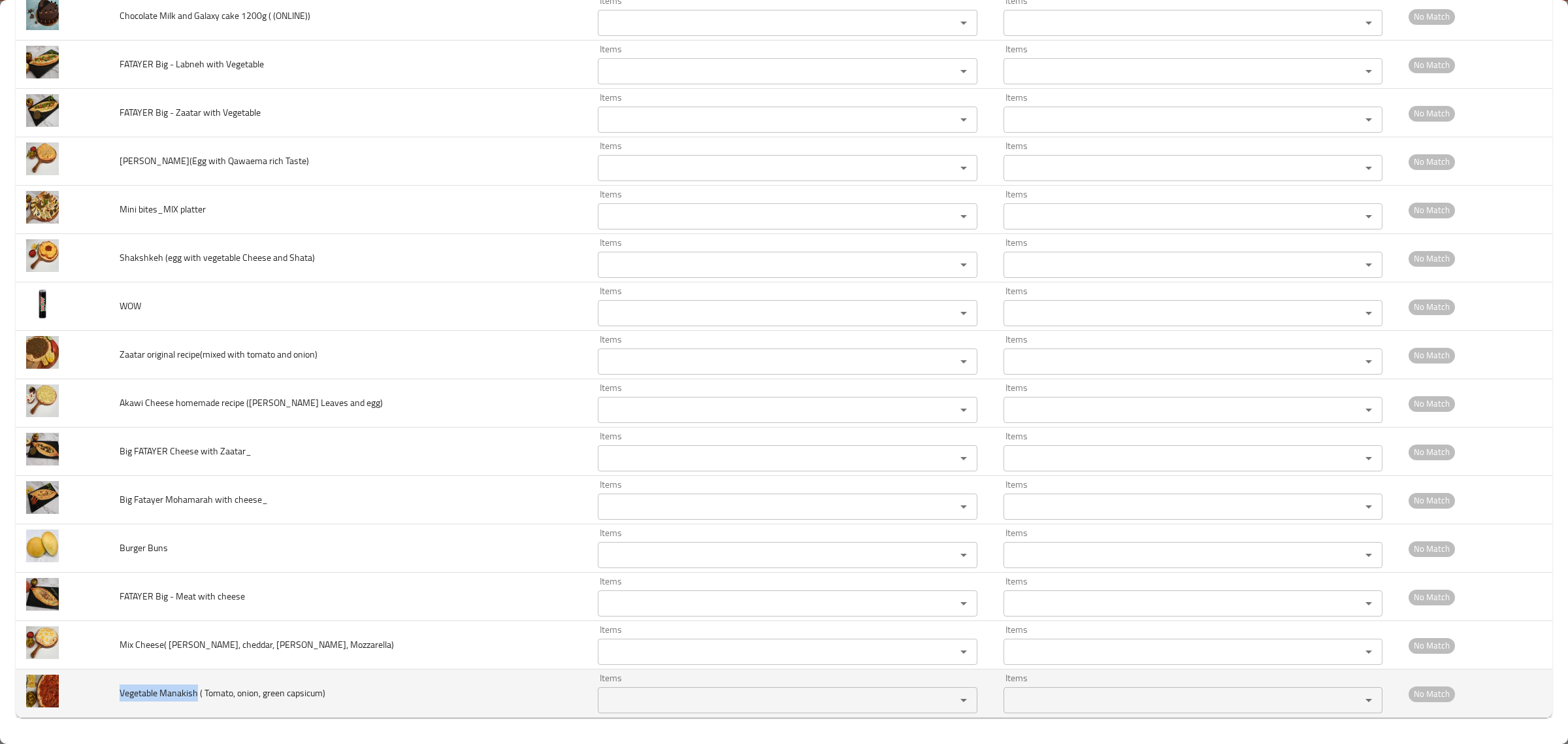
drag, startPoint x: 117, startPoint y: 693, endPoint x: 201, endPoint y: 700, distance: 84.3
click at [201, 700] on td "Vegetable Manakish ( Tomato, onion, green capsicum)" at bounding box center [348, 693] width 478 height 48
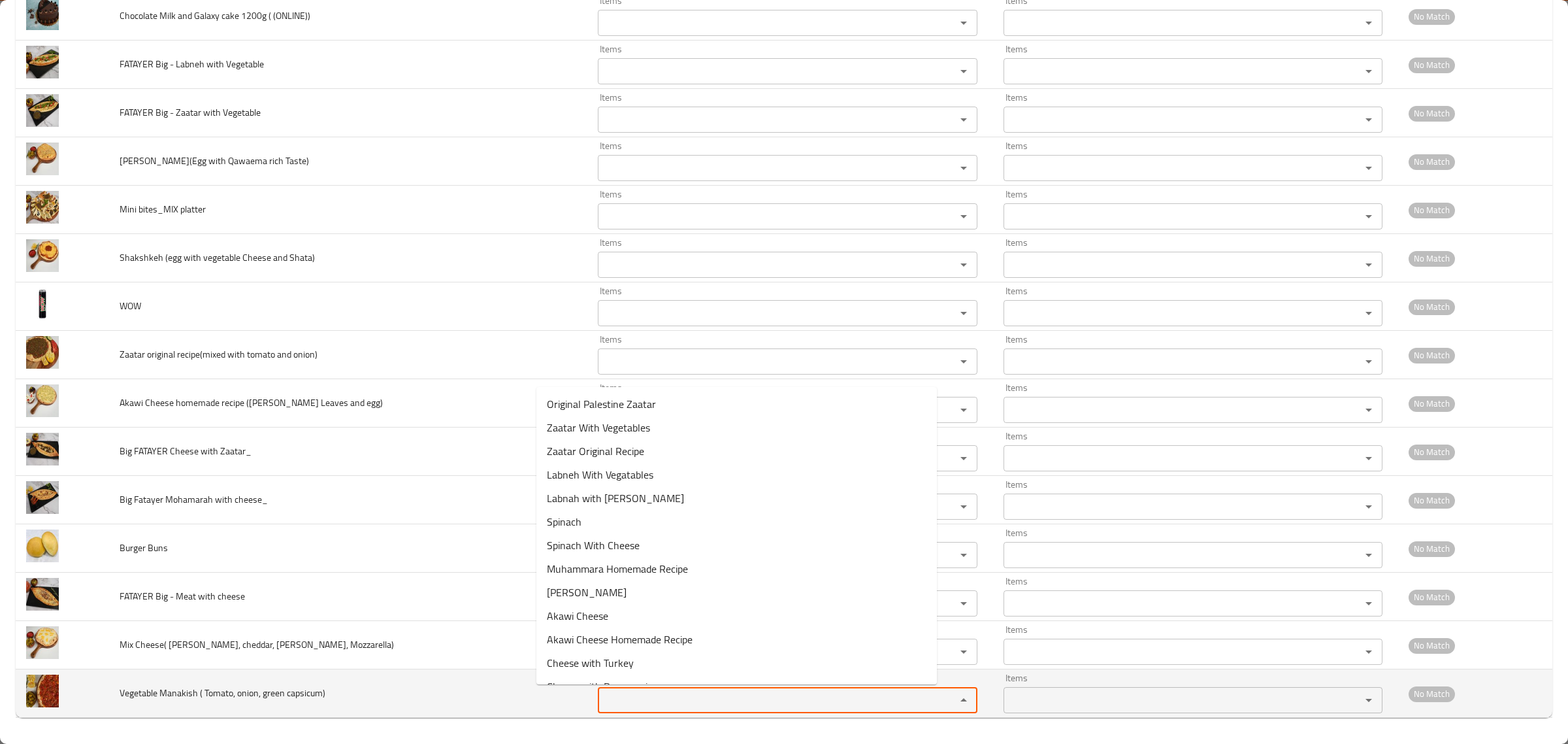
click at [602, 707] on capsicum\) "Items" at bounding box center [769, 699] width 333 height 18
paste capsicum\) "Vegetable Manakish"
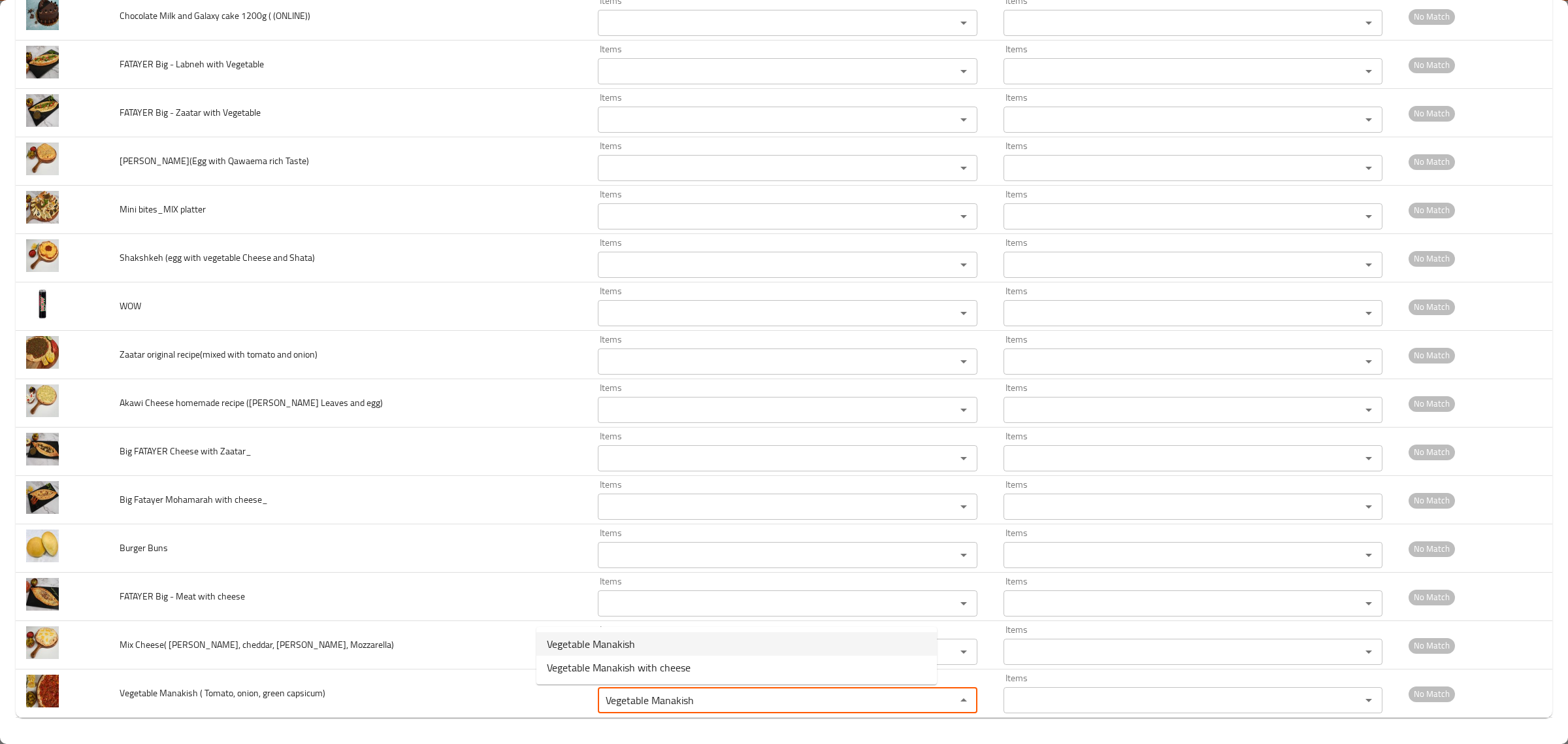
click at [598, 647] on span "Vegetable Manakish" at bounding box center [591, 643] width 88 height 15
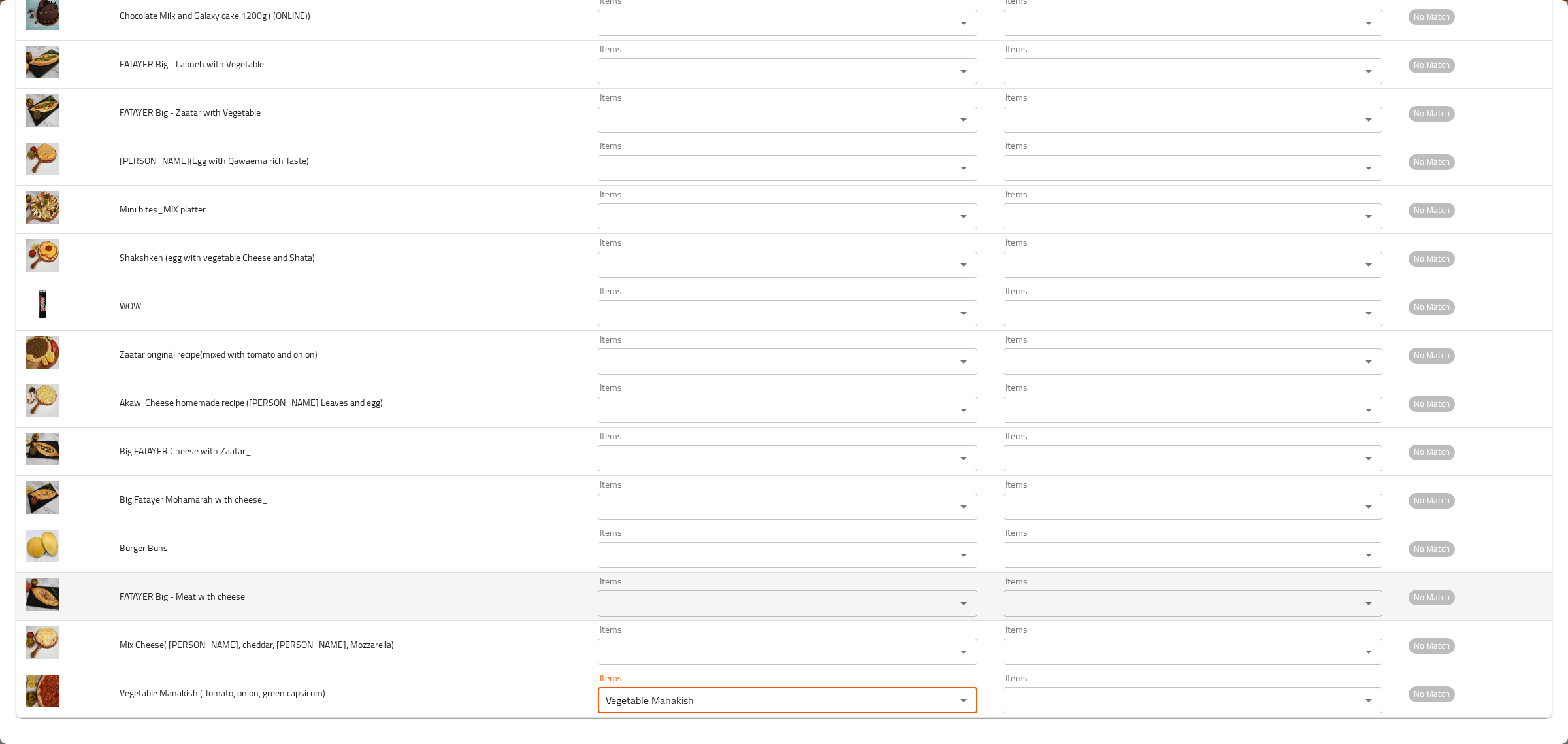
type capsicum\) "Vegetable Manakish"
drag, startPoint x: 122, startPoint y: 593, endPoint x: 157, endPoint y: 601, distance: 35.9
click at [157, 601] on td "FATAYER Big - Meat with cheese" at bounding box center [348, 596] width 478 height 48
click at [603, 609] on cheese "Items" at bounding box center [769, 603] width 333 height 18
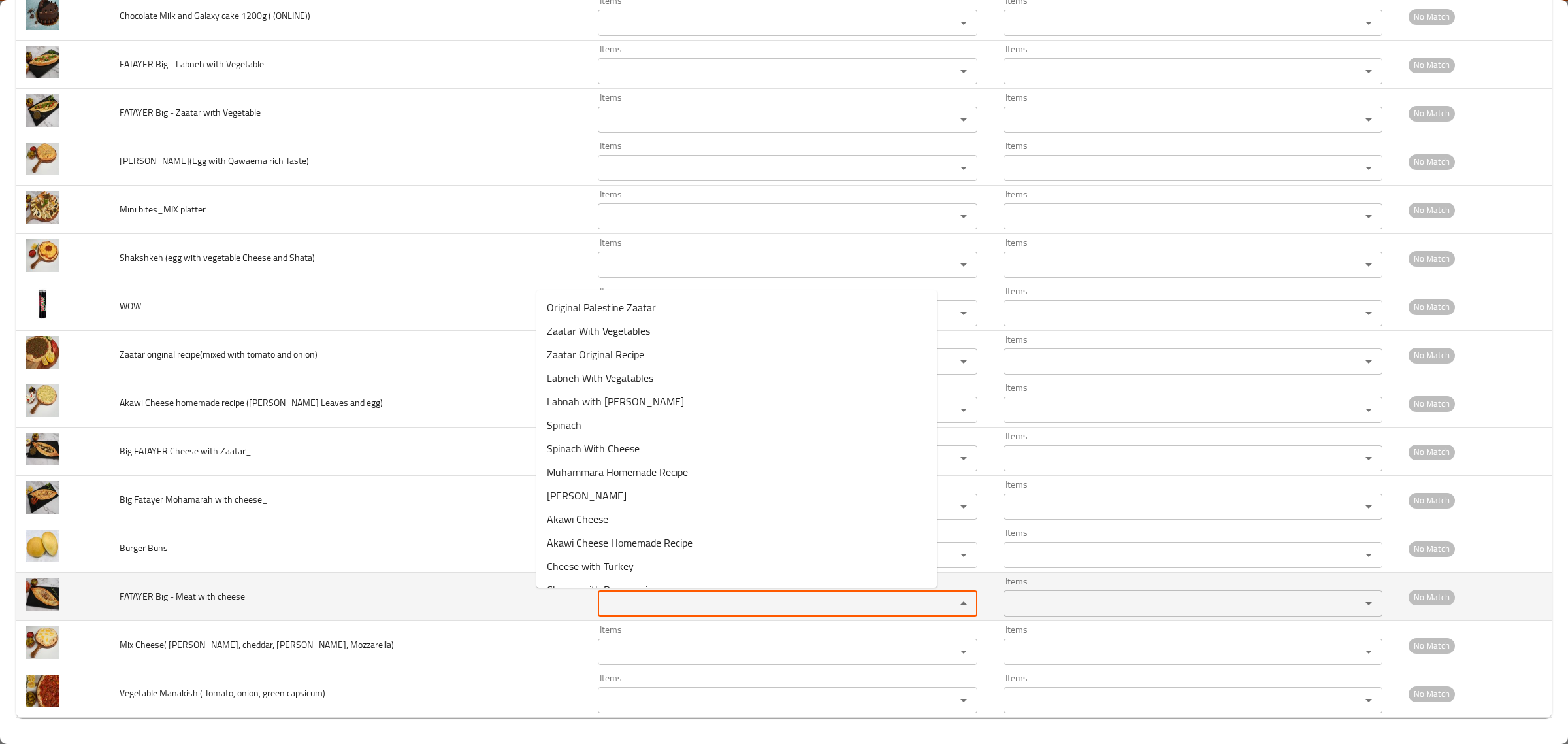
paste cheese "FATAYER"
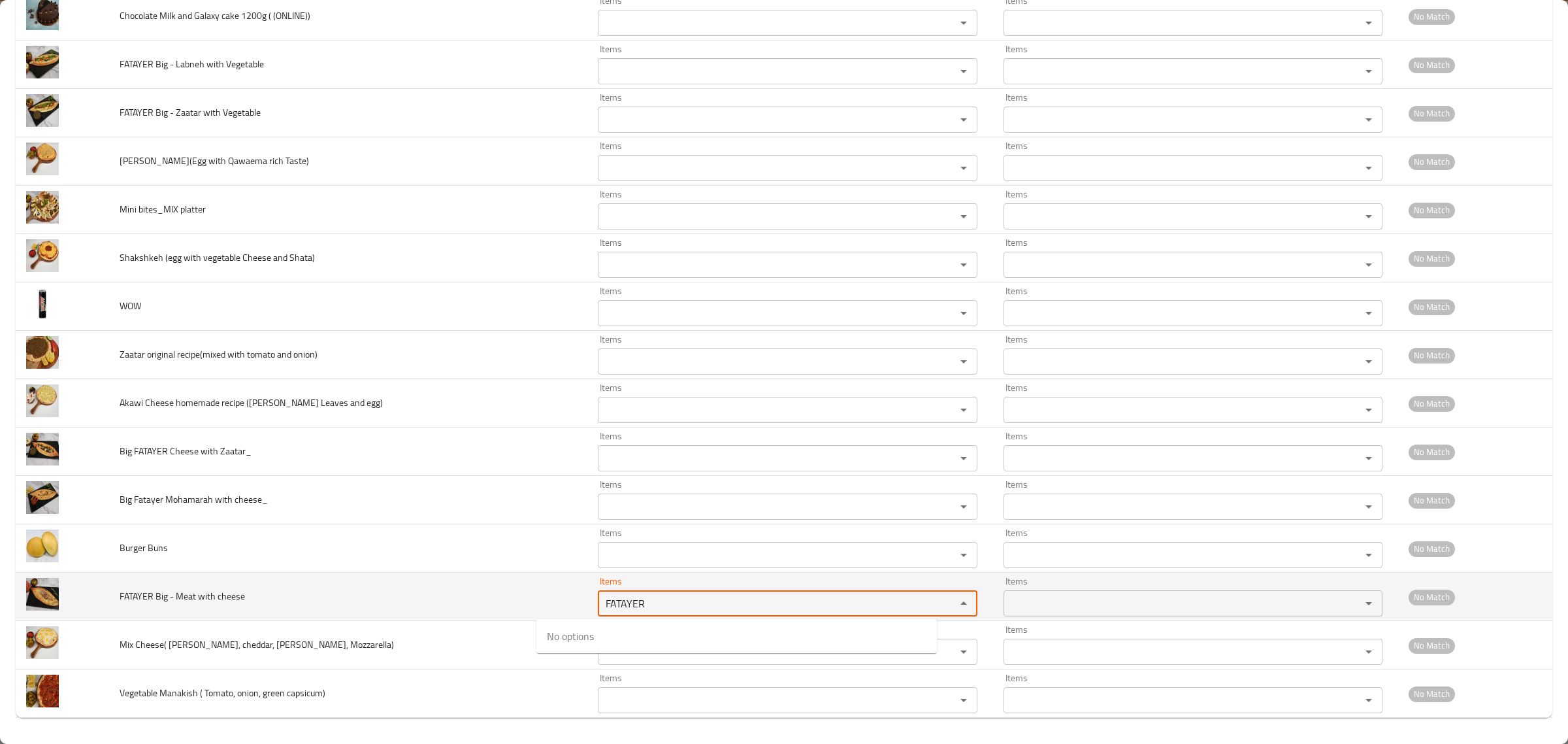
type cheese "FATAYER"
click at [412, 609] on td "FATAYER Big - Meat with cheese" at bounding box center [348, 596] width 478 height 48
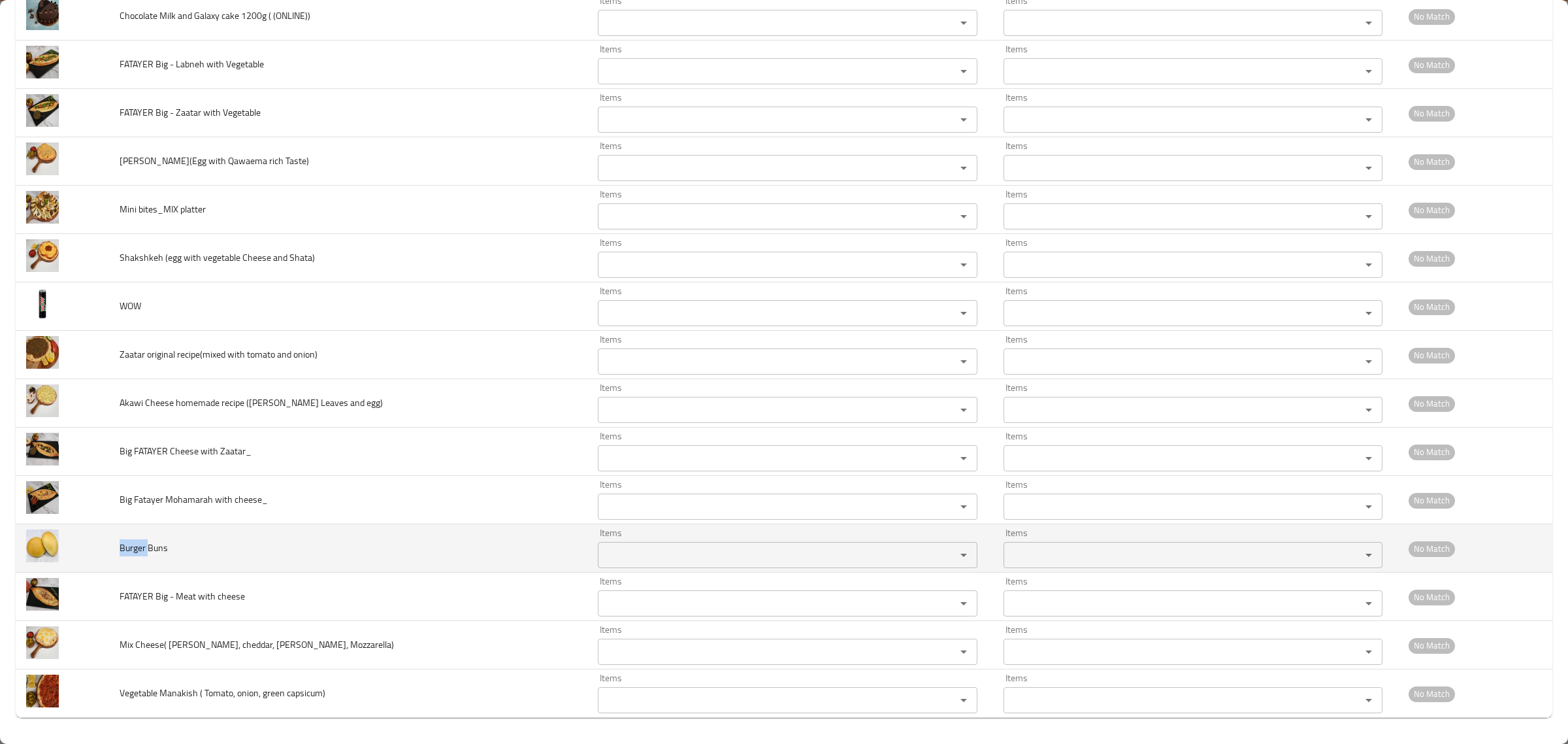
drag, startPoint x: 119, startPoint y: 544, endPoint x: 154, endPoint y: 555, distance: 36.7
click at [154, 555] on td "Burger Buns" at bounding box center [348, 547] width 478 height 48
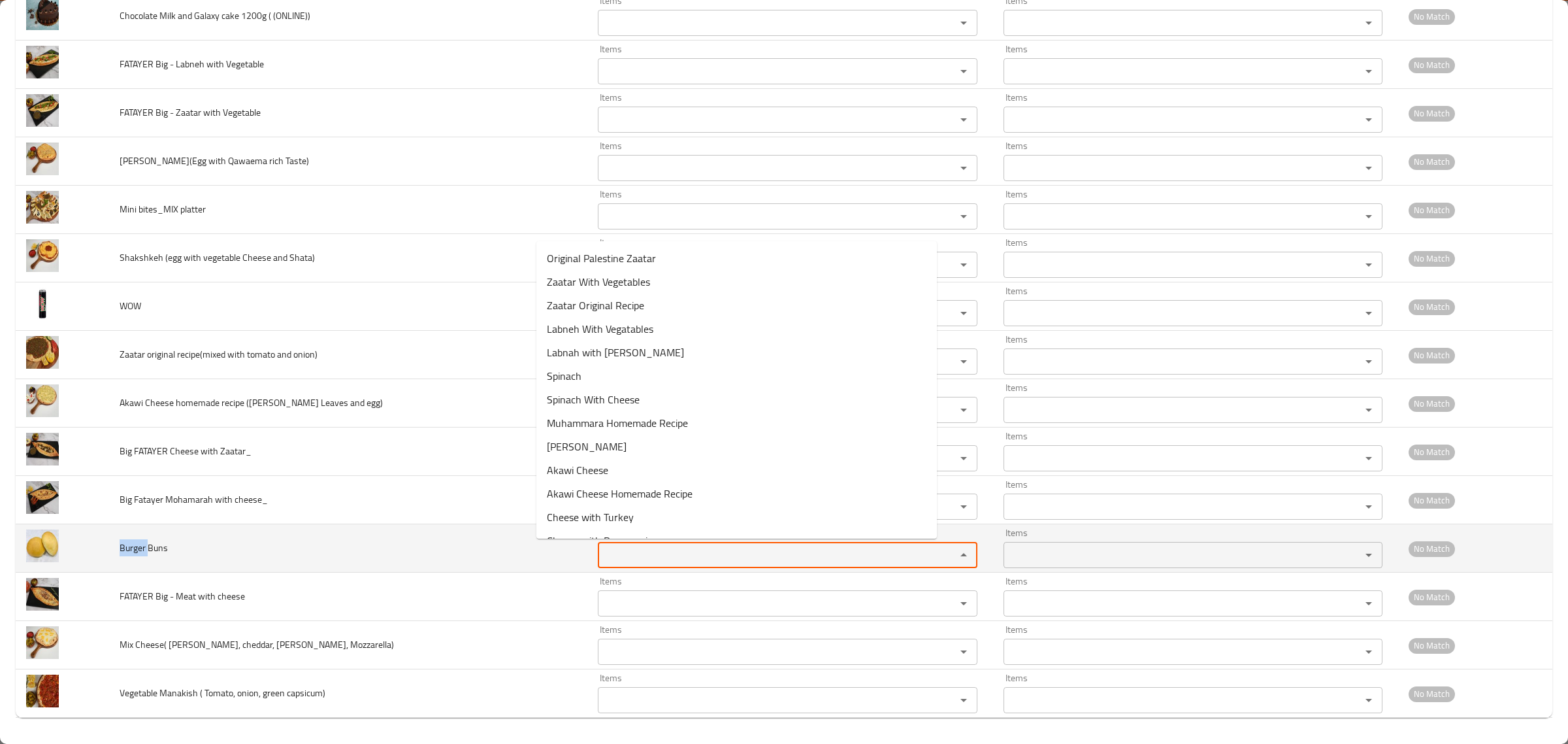
click at [602, 563] on Buns "Items" at bounding box center [769, 555] width 333 height 18
paste Buns "Burger"
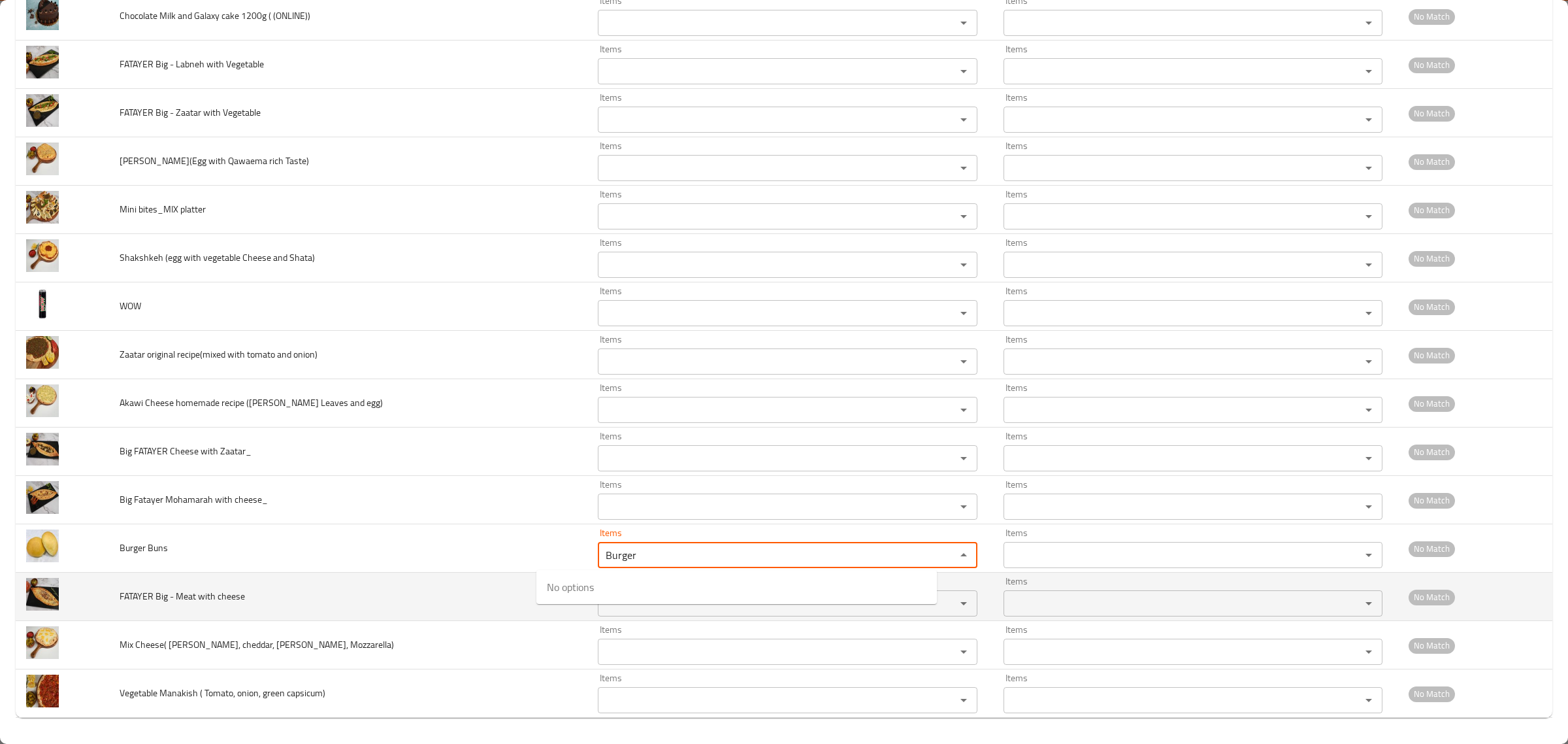
type Buns "Burger"
click at [341, 617] on td "FATAYER Big - Meat with cheese" at bounding box center [348, 596] width 478 height 48
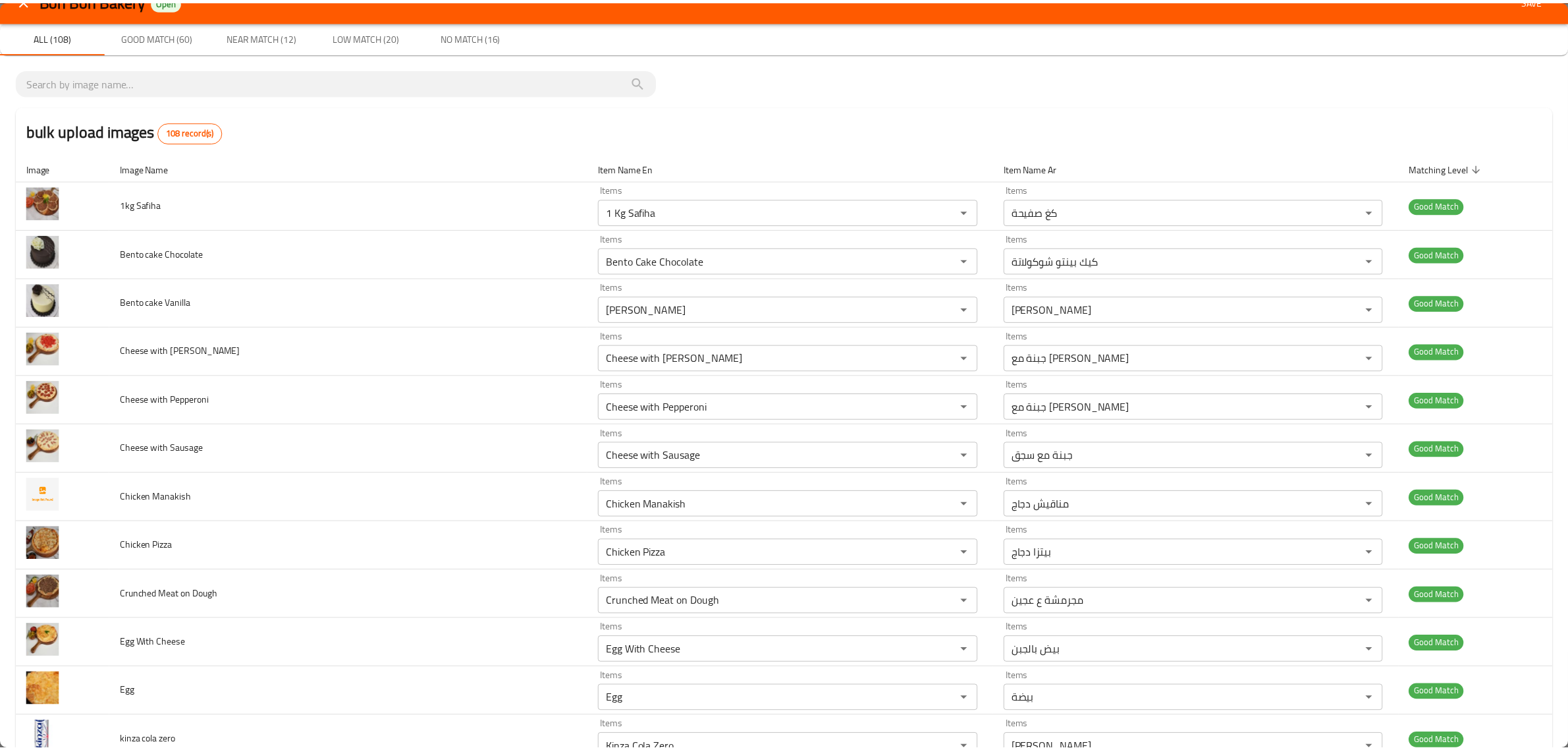
scroll to position [0, 0]
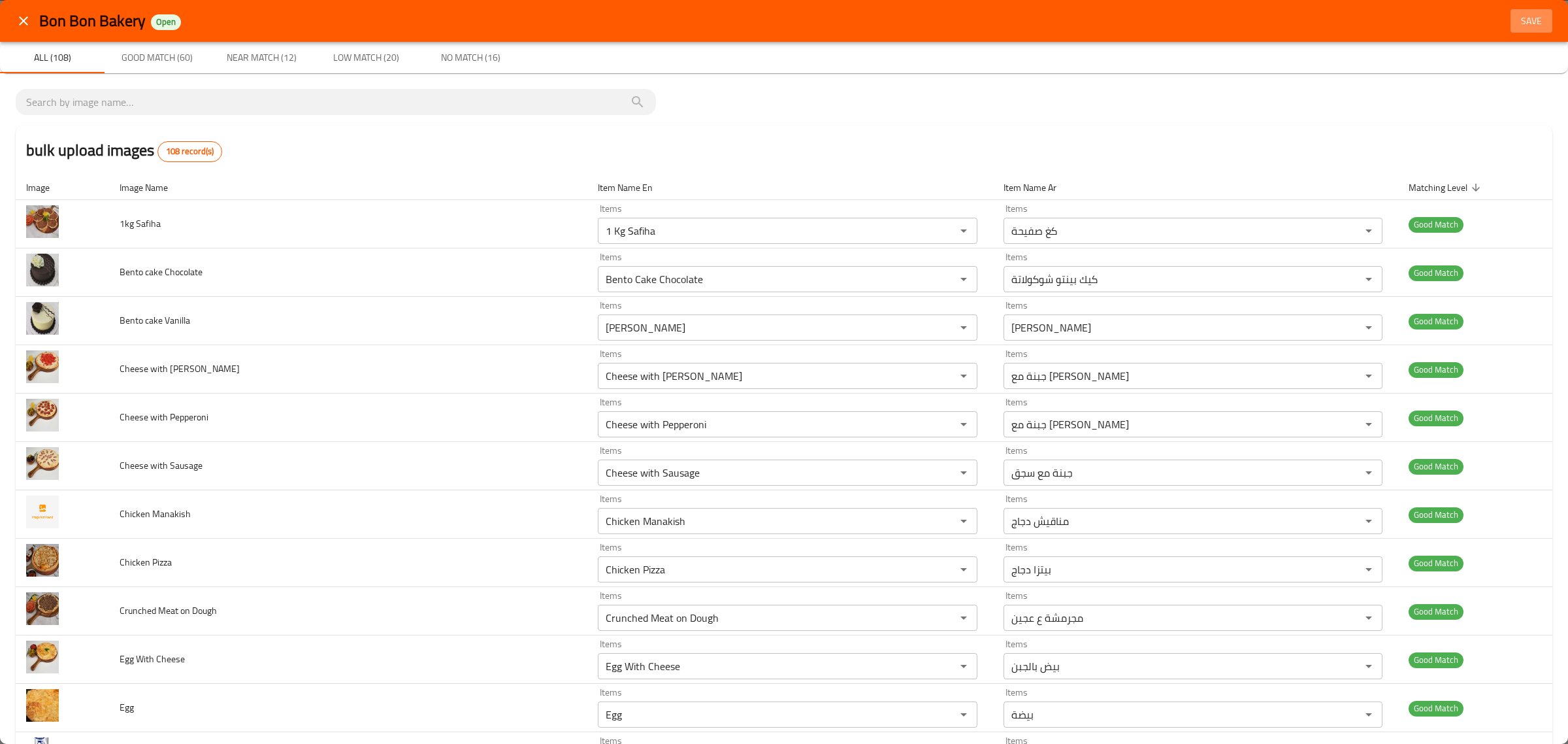
click at [1516, 20] on span "Save" at bounding box center [1532, 21] width 31 height 16
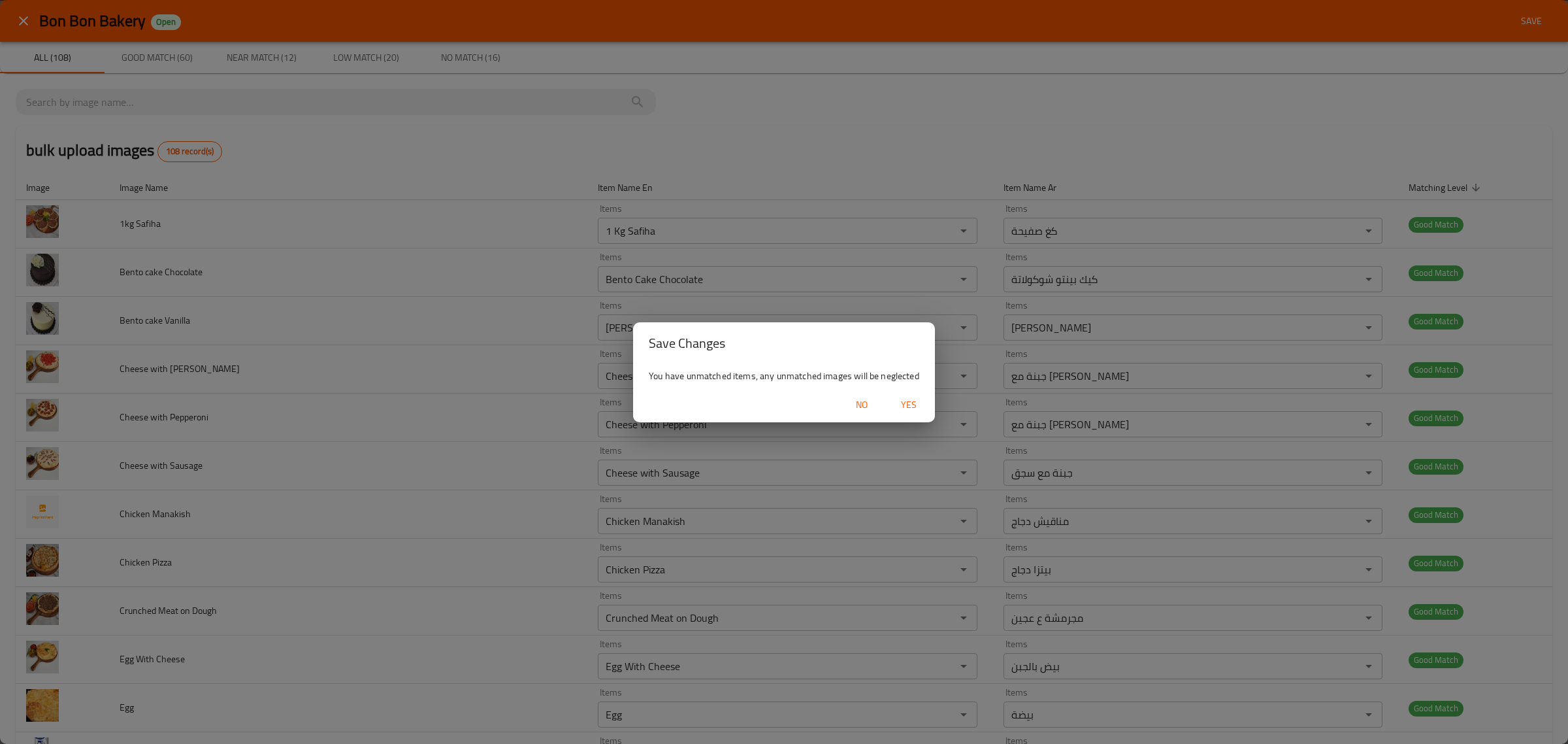
click at [908, 406] on span "Yes" at bounding box center [909, 405] width 31 height 16
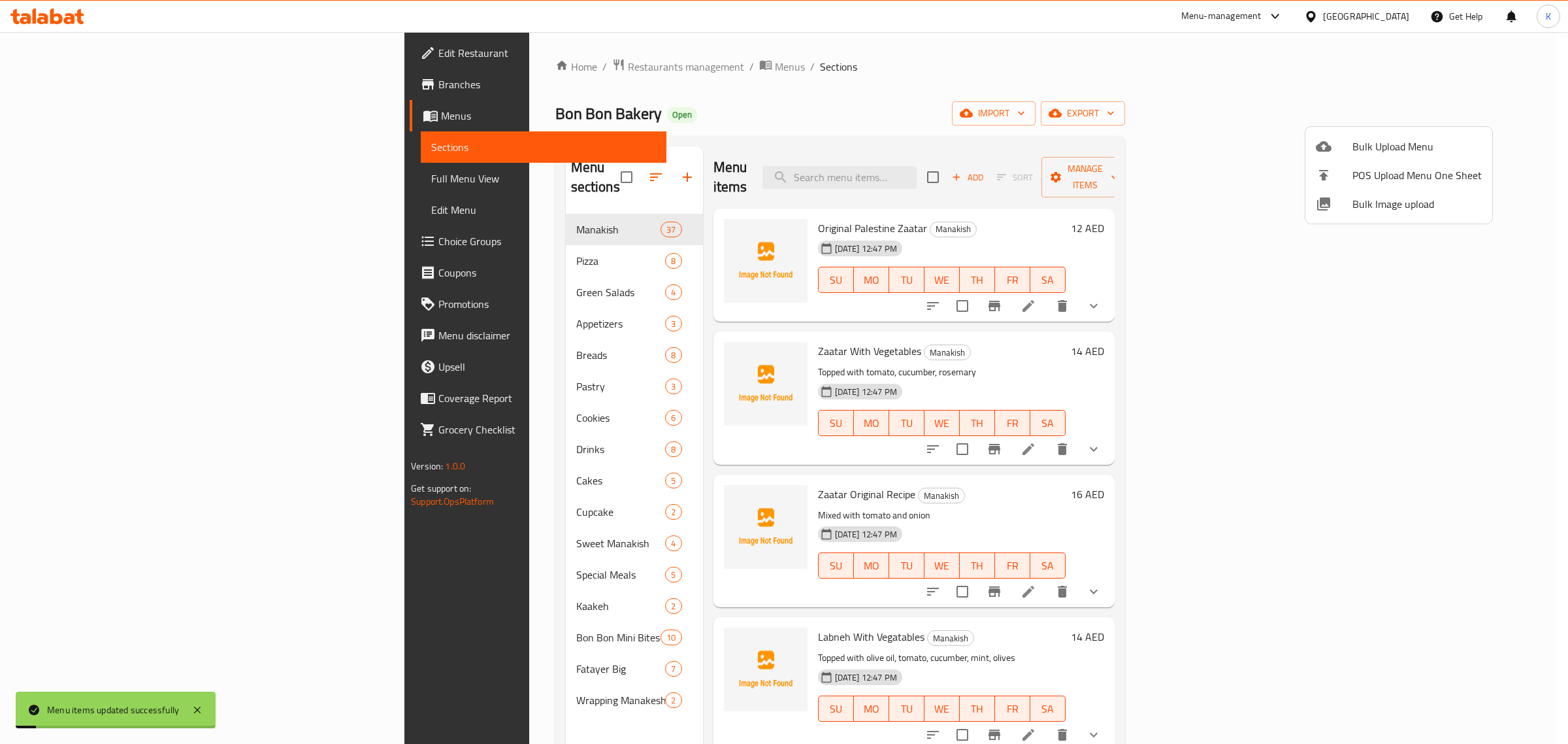
click at [905, 96] on div at bounding box center [784, 372] width 1568 height 744
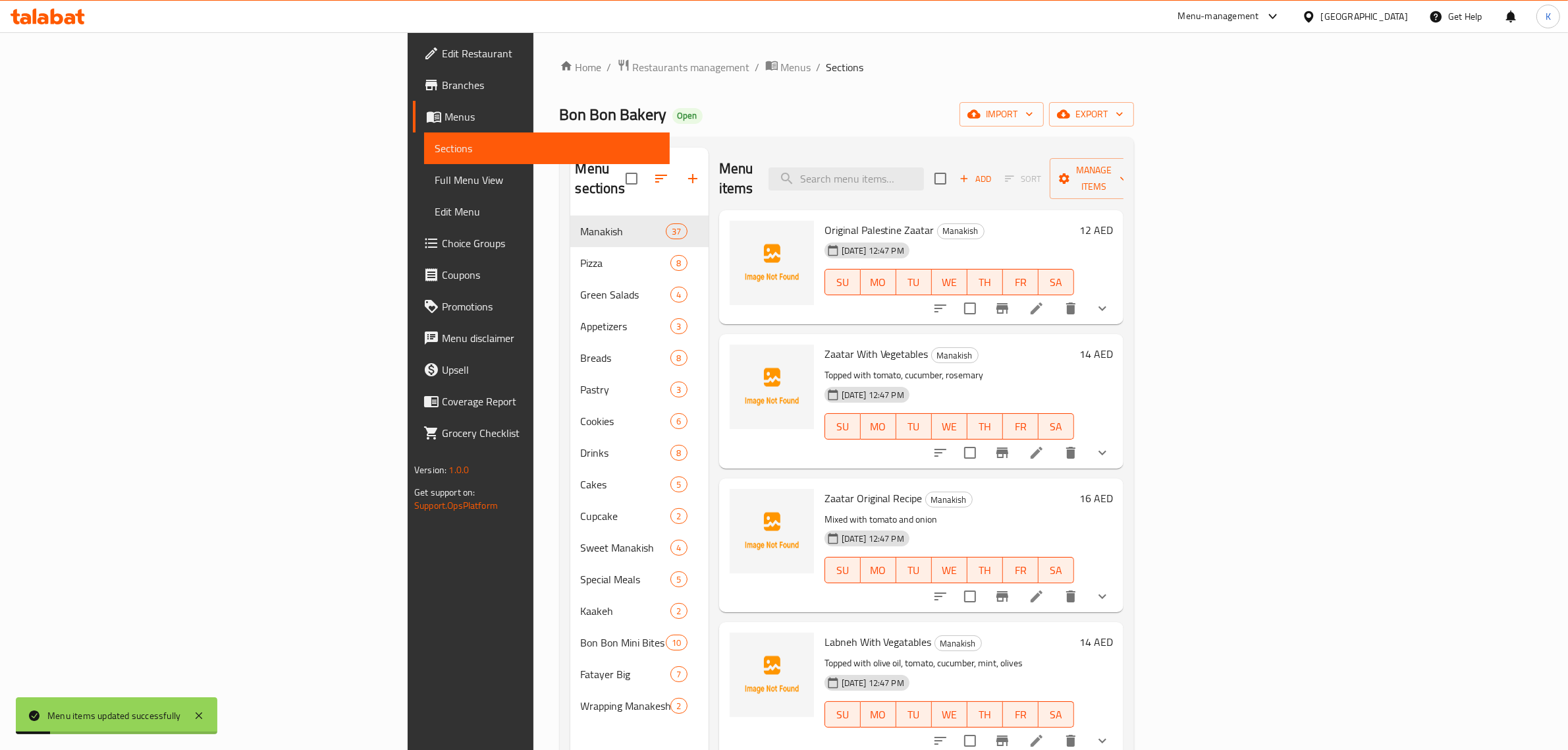
click at [435, 181] on span "Full Menu View" at bounding box center [547, 179] width 225 height 16
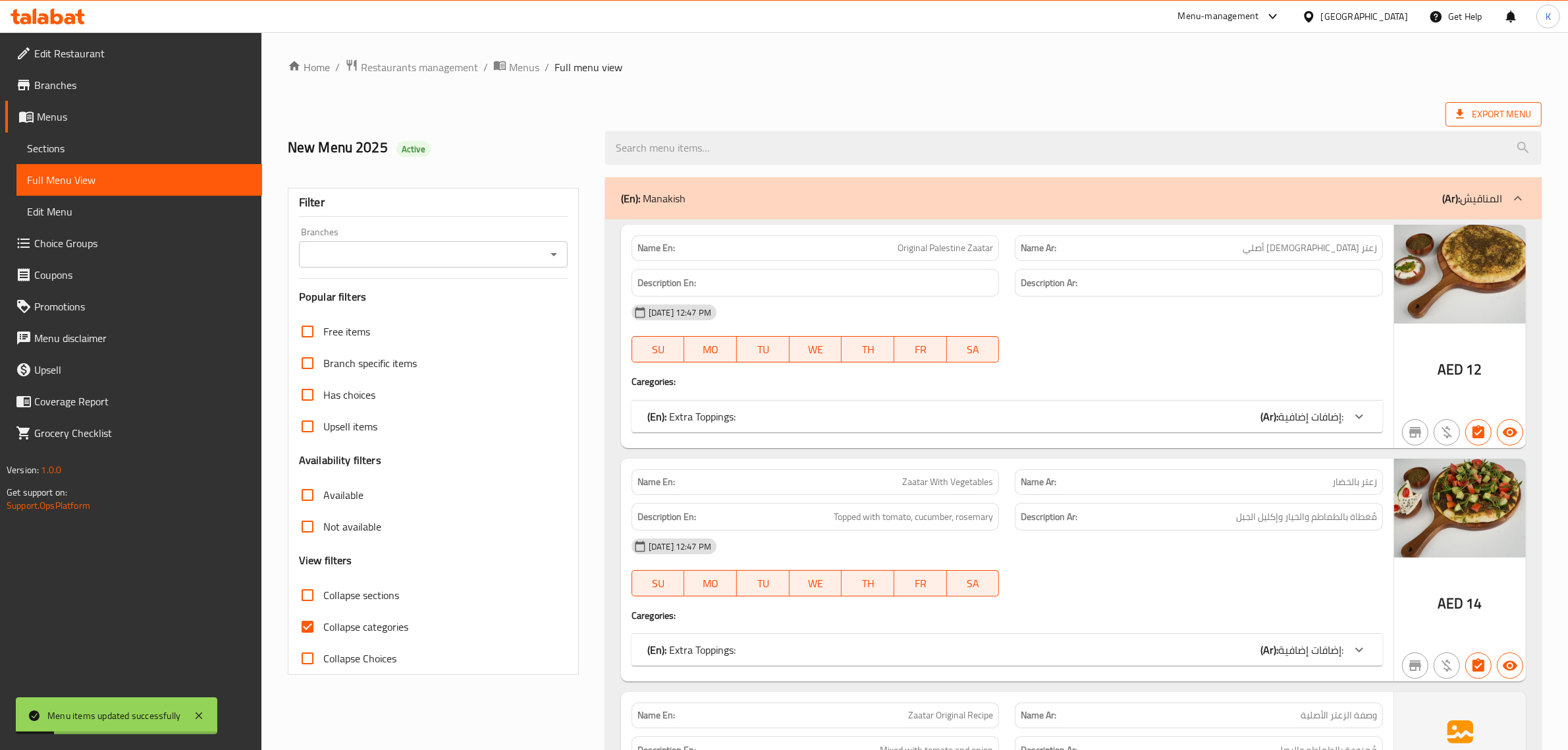
click at [1465, 111] on icon at bounding box center [1460, 114] width 13 height 13
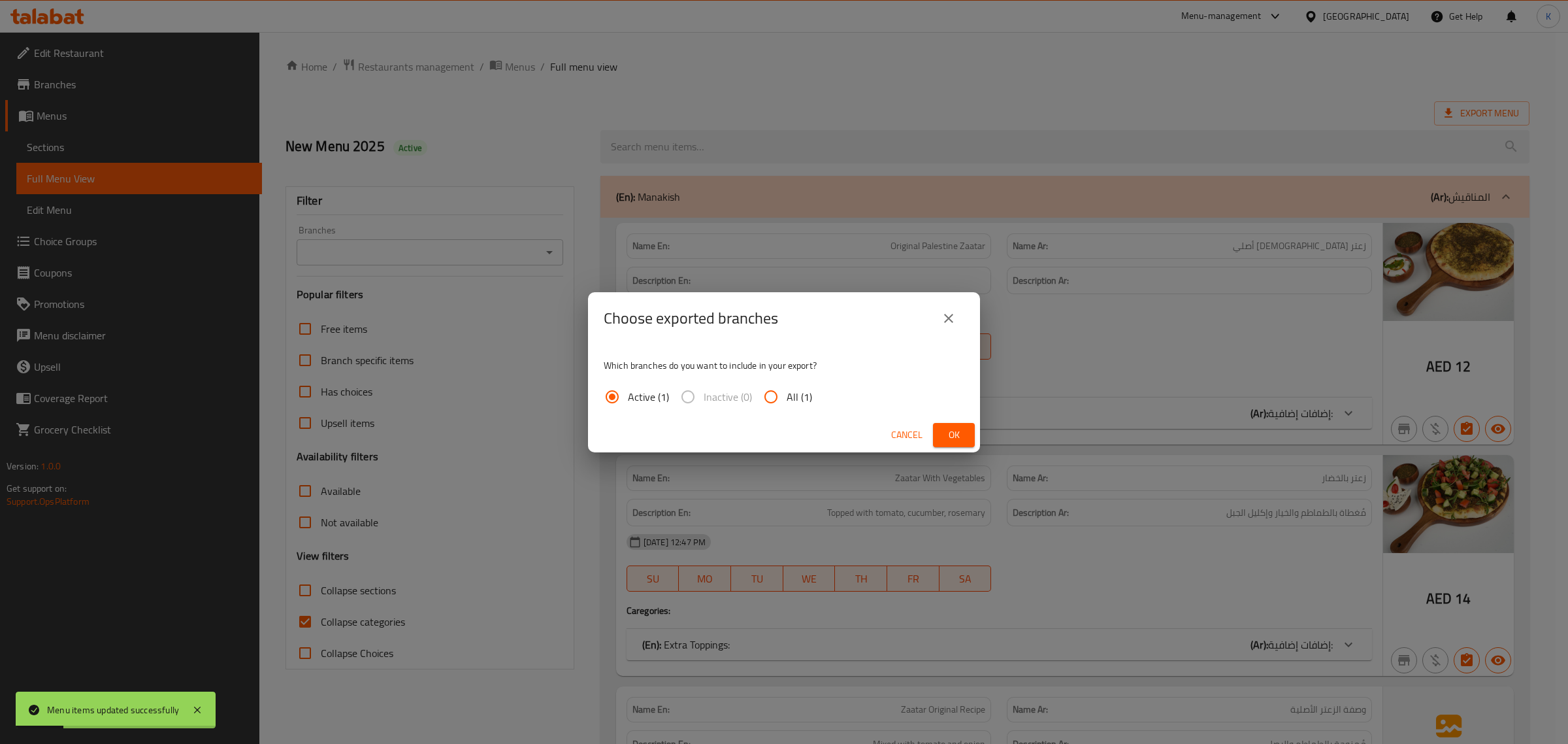
click at [778, 397] on input "All (1)" at bounding box center [770, 396] width 31 height 31
radio input "true"
click at [939, 429] on button "Ok" at bounding box center [954, 434] width 42 height 25
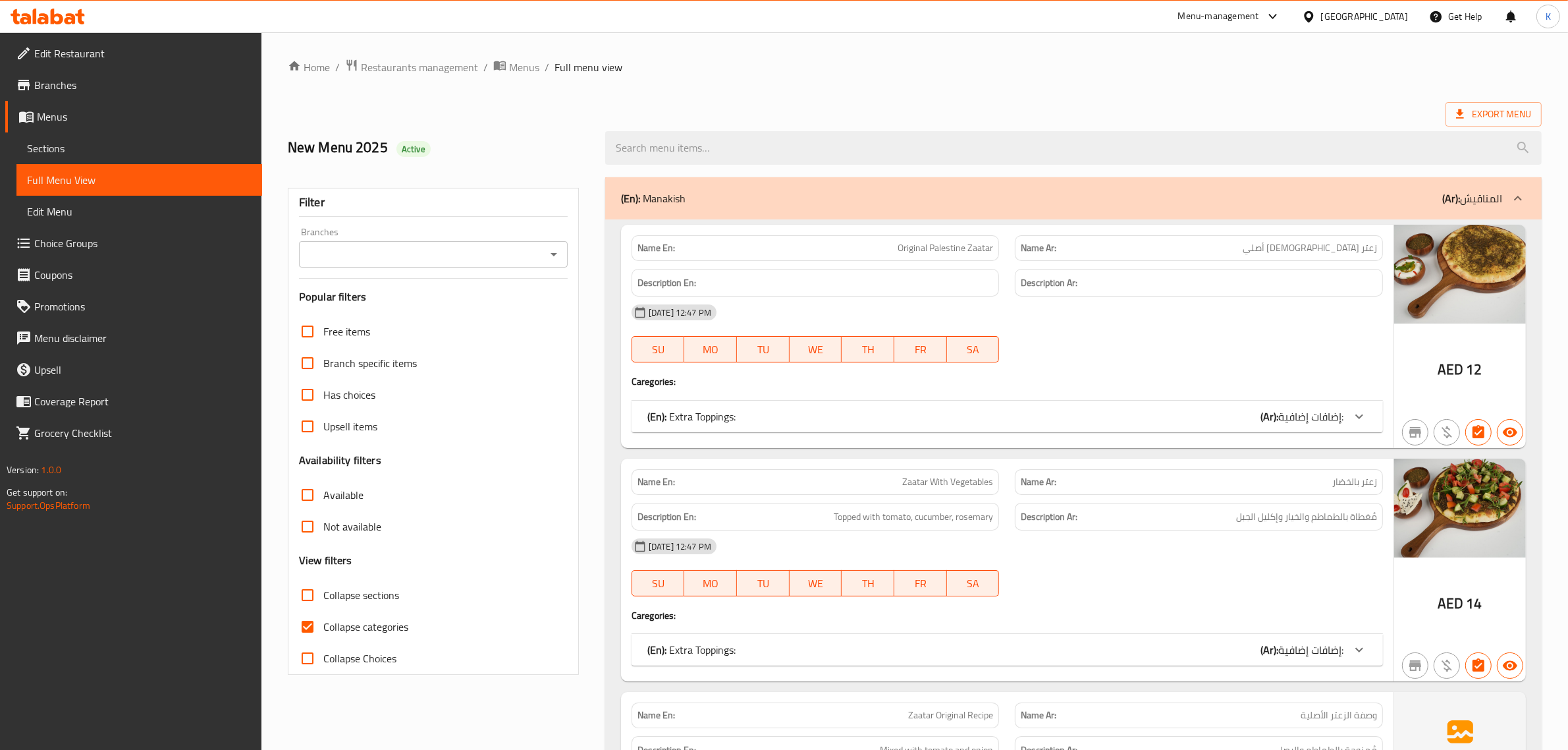
click at [1321, 5] on div "United Arab Emirates" at bounding box center [1354, 17] width 127 height 31
click at [1324, 17] on div "United Arab Emirates" at bounding box center [1363, 17] width 87 height 15
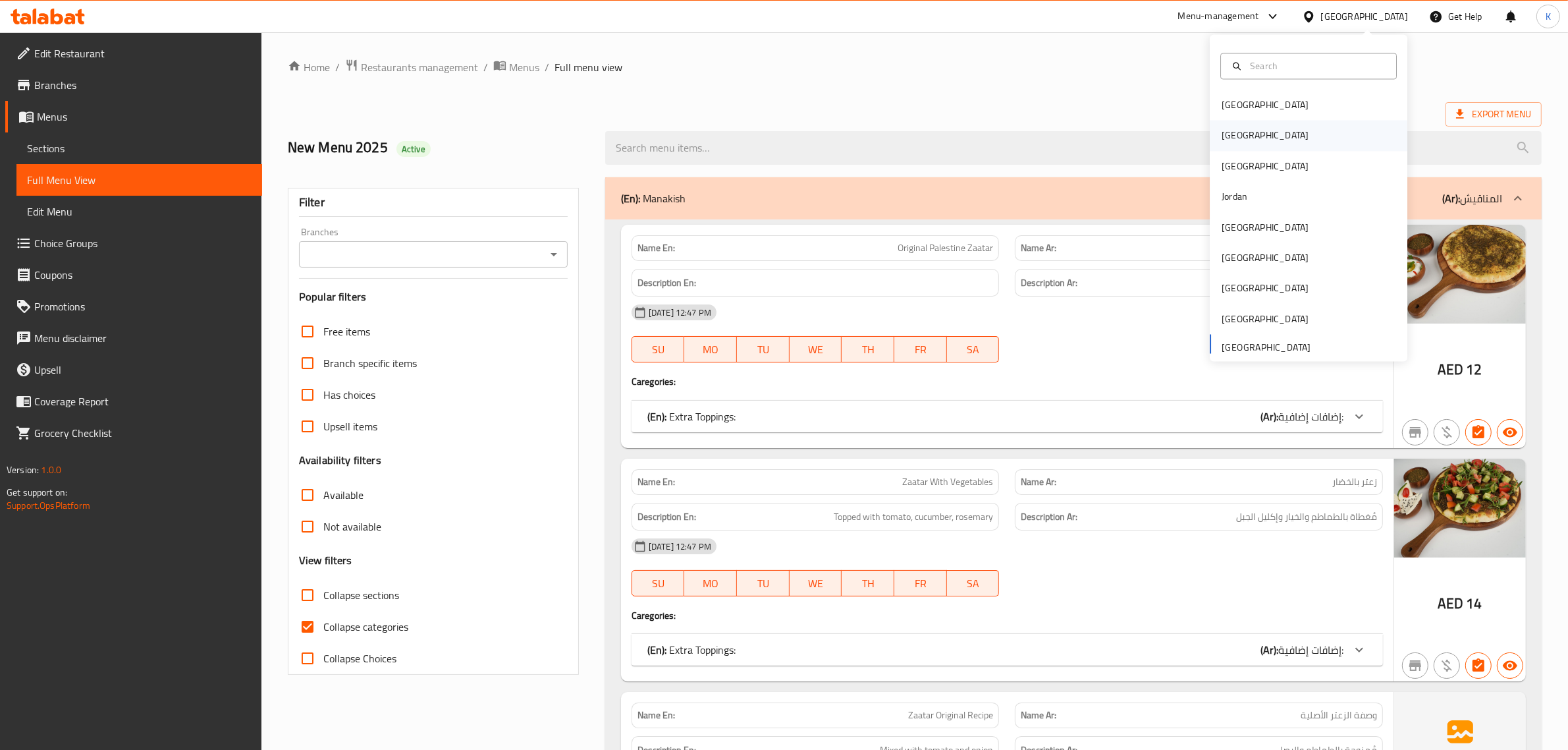
click at [1246, 139] on div "Egypt" at bounding box center [1307, 135] width 197 height 30
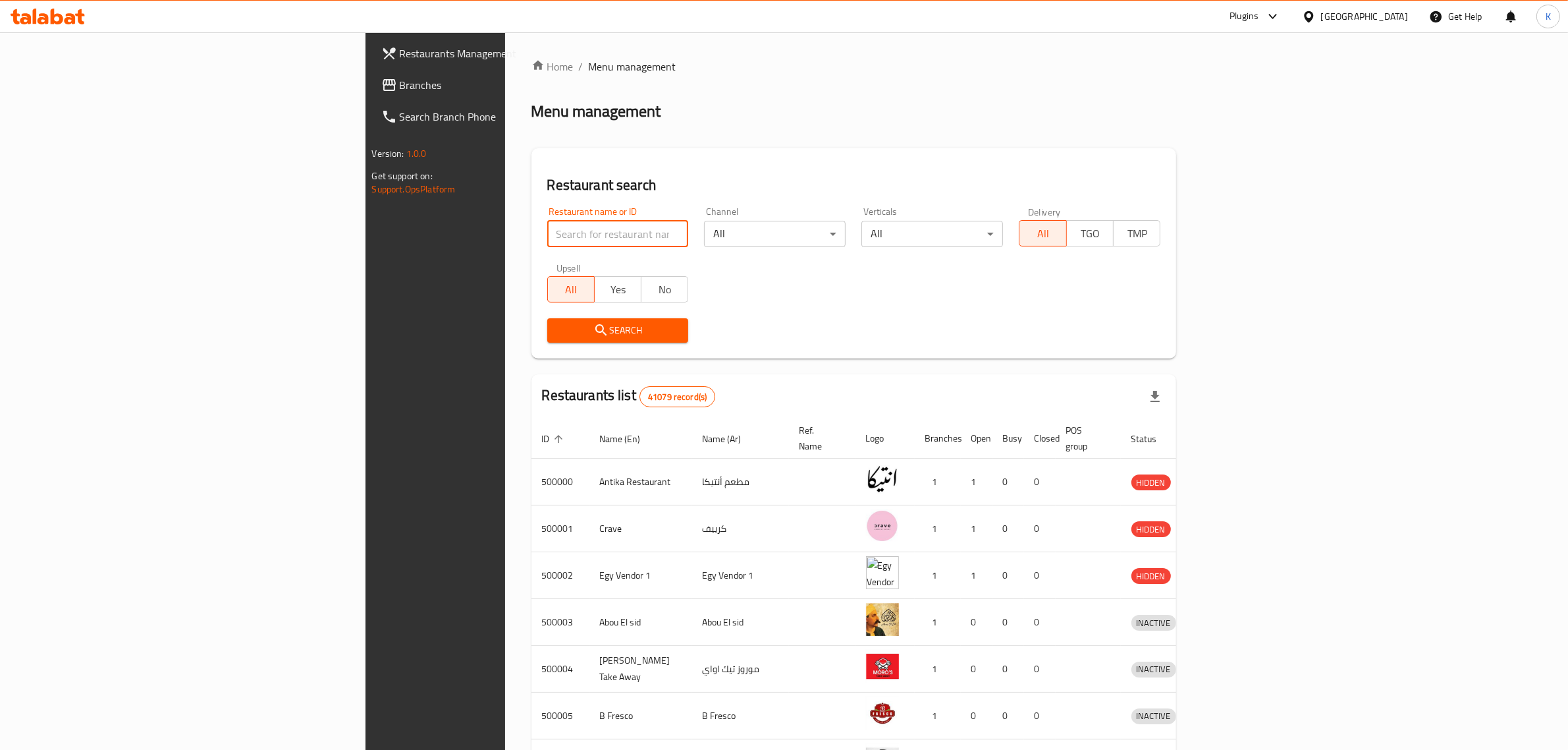
click at [547, 228] on input "search" at bounding box center [617, 233] width 141 height 27
paste input "702717"
type input "702717"
click at [558, 331] on span "Search" at bounding box center [617, 330] width 120 height 17
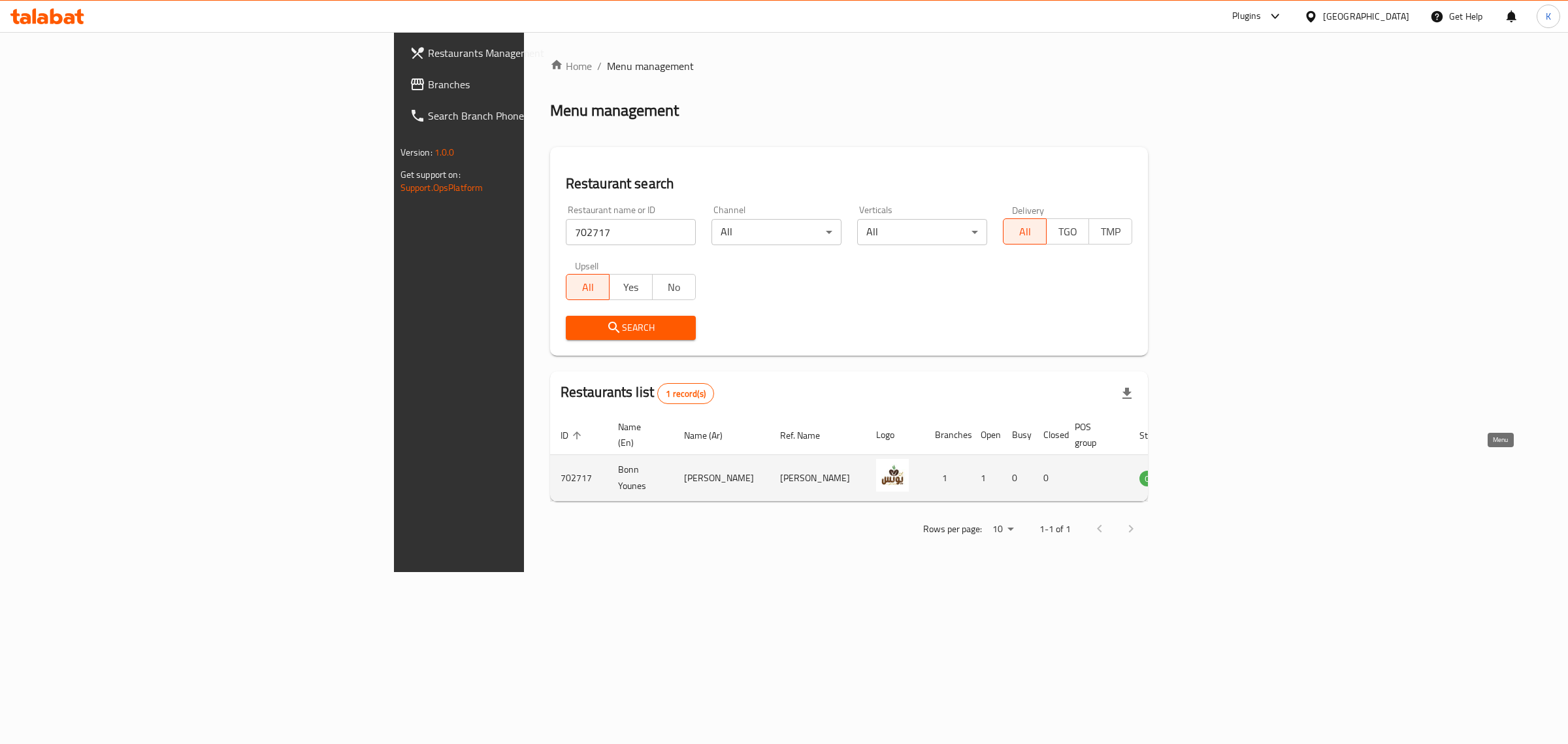
click at [1224, 470] on icon "enhanced table" at bounding box center [1216, 477] width 15 height 15
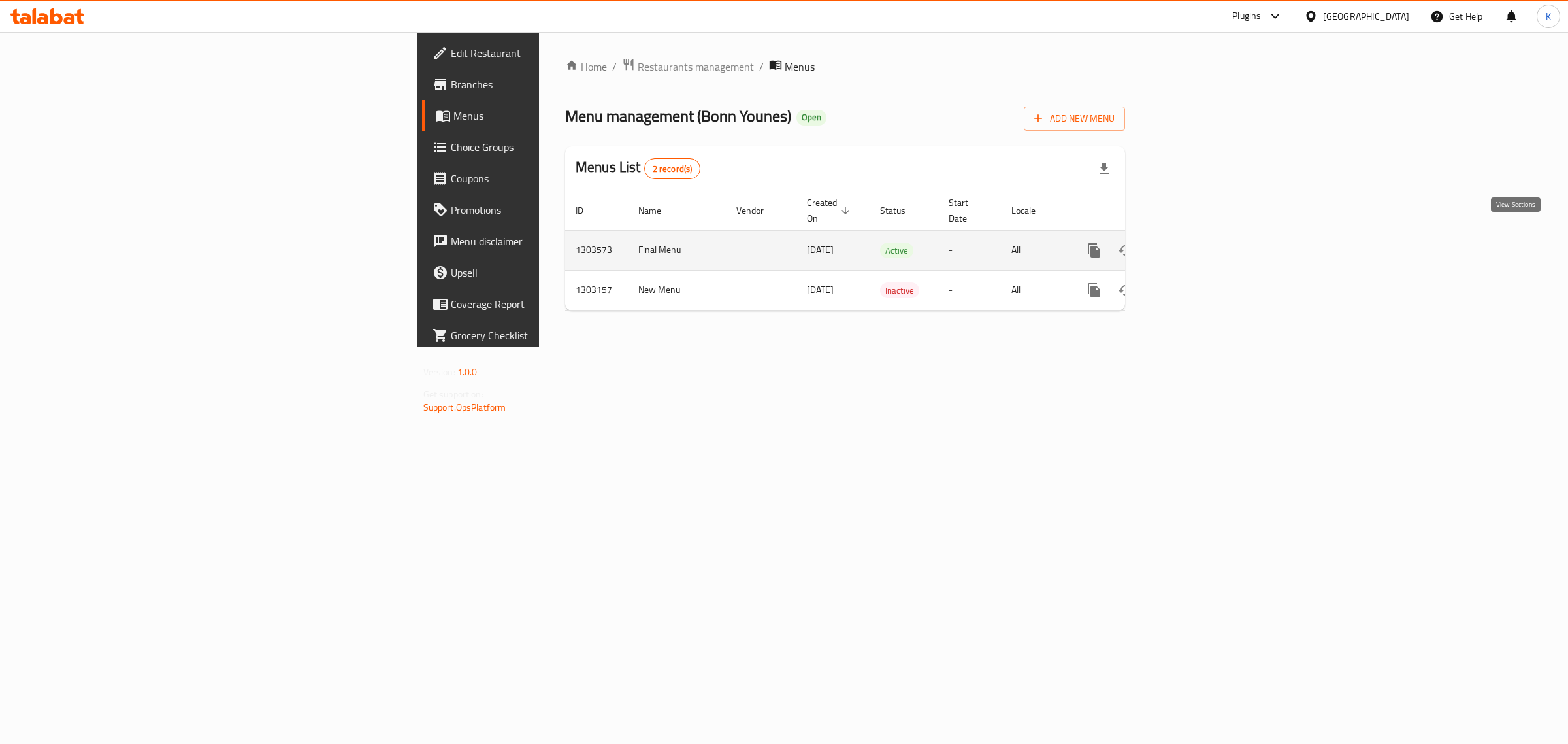
click at [1196, 242] on icon "enhanced table" at bounding box center [1188, 250] width 15 height 15
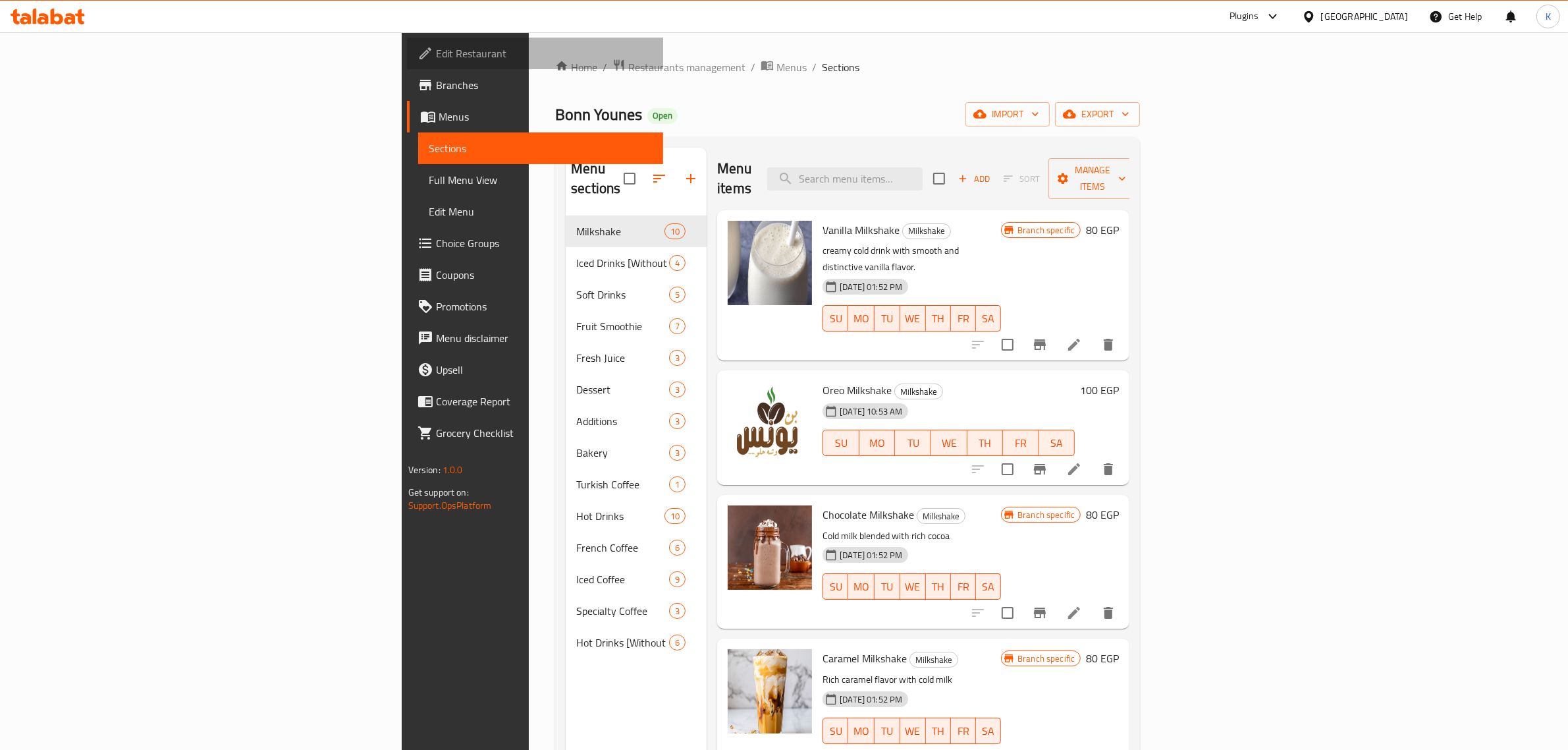
click at [436, 50] on span "Edit Restaurant" at bounding box center [544, 53] width 217 height 16
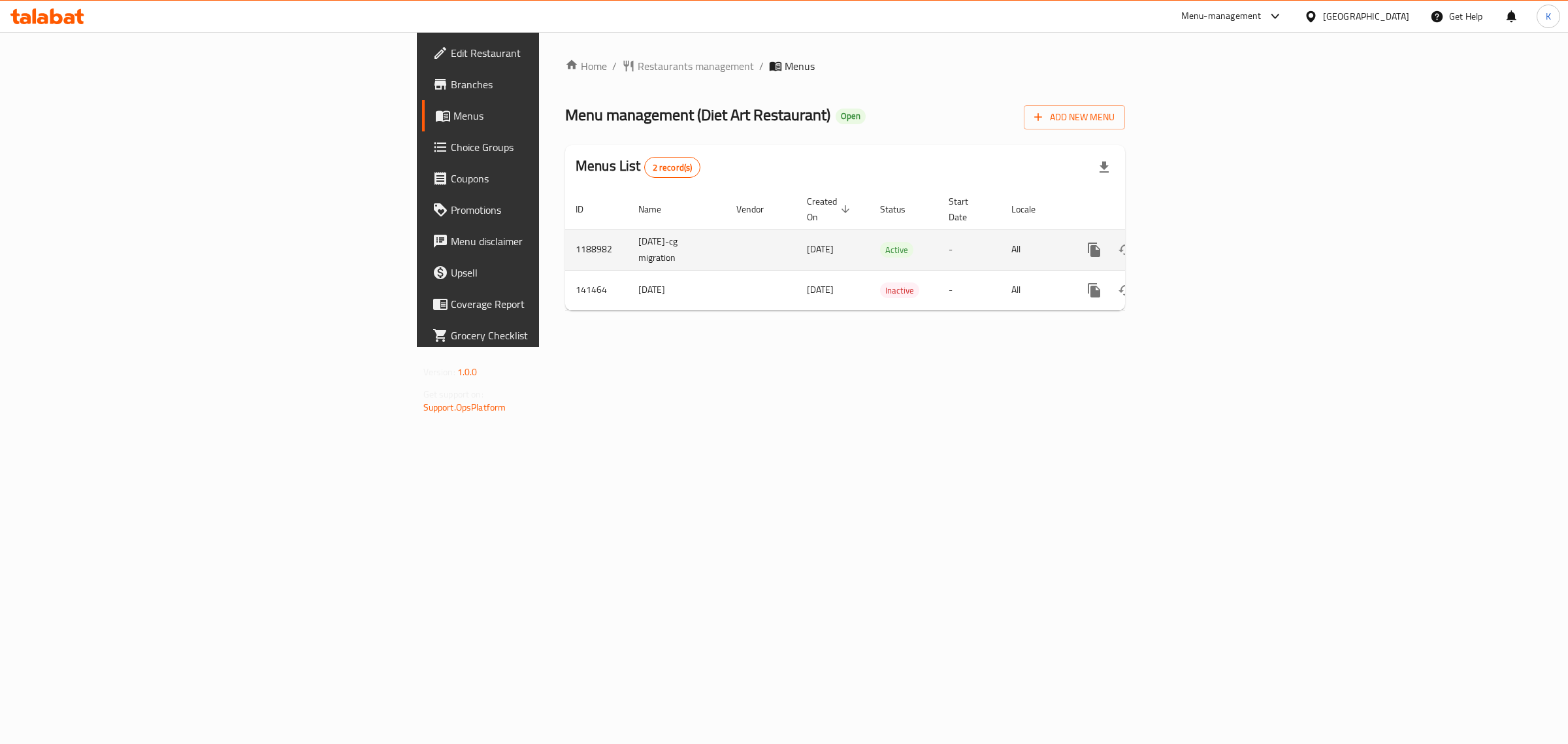
click at [1196, 241] on icon "enhanced table" at bounding box center [1188, 249] width 15 height 15
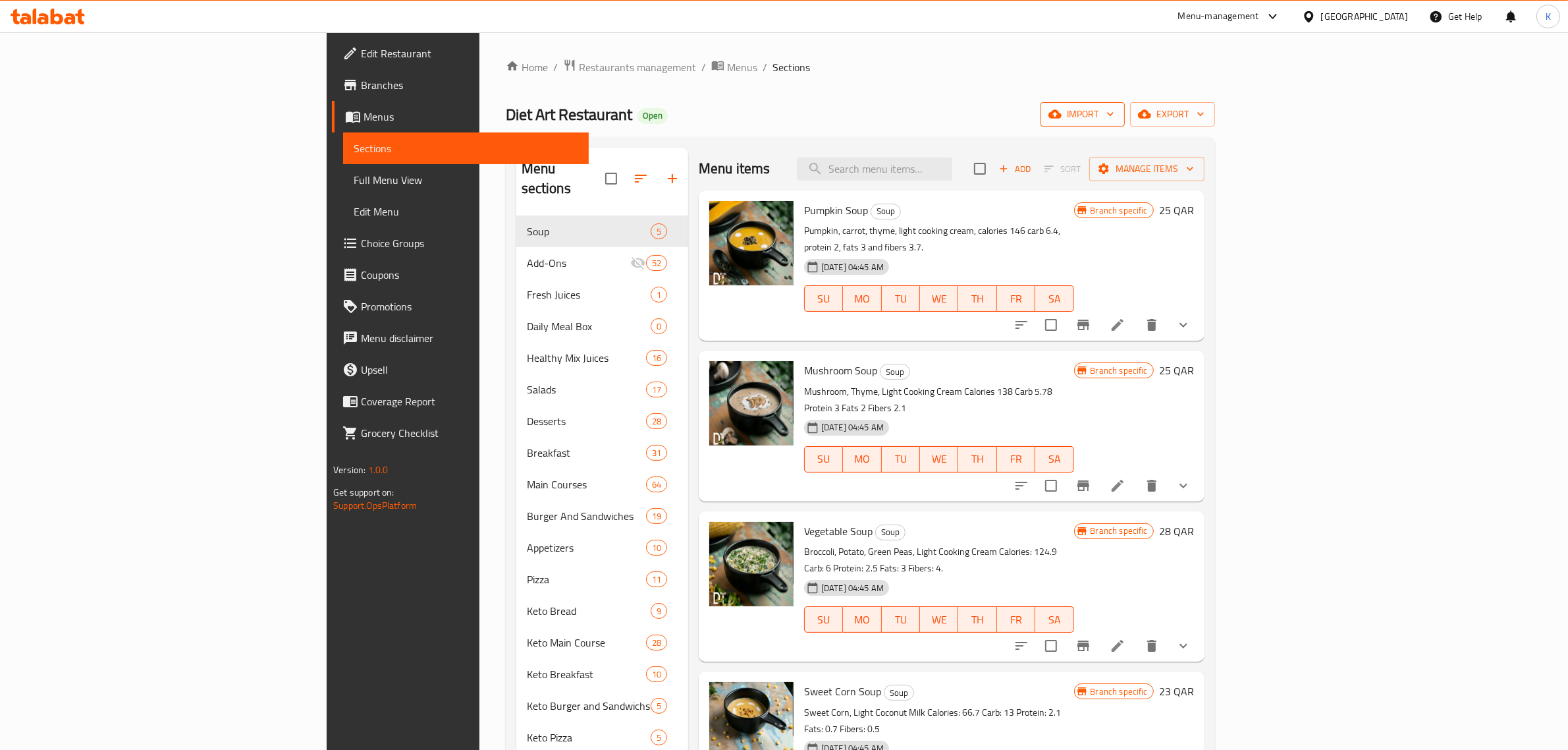
click at [1114, 116] on span "import" at bounding box center [1082, 115] width 63 height 17
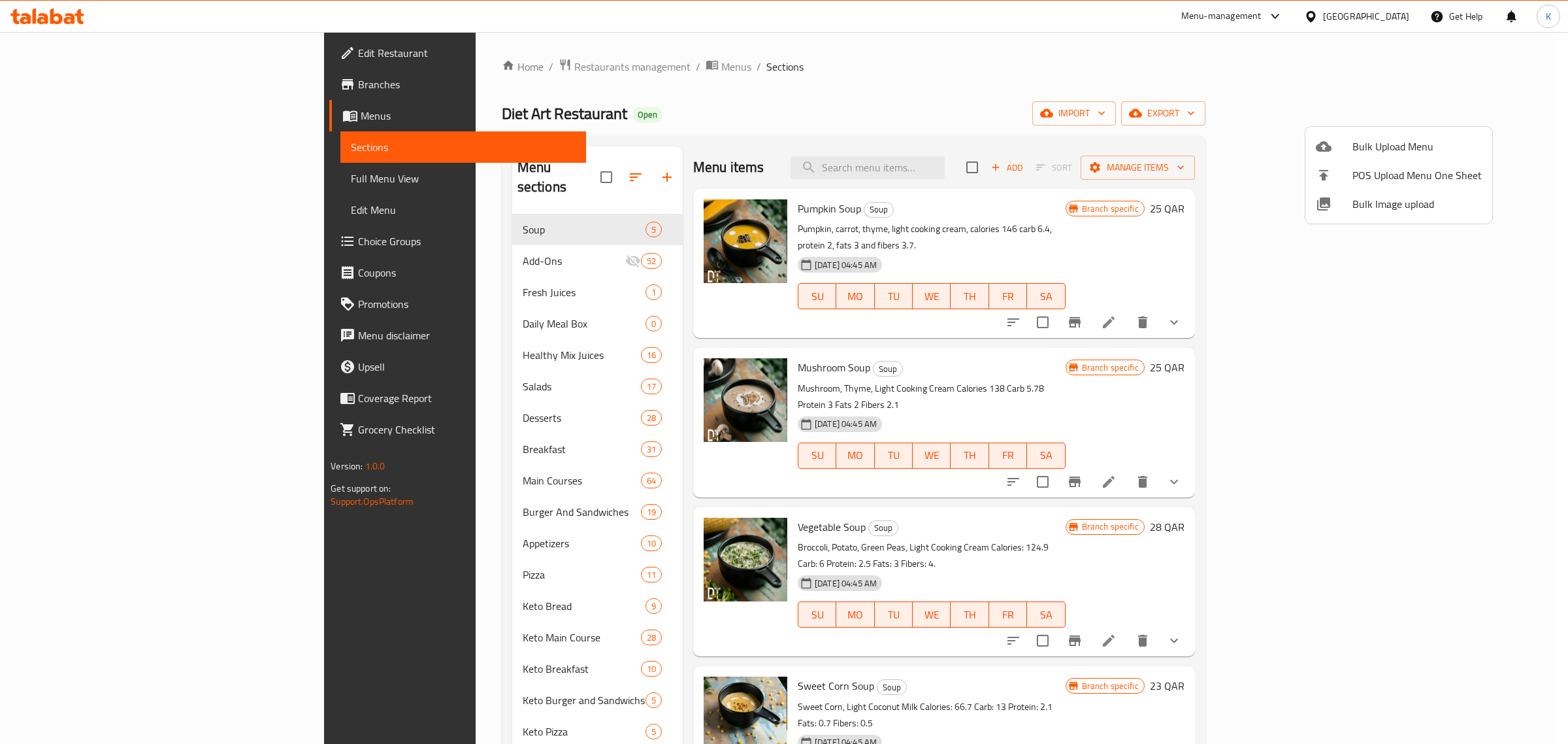
click at [1373, 199] on span "Bulk Image upload" at bounding box center [1417, 203] width 129 height 15
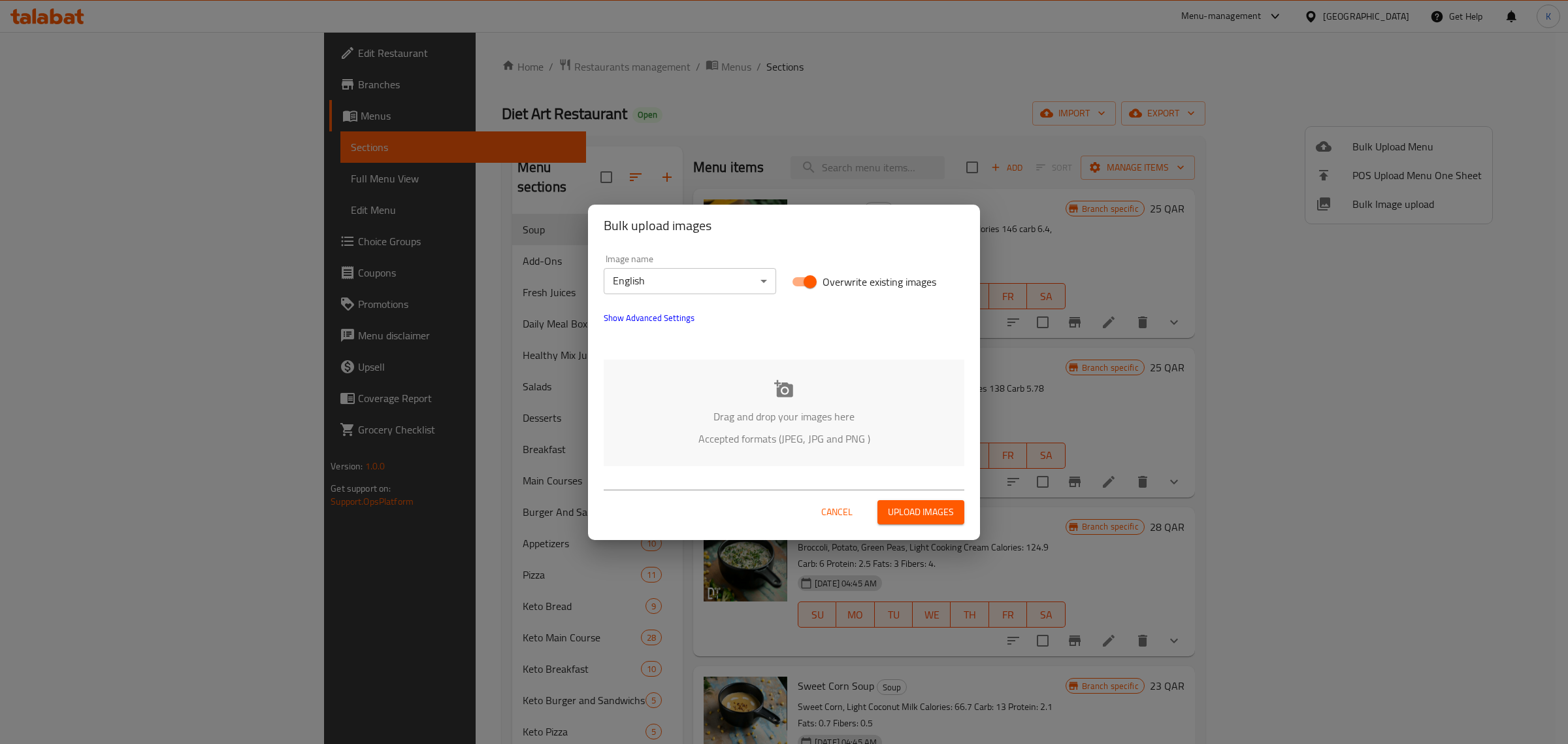
click at [779, 403] on div "Drag and drop your images here Accepted formats (JPEG, JPG and PNG )" at bounding box center [784, 413] width 361 height 107
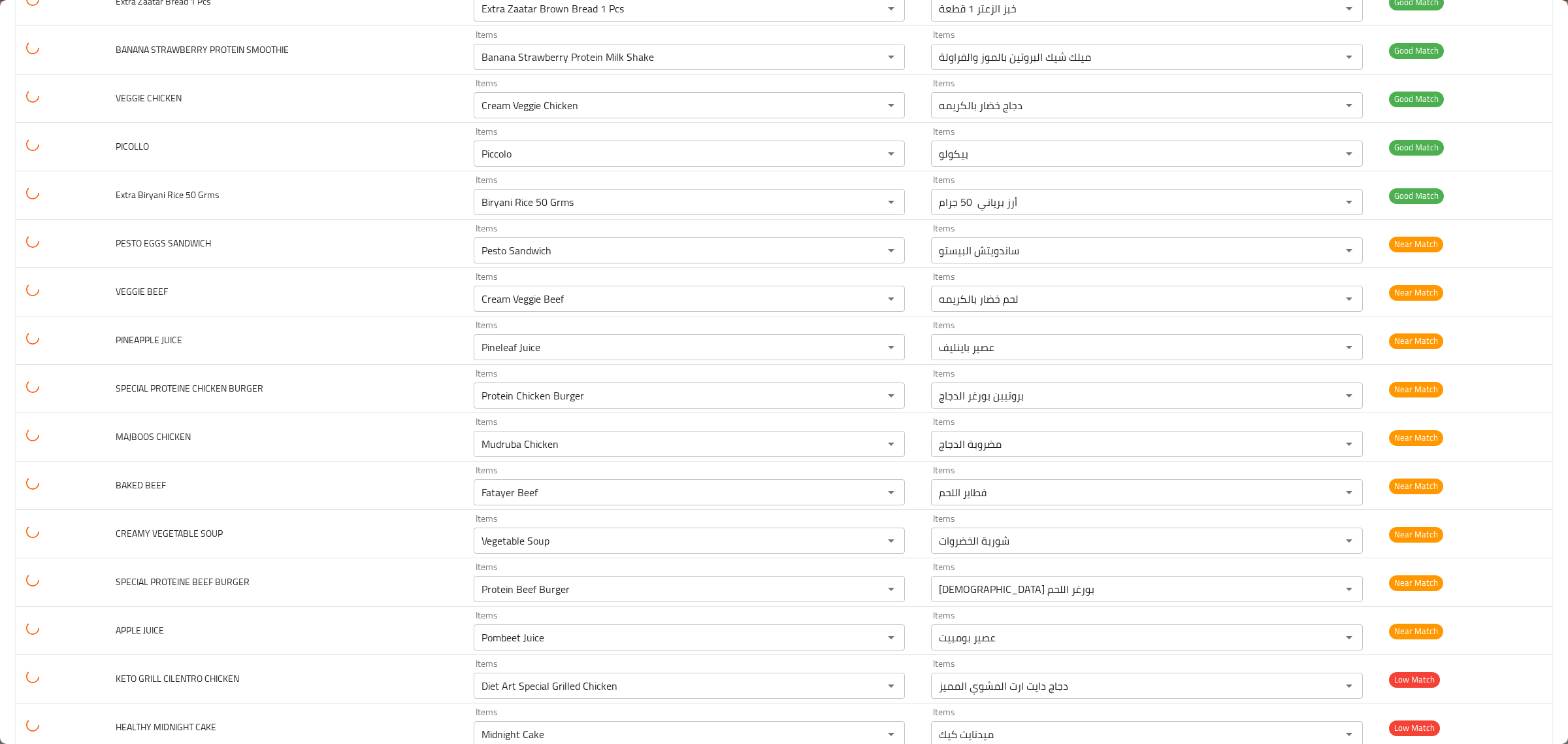
scroll to position [16744, 0]
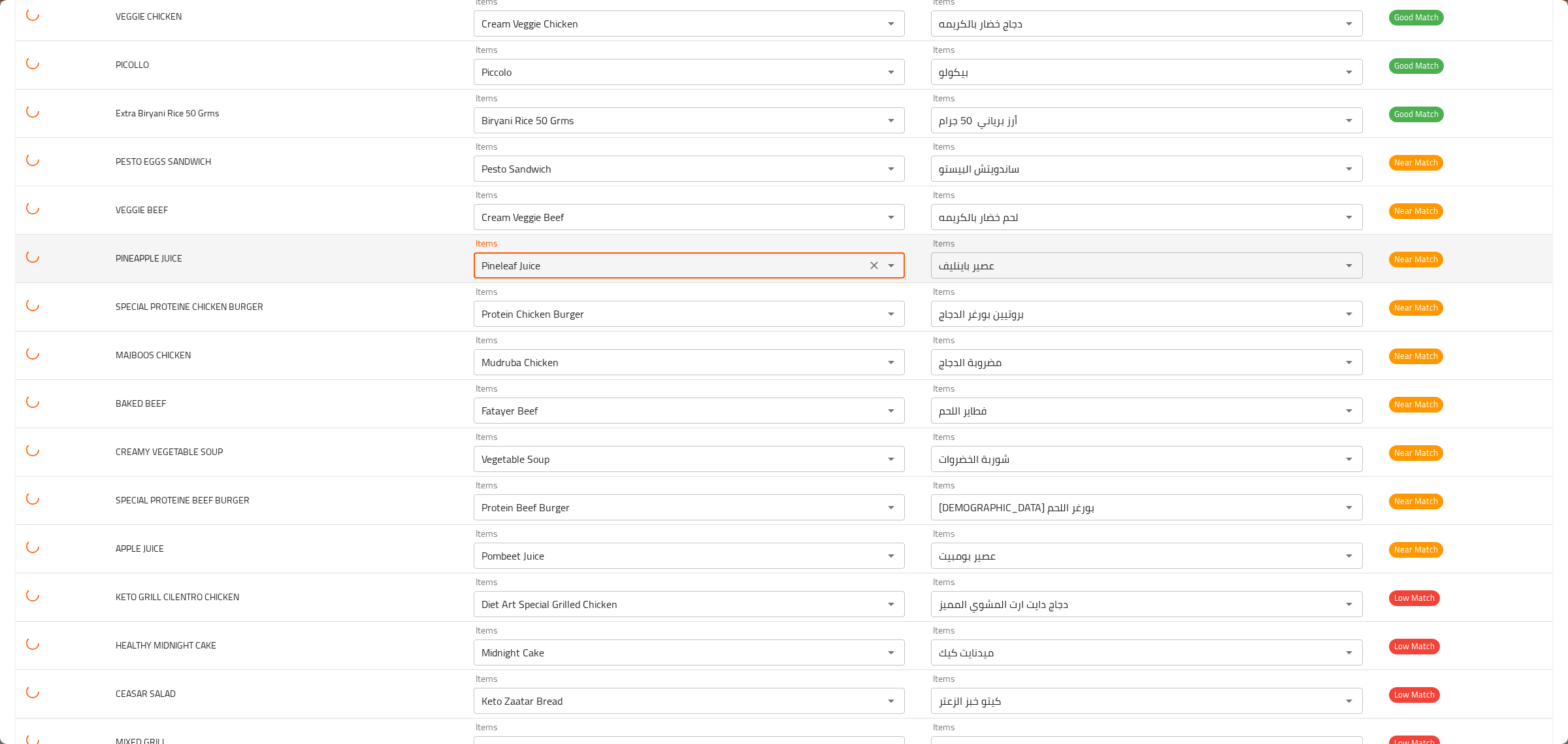
drag, startPoint x: 600, startPoint y: 314, endPoint x: 350, endPoint y: 305, distance: 250.2
click at [363, 283] on tr "PINEAPPLE JUICE Items Pineleaf Juice Items Items عصير باينليف Items Near Match" at bounding box center [784, 259] width 1537 height 48
click at [128, 267] on span "PINEAPPLE JUICE" at bounding box center [148, 258] width 66 height 17
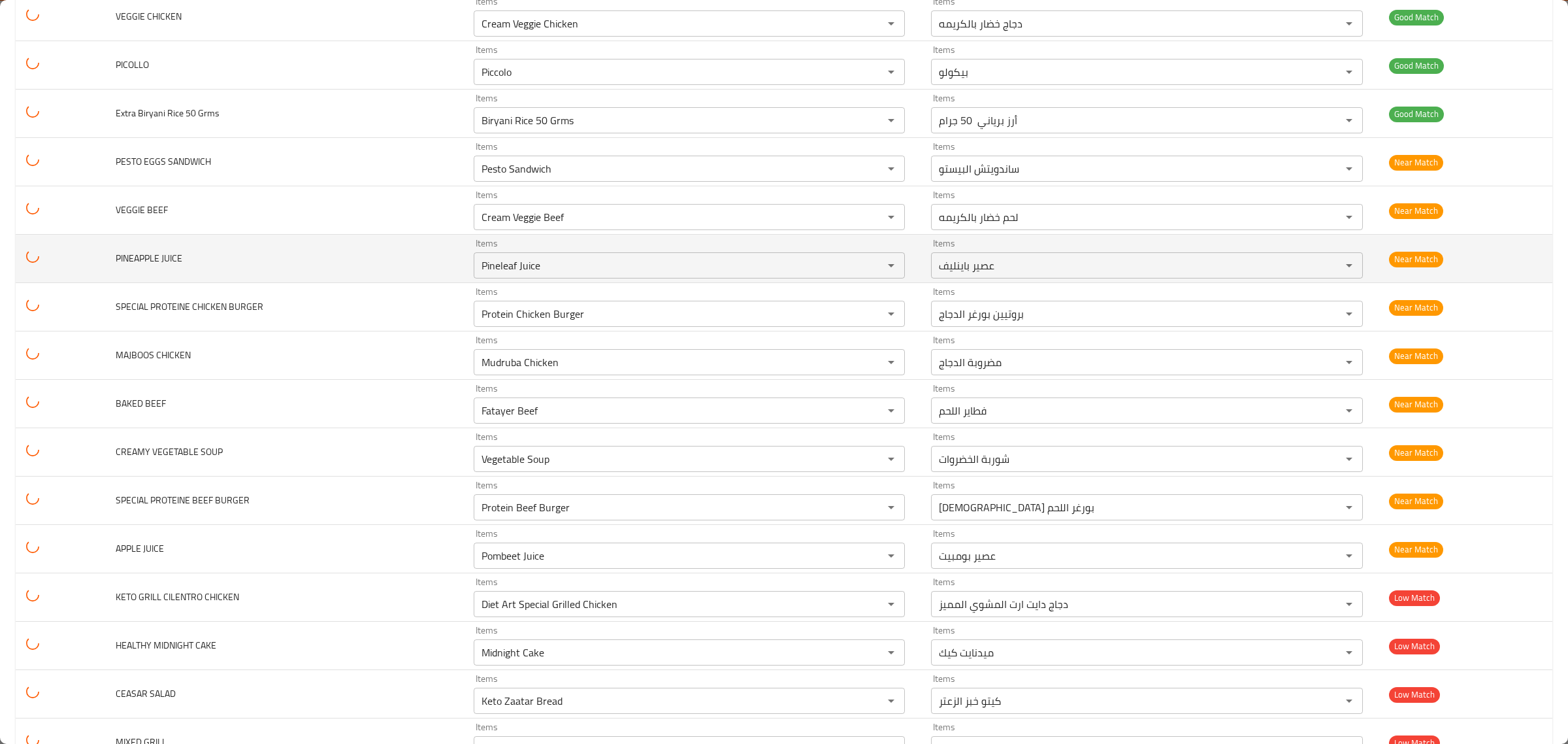
click at [128, 267] on span "PINEAPPLE JUICE" at bounding box center [148, 258] width 66 height 17
copy span "PINEAPPLE"
click at [488, 274] on JUICE "Pineleaf Juice" at bounding box center [670, 265] width 385 height 18
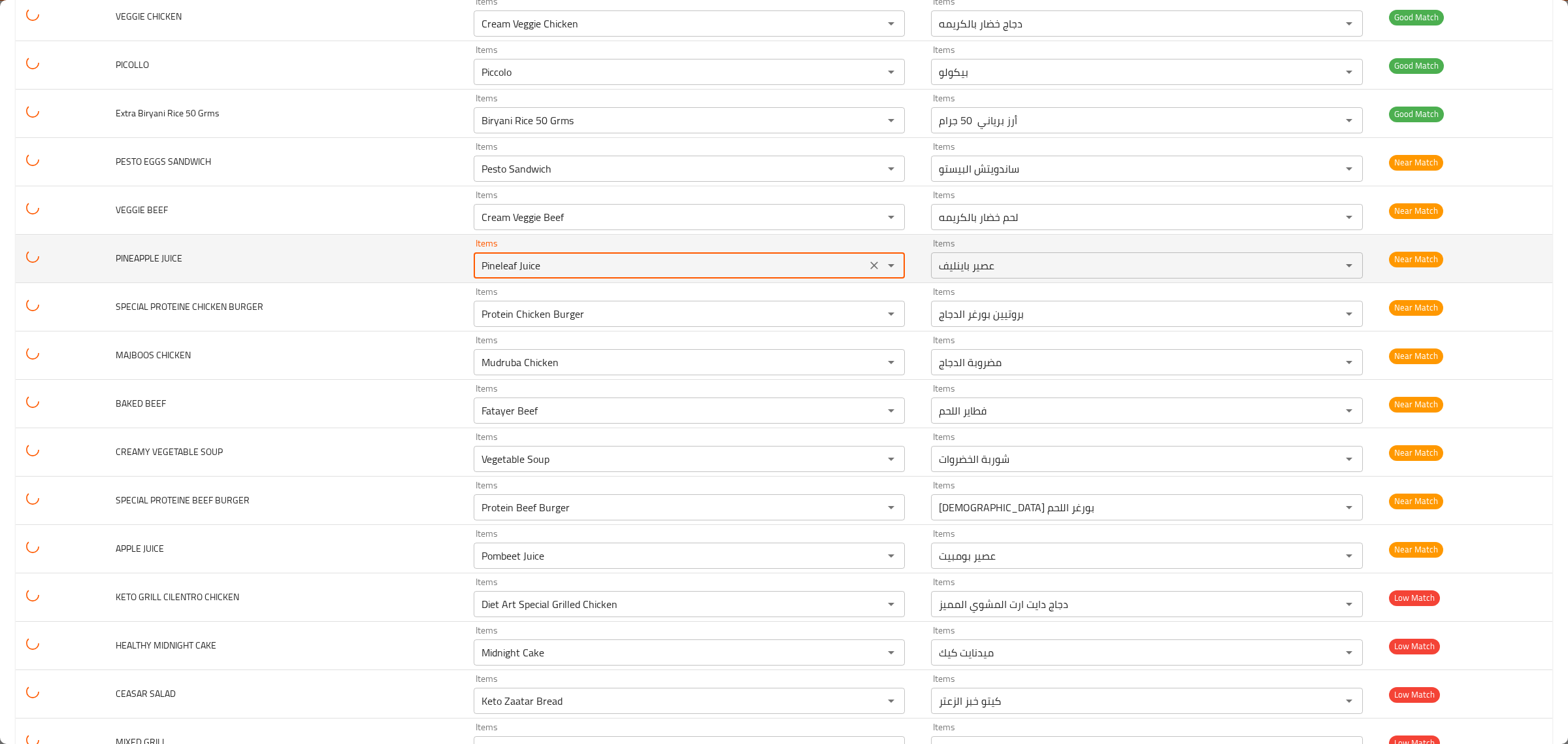
click at [488, 274] on JUICE "Pineleaf Juice" at bounding box center [670, 265] width 385 height 18
paste JUICE "INEAPPLE"
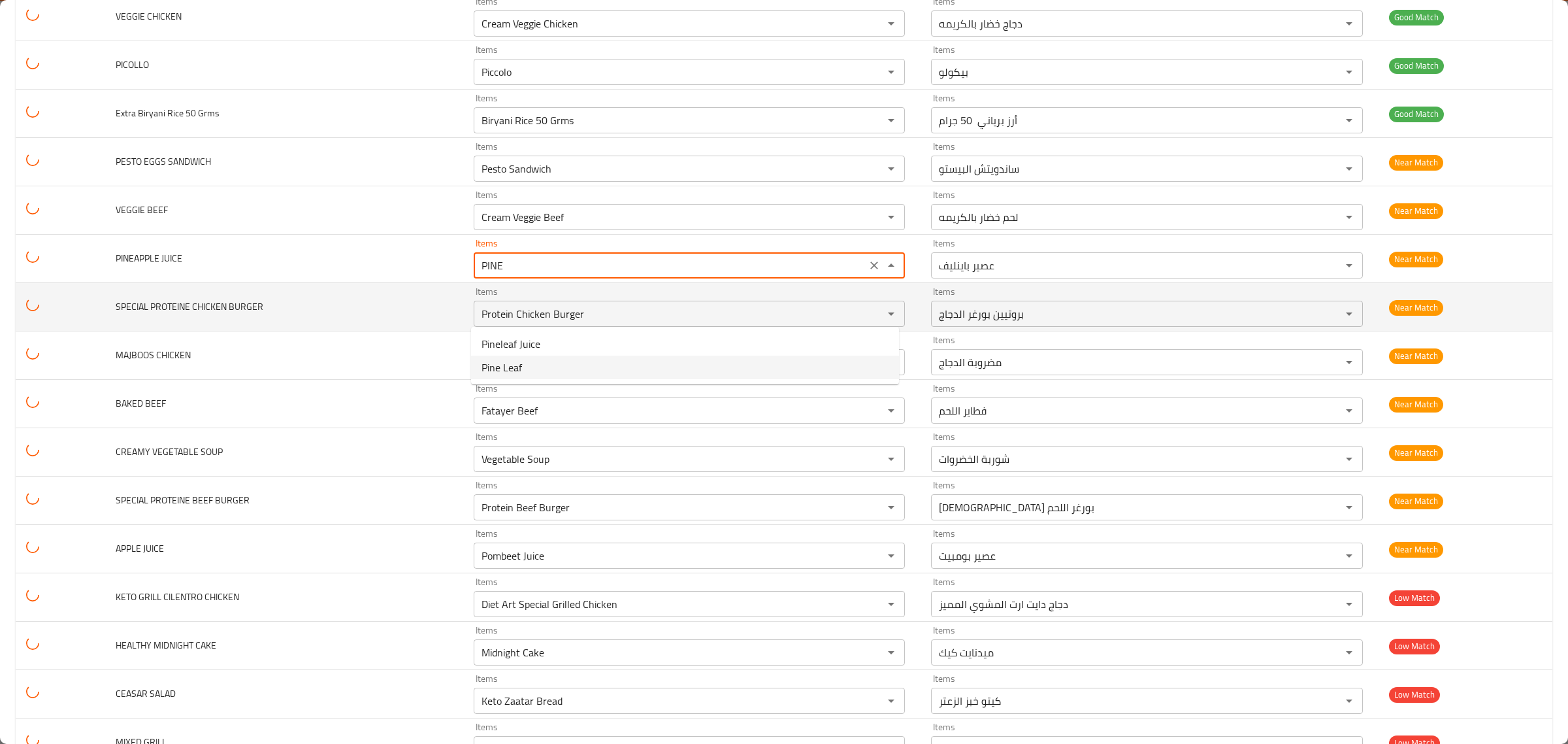
type JUICE "Pineleaf Juice"
click at [427, 329] on td "SPECIAL PROTEINE CHICKEN BURGER" at bounding box center [284, 307] width 358 height 48
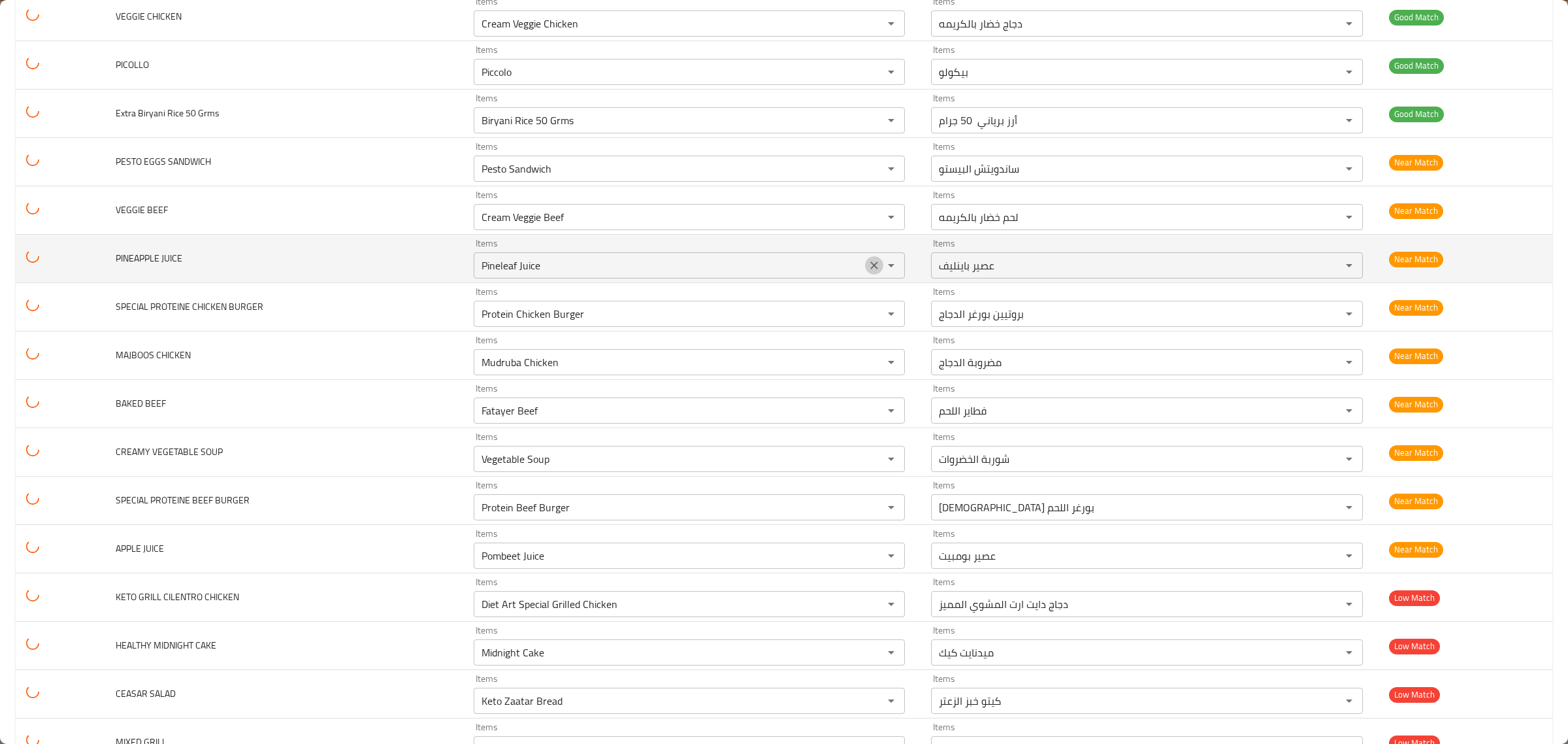
click at [868, 272] on icon "Clear" at bounding box center [874, 265] width 13 height 13
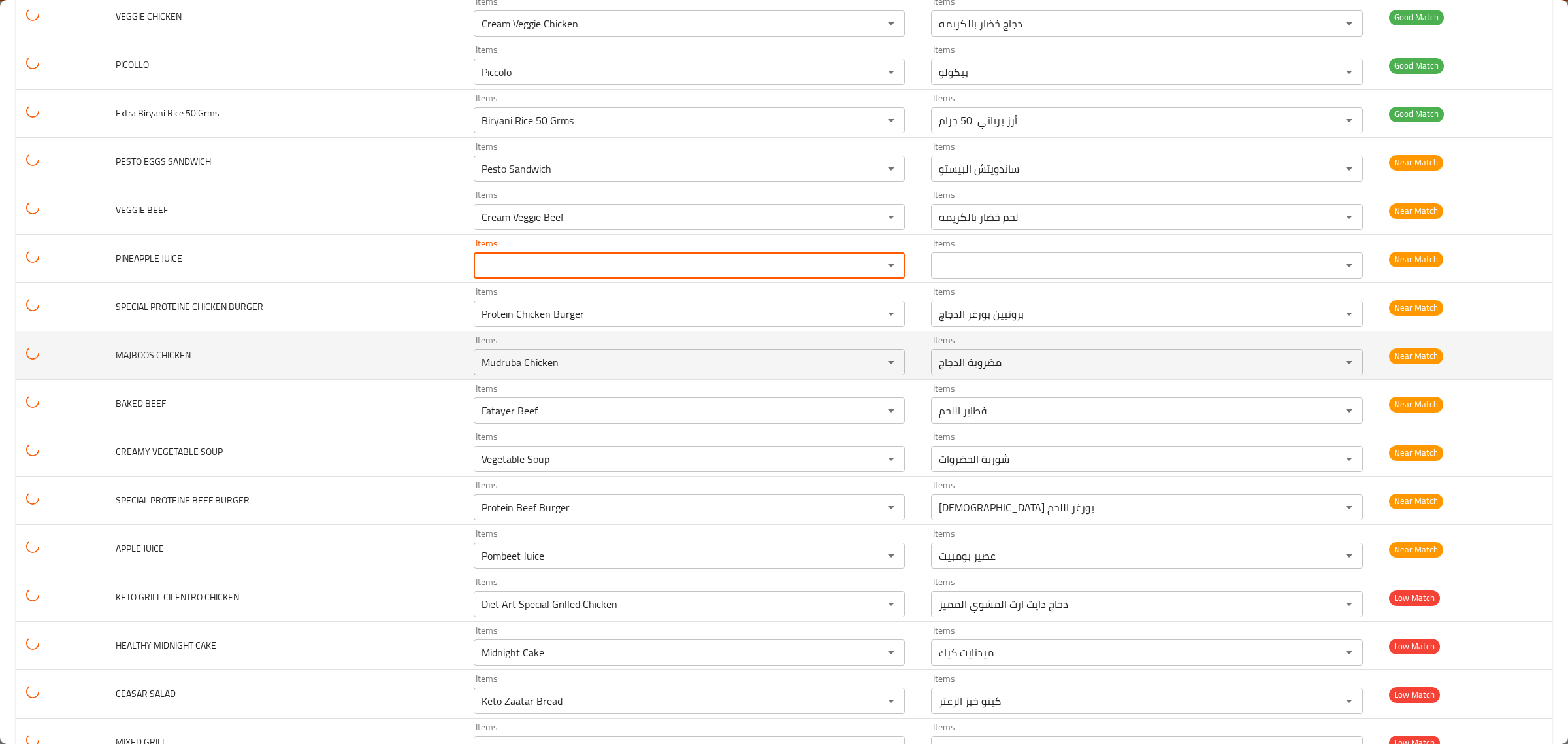
click at [133, 363] on span "MAJBOOS CHICKEN" at bounding box center [153, 354] width 76 height 17
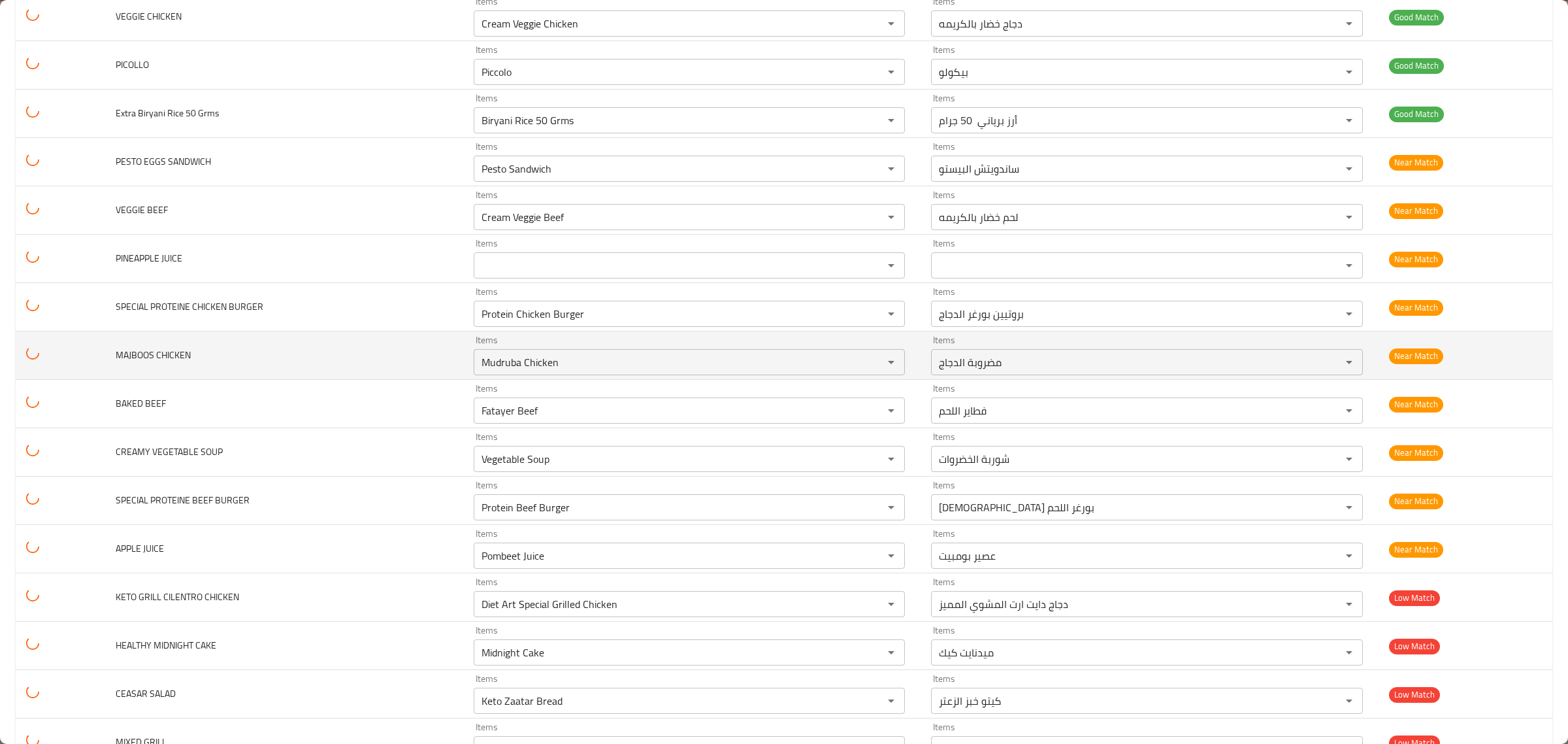
click at [133, 363] on span "MAJBOOS CHICKEN" at bounding box center [153, 354] width 76 height 17
copy span "MAJBOOS"
click at [506, 372] on CHICKEN "Mudruba Chicken" at bounding box center [670, 362] width 385 height 18
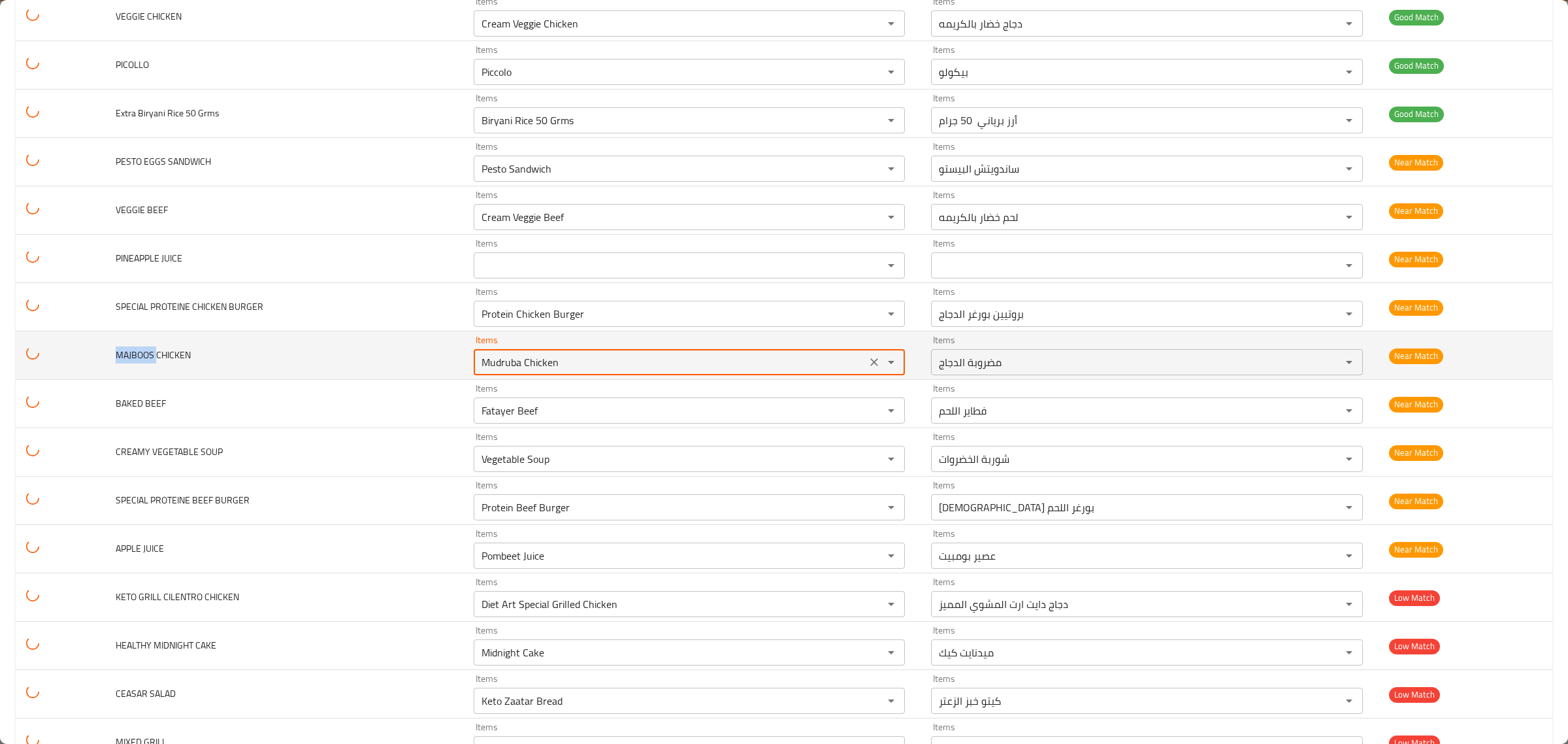
click at [506, 372] on CHICKEN "Mudruba Chicken" at bounding box center [670, 362] width 385 height 18
paste CHICKEN "AJBOOS"
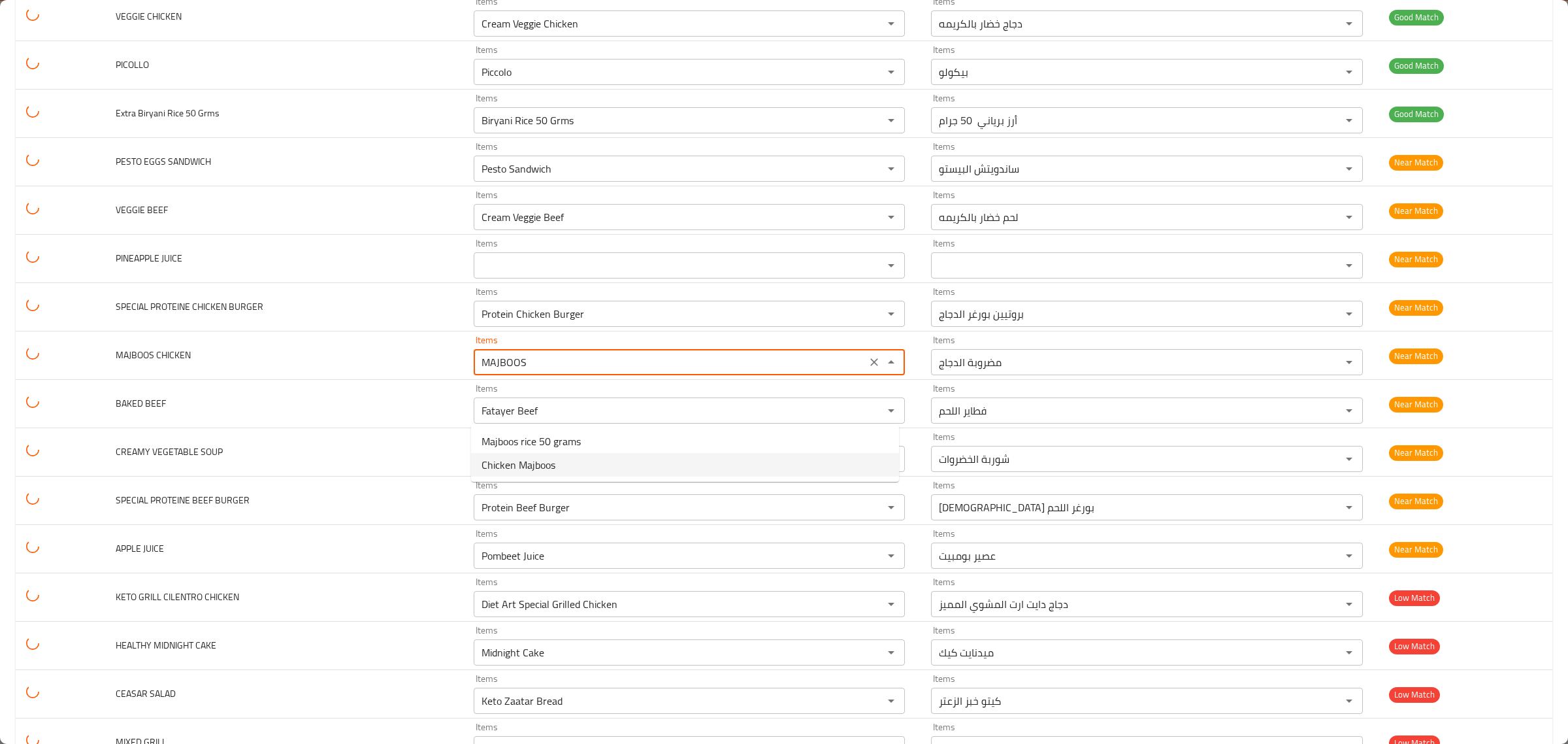
click at [556, 464] on CHICKEN-option-1 "Chicken Majboos" at bounding box center [685, 464] width 428 height 24
type CHICKEN "Chicken Majboos"
type CHICKEN-ar "مجبوس دجاج"
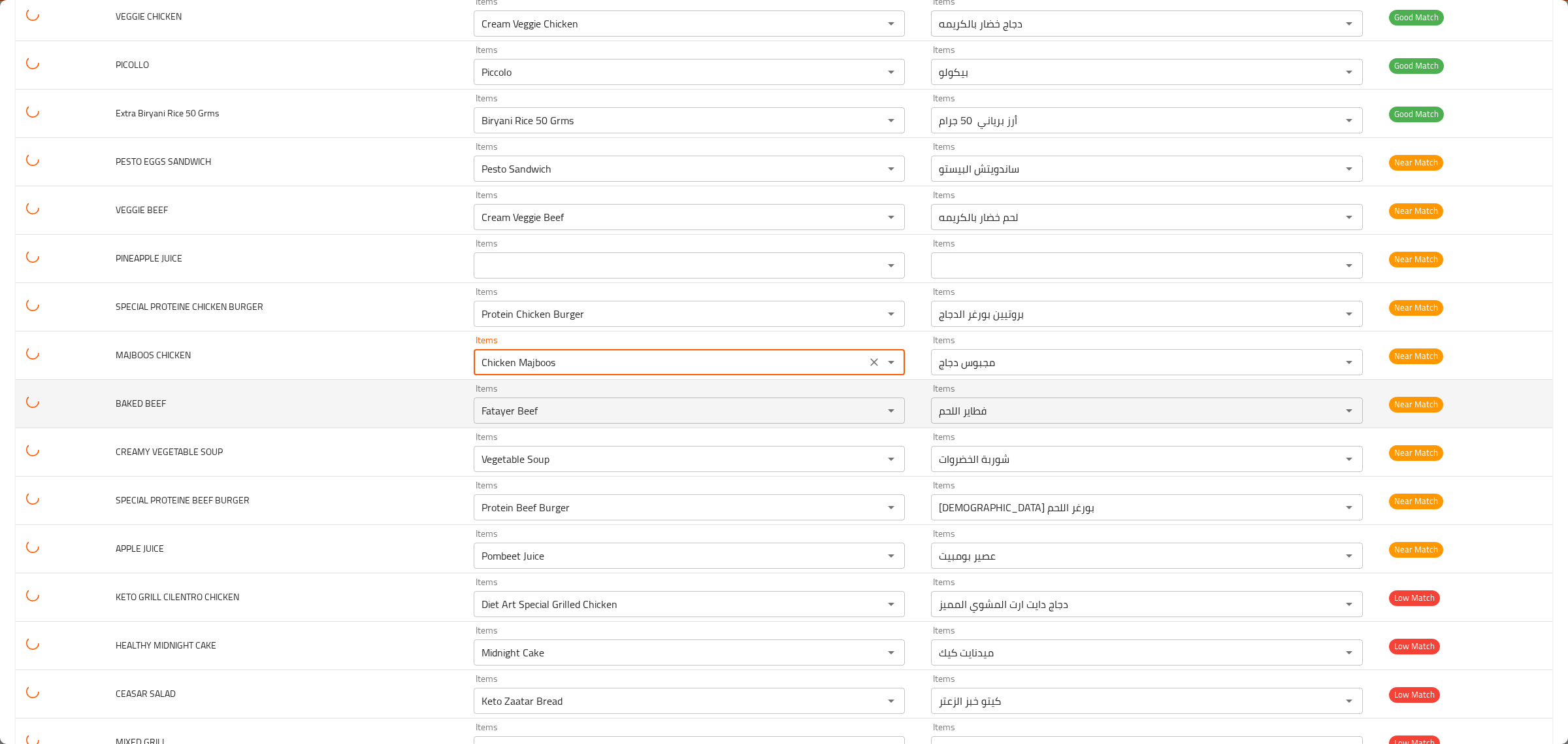
type CHICKEN "Chicken Majboos"
click at [125, 412] on span "BAKED BEEF" at bounding box center [140, 403] width 50 height 17
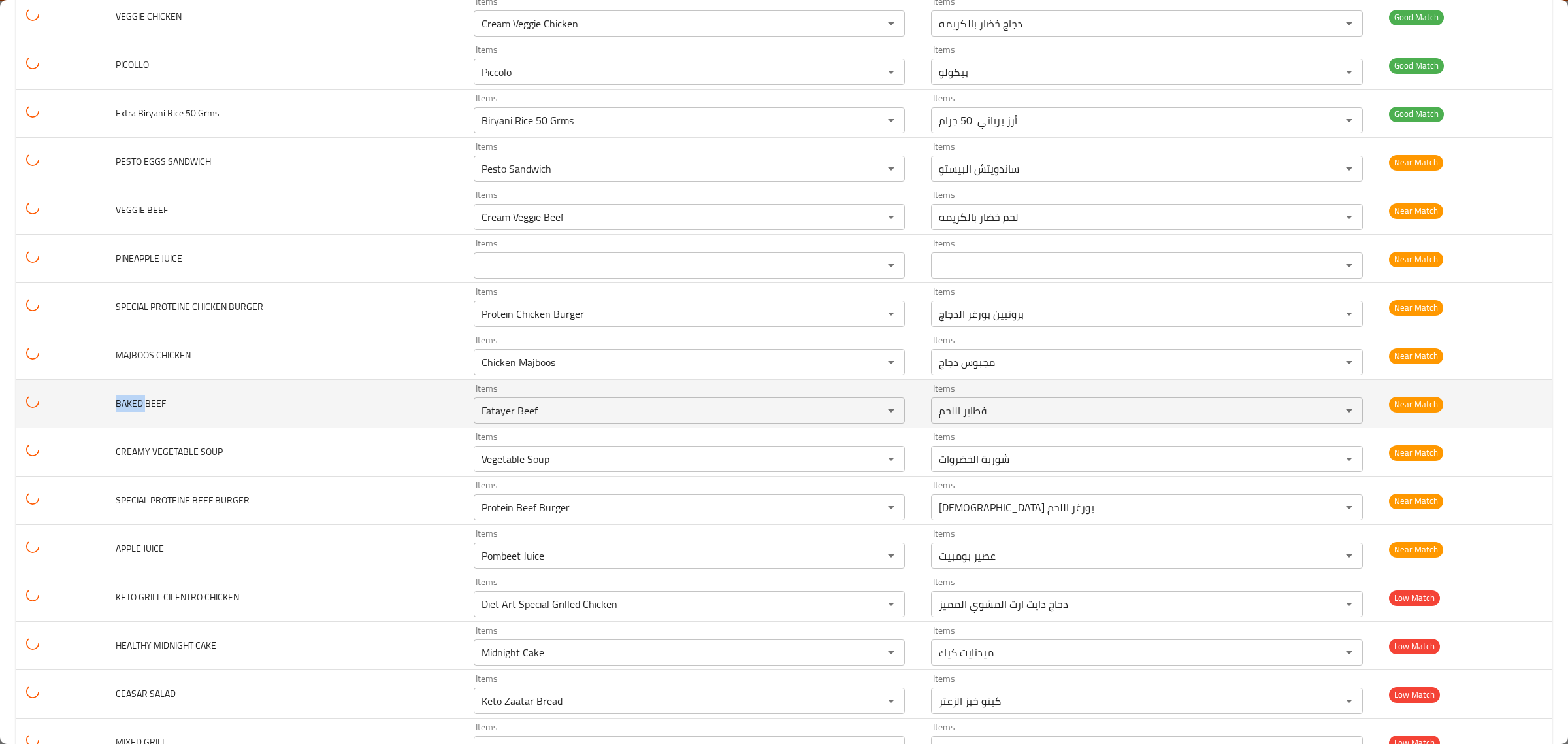
click at [125, 412] on span "BAKED BEEF" at bounding box center [140, 403] width 50 height 17
copy span "BAKED"
click at [484, 420] on BEEF "Fatayer Beef" at bounding box center [670, 411] width 385 height 18
paste BEEF "BAKED"
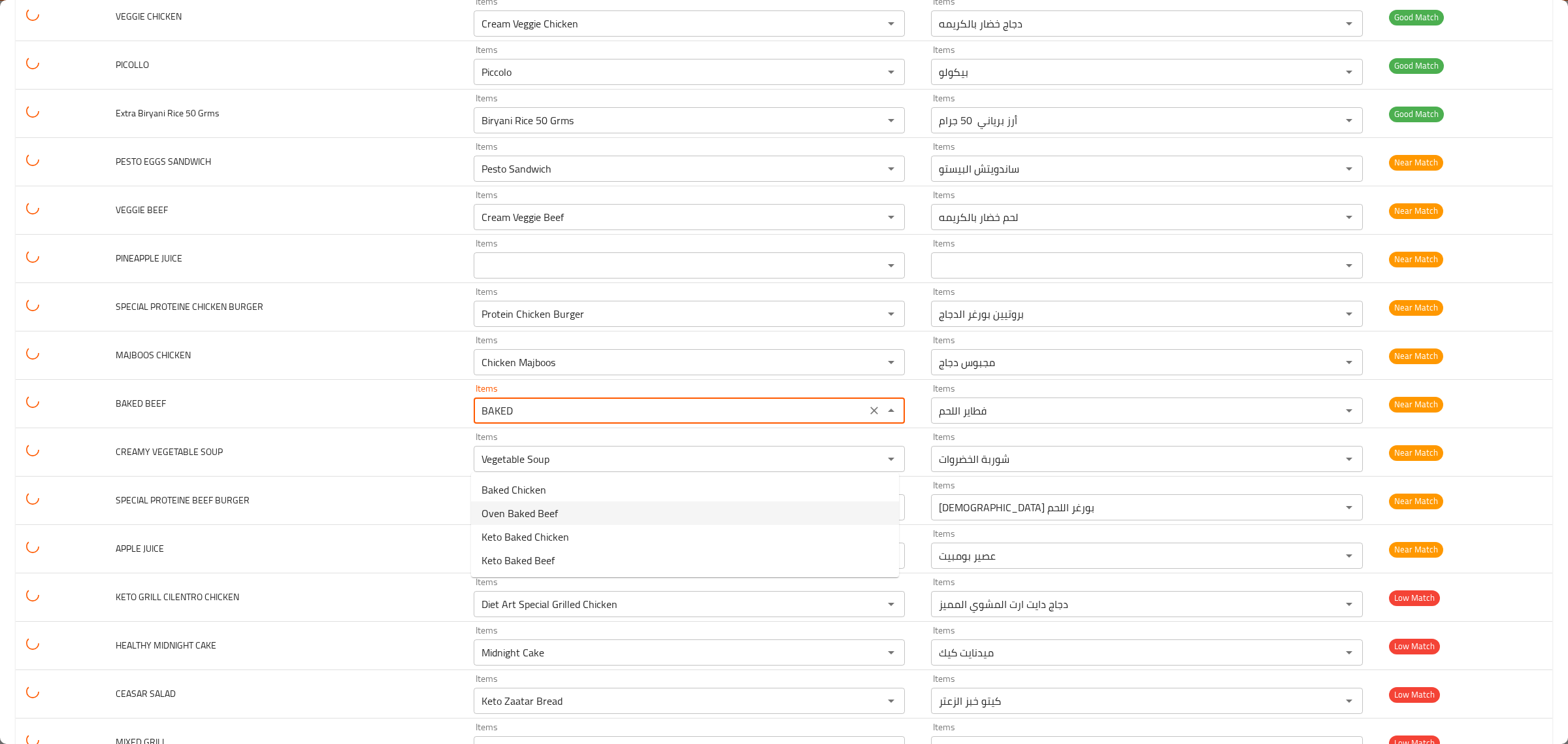
click at [514, 515] on span "Oven Baked Beef" at bounding box center [520, 513] width 76 height 15
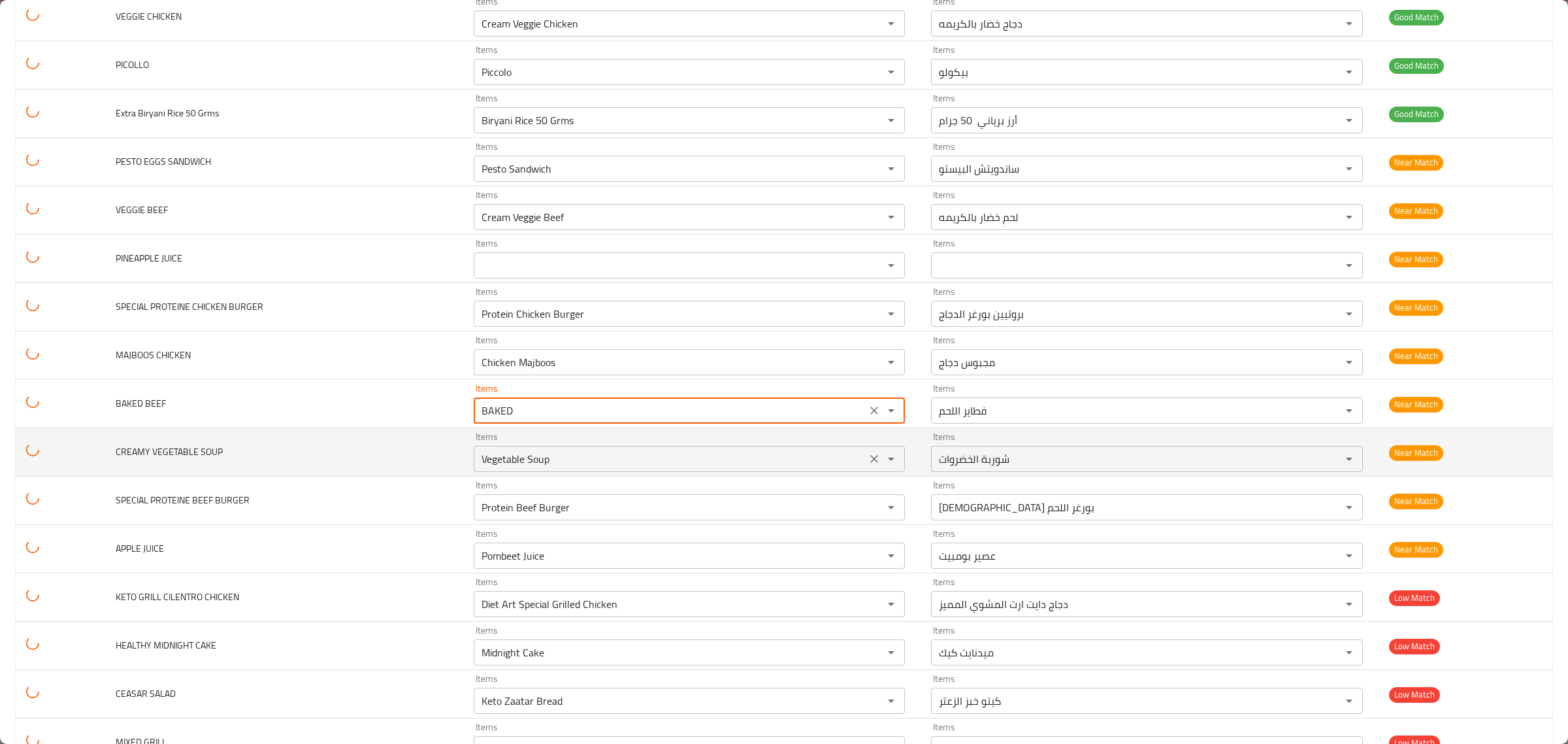
type BEEF "Oven Baked Beef"
type BEEF-ar "طبق اللحم في الفرن"
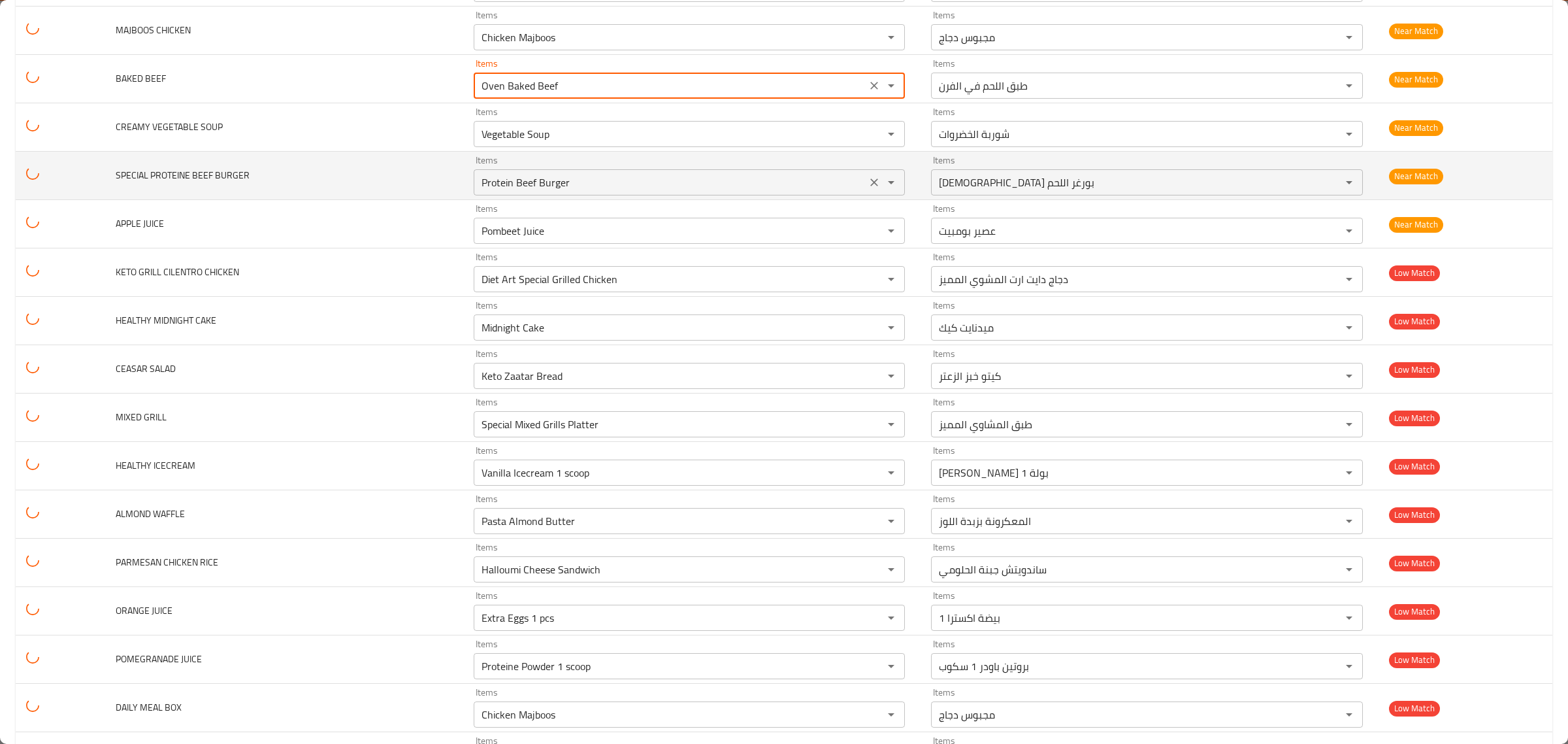
scroll to position [17153, 0]
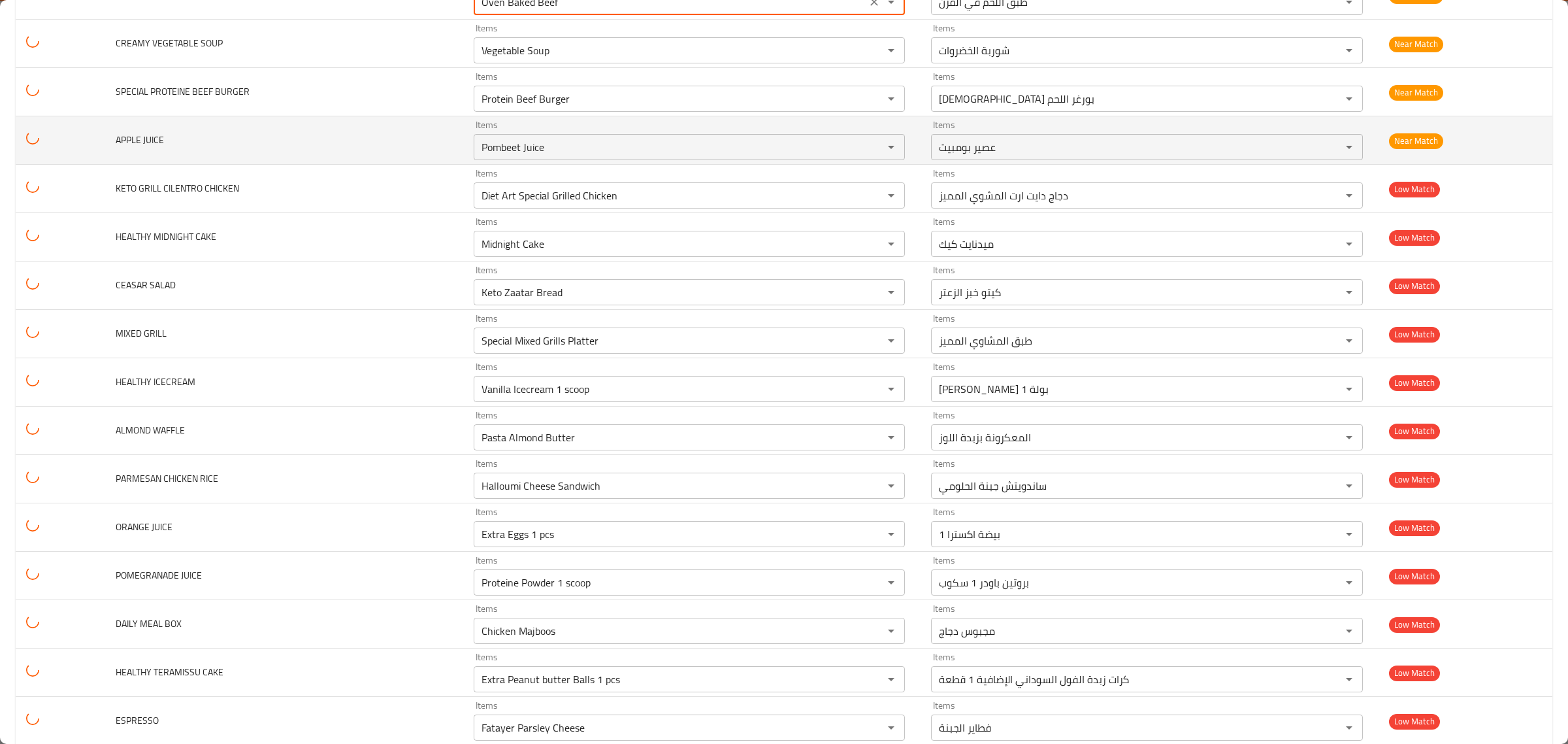
type BEEF "Oven Baked Beef"
click at [121, 148] on span "APPLE JUICE" at bounding box center [139, 139] width 48 height 17
copy span "APPLE"
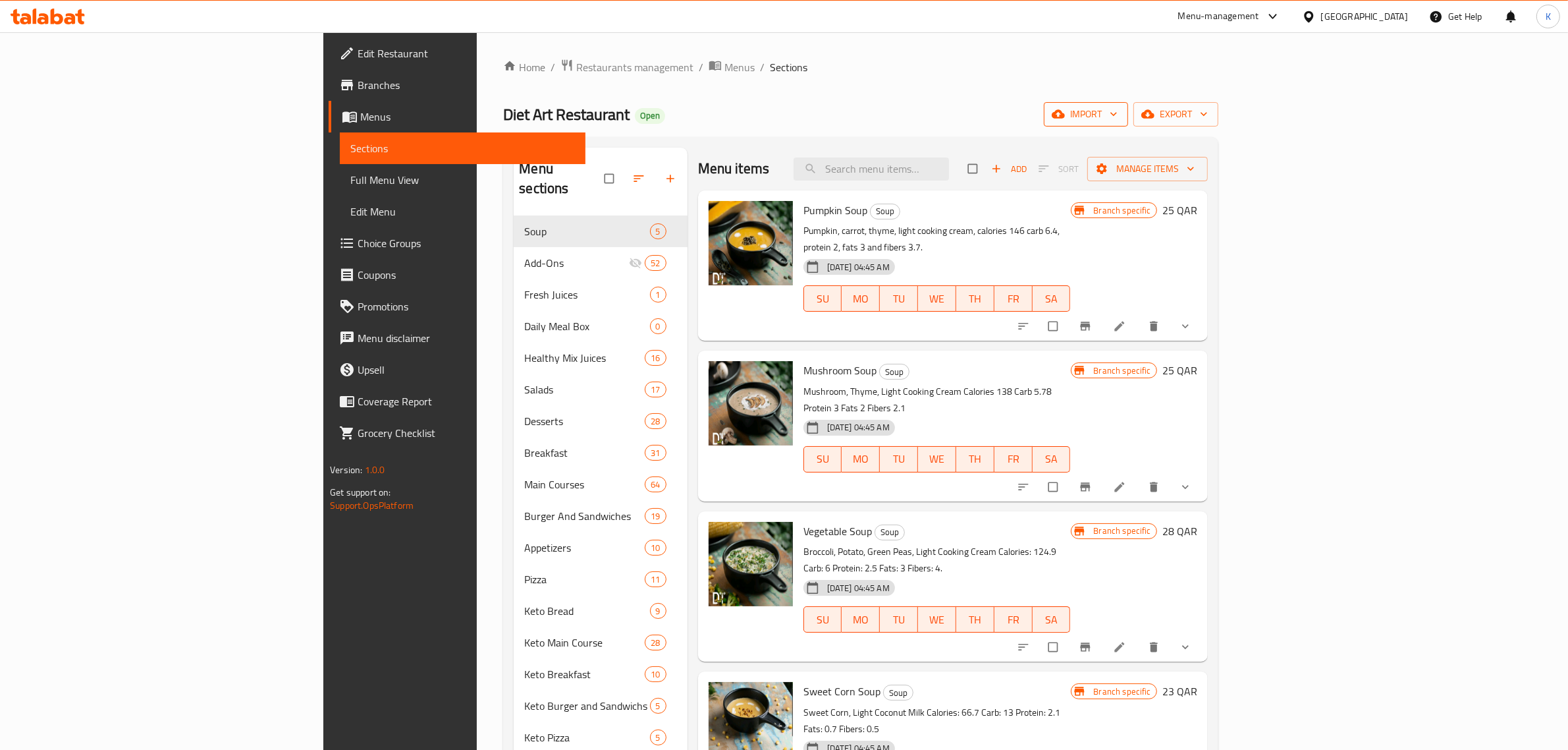
click at [1064, 108] on icon "button" at bounding box center [1058, 114] width 13 height 13
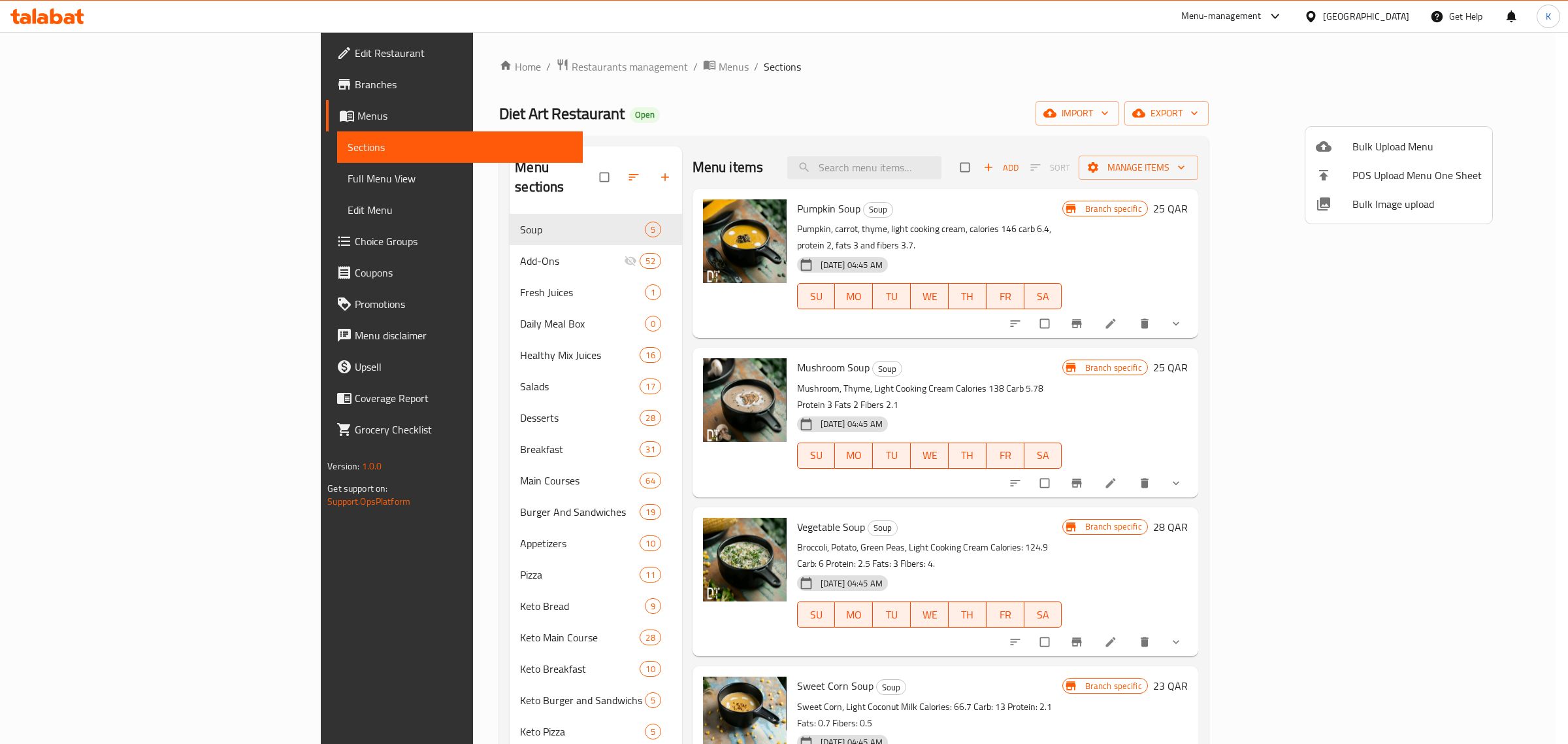
click at [1331, 209] on icon at bounding box center [1323, 203] width 15 height 15
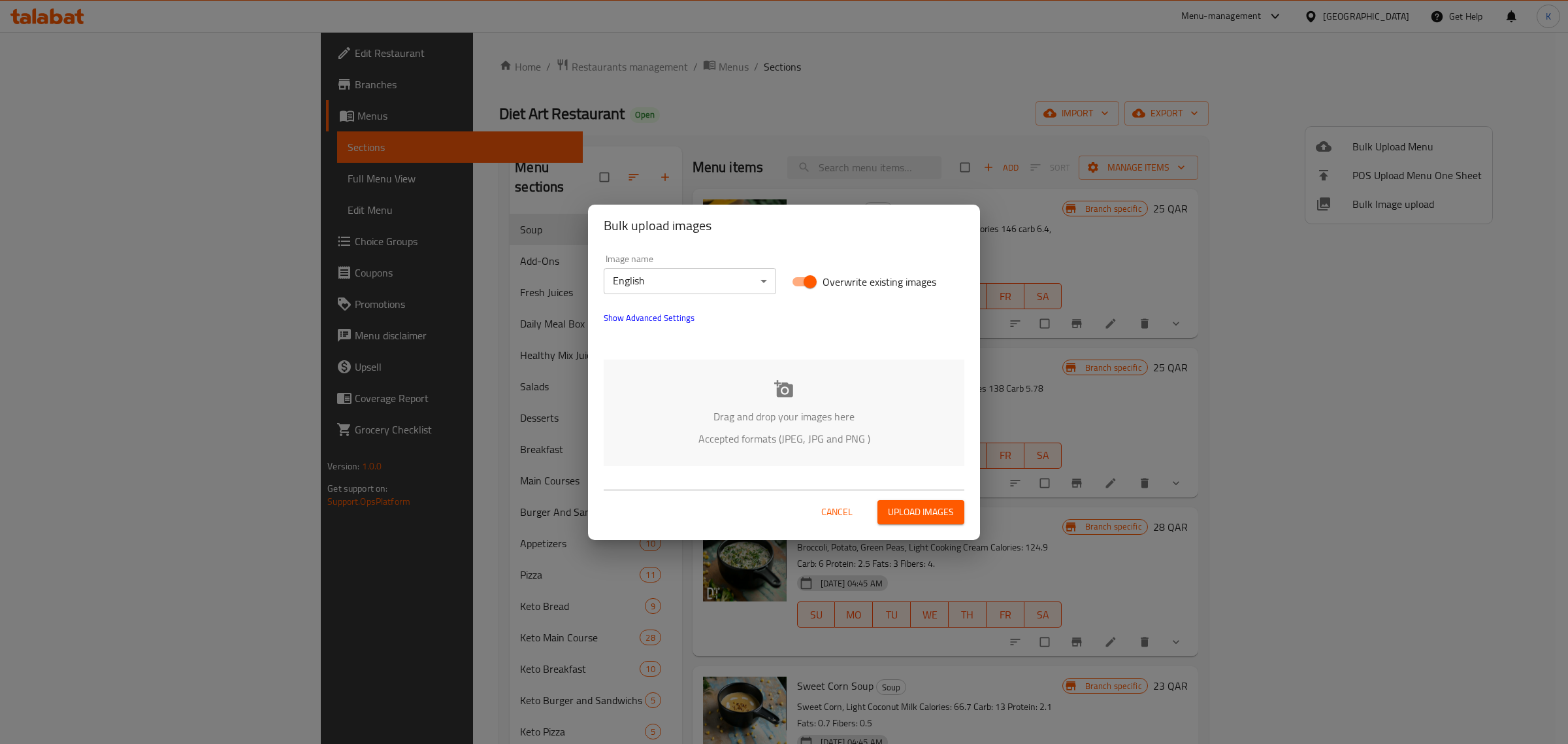
click at [824, 399] on div "Drag and drop your images here Accepted formats (JPEG, JPG and PNG )" at bounding box center [784, 413] width 361 height 107
